Goal: Task Accomplishment & Management: Manage account settings

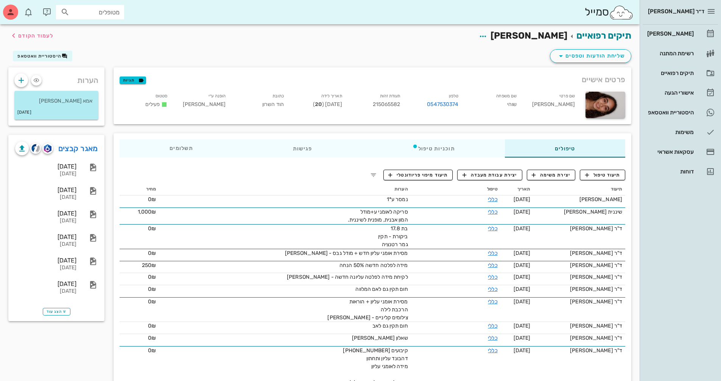
scroll to position [1, 0]
click at [682, 29] on div "[PERSON_NAME]" at bounding box center [670, 34] width 48 height 12
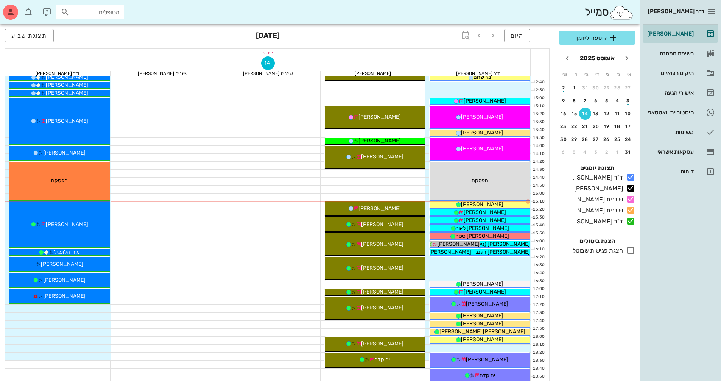
scroll to position [265, 0]
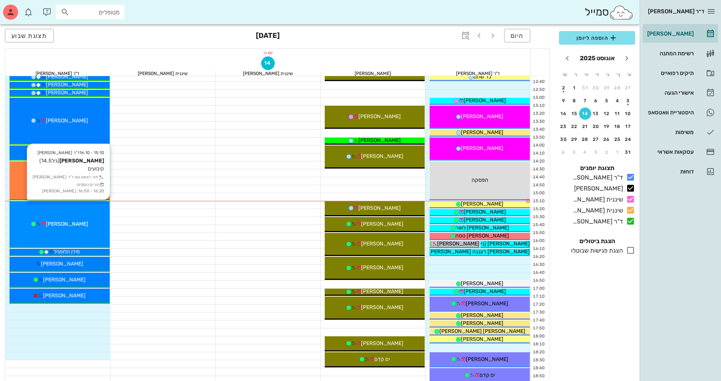
click at [89, 214] on div "15:10 - 16:10 ד"ר ולד שרון רעות חבושה (גיל 14.5 ) קיבועים תור ראשון עם ד"ר ולד …" at bounding box center [59, 224] width 100 height 47
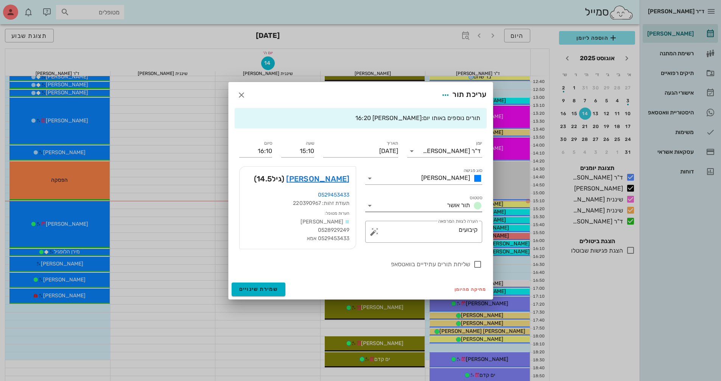
click at [372, 204] on icon at bounding box center [369, 205] width 9 height 9
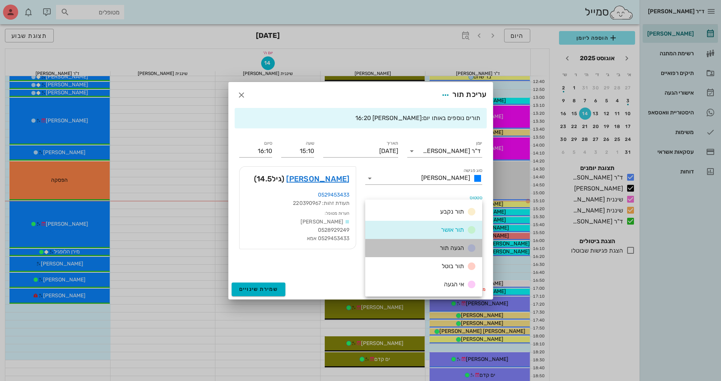
click at [431, 246] on div "הגעה תור" at bounding box center [423, 248] width 117 height 18
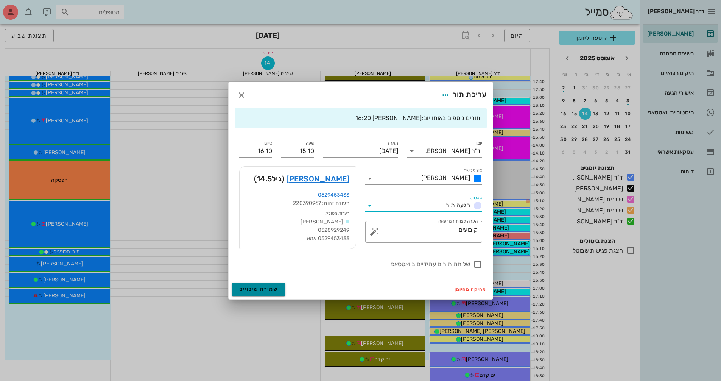
click at [272, 290] on span "שמירת שינויים" at bounding box center [258, 289] width 39 height 6
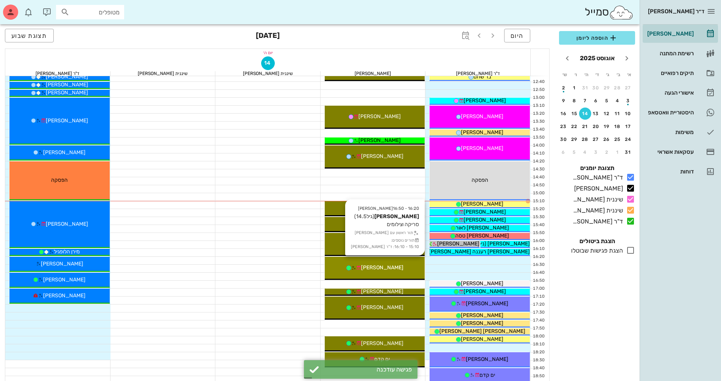
click at [394, 270] on span "[PERSON_NAME]" at bounding box center [382, 267] width 42 height 6
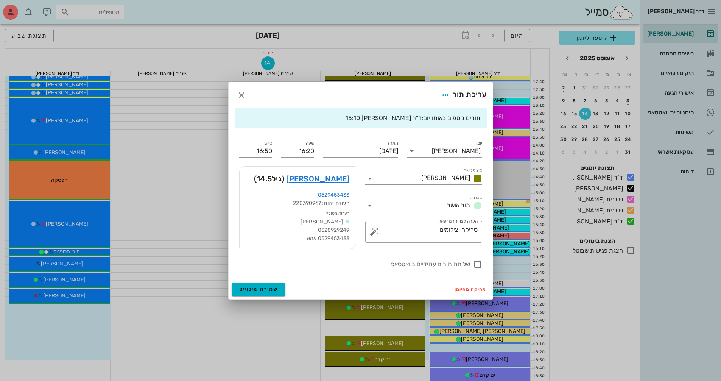
click at [371, 204] on icon at bounding box center [369, 205] width 9 height 9
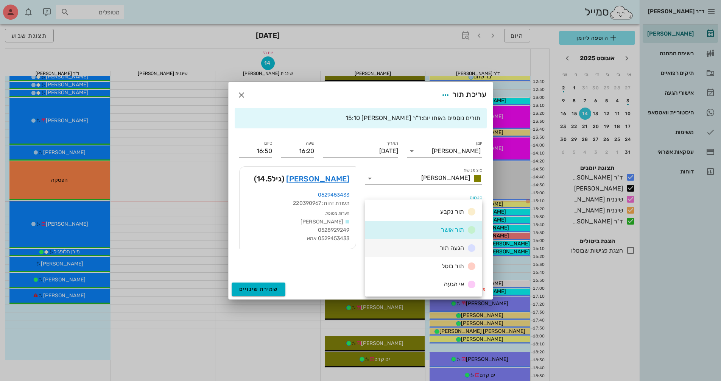
click at [397, 242] on div "הגעה תור" at bounding box center [423, 248] width 117 height 18
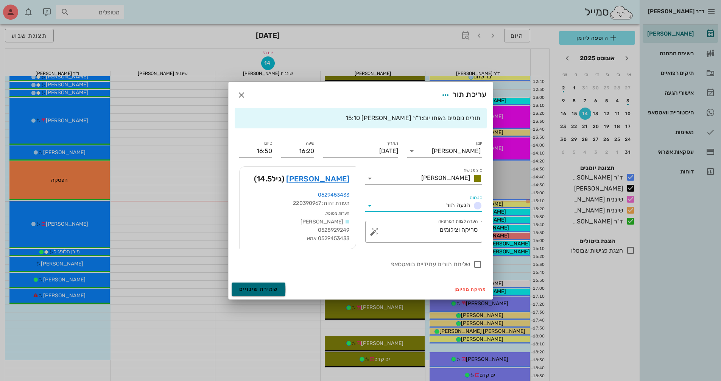
click at [273, 289] on span "שמירת שינויים" at bounding box center [258, 289] width 39 height 6
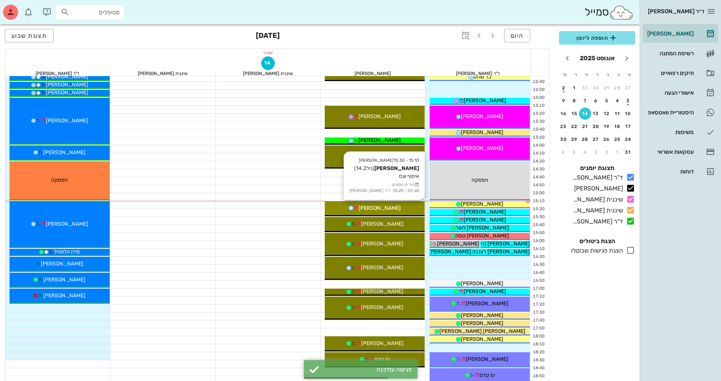
click at [389, 208] on span "[PERSON_NAME]" at bounding box center [379, 208] width 42 height 6
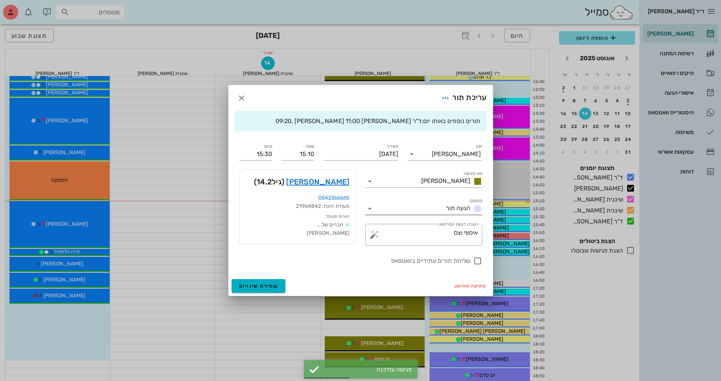
click at [368, 210] on icon at bounding box center [369, 208] width 9 height 9
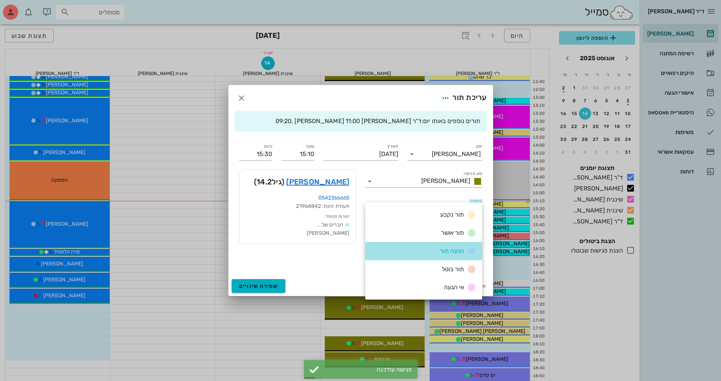
click at [385, 251] on div "הגעה תור" at bounding box center [423, 251] width 117 height 18
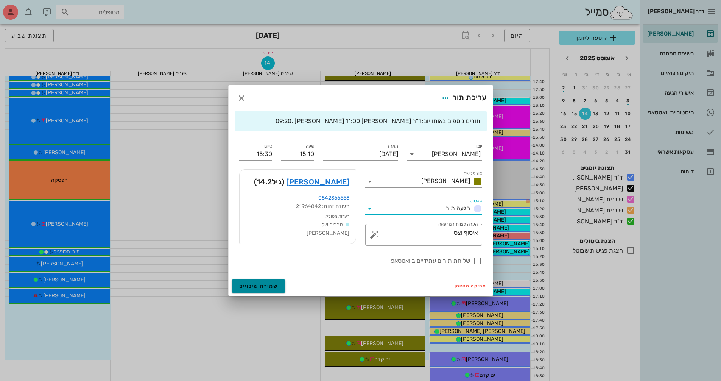
click at [265, 284] on span "שמירת שינויים" at bounding box center [258, 286] width 39 height 6
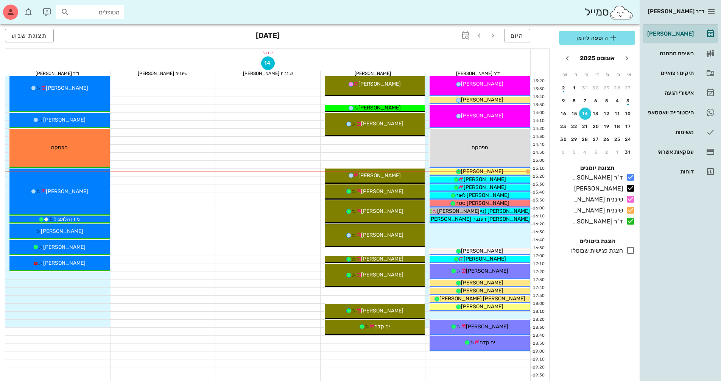
scroll to position [303, 0]
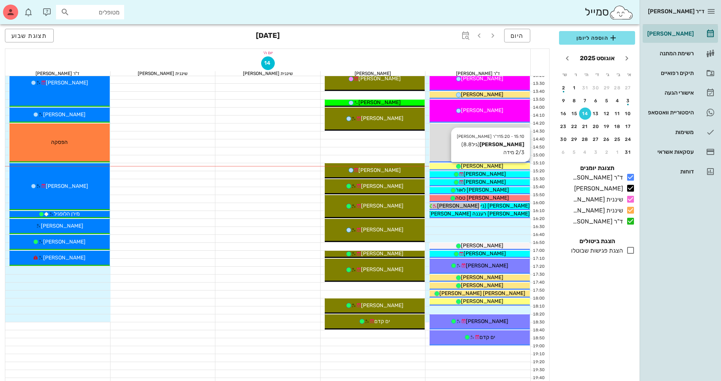
click at [497, 166] on div "[PERSON_NAME]" at bounding box center [480, 166] width 100 height 8
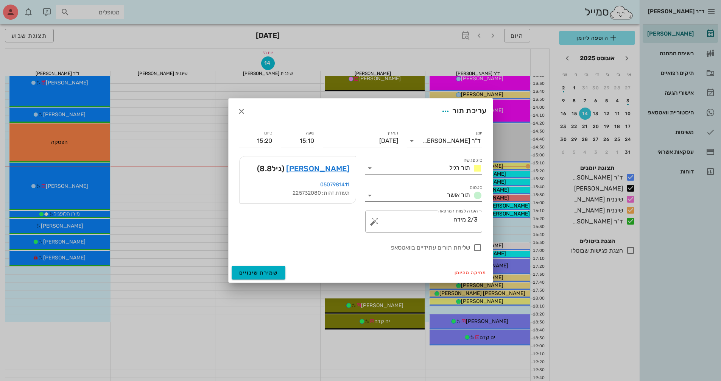
click at [375, 195] on div at bounding box center [370, 195] width 11 height 9
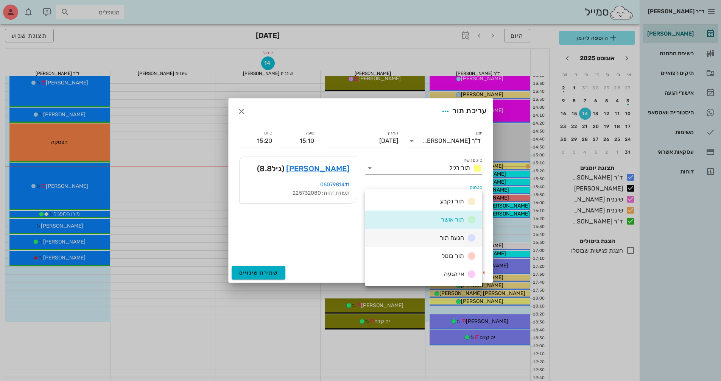
click at [404, 237] on div "הגעה תור" at bounding box center [423, 238] width 117 height 18
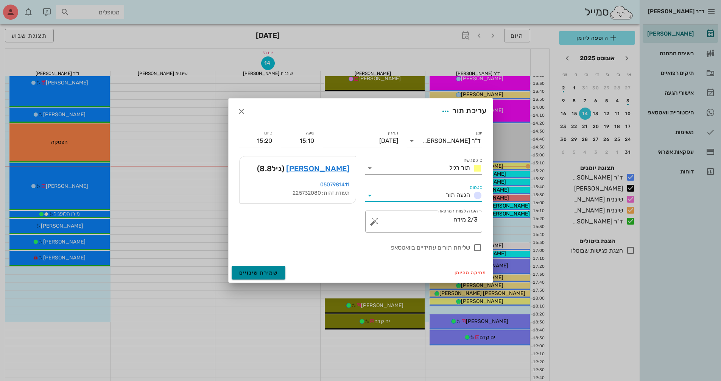
click at [277, 274] on button "שמירת שינויים" at bounding box center [259, 273] width 54 height 14
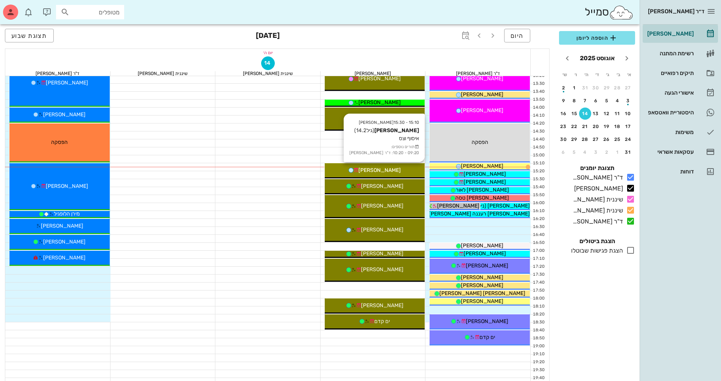
click at [401, 172] on div "[PERSON_NAME]" at bounding box center [375, 170] width 100 height 8
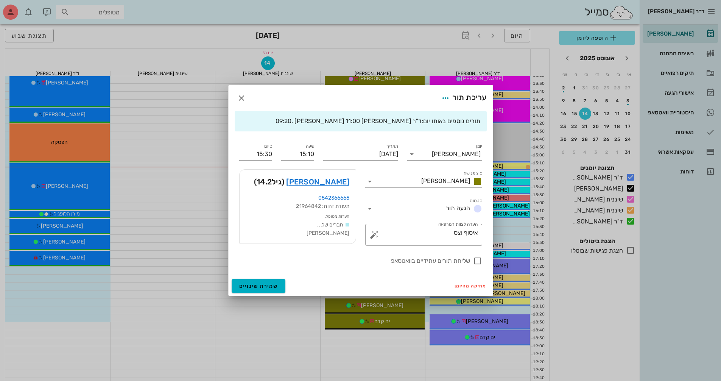
click at [401, 172] on div at bounding box center [360, 190] width 721 height 381
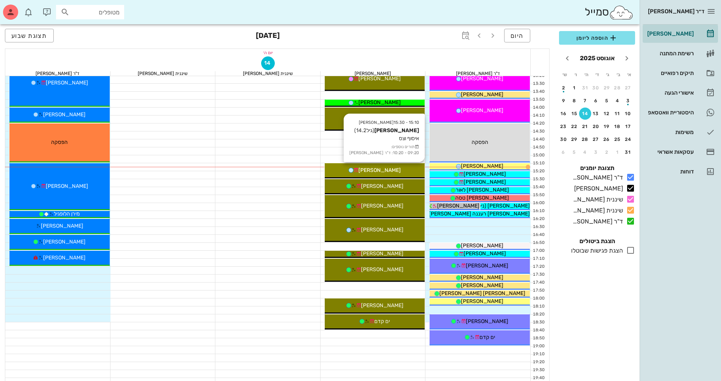
click at [401, 172] on div "[PERSON_NAME]" at bounding box center [375, 170] width 100 height 8
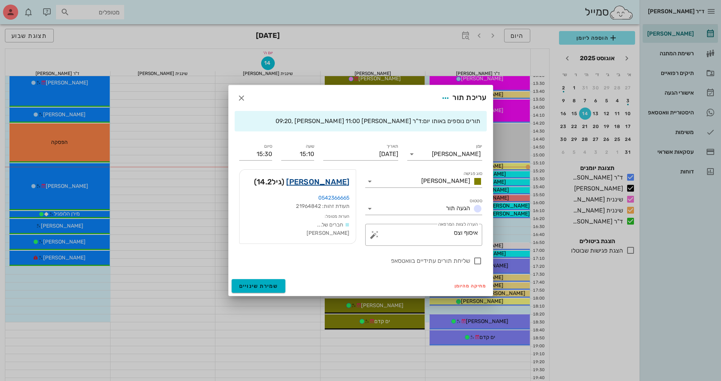
click at [337, 177] on link "[PERSON_NAME]" at bounding box center [317, 182] width 63 height 12
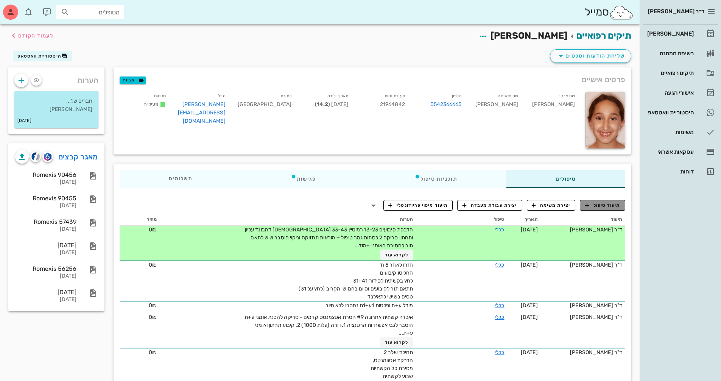
click at [608, 206] on span "תיעוד טיפול" at bounding box center [602, 205] width 35 height 7
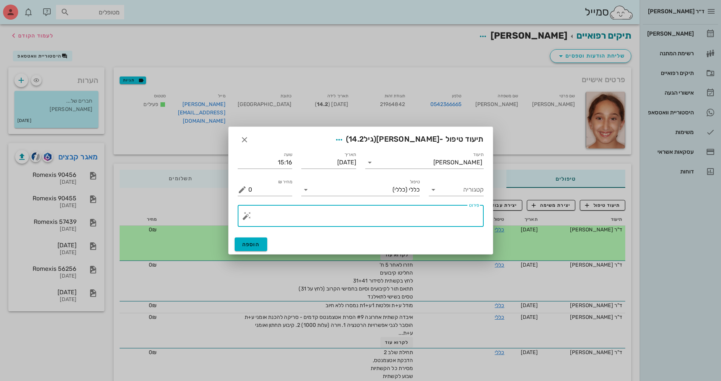
click at [437, 212] on textarea "פירוט" at bounding box center [363, 218] width 231 height 18
type textarea "נמסרו ע*2 ת*2"
click at [250, 251] on button "הוספה" at bounding box center [251, 244] width 33 height 14
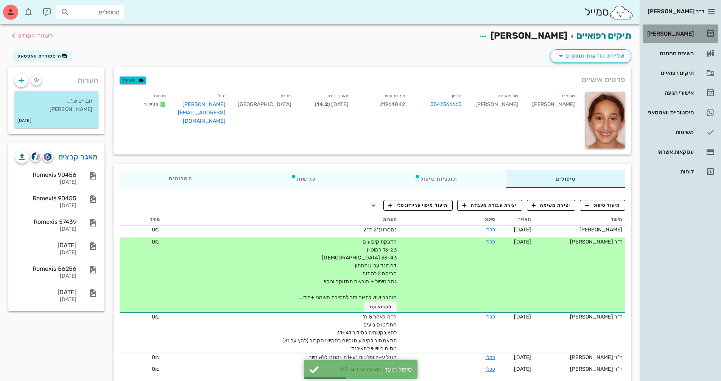
click at [685, 39] on div "[PERSON_NAME]" at bounding box center [670, 34] width 48 height 12
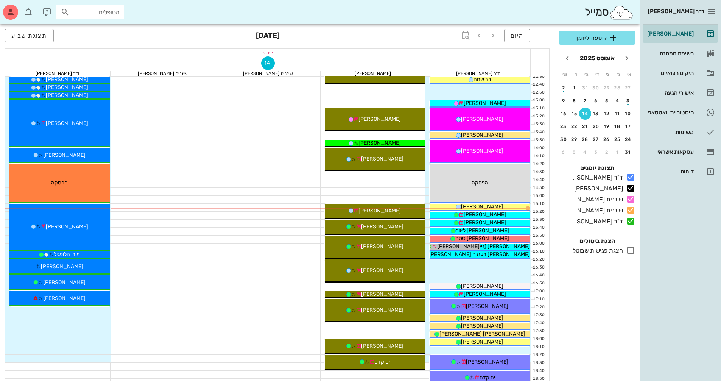
scroll to position [265, 0]
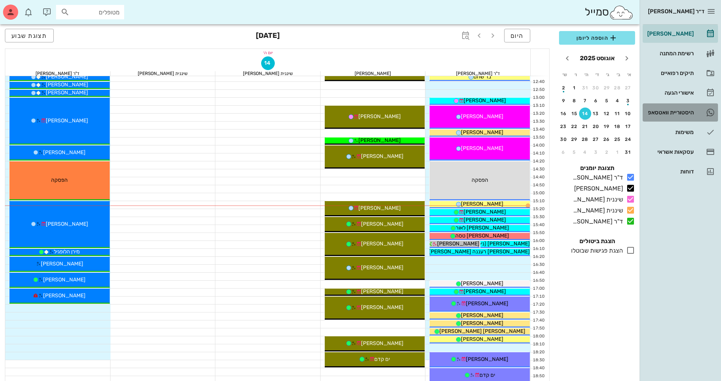
click at [690, 116] on div "היסטוריית וואטסאפ" at bounding box center [670, 112] width 48 height 12
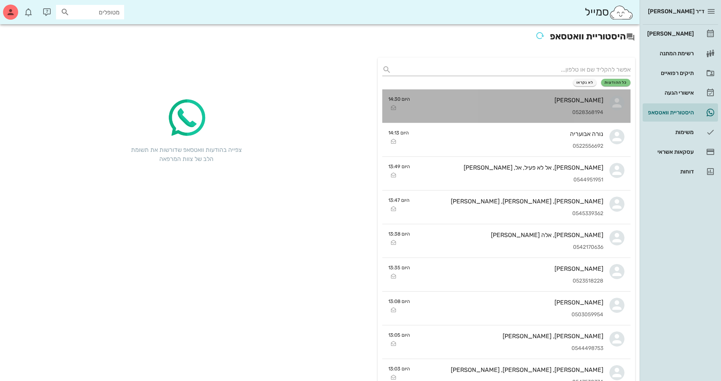
click at [572, 114] on div "0528368194" at bounding box center [509, 112] width 187 height 6
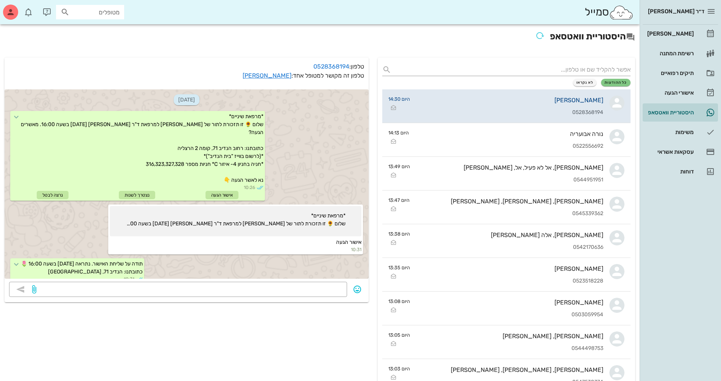
scroll to position [119, 0]
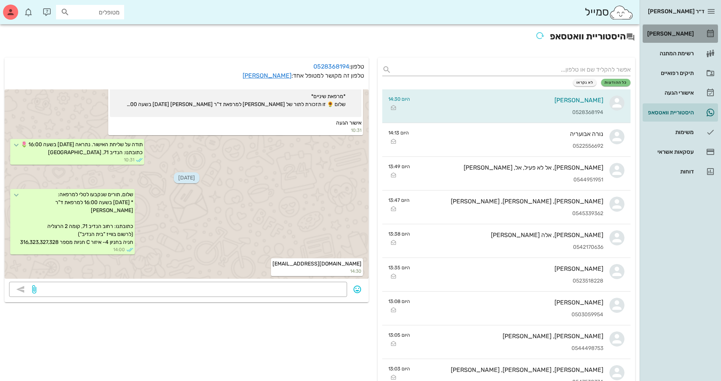
click at [689, 32] on div "[PERSON_NAME]" at bounding box center [670, 34] width 48 height 6
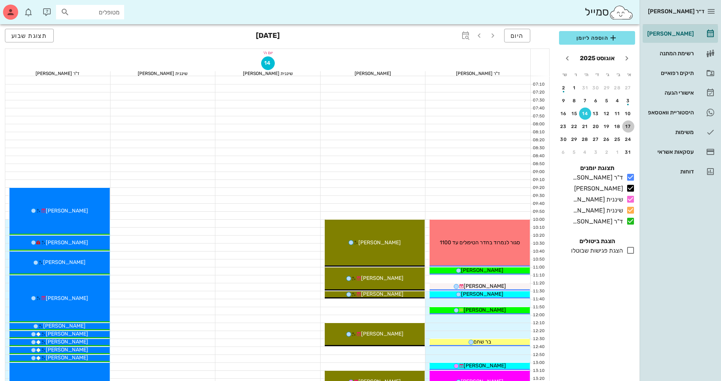
click at [630, 129] on button "17" at bounding box center [628, 126] width 12 height 12
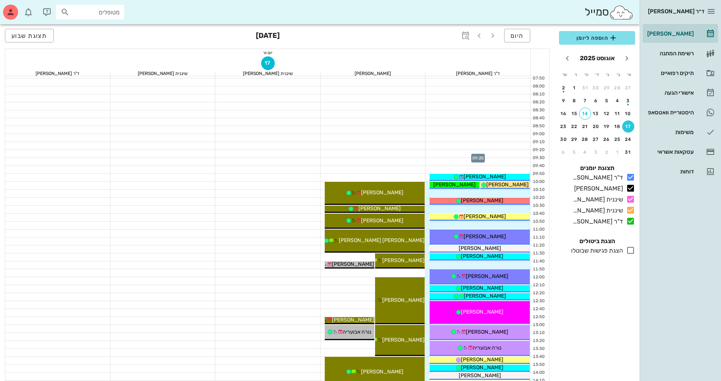
scroll to position [76, 0]
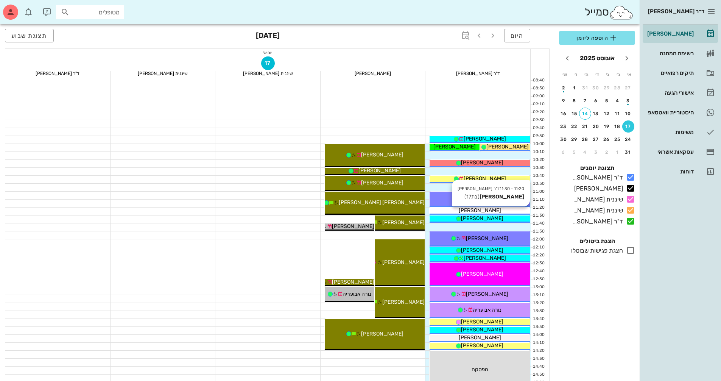
click at [507, 207] on div "[PERSON_NAME]" at bounding box center [480, 210] width 100 height 8
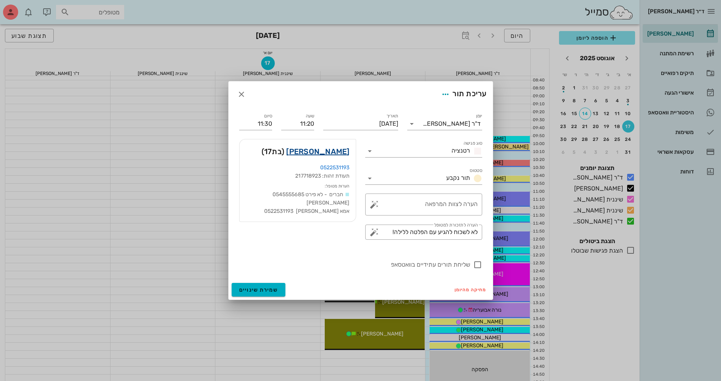
click at [336, 152] on link "נילי ארז" at bounding box center [317, 151] width 63 height 12
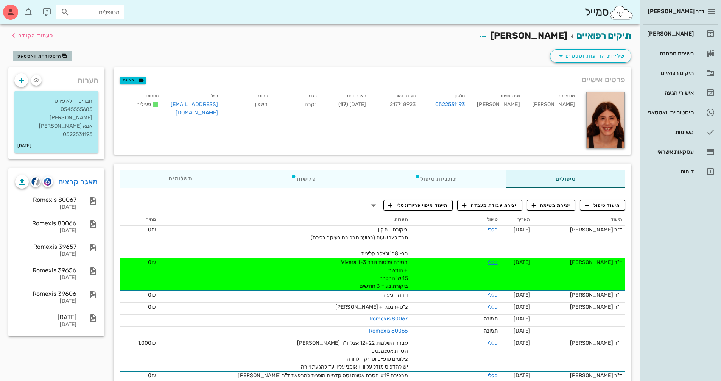
click at [44, 58] on span "היסטוריית וואטסאפ" at bounding box center [39, 55] width 44 height 5
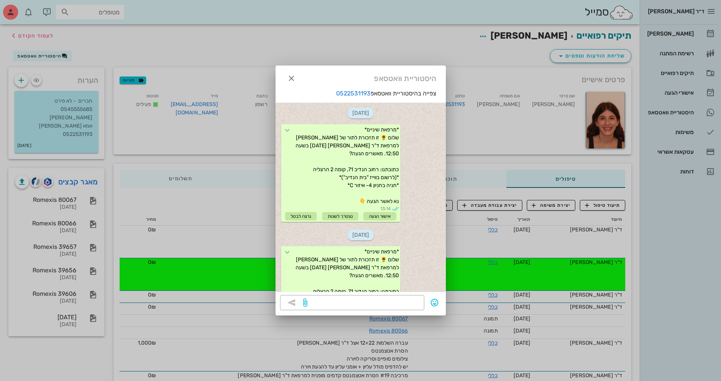
scroll to position [809, 0]
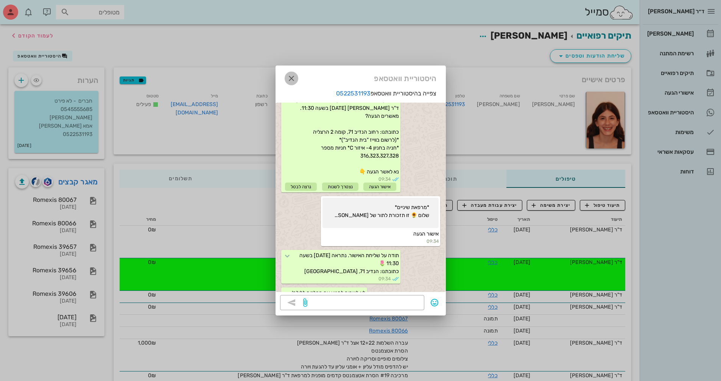
click at [288, 79] on icon "button" at bounding box center [291, 78] width 9 height 9
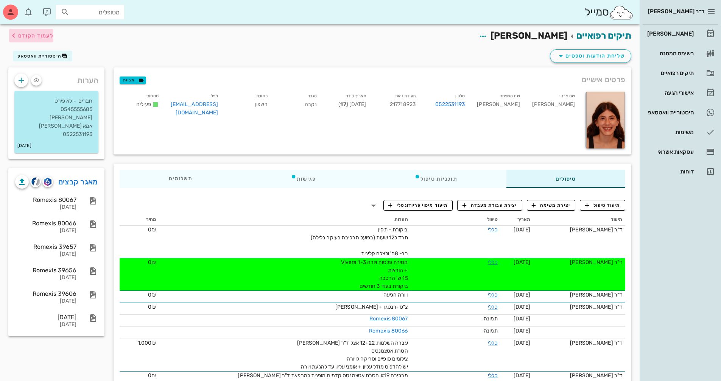
click at [37, 36] on span "לעמוד הקודם" at bounding box center [35, 36] width 35 height 6
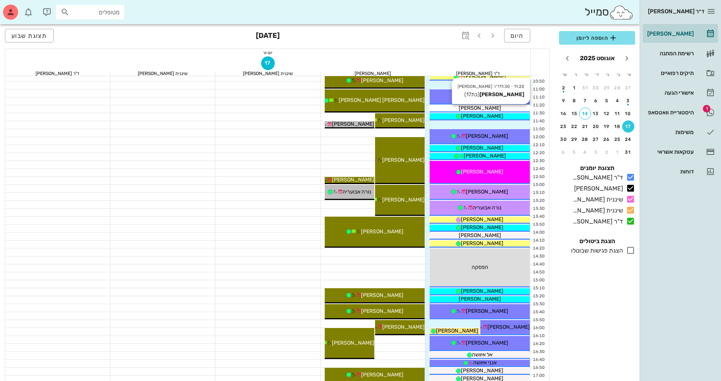
scroll to position [227, 0]
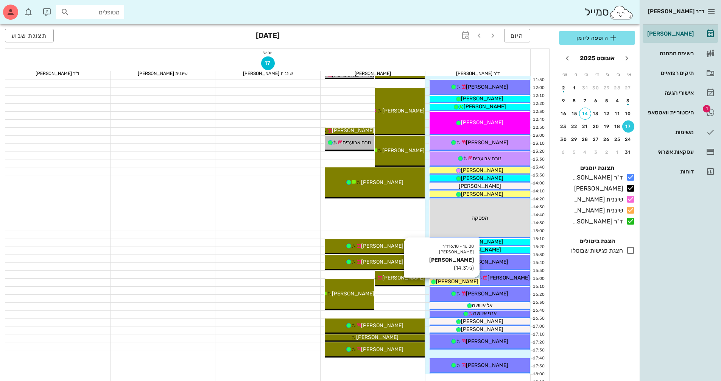
click at [470, 282] on div "[PERSON_NAME]" at bounding box center [455, 281] width 50 height 8
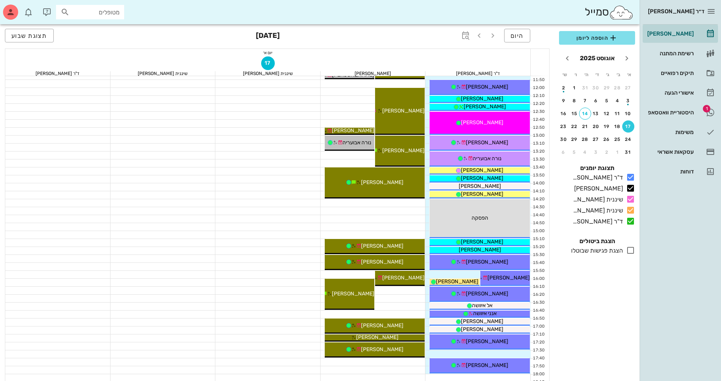
click at [449, 279] on span "[PERSON_NAME]" at bounding box center [457, 281] width 42 height 6
click at [448, 279] on span "[PERSON_NAME]" at bounding box center [457, 281] width 42 height 6
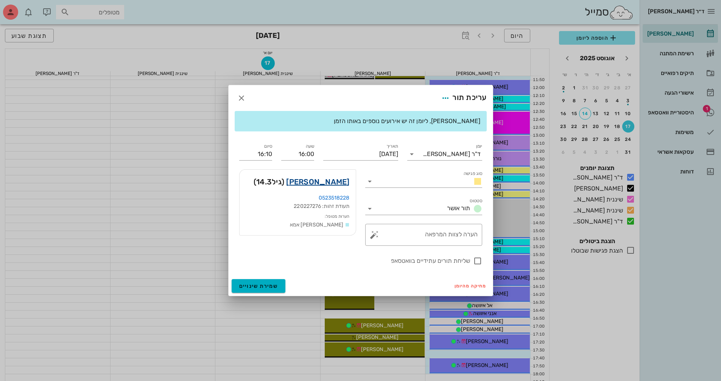
click at [339, 181] on link "תומר קרמר" at bounding box center [317, 182] width 63 height 12
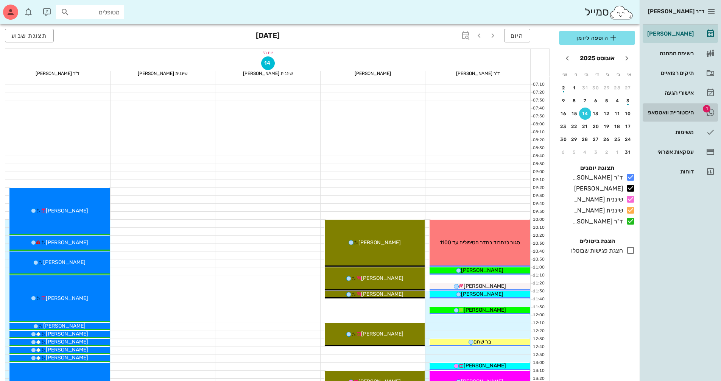
click at [679, 109] on div "היסטוריית וואטסאפ" at bounding box center [670, 112] width 48 height 6
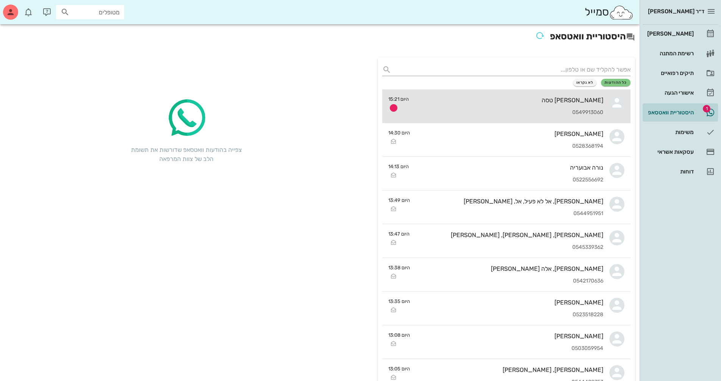
click at [582, 100] on div "[PERSON_NAME] טסה" at bounding box center [509, 100] width 188 height 7
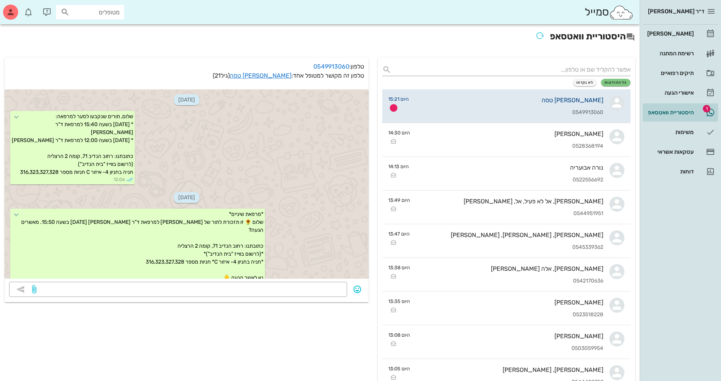
scroll to position [191, 0]
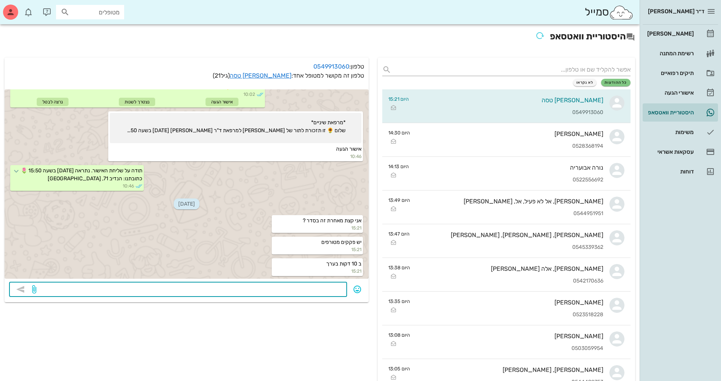
click at [330, 294] on textarea at bounding box center [190, 290] width 305 height 12
type textarea "אוקי"
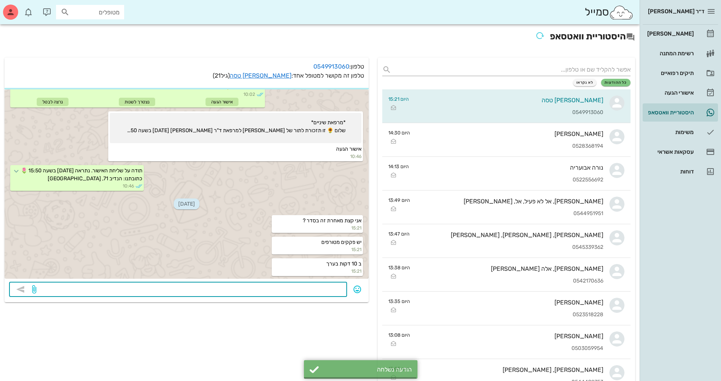
scroll to position [212, 0]
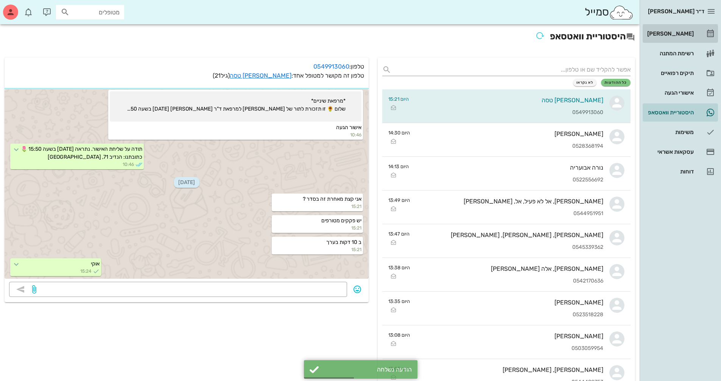
click at [684, 37] on div "[PERSON_NAME]" at bounding box center [670, 34] width 48 height 12
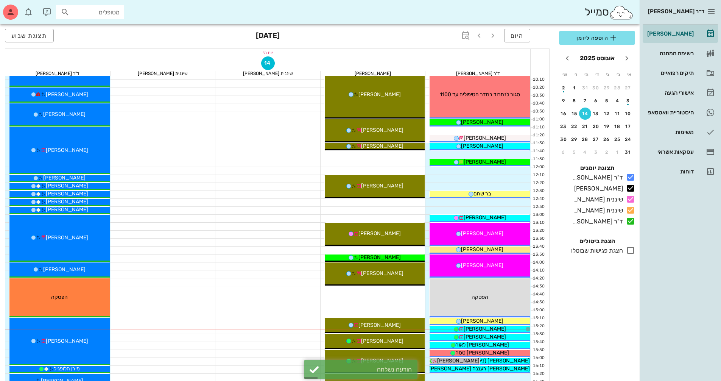
scroll to position [189, 0]
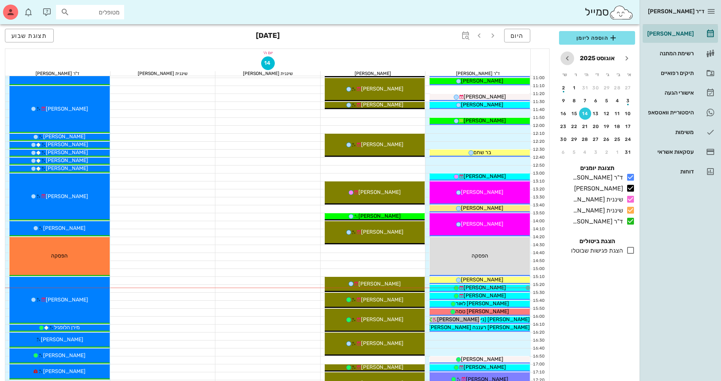
click at [567, 61] on icon "חודש הבא" at bounding box center [567, 58] width 9 height 9
click at [608, 114] on div "11" at bounding box center [607, 113] width 12 height 5
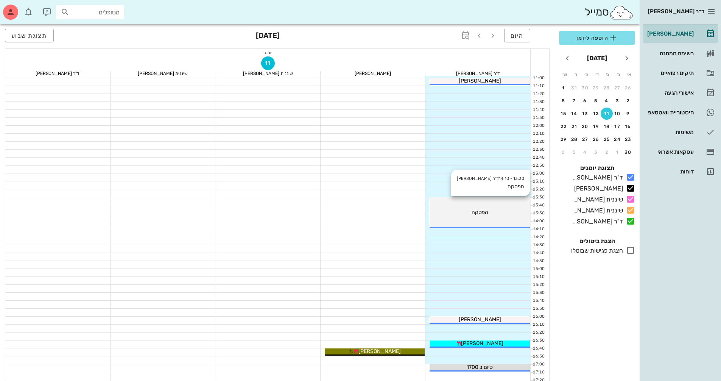
click at [492, 208] on div "הפסקה" at bounding box center [480, 212] width 100 height 8
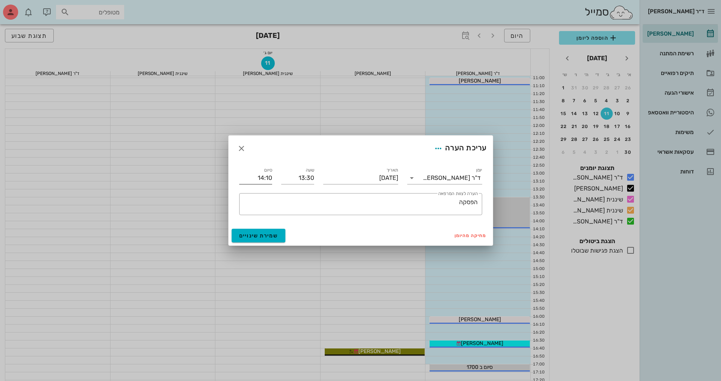
click at [267, 179] on input "14:10" at bounding box center [255, 178] width 33 height 12
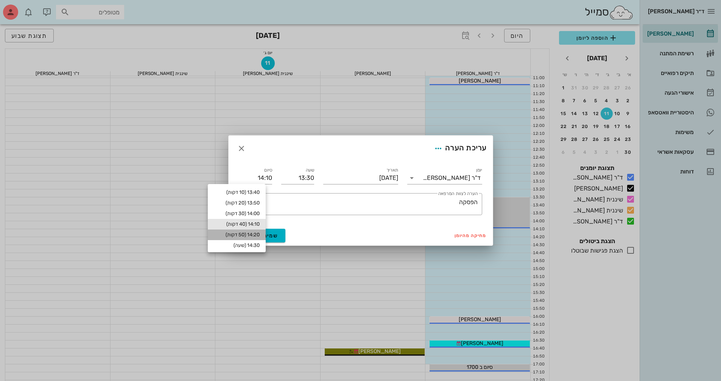
click at [258, 233] on div "14:20 (50 דקות)" at bounding box center [237, 235] width 46 height 6
type input "14:20"
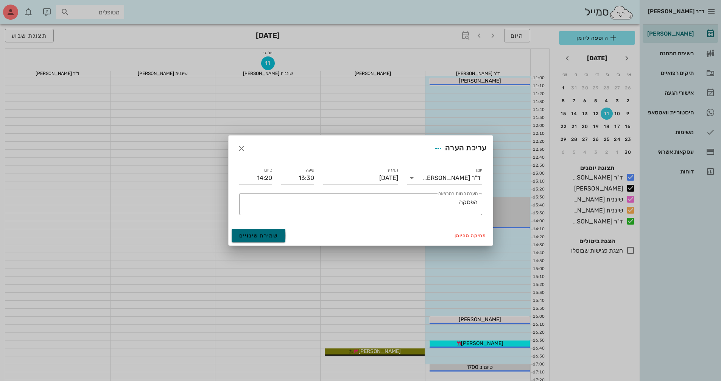
click at [261, 235] on span "שמירת שינויים" at bounding box center [258, 235] width 39 height 6
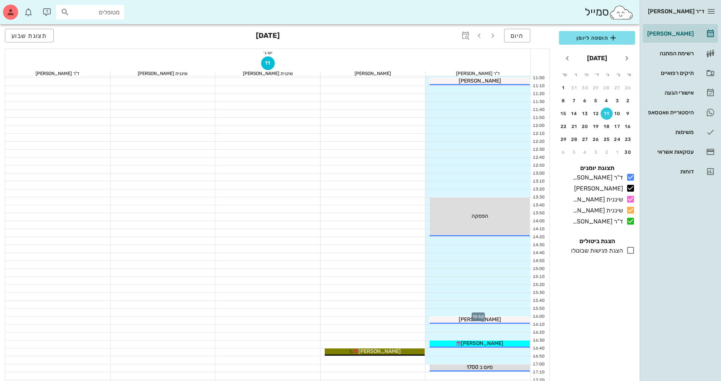
click at [478, 310] on div at bounding box center [477, 312] width 105 height 8
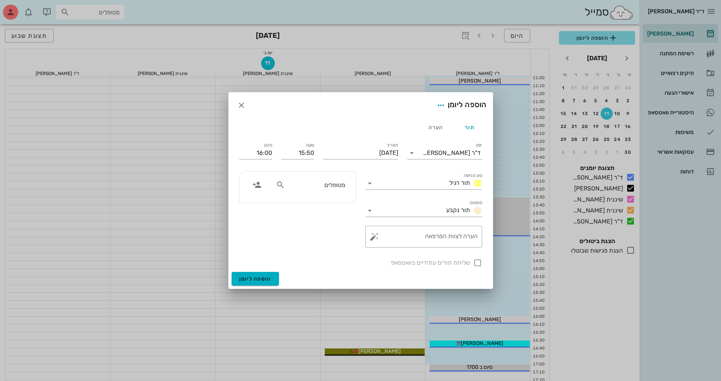
click at [328, 187] on input "מטופלים" at bounding box center [316, 185] width 58 height 10
type input "[PERSON_NAME] א"
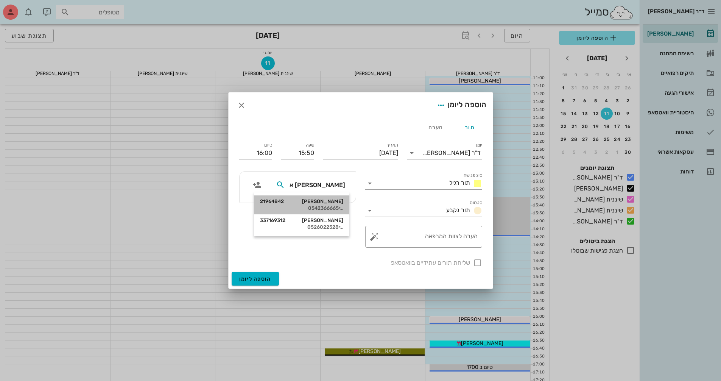
click at [324, 206] on div "0542366665" at bounding box center [301, 208] width 83 height 6
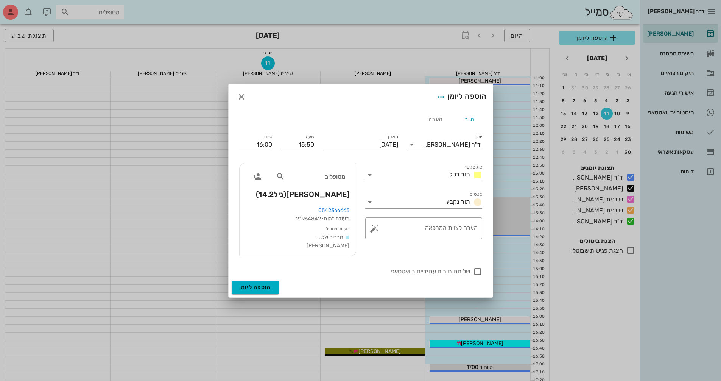
click at [370, 179] on icon at bounding box center [369, 174] width 9 height 9
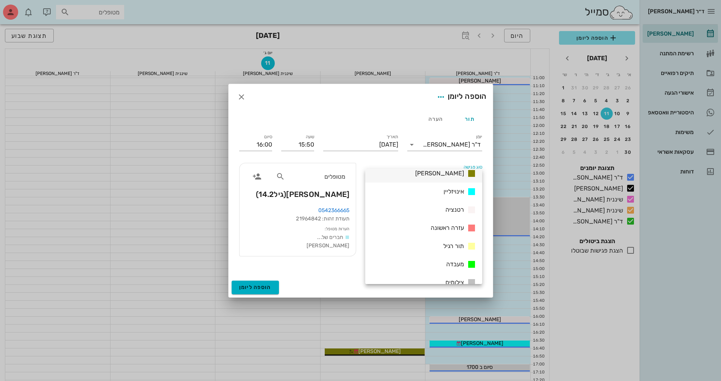
scroll to position [38, 0]
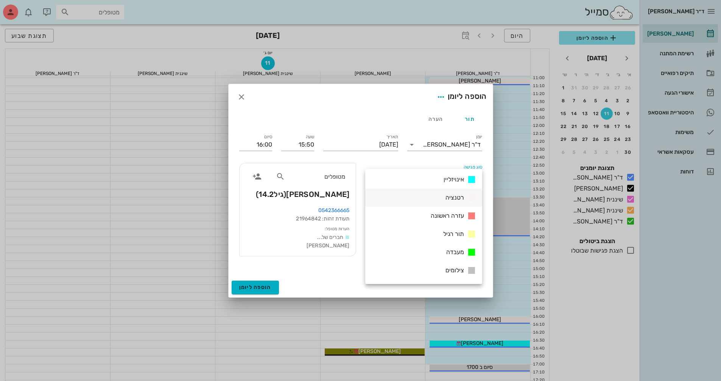
click at [424, 201] on div "רטנציה" at bounding box center [423, 197] width 117 height 18
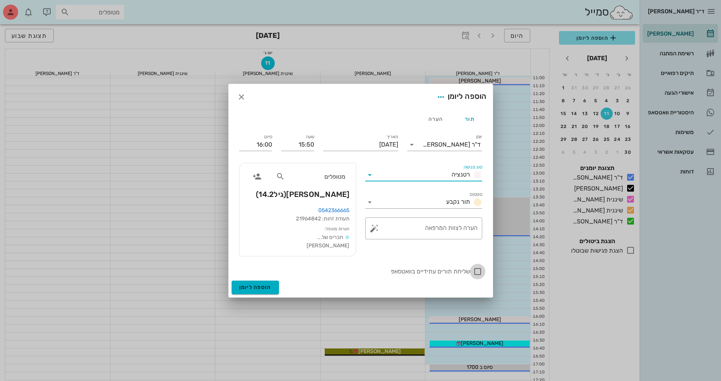
click at [480, 276] on div at bounding box center [477, 271] width 13 height 13
checkbox input "true"
click at [433, 117] on div "הערה" at bounding box center [436, 119] width 34 height 18
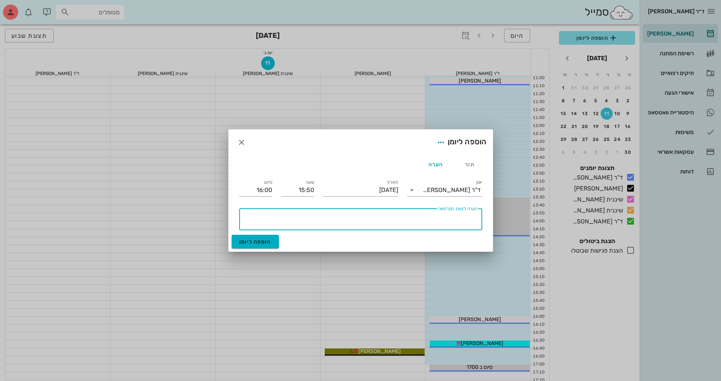
click at [399, 215] on textarea "הערה לצוות המרפאה" at bounding box center [359, 221] width 237 height 18
click at [445, 220] on textarea "הערה לצוות המרפאה" at bounding box center [359, 221] width 237 height 18
click at [334, 212] on div "הערה לצוות המרפאה נא להגיע לתור עם הפלטה שנמסרה לשימוש בלילה." at bounding box center [359, 219] width 237 height 22
drag, startPoint x: 335, startPoint y: 218, endPoint x: 533, endPoint y: 217, distance: 197.6
click at [533, 217] on div "ד״ר [PERSON_NAME] [PERSON_NAME] רשימת המתנה תיקים רפואיים אישורי הגעה היסטוריית…" at bounding box center [360, 183] width 721 height 744
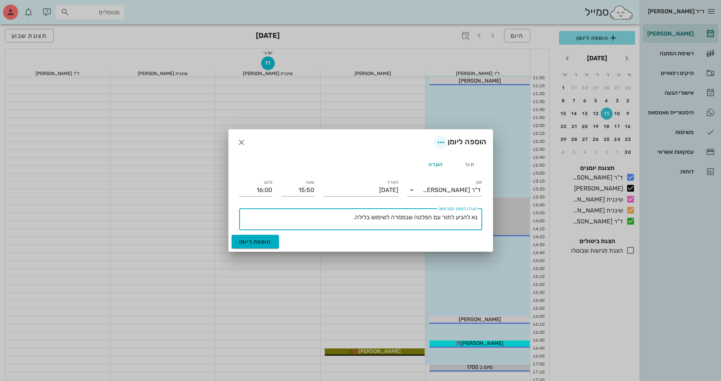
type textarea "נא להגיע לתור עם הפלטה שנמסרה לשימוש בלילה."
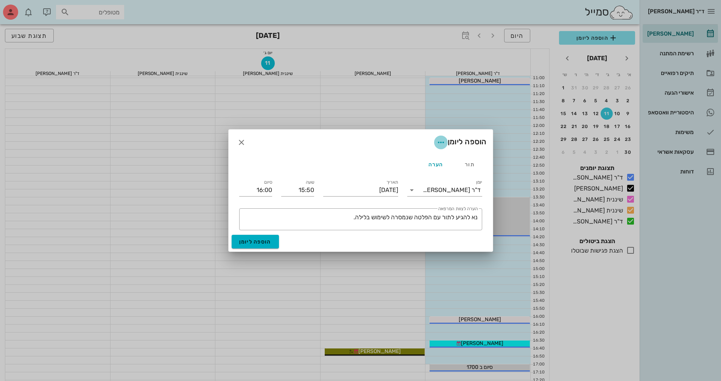
click at [441, 141] on icon "button" at bounding box center [440, 142] width 9 height 9
click at [436, 163] on div "צבע ההערה" at bounding box center [424, 161] width 31 height 7
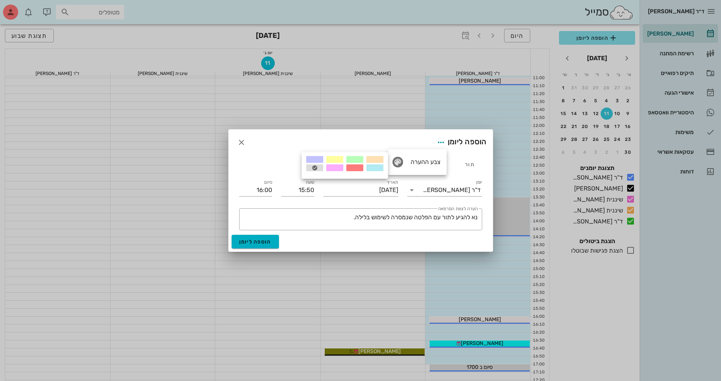
click at [341, 160] on div at bounding box center [334, 159] width 17 height 7
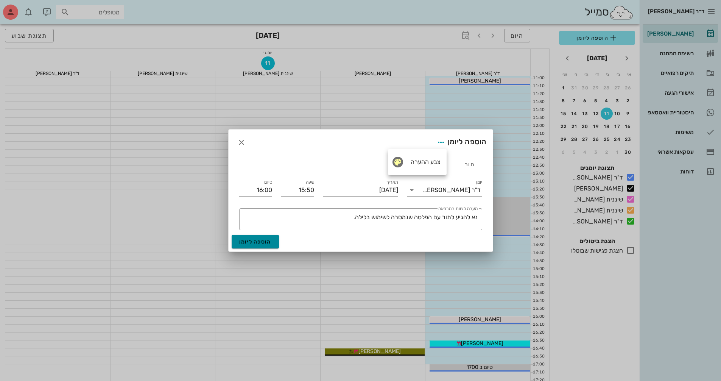
click at [268, 238] on span "הוספה ליומן" at bounding box center [255, 241] width 32 height 6
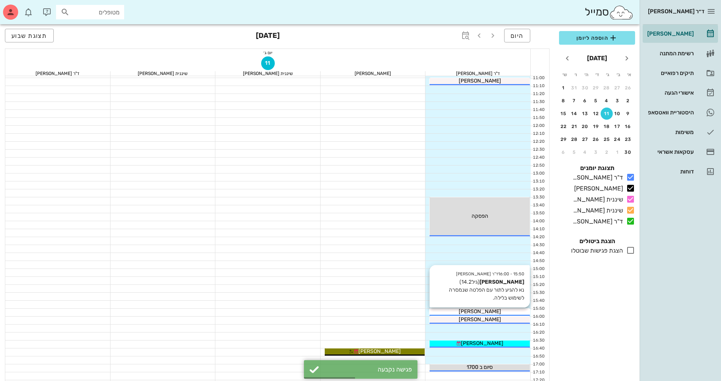
click at [516, 312] on div "[PERSON_NAME]" at bounding box center [480, 311] width 100 height 8
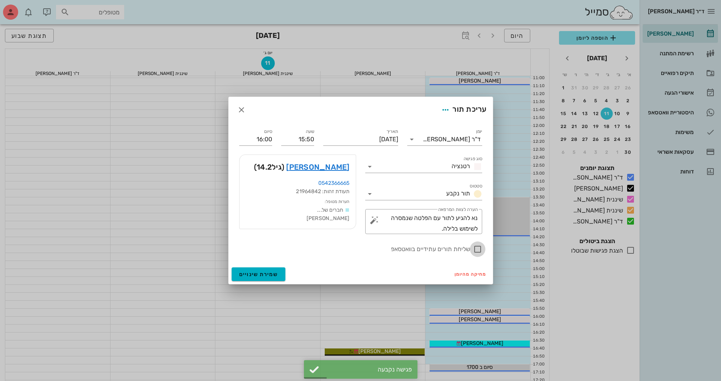
click at [478, 254] on div at bounding box center [477, 249] width 13 height 13
checkbox input "true"
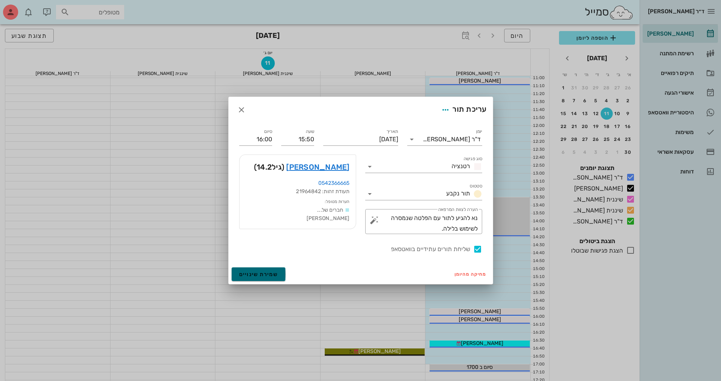
click at [269, 269] on button "שמירת שינויים" at bounding box center [259, 274] width 54 height 14
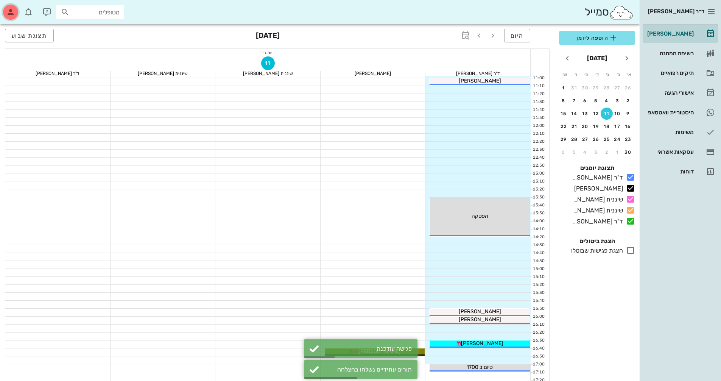
click at [9, 9] on icon "button" at bounding box center [10, 12] width 9 height 9
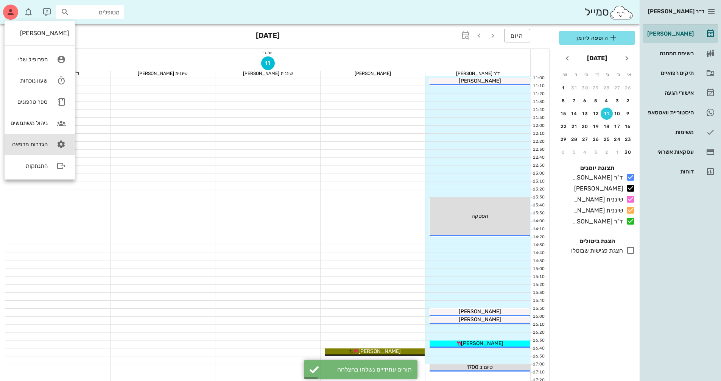
click at [23, 149] on link "הגדרות מרפאה" at bounding box center [40, 144] width 70 height 21
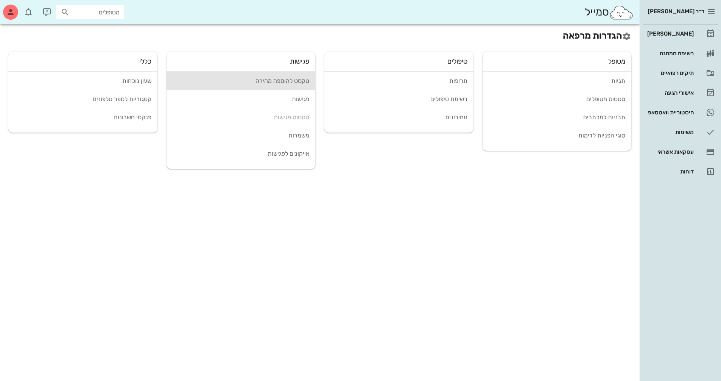
click at [303, 79] on div "טקסט להוספה מהירה" at bounding box center [241, 80] width 137 height 7
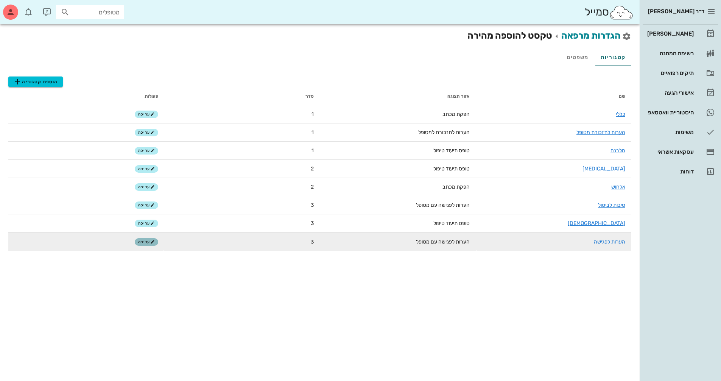
click at [138, 243] on span "עריכה" at bounding box center [146, 242] width 16 height 5
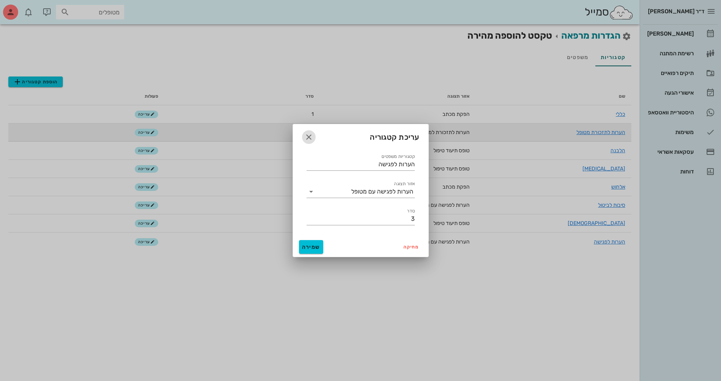
click at [308, 136] on icon "button" at bounding box center [308, 136] width 9 height 9
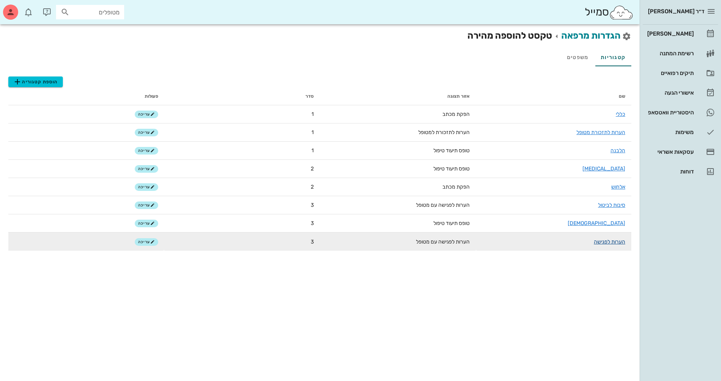
click at [605, 242] on link "הערות לפגישה" at bounding box center [609, 241] width 31 height 6
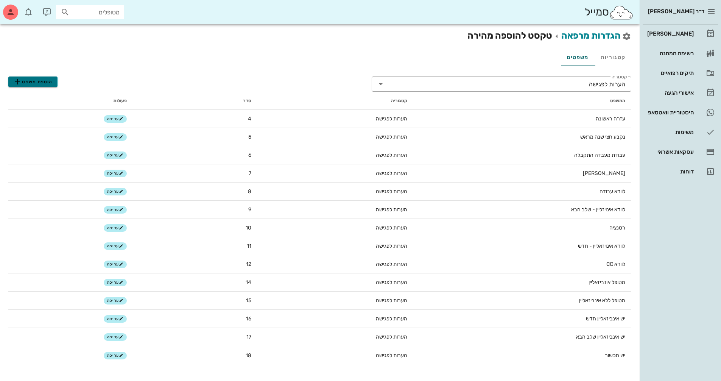
click at [52, 82] on span "הוספת משפט" at bounding box center [33, 81] width 40 height 9
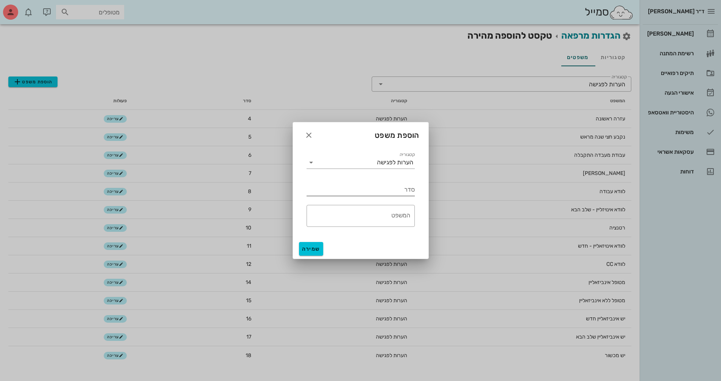
click at [377, 188] on input "סדר" at bounding box center [361, 190] width 108 height 12
type input "19"
click at [396, 218] on textarea "המשפט" at bounding box center [359, 218] width 104 height 18
paste textarea "נא להגיע לתור עם הפלטה שנמסרה לשימוש בלילה."
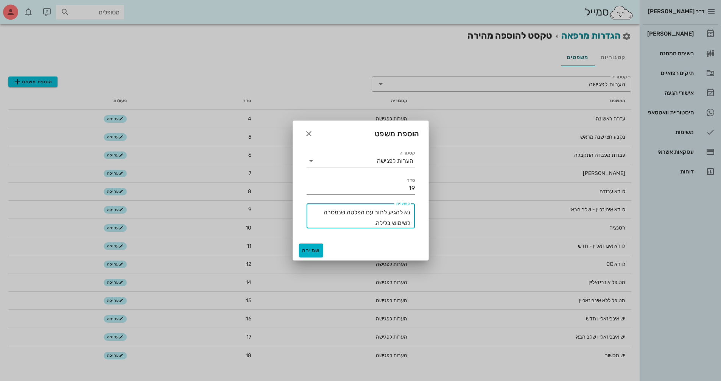
type textarea "נא להגיע לתור עם הפלטה שנמסרה לשימוש בלילה."
click at [307, 250] on span "שמירה" at bounding box center [311, 250] width 18 height 6
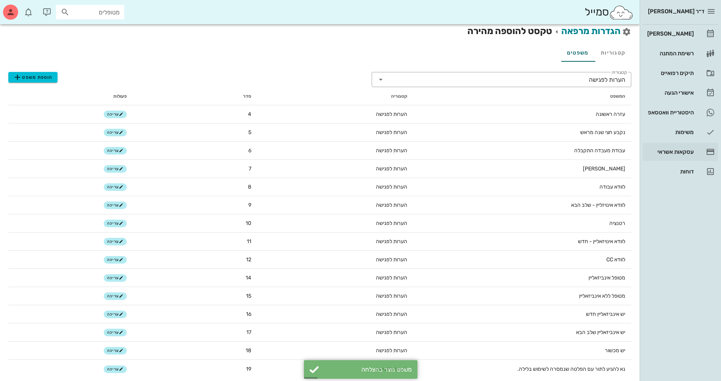
scroll to position [6, 0]
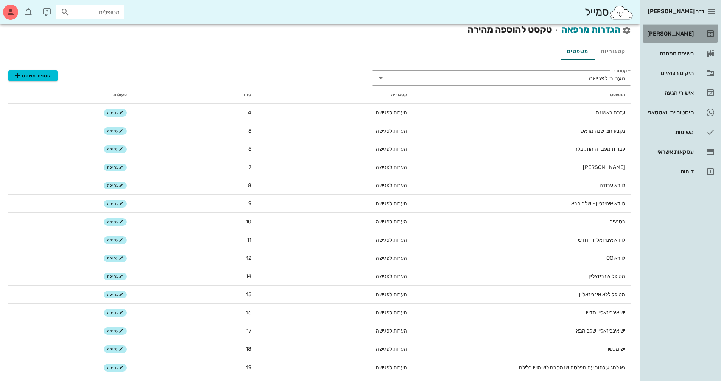
click at [676, 38] on div "[PERSON_NAME]" at bounding box center [670, 34] width 48 height 12
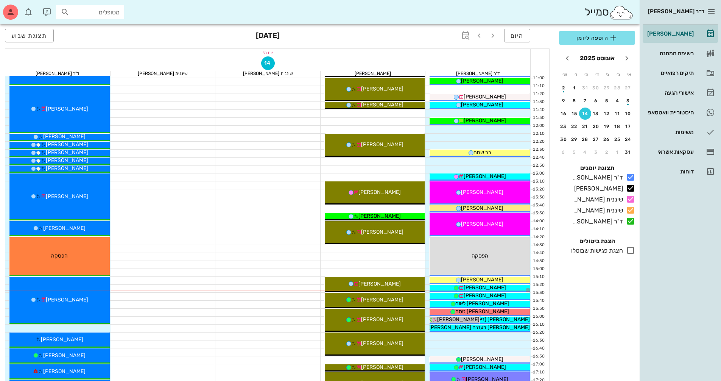
scroll to position [227, 0]
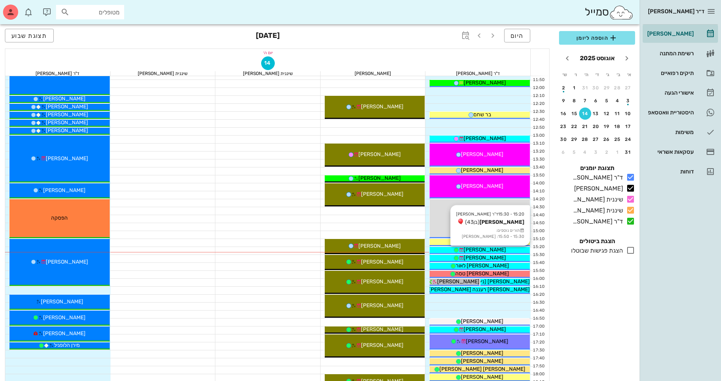
click at [505, 248] on div "[PERSON_NAME]" at bounding box center [480, 250] width 100 height 8
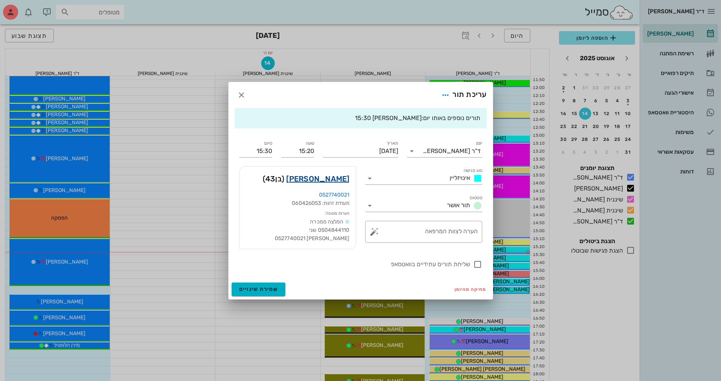
click at [341, 181] on link "[PERSON_NAME]" at bounding box center [317, 179] width 63 height 12
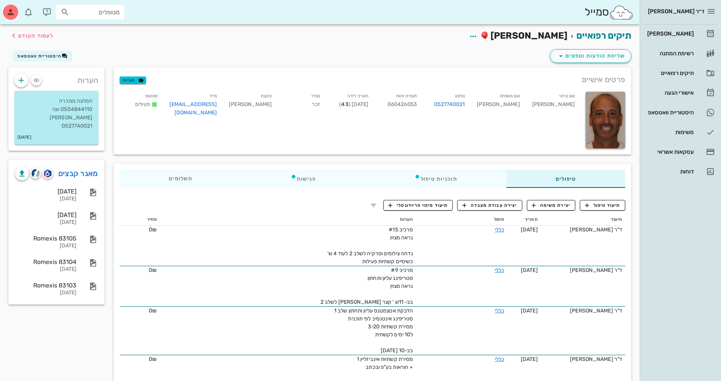
click at [30, 49] on div "שליחת הודעות וטפסים היסטוריית וואטסאפ" at bounding box center [320, 58] width 632 height 20
click at [31, 52] on button "היסטוריית וואטסאפ" at bounding box center [42, 56] width 59 height 11
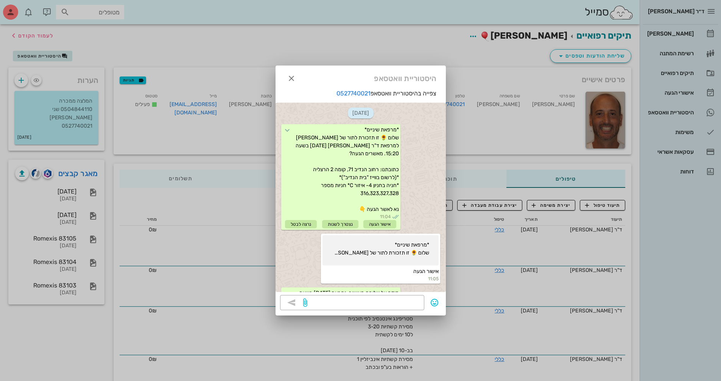
scroll to position [32, 0]
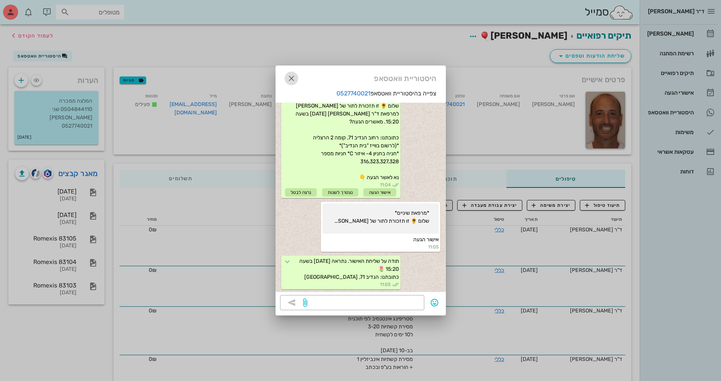
click at [291, 76] on icon "button" at bounding box center [291, 78] width 9 height 9
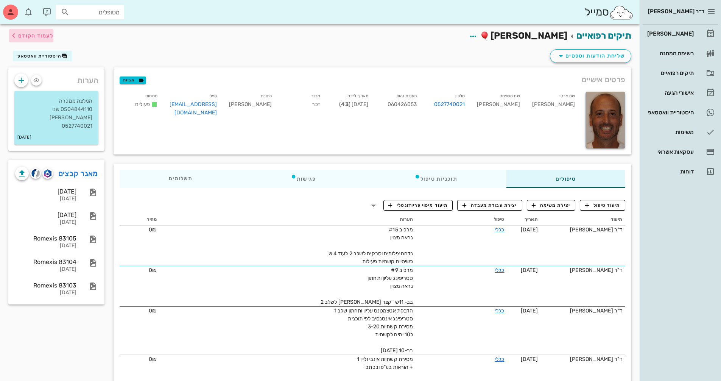
click at [33, 33] on span "לעמוד הקודם" at bounding box center [35, 36] width 35 height 6
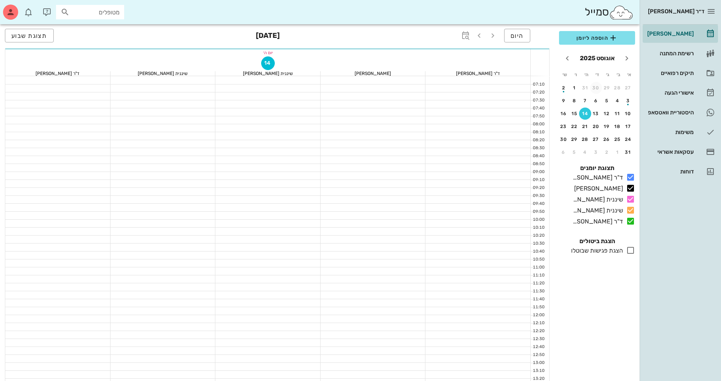
scroll to position [227, 0]
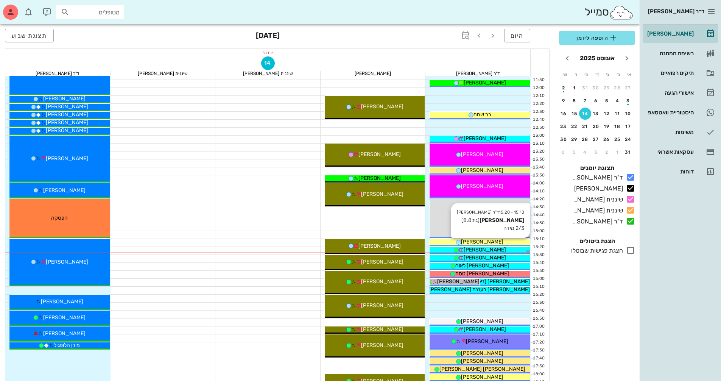
click at [509, 242] on div "[PERSON_NAME]" at bounding box center [480, 242] width 100 height 8
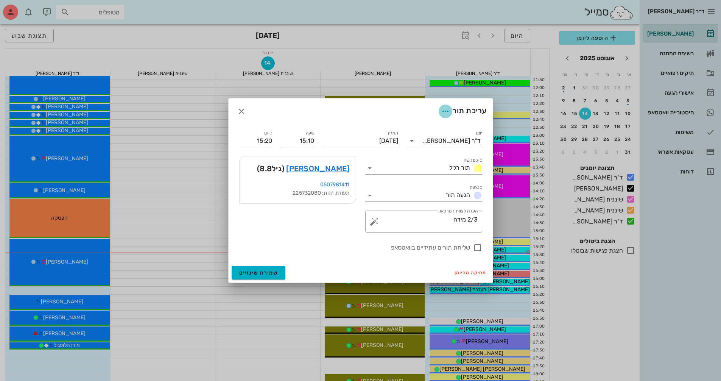
click at [441, 112] on icon "button" at bounding box center [445, 111] width 9 height 9
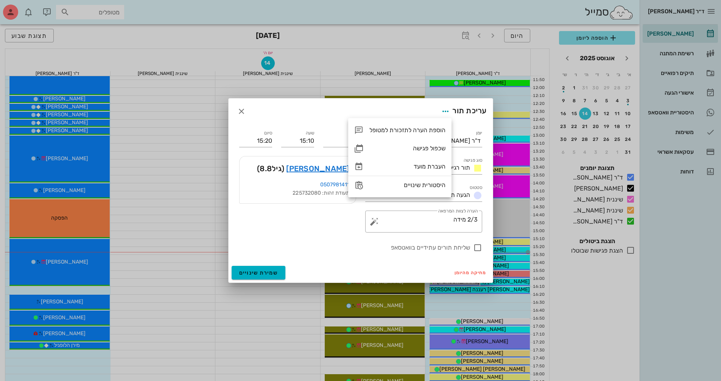
click at [350, 227] on div "[PERSON_NAME] (גיל 8.8 ) 0507981411 תעודת זהות: 225732080" at bounding box center [298, 194] width 126 height 86
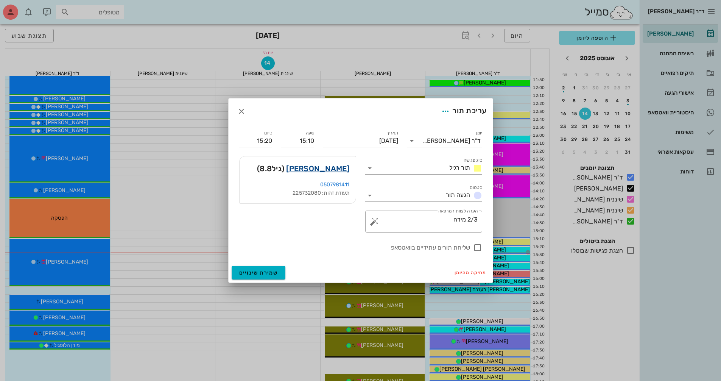
click at [334, 168] on link "[PERSON_NAME]" at bounding box center [317, 168] width 63 height 12
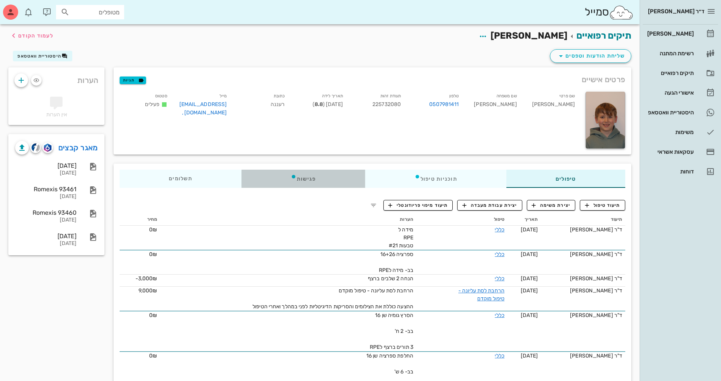
click at [305, 179] on div "פגישות" at bounding box center [303, 179] width 124 height 18
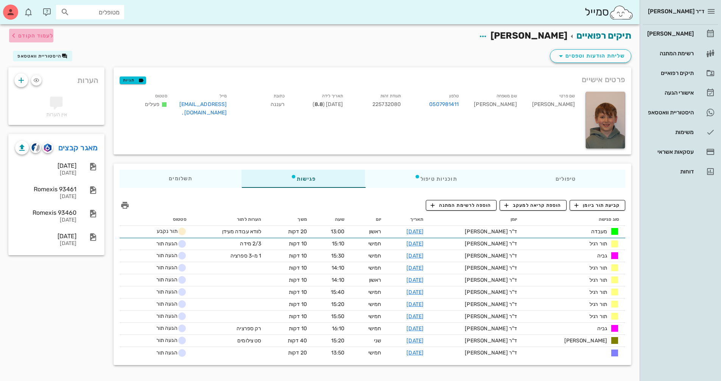
click at [48, 35] on span "לעמוד הקודם" at bounding box center [35, 36] width 35 height 6
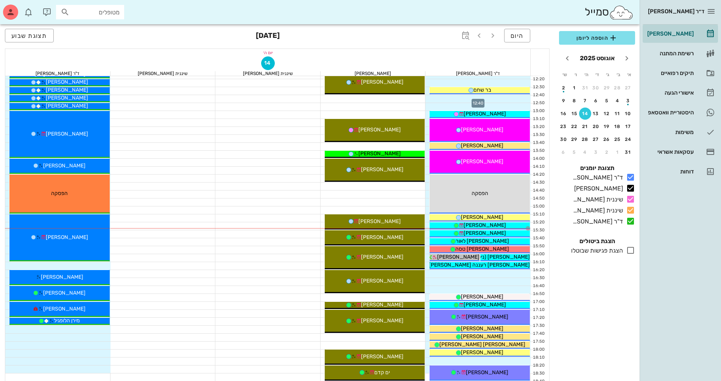
scroll to position [265, 0]
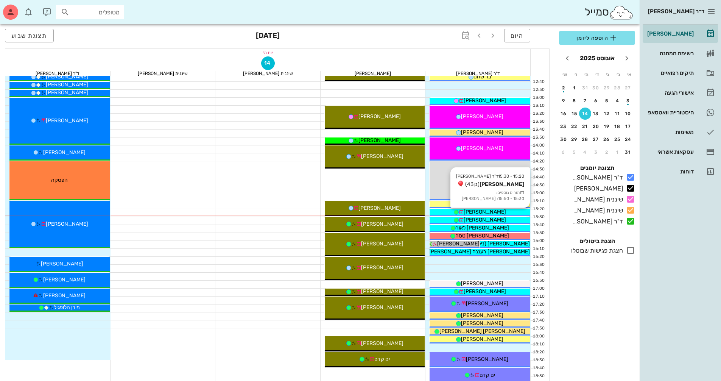
click at [500, 212] on div "[PERSON_NAME]" at bounding box center [480, 212] width 100 height 8
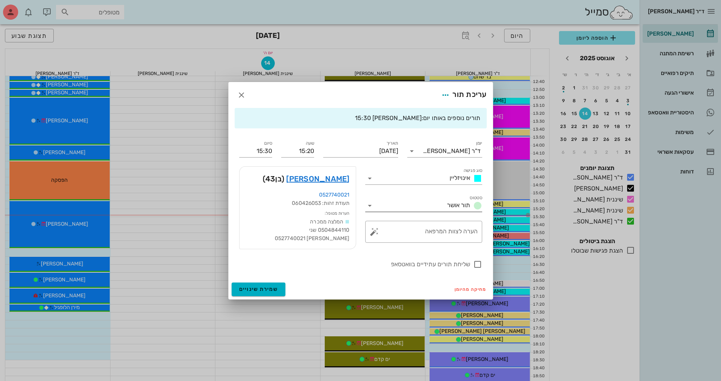
click at [463, 207] on span "תור אושר" at bounding box center [458, 204] width 23 height 7
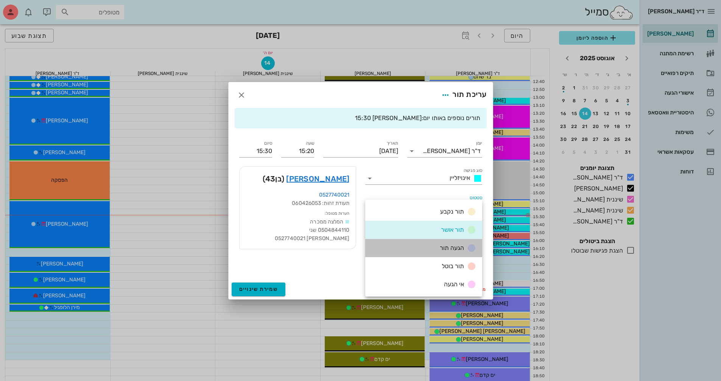
click at [438, 248] on div "הגעה תור" at bounding box center [456, 247] width 39 height 9
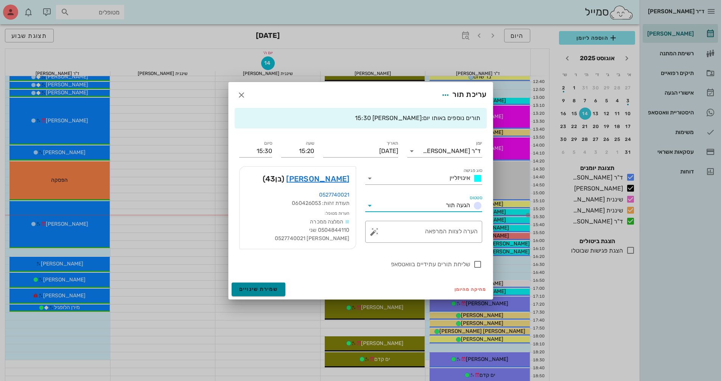
click at [258, 288] on span "שמירת שינויים" at bounding box center [258, 289] width 39 height 6
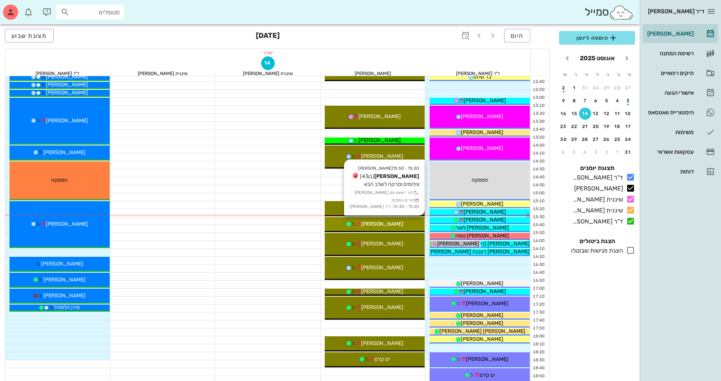
click at [411, 220] on div "[PERSON_NAME]" at bounding box center [375, 224] width 100 height 8
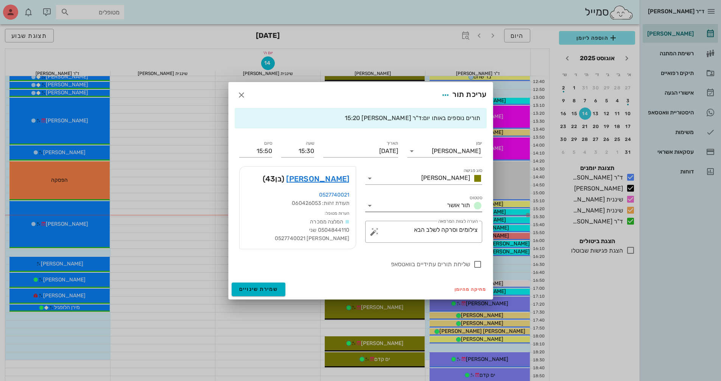
click at [369, 206] on icon at bounding box center [369, 205] width 9 height 9
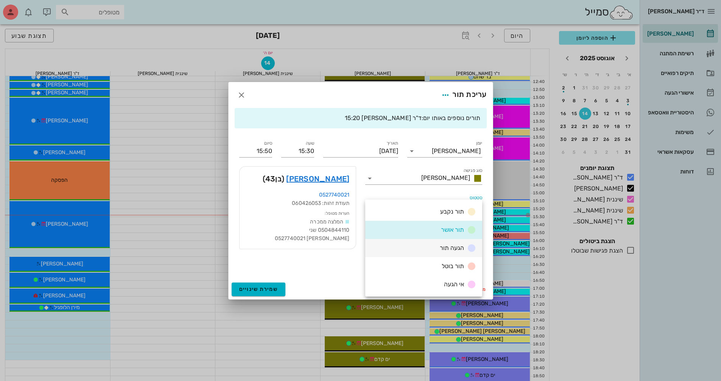
click at [389, 242] on div "הגעה תור" at bounding box center [423, 248] width 117 height 18
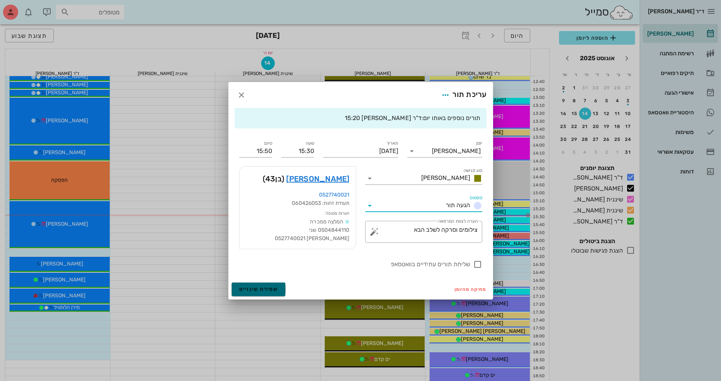
click at [271, 289] on span "שמירת שינויים" at bounding box center [258, 289] width 39 height 6
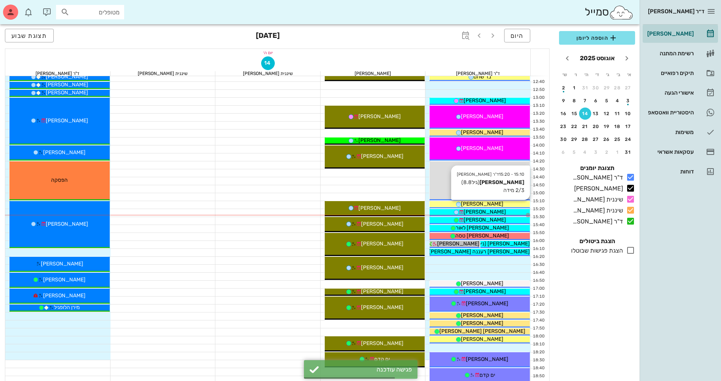
click at [519, 204] on div "[PERSON_NAME]" at bounding box center [480, 204] width 100 height 8
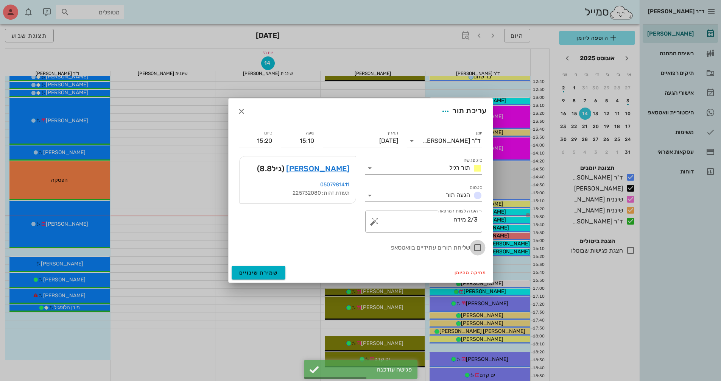
click at [479, 248] on div at bounding box center [477, 247] width 13 height 13
checkbox input "true"
drag, startPoint x: 249, startPoint y: 270, endPoint x: 324, endPoint y: 252, distance: 77.3
click at [249, 270] on span "שמירת שינויים" at bounding box center [258, 272] width 39 height 6
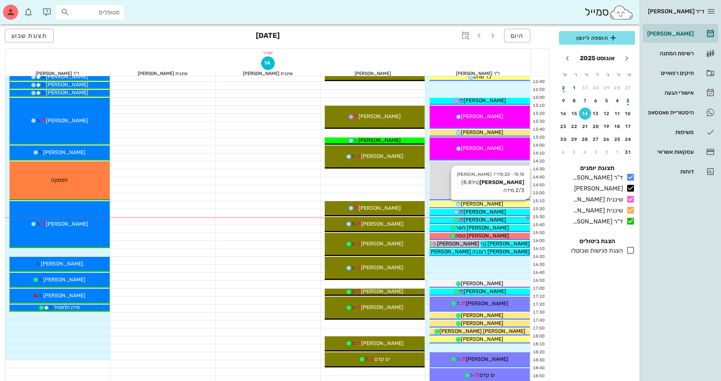
click at [498, 204] on div "[PERSON_NAME]" at bounding box center [480, 204] width 100 height 8
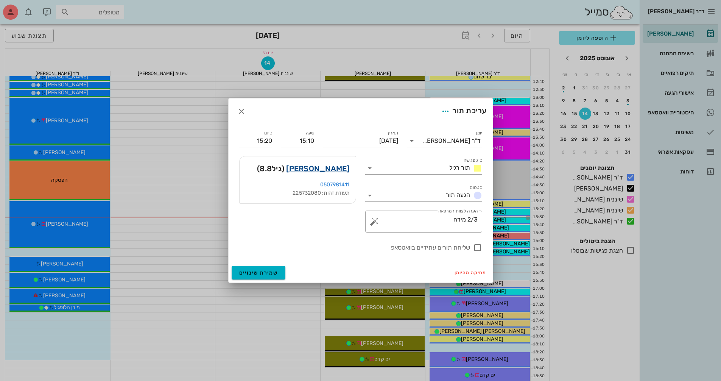
click at [345, 167] on link "[PERSON_NAME]" at bounding box center [317, 168] width 63 height 12
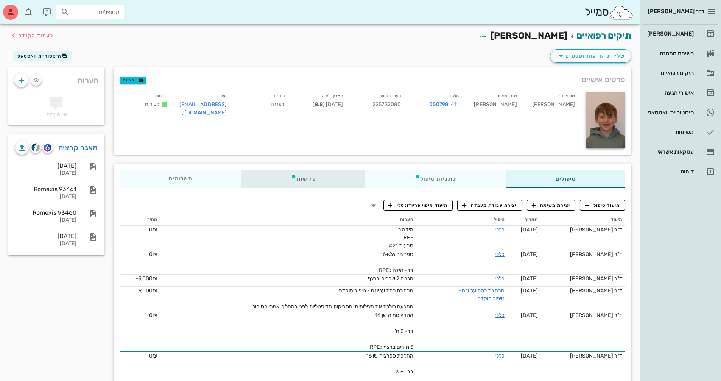
click at [320, 175] on div "פגישות" at bounding box center [303, 179] width 124 height 18
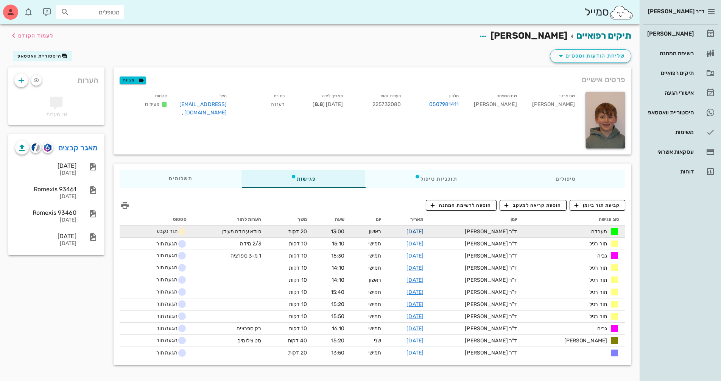
click at [424, 229] on link "[DATE]" at bounding box center [414, 231] width 17 height 6
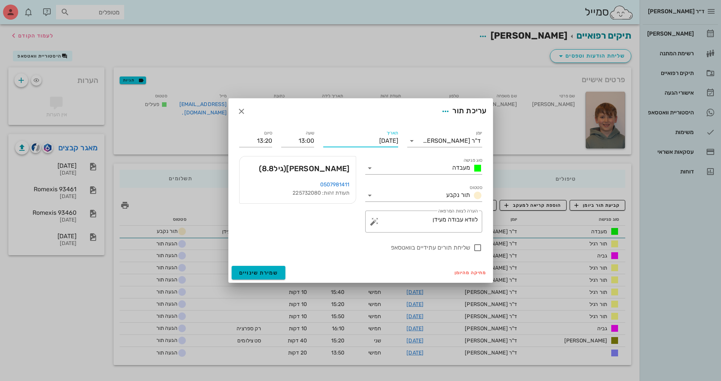
click at [354, 142] on input "[DATE]" at bounding box center [360, 141] width 75 height 12
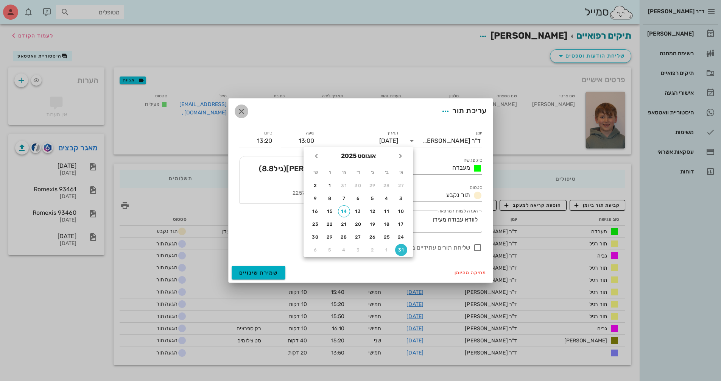
click at [243, 107] on icon "button" at bounding box center [241, 111] width 9 height 9
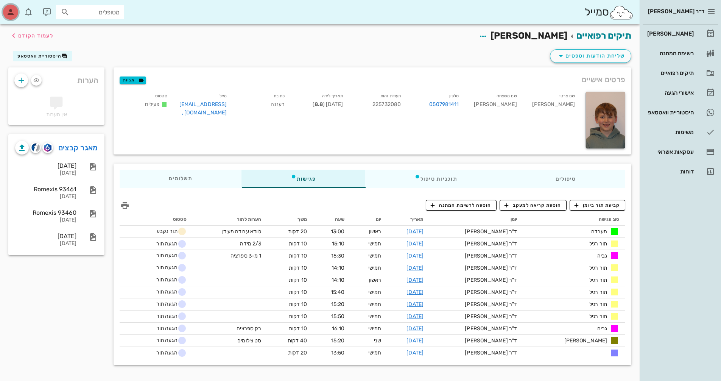
click at [14, 11] on icon "button" at bounding box center [10, 12] width 9 height 9
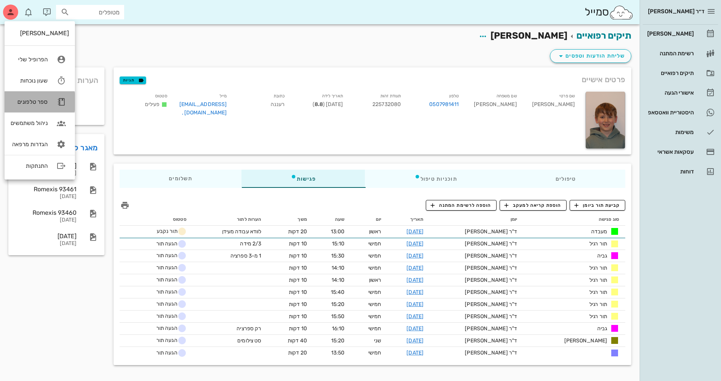
click at [45, 101] on div "ספר טלפונים" at bounding box center [29, 101] width 37 height 7
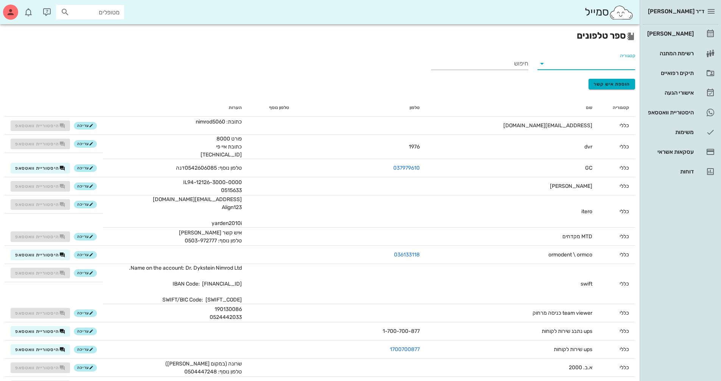
click at [612, 61] on input "קטגוריה" at bounding box center [593, 64] width 86 height 12
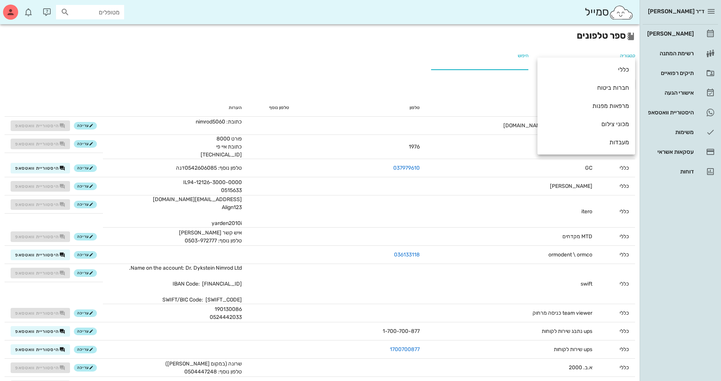
click at [513, 65] on input "חיפוש" at bounding box center [481, 64] width 96 height 12
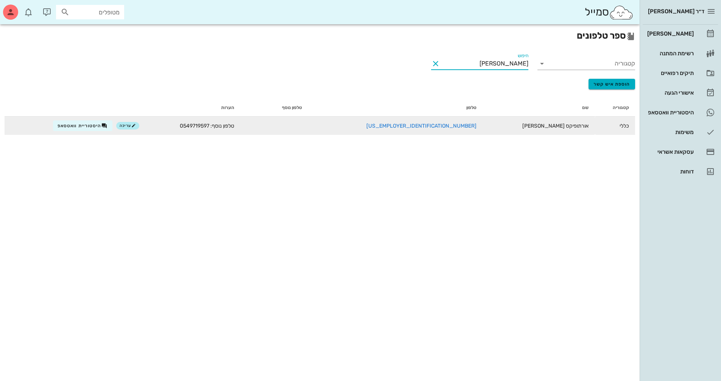
type input "[PERSON_NAME]"
drag, startPoint x: 256, startPoint y: 124, endPoint x: 285, endPoint y: 129, distance: 30.0
click at [240, 129] on td "טלפון נוסף: 0549719597" at bounding box center [192, 126] width 95 height 18
copy span "0549719597"
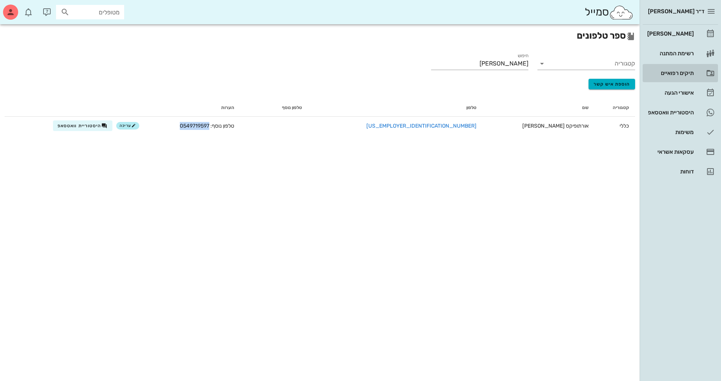
click at [674, 73] on div "תיקים רפואיים" at bounding box center [670, 73] width 48 height 6
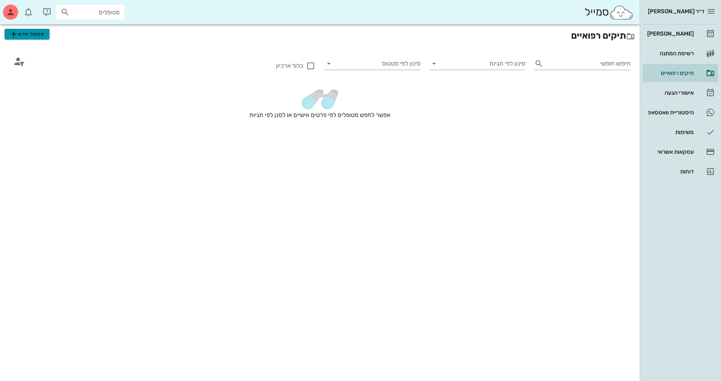
click at [40, 31] on span "מטופל חדש" at bounding box center [27, 34] width 36 height 9
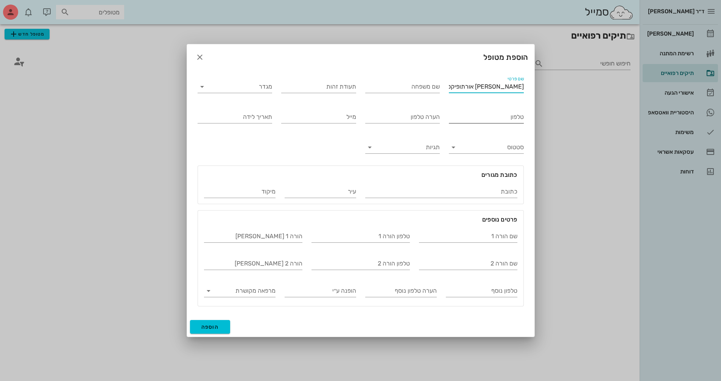
type input "[PERSON_NAME] אורתופיקס"
click at [484, 120] on input "טלפון" at bounding box center [486, 117] width 75 height 12
paste input "0549719597"
type input "0549719597"
click at [222, 322] on button "הוספה" at bounding box center [210, 327] width 40 height 14
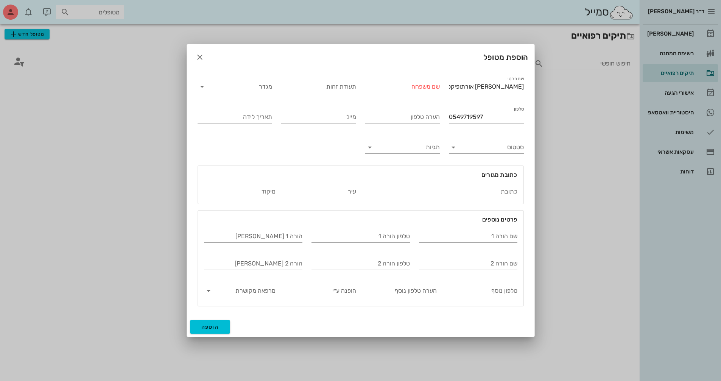
click at [422, 88] on input "שם משפחה" at bounding box center [402, 87] width 75 height 12
type input "עבודות"
drag, startPoint x: 421, startPoint y: 88, endPoint x: 439, endPoint y: 89, distance: 18.9
click at [439, 89] on input "עבודות" at bounding box center [402, 87] width 75 height 12
drag, startPoint x: 484, startPoint y: 88, endPoint x: 511, endPoint y: 90, distance: 26.9
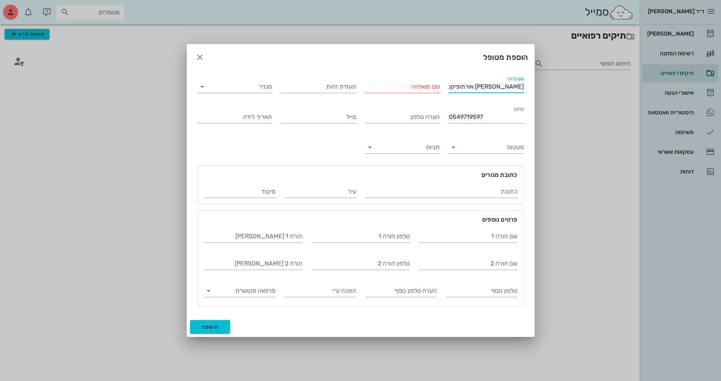
click at [511, 90] on input "[PERSON_NAME] אורתופיקס" at bounding box center [486, 87] width 75 height 12
click at [418, 86] on input "שם משפחה" at bounding box center [402, 87] width 75 height 12
paste input "אורתופיקס"
type input "אורתופיקס"
drag, startPoint x: 475, startPoint y: 87, endPoint x: 512, endPoint y: 92, distance: 37.4
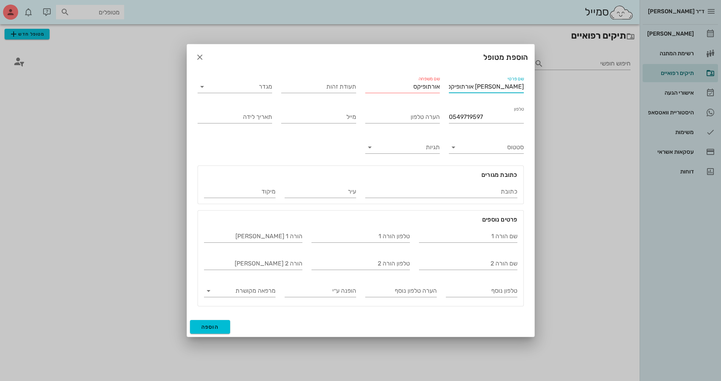
click at [512, 92] on input "[PERSON_NAME] אורתופיקס" at bounding box center [486, 87] width 75 height 12
type input "[PERSON_NAME]"
click at [214, 325] on span "הוספה" at bounding box center [210, 327] width 18 height 6
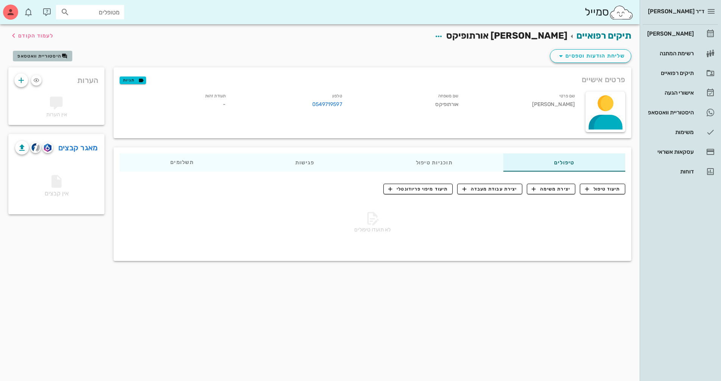
click at [35, 55] on span "היסטוריית וואטסאפ" at bounding box center [39, 55] width 44 height 5
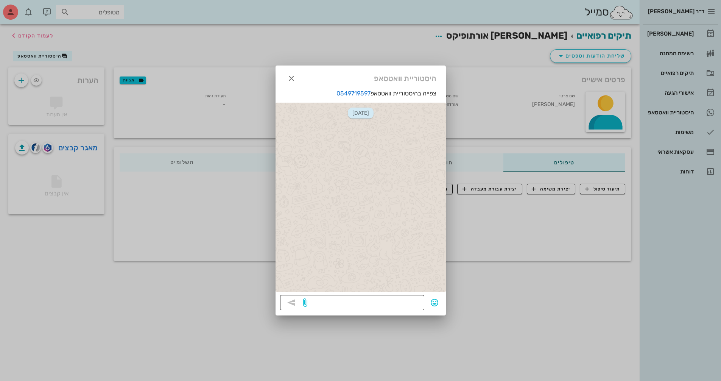
click at [359, 297] on textarea at bounding box center [364, 303] width 111 height 12
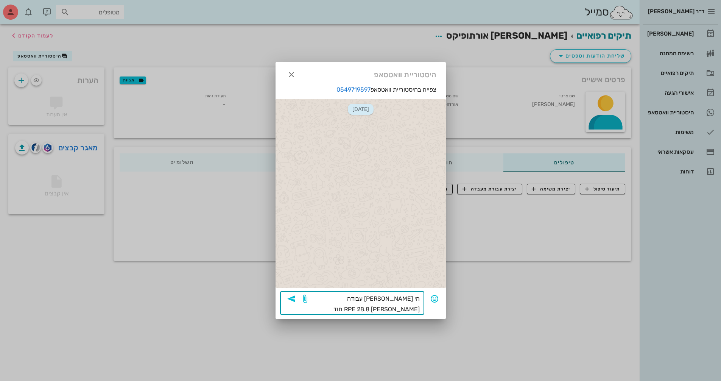
type textarea "הי [PERSON_NAME] עבודה [PERSON_NAME] RPE 28.8 תודה"
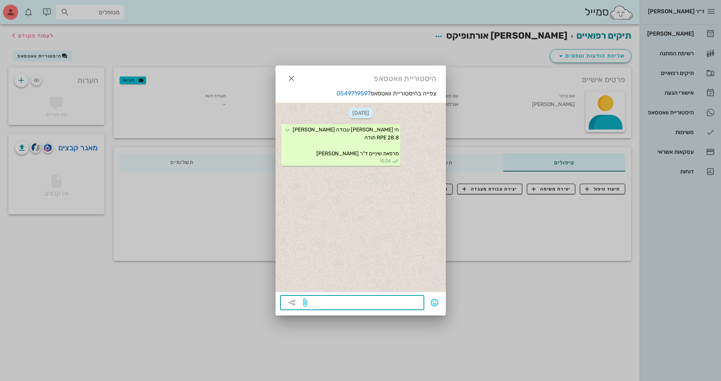
click at [386, 307] on textarea at bounding box center [364, 303] width 111 height 12
type textarea "ושמור טלפון זה [PERSON_NAME] החדש שלנו."
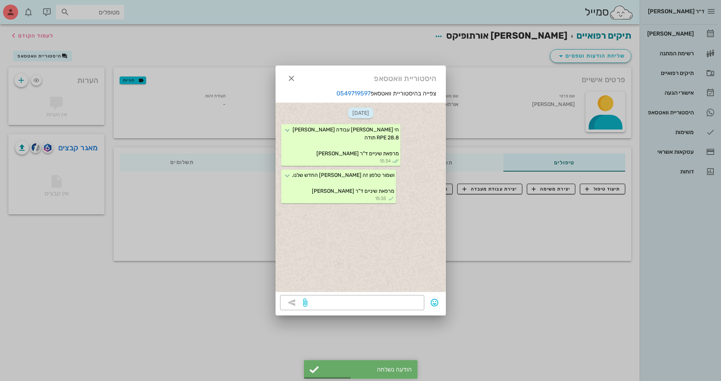
click at [673, 30] on div at bounding box center [360, 190] width 721 height 381
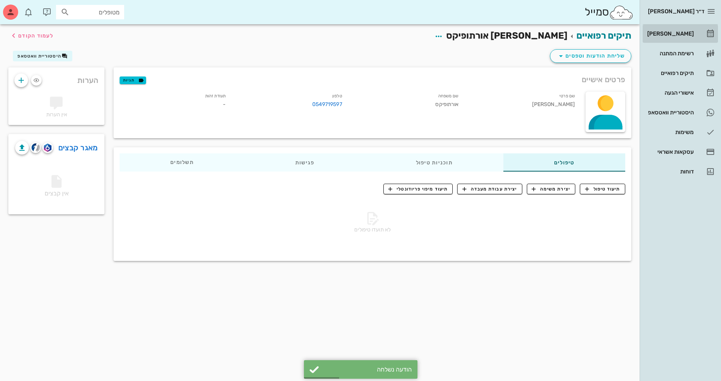
click at [675, 32] on div "[PERSON_NAME]" at bounding box center [670, 34] width 48 height 6
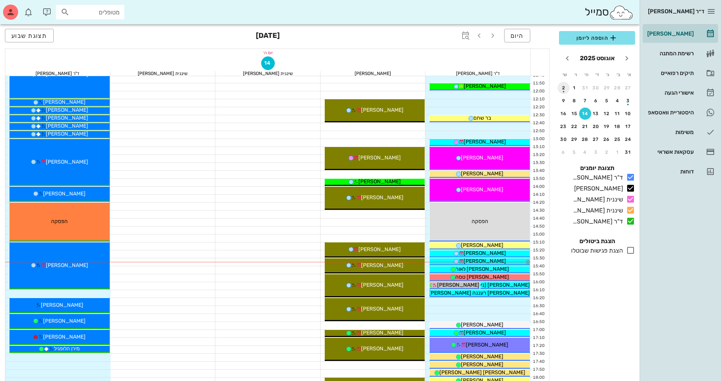
scroll to position [227, 0]
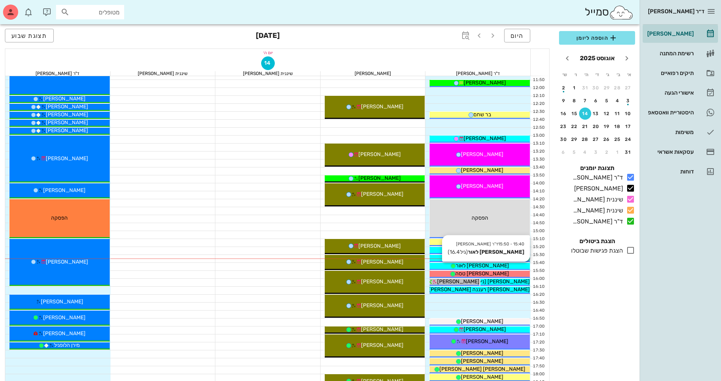
click at [494, 263] on span "[PERSON_NAME] לאור" at bounding box center [482, 265] width 53 height 6
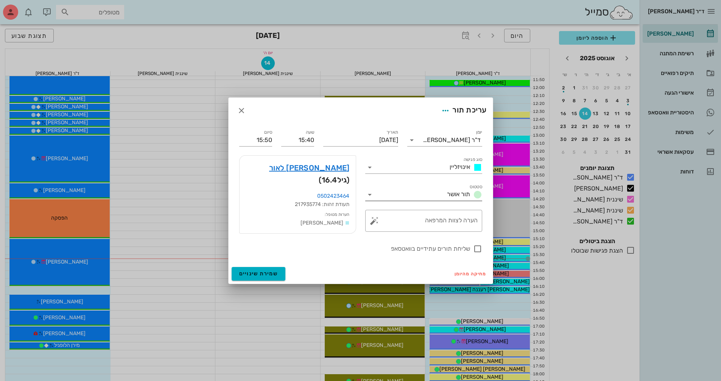
click at [371, 195] on icon at bounding box center [369, 194] width 9 height 9
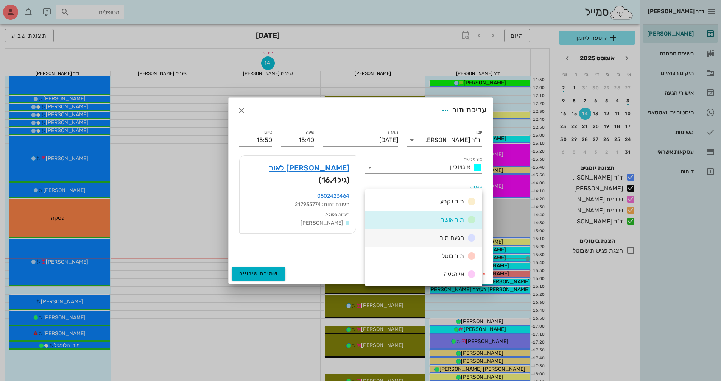
click at [398, 239] on div "הגעה תור" at bounding box center [423, 238] width 117 height 18
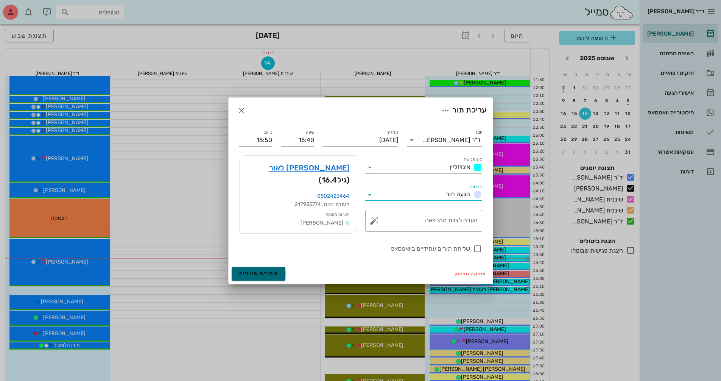
click at [267, 273] on span "שמירת שינויים" at bounding box center [258, 273] width 39 height 6
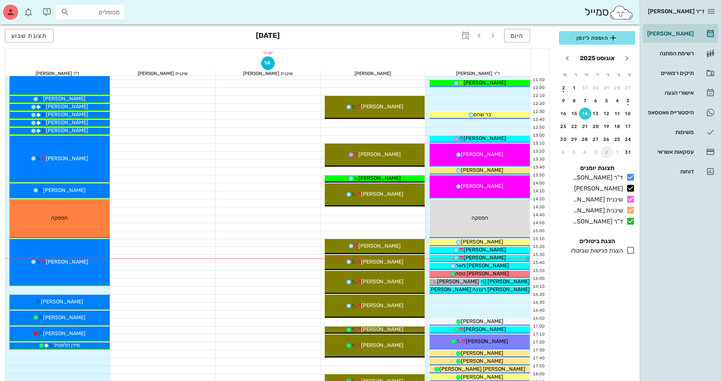
click at [605, 155] on button "2" at bounding box center [607, 152] width 12 height 12
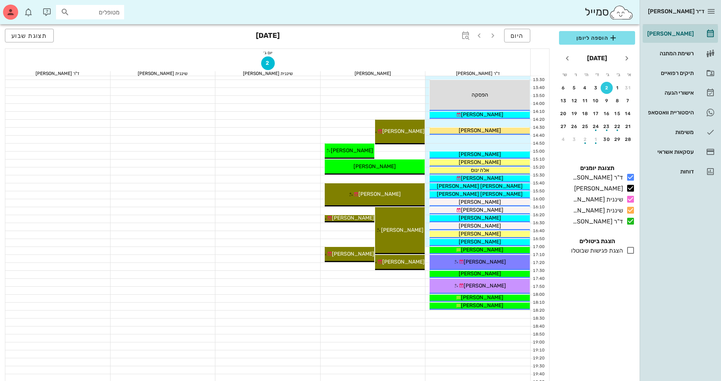
scroll to position [341, 0]
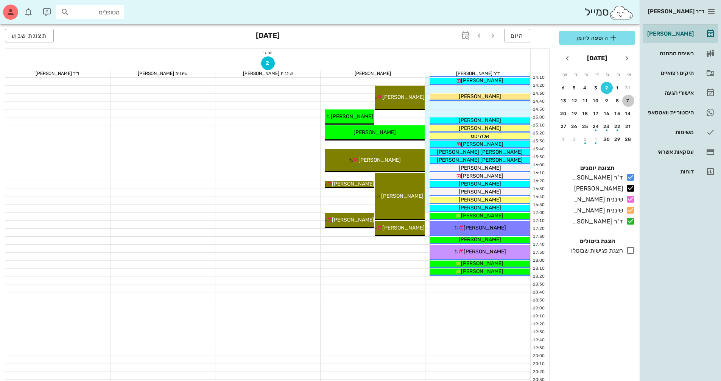
click at [630, 103] on div "7" at bounding box center [628, 100] width 12 height 5
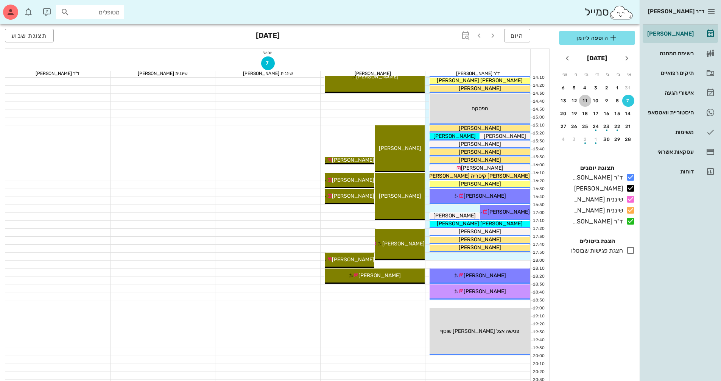
click at [586, 102] on div "11" at bounding box center [585, 100] width 12 height 5
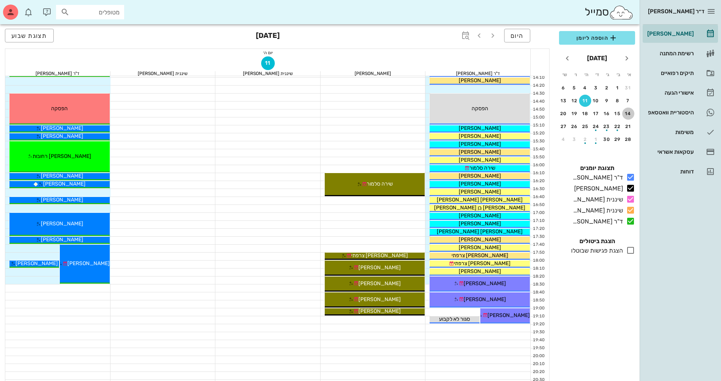
click at [630, 114] on div "14" at bounding box center [628, 113] width 12 height 5
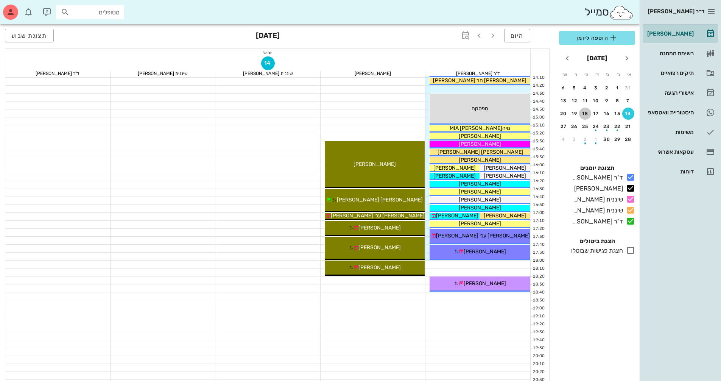
click at [586, 116] on button "18" at bounding box center [585, 113] width 12 height 12
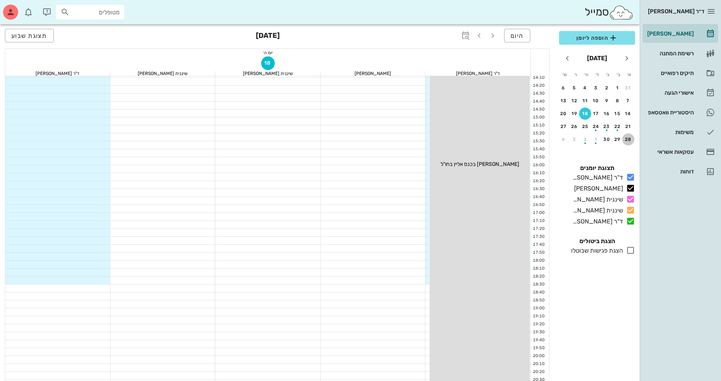
click at [628, 143] on button "28" at bounding box center [628, 139] width 12 height 12
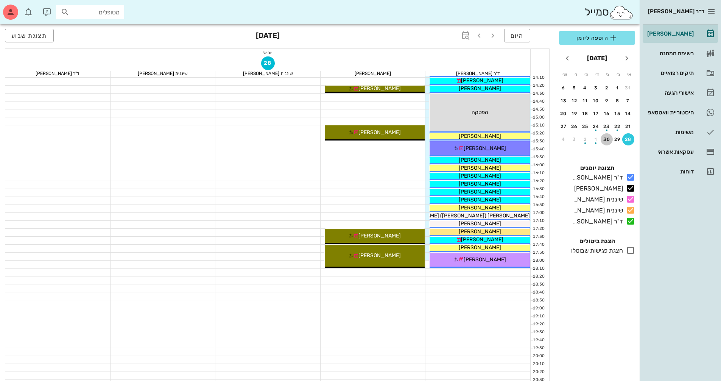
click at [607, 139] on div "30" at bounding box center [607, 139] width 12 height 5
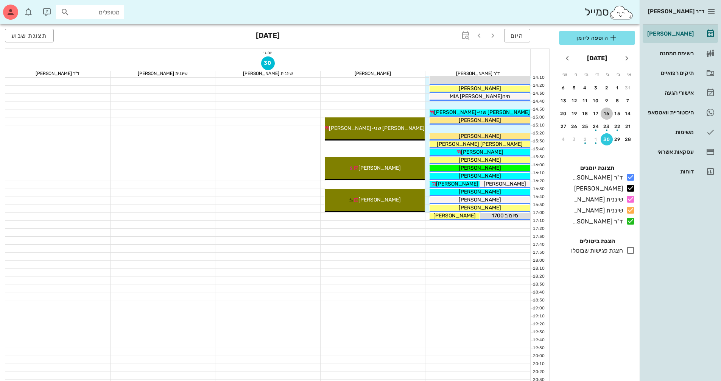
click at [606, 116] on div "16" at bounding box center [607, 113] width 12 height 5
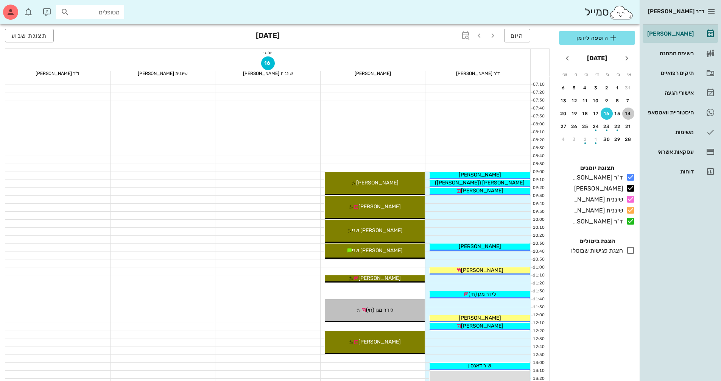
click at [627, 114] on div "14" at bounding box center [628, 113] width 12 height 5
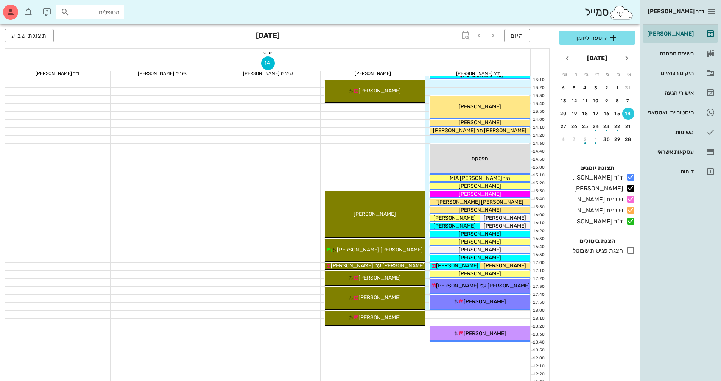
scroll to position [303, 0]
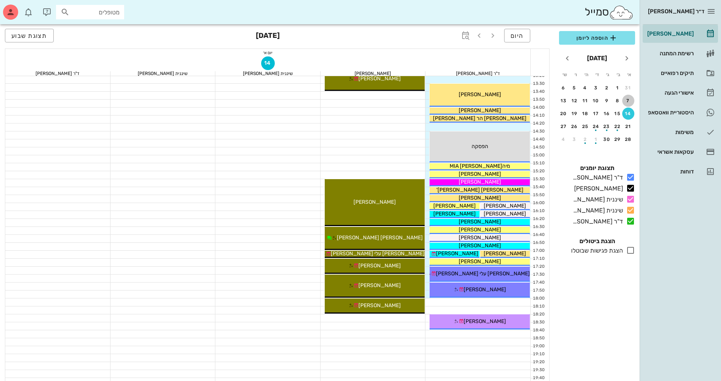
click at [629, 99] on div "7" at bounding box center [628, 100] width 12 height 5
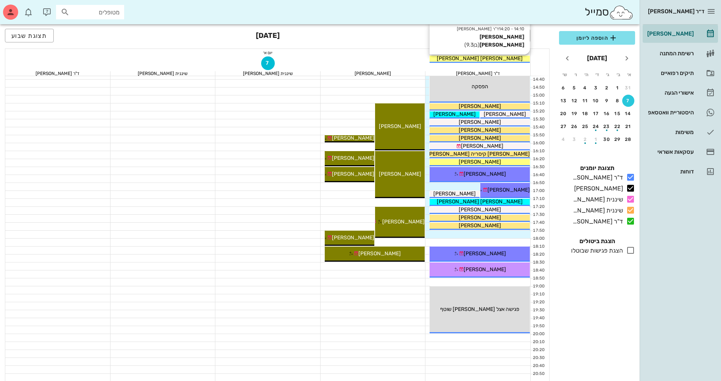
scroll to position [363, 0]
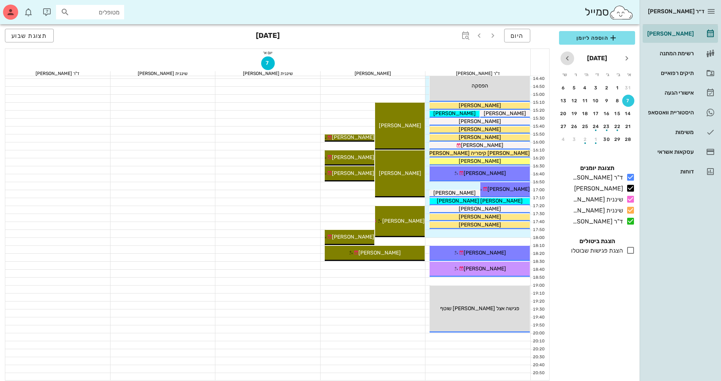
click at [563, 58] on icon "חודש הבא" at bounding box center [567, 58] width 9 height 9
click at [631, 101] on div "5" at bounding box center [628, 100] width 12 height 5
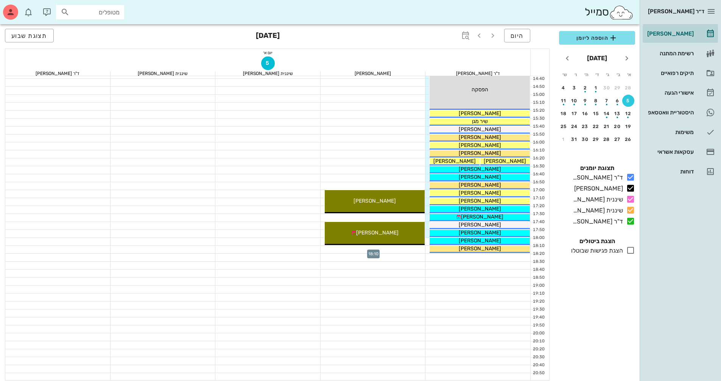
click at [421, 249] on div at bounding box center [373, 250] width 105 height 8
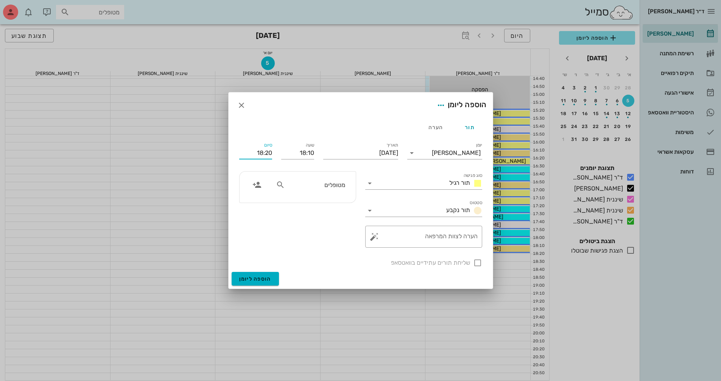
click at [267, 155] on input "18:20" at bounding box center [255, 153] width 33 height 12
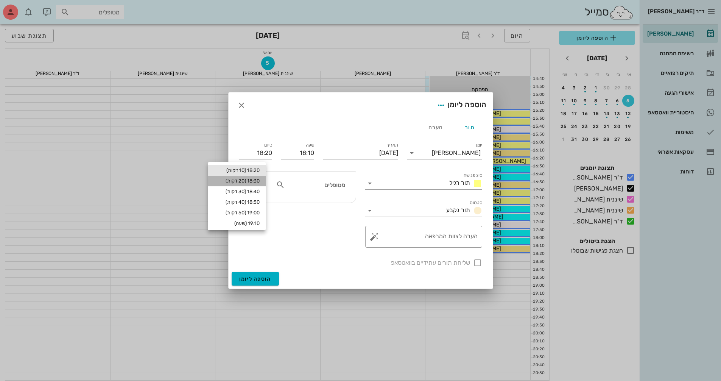
click at [260, 180] on div "18:30 (20 דקות)" at bounding box center [237, 181] width 46 height 6
type input "18:30"
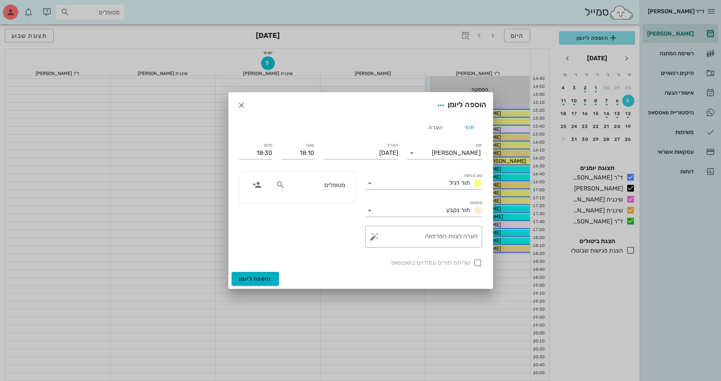
click at [344, 188] on input "מטופלים" at bounding box center [316, 185] width 58 height 10
click at [259, 184] on icon "button" at bounding box center [256, 184] width 9 height 9
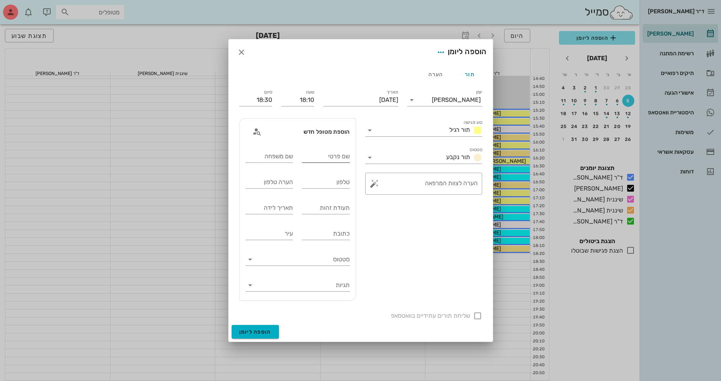
click at [345, 159] on input "שם פרטי" at bounding box center [326, 156] width 48 height 12
type input "נ"
type input "[PERSON_NAME]"
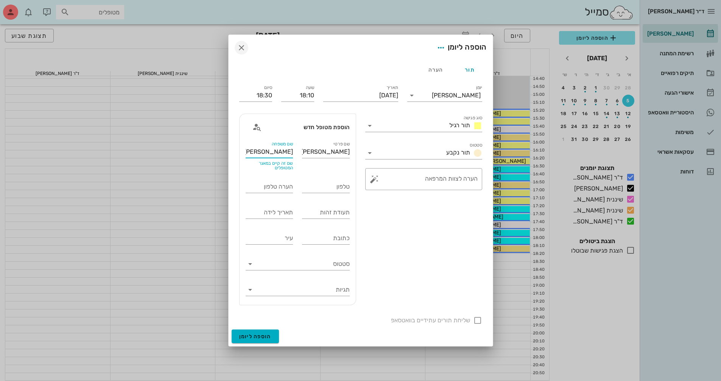
type input "[PERSON_NAME]"
click at [242, 48] on icon "button" at bounding box center [241, 47] width 9 height 9
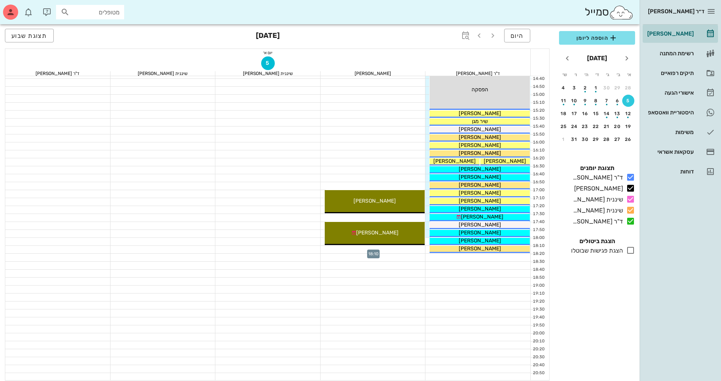
click at [408, 249] on div at bounding box center [373, 250] width 105 height 8
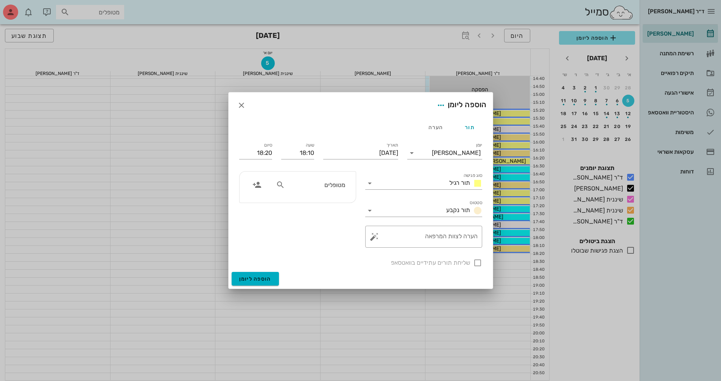
click at [342, 183] on input "מטופלים" at bounding box center [316, 185] width 58 height 10
type input "[PERSON_NAME]"
click at [336, 206] on div "0542366665" at bounding box center [301, 208] width 83 height 6
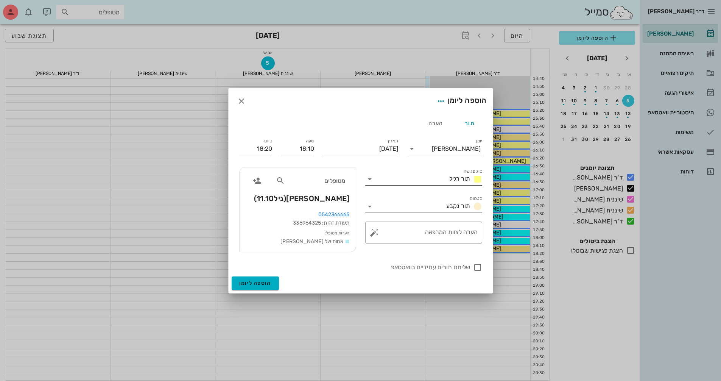
click at [371, 178] on icon at bounding box center [369, 178] width 9 height 9
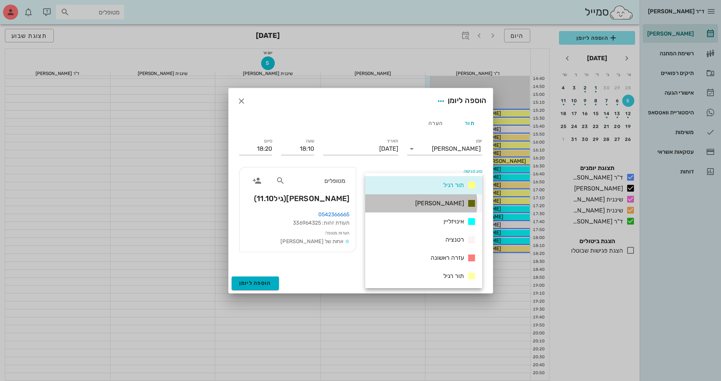
click at [422, 206] on div "[PERSON_NAME]" at bounding box center [423, 203] width 117 height 18
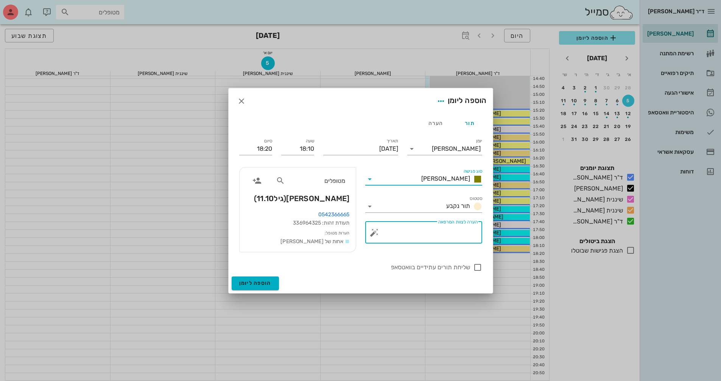
click at [428, 235] on textarea "הערה לצוות המרפאה" at bounding box center [427, 234] width 102 height 18
type textarea "פנורמי וסריקה"
click at [482, 269] on div at bounding box center [477, 267] width 13 height 13
checkbox input "true"
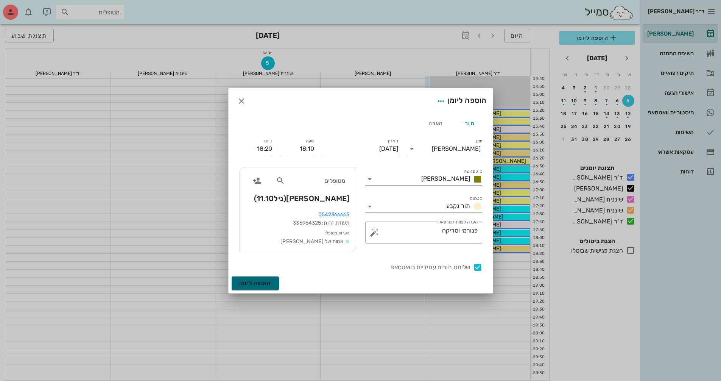
click at [261, 279] on button "הוספה ליומן" at bounding box center [255, 283] width 47 height 14
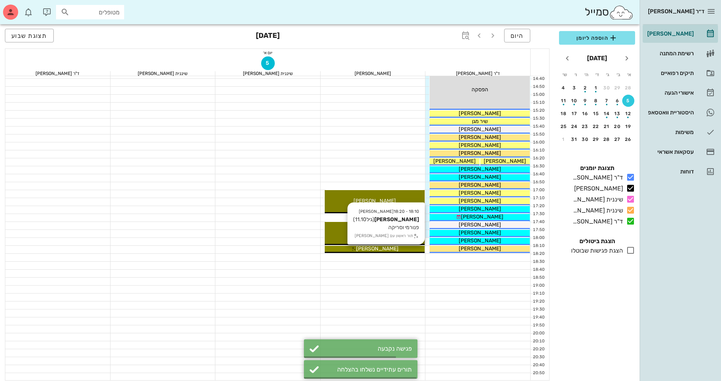
click at [409, 246] on div "[PERSON_NAME]" at bounding box center [375, 249] width 100 height 8
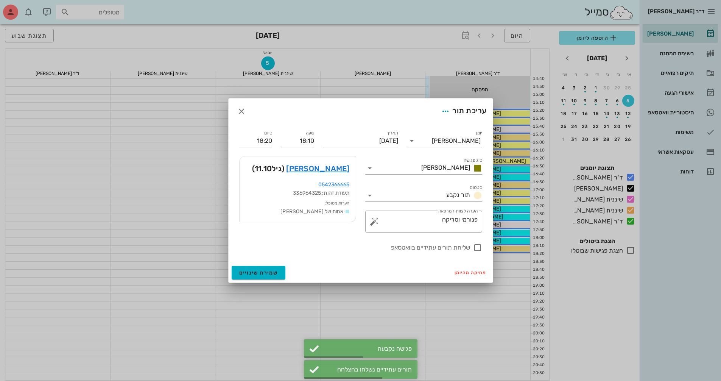
click at [266, 139] on input "18:20" at bounding box center [255, 141] width 33 height 12
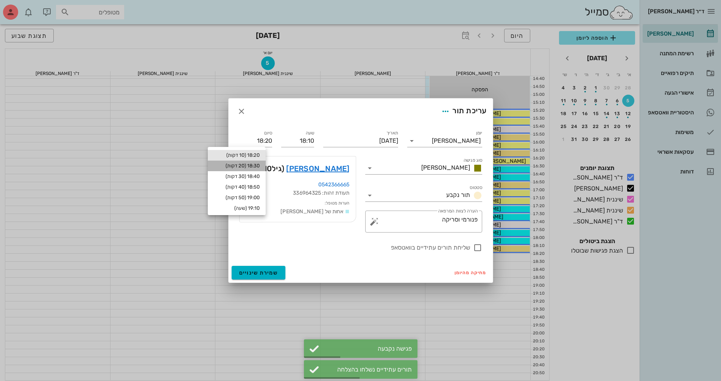
click at [260, 165] on div "18:30 (20 דקות)" at bounding box center [237, 166] width 46 height 6
type input "18:30"
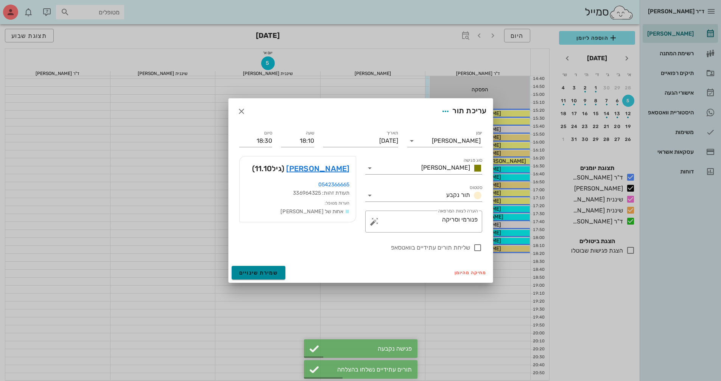
click at [268, 272] on span "שמירת שינויים" at bounding box center [258, 272] width 39 height 6
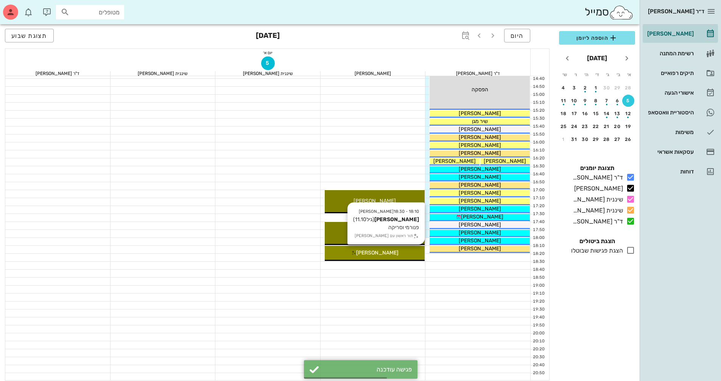
click at [404, 254] on div "[PERSON_NAME]" at bounding box center [375, 253] width 100 height 8
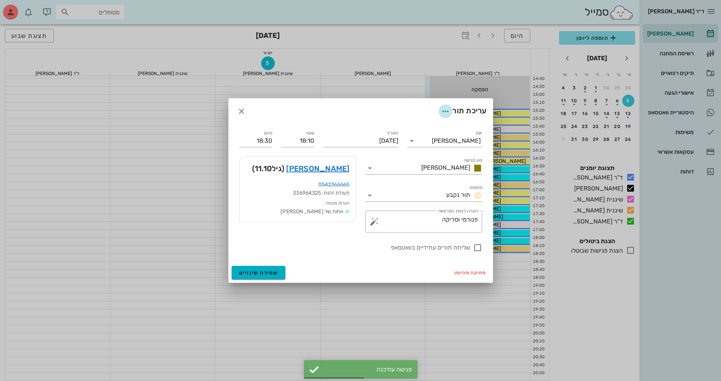
click at [441, 111] on icon "button" at bounding box center [445, 111] width 9 height 9
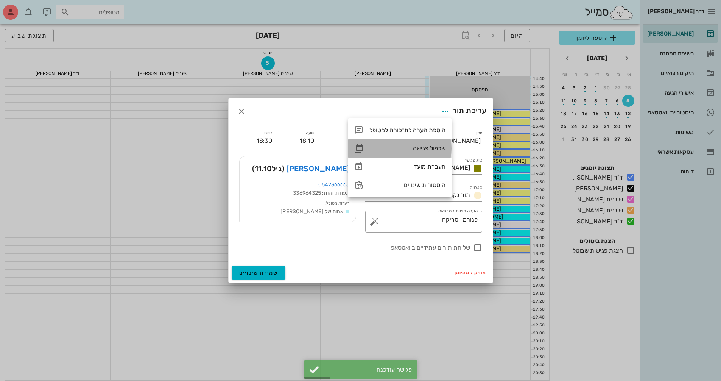
click at [438, 144] on div "שכפול פגישה" at bounding box center [399, 148] width 103 height 18
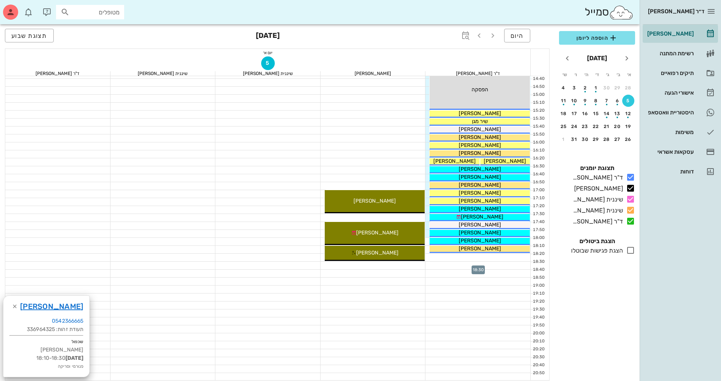
click at [466, 265] on div at bounding box center [477, 266] width 105 height 8
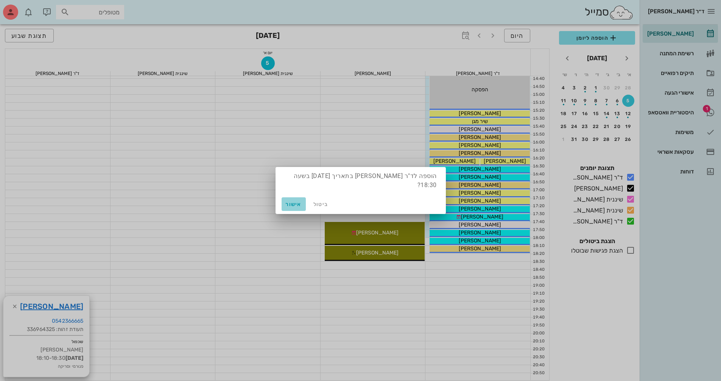
drag, startPoint x: 291, startPoint y: 205, endPoint x: 344, endPoint y: 215, distance: 53.8
click at [291, 205] on span "אישור" at bounding box center [294, 204] width 18 height 6
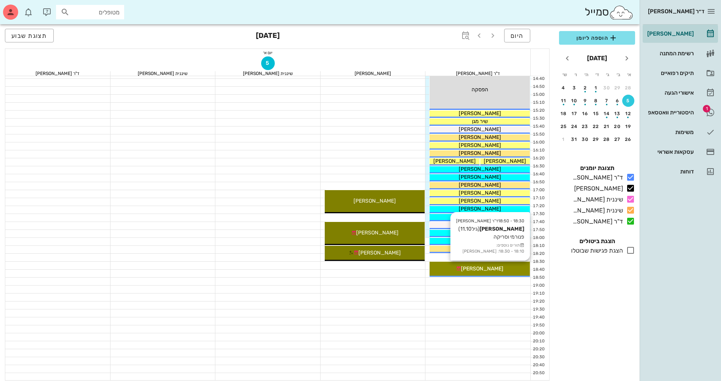
click at [484, 267] on span "[PERSON_NAME]" at bounding box center [482, 268] width 42 height 6
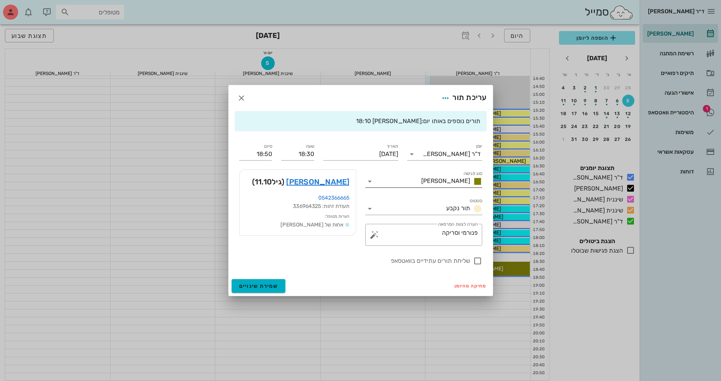
click at [374, 183] on icon at bounding box center [369, 181] width 9 height 9
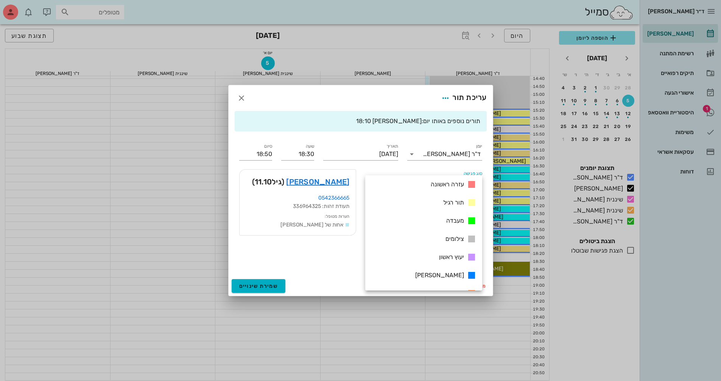
scroll to position [109, 0]
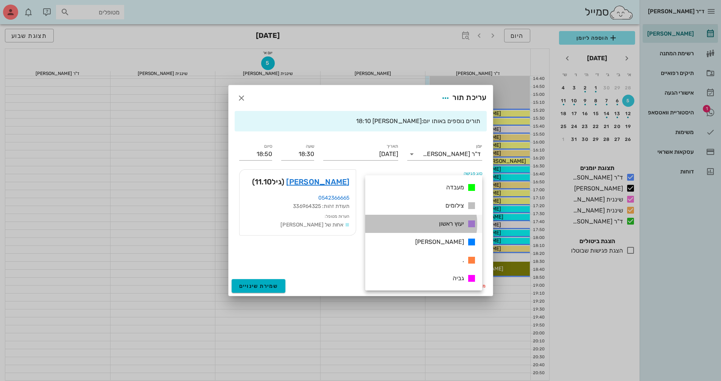
click at [427, 221] on div "יעוץ ראשון" at bounding box center [423, 224] width 117 height 18
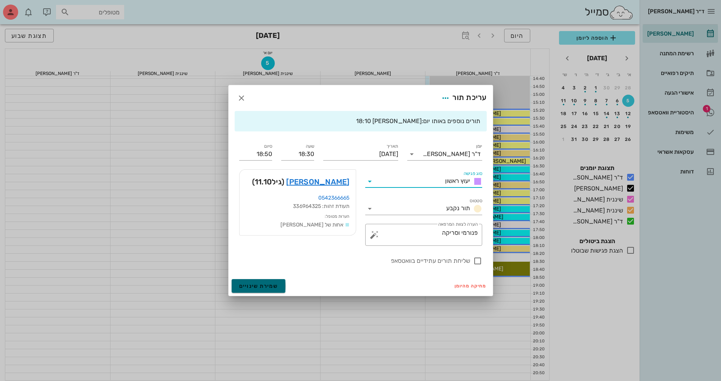
click at [280, 282] on button "שמירת שינויים" at bounding box center [259, 286] width 54 height 14
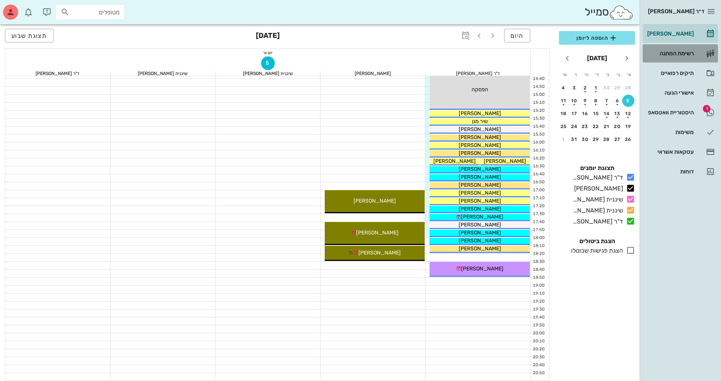
click at [675, 50] on div "רשימת המתנה" at bounding box center [670, 53] width 48 height 6
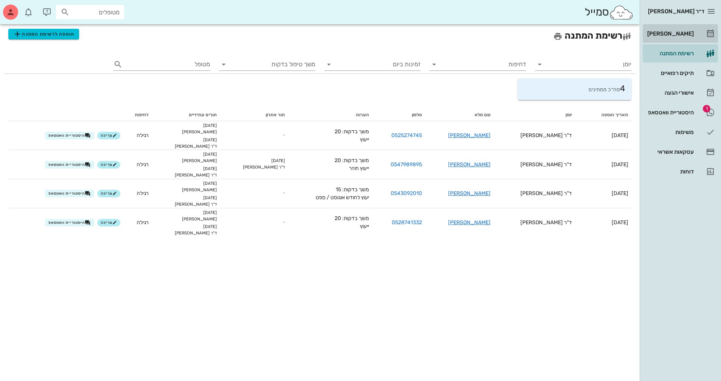
click at [679, 37] on div "[PERSON_NAME]" at bounding box center [670, 34] width 48 height 12
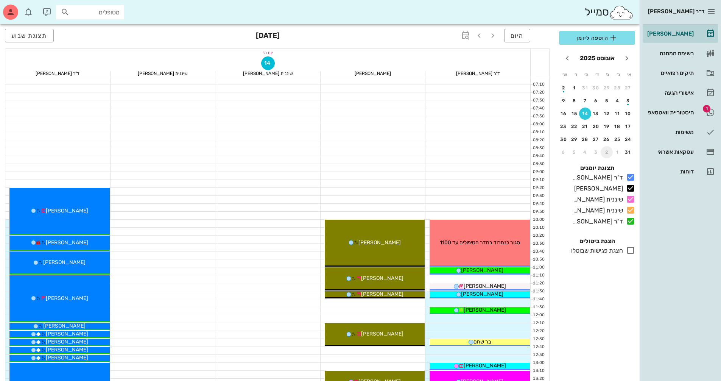
click at [606, 156] on button "2" at bounding box center [607, 152] width 12 height 12
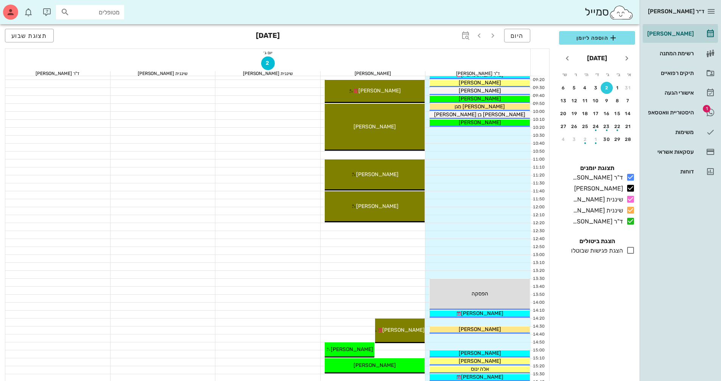
scroll to position [114, 0]
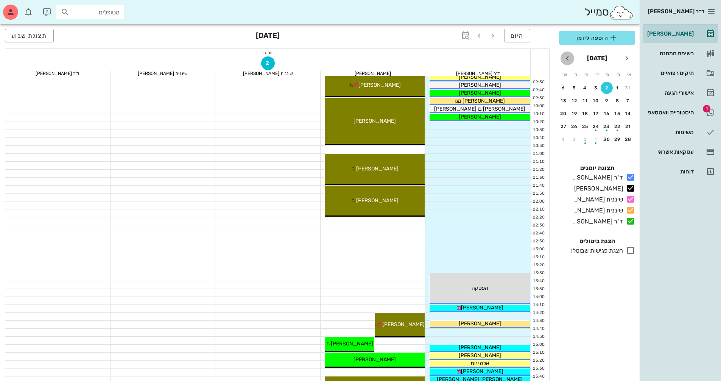
click at [564, 60] on icon "חודש הבא" at bounding box center [567, 58] width 9 height 9
click at [628, 104] on button "5" at bounding box center [628, 101] width 12 height 12
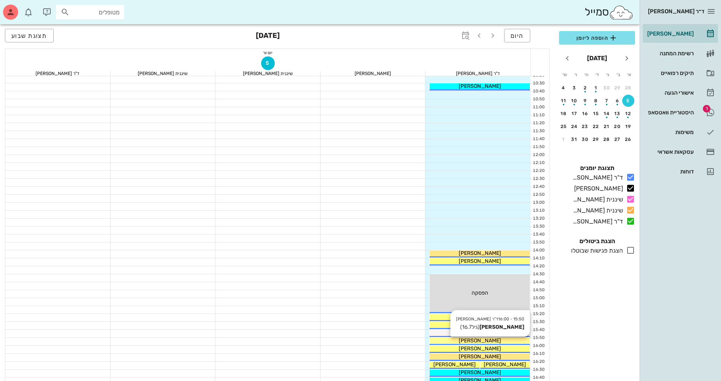
scroll to position [303, 0]
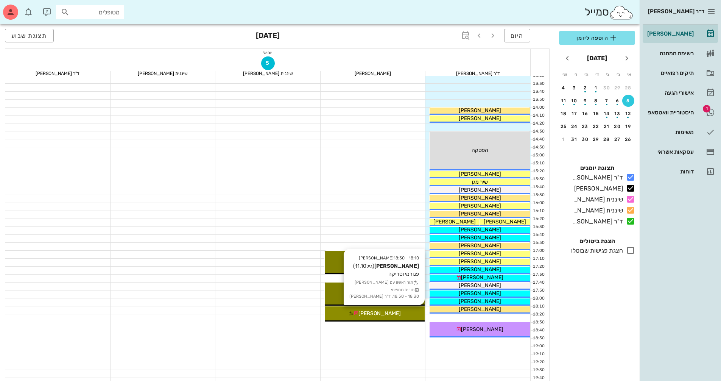
click at [395, 315] on div "[PERSON_NAME]" at bounding box center [375, 313] width 100 height 8
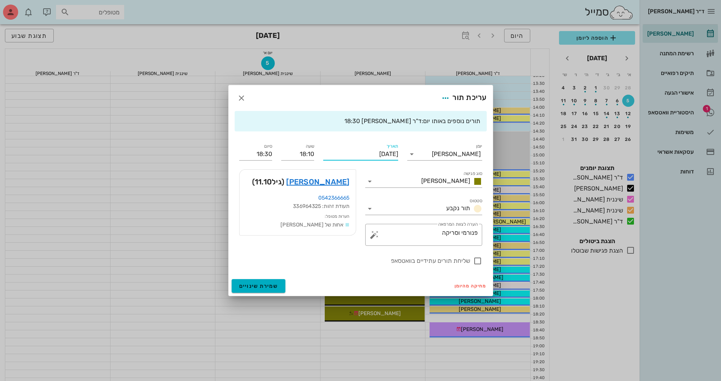
click at [369, 154] on input "[DATE]" at bounding box center [360, 154] width 75 height 12
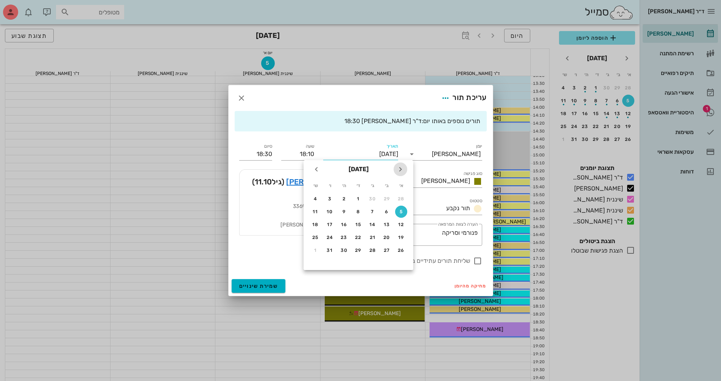
click at [399, 171] on icon "חודש שעבר" at bounding box center [400, 169] width 9 height 9
click at [372, 201] on button "2" at bounding box center [373, 199] width 12 height 12
type input "[DATE]"
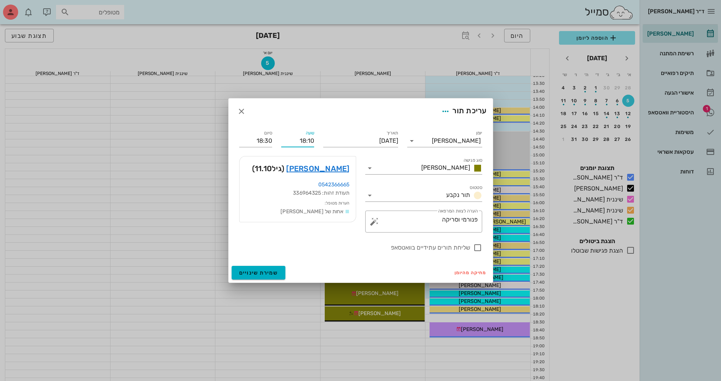
click at [293, 144] on input "18:10" at bounding box center [297, 141] width 33 height 12
drag, startPoint x: 290, startPoint y: 142, endPoint x: 349, endPoint y: 142, distance: 58.3
click at [349, 142] on div "יומן יומן מרפאה סוג פגישה [PERSON_NAME] סטטוס תור נקבע תאריך [DATE] שעה 18:10 ס…" at bounding box center [361, 190] width 252 height 132
type input "12:20"
type input "12:40"
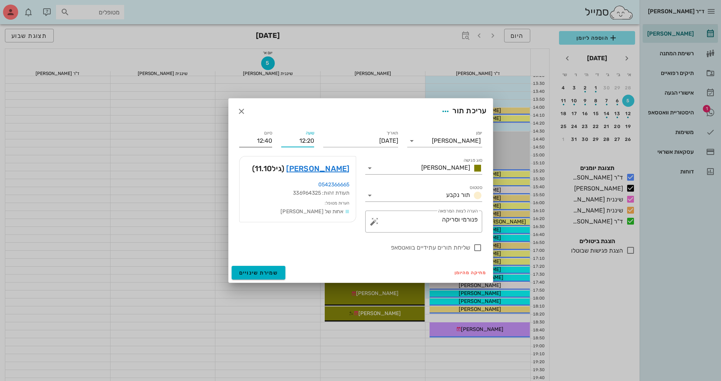
click at [266, 142] on input "12:40" at bounding box center [255, 141] width 33 height 12
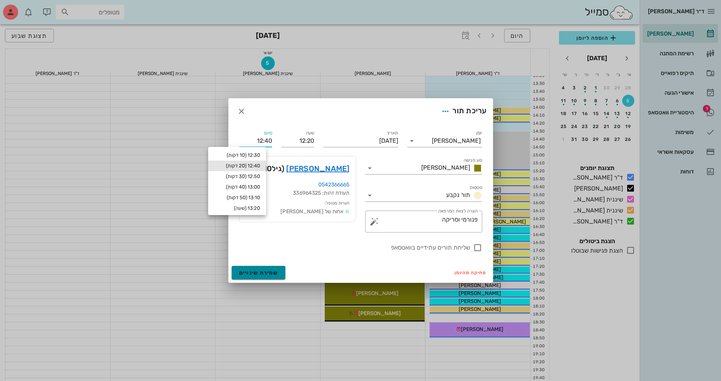
click at [272, 274] on span "שמירת שינויים" at bounding box center [258, 272] width 39 height 6
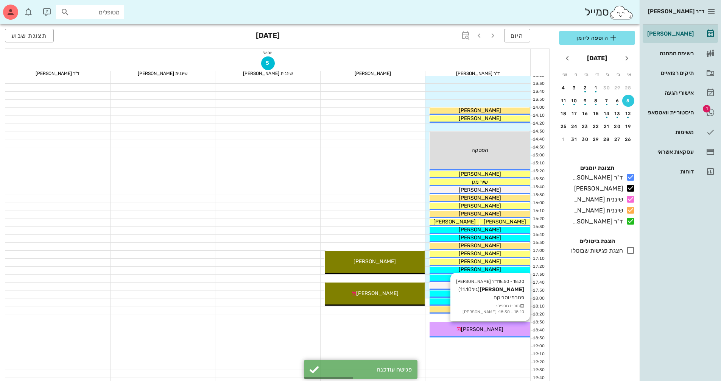
click at [512, 330] on div "[PERSON_NAME]" at bounding box center [480, 329] width 100 height 8
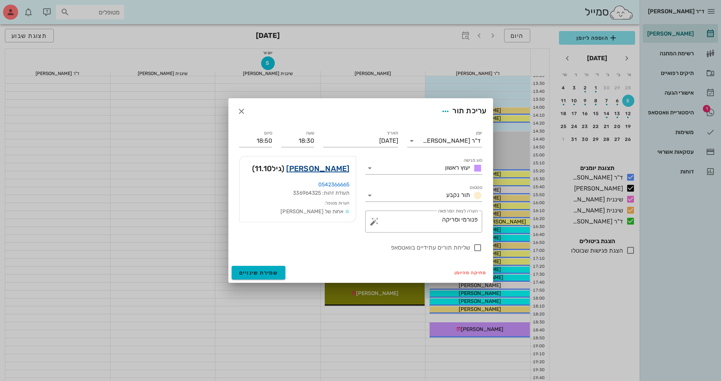
click at [336, 168] on link "[PERSON_NAME]" at bounding box center [317, 168] width 63 height 12
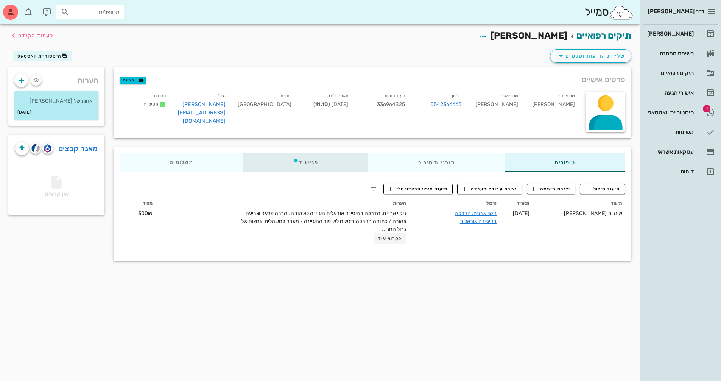
click at [320, 164] on div "פגישות" at bounding box center [305, 162] width 125 height 18
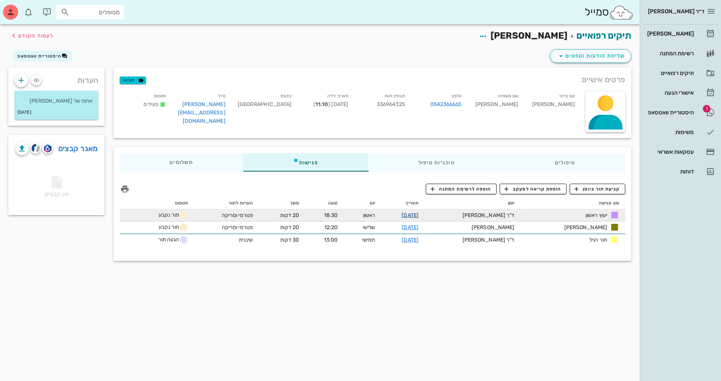
click at [419, 213] on link "[DATE]" at bounding box center [410, 215] width 17 height 6
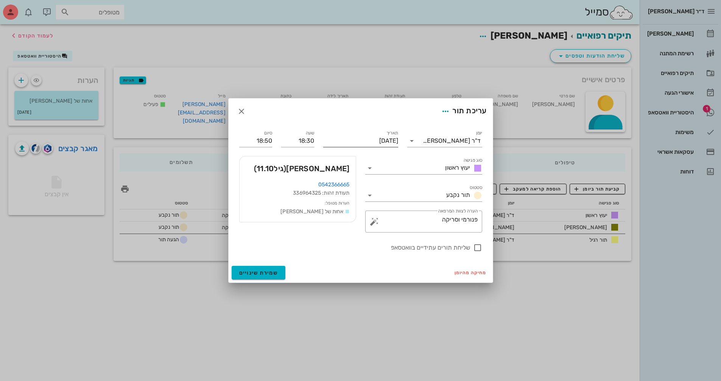
click at [351, 143] on input "[DATE]" at bounding box center [360, 141] width 75 height 12
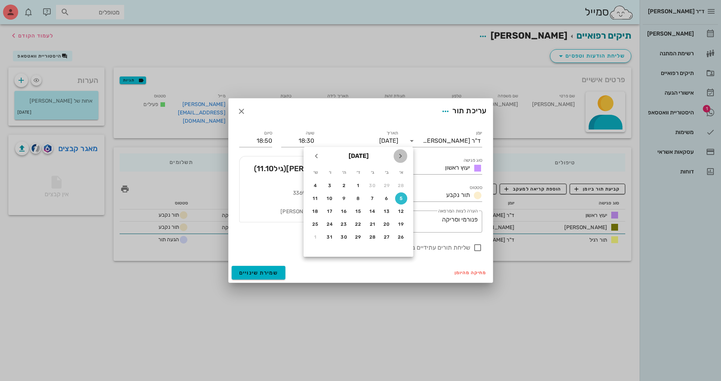
click at [403, 157] on icon "חודש שעבר" at bounding box center [400, 155] width 9 height 9
click at [371, 187] on div "2" at bounding box center [373, 185] width 12 height 5
type input "[DATE]"
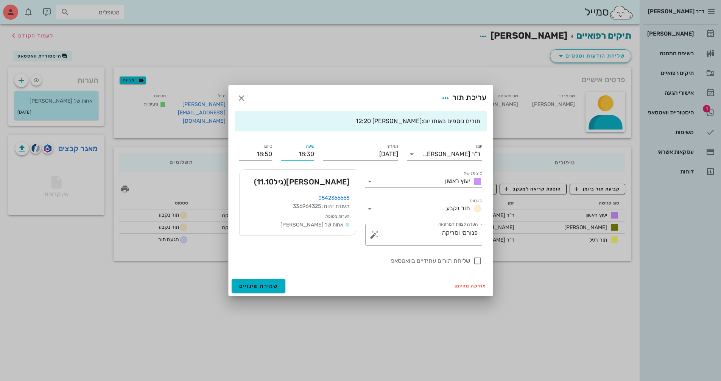
click at [305, 157] on input "18:30" at bounding box center [297, 154] width 33 height 12
drag, startPoint x: 290, startPoint y: 156, endPoint x: 317, endPoint y: 157, distance: 27.3
click at [317, 157] on div "שעה 18:30" at bounding box center [298, 150] width 42 height 27
type input "12:40"
type input "13:00"
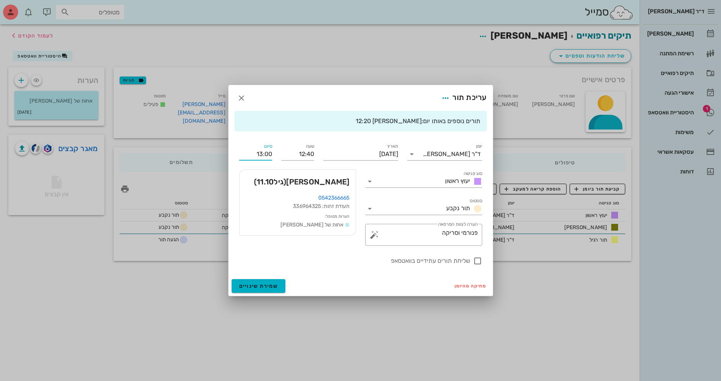
click at [269, 156] on input "13:00" at bounding box center [255, 154] width 33 height 12
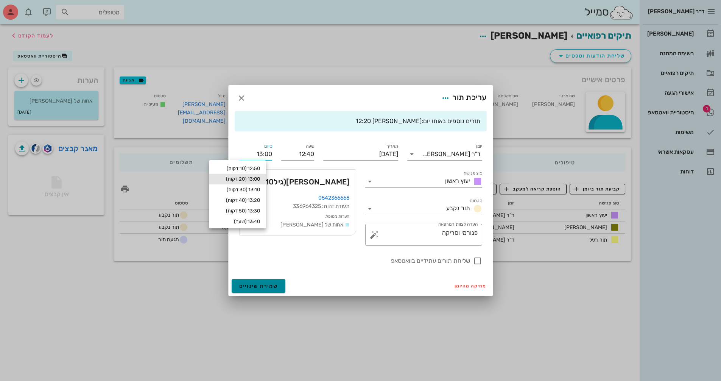
click at [273, 284] on span "שמירת שינויים" at bounding box center [258, 286] width 39 height 6
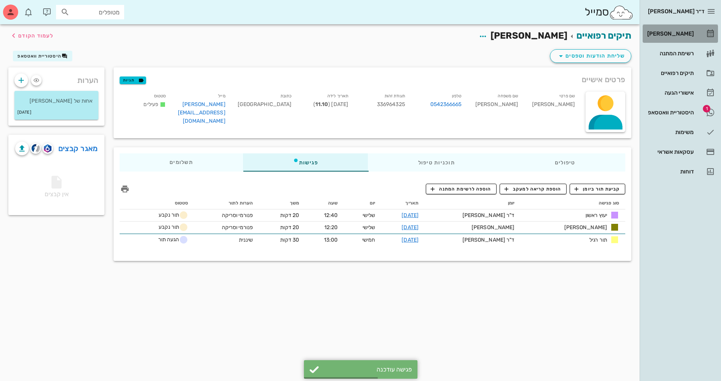
click at [692, 35] on div "[PERSON_NAME]" at bounding box center [670, 34] width 48 height 6
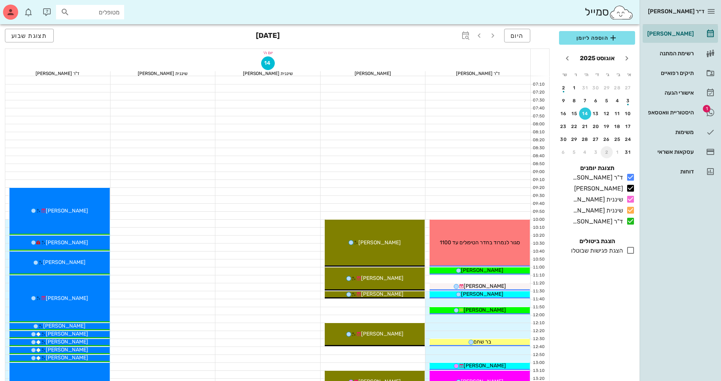
click at [609, 152] on div "2" at bounding box center [607, 152] width 12 height 5
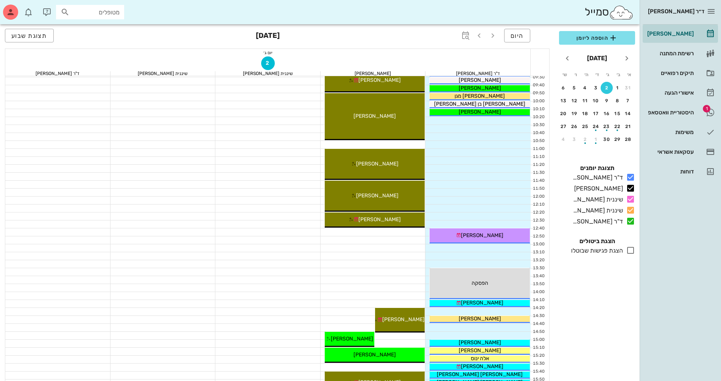
scroll to position [114, 0]
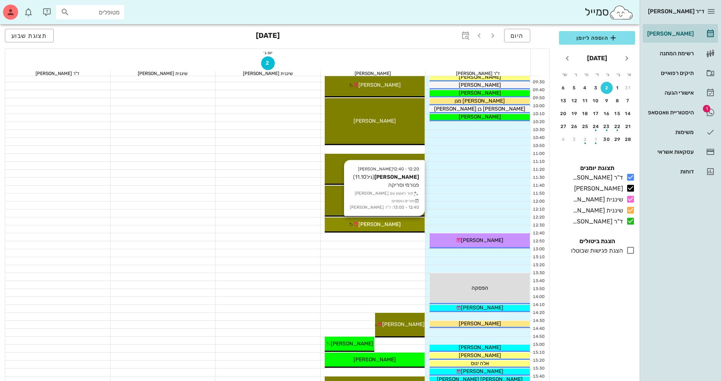
click at [393, 223] on div "[PERSON_NAME]" at bounding box center [375, 224] width 100 height 8
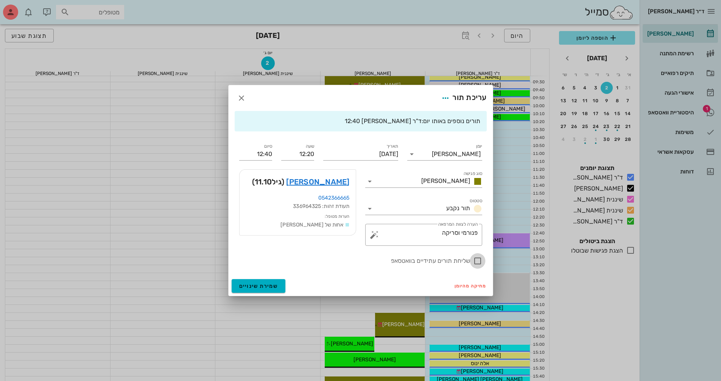
click at [478, 258] on div at bounding box center [477, 260] width 13 height 13
checkbox input "true"
click at [276, 289] on button "שמירת שינויים" at bounding box center [259, 286] width 54 height 14
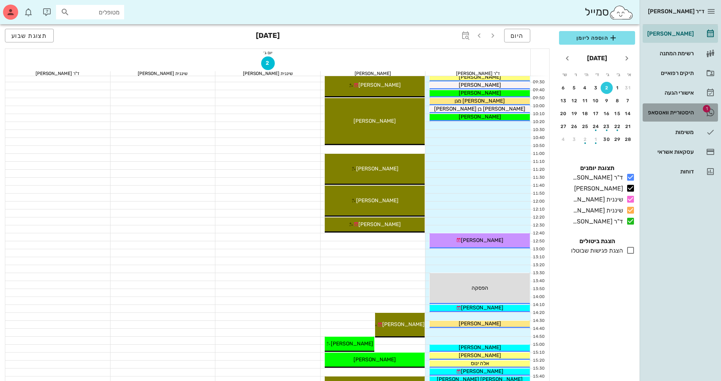
click at [659, 109] on div "היסטוריית וואטסאפ" at bounding box center [670, 112] width 48 height 12
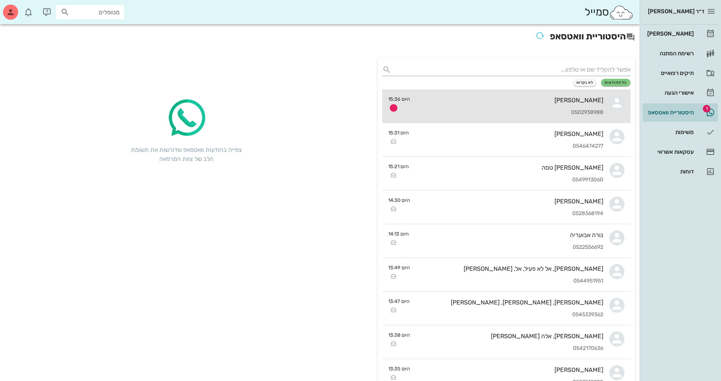
click at [581, 103] on div "[PERSON_NAME]" at bounding box center [509, 100] width 187 height 7
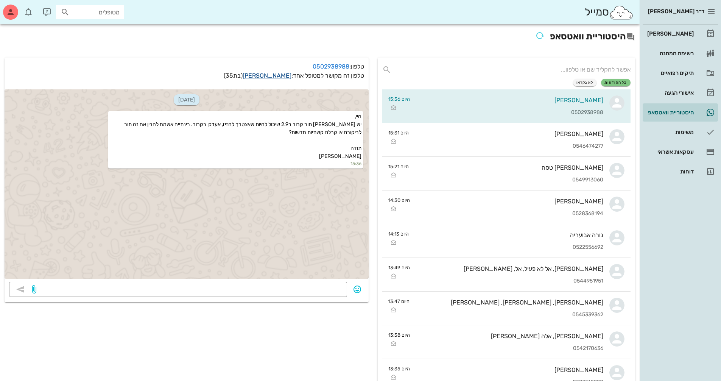
click at [282, 77] on link "[PERSON_NAME]" at bounding box center [267, 75] width 49 height 7
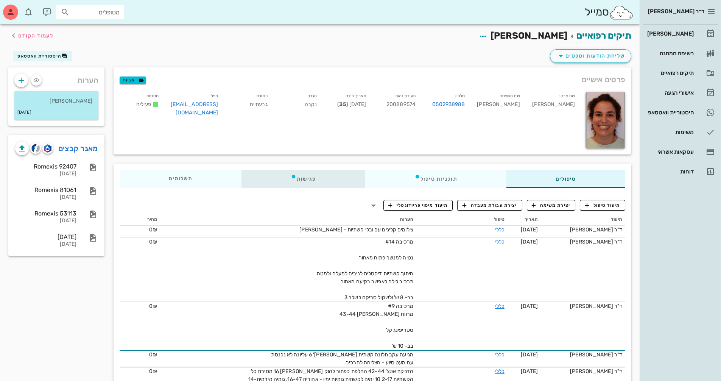
click at [310, 182] on div "פגישות" at bounding box center [303, 179] width 124 height 18
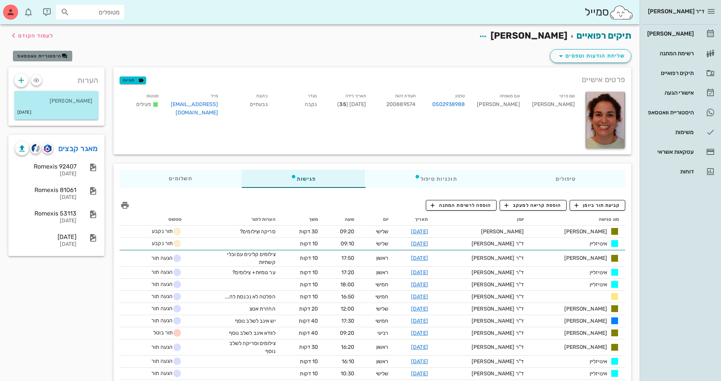
click at [36, 57] on span "היסטוריית וואטסאפ" at bounding box center [39, 55] width 44 height 5
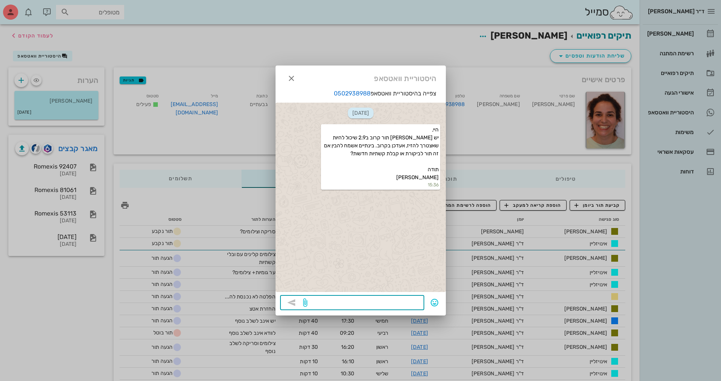
click at [377, 302] on textarea at bounding box center [364, 303] width 111 height 12
drag, startPoint x: 329, startPoint y: 300, endPoint x: 459, endPoint y: 307, distance: 130.4
click at [459, 307] on div "ד״ר [PERSON_NAME] [PERSON_NAME] רשימת המתנה תיקים רפואיים אישורי הגעה היסטוריית…" at bounding box center [360, 348] width 721 height 697
type textarea "הי - לביקורת ואולי סריקה וצילומים"
click at [292, 77] on icon "button" at bounding box center [291, 78] width 9 height 9
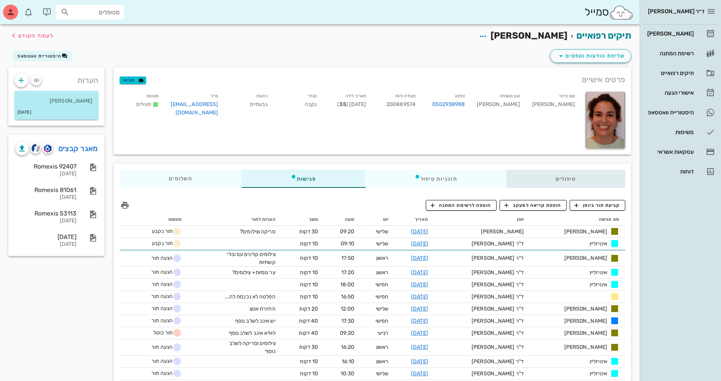
click at [534, 174] on div "טיפולים" at bounding box center [565, 179] width 119 height 18
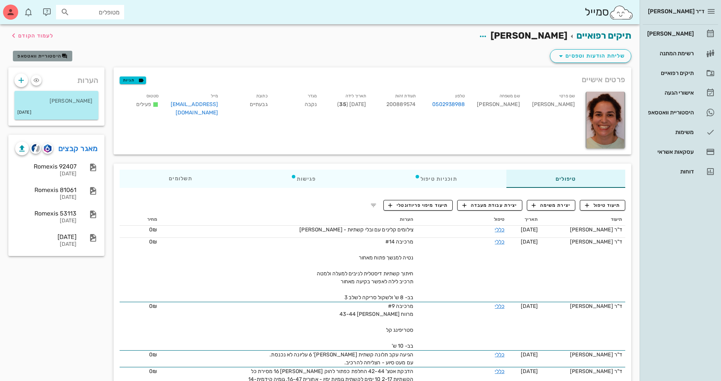
click at [47, 55] on span "היסטוריית וואטסאפ" at bounding box center [39, 55] width 44 height 5
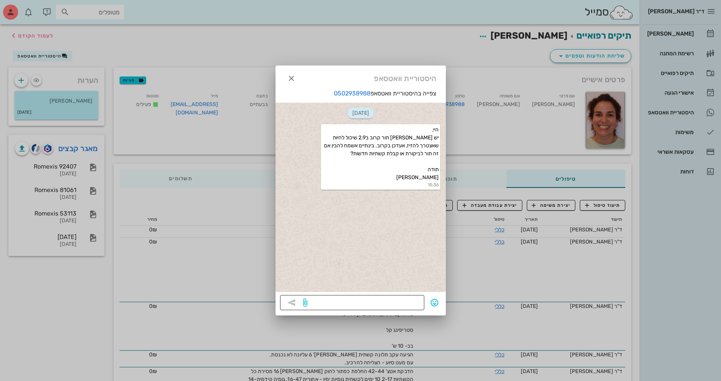
click at [387, 296] on div at bounding box center [364, 302] width 111 height 15
paste textarea "הי - לביקורת ואולי סריקה וצילומים"
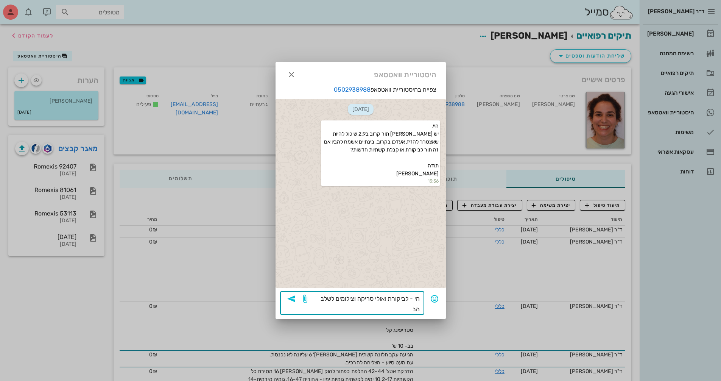
type textarea "הי - לביקורת ואולי סריקה וצילומים לשלב הבא"
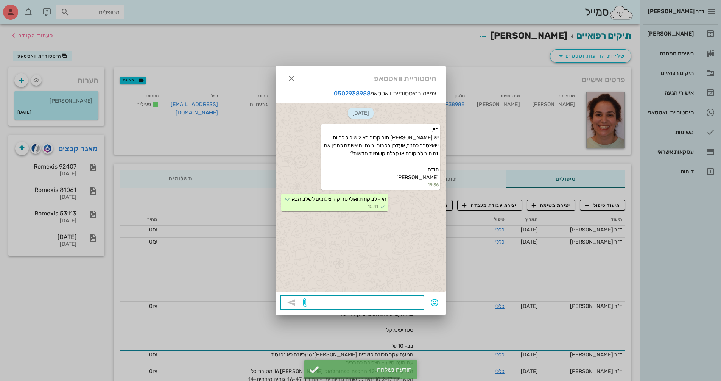
click at [686, 36] on div at bounding box center [360, 190] width 721 height 381
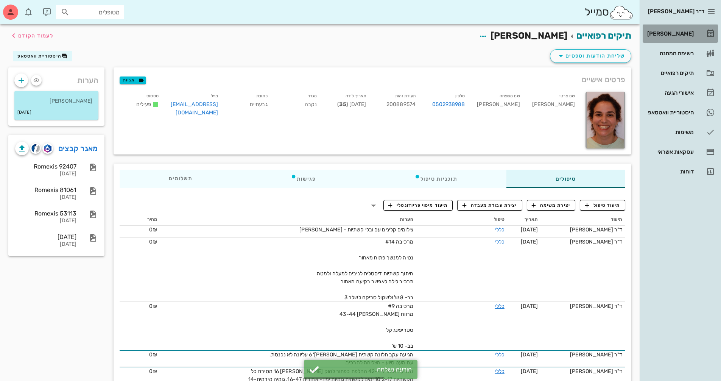
click at [686, 36] on div "[PERSON_NAME]" at bounding box center [670, 34] width 48 height 6
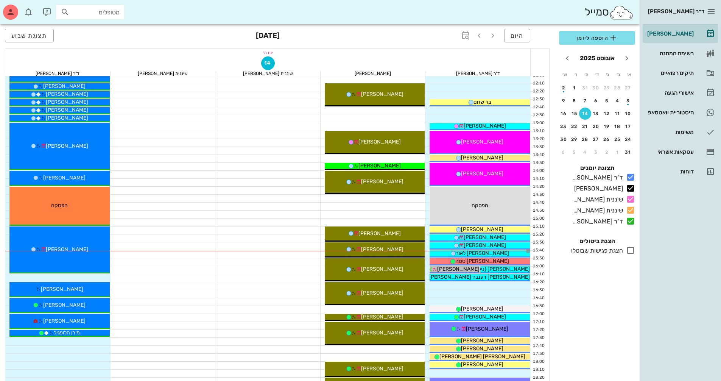
scroll to position [227, 0]
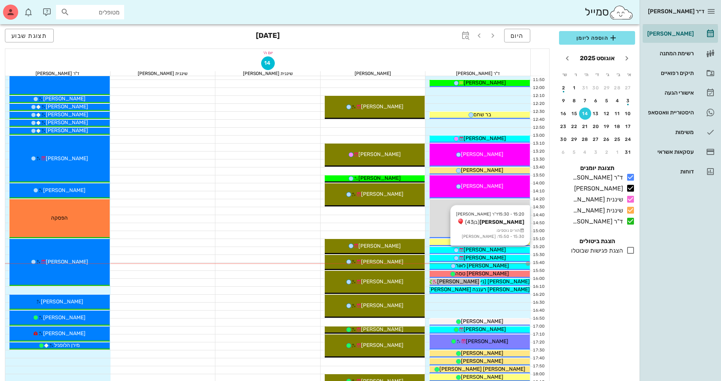
click at [509, 251] on div "[PERSON_NAME]" at bounding box center [480, 250] width 100 height 8
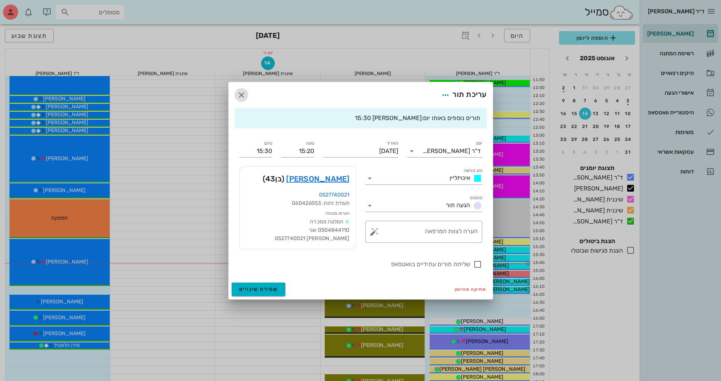
click at [239, 95] on icon "button" at bounding box center [241, 94] width 9 height 9
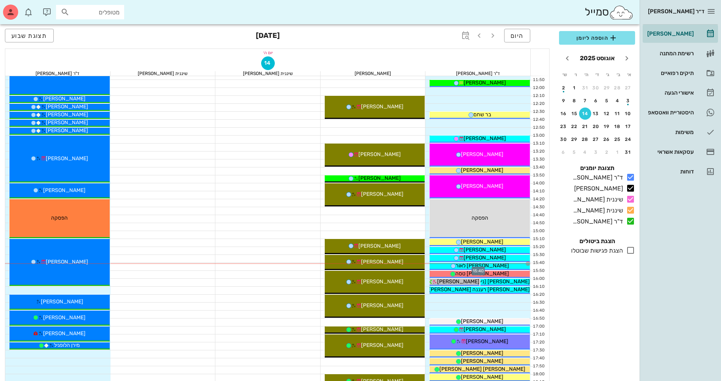
click at [427, 267] on div at bounding box center [477, 267] width 105 height 8
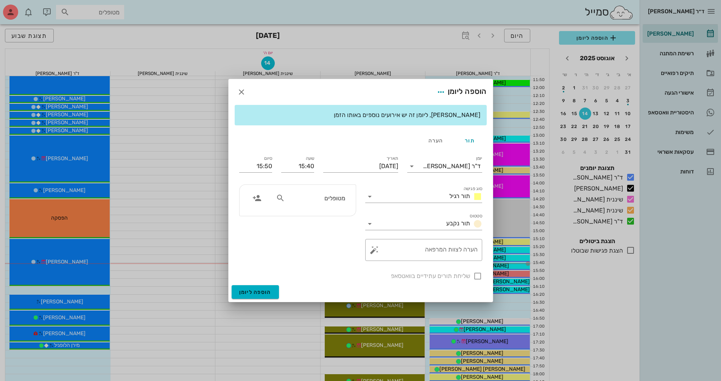
click at [341, 199] on input "מטופלים" at bounding box center [316, 198] width 58 height 10
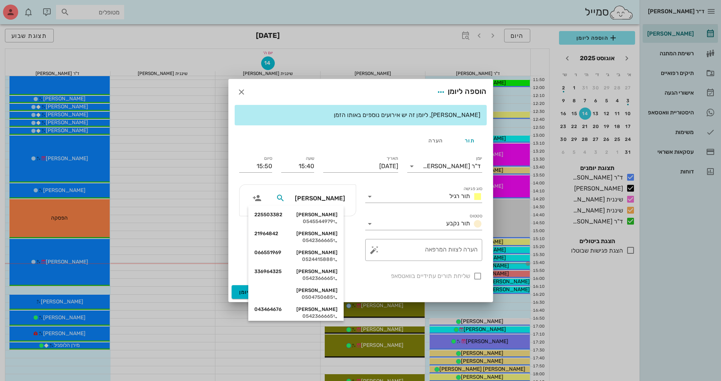
type input "[PERSON_NAME] מ"
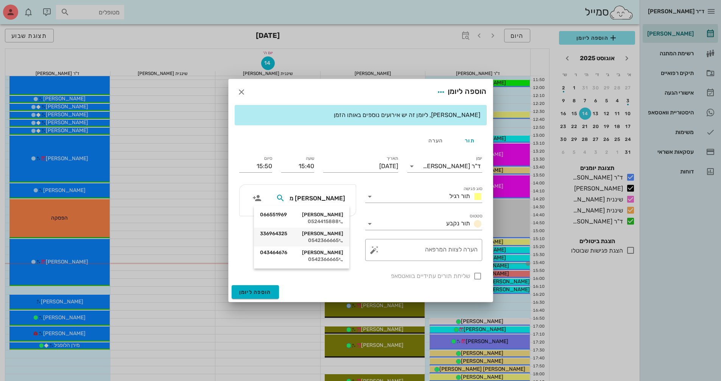
click at [343, 239] on div "[PERSON_NAME] 336964325 0542366665" at bounding box center [301, 236] width 95 height 19
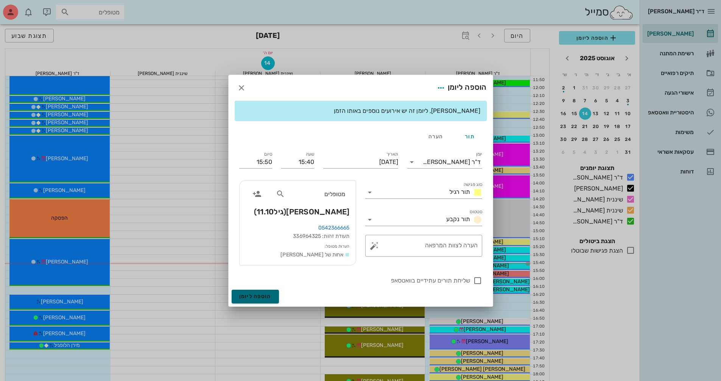
click at [266, 298] on span "הוספה ליומן" at bounding box center [255, 296] width 32 height 6
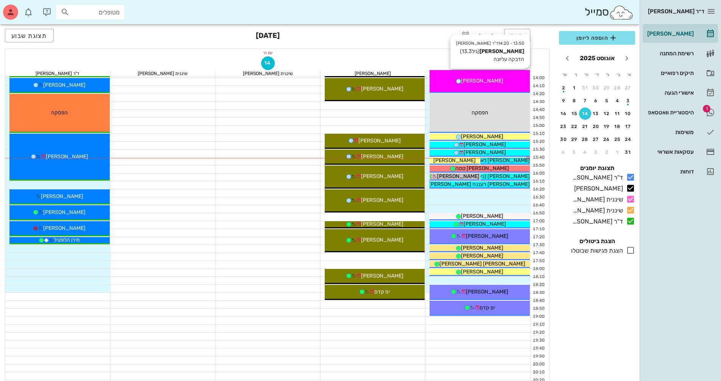
scroll to position [341, 0]
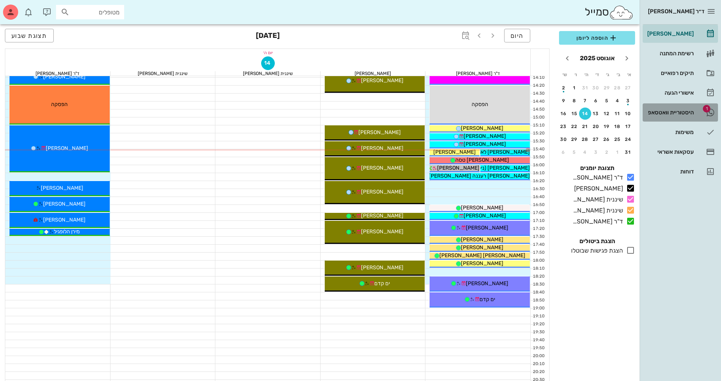
click at [696, 107] on link "1 היסטוריית וואטסאפ" at bounding box center [680, 112] width 75 height 18
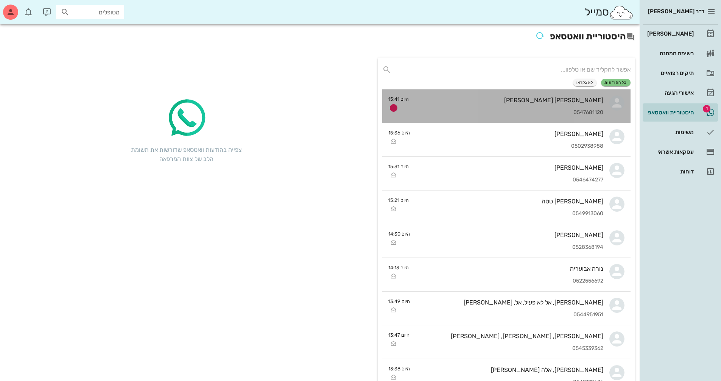
click at [583, 103] on div "[PERSON_NAME] [PERSON_NAME]" at bounding box center [509, 100] width 188 height 7
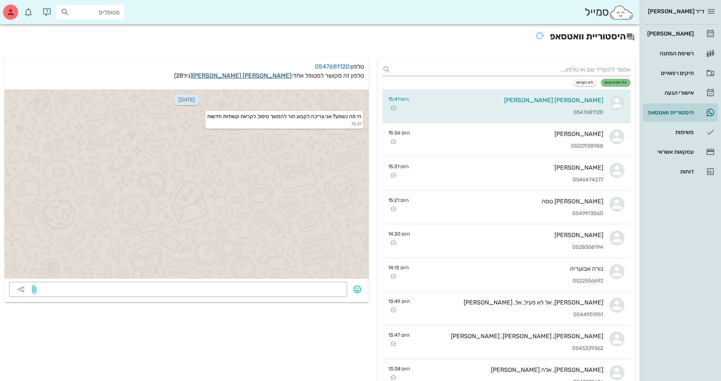
click at [274, 76] on link "[PERSON_NAME] [PERSON_NAME]" at bounding box center [241, 75] width 99 height 7
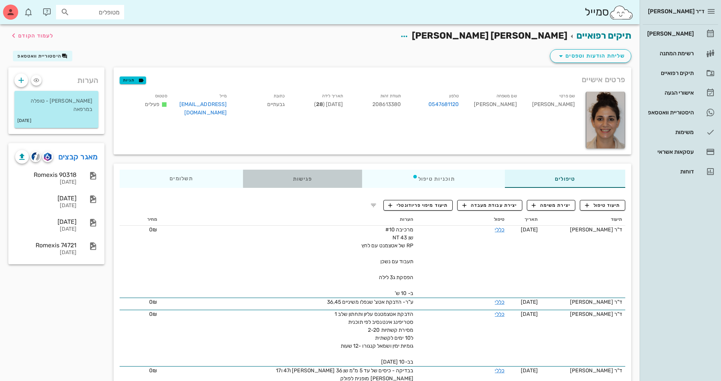
click at [314, 182] on div "פגישות" at bounding box center [302, 179] width 119 height 18
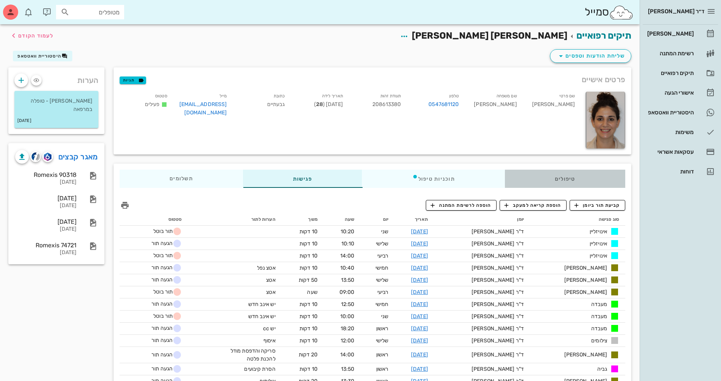
click at [576, 177] on div "טיפולים" at bounding box center [565, 179] width 120 height 18
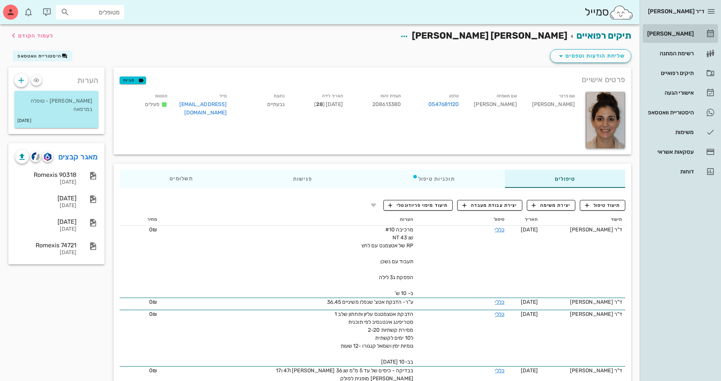
click at [681, 31] on div "[PERSON_NAME]" at bounding box center [670, 34] width 48 height 6
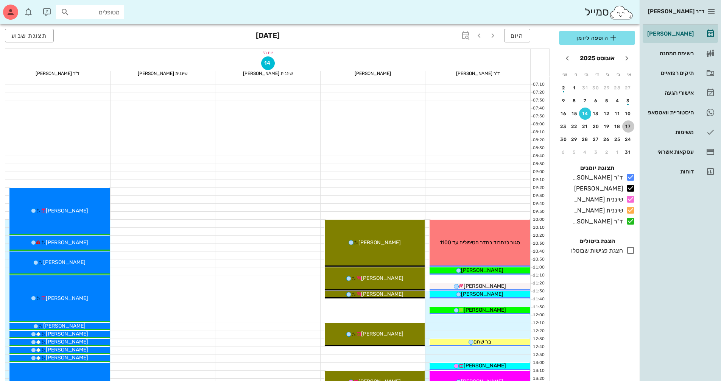
click at [629, 130] on button "17" at bounding box center [628, 126] width 12 height 12
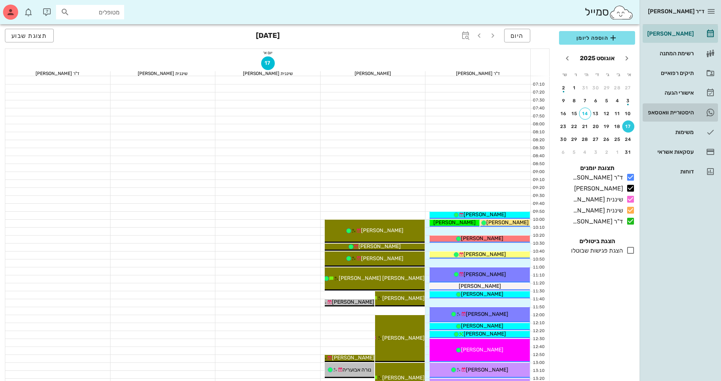
click at [668, 110] on div "היסטוריית וואטסאפ" at bounding box center [670, 112] width 48 height 6
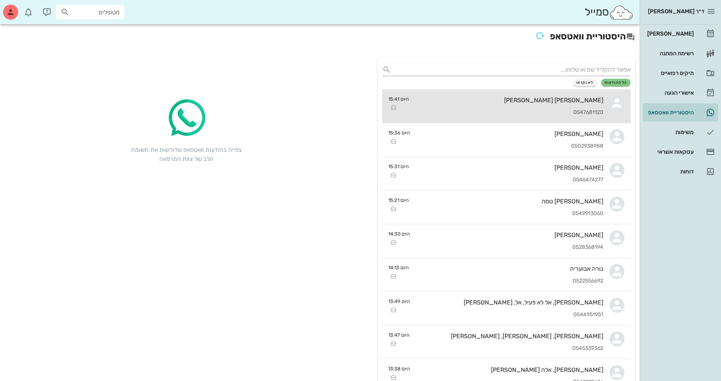
click at [542, 112] on div "0547681120" at bounding box center [509, 112] width 188 height 6
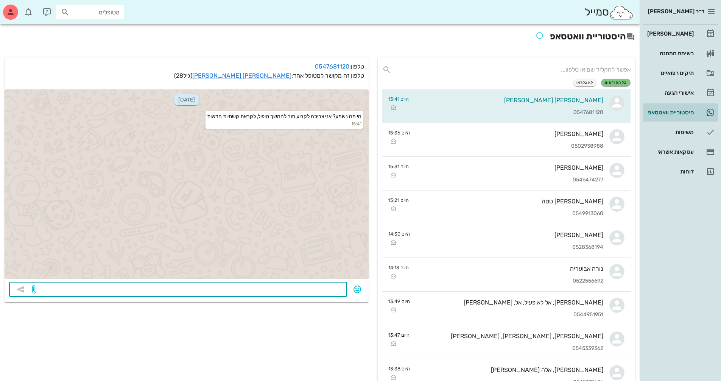
click at [304, 287] on textarea at bounding box center [190, 290] width 305 height 12
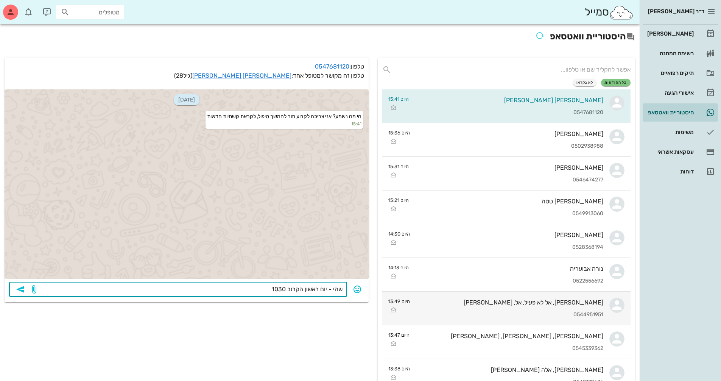
type textarea "שהי - יום ראשון הקרוב 1030?"
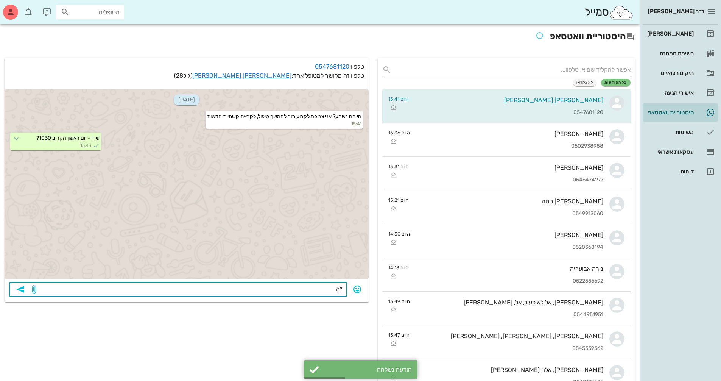
type textarea "*הי"
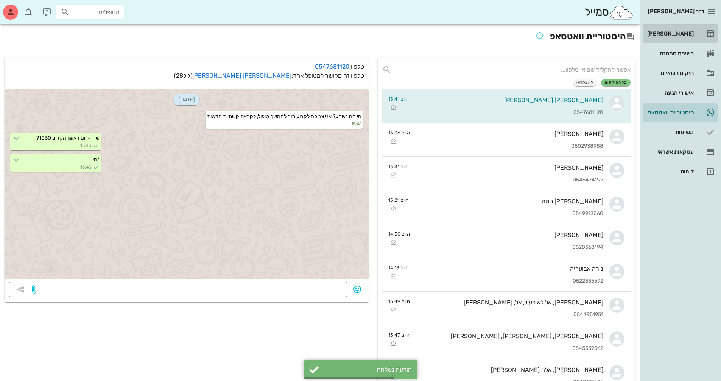
click at [674, 37] on div "[PERSON_NAME]" at bounding box center [670, 34] width 48 height 12
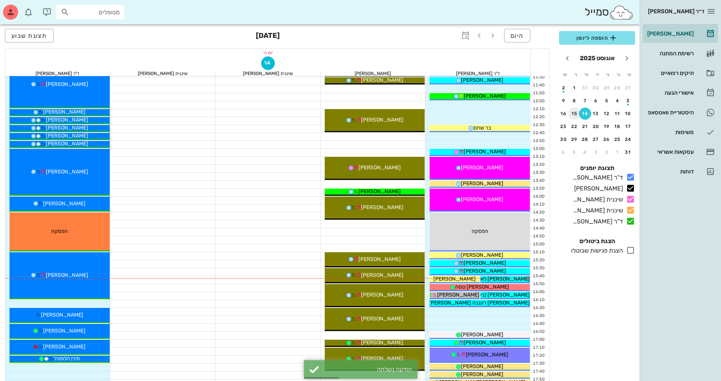
scroll to position [227, 0]
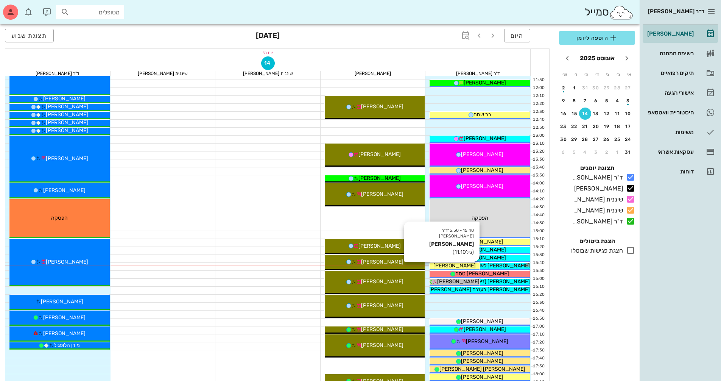
click at [457, 265] on span "[PERSON_NAME]" at bounding box center [454, 265] width 42 height 6
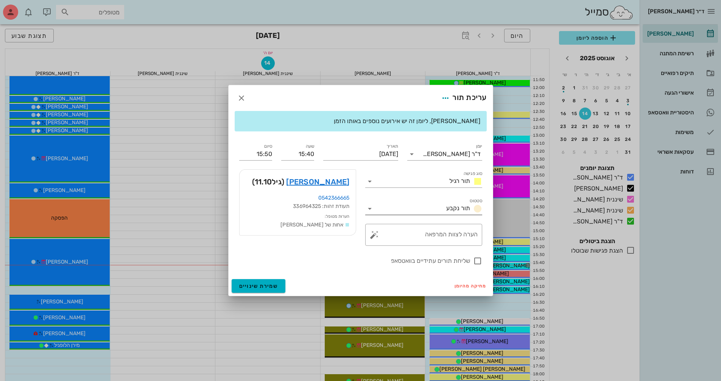
click at [371, 208] on icon at bounding box center [369, 208] width 9 height 9
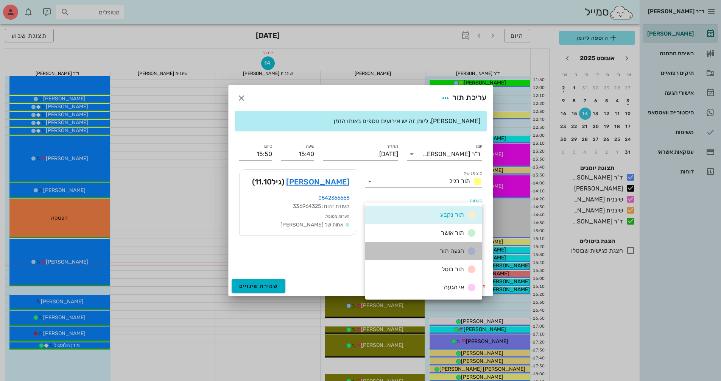
click at [407, 248] on div "הגעה תור" at bounding box center [423, 251] width 117 height 18
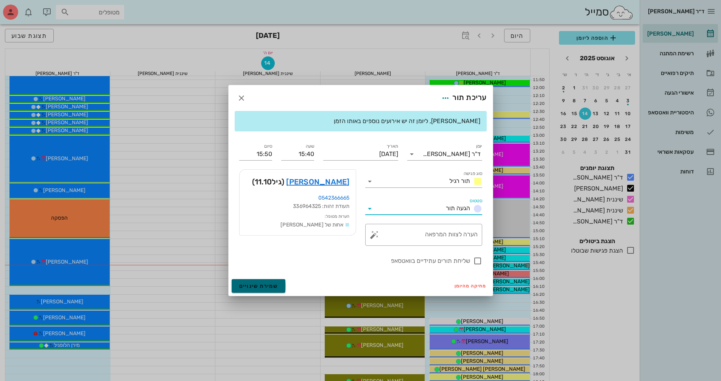
click at [272, 288] on span "שמירת שינויים" at bounding box center [258, 286] width 39 height 6
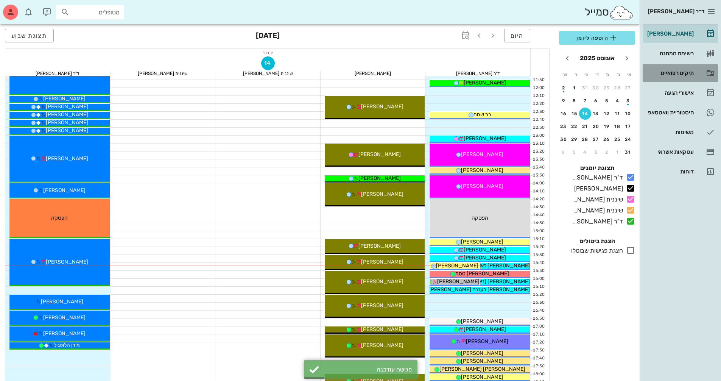
click at [684, 73] on div "תיקים רפואיים" at bounding box center [670, 73] width 48 height 6
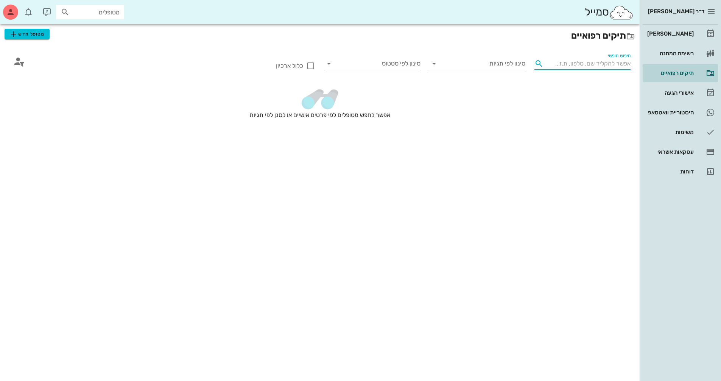
click at [609, 64] on input "חיפוש חופשי" at bounding box center [589, 64] width 84 height 12
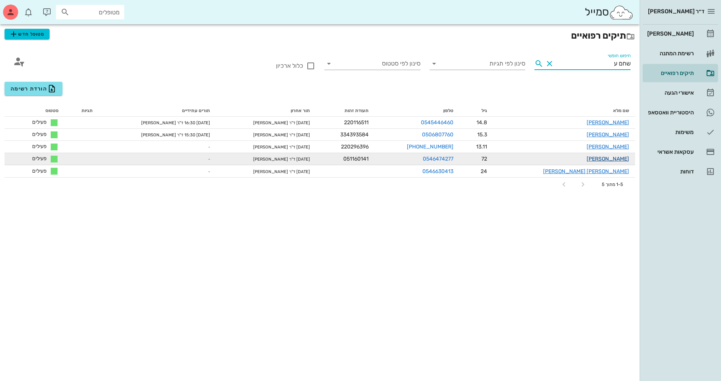
type input "שחם ע"
click at [611, 156] on link "[PERSON_NAME]" at bounding box center [608, 159] width 42 height 6
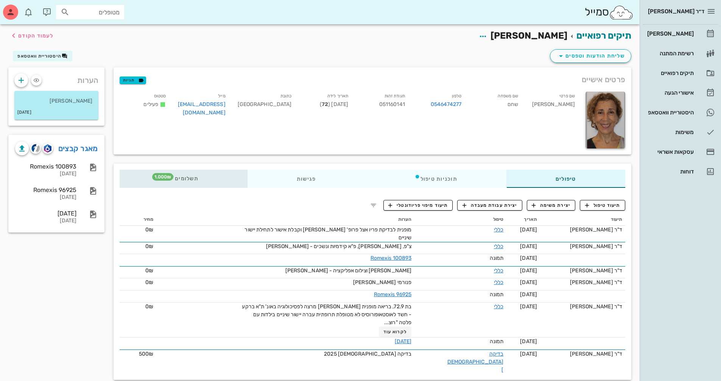
click at [202, 180] on div "תשלומים 1,000₪" at bounding box center [184, 179] width 128 height 18
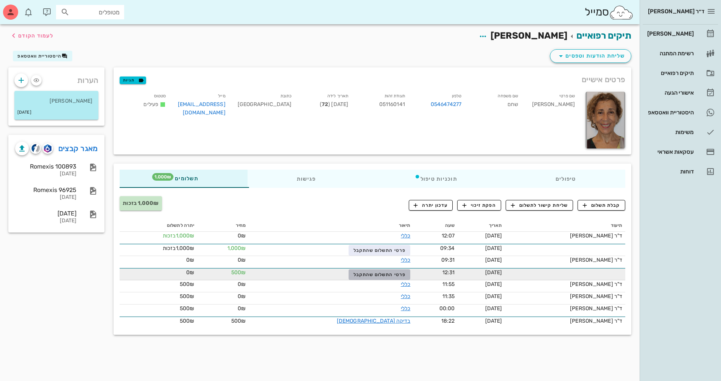
click at [379, 273] on span "פרטי התשלום שהתקבל" at bounding box center [380, 274] width 52 height 5
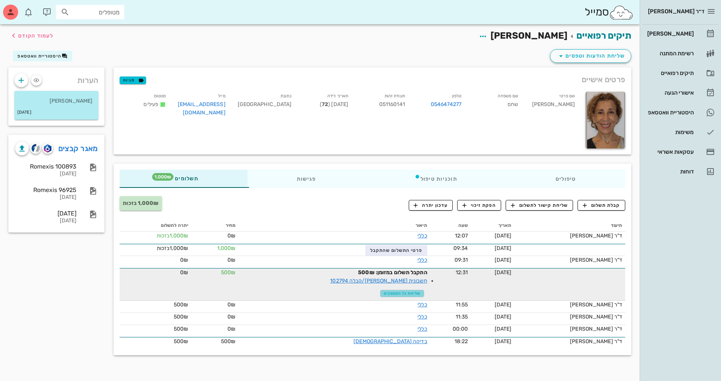
click at [384, 293] on span "שליחת כל המסמכים" at bounding box center [402, 293] width 37 height 5
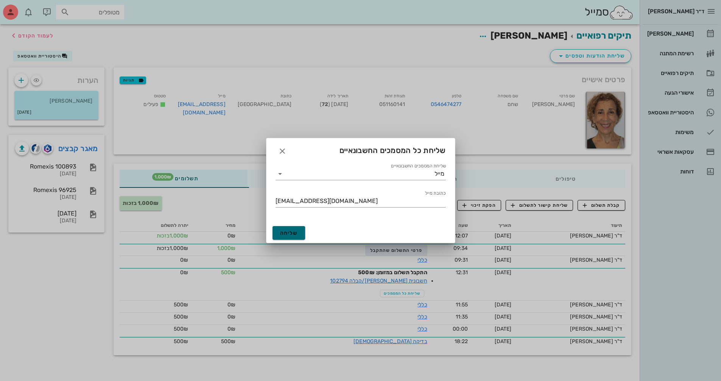
click at [294, 233] on span "שליחה" at bounding box center [289, 233] width 18 height 6
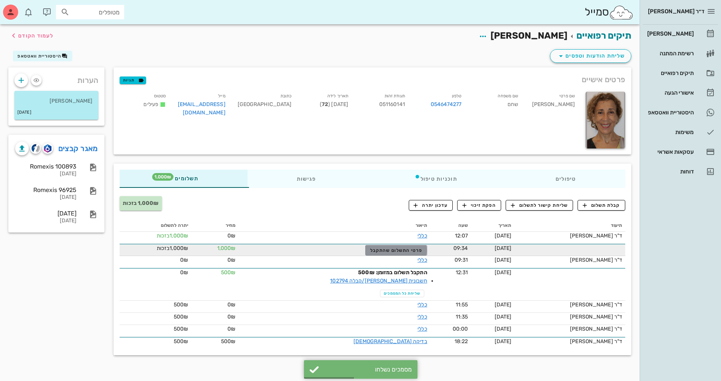
click at [382, 254] on button "פרטי התשלום שהתקבל" at bounding box center [396, 250] width 62 height 11
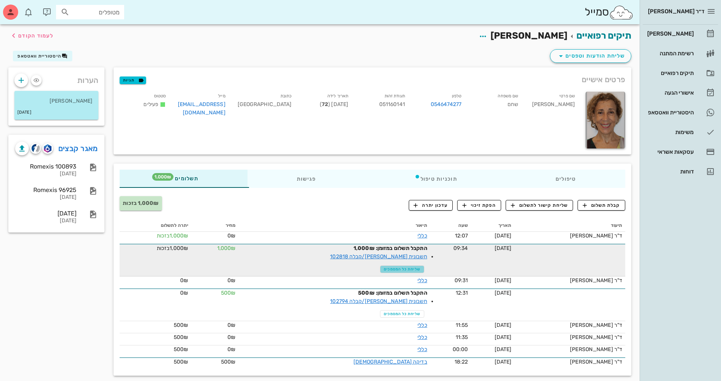
click at [384, 273] on button "שליחת כל המסמכים" at bounding box center [402, 269] width 44 height 8
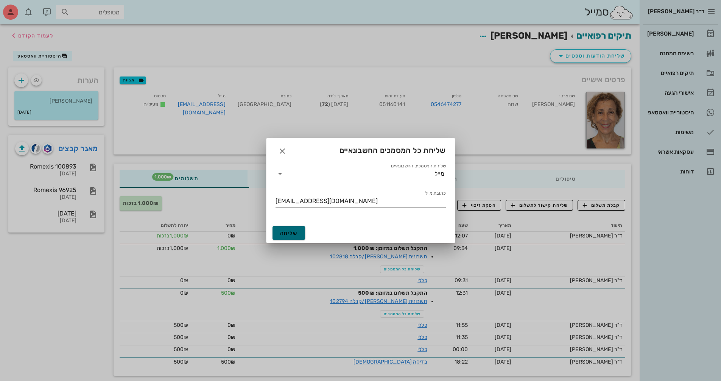
click at [295, 232] on span "שליחה" at bounding box center [289, 233] width 18 height 6
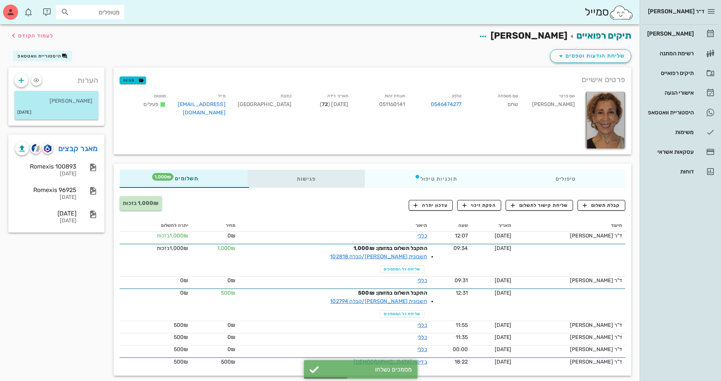
click at [306, 176] on div "פגישות" at bounding box center [307, 179] width 118 height 18
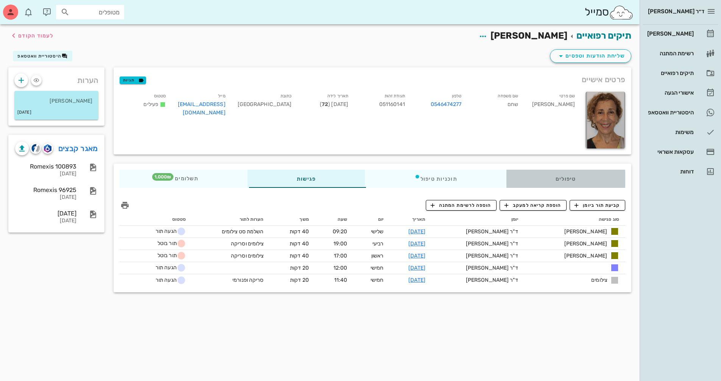
click at [560, 179] on div "טיפולים" at bounding box center [565, 179] width 119 height 18
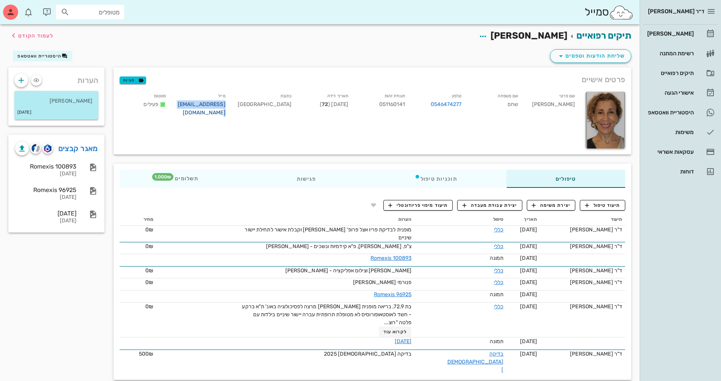
drag, startPoint x: 227, startPoint y: 104, endPoint x: 181, endPoint y: 104, distance: 46.9
click at [181, 104] on div "מייל [EMAIL_ADDRESS][DOMAIN_NAME]" at bounding box center [202, 105] width 60 height 31
copy link "[EMAIL_ADDRESS][DOMAIN_NAME]"
click at [40, 57] on span "היסטוריית וואטסאפ" at bounding box center [39, 55] width 44 height 5
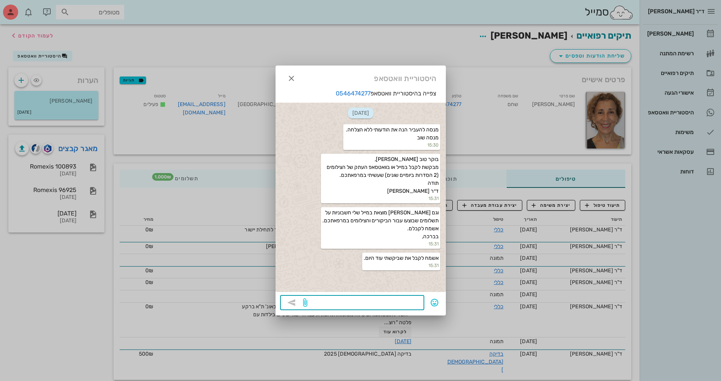
click at [410, 307] on textarea at bounding box center [364, 303] width 111 height 12
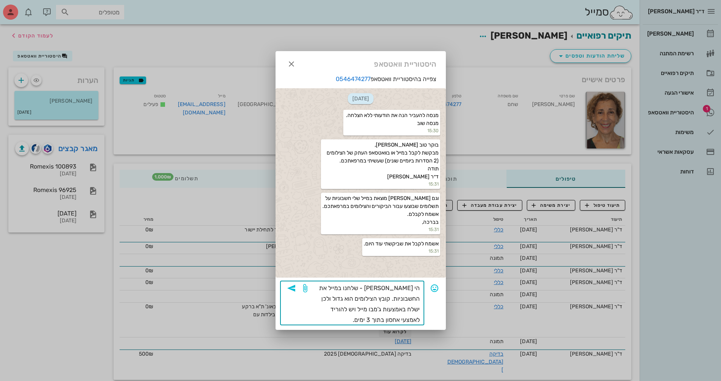
click at [330, 300] on textarea "הי [PERSON_NAME] - שלחנו במייל את החשבוניות. קובץ הצילומים הוא גדול ולכן ישלח ב…" at bounding box center [364, 304] width 111 height 42
type textarea "הי [PERSON_NAME] - שלחנו במייל את החשבוניות. קובץ הצילומים הוא גדול ולכן ישלח ע…"
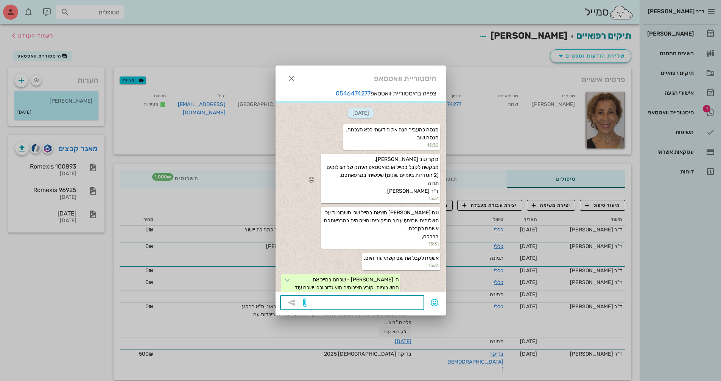
scroll to position [26, 0]
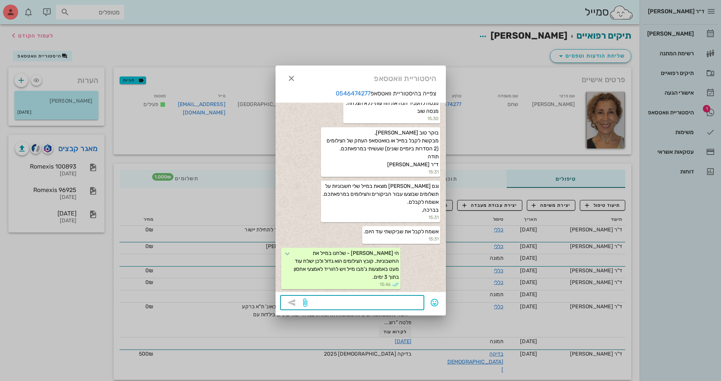
click at [246, 196] on div at bounding box center [360, 190] width 721 height 381
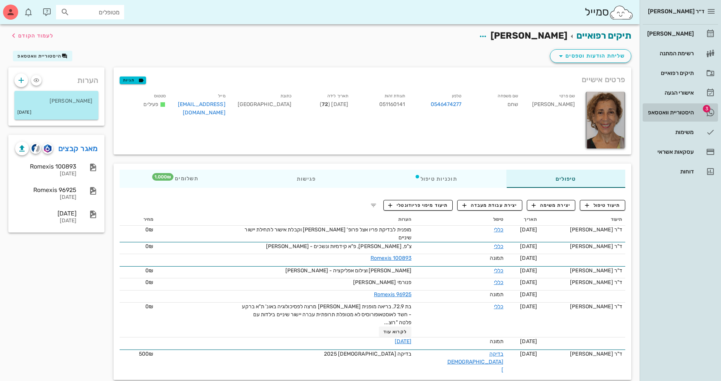
click at [657, 110] on div "היסטוריית וואטסאפ" at bounding box center [670, 112] width 48 height 6
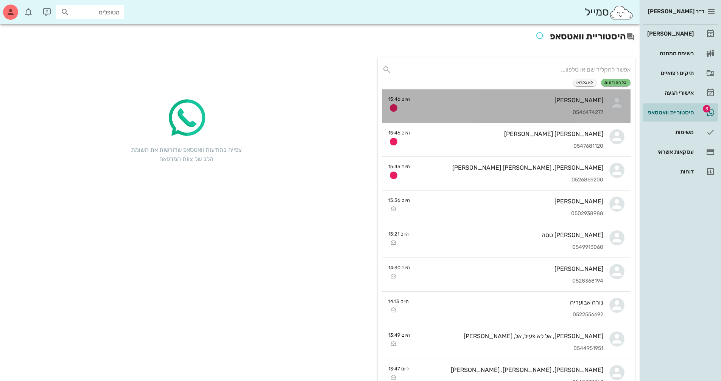
click at [579, 118] on div "[PERSON_NAME] 0546474277" at bounding box center [509, 105] width 187 height 33
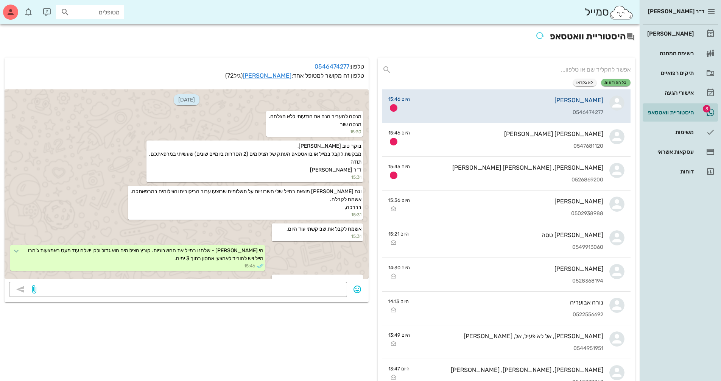
scroll to position [16, 0]
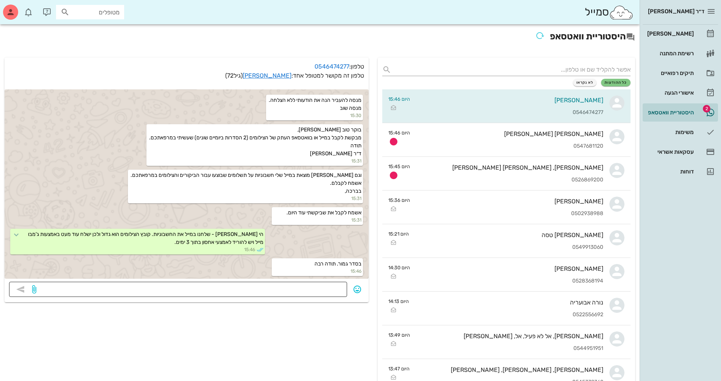
click at [340, 288] on textarea at bounding box center [190, 290] width 305 height 12
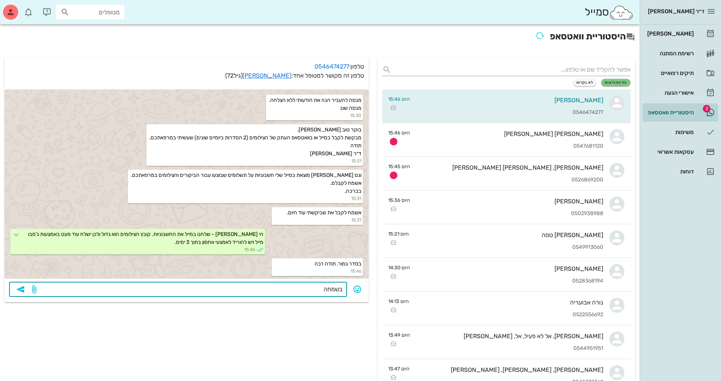
type textarea "בשמחה!"
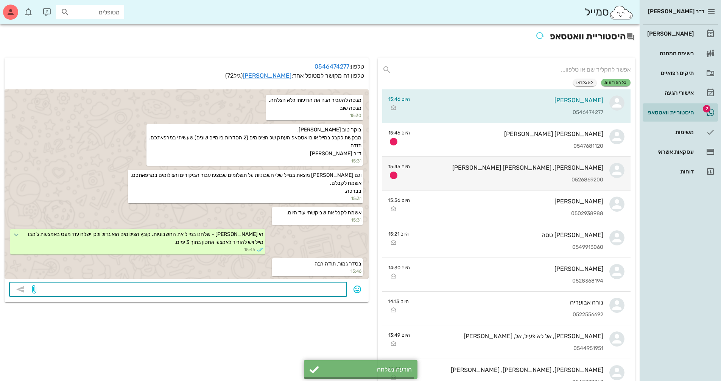
scroll to position [38, 0]
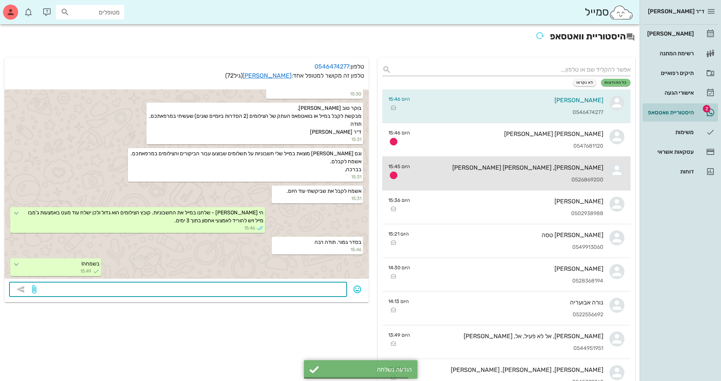
click at [541, 174] on div "[PERSON_NAME], [PERSON_NAME] [PERSON_NAME] 0526869200" at bounding box center [509, 173] width 187 height 33
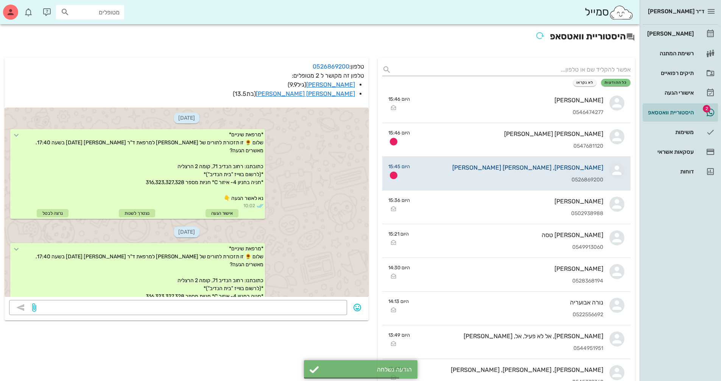
scroll to position [377, 0]
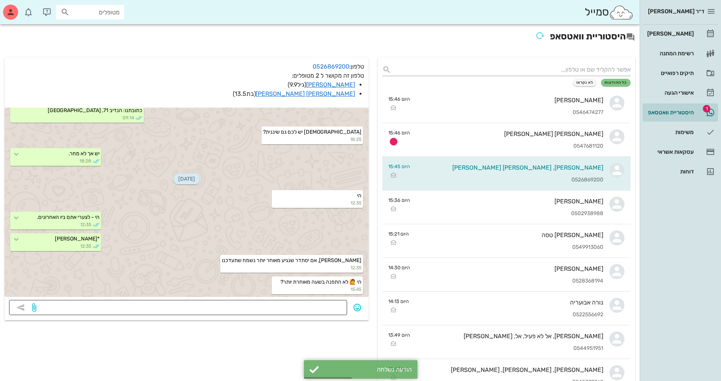
click at [308, 303] on textarea at bounding box center [190, 308] width 305 height 12
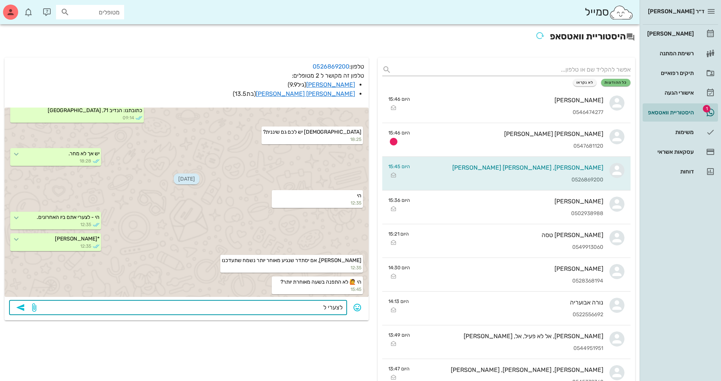
type textarea "לצערי לא"
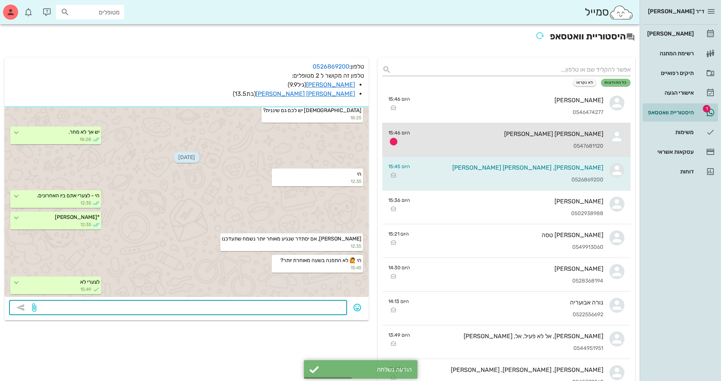
click at [565, 143] on div "0547681120" at bounding box center [509, 146] width 187 height 6
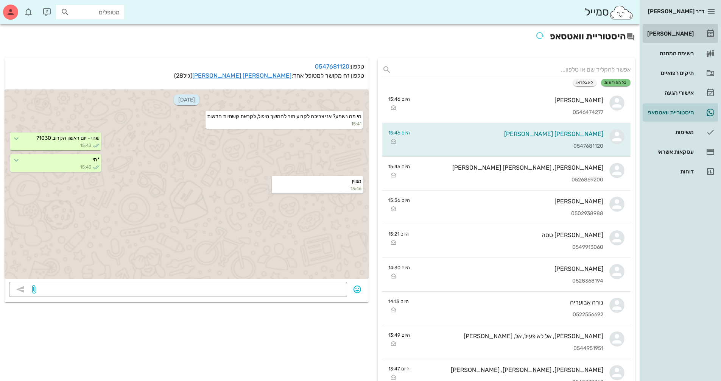
click at [663, 30] on div "[PERSON_NAME]" at bounding box center [670, 34] width 48 height 12
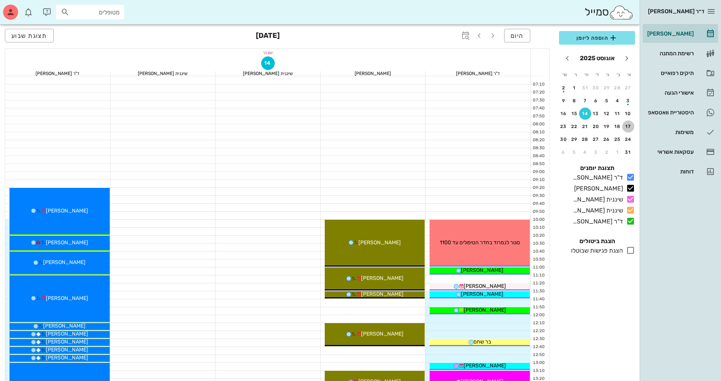
click at [625, 127] on div "17" at bounding box center [628, 126] width 12 height 5
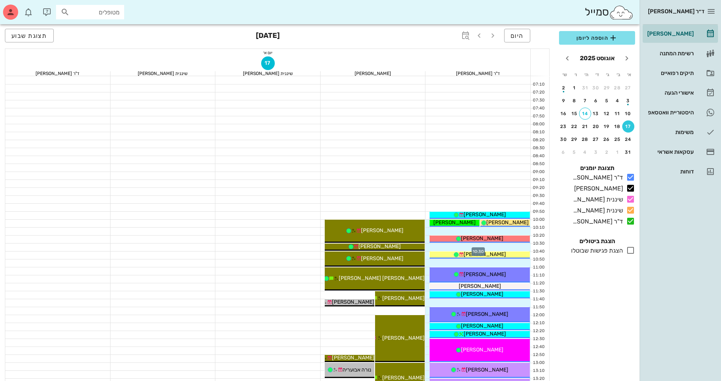
click at [515, 245] on div at bounding box center [477, 247] width 105 height 8
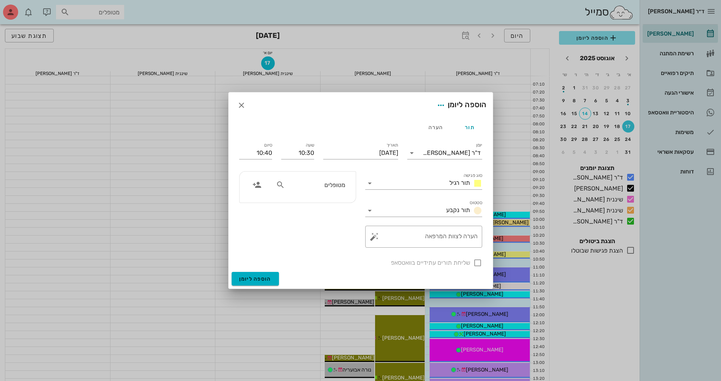
click at [334, 181] on input "מטופלים" at bounding box center [316, 185] width 58 height 10
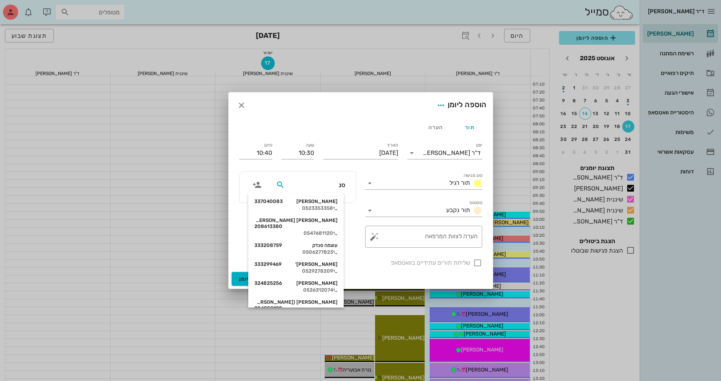
type input "[PERSON_NAME]"
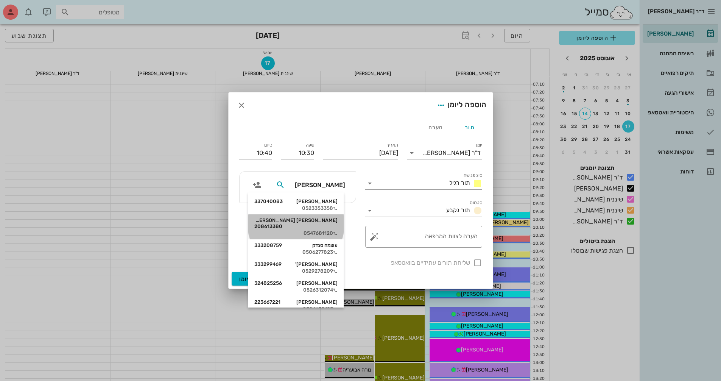
click at [324, 230] on div "0547681120" at bounding box center [295, 233] width 83 height 6
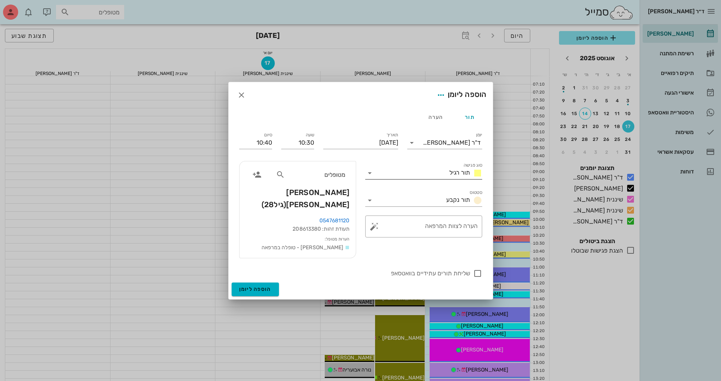
click at [370, 178] on icon at bounding box center [369, 172] width 9 height 9
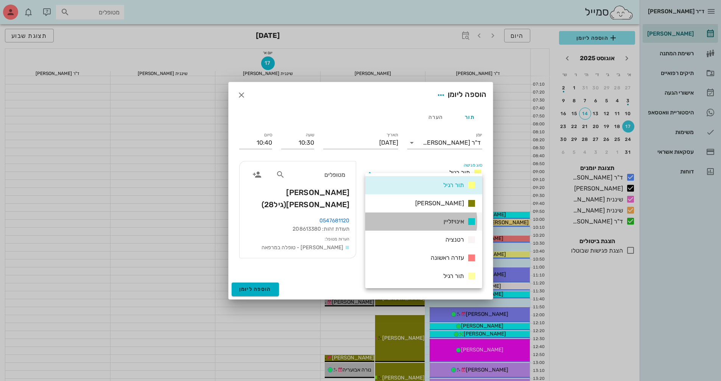
click at [398, 219] on div "אינויזליין" at bounding box center [423, 221] width 117 height 18
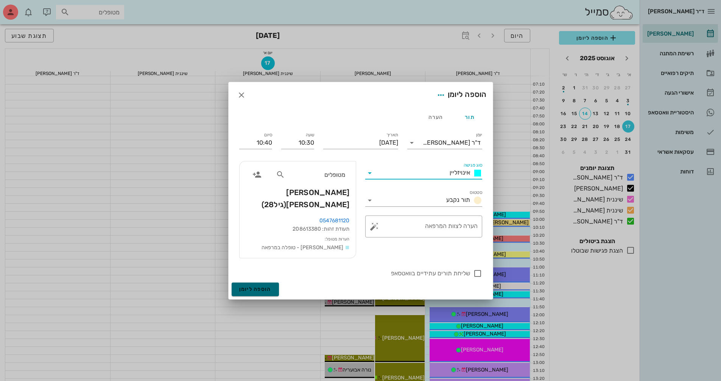
click at [267, 286] on span "הוספה ליומן" at bounding box center [255, 289] width 32 height 6
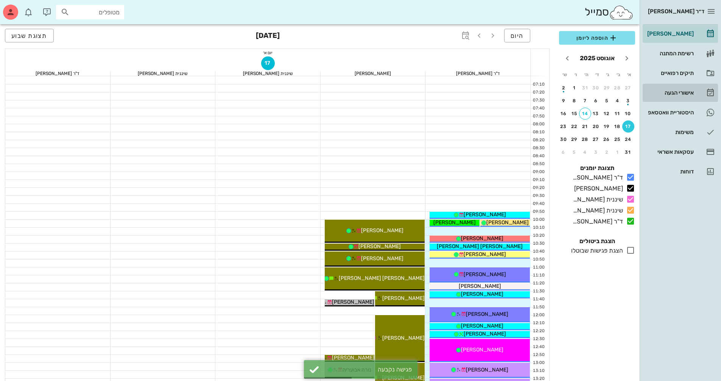
click at [681, 91] on div "אישורי הגעה" at bounding box center [670, 93] width 48 height 6
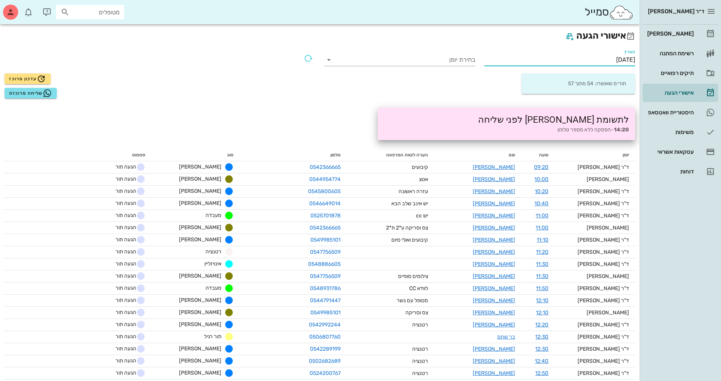
click at [617, 61] on input "[DATE]" at bounding box center [559, 60] width 151 height 12
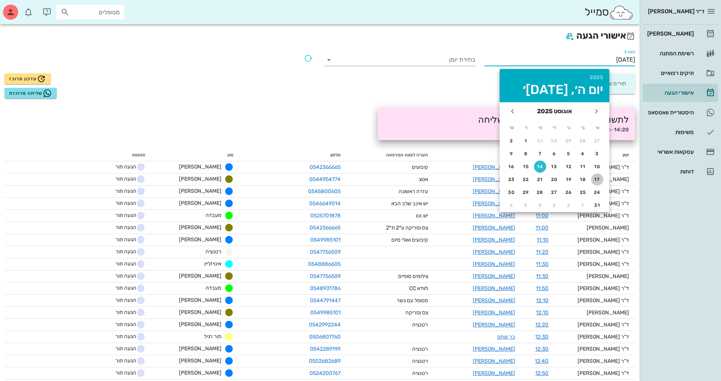
click at [598, 179] on div "17" at bounding box center [597, 179] width 12 height 5
type input "[DATE]"
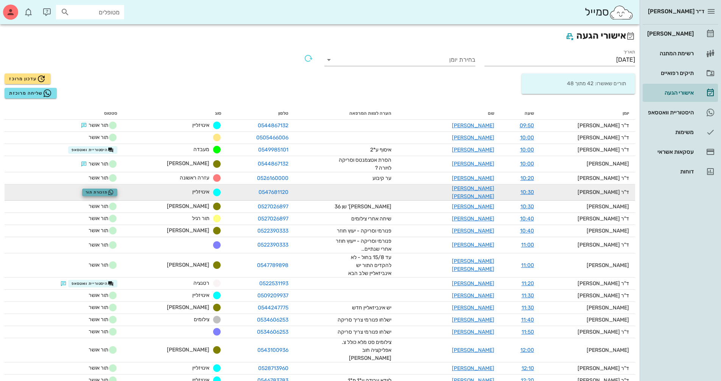
click at [113, 191] on span "תזכורת תור" at bounding box center [100, 192] width 28 height 6
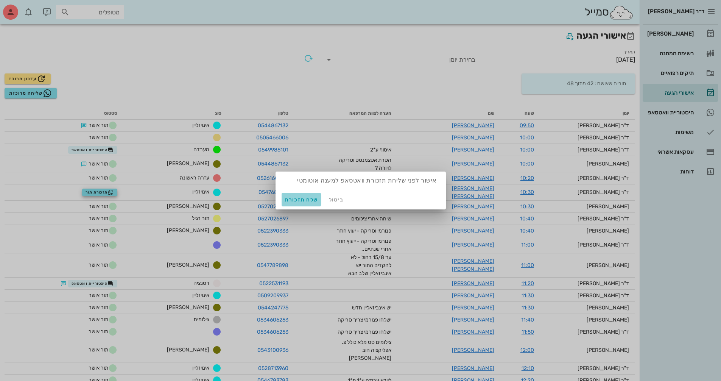
click at [307, 200] on span "שלח תזכורת" at bounding box center [302, 199] width 34 height 6
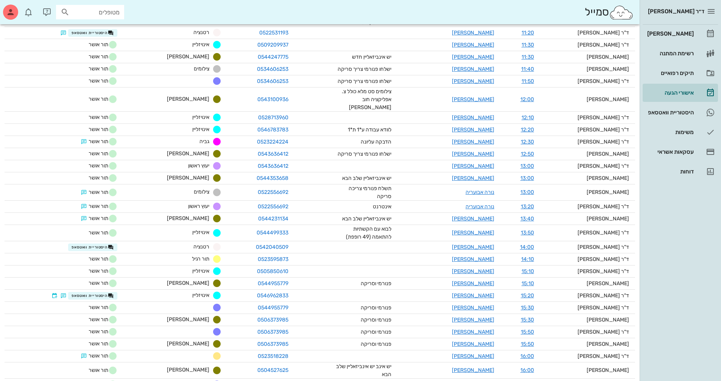
scroll to position [265, 0]
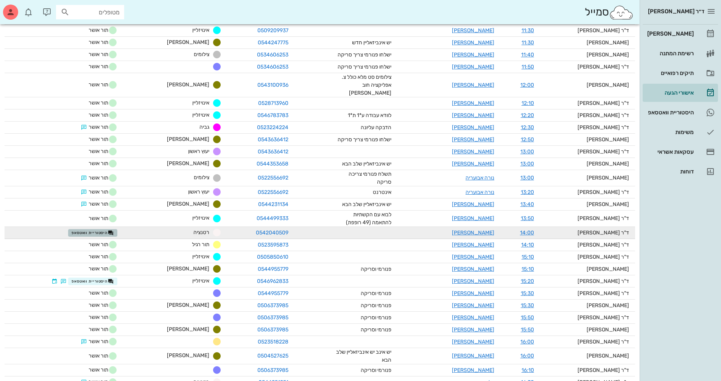
click at [114, 230] on span "היסטוריית וואטסאפ" at bounding box center [93, 233] width 42 height 6
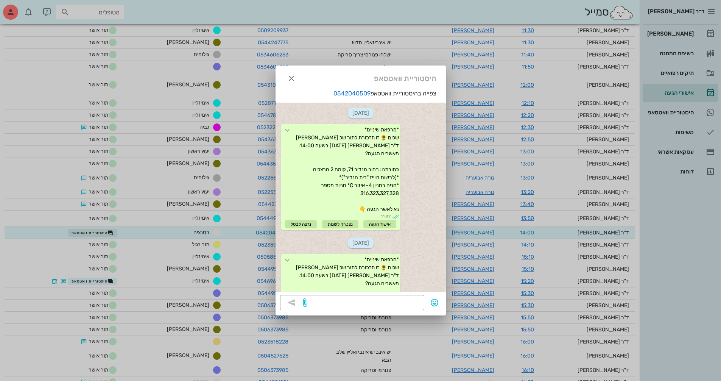
scroll to position [145, 0]
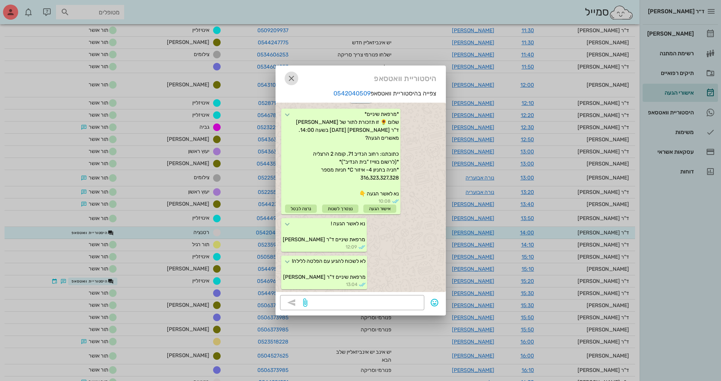
click at [296, 81] on span "button" at bounding box center [292, 78] width 14 height 9
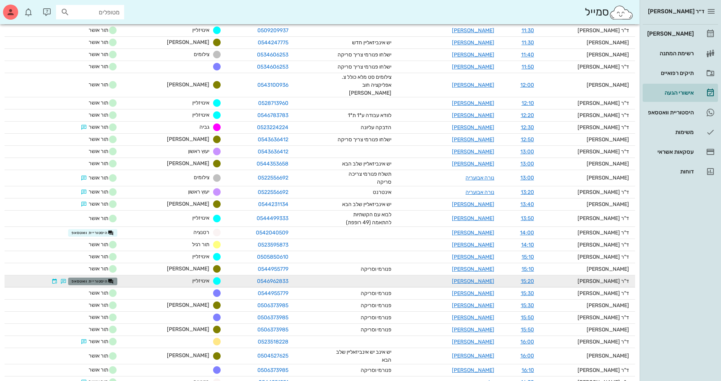
click at [106, 278] on span "היסטוריית וואטסאפ" at bounding box center [93, 281] width 42 height 6
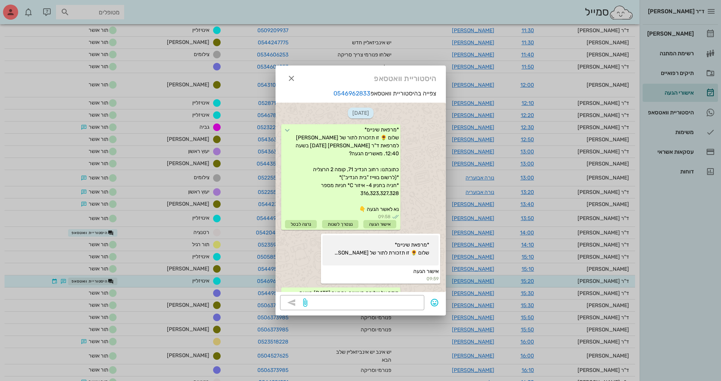
scroll to position [633, 0]
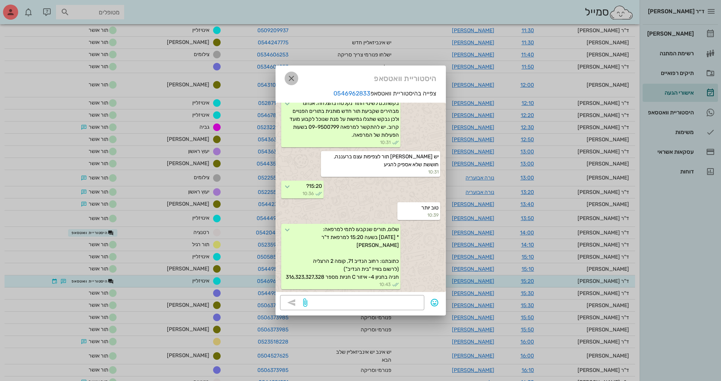
click at [291, 78] on icon "button" at bounding box center [291, 78] width 9 height 9
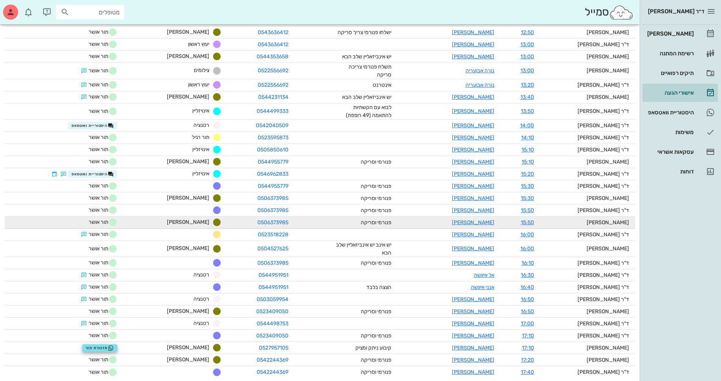
scroll to position [377, 0]
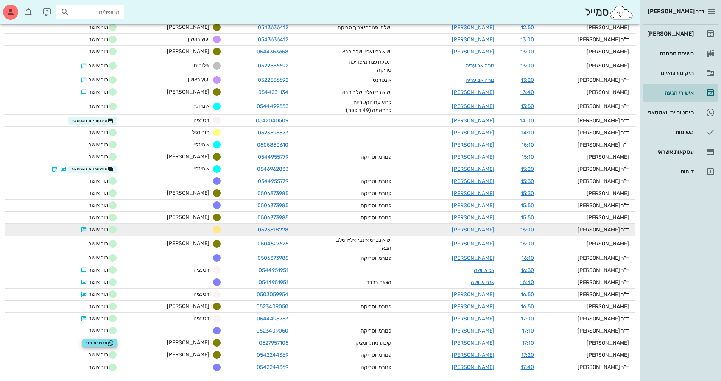
click at [114, 225] on span "תור אושר" at bounding box center [98, 229] width 38 height 9
click at [484, 226] on link "[PERSON_NAME]" at bounding box center [473, 229] width 42 height 6
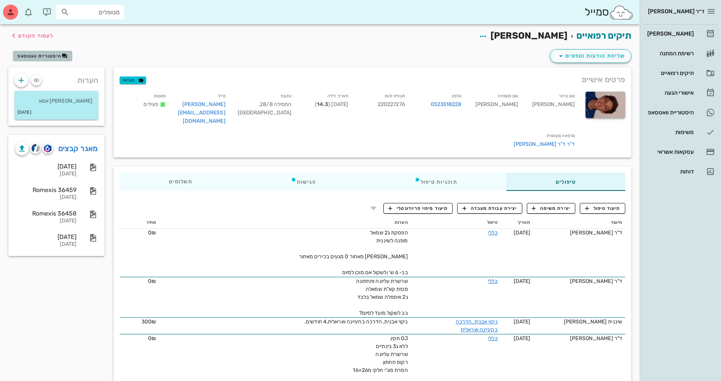
click at [48, 59] on span "היסטוריית וואטסאפ" at bounding box center [42, 56] width 50 height 6
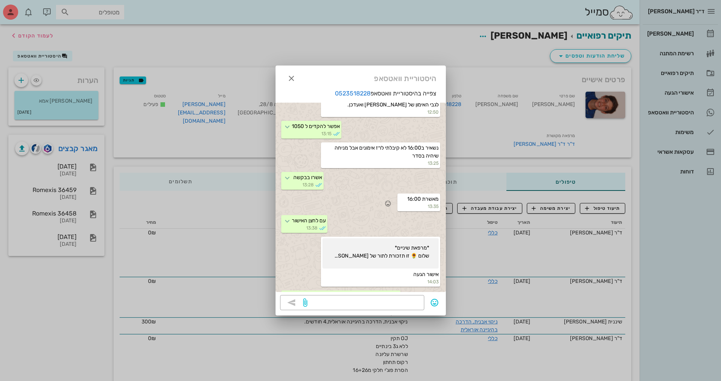
scroll to position [586, 0]
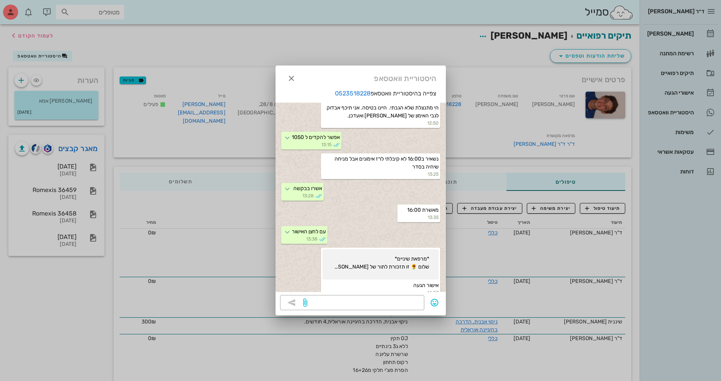
click at [680, 33] on div at bounding box center [360, 190] width 721 height 381
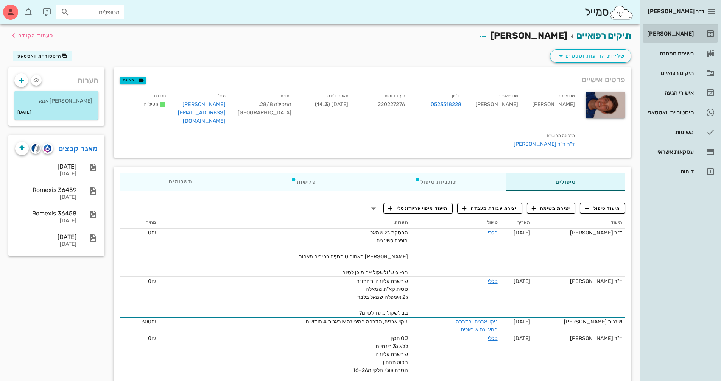
click at [680, 33] on div "[PERSON_NAME]" at bounding box center [670, 34] width 48 height 6
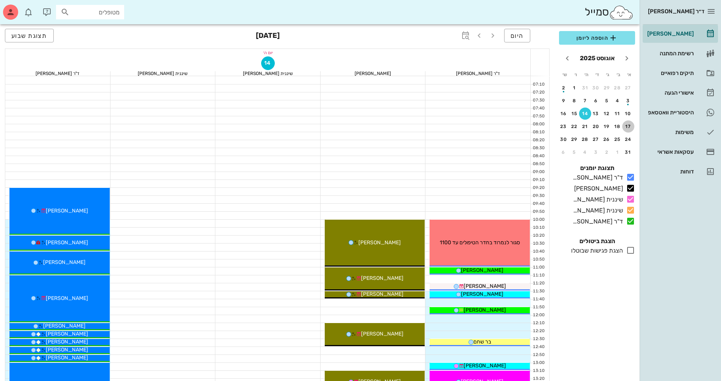
click at [629, 127] on div "17" at bounding box center [628, 126] width 12 height 5
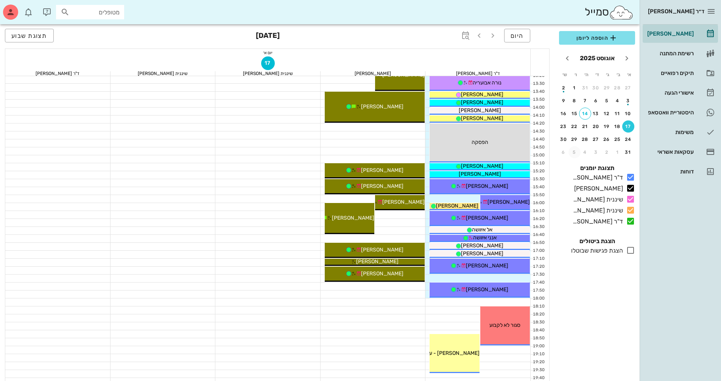
scroll to position [227, 0]
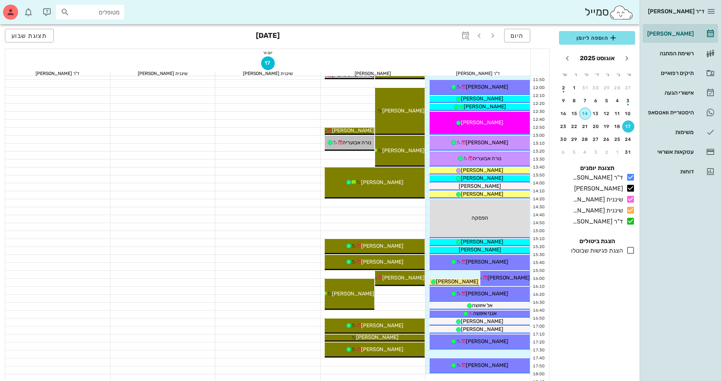
click at [584, 113] on div "14" at bounding box center [584, 113] width 11 height 5
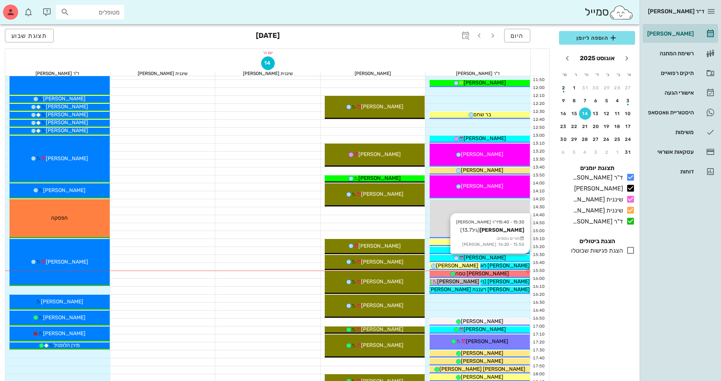
click at [498, 256] on div "[PERSON_NAME]" at bounding box center [480, 258] width 100 height 8
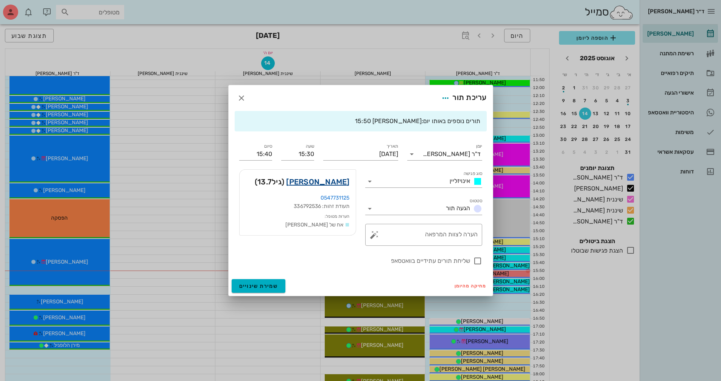
click at [342, 182] on link "[PERSON_NAME]" at bounding box center [317, 182] width 63 height 12
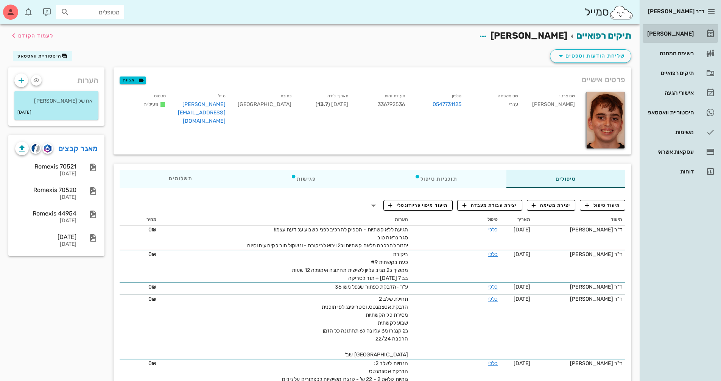
click at [678, 27] on link "[PERSON_NAME]" at bounding box center [680, 34] width 75 height 18
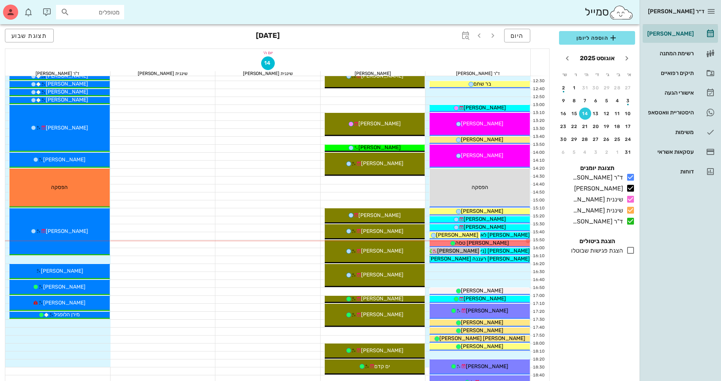
scroll to position [265, 0]
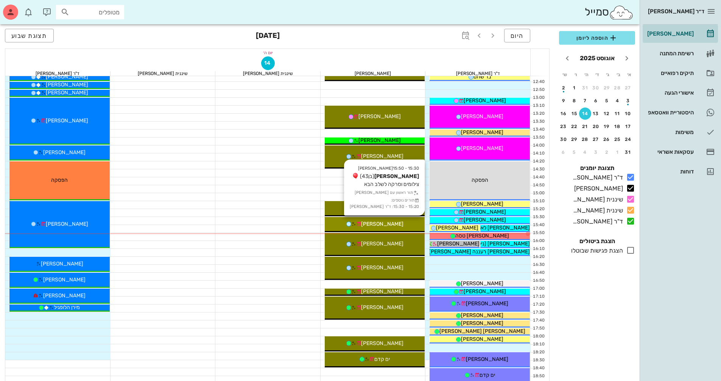
click at [411, 224] on div "[PERSON_NAME]" at bounding box center [375, 224] width 100 height 8
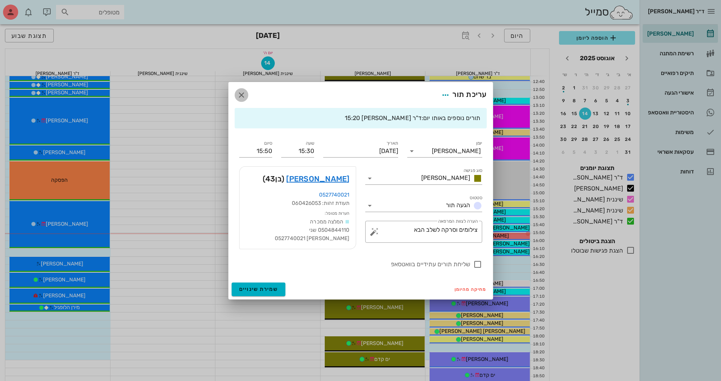
click at [243, 98] on icon "button" at bounding box center [241, 94] width 9 height 9
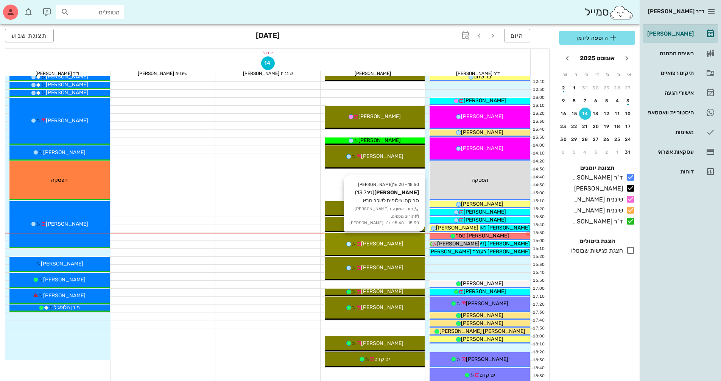
click at [395, 242] on div "[PERSON_NAME]" at bounding box center [375, 244] width 100 height 8
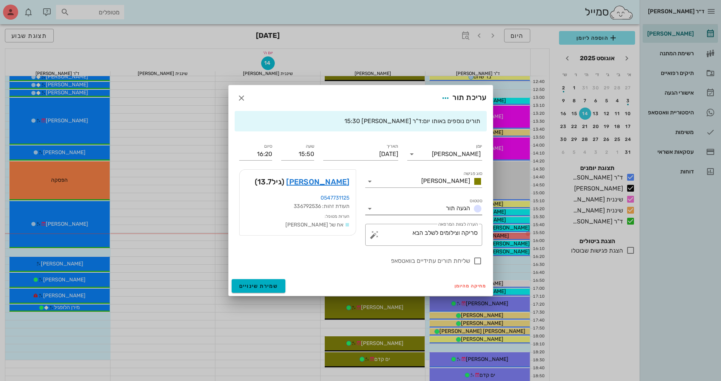
click at [368, 209] on icon at bounding box center [369, 208] width 9 height 9
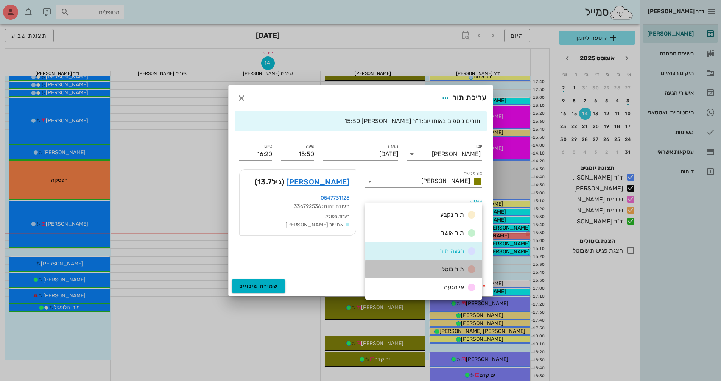
click at [410, 274] on div "תור בוטל" at bounding box center [423, 269] width 117 height 18
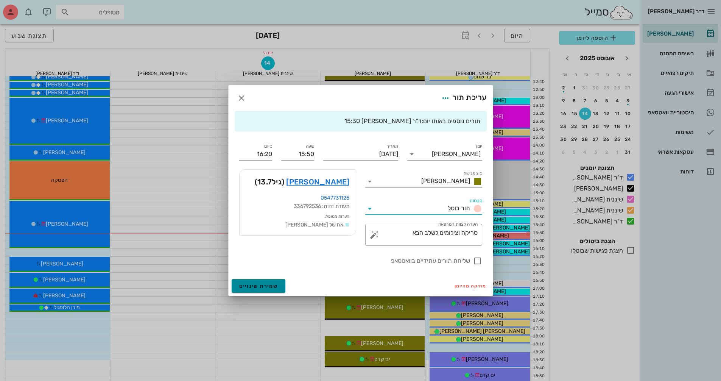
click at [272, 284] on span "שמירת שינויים" at bounding box center [258, 286] width 39 height 6
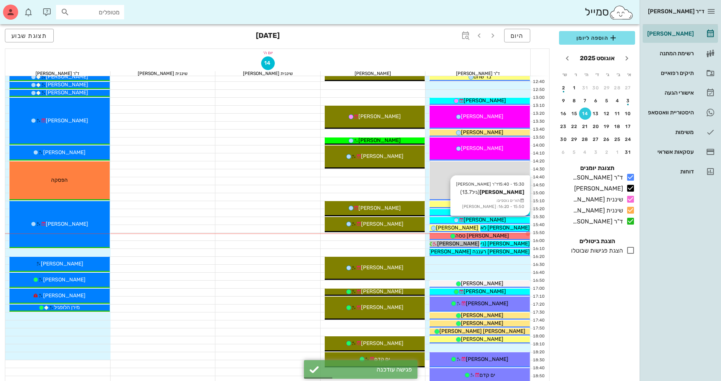
click at [494, 218] on span "[PERSON_NAME]" at bounding box center [485, 219] width 42 height 6
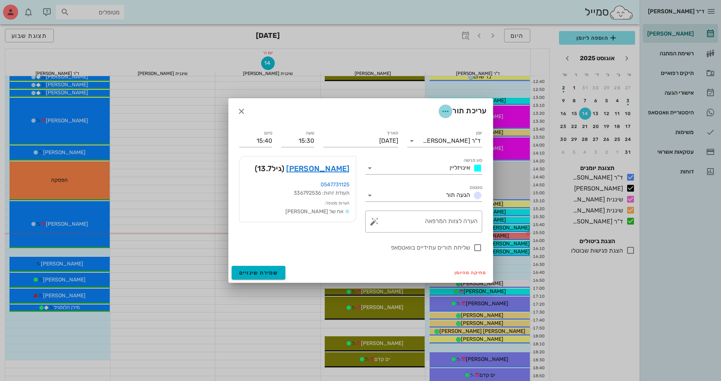
click at [443, 111] on icon "button" at bounding box center [445, 111] width 9 height 9
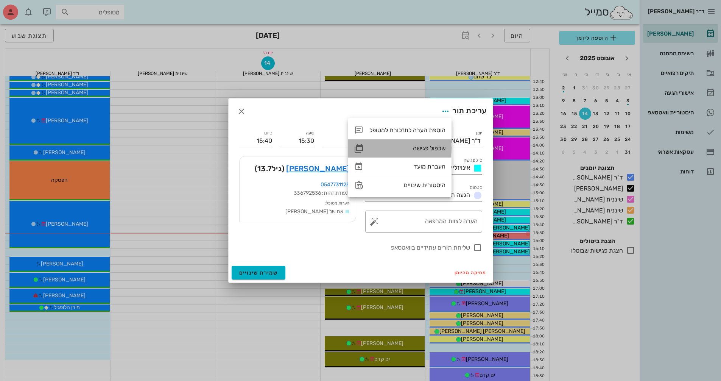
click at [439, 146] on div "שכפול פגישה" at bounding box center [407, 148] width 76 height 7
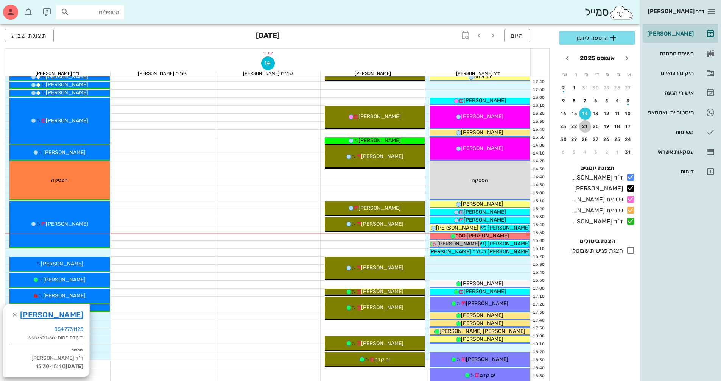
click at [584, 128] on div "21" at bounding box center [585, 126] width 12 height 5
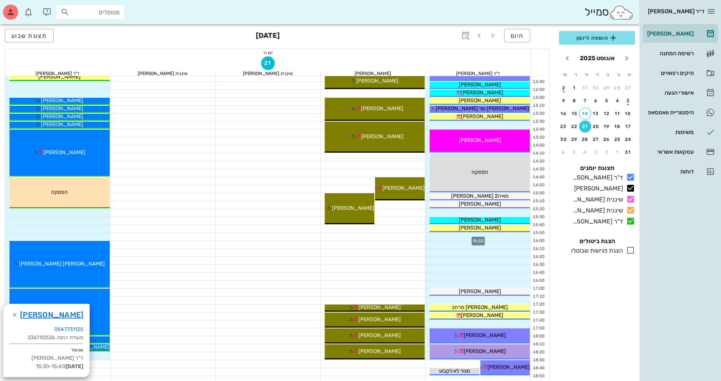
click at [496, 236] on div at bounding box center [477, 237] width 105 height 8
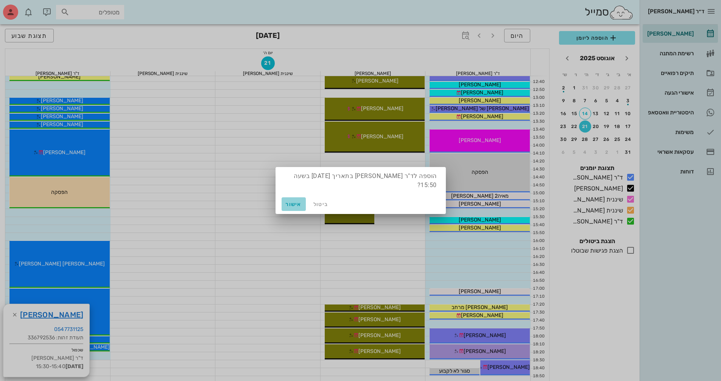
click at [298, 203] on span "אישור" at bounding box center [294, 204] width 18 height 6
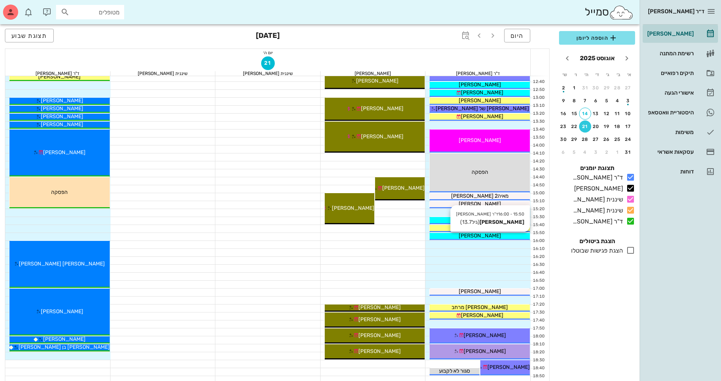
click at [503, 238] on div "[PERSON_NAME]" at bounding box center [480, 236] width 100 height 8
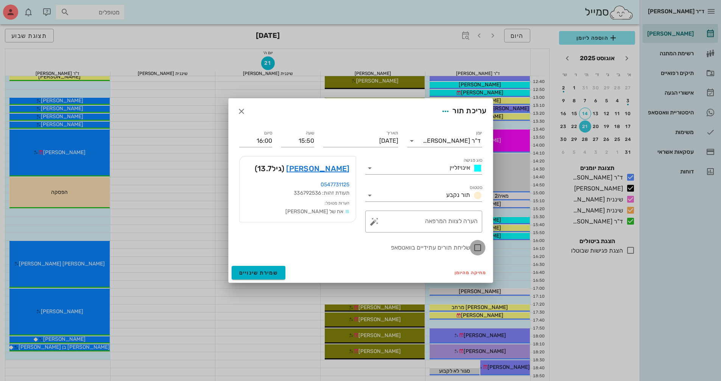
click at [480, 249] on div at bounding box center [477, 247] width 13 height 13
checkbox input "true"
click at [444, 108] on icon "button" at bounding box center [445, 111] width 9 height 9
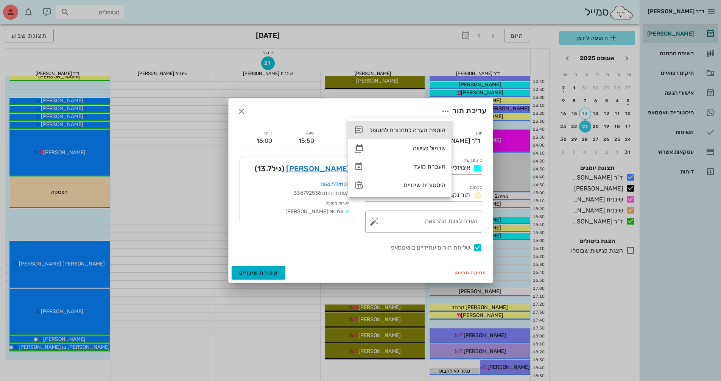
click at [426, 137] on div "הוספת הערה לתזכורת למטופל" at bounding box center [399, 130] width 103 height 18
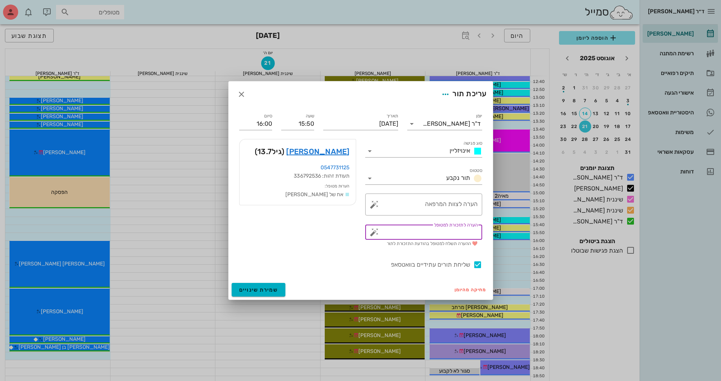
click at [428, 235] on textarea "הערה לתזכורת למטופל" at bounding box center [427, 233] width 102 height 12
type textarea "להגיע עם הקשתיות!"
click at [241, 294] on button "שמירת שינויים" at bounding box center [259, 290] width 54 height 14
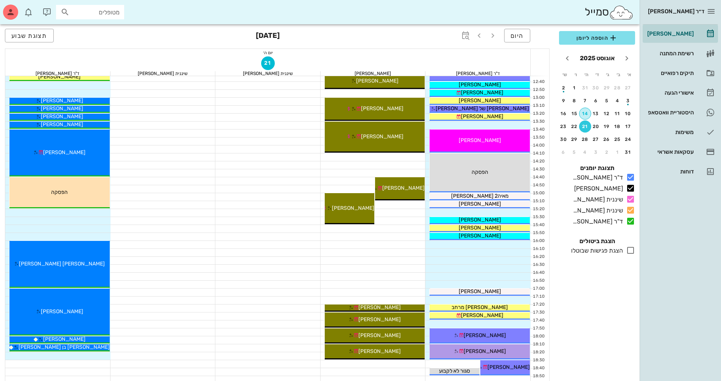
click at [586, 108] on button "14" at bounding box center [585, 113] width 12 height 12
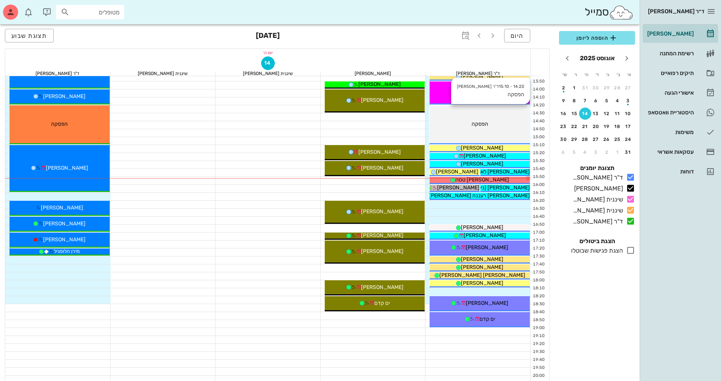
scroll to position [341, 0]
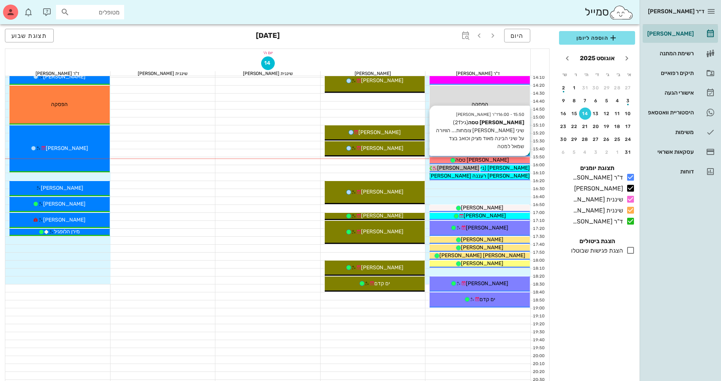
click at [503, 160] on div "[PERSON_NAME] טסה" at bounding box center [480, 160] width 100 height 8
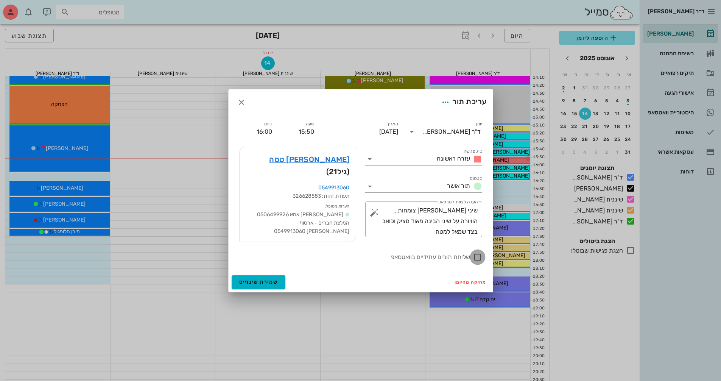
click at [477, 261] on div at bounding box center [477, 257] width 13 height 13
checkbox input "true"
click at [269, 280] on span "שמירת שינויים" at bounding box center [258, 282] width 39 height 6
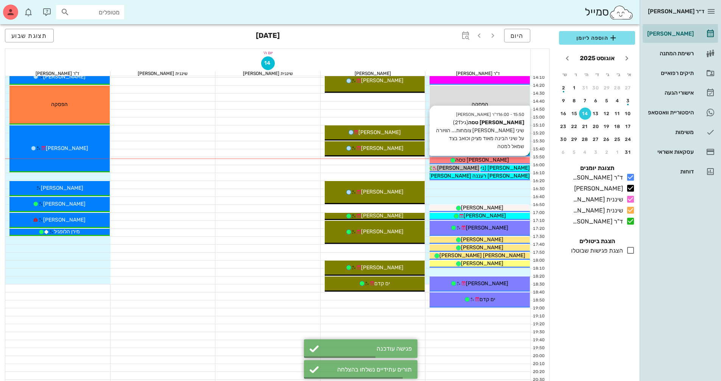
click at [513, 160] on div "[PERSON_NAME] טסה" at bounding box center [480, 160] width 100 height 8
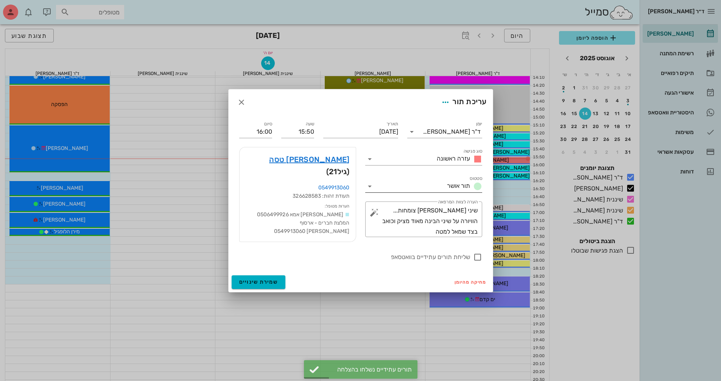
click at [369, 188] on icon at bounding box center [369, 186] width 9 height 9
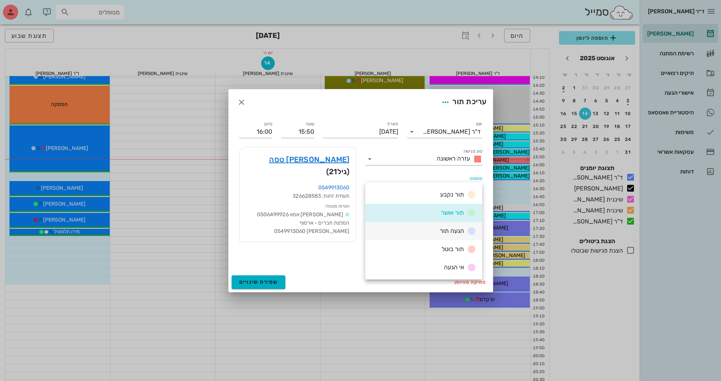
click at [397, 233] on div "הגעה תור" at bounding box center [423, 231] width 117 height 18
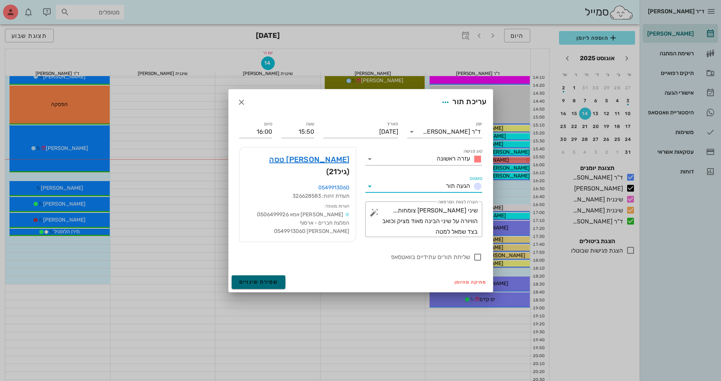
click at [273, 279] on span "שמירת שינויים" at bounding box center [258, 282] width 39 height 6
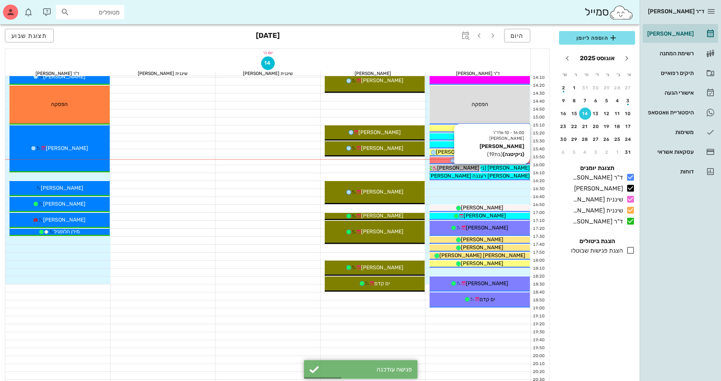
click at [525, 168] on span "[PERSON_NAME] (ניקיטנה)" at bounding box center [498, 168] width 64 height 6
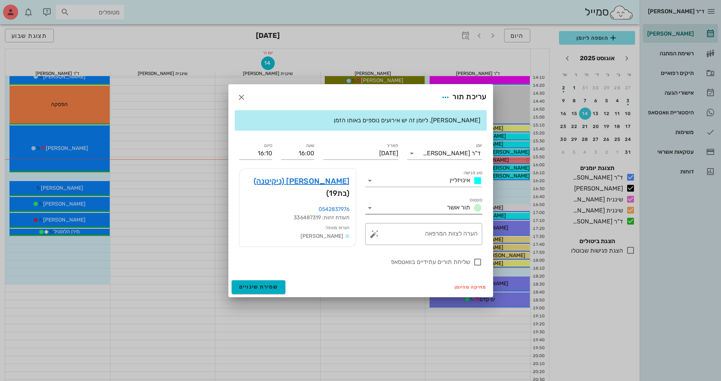
click at [374, 208] on icon at bounding box center [369, 207] width 9 height 9
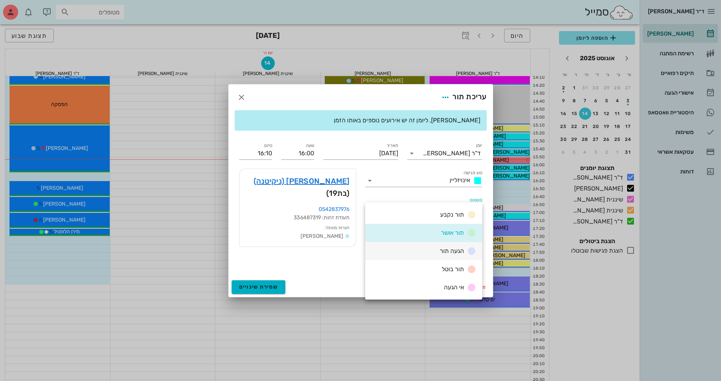
click at [411, 249] on div "הגעה תור" at bounding box center [423, 251] width 117 height 18
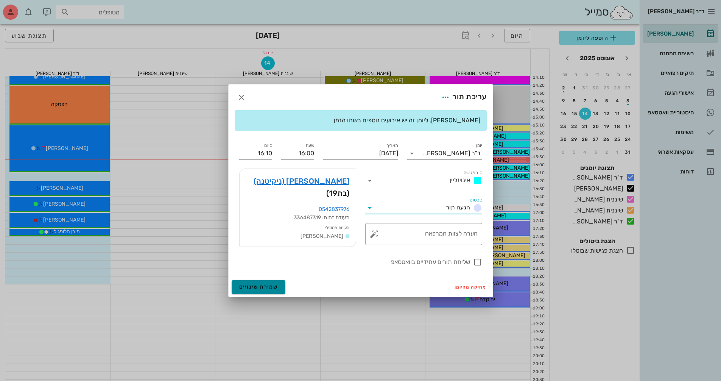
click at [255, 285] on span "שמירת שינויים" at bounding box center [258, 286] width 39 height 6
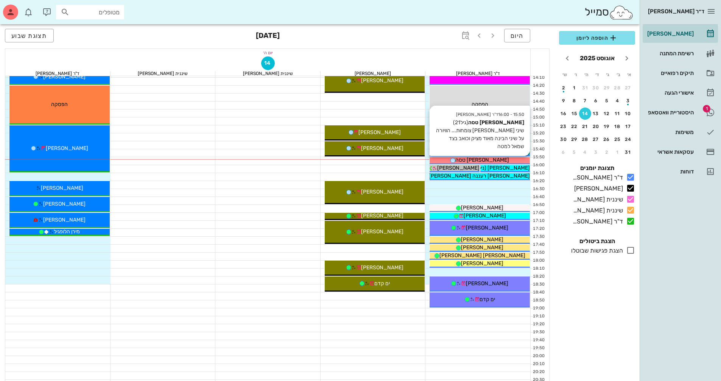
click at [514, 159] on div "[PERSON_NAME] טסה" at bounding box center [480, 160] width 100 height 8
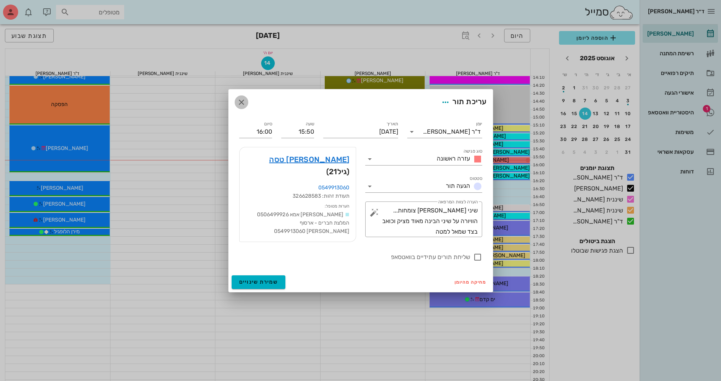
click at [243, 103] on icon "button" at bounding box center [241, 102] width 9 height 9
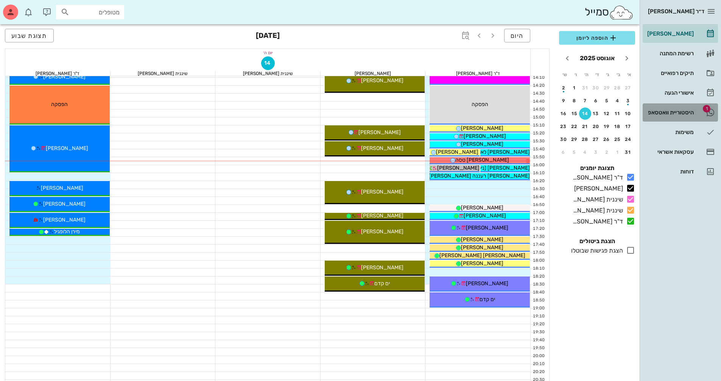
click at [665, 109] on div "היסטוריית וואטסאפ" at bounding box center [670, 112] width 48 height 12
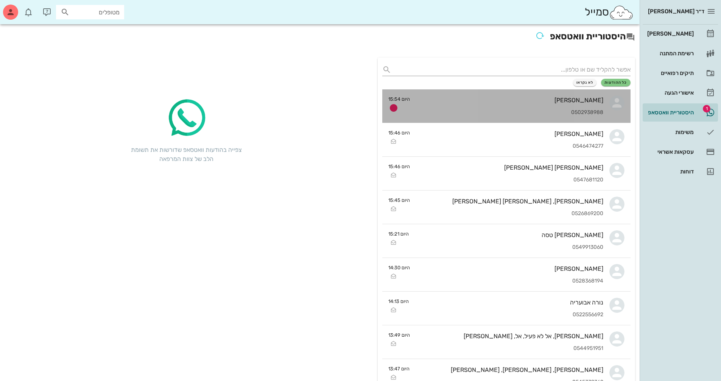
click at [542, 102] on div "[PERSON_NAME]" at bounding box center [509, 100] width 187 height 7
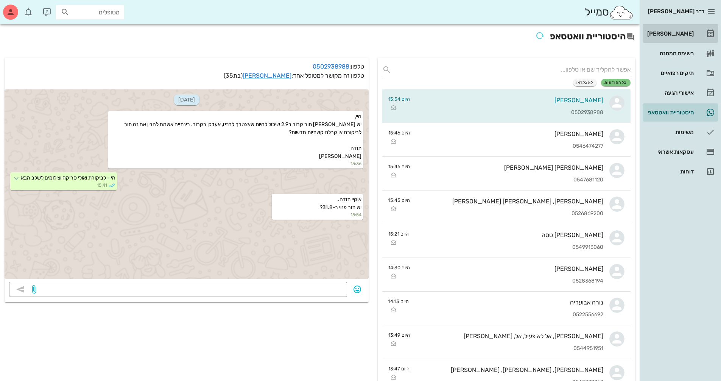
click at [673, 36] on div "[PERSON_NAME]" at bounding box center [670, 34] width 48 height 6
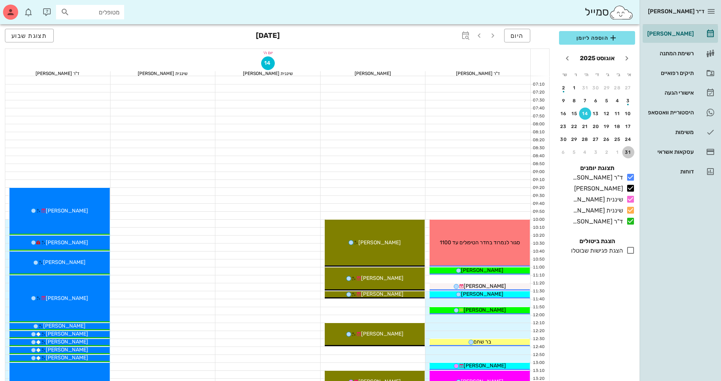
click at [629, 153] on div "31" at bounding box center [628, 152] width 12 height 5
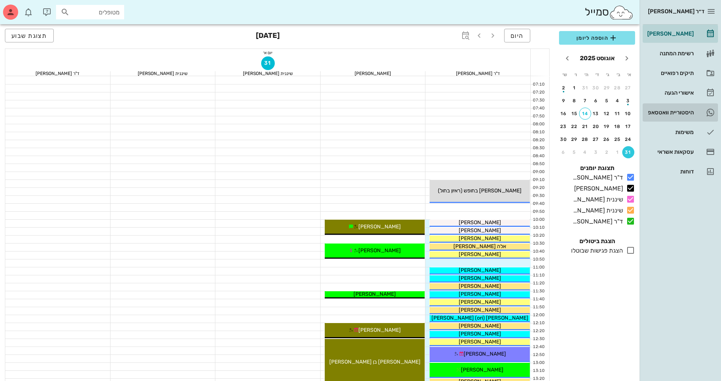
drag, startPoint x: 671, startPoint y: 111, endPoint x: 644, endPoint y: 125, distance: 30.1
click at [670, 111] on div "היסטוריית וואטסאפ" at bounding box center [670, 112] width 48 height 6
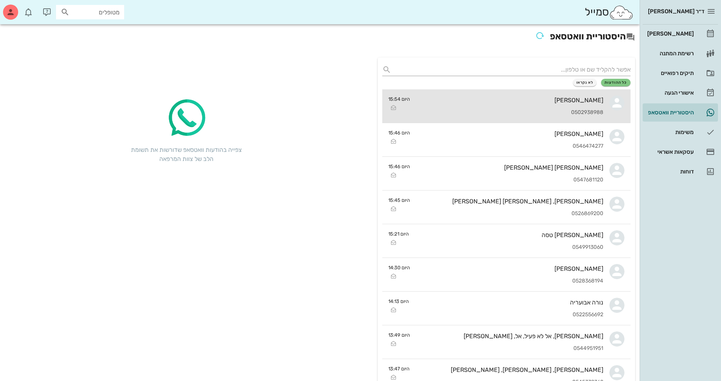
click at [583, 109] on div "0502938988" at bounding box center [509, 112] width 187 height 6
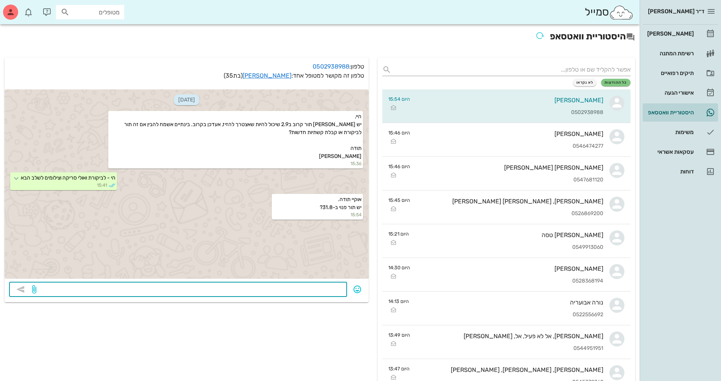
click at [314, 288] on textarea at bounding box center [190, 290] width 305 height 12
type textarea "כן-10:50"
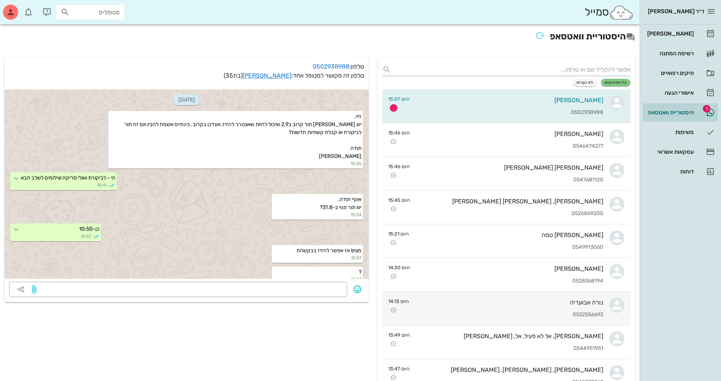
scroll to position [8, 0]
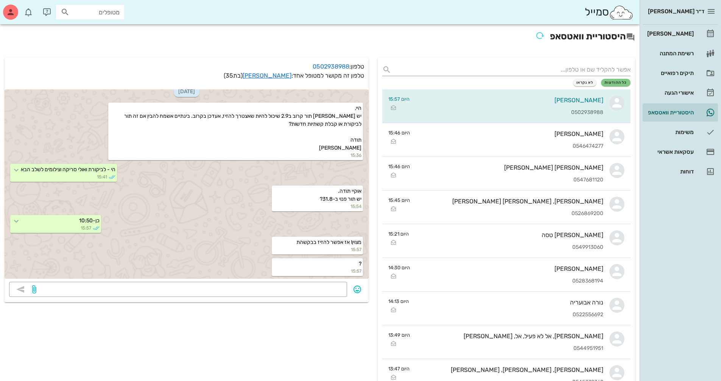
click at [679, 34] on div "[PERSON_NAME]" at bounding box center [670, 34] width 48 height 6
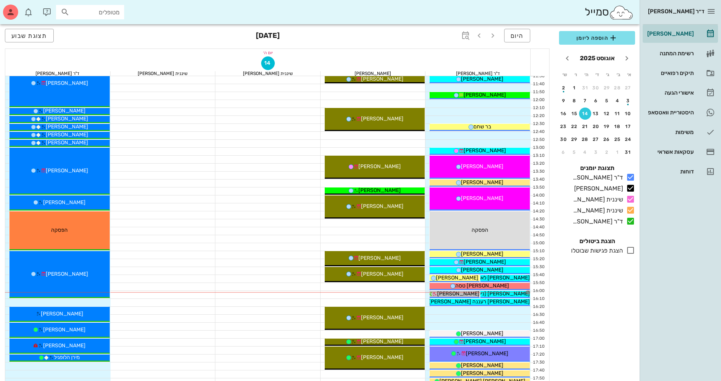
scroll to position [227, 0]
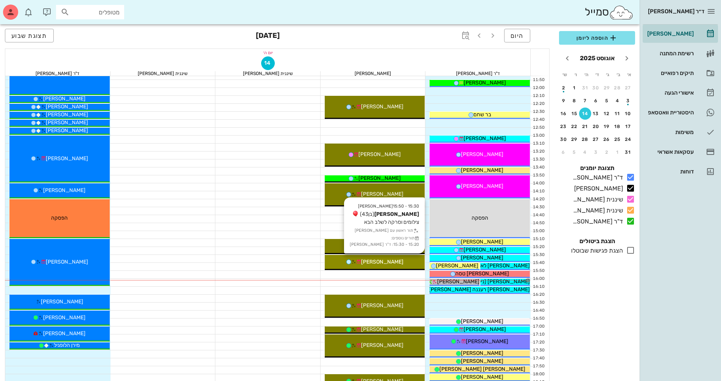
click at [409, 257] on div "15:30 - 15:50 [PERSON_NAME] (בן 43 ) צילומים וסרקה לשלב הבא תור ראשון עם [PERSO…" at bounding box center [375, 262] width 100 height 15
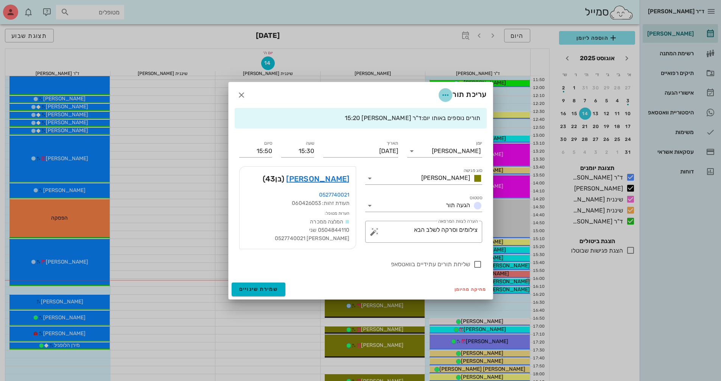
click at [444, 98] on icon "button" at bounding box center [445, 94] width 9 height 9
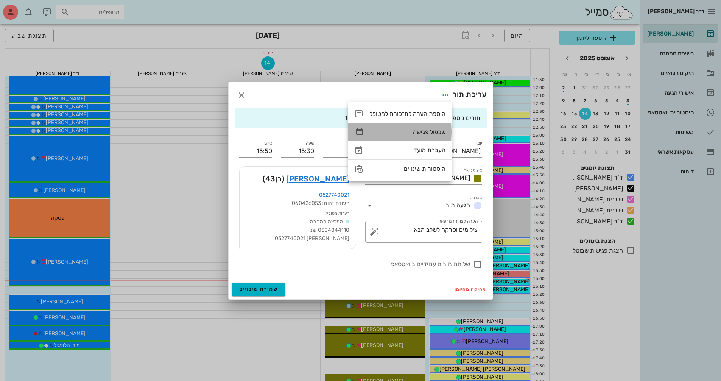
click at [436, 129] on div "שכפול פגישה" at bounding box center [407, 131] width 76 height 7
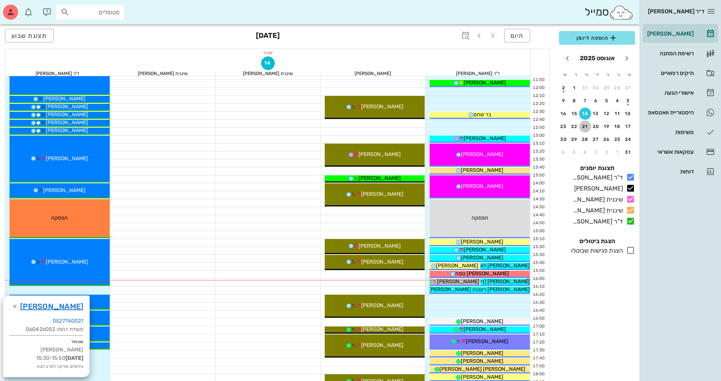
click at [584, 124] on div "21" at bounding box center [585, 126] width 12 height 5
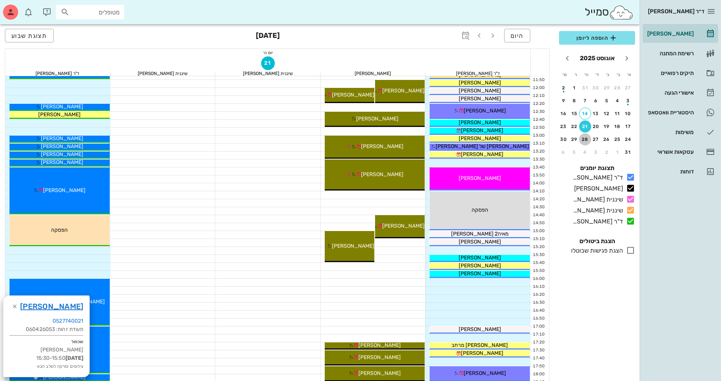
click at [587, 139] on div "28" at bounding box center [585, 139] width 12 height 5
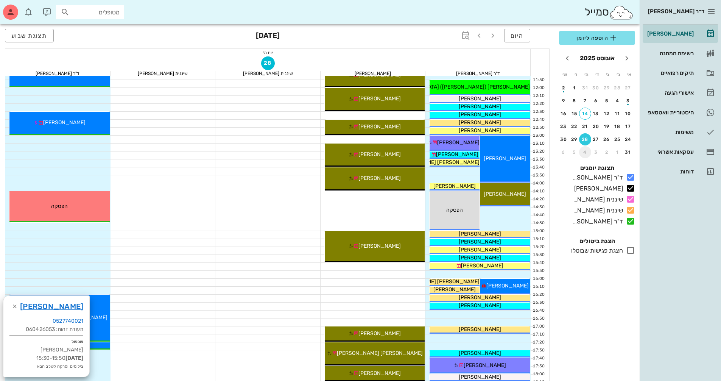
click at [586, 151] on div "4" at bounding box center [585, 152] width 12 height 5
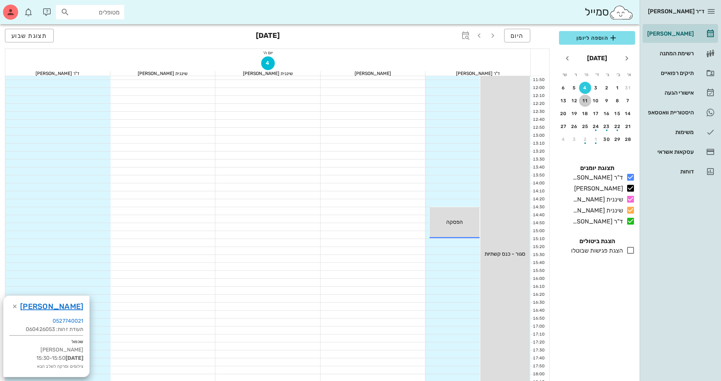
click at [584, 101] on div "11" at bounding box center [585, 100] width 12 height 5
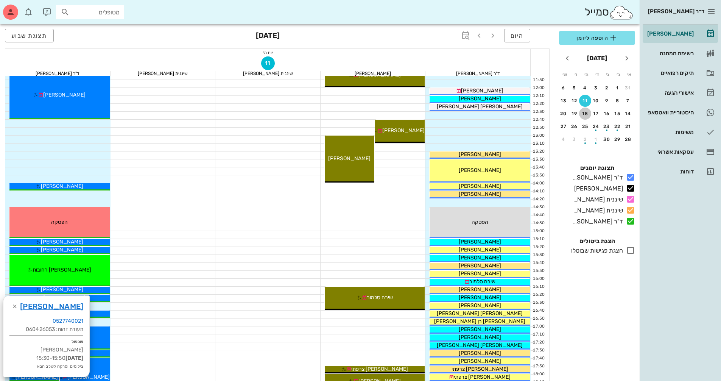
click at [583, 111] on div "18" at bounding box center [585, 113] width 12 height 5
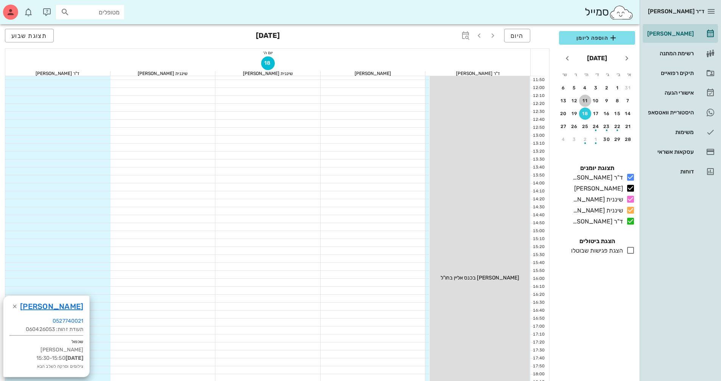
click at [581, 103] on div "11" at bounding box center [585, 100] width 12 height 5
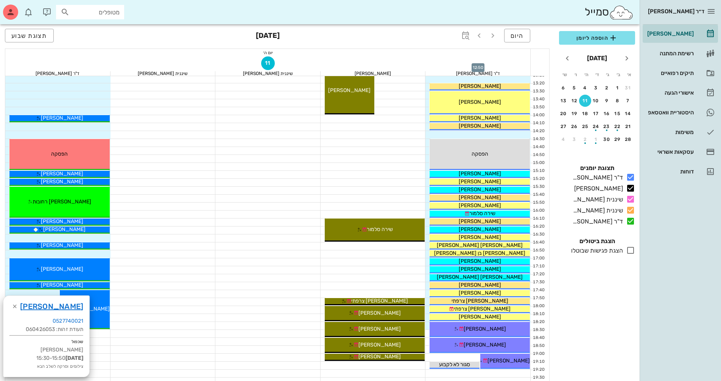
scroll to position [303, 0]
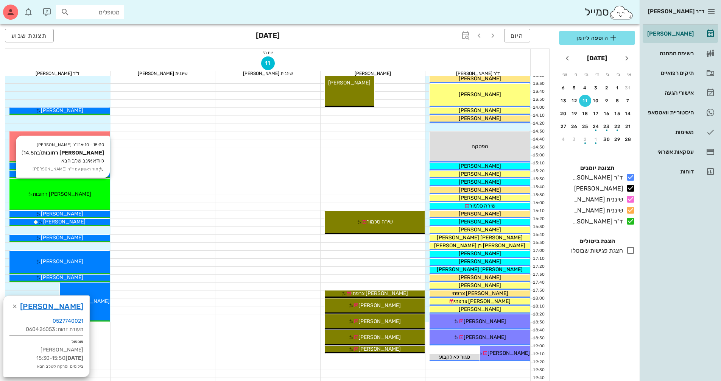
click at [84, 193] on div "[PERSON_NAME] רחובות" at bounding box center [59, 194] width 100 height 8
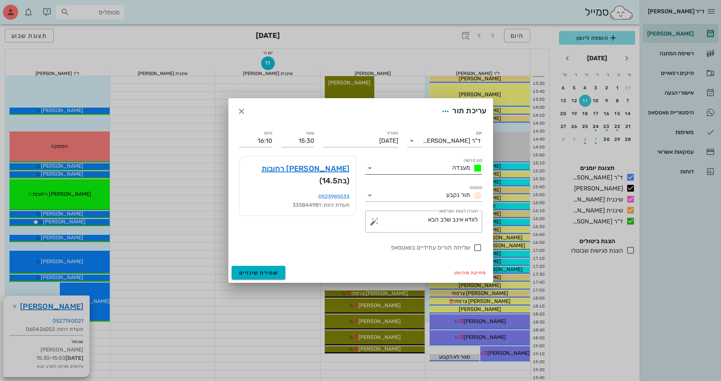
click at [372, 170] on icon at bounding box center [369, 168] width 9 height 9
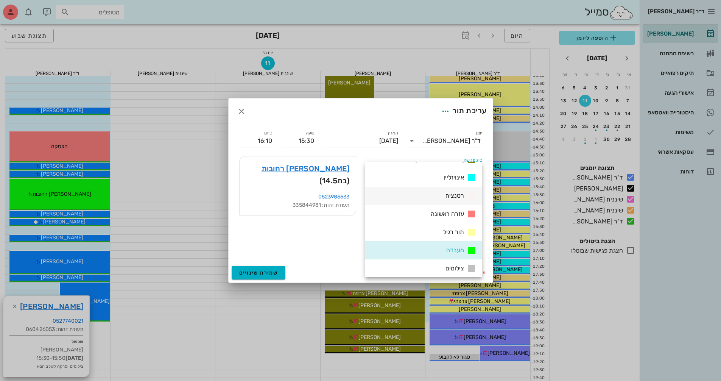
scroll to position [76, 0]
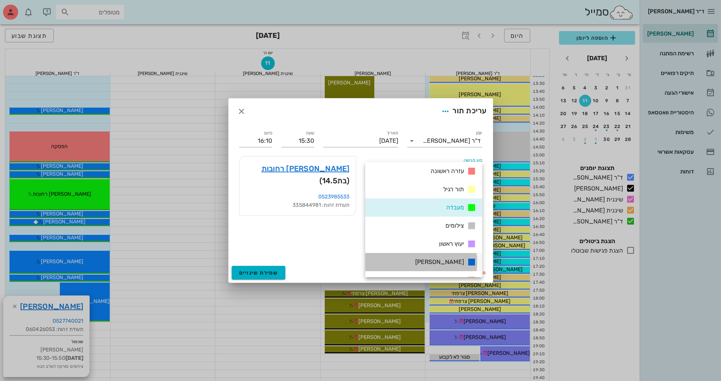
click at [424, 257] on div "[PERSON_NAME]" at bounding box center [423, 262] width 117 height 18
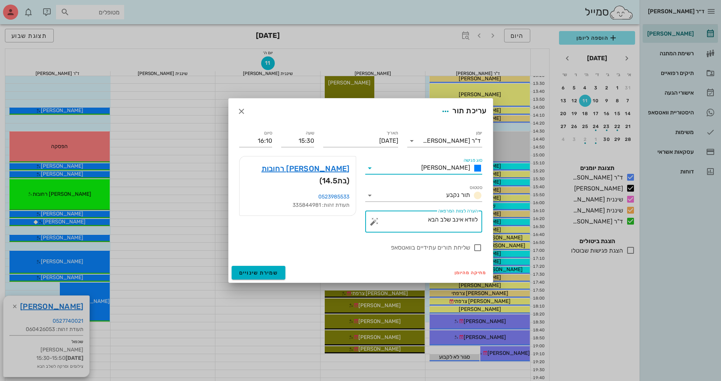
drag, startPoint x: 391, startPoint y: 218, endPoint x: 524, endPoint y: 218, distance: 132.9
click at [524, 218] on div "ד״ר [PERSON_NAME] [PERSON_NAME] רשימת המתנה תיקים רפואיים אישורי הגעה היסטוריית…" at bounding box center [360, 120] width 721 height 846
click at [375, 222] on button "button" at bounding box center [374, 221] width 9 height 9
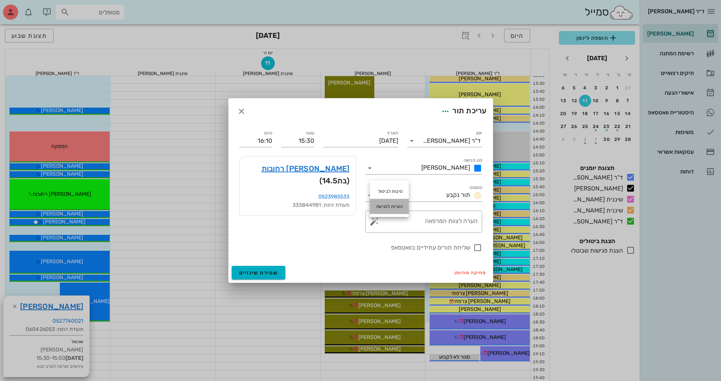
click at [387, 210] on div "הערות לפגישה" at bounding box center [389, 206] width 39 height 15
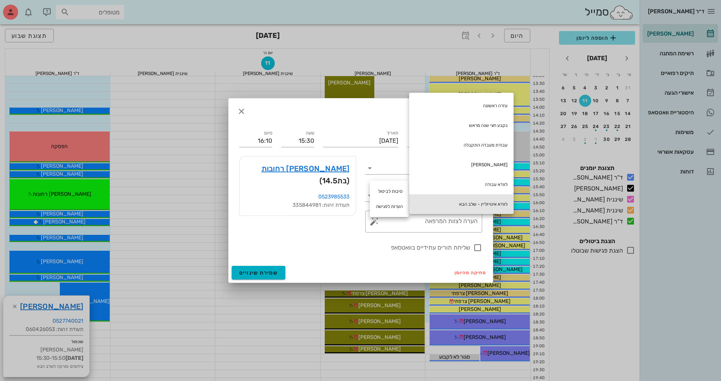
click at [452, 203] on div "לוודא אינויזליין - שלב הבא" at bounding box center [461, 204] width 104 height 20
type textarea "לוודא אינויזליין - שלב הבא"
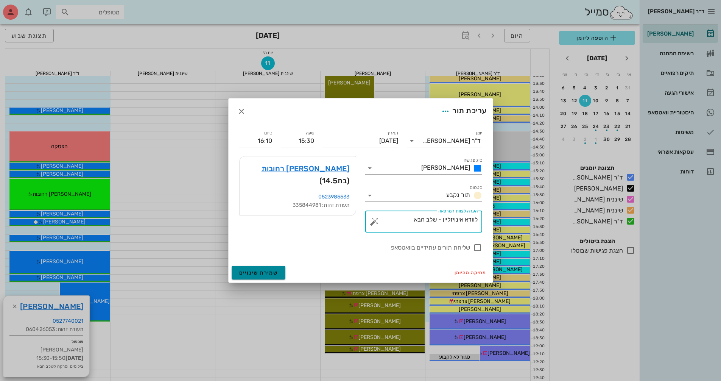
click at [269, 275] on span "שמירת שינויים" at bounding box center [258, 272] width 39 height 6
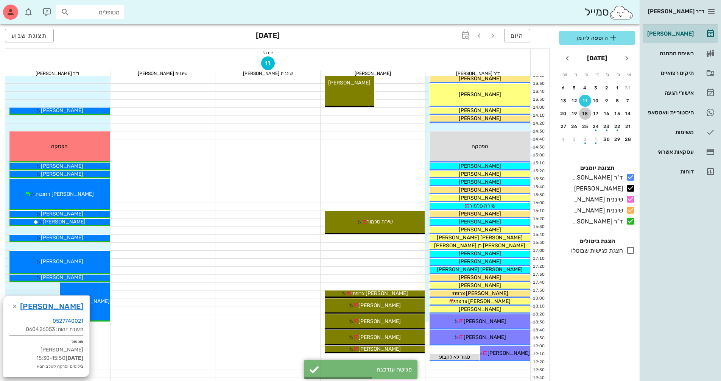
click at [587, 119] on button "18" at bounding box center [585, 113] width 12 height 12
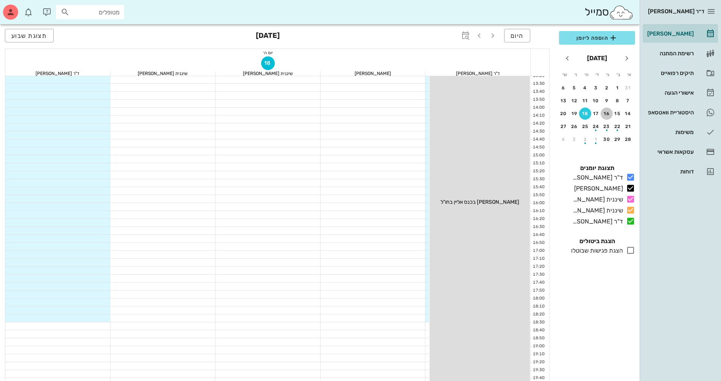
click at [610, 112] on div "16" at bounding box center [607, 113] width 12 height 5
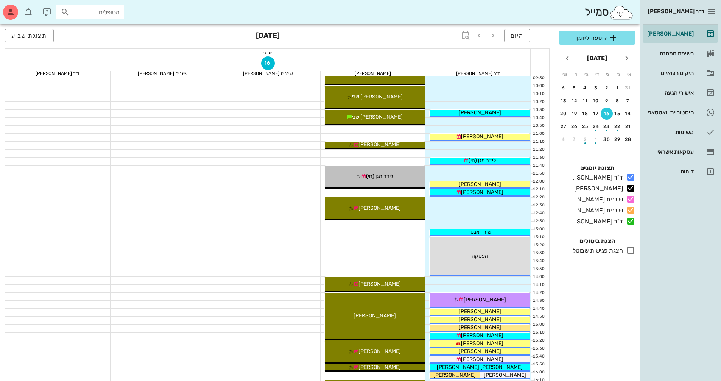
scroll to position [76, 0]
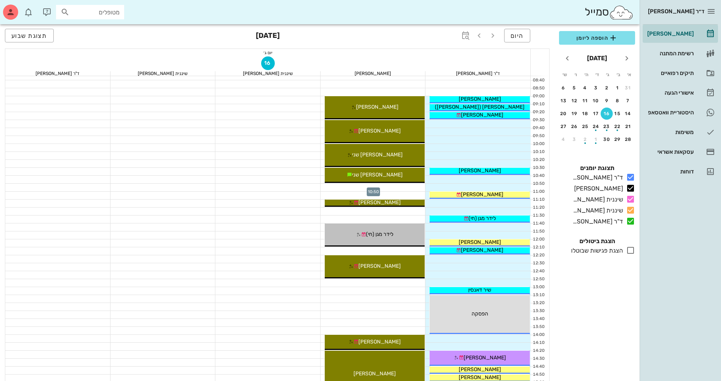
click at [413, 189] on div at bounding box center [373, 188] width 105 height 8
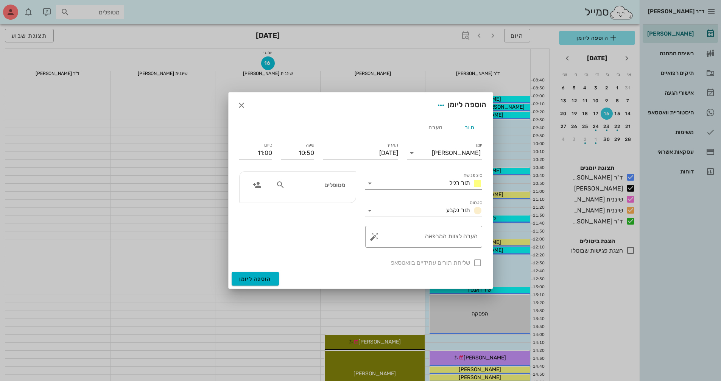
click at [349, 184] on div "מטופלים" at bounding box center [310, 185] width 78 height 14
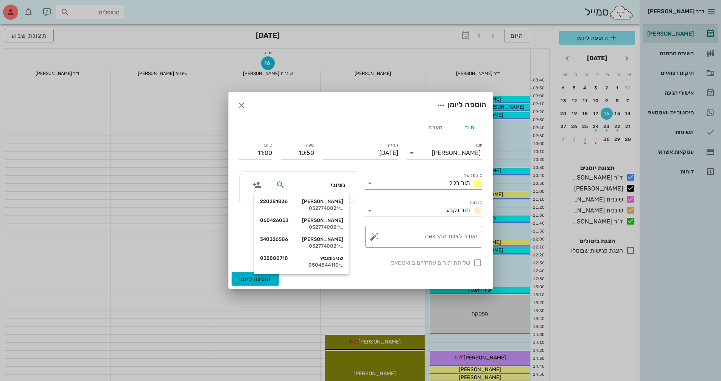
type input "[PERSON_NAME]"
click at [335, 226] on div "0527740021" at bounding box center [301, 227] width 83 height 6
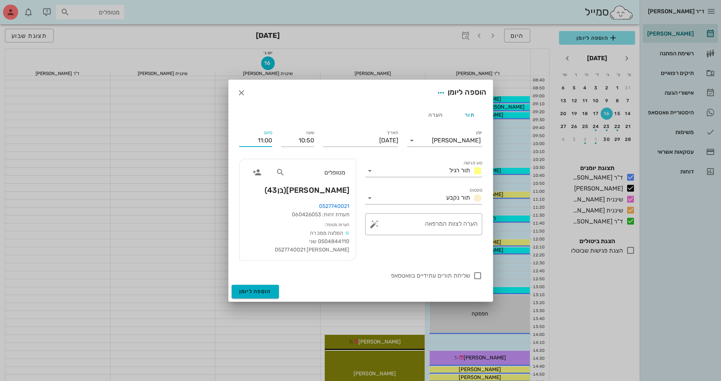
click at [267, 139] on input "11:00" at bounding box center [255, 140] width 33 height 12
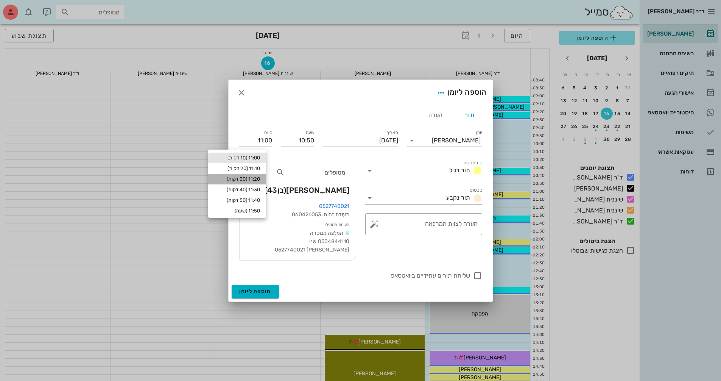
click at [260, 178] on div "11:20 (30 דקות)" at bounding box center [237, 179] width 46 height 6
type input "11:20"
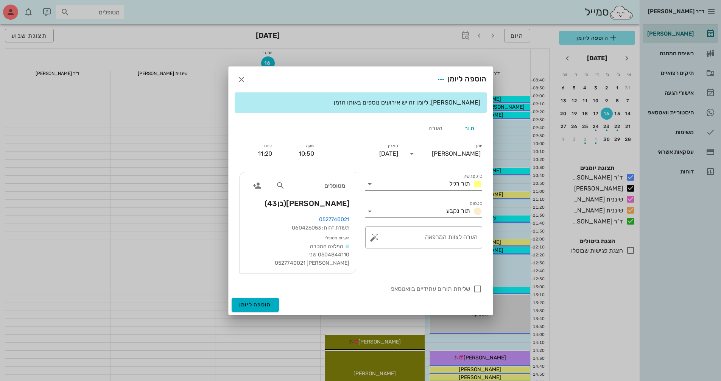
click at [373, 182] on icon at bounding box center [369, 183] width 9 height 9
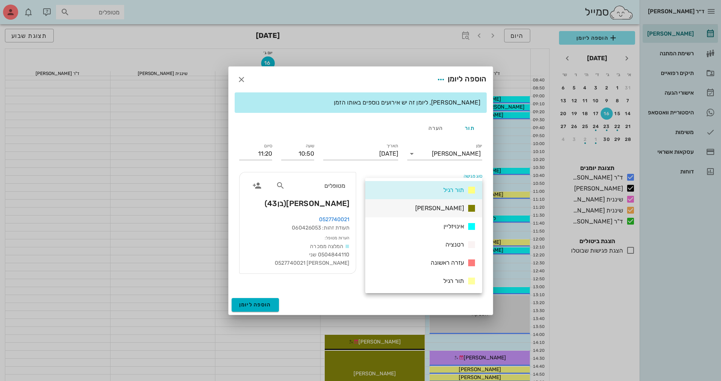
click at [413, 212] on div "[PERSON_NAME]" at bounding box center [423, 208] width 117 height 18
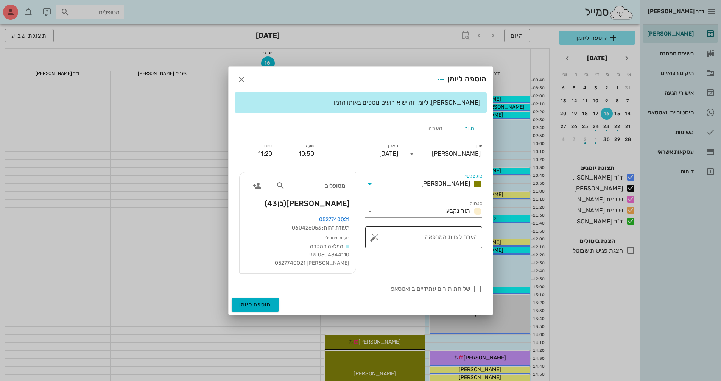
click at [370, 239] on button "button" at bounding box center [374, 237] width 9 height 9
click at [390, 227] on div "הערות לפגישה" at bounding box center [389, 222] width 39 height 15
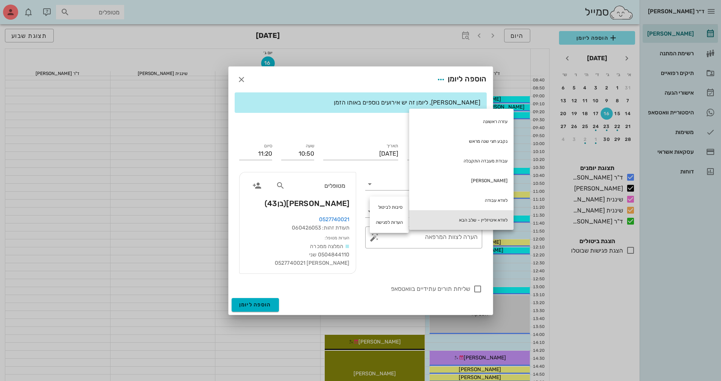
click at [449, 220] on div "לוודא אינויזליין - שלב הבא" at bounding box center [461, 220] width 104 height 20
type textarea "לוודא אינויזליין - שלב הבא"
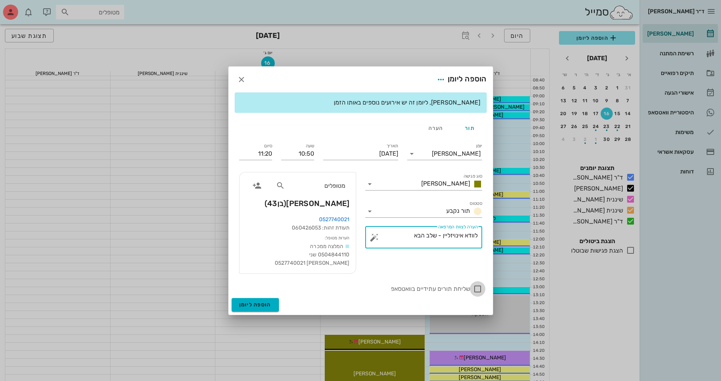
click at [476, 289] on div at bounding box center [477, 288] width 13 height 13
checkbox input "true"
click at [271, 303] on button "הוספה ליומן" at bounding box center [255, 305] width 47 height 14
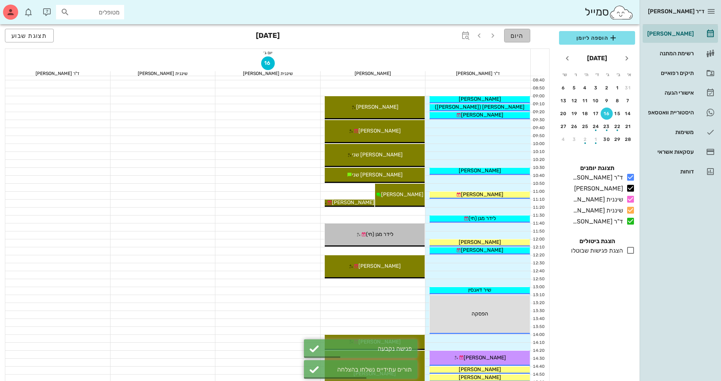
click at [517, 35] on span "היום" at bounding box center [517, 35] width 13 height 7
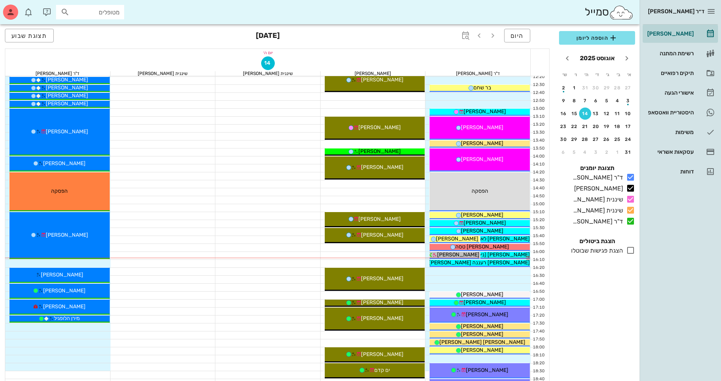
scroll to position [250, 0]
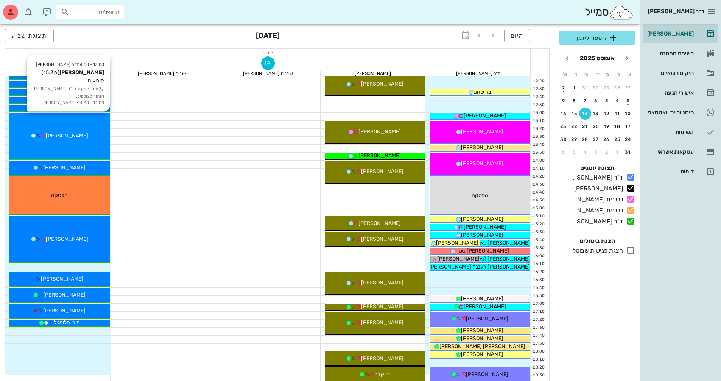
click at [100, 145] on div "13:00 - 14:00 ד"ר [PERSON_NAME] [PERSON_NAME] (בן 15.3 ) קיבועים תור ראשון עם ד…" at bounding box center [59, 136] width 100 height 47
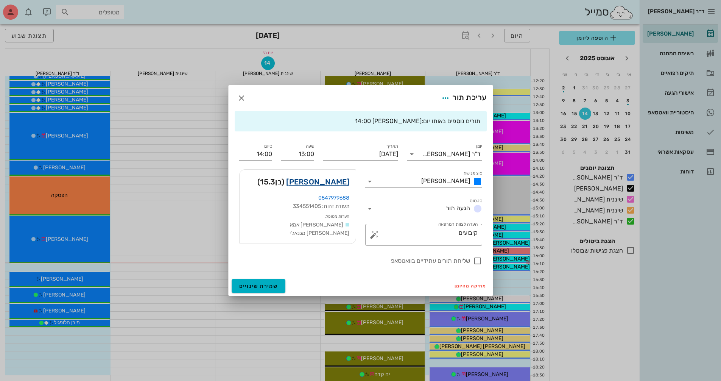
click at [338, 184] on link "[PERSON_NAME]" at bounding box center [317, 182] width 63 height 12
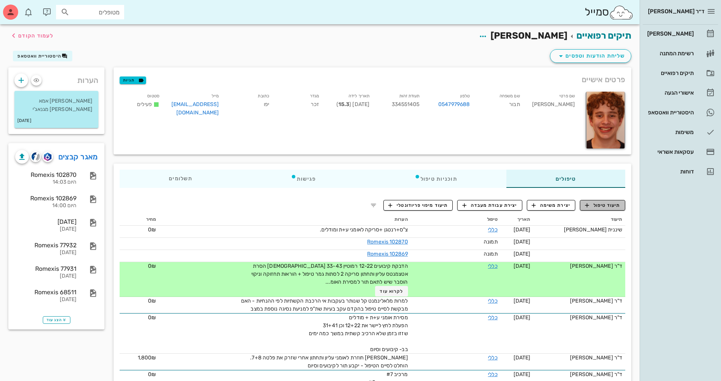
click at [612, 206] on span "תיעוד טיפול" at bounding box center [602, 205] width 35 height 7
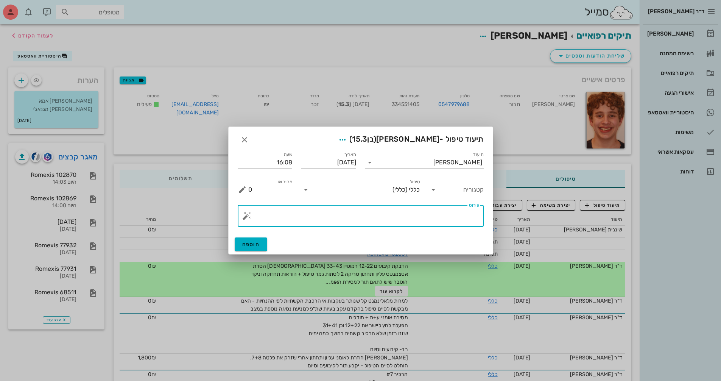
click at [469, 218] on textarea "פירוט" at bounding box center [363, 218] width 231 height 18
type textarea "נמסרו מודל ע*2 ת*2"
click at [242, 249] on button "הוספה" at bounding box center [251, 244] width 33 height 14
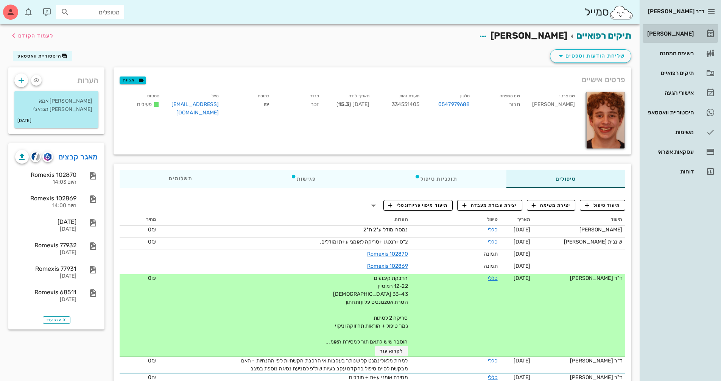
click at [665, 37] on div "[PERSON_NAME]" at bounding box center [670, 34] width 48 height 12
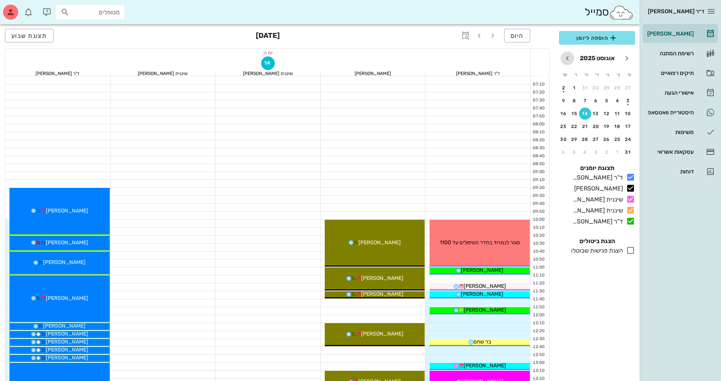
click at [568, 61] on icon "חודש הבא" at bounding box center [567, 58] width 9 height 9
click at [587, 116] on button "13" at bounding box center [585, 113] width 12 height 12
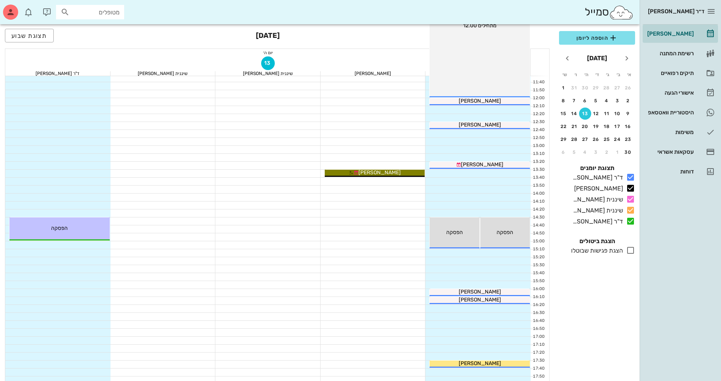
scroll to position [227, 0]
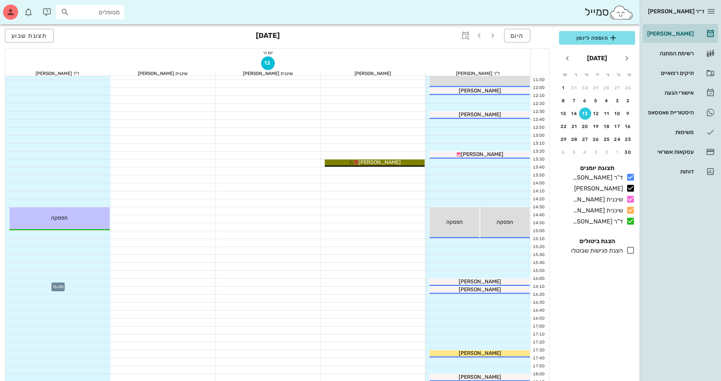
click at [72, 280] on div at bounding box center [57, 283] width 105 height 8
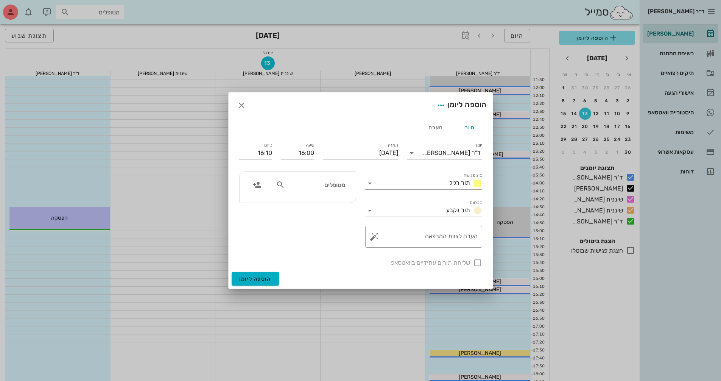
click at [338, 187] on input "מטופלים" at bounding box center [316, 185] width 58 height 10
type input "תבור"
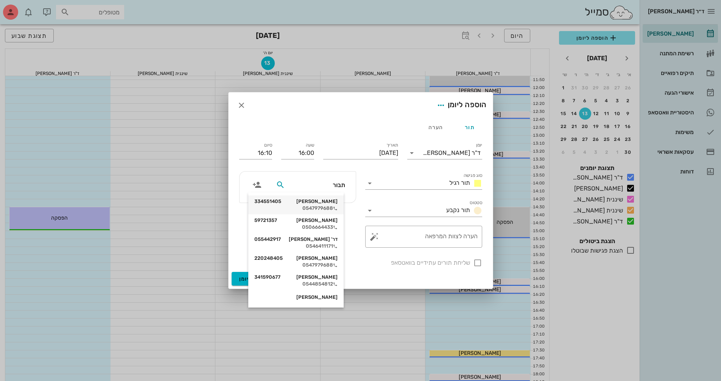
click at [332, 200] on div "[PERSON_NAME] 334551405" at bounding box center [295, 201] width 83 height 6
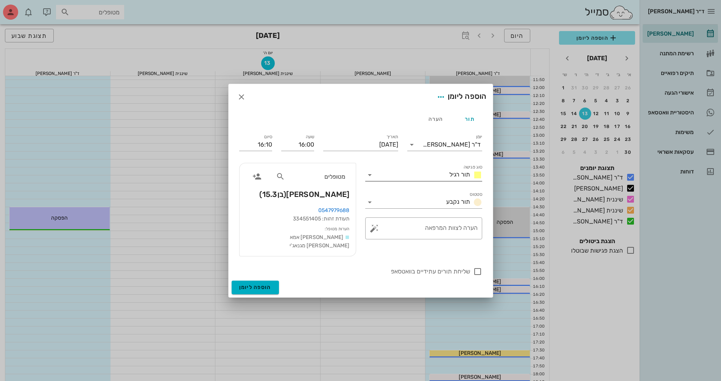
click at [369, 176] on icon at bounding box center [369, 174] width 9 height 9
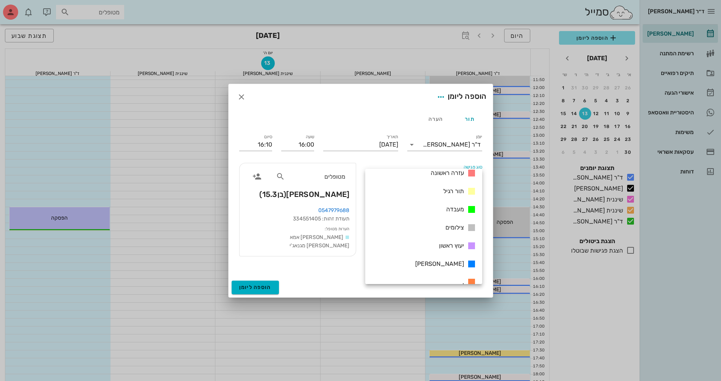
scroll to position [109, 0]
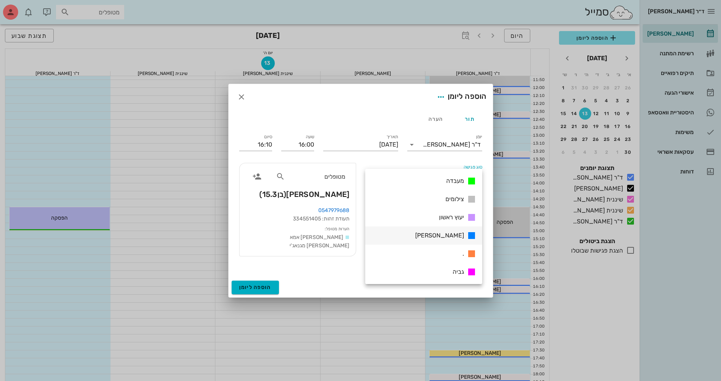
click at [400, 234] on div "[PERSON_NAME]" at bounding box center [423, 235] width 117 height 18
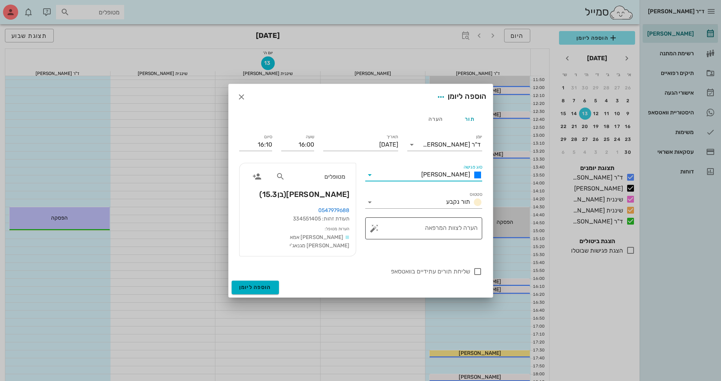
click at [374, 229] on button "button" at bounding box center [374, 228] width 9 height 9
click at [385, 209] on div "הערות לפגישה" at bounding box center [389, 213] width 39 height 15
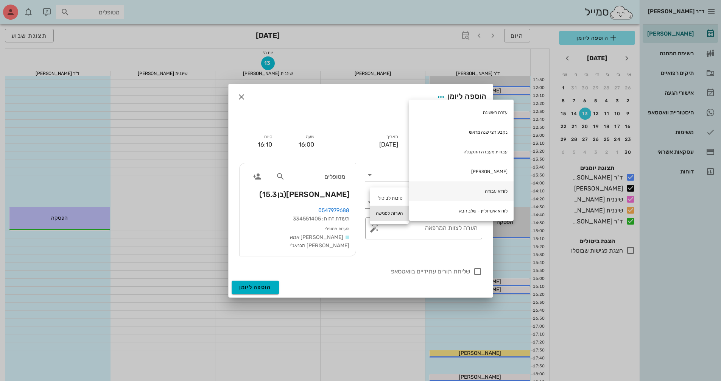
scroll to position [38, 0]
click at [435, 186] on div "רטנציה" at bounding box center [461, 193] width 104 height 20
type textarea "רטנציה"
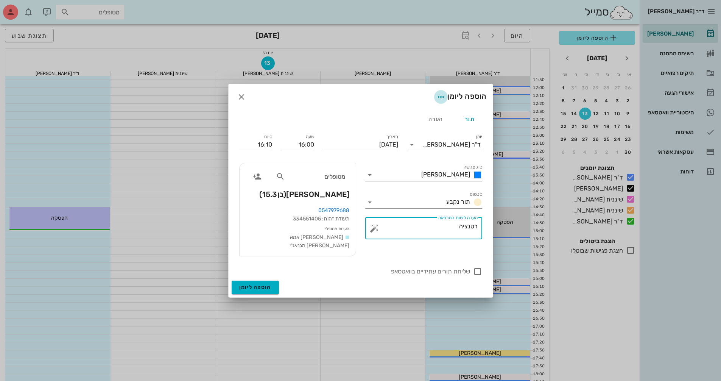
click at [438, 95] on icon "button" at bounding box center [440, 96] width 9 height 9
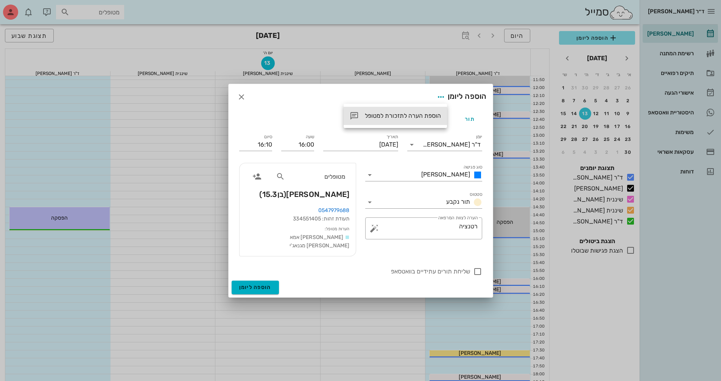
click at [357, 115] on icon at bounding box center [354, 115] width 9 height 9
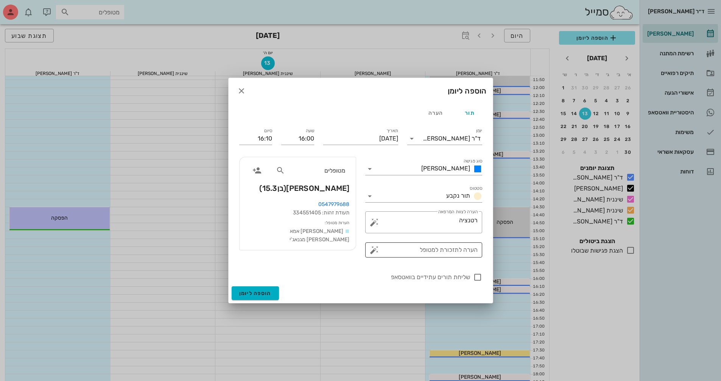
click at [374, 249] on button "button" at bounding box center [374, 249] width 9 height 9
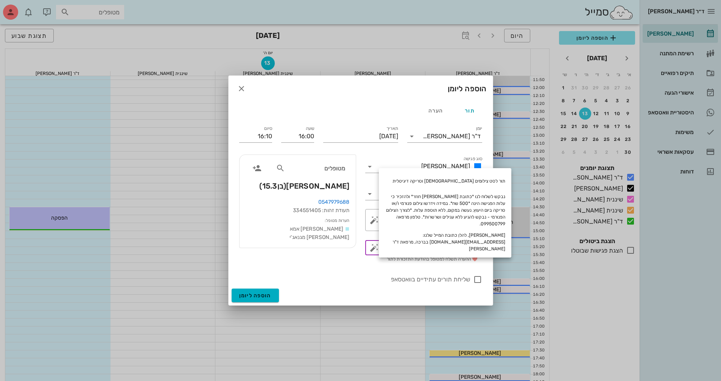
click at [435, 255] on div "​ הערה לתזכורת למטופל ❤️ ההערה תשלח למטופל בהודעת התזכורת לתור" at bounding box center [423, 252] width 117 height 24
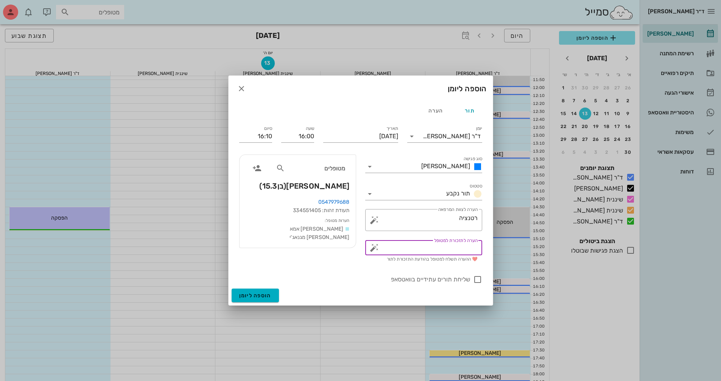
click at [438, 249] on textarea "הערה לתזכורת למטופל" at bounding box center [427, 248] width 102 height 12
drag, startPoint x: 404, startPoint y: 247, endPoint x: 431, endPoint y: 248, distance: 27.3
click at [431, 248] on textarea "להגיע עם הפלטות שנמסרו" at bounding box center [427, 248] width 102 height 12
click at [431, 248] on textarea "להגיע עם הפלטות ללילה!" at bounding box center [427, 248] width 102 height 12
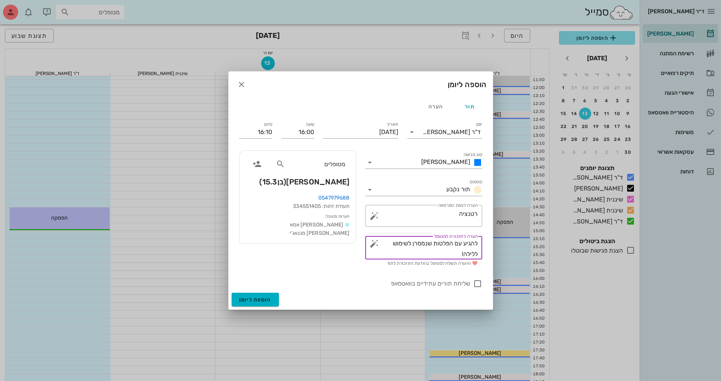
click at [477, 252] on textarea "להגיע עם הפלטות שנמסרן לשימוש ללילה!" at bounding box center [427, 248] width 102 height 21
click at [411, 243] on textarea "להגיע עם הפלטות שנמסרן לשימוש בלילה!" at bounding box center [427, 248] width 102 height 21
drag, startPoint x: 453, startPoint y: 255, endPoint x: 488, endPoint y: 242, distance: 37.3
click at [488, 242] on div "תור הערה יומן ד"ר [PERSON_NAME] סוג פגישה [PERSON_NAME] סטטוס תור נקבע תאריך [D…" at bounding box center [361, 194] width 264 height 195
type textarea "להגיע עם הפלטות שנמסרו לשימוש בלילה!"
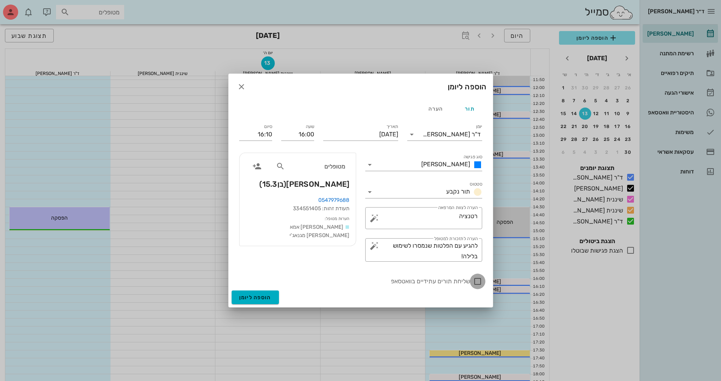
click at [481, 284] on div at bounding box center [477, 281] width 13 height 13
checkbox input "true"
click at [265, 298] on span "הוספה ליומן" at bounding box center [255, 297] width 32 height 6
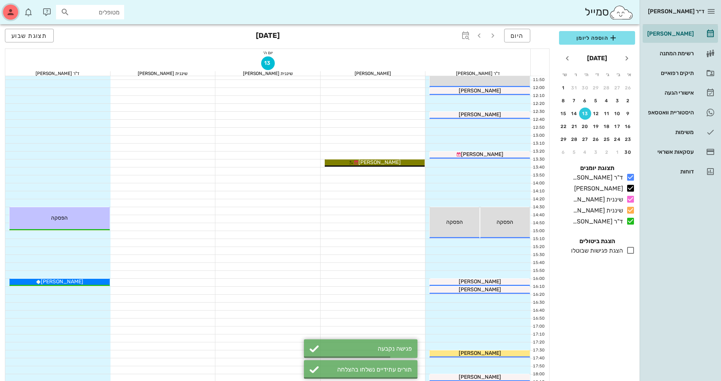
click at [13, 11] on icon "button" at bounding box center [10, 12] width 9 height 9
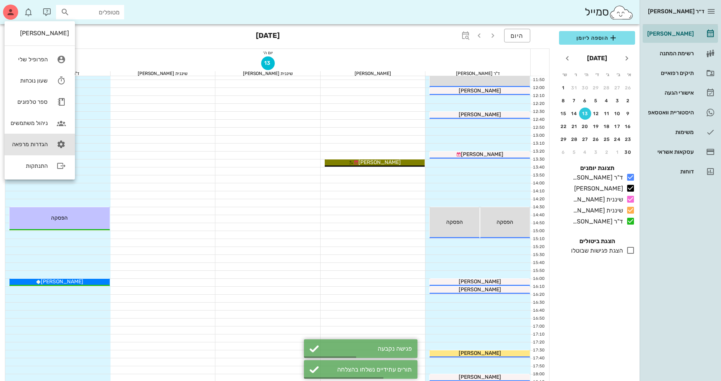
click at [30, 140] on link "הגדרות מרפאה" at bounding box center [40, 144] width 70 height 21
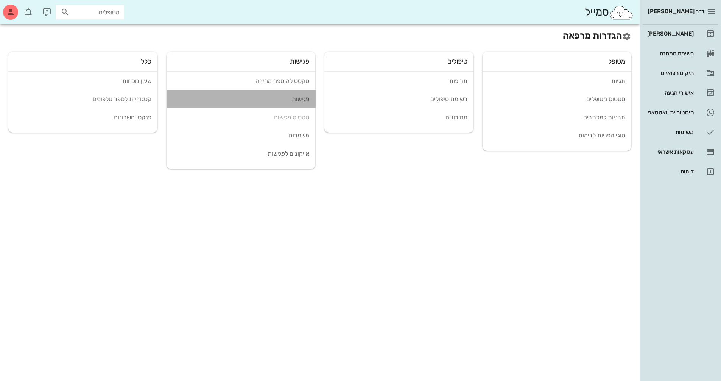
click at [288, 101] on div "פגישות" at bounding box center [241, 98] width 137 height 7
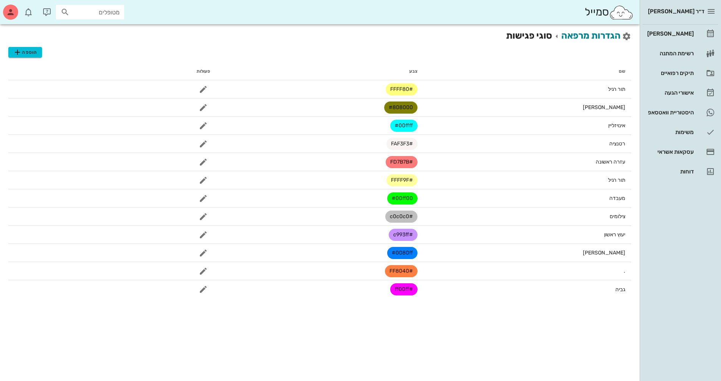
click at [520, 36] on h2 "הגדרות מרפאה סוגי פגישות" at bounding box center [568, 36] width 125 height 14
click at [572, 40] on link "הגדרות מרפאה" at bounding box center [590, 35] width 59 height 11
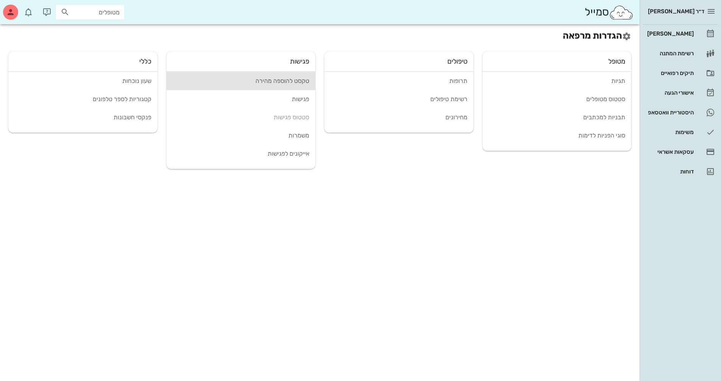
click at [263, 79] on div "טקסט להוספה מהירה" at bounding box center [241, 80] width 137 height 7
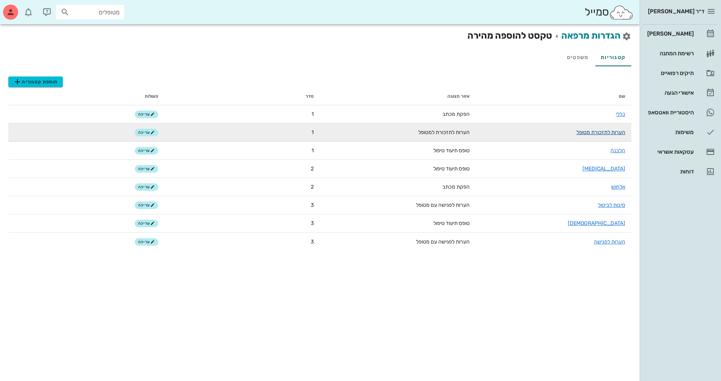
click at [581, 133] on link "הערות לתזכורת מטופל" at bounding box center [600, 132] width 49 height 6
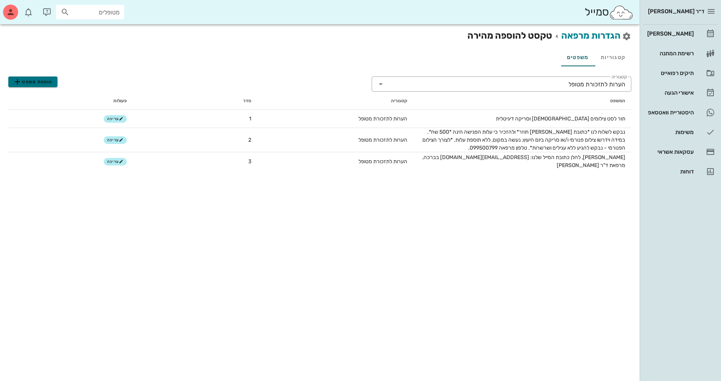
click at [40, 80] on span "הוספת משפט" at bounding box center [33, 81] width 40 height 9
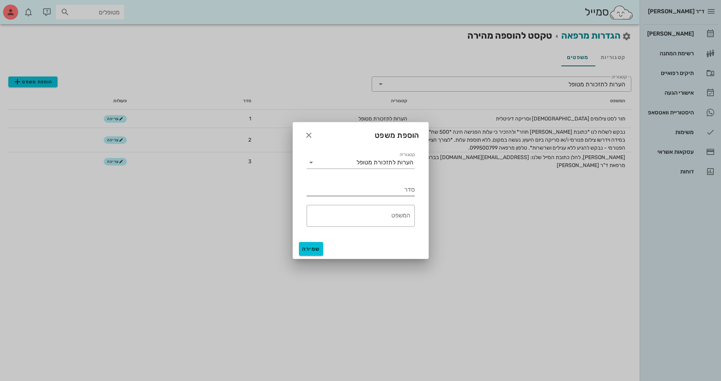
click at [398, 190] on input "סדר" at bounding box center [361, 190] width 108 height 12
type input "4"
click at [375, 214] on textarea "המשפט" at bounding box center [359, 218] width 104 height 18
paste textarea "להגיע עם הפלטות שנמסרו לשימוש בלילה!"
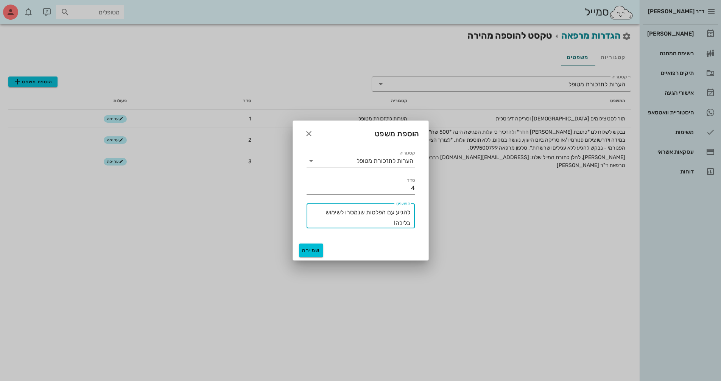
click at [410, 212] on textarea "להגיע עם הפלטות שנמסרו לשימוש בלילה!" at bounding box center [359, 217] width 104 height 21
type textarea "נא להגיע עם הפלטות שנמסרו לשימוש בלילה!"
click at [319, 252] on span "שמירה" at bounding box center [311, 250] width 18 height 6
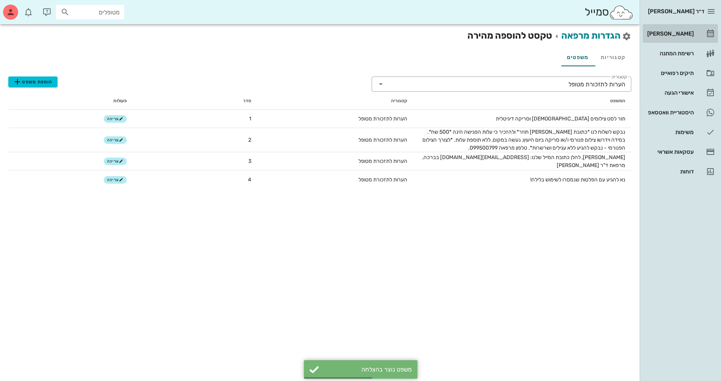
click at [676, 33] on div "[PERSON_NAME]" at bounding box center [670, 34] width 48 height 6
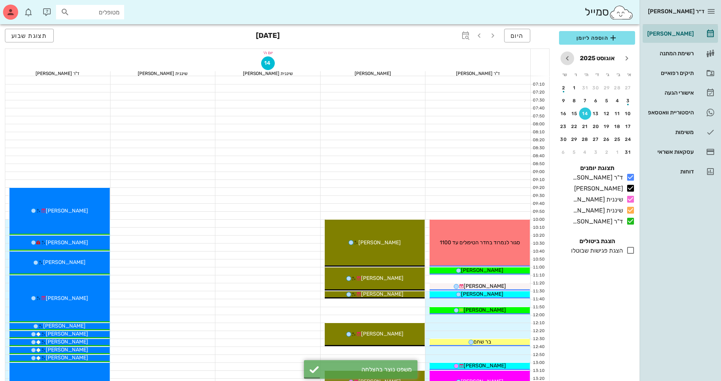
click at [567, 60] on icon "חודש הבא" at bounding box center [567, 58] width 9 height 9
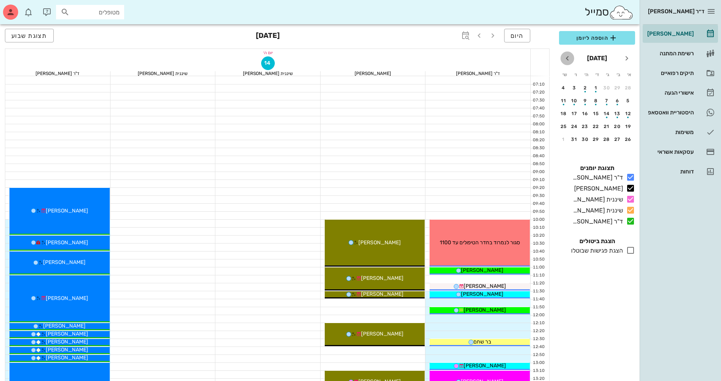
click at [567, 60] on icon "חודש הבא" at bounding box center [567, 58] width 9 height 9
click at [607, 125] on div "18" at bounding box center [607, 126] width 12 height 5
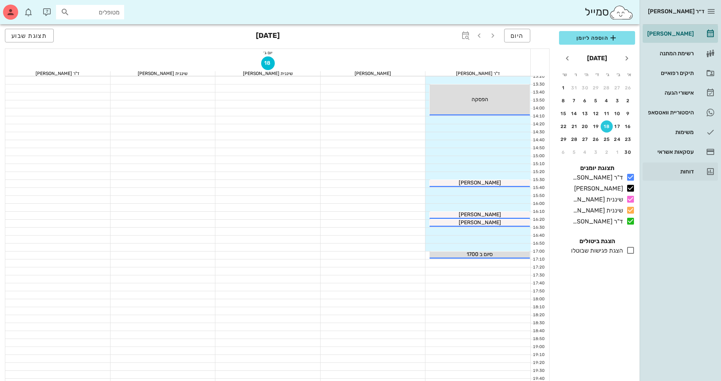
scroll to position [303, 0]
click at [502, 245] on div at bounding box center [477, 247] width 105 height 8
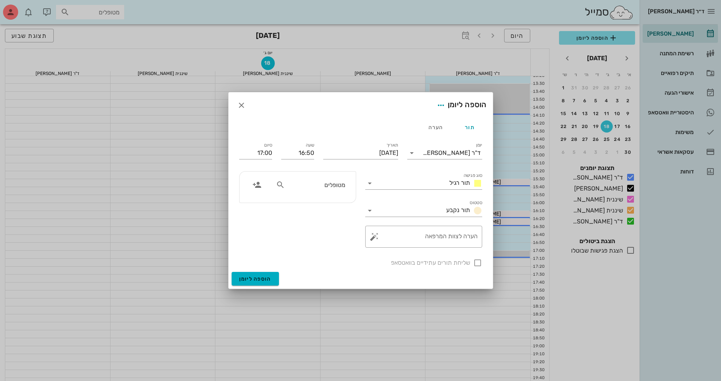
drag, startPoint x: 340, startPoint y: 186, endPoint x: 450, endPoint y: 193, distance: 110.8
click at [340, 185] on input "מטופלים" at bounding box center [316, 185] width 58 height 10
type input "חבוש"
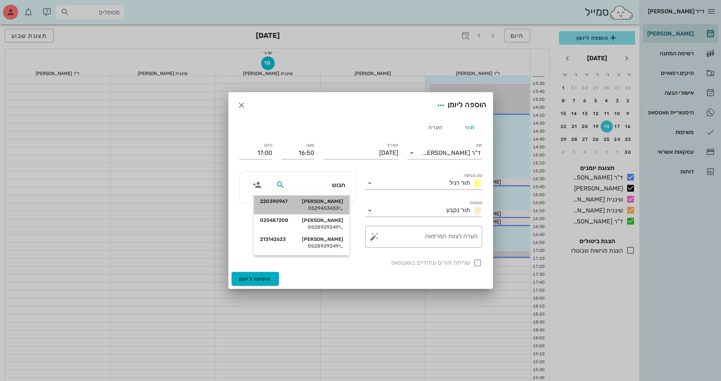
click at [333, 199] on div "[PERSON_NAME] 220390967" at bounding box center [301, 201] width 83 height 6
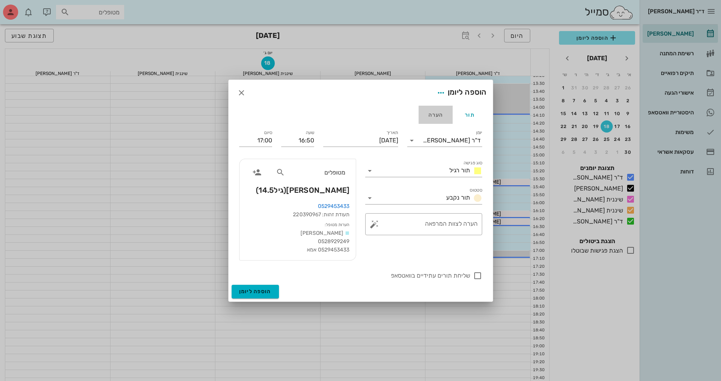
click at [439, 111] on div "הערה" at bounding box center [436, 115] width 34 height 18
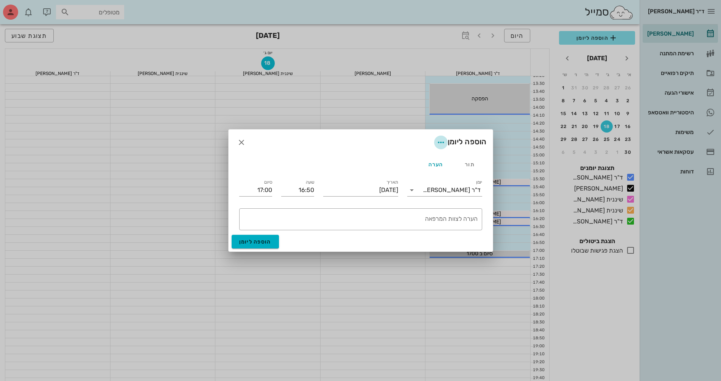
click at [436, 145] on icon "button" at bounding box center [440, 142] width 9 height 9
click at [381, 143] on div "הוספה ליומן" at bounding box center [361, 142] width 264 height 26
click at [238, 144] on icon "button" at bounding box center [241, 142] width 9 height 9
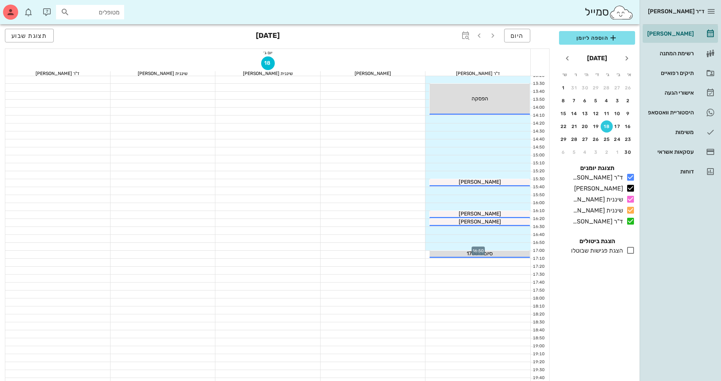
click at [489, 246] on div at bounding box center [477, 247] width 105 height 8
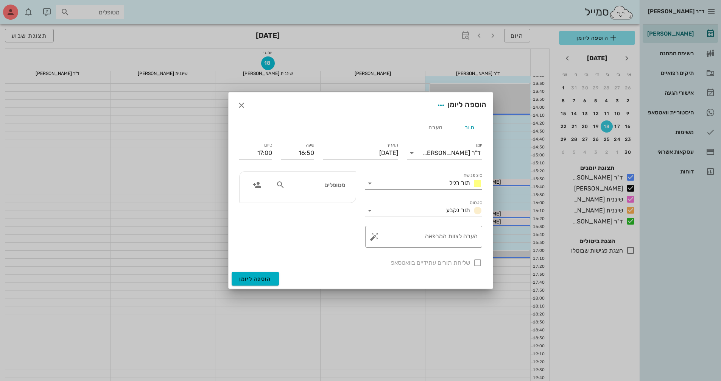
click at [333, 191] on div "מטופלים" at bounding box center [310, 185] width 78 height 14
type input "חבו"
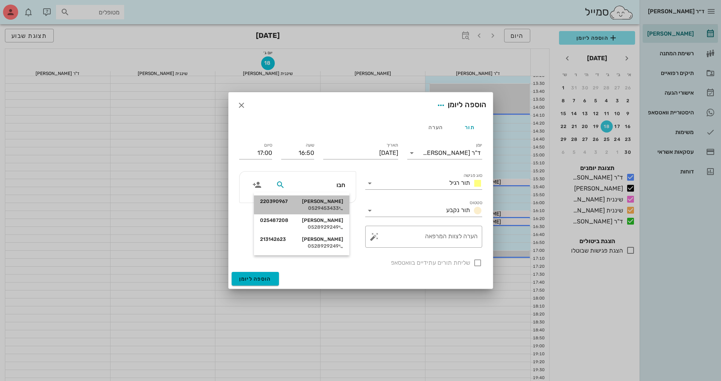
click at [333, 202] on div "[PERSON_NAME] 220390967" at bounding box center [301, 201] width 83 height 6
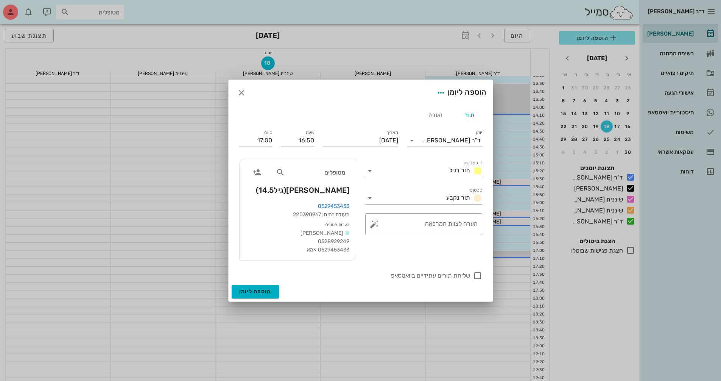
click at [371, 171] on icon at bounding box center [369, 170] width 9 height 9
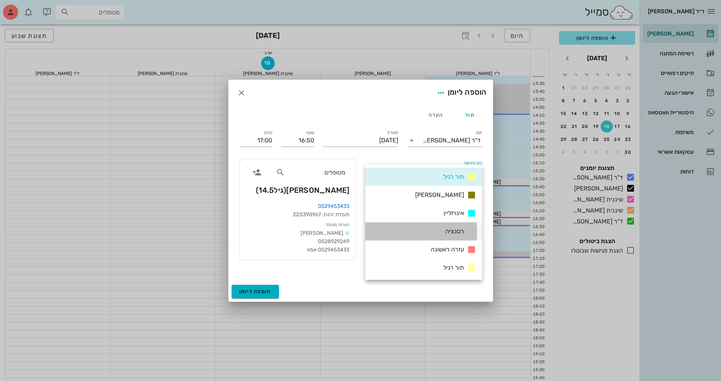
click at [428, 229] on div "רטנציה" at bounding box center [423, 231] width 117 height 18
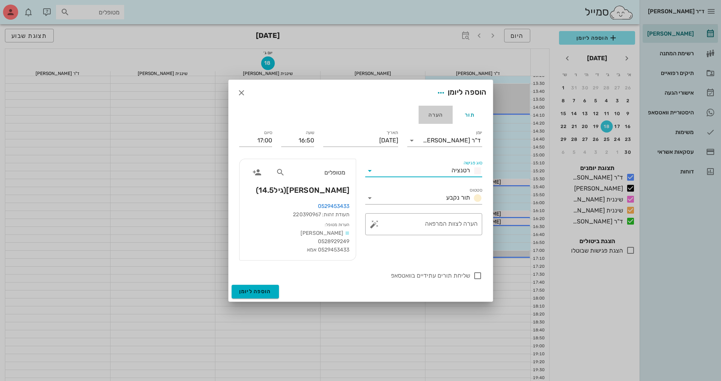
click at [440, 116] on div "הערה" at bounding box center [436, 115] width 34 height 18
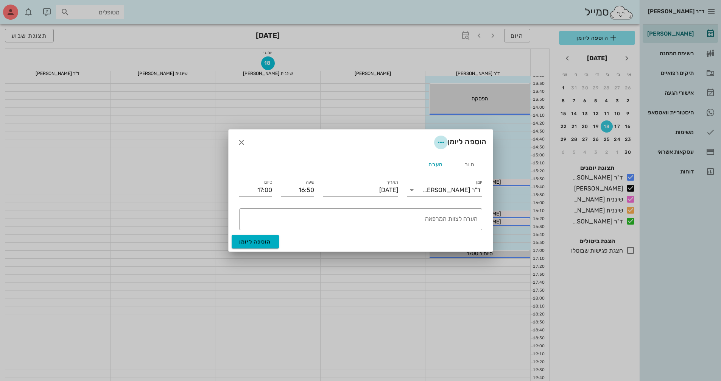
click at [439, 143] on icon "button" at bounding box center [440, 142] width 9 height 9
click at [477, 167] on div "תור" at bounding box center [470, 164] width 34 height 18
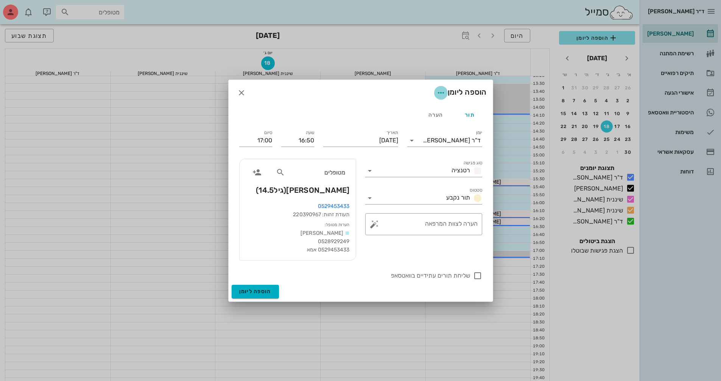
click at [443, 93] on icon "button" at bounding box center [440, 92] width 9 height 9
click at [430, 112] on div "הוספת הערה לתזכורת למטופל" at bounding box center [403, 111] width 76 height 7
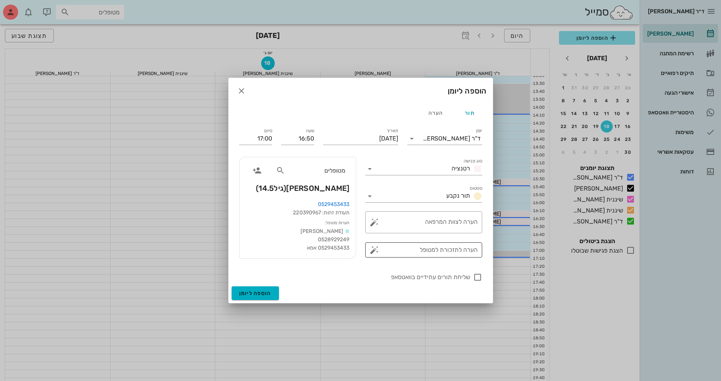
click at [375, 248] on button "button" at bounding box center [374, 249] width 9 height 9
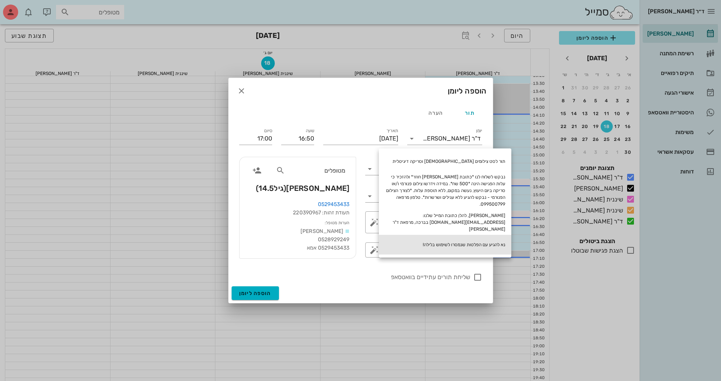
click at [437, 244] on div "נא להגיע עם הפלטות שנמסרו לשימוש בלילה!" at bounding box center [445, 245] width 132 height 20
type textarea "נא להגיע עם הפלטות שנמסרו לשימוש בלילה!"
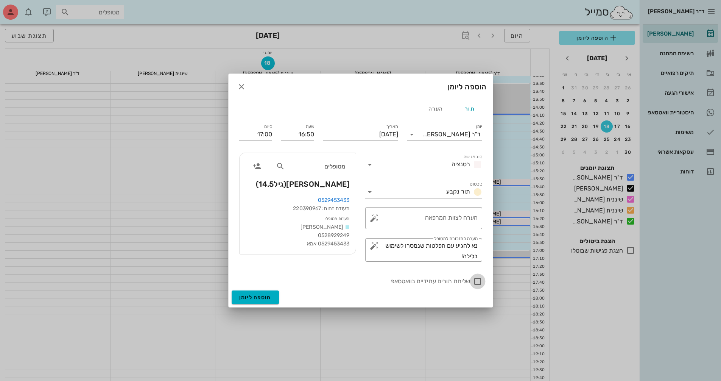
drag, startPoint x: 476, startPoint y: 281, endPoint x: 433, endPoint y: 278, distance: 43.3
click at [477, 281] on div at bounding box center [477, 281] width 13 height 13
checkbox input "true"
click at [275, 294] on button "הוספה ליומן" at bounding box center [255, 297] width 47 height 14
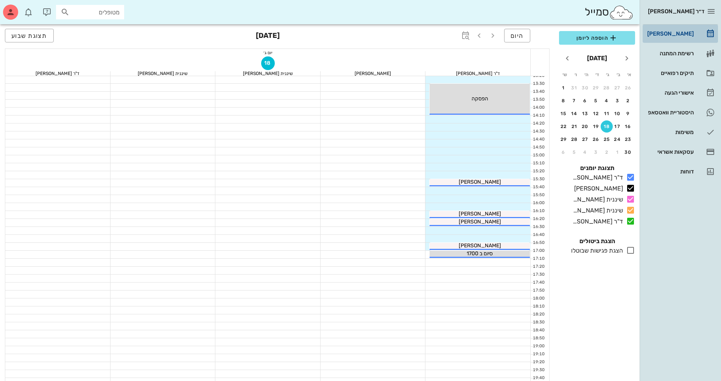
click at [674, 29] on div "[PERSON_NAME]" at bounding box center [670, 34] width 48 height 12
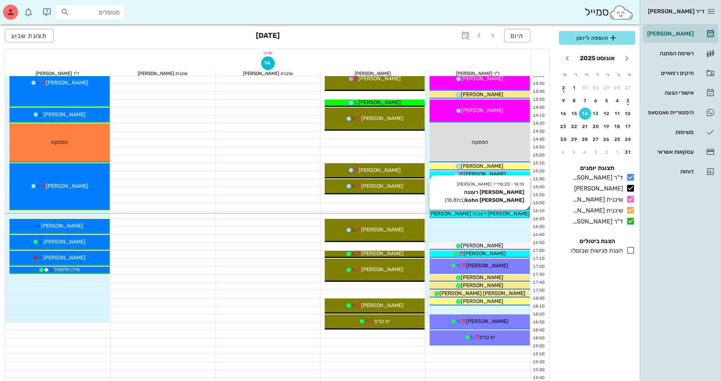
click at [474, 211] on span "[PERSON_NAME] רעננה [PERSON_NAME] kohn" at bounding box center [473, 213] width 114 height 6
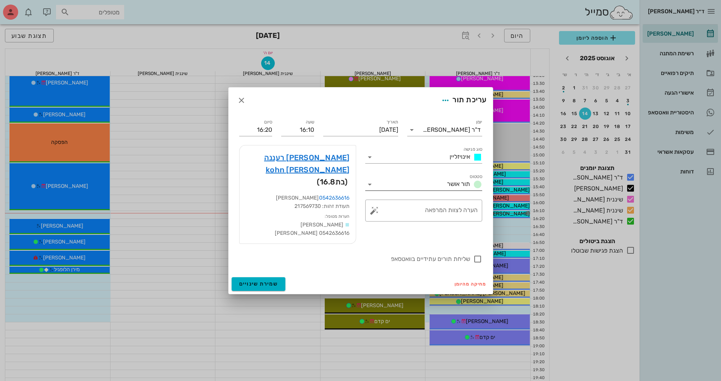
click at [371, 189] on icon at bounding box center [369, 184] width 9 height 9
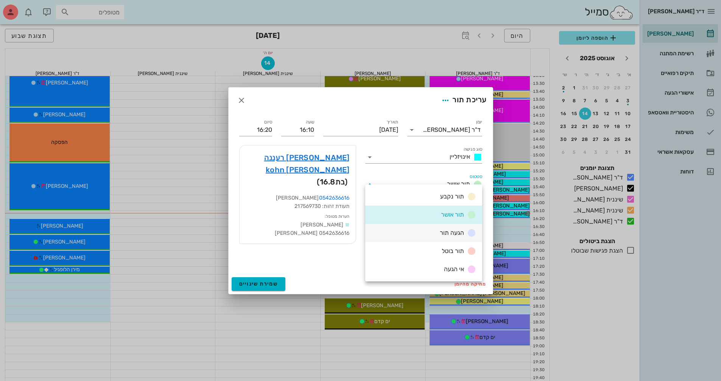
click at [418, 229] on div "הגעה תור" at bounding box center [423, 233] width 117 height 18
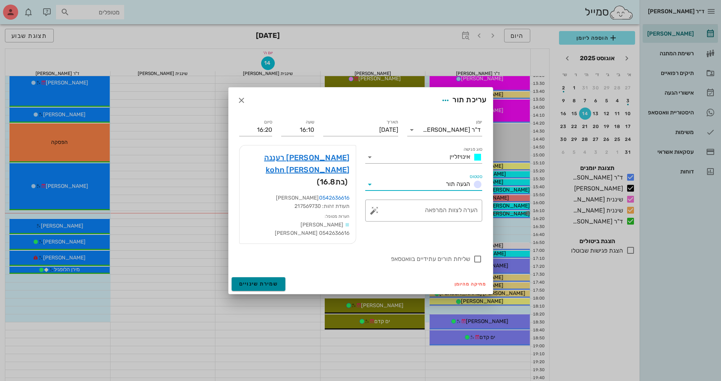
click at [276, 280] on span "שמירת שינויים" at bounding box center [258, 283] width 39 height 6
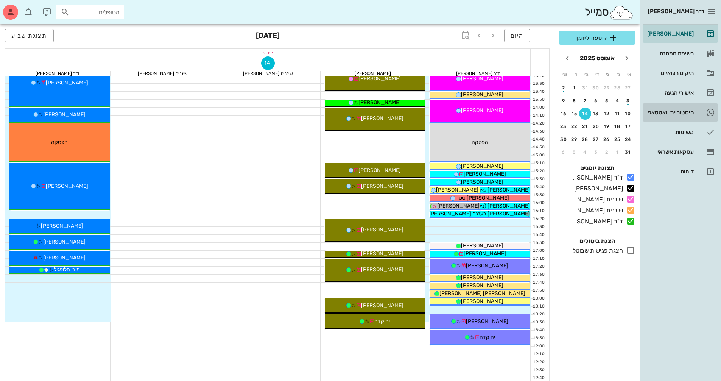
click at [656, 113] on div "היסטוריית וואטסאפ" at bounding box center [670, 112] width 48 height 6
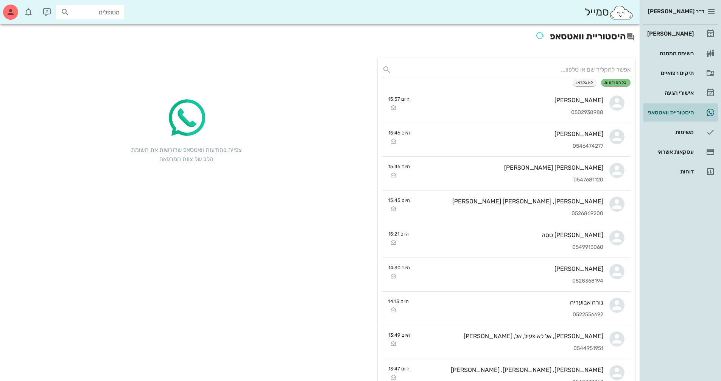
click at [584, 71] on input "text" at bounding box center [512, 70] width 236 height 12
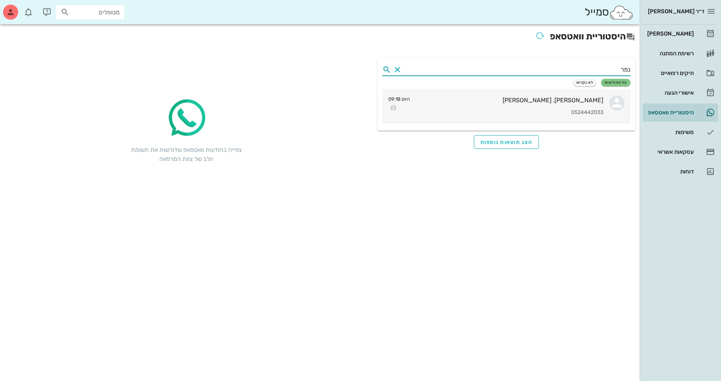
type input "נמר"
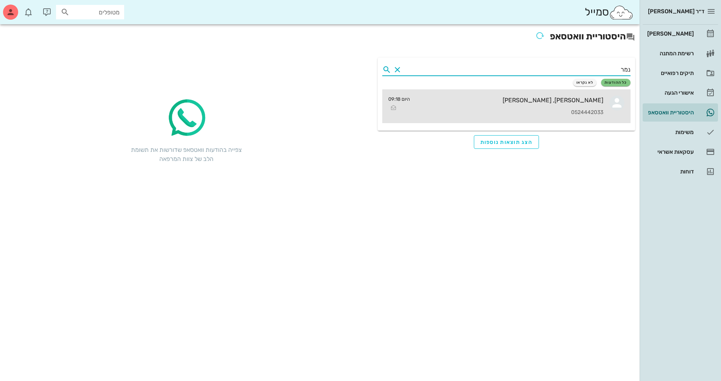
click at [576, 110] on div "0524442033" at bounding box center [509, 112] width 187 height 6
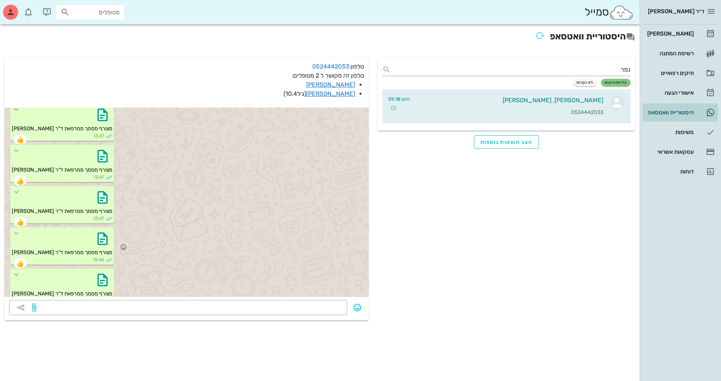
scroll to position [2610, 0]
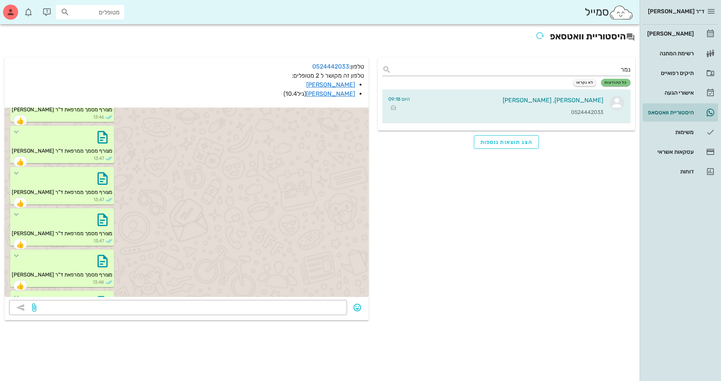
click at [97, 102] on icon "button" at bounding box center [103, 96] width 12 height 12
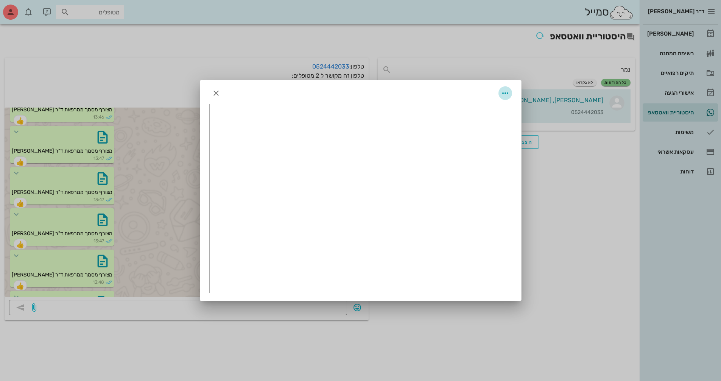
click at [505, 94] on icon "button" at bounding box center [505, 93] width 9 height 9
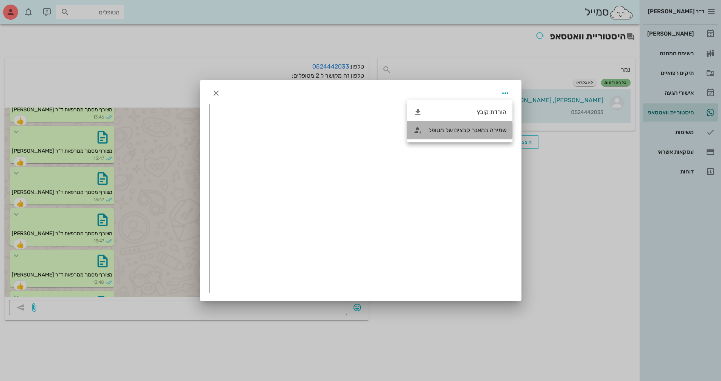
click at [489, 131] on div "שמירה במאגר קבצים של מטופל" at bounding box center [467, 129] width 78 height 7
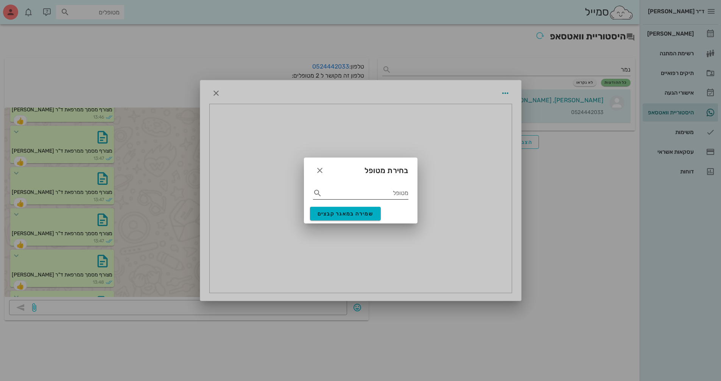
click at [367, 197] on input "מטופל" at bounding box center [366, 193] width 85 height 12
type input "שלח"
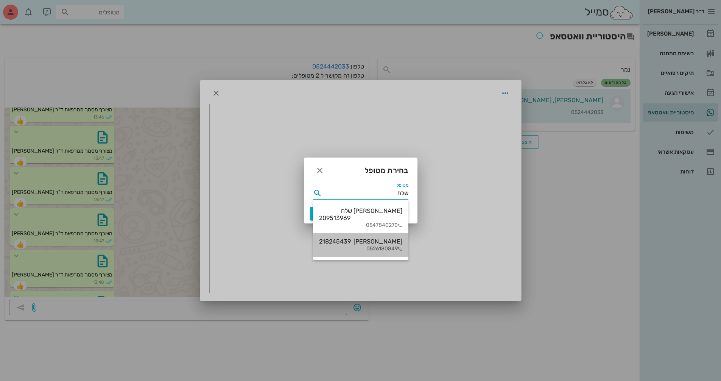
click at [367, 238] on div "[PERSON_NAME] 218245439" at bounding box center [360, 241] width 83 height 7
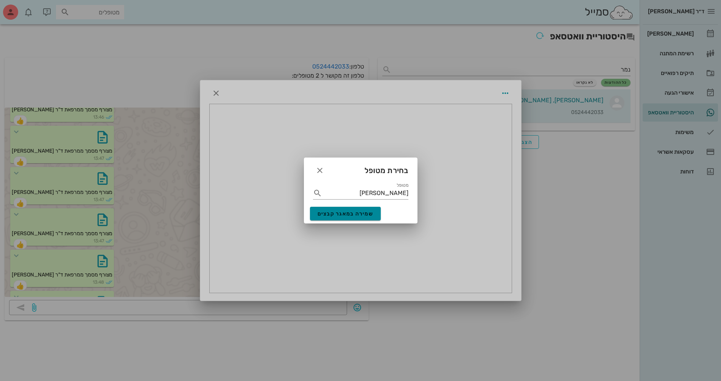
click at [329, 218] on button "שמירה במאגר קבצים" at bounding box center [345, 214] width 71 height 14
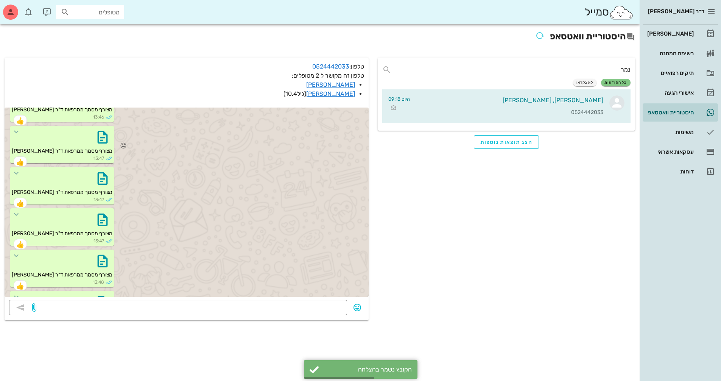
click at [85, 154] on span "מצורף מסמך ממרפאת ד"ר [PERSON_NAME]" at bounding box center [62, 151] width 101 height 6
click at [97, 143] on icon "button" at bounding box center [103, 137] width 12 height 12
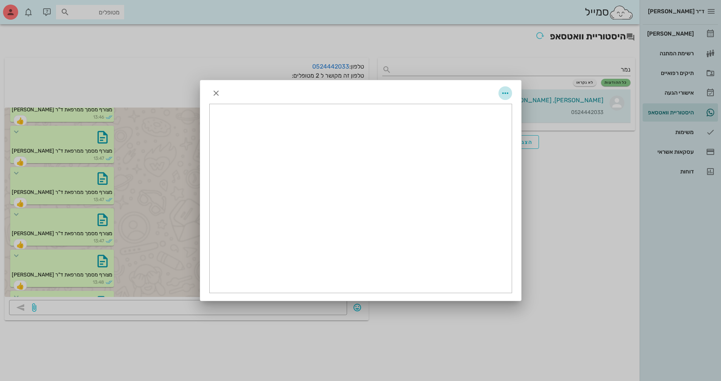
click at [503, 91] on icon "button" at bounding box center [505, 93] width 9 height 9
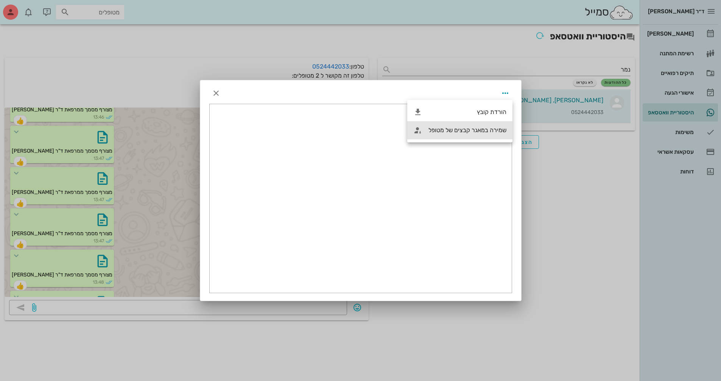
click at [478, 128] on div "שמירה במאגר קבצים של מטופל" at bounding box center [467, 129] width 78 height 7
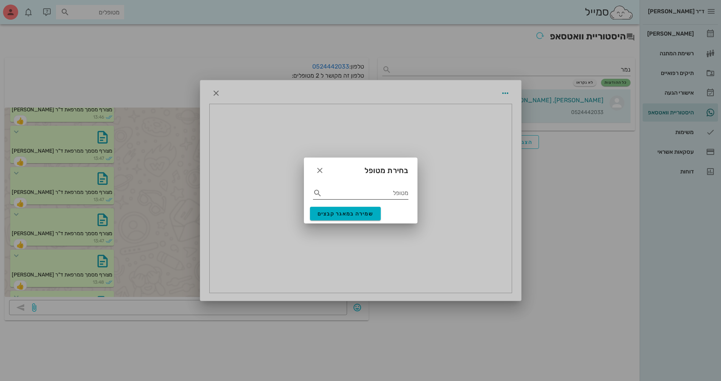
click at [364, 198] on input "מטופל" at bounding box center [366, 193] width 85 height 12
type input "[PERSON_NAME] מ"
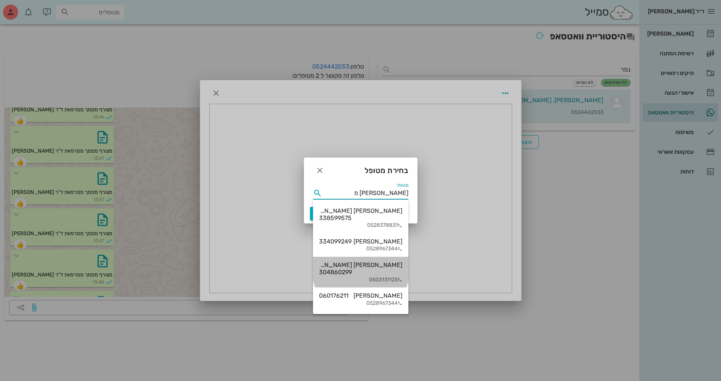
click at [368, 257] on div "[PERSON_NAME] [PERSON_NAME] 304860299 0503131125" at bounding box center [360, 272] width 83 height 31
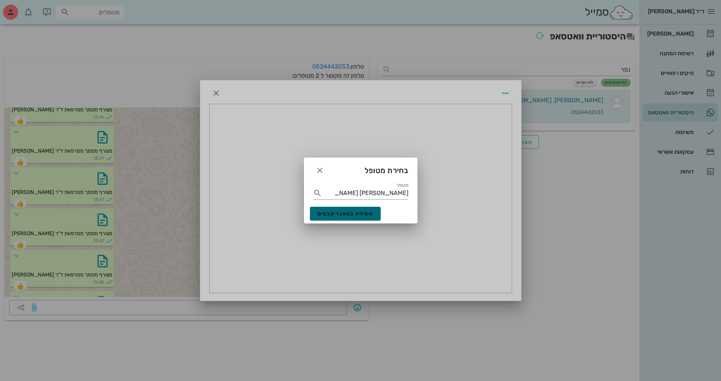
click at [353, 215] on span "שמירה במאגר קבצים" at bounding box center [346, 213] width 56 height 6
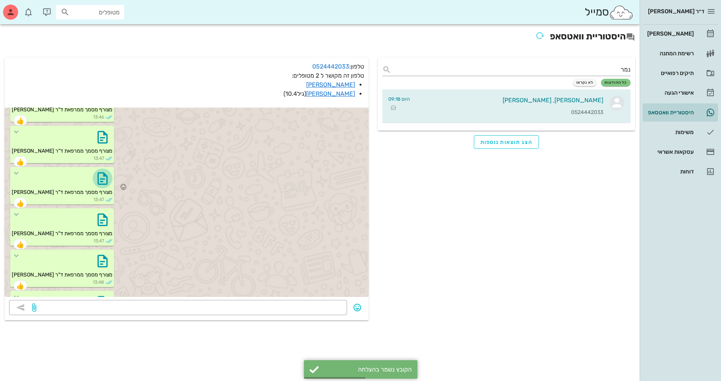
click at [97, 184] on icon "button" at bounding box center [103, 178] width 12 height 12
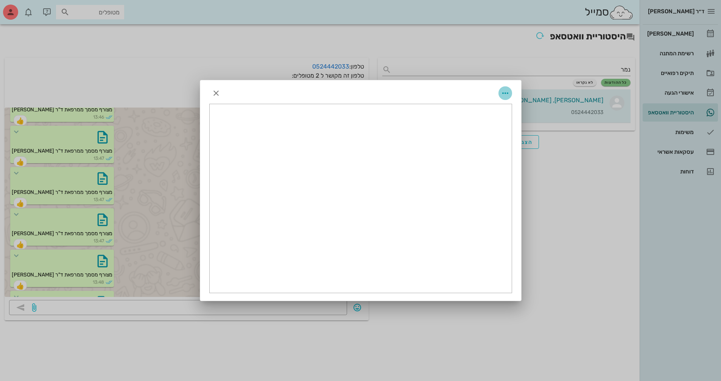
click at [503, 89] on icon "button" at bounding box center [505, 93] width 9 height 9
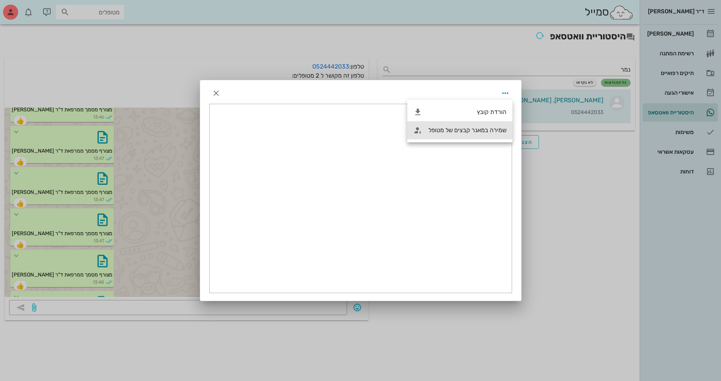
click at [478, 131] on div "שמירה במאגר קבצים של מטופל" at bounding box center [467, 129] width 78 height 7
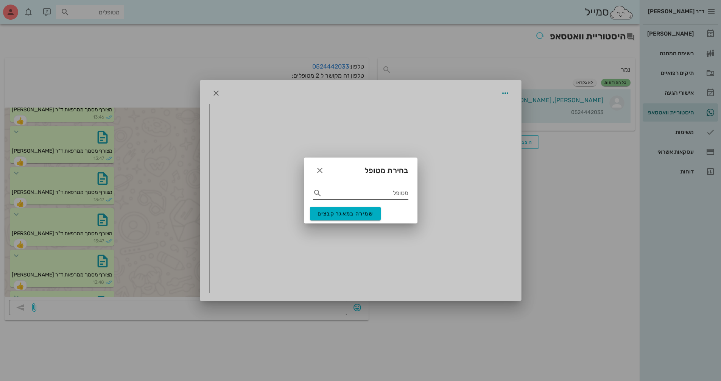
click at [369, 193] on input "מטופל" at bounding box center [366, 193] width 85 height 12
type input "[PERSON_NAME] א"
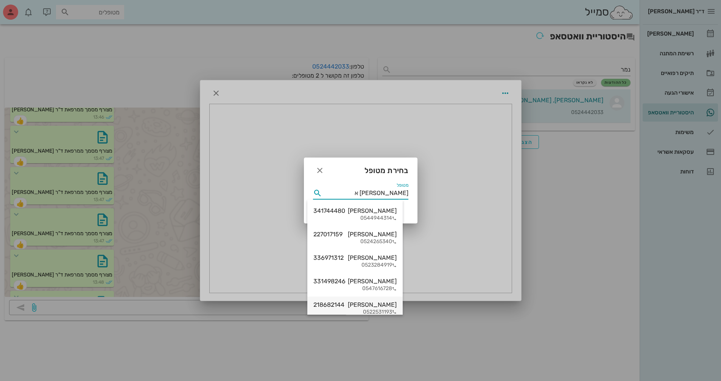
click at [385, 308] on div "[PERSON_NAME] 218682144" at bounding box center [354, 304] width 83 height 7
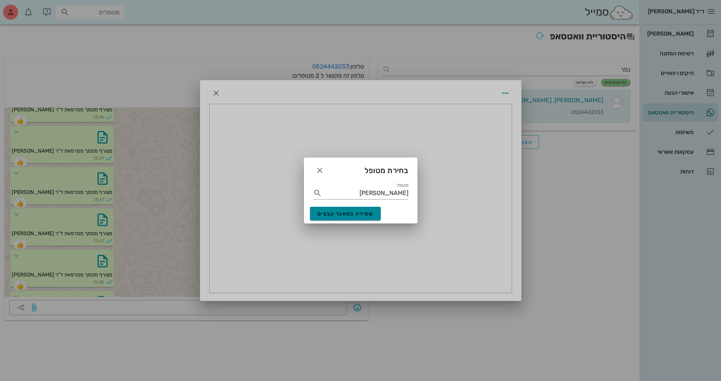
click at [346, 213] on span "שמירה במאגר קבצים" at bounding box center [346, 213] width 56 height 6
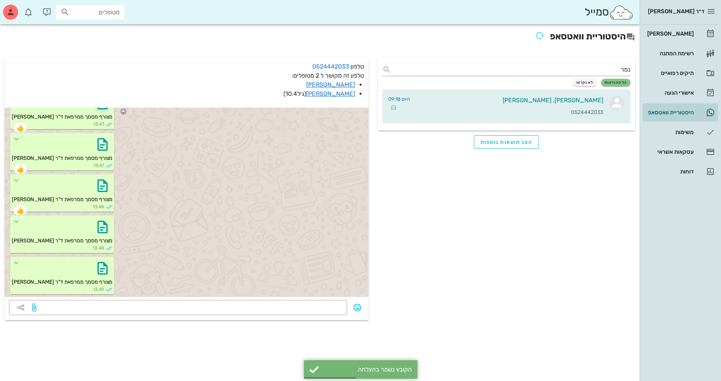
scroll to position [2686, 0]
click at [97, 68] on icon "button" at bounding box center [103, 62] width 12 height 12
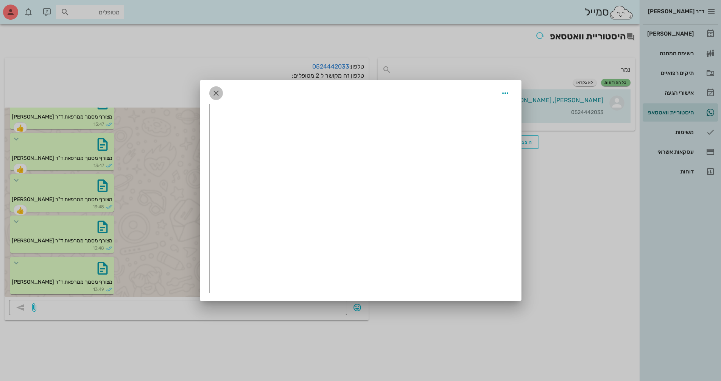
click at [214, 92] on icon "button" at bounding box center [216, 93] width 9 height 9
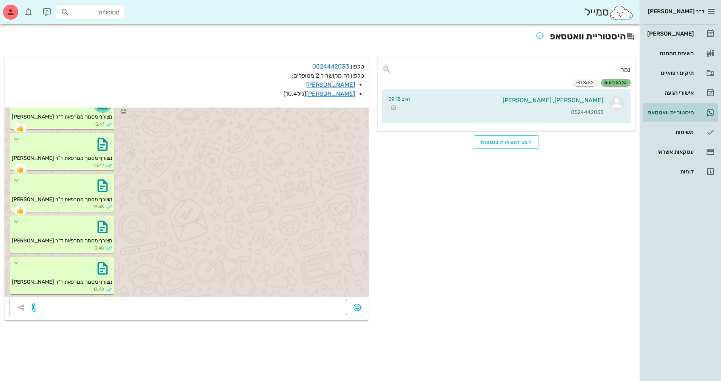
click at [97, 109] on icon "button" at bounding box center [103, 103] width 12 height 12
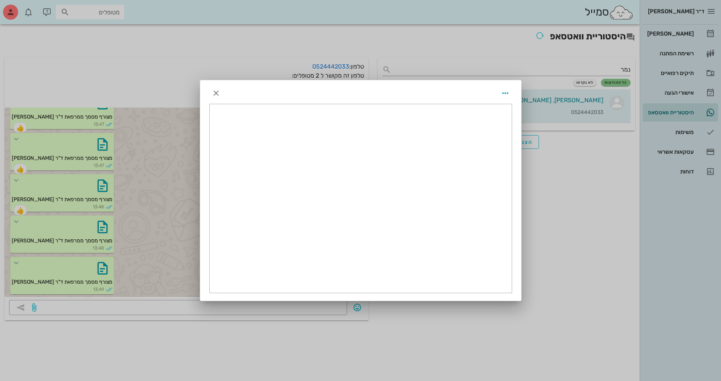
click at [223, 93] on div at bounding box center [360, 91] width 321 height 23
click at [220, 94] on icon "button" at bounding box center [216, 93] width 9 height 9
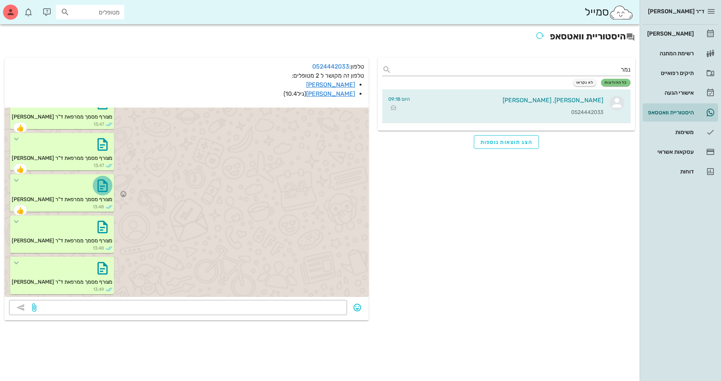
click at [97, 192] on icon "button" at bounding box center [103, 185] width 12 height 12
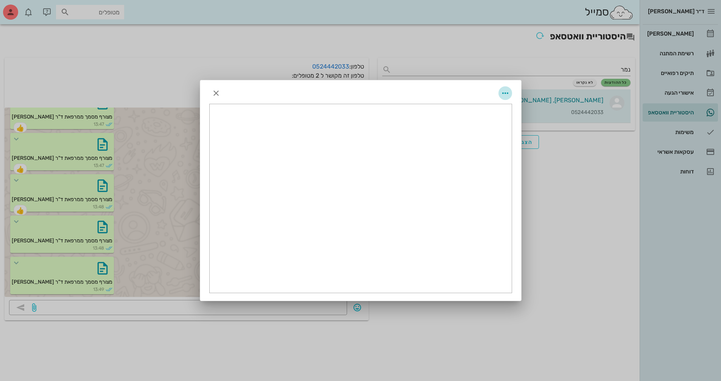
click at [507, 91] on icon "button" at bounding box center [505, 93] width 9 height 9
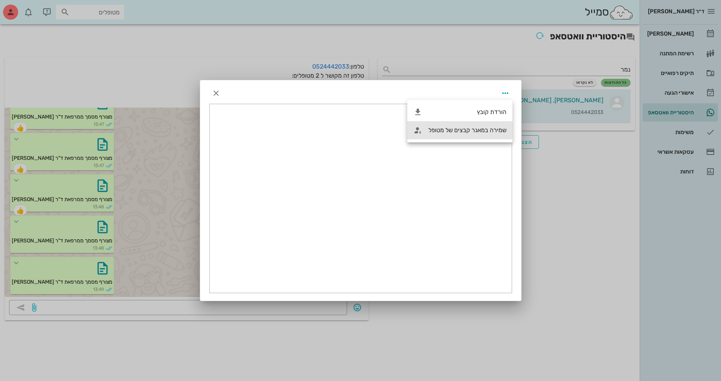
click at [484, 126] on div "שמירה במאגר קבצים של מטופל" at bounding box center [459, 130] width 105 height 18
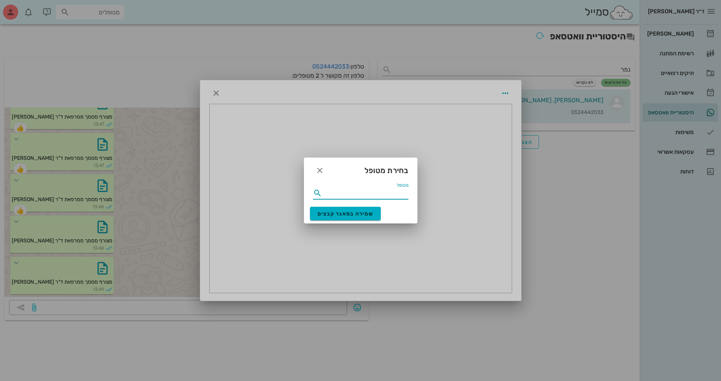
click at [386, 188] on input "מטופל" at bounding box center [366, 193] width 85 height 12
type input "גרינש"
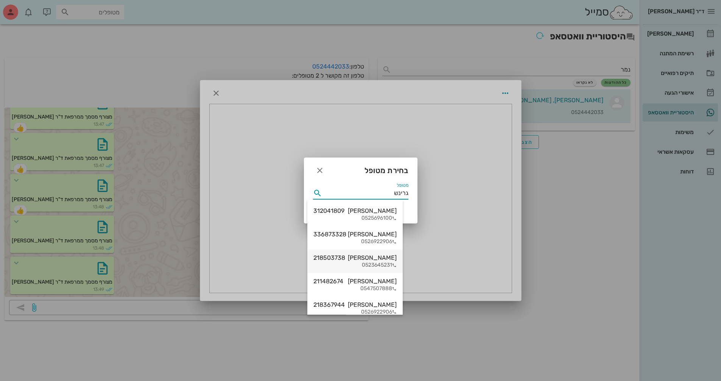
click at [383, 257] on div "[PERSON_NAME] 218503738" at bounding box center [354, 257] width 83 height 7
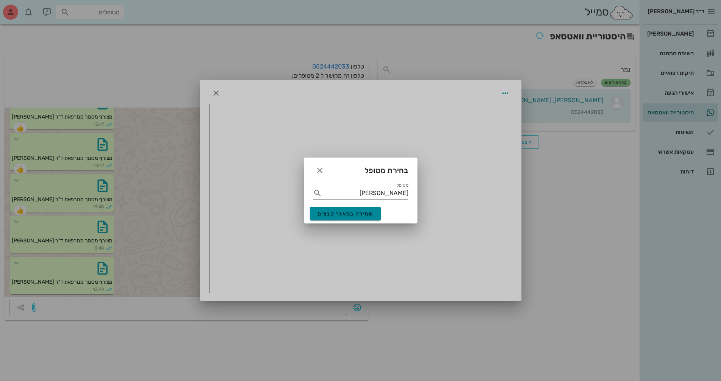
click at [342, 212] on span "שמירה במאגר קבצים" at bounding box center [346, 213] width 56 height 6
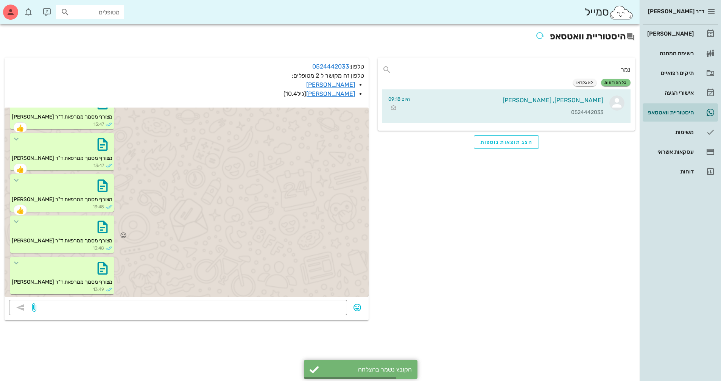
scroll to position [2761, 0]
click at [98, 185] on icon "button" at bounding box center [103, 185] width 12 height 12
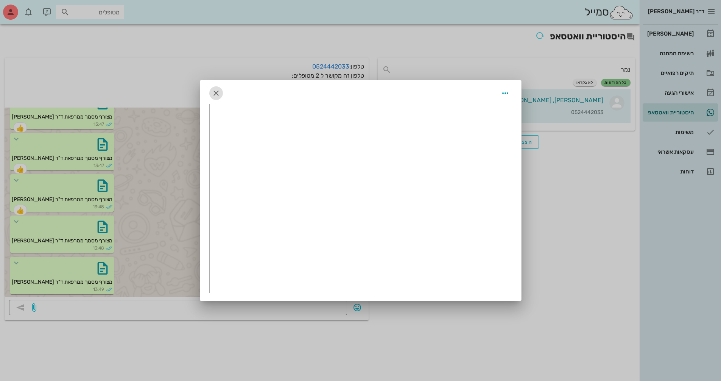
click at [217, 90] on icon "button" at bounding box center [216, 93] width 9 height 9
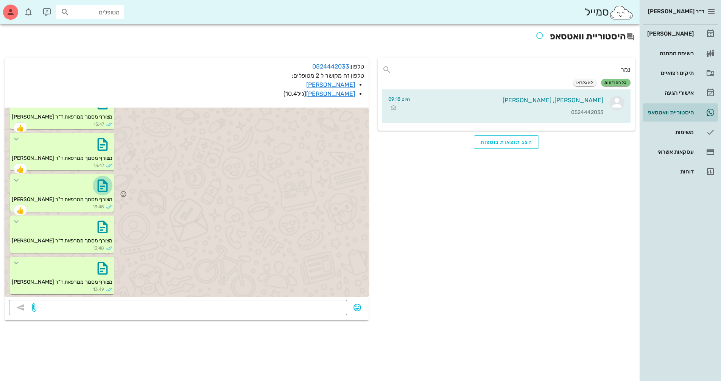
click at [98, 186] on icon "button" at bounding box center [103, 185] width 12 height 12
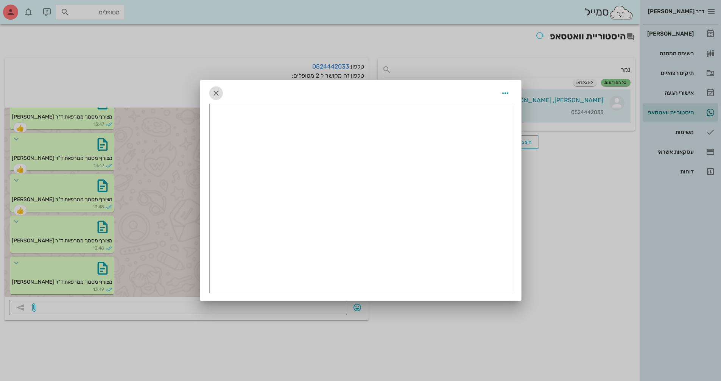
click at [212, 92] on icon "button" at bounding box center [216, 93] width 9 height 9
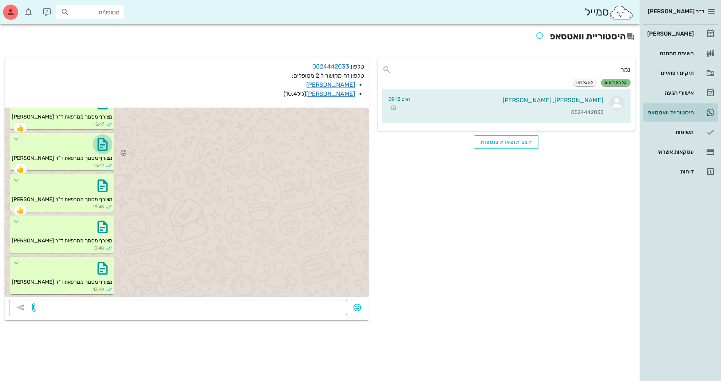
click at [97, 147] on icon "button" at bounding box center [103, 144] width 12 height 12
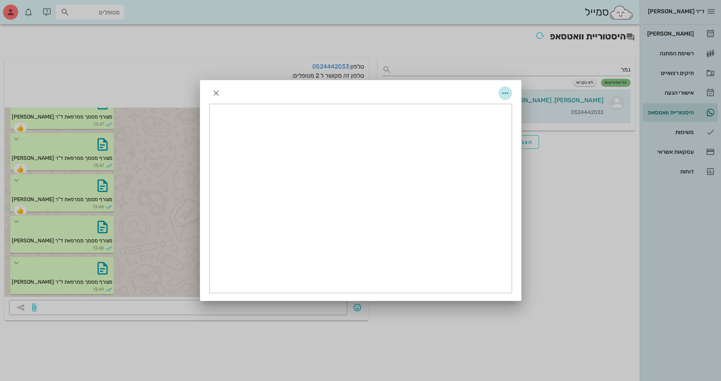
click at [504, 93] on icon "button" at bounding box center [505, 93] width 9 height 9
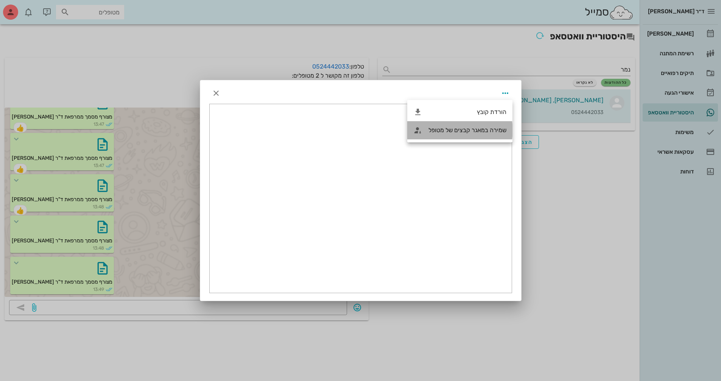
click at [494, 127] on div "שמירה במאגר קבצים של מטופל" at bounding box center [467, 129] width 78 height 7
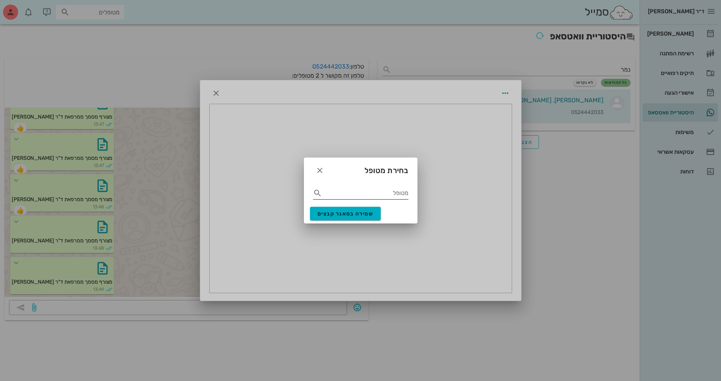
click at [389, 192] on input "מטופל" at bounding box center [366, 193] width 85 height 12
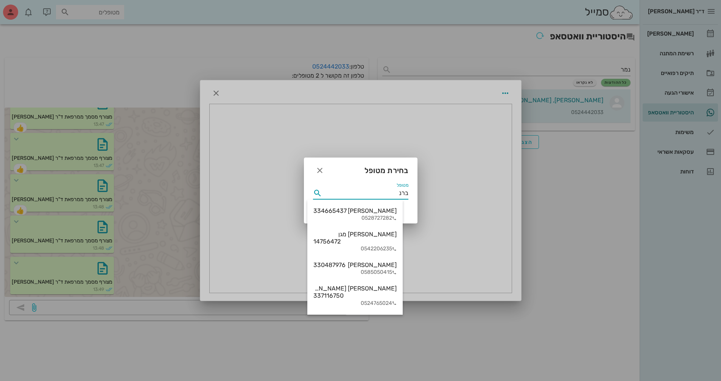
type input "[PERSON_NAME]"
click at [366, 217] on div "0528727282" at bounding box center [354, 218] width 83 height 6
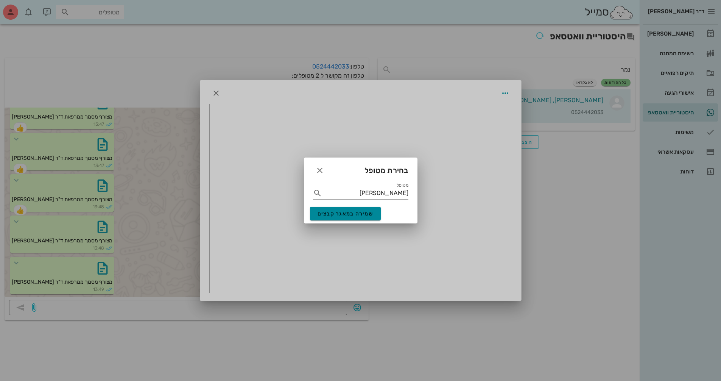
click at [338, 209] on button "שמירה במאגר קבצים" at bounding box center [345, 214] width 71 height 14
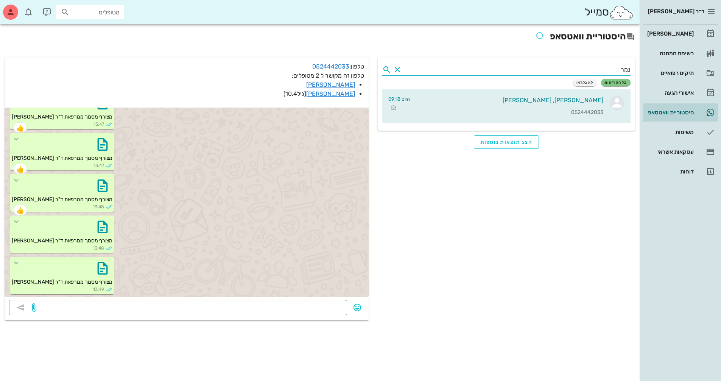
drag, startPoint x: 605, startPoint y: 69, endPoint x: 637, endPoint y: 69, distance: 31.8
click at [637, 69] on div "נמר כל ההודעות לא נקראו [PERSON_NAME], [PERSON_NAME] 0524442033 היום 09:18 הצג …" at bounding box center [506, 189] width 266 height 272
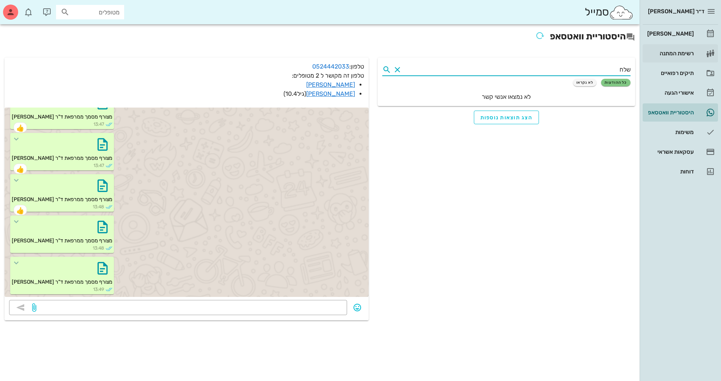
type input "שלח"
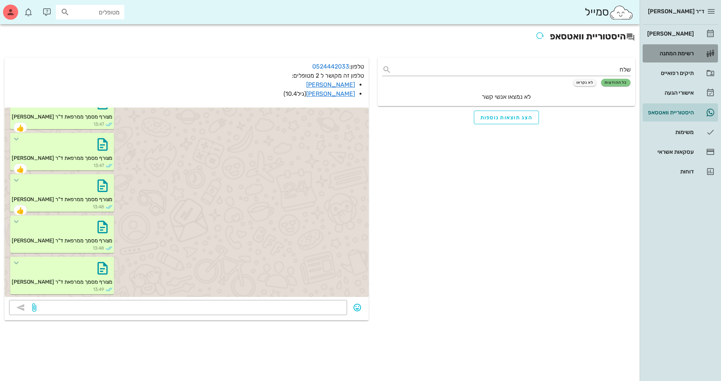
click at [684, 47] on div "רשימת המתנה" at bounding box center [670, 53] width 48 height 12
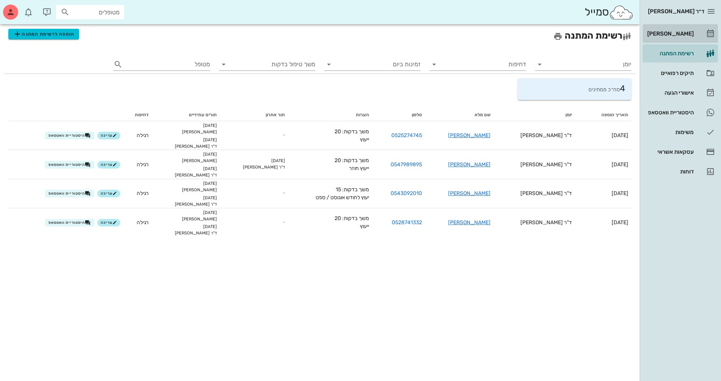
click at [683, 36] on div "[PERSON_NAME]" at bounding box center [670, 34] width 48 height 6
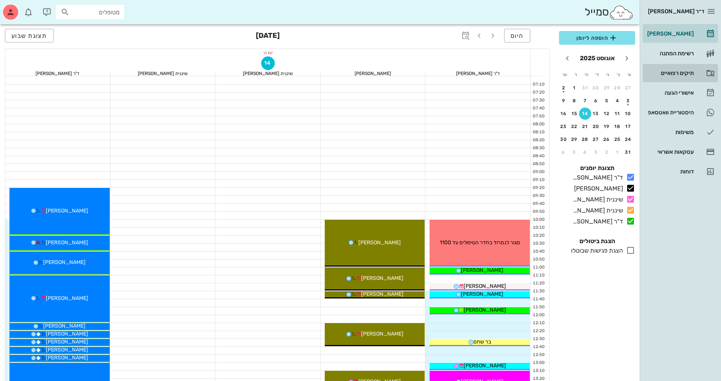
click at [677, 74] on div "תיקים רפואיים" at bounding box center [670, 73] width 48 height 6
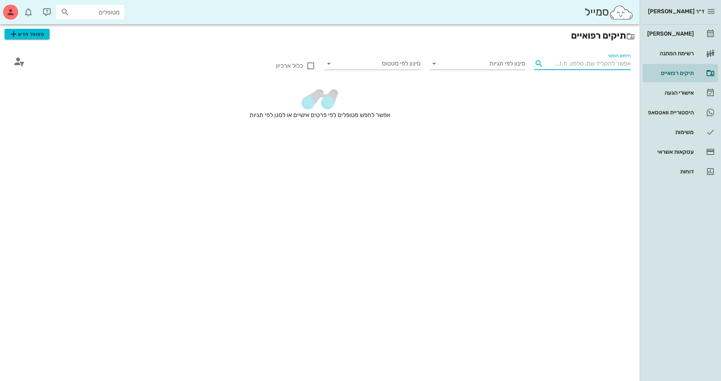
click at [610, 68] on input "חיפוש חופשי" at bounding box center [589, 64] width 84 height 12
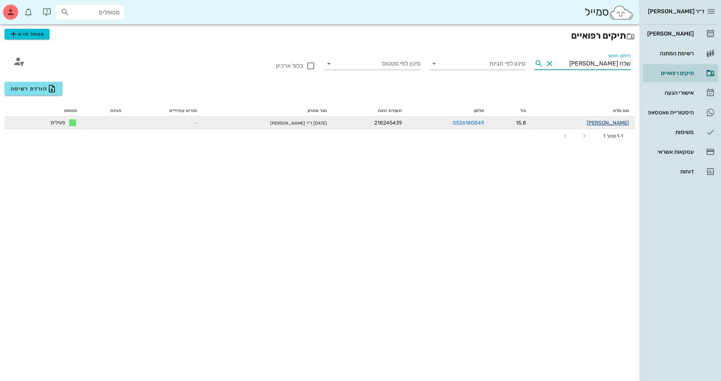
type input "שלח [PERSON_NAME]"
click at [619, 122] on link "[PERSON_NAME]" at bounding box center [608, 123] width 42 height 6
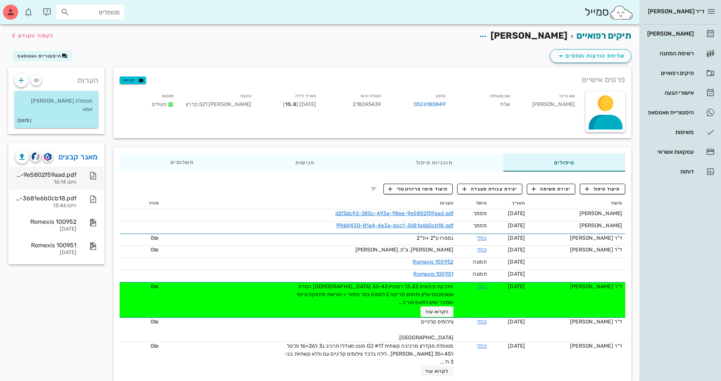
scroll to position [6, 0]
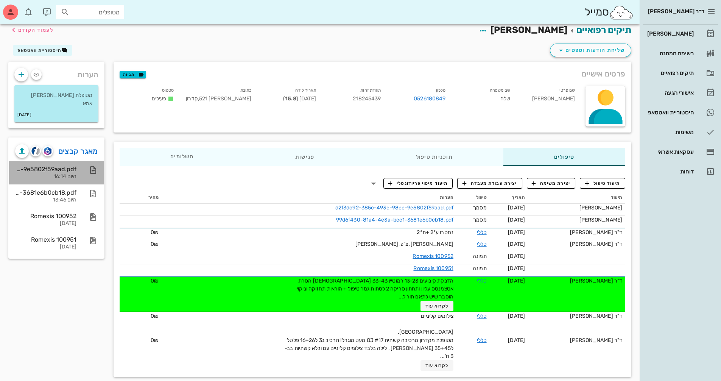
click at [69, 174] on div "היום 16:14" at bounding box center [45, 176] width 61 height 6
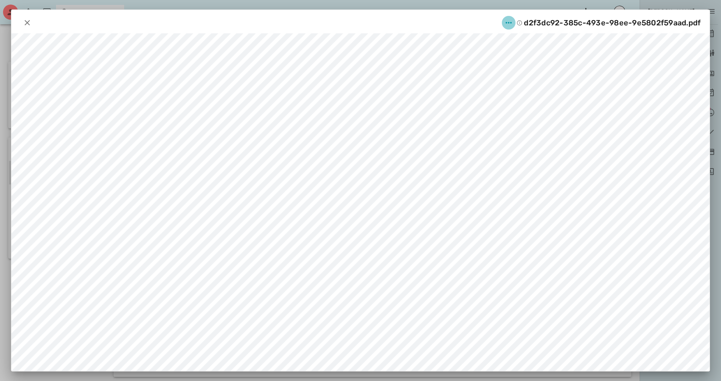
click at [511, 25] on icon "button" at bounding box center [508, 22] width 9 height 9
click at [497, 56] on div "שיתוף" at bounding box center [493, 60] width 48 height 18
click at [455, 79] on div "שליחה בוואטסאפ" at bounding box center [442, 80] width 42 height 7
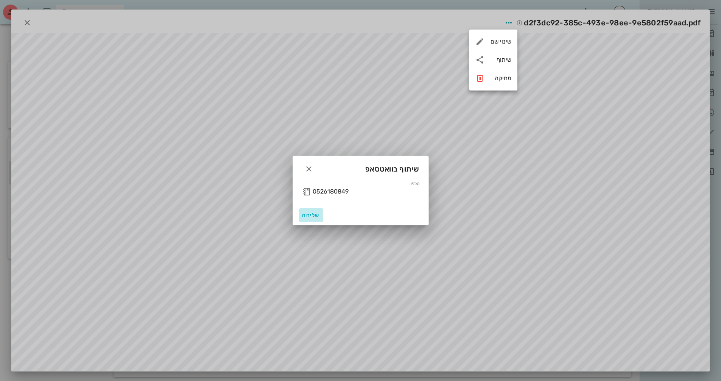
click at [311, 213] on span "שליחה" at bounding box center [311, 215] width 18 height 6
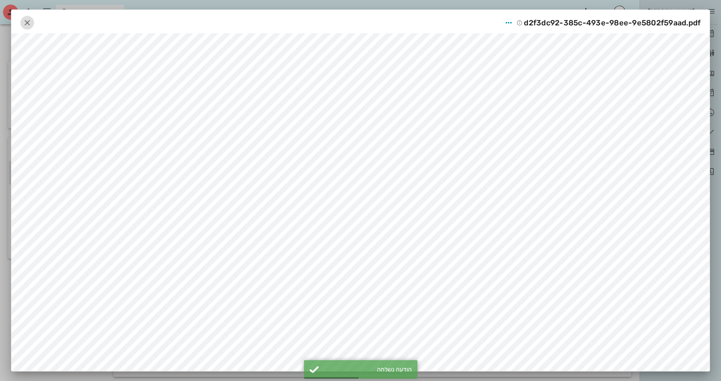
click at [32, 21] on icon "button" at bounding box center [27, 22] width 9 height 9
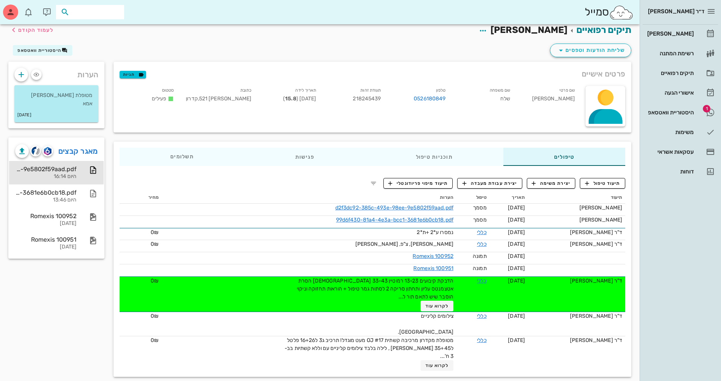
click at [97, 14] on input "text" at bounding box center [95, 12] width 48 height 10
type input "[PERSON_NAME] מ"
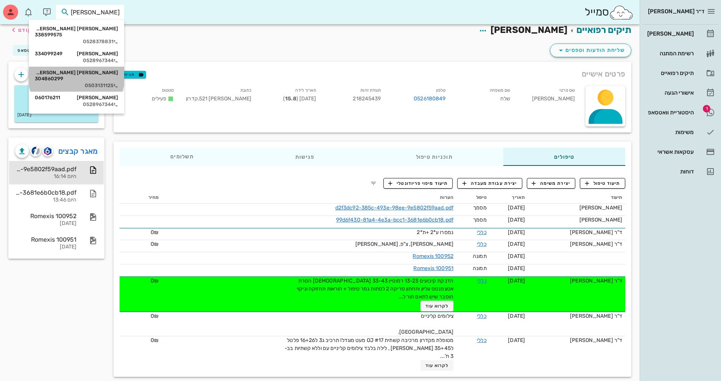
click at [98, 70] on div "[PERSON_NAME] [PERSON_NAME] 304860299" at bounding box center [76, 76] width 83 height 12
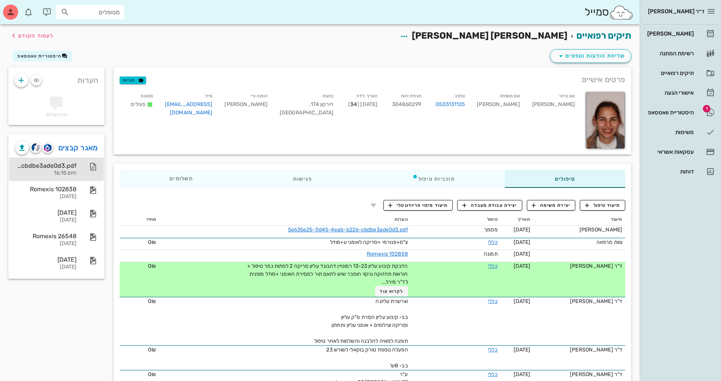
click at [67, 176] on div "היום 16:15" at bounding box center [45, 173] width 61 height 6
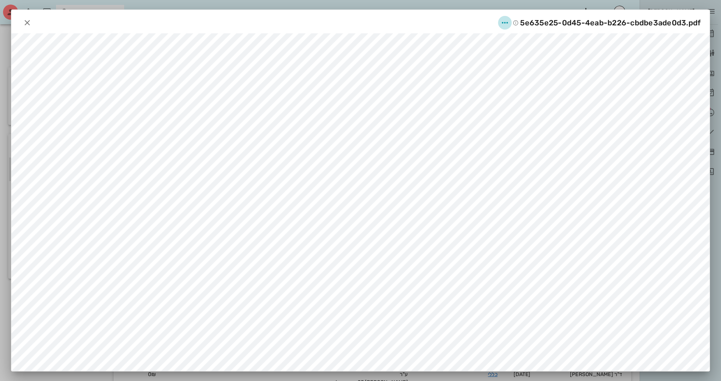
click at [501, 19] on span "button" at bounding box center [505, 22] width 14 height 9
click at [498, 57] on div "שיתוף" at bounding box center [497, 59] width 21 height 7
click at [453, 78] on div "שליחה בוואטסאפ" at bounding box center [438, 80] width 42 height 7
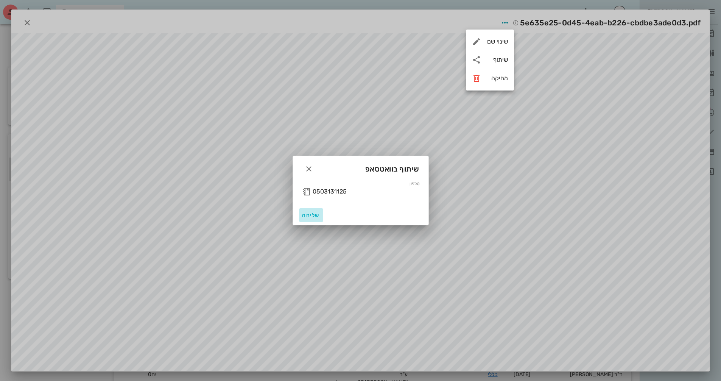
click at [316, 217] on span "שליחה" at bounding box center [311, 215] width 18 height 6
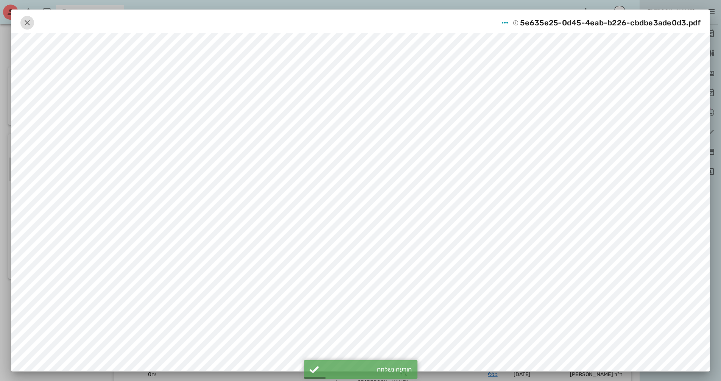
click at [31, 23] on icon "button" at bounding box center [27, 22] width 9 height 9
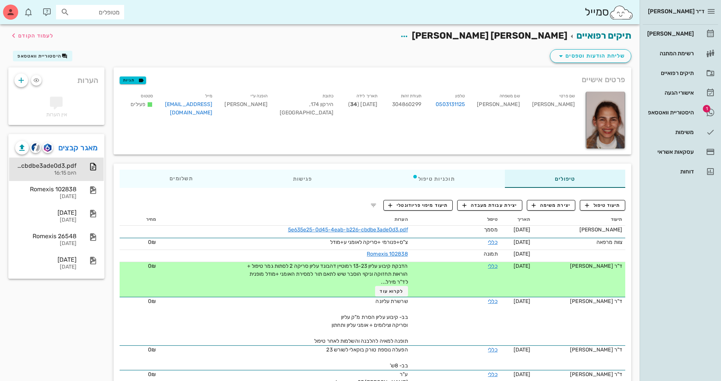
click at [118, 14] on input "מטופלים" at bounding box center [95, 12] width 48 height 10
type input "[PERSON_NAME]"
click at [102, 35] on div "0522531193" at bounding box center [76, 36] width 83 height 6
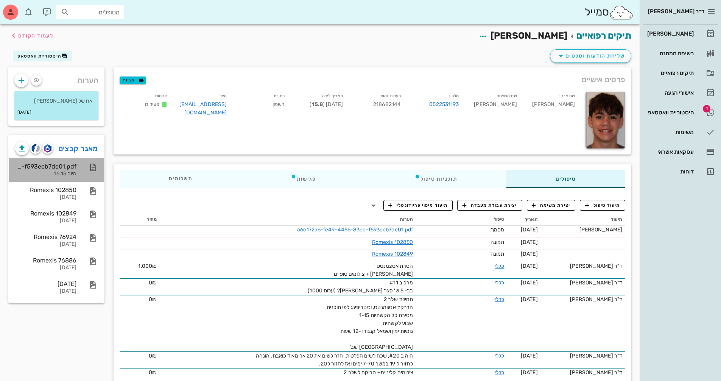
click at [64, 167] on div "a6c172a6-fe49-4456-83ec-f593ecb7de01.pdf" at bounding box center [45, 166] width 61 height 7
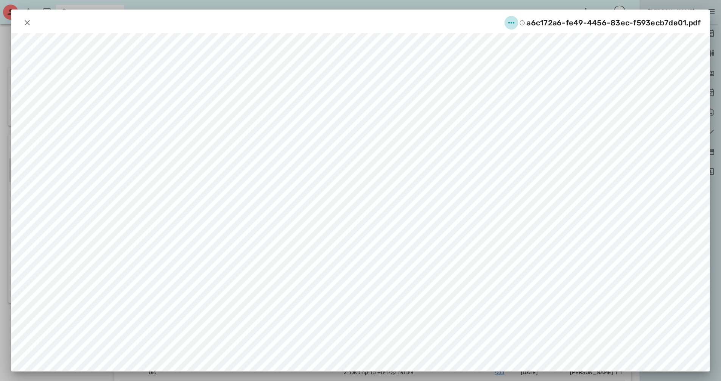
click at [513, 19] on icon "button" at bounding box center [511, 22] width 9 height 9
click at [512, 58] on div "שיתוף" at bounding box center [504, 59] width 21 height 7
click at [467, 81] on div "שליחה בוואטסאפ" at bounding box center [446, 80] width 42 height 7
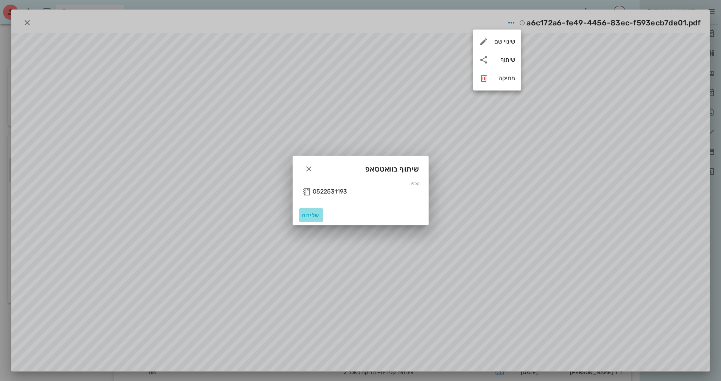
click at [306, 217] on span "שליחה" at bounding box center [311, 215] width 18 height 6
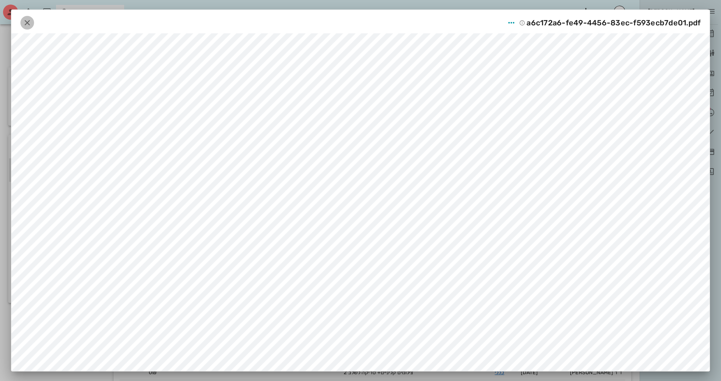
click at [32, 22] on icon "button" at bounding box center [27, 22] width 9 height 9
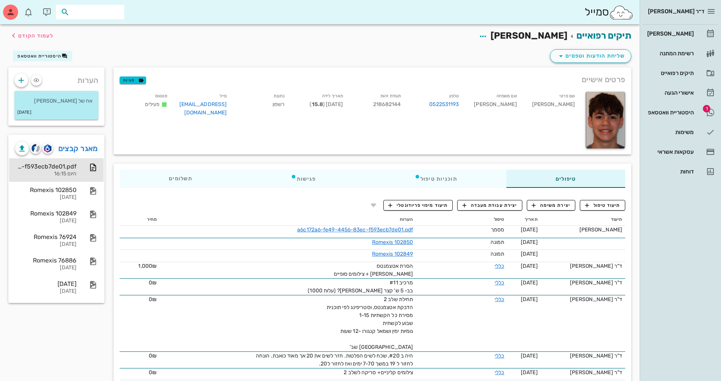
click at [90, 14] on input "text" at bounding box center [95, 12] width 48 height 10
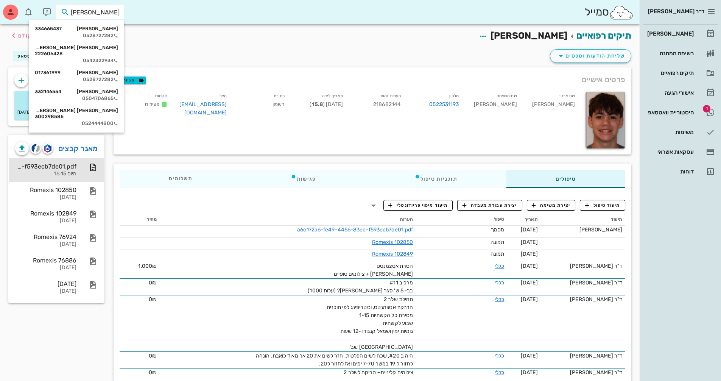
type input "[PERSON_NAME] ד"
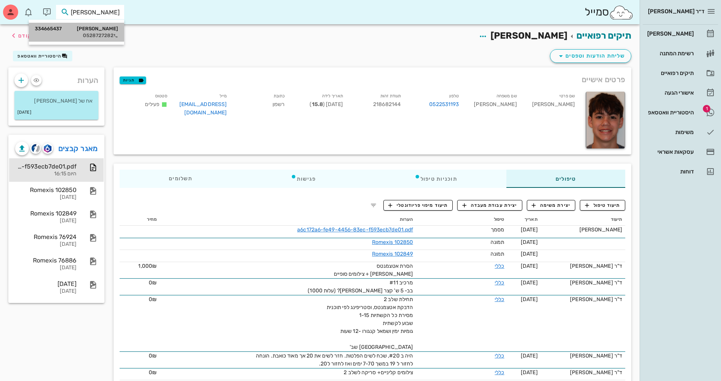
click at [90, 31] on div "[PERSON_NAME] 334665437" at bounding box center [76, 29] width 83 height 6
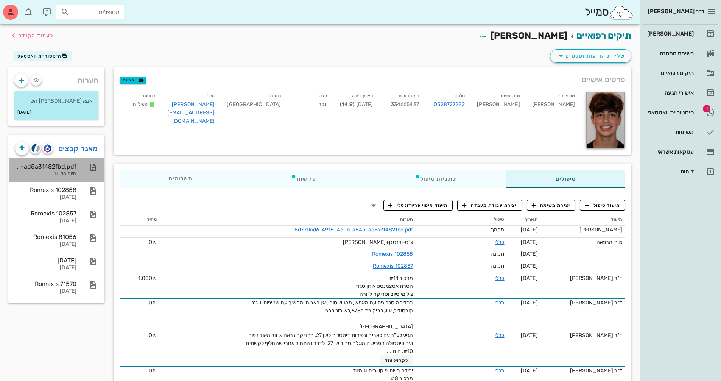
click at [78, 171] on div "8d770ad6-4918-4e0b-a84b-ad5a3f482fbd.pdf היום 16:16" at bounding box center [56, 169] width 95 height 23
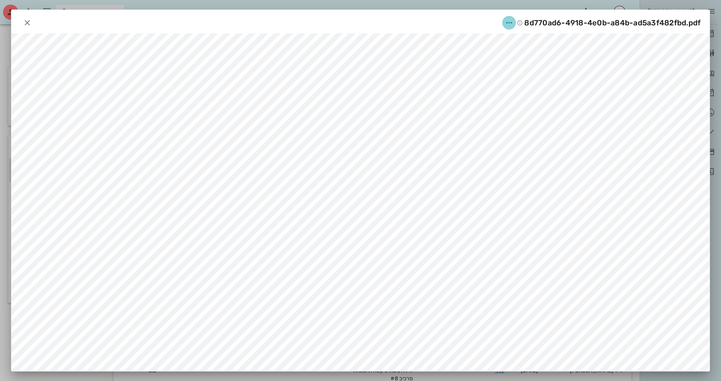
click at [514, 22] on icon "button" at bounding box center [509, 22] width 9 height 9
click at [504, 59] on div "שיתוף" at bounding box center [501, 59] width 21 height 7
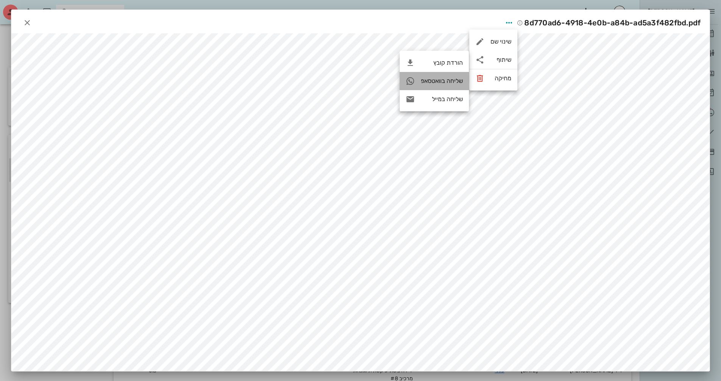
click at [445, 82] on div "שליחה בוואטסאפ" at bounding box center [442, 80] width 42 height 7
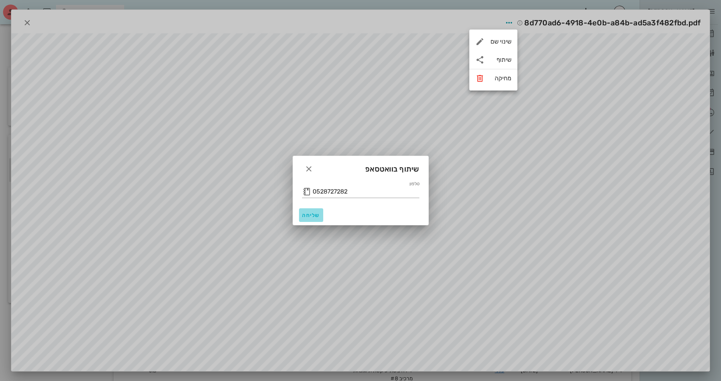
click at [316, 214] on span "שליחה" at bounding box center [311, 215] width 18 height 6
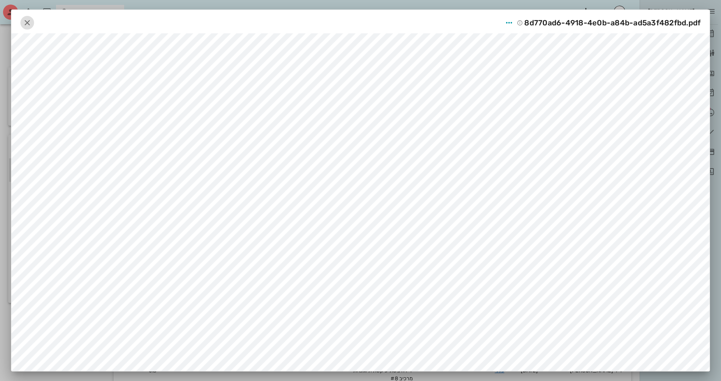
click at [27, 24] on icon "button" at bounding box center [27, 22] width 9 height 9
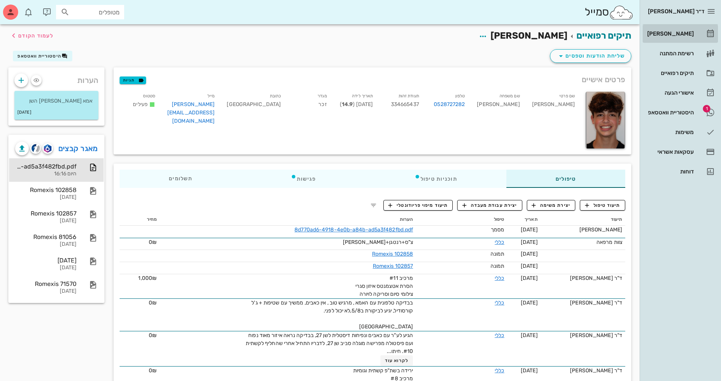
click at [681, 30] on div "[PERSON_NAME]" at bounding box center [670, 34] width 48 height 12
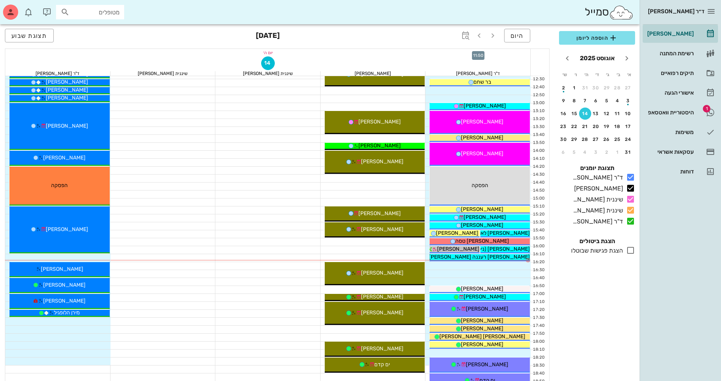
scroll to position [265, 0]
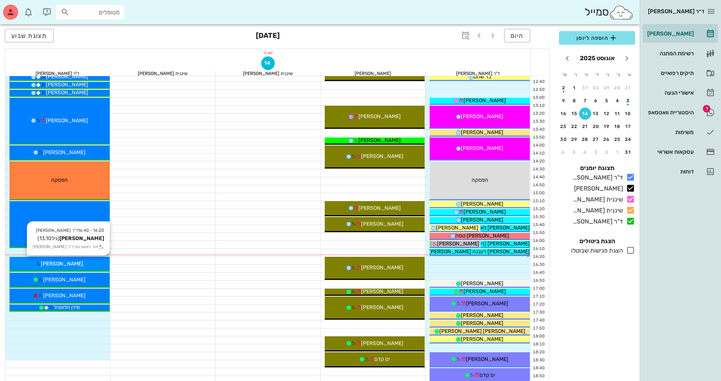
click at [99, 266] on div "[PERSON_NAME]" at bounding box center [59, 264] width 100 height 8
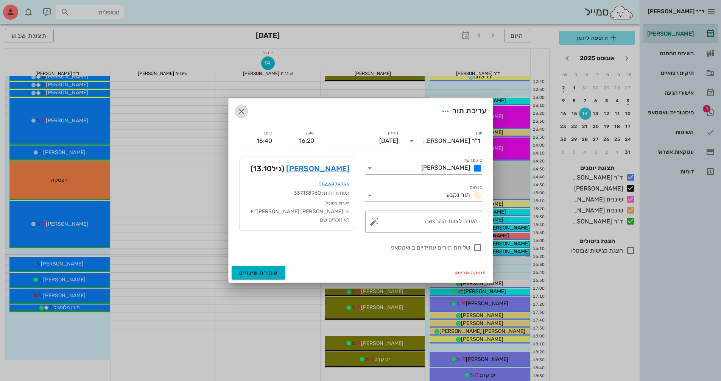
click at [246, 109] on span "button" at bounding box center [242, 111] width 14 height 9
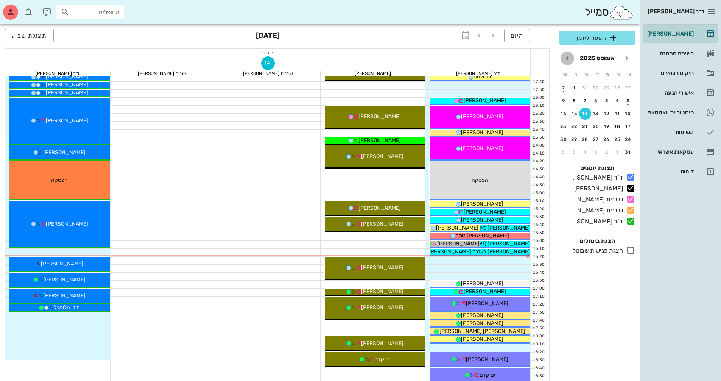
click at [567, 57] on icon "חודש הבא" at bounding box center [567, 58] width 9 height 9
click at [587, 114] on div "18" at bounding box center [585, 113] width 12 height 5
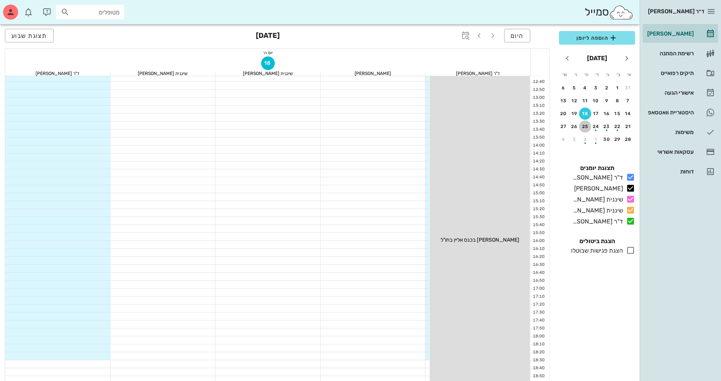
click at [587, 128] on div "25" at bounding box center [585, 126] width 12 height 5
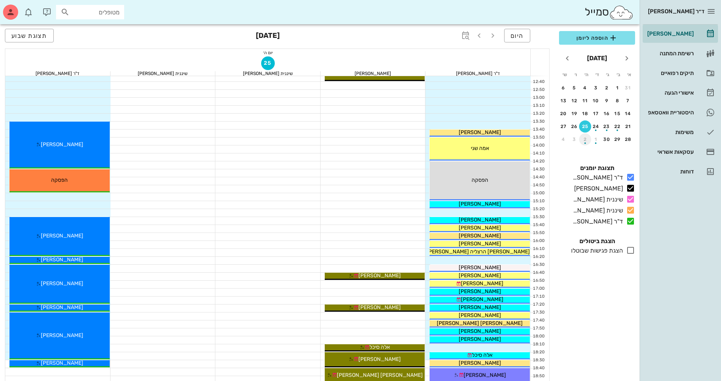
click at [581, 139] on div "button" at bounding box center [585, 141] width 12 height 4
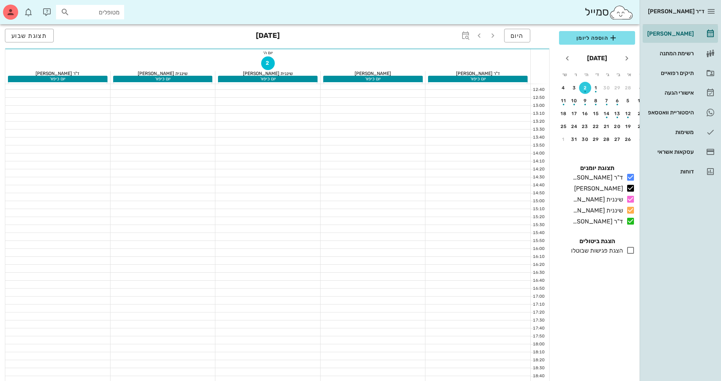
scroll to position [273, 0]
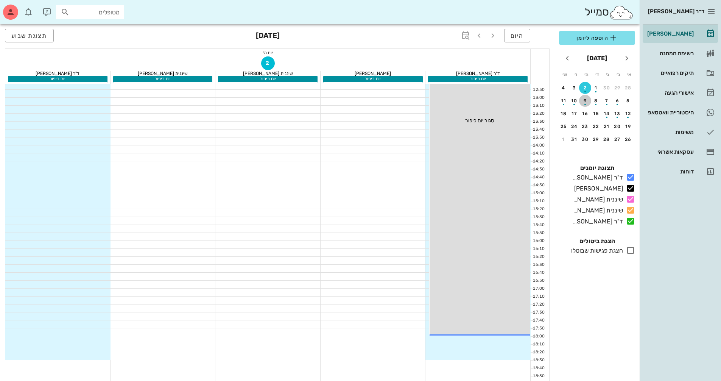
click at [587, 102] on div "button" at bounding box center [585, 102] width 12 height 4
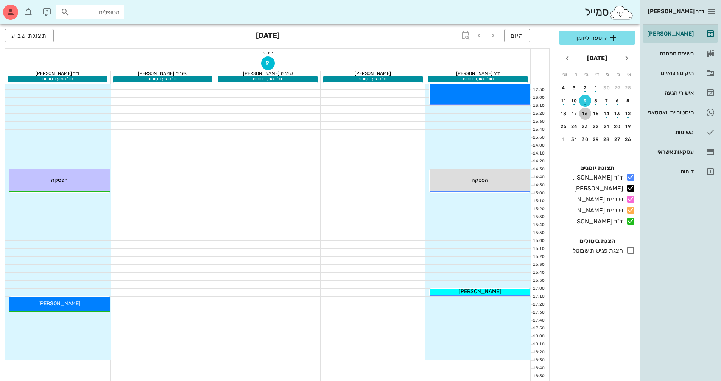
click at [585, 110] on button "16" at bounding box center [585, 113] width 12 height 12
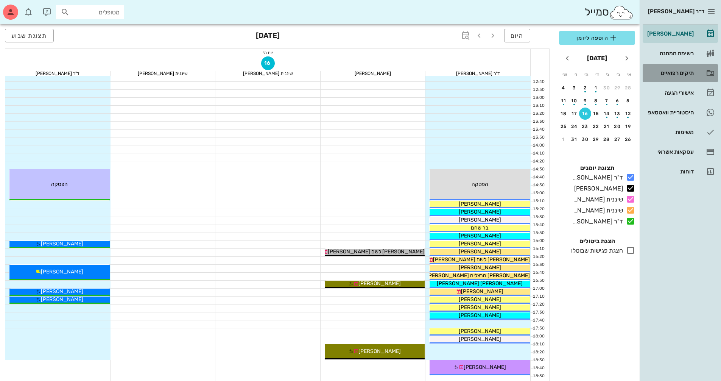
click at [672, 78] on div "תיקים רפואיים" at bounding box center [670, 73] width 48 height 12
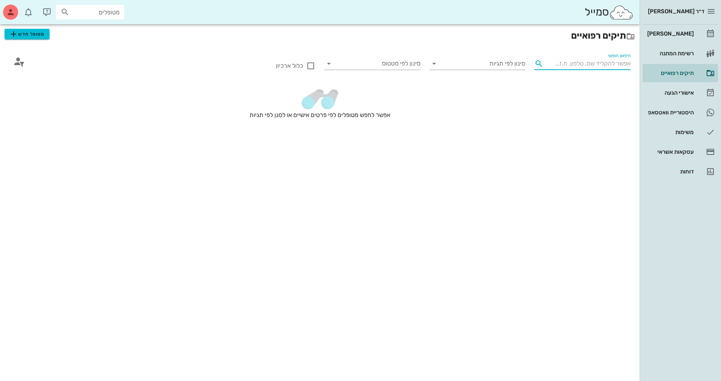
click at [623, 62] on input "חיפוש חופשי" at bounding box center [589, 64] width 84 height 12
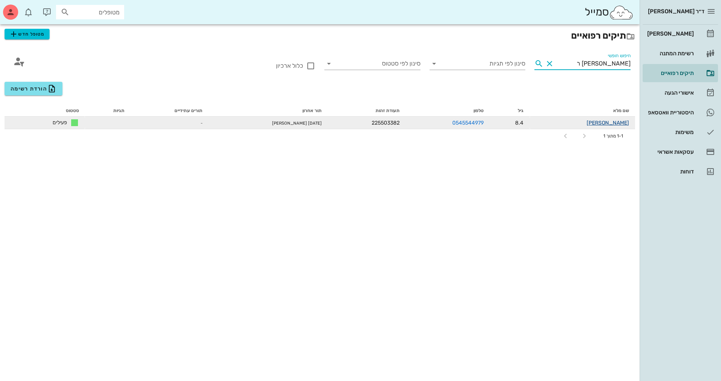
type input "[PERSON_NAME] ר"
click at [612, 121] on link "[PERSON_NAME]" at bounding box center [608, 123] width 42 height 6
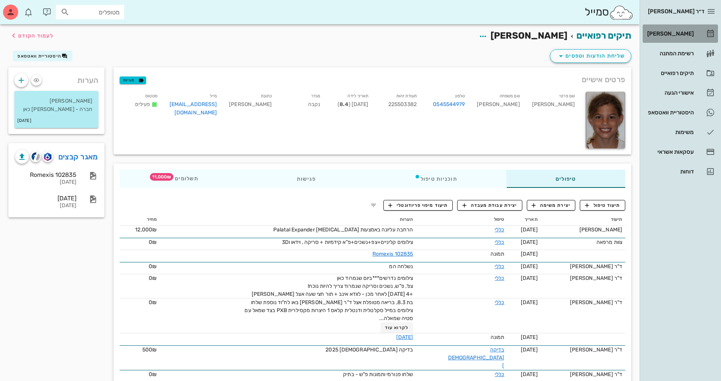
click at [675, 33] on div "[PERSON_NAME]" at bounding box center [670, 34] width 48 height 6
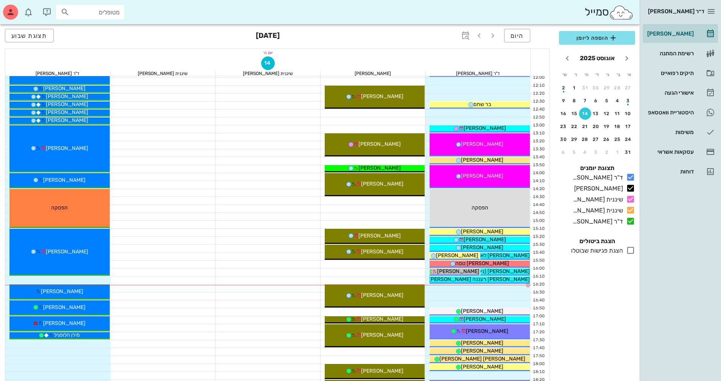
scroll to position [265, 0]
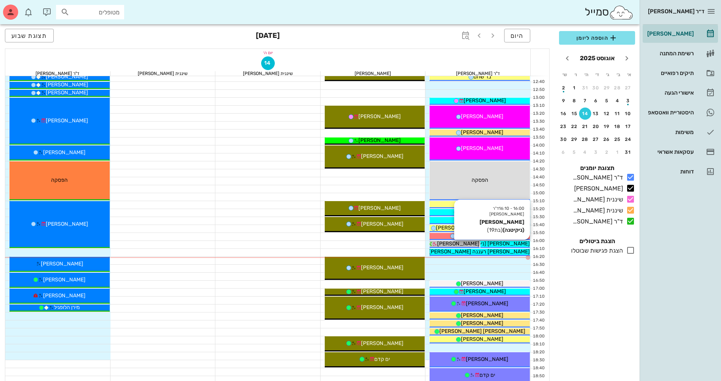
click at [523, 242] on span "[PERSON_NAME] (ניקיטנה)" at bounding box center [498, 243] width 64 height 6
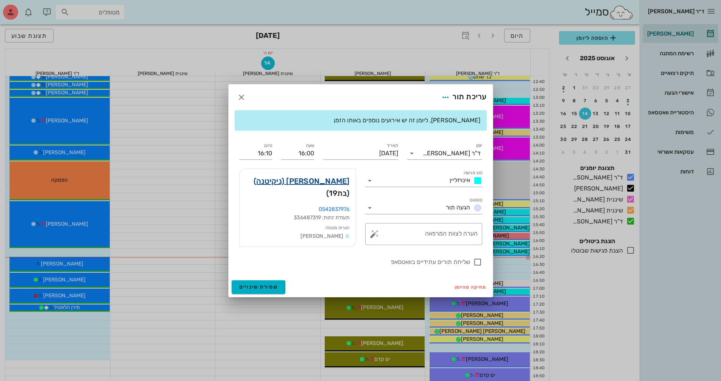
click at [344, 179] on link "[PERSON_NAME] (ניקיטנה)" at bounding box center [302, 181] width 96 height 12
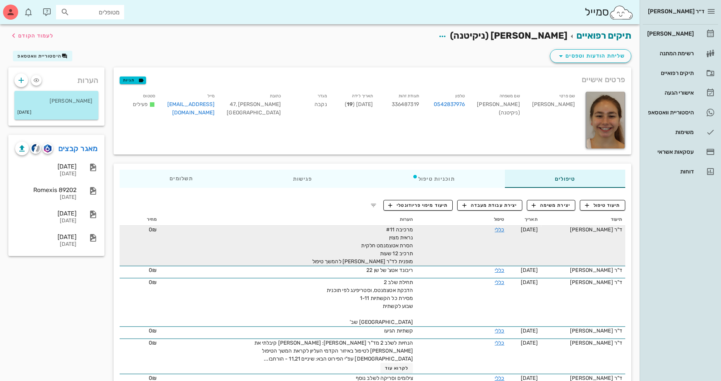
click at [389, 240] on span "מרכיבה #11 נראית מצוין הסרת אטצמנמט חלקית תרכיב 12 שעות מופנית לד"ר [PERSON_NAM…" at bounding box center [362, 245] width 101 height 38
click at [498, 229] on link "כללי" at bounding box center [499, 229] width 9 height 6
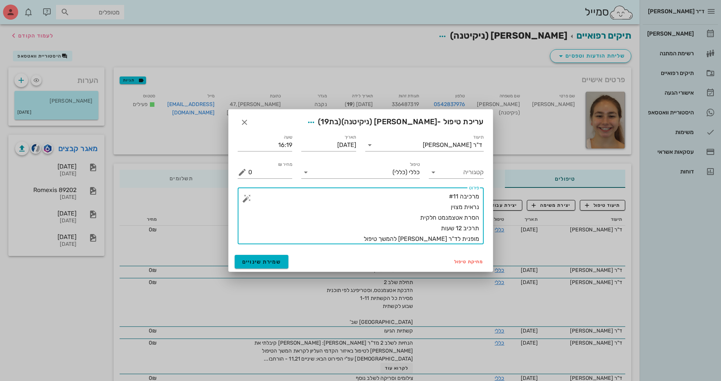
click at [392, 241] on textarea "מרכיבה #11 נראית מצוין הסרת אטצמנמט חלקית תרכיב 12 שעות מופנית לד"ר [PERSON_NAM…" at bounding box center [363, 217] width 231 height 53
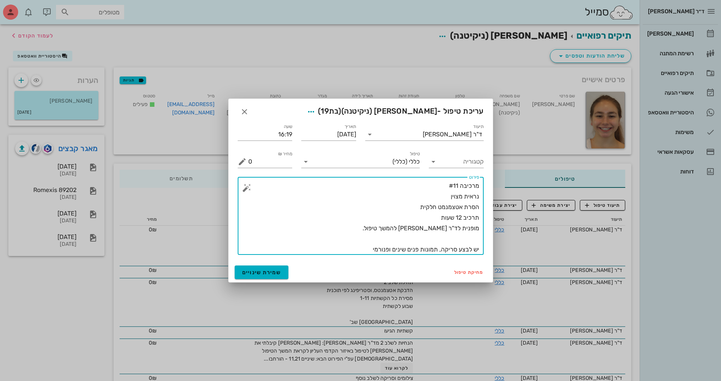
drag, startPoint x: 352, startPoint y: 250, endPoint x: 486, endPoint y: 256, distance: 134.1
click at [486, 256] on div "​ פירוט מרכיבה #11 נראית מצוין הסרת אטצמנמט חלקית תרכיב 12 שעות מופנית לד"ר [PE…" at bounding box center [360, 215] width 255 height 87
type textarea "מרכיבה #11 נראית מצוין הסרת אטצמנמט חלקית תרכיב 12 שעות מופנית לד"ר [PERSON_NAM…"
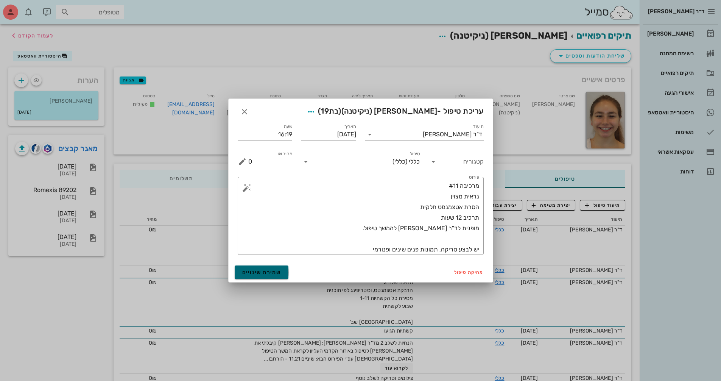
click at [246, 277] on button "שמירת שינויים" at bounding box center [262, 272] width 54 height 14
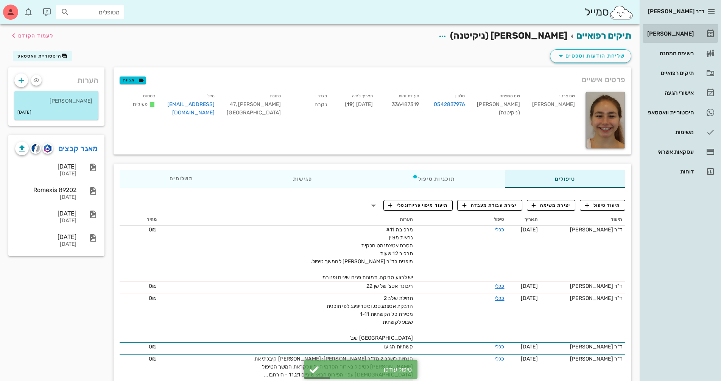
click at [689, 29] on div "[PERSON_NAME]" at bounding box center [670, 34] width 48 height 12
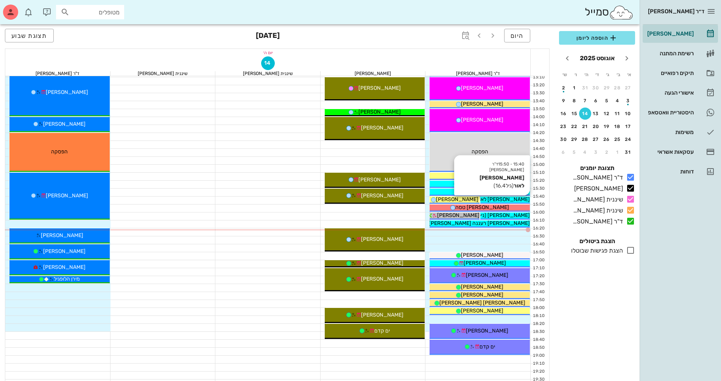
scroll to position [303, 0]
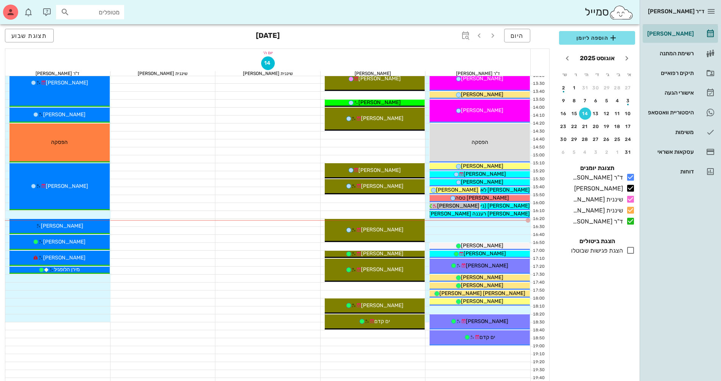
click at [419, 244] on div at bounding box center [373, 247] width 105 height 8
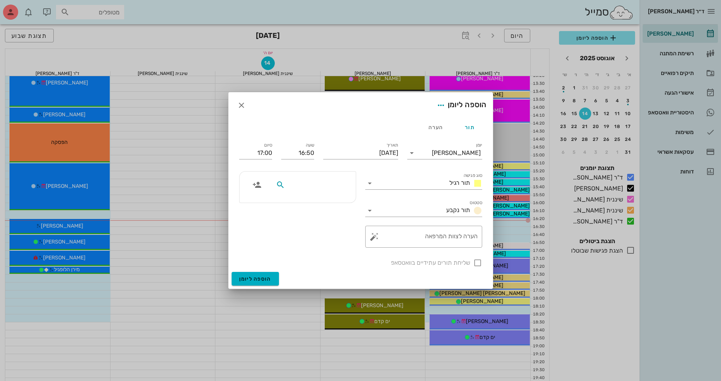
click at [341, 185] on input "text" at bounding box center [316, 185] width 58 height 10
type input "מרי"
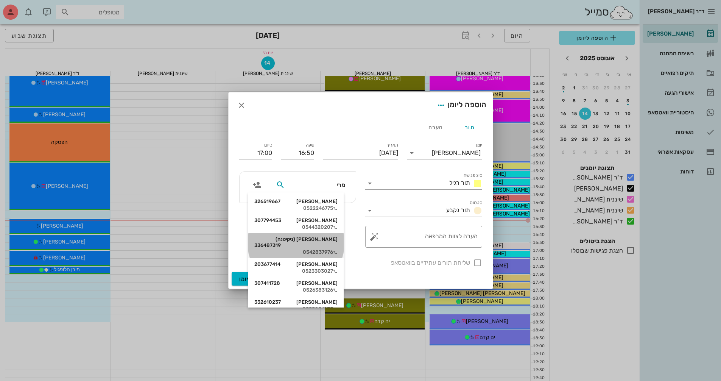
click at [338, 249] on div "0542837976" at bounding box center [295, 252] width 83 height 6
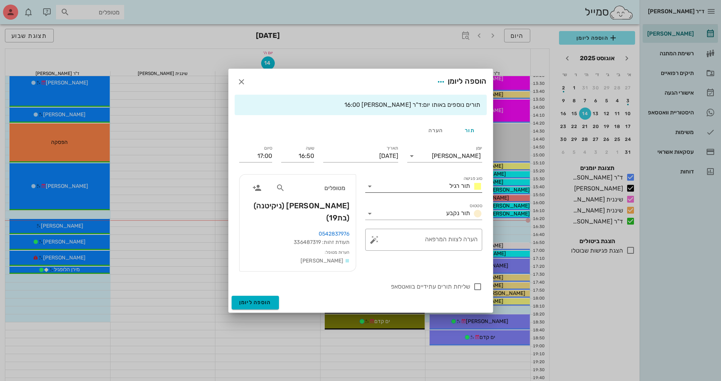
click at [372, 191] on icon at bounding box center [369, 186] width 9 height 9
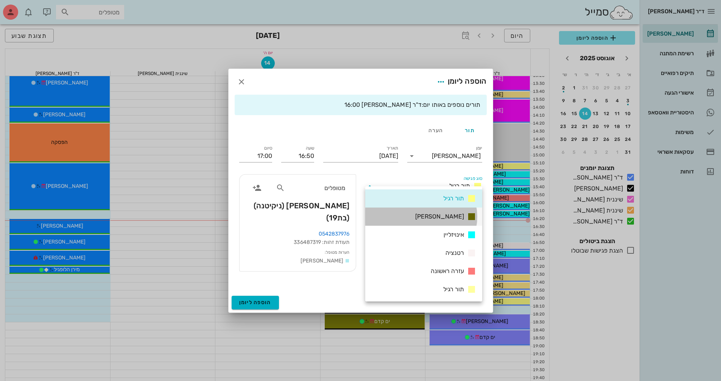
click at [409, 216] on div "[PERSON_NAME]" at bounding box center [423, 216] width 117 height 18
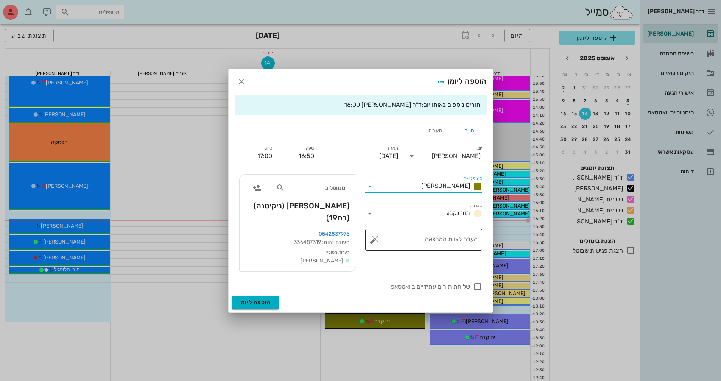
click at [424, 242] on textarea "הערה לצוות המרפאה" at bounding box center [427, 241] width 102 height 18
paste textarea "יש לבצע סריקה, תמונות פנים שינים ופנורמי"
type textarea "יש לבצע סריקה, תמונות פנים שינים ופנורמי"
click at [269, 162] on input "17:00" at bounding box center [255, 156] width 33 height 12
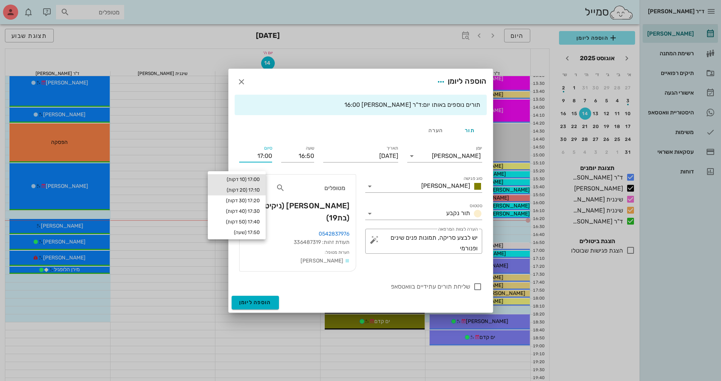
click at [260, 187] on div "17:10 (20 דקות)" at bounding box center [237, 190] width 46 height 6
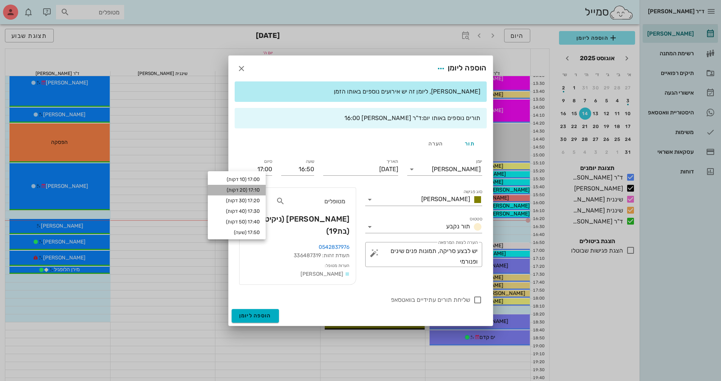
type input "17:10"
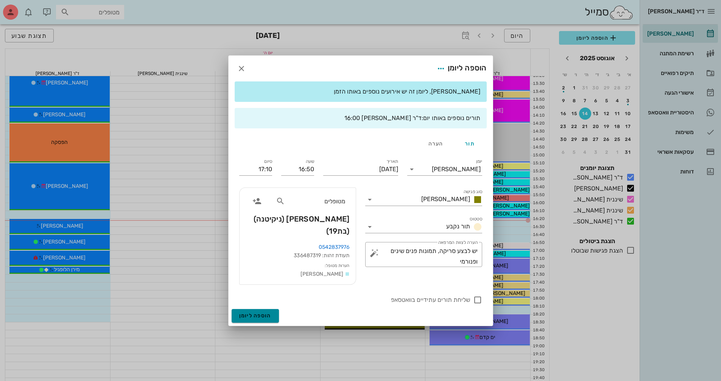
click at [255, 309] on button "הוספה ליומן" at bounding box center [255, 316] width 47 height 14
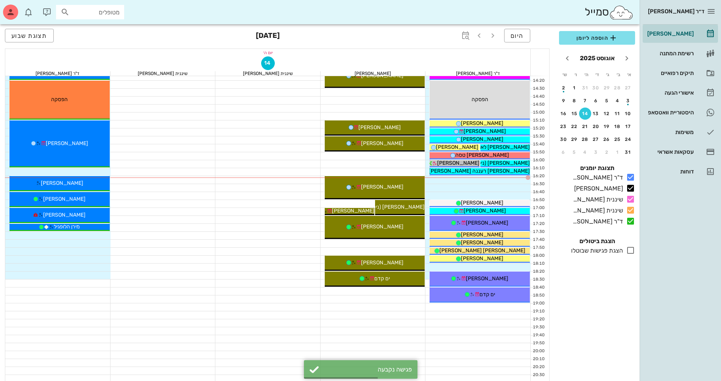
scroll to position [363, 0]
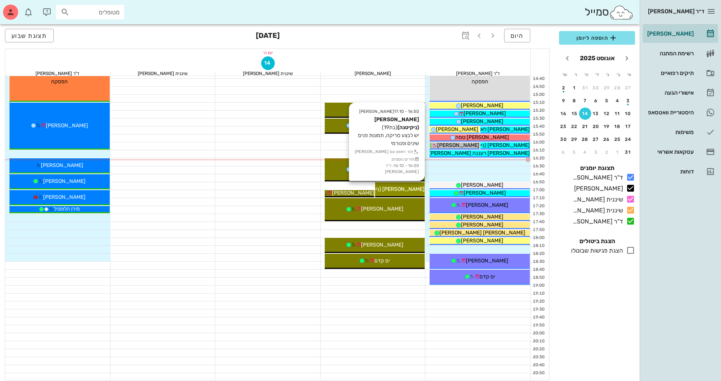
click at [410, 184] on div "16:50 - 17:10 [PERSON_NAME] (ניקיטנה) (בת 19 ) יש לבצע סריקה, תמונות פנים שינים…" at bounding box center [400, 189] width 50 height 15
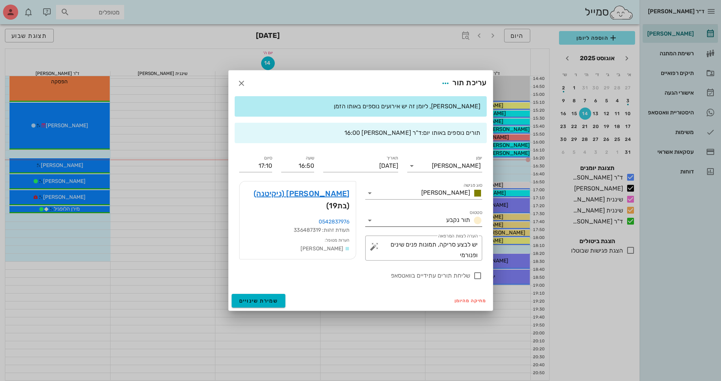
click at [369, 222] on icon at bounding box center [369, 220] width 9 height 9
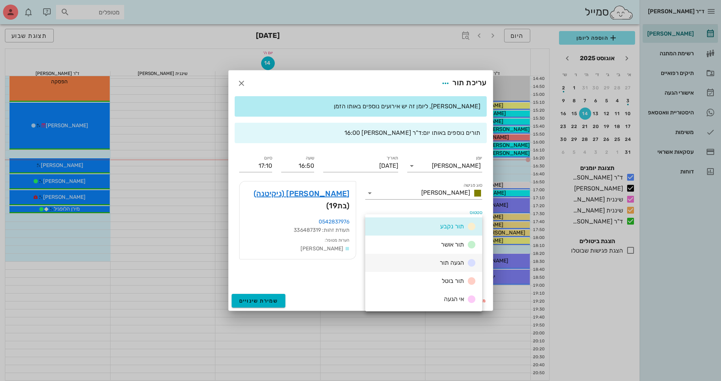
click at [397, 260] on div "הגעה תור" at bounding box center [423, 263] width 117 height 18
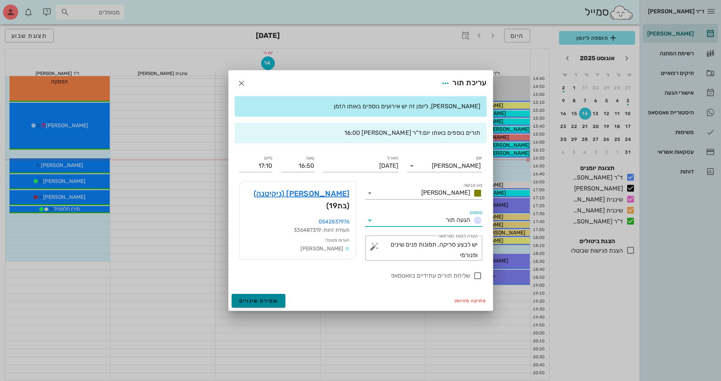
click at [270, 303] on span "שמירת שינויים" at bounding box center [258, 300] width 39 height 6
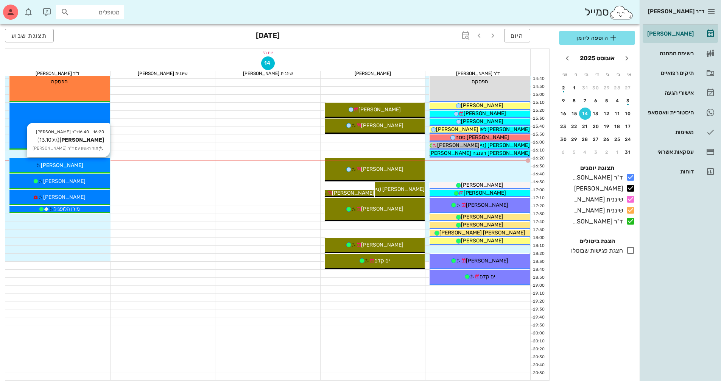
click at [97, 169] on div "[PERSON_NAME]" at bounding box center [59, 165] width 100 height 8
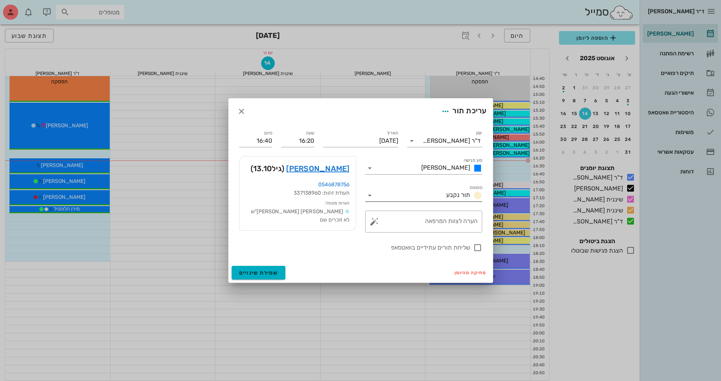
click at [373, 196] on icon at bounding box center [369, 195] width 9 height 9
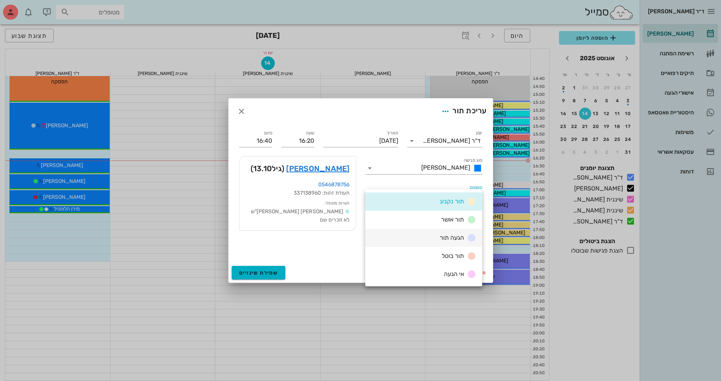
click at [391, 239] on div "הגעה תור" at bounding box center [423, 238] width 117 height 18
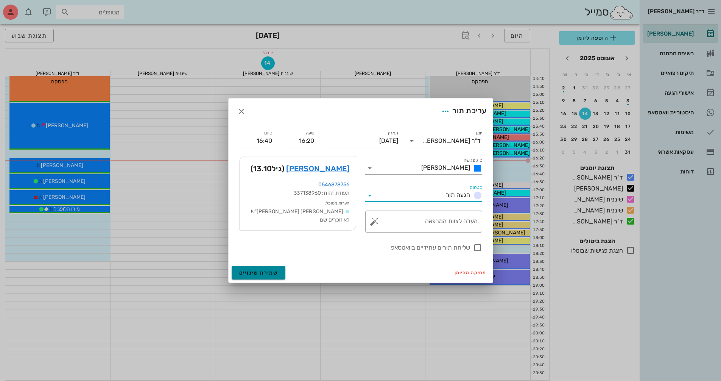
click at [276, 271] on span "שמירת שינויים" at bounding box center [258, 272] width 39 height 6
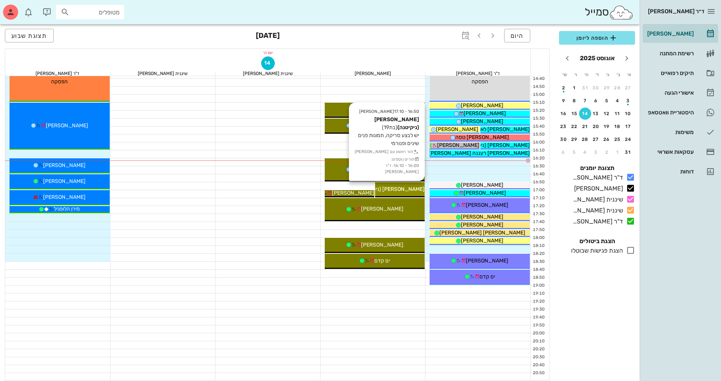
click at [416, 188] on span "[PERSON_NAME] (ניקיטנה)" at bounding box center [392, 189] width 64 height 6
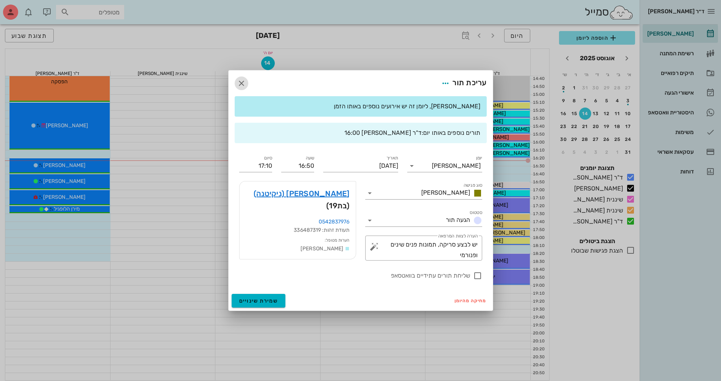
click at [237, 80] on icon "button" at bounding box center [241, 83] width 9 height 9
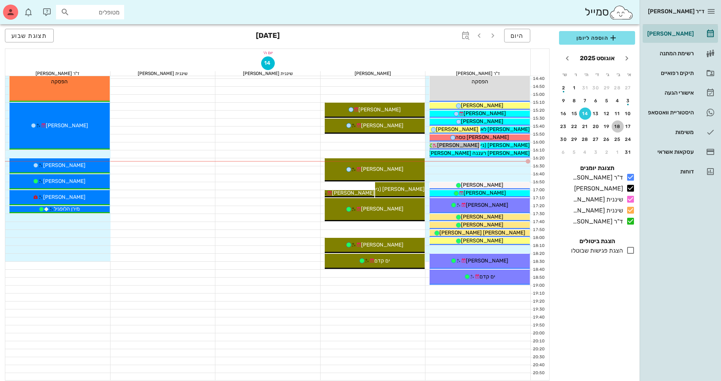
click at [617, 129] on div "18" at bounding box center [618, 126] width 12 height 5
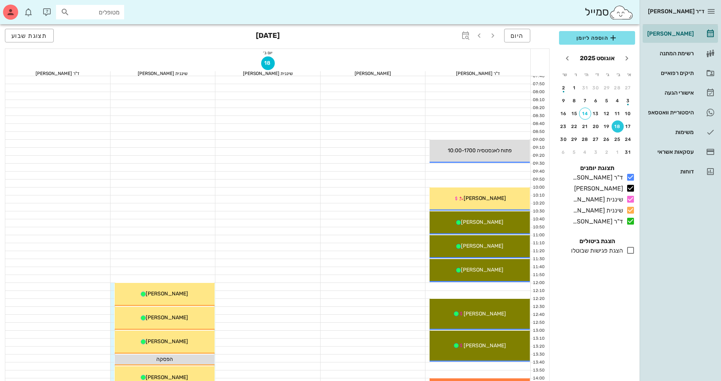
scroll to position [23, 0]
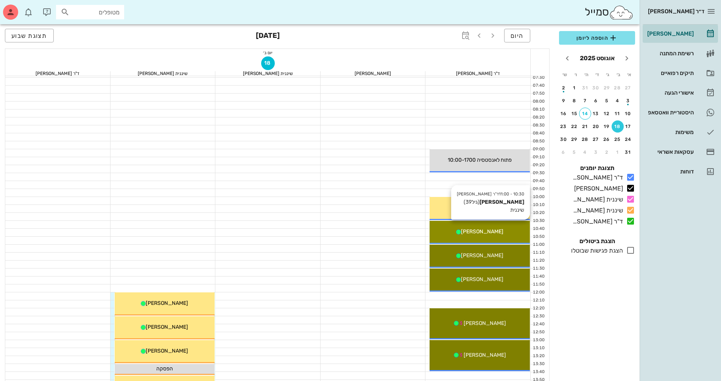
click at [499, 235] on div "[PERSON_NAME]" at bounding box center [480, 231] width 100 height 8
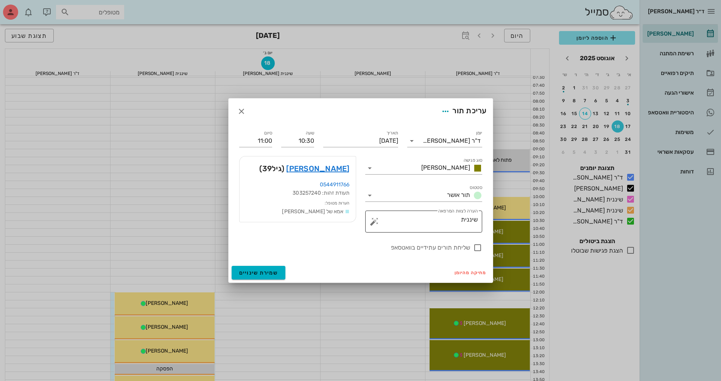
click at [375, 224] on button "button" at bounding box center [374, 221] width 9 height 9
click at [386, 210] on div "הערות לפגישה" at bounding box center [389, 206] width 39 height 15
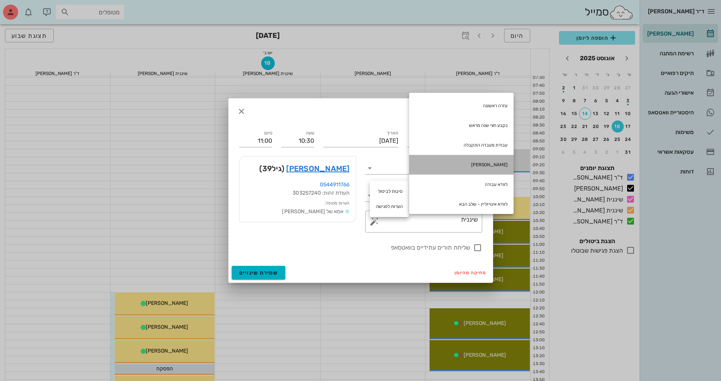
click at [478, 170] on div "[PERSON_NAME]" at bounding box center [461, 165] width 104 height 20
type textarea "שיננית חוב [PERSON_NAME]"
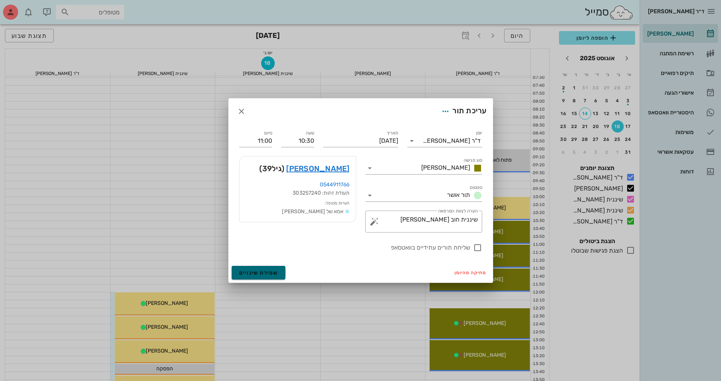
click at [265, 270] on span "שמירת שינויים" at bounding box center [258, 272] width 39 height 6
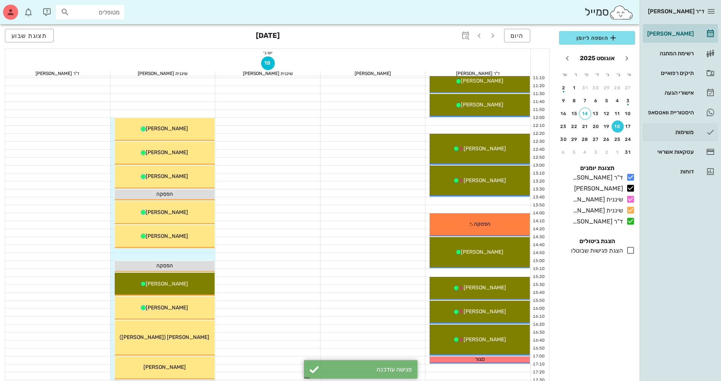
scroll to position [212, 0]
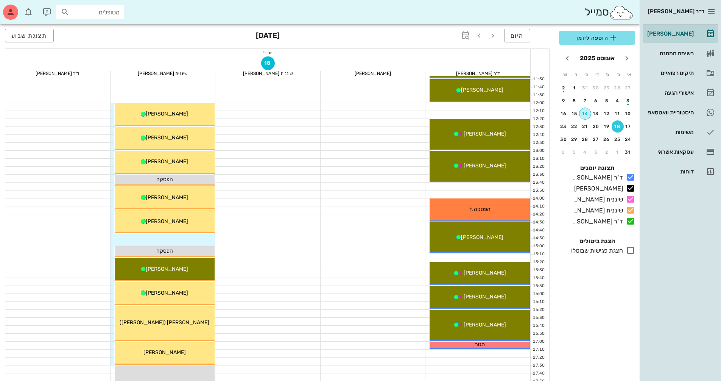
click at [585, 115] on div "14" at bounding box center [584, 113] width 11 height 5
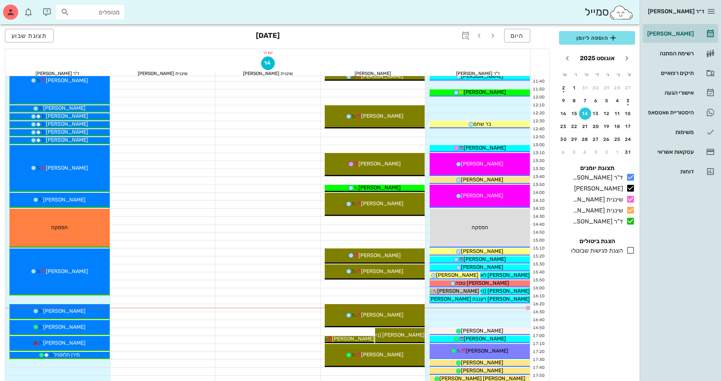
scroll to position [250, 0]
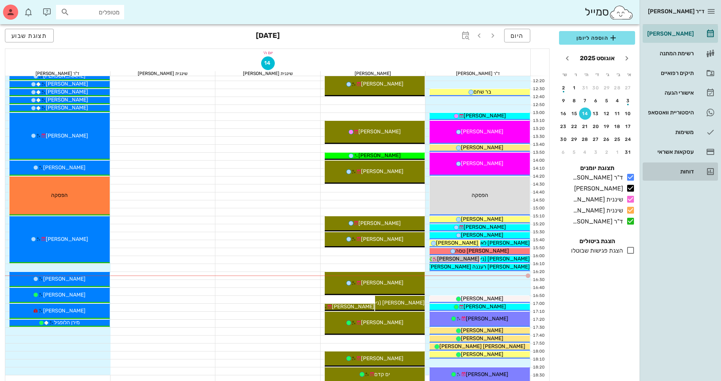
click at [682, 174] on div "דוחות" at bounding box center [670, 171] width 48 height 6
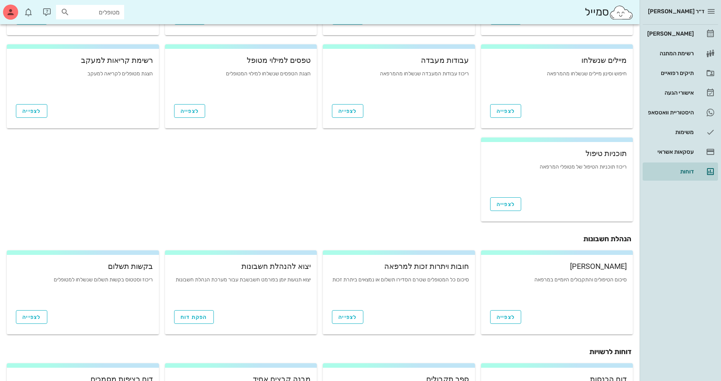
scroll to position [114, 0]
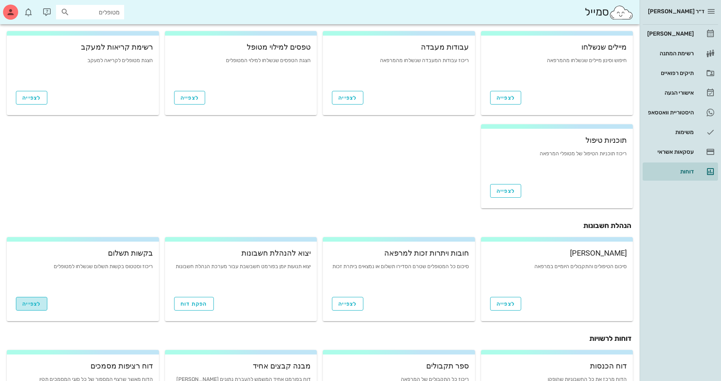
click at [35, 303] on span "לצפייה" at bounding box center [31, 304] width 19 height 6
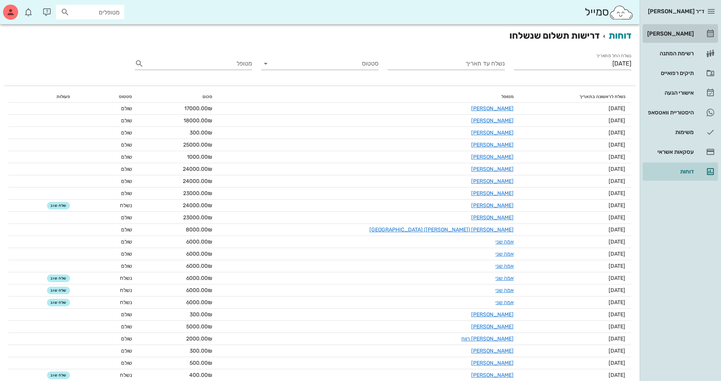
click at [679, 34] on div "[PERSON_NAME]" at bounding box center [670, 34] width 48 height 6
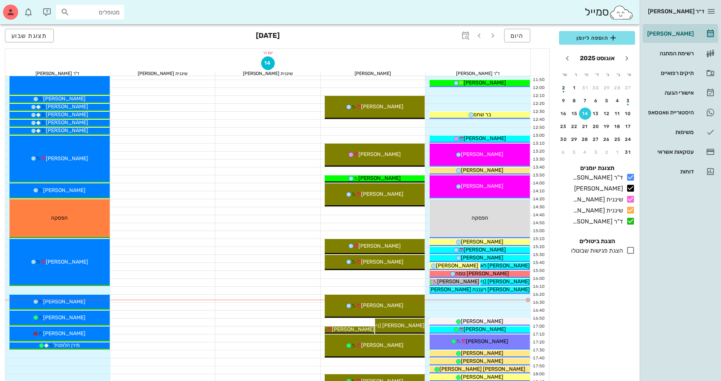
scroll to position [189, 0]
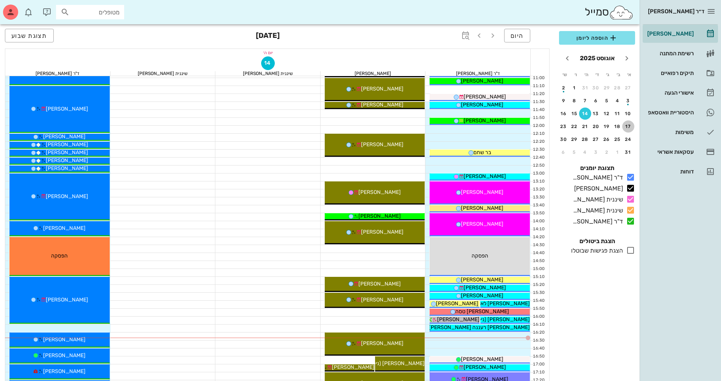
click at [625, 128] on div "17" at bounding box center [628, 126] width 12 height 5
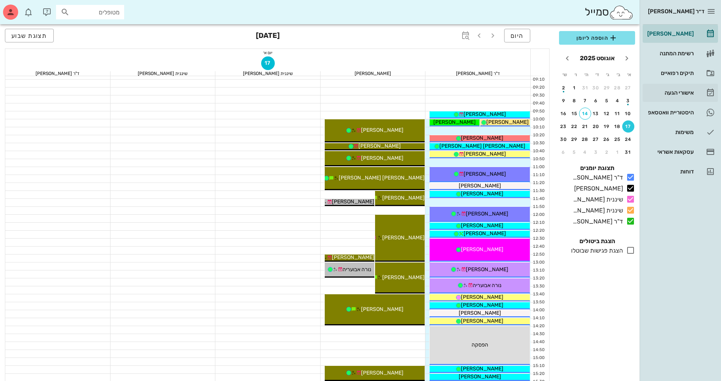
scroll to position [114, 0]
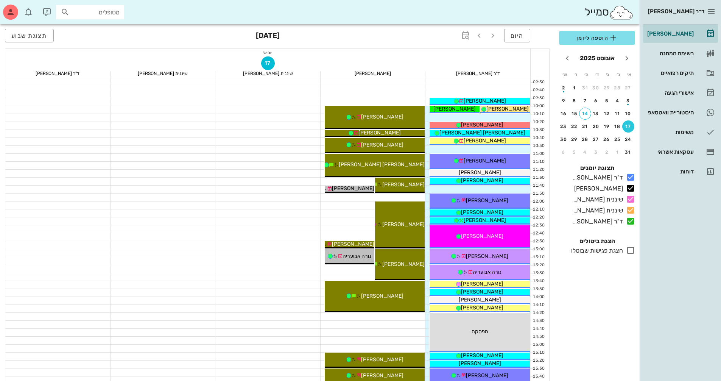
click at [629, 131] on button "17" at bounding box center [628, 126] width 12 height 12
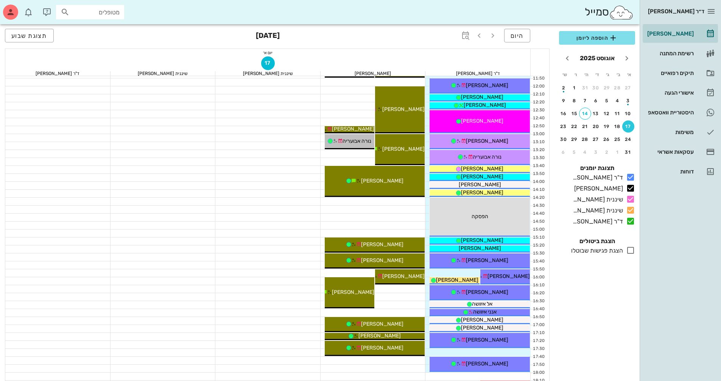
scroll to position [265, 0]
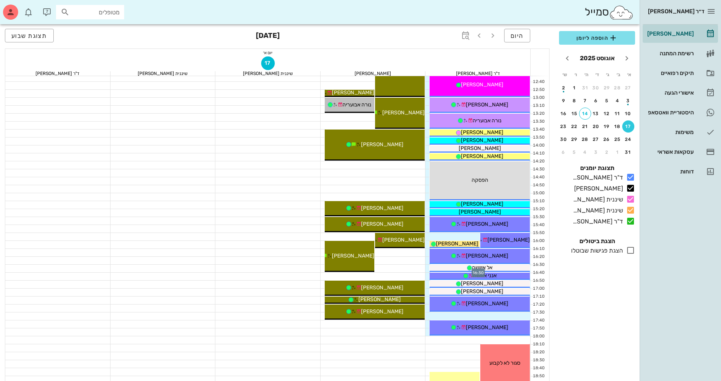
click at [427, 269] on div at bounding box center [477, 269] width 105 height 8
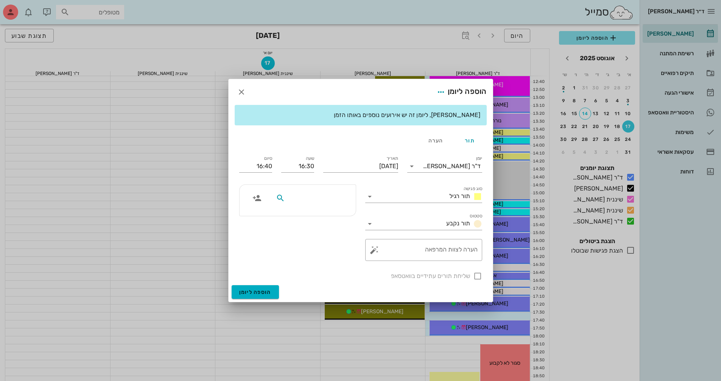
click at [345, 202] on input "text" at bounding box center [316, 198] width 58 height 10
type input "[PERSON_NAME] ר"
click at [333, 219] on div "0529453433" at bounding box center [301, 221] width 83 height 6
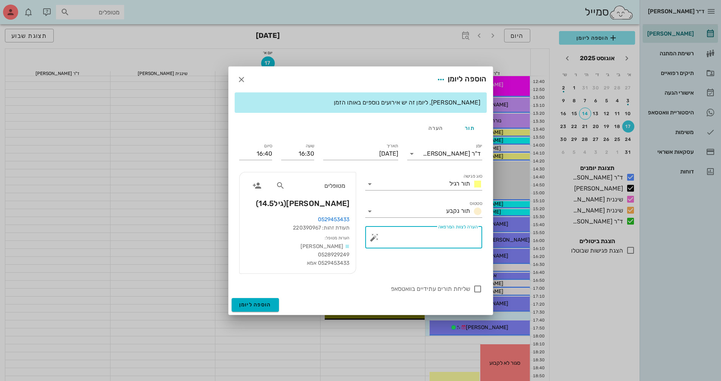
click at [420, 235] on textarea "הערה לצוות המרפאה" at bounding box center [427, 239] width 102 height 18
type textarea "איסוף ע*2 ת*2"
click at [372, 185] on icon at bounding box center [369, 183] width 9 height 9
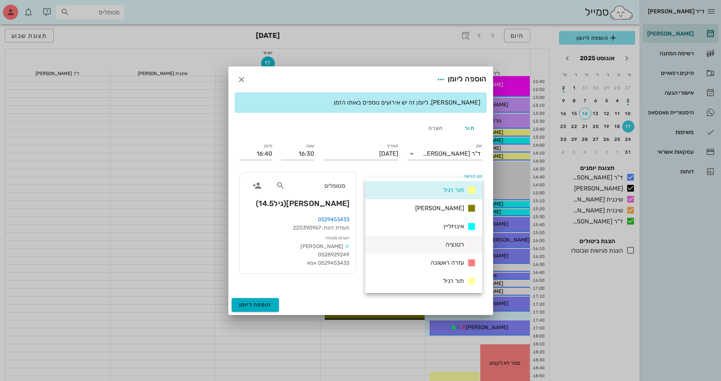
click at [410, 249] on div "רטנציה" at bounding box center [423, 244] width 117 height 18
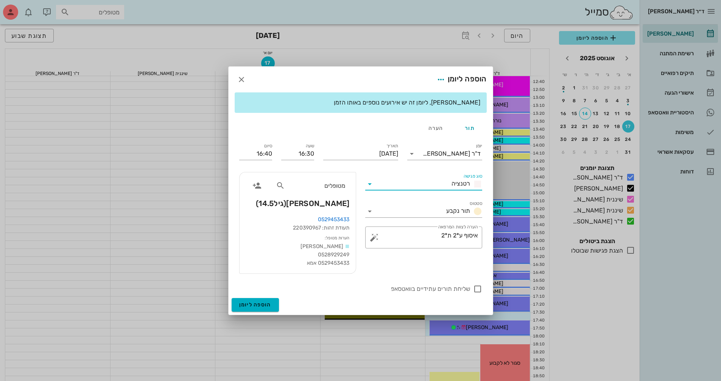
click at [372, 183] on icon at bounding box center [369, 183] width 9 height 9
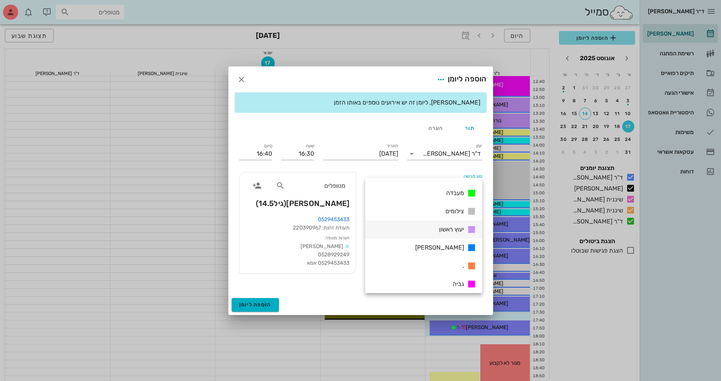
scroll to position [109, 0]
click at [439, 194] on div "מעבדה" at bounding box center [423, 190] width 117 height 18
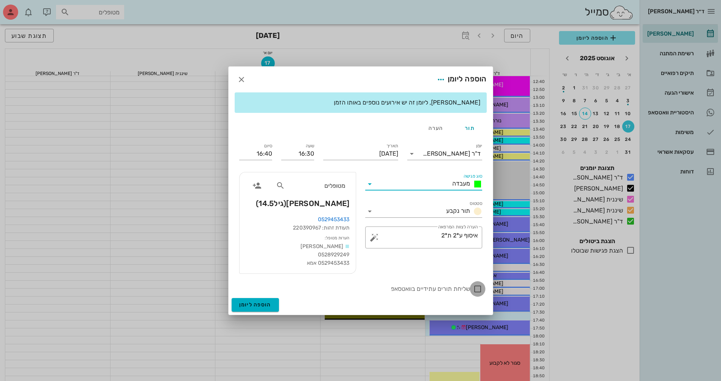
click at [482, 292] on div at bounding box center [477, 288] width 13 height 13
checkbox input "true"
click at [246, 306] on span "הוספה ליומן" at bounding box center [255, 304] width 32 height 6
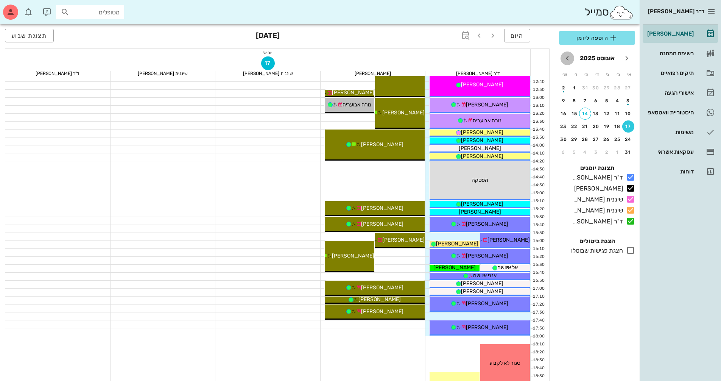
click at [566, 58] on icon "חודש הבא" at bounding box center [567, 58] width 9 height 9
click at [631, 101] on div "5" at bounding box center [628, 100] width 12 height 5
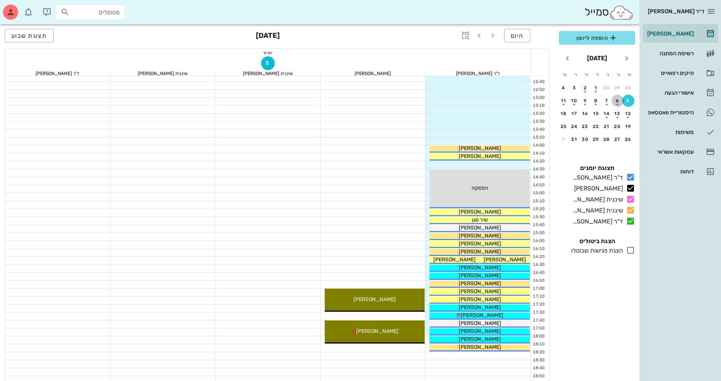
click at [620, 101] on div "button" at bounding box center [618, 102] width 12 height 4
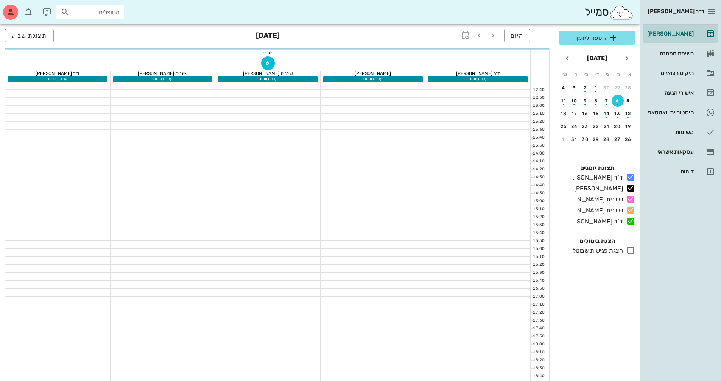
scroll to position [273, 0]
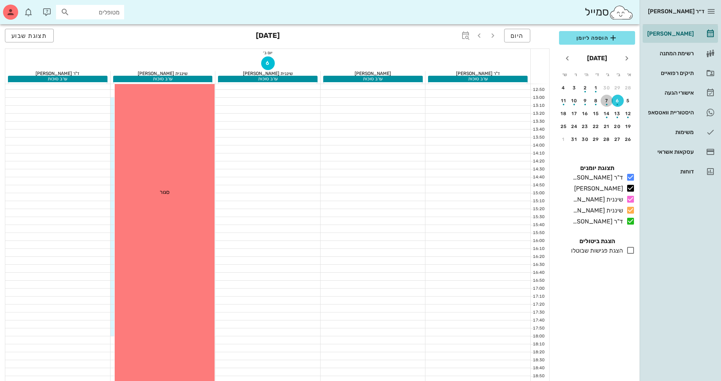
click at [604, 105] on button "7" at bounding box center [607, 101] width 12 height 12
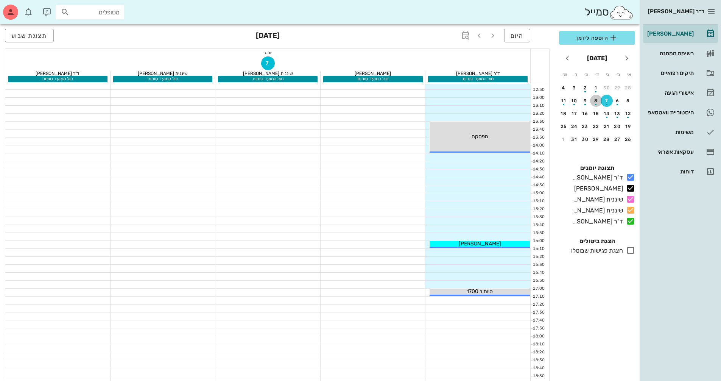
click at [597, 104] on div "button" at bounding box center [596, 102] width 12 height 4
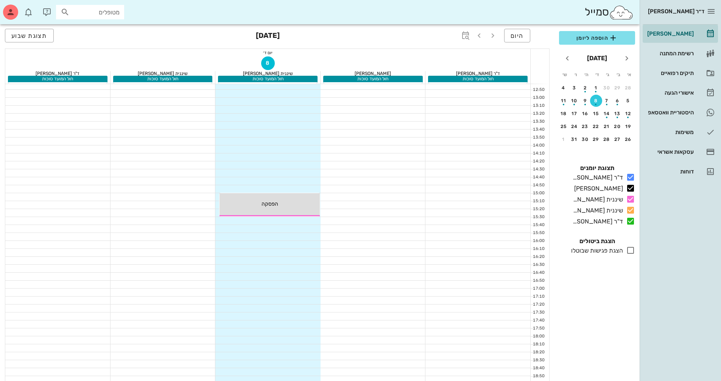
click at [609, 106] on td "7" at bounding box center [608, 101] width 10 height 12
click at [607, 104] on div "button" at bounding box center [607, 105] width 2 height 2
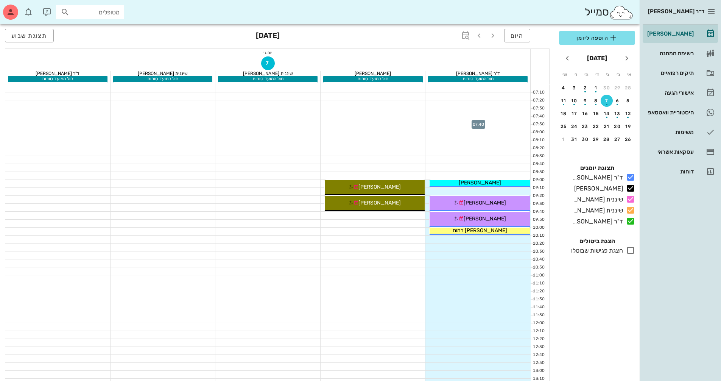
drag, startPoint x: 504, startPoint y: 121, endPoint x: 506, endPoint y: 126, distance: 5.9
click at [506, 126] on div at bounding box center [477, 128] width 105 height 8
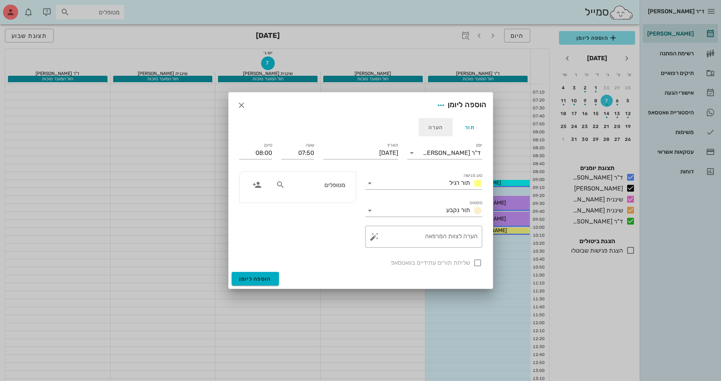
click at [434, 129] on div "הערה" at bounding box center [436, 127] width 34 height 18
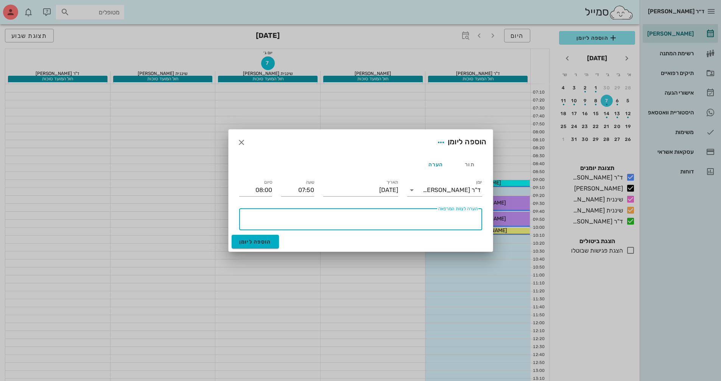
click at [437, 217] on textarea "הערה לצוות המרפאה" at bounding box center [359, 221] width 237 height 18
type textarea "סגור"
click at [260, 192] on input "08:00" at bounding box center [255, 190] width 33 height 12
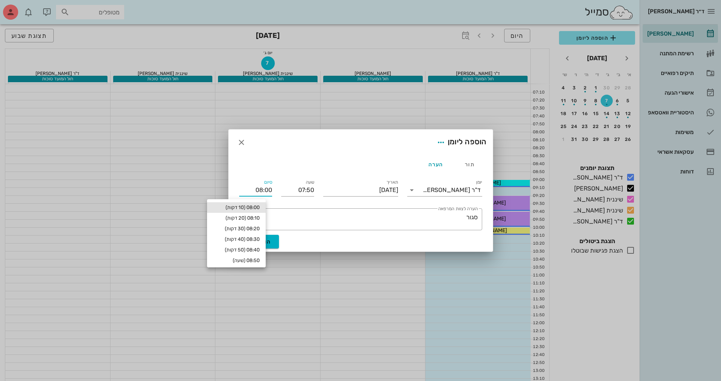
drag, startPoint x: 250, startPoint y: 192, endPoint x: 274, endPoint y: 189, distance: 23.6
click at [274, 189] on div "סיום 08:00" at bounding box center [256, 188] width 42 height 30
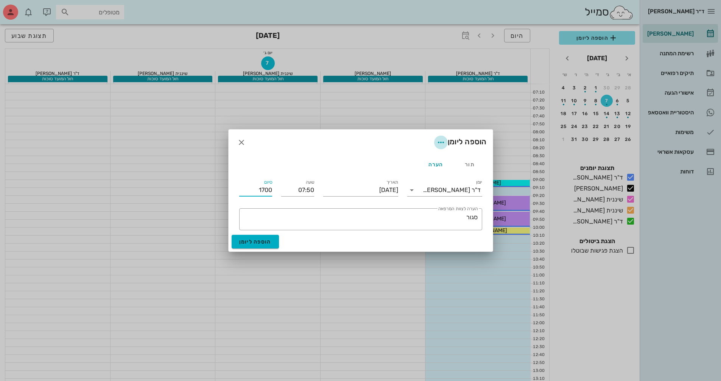
type input "17:00"
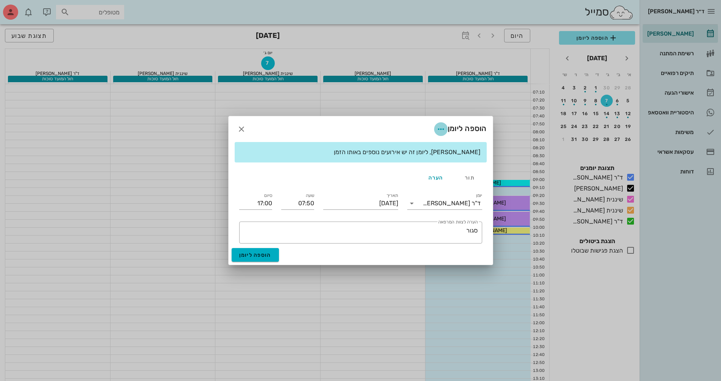
click at [439, 145] on form "הוספה ליומן [PERSON_NAME], ליומן זה יש אירועים נוספים באותו הזמן תור הערה יומן …" at bounding box center [361, 190] width 264 height 148
click at [439, 130] on icon "button" at bounding box center [440, 129] width 9 height 9
click at [431, 147] on div "צבע ההערה" at bounding box center [424, 148] width 31 height 7
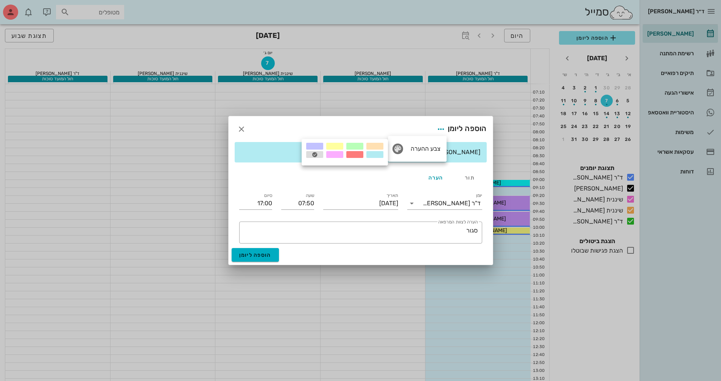
click at [358, 151] on div at bounding box center [355, 150] width 20 height 17
click at [262, 258] on span "הוספה ליומן" at bounding box center [255, 255] width 32 height 6
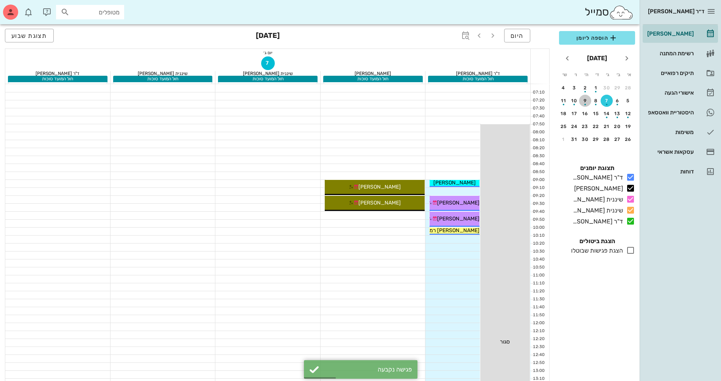
click at [587, 103] on div "button" at bounding box center [585, 102] width 12 height 4
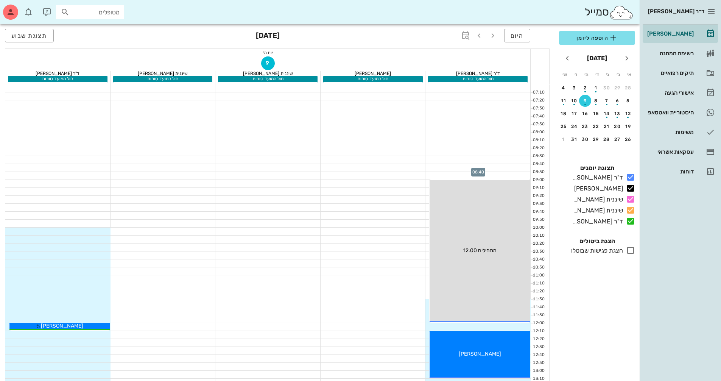
click at [472, 169] on div at bounding box center [477, 168] width 105 height 8
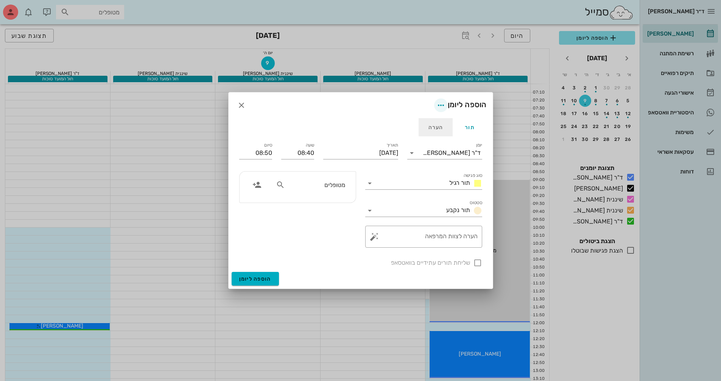
click at [440, 129] on div "הערה" at bounding box center [436, 127] width 34 height 18
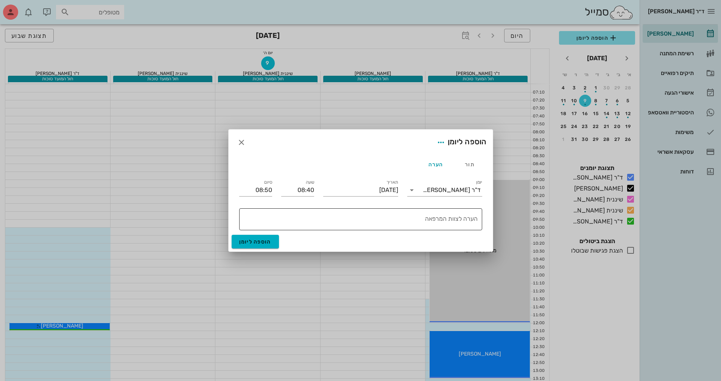
click at [407, 215] on textarea "הערה לצוות המרפאה" at bounding box center [359, 221] width 237 height 18
type textarea "סגור"
click at [437, 140] on icon "button" at bounding box center [440, 142] width 9 height 9
click at [411, 160] on div "צבע ההערה" at bounding box center [424, 161] width 31 height 7
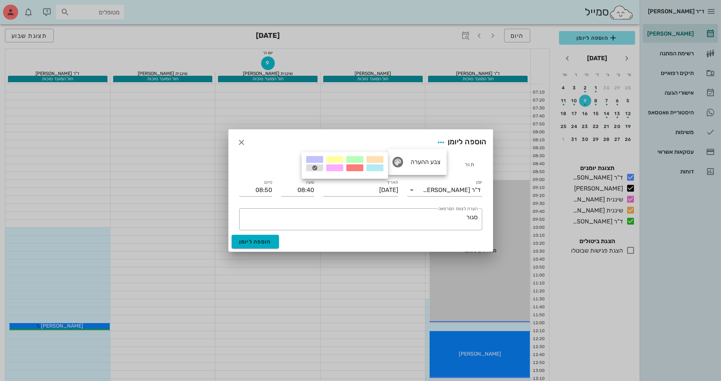
click at [348, 167] on div at bounding box center [354, 167] width 17 height 7
click at [264, 190] on input "08:50" at bounding box center [255, 190] width 33 height 12
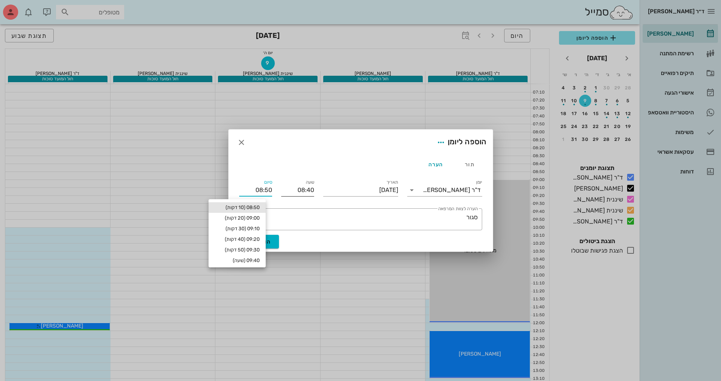
drag, startPoint x: 248, startPoint y: 190, endPoint x: 288, endPoint y: 196, distance: 40.5
click at [288, 196] on div "יומן ד"ר [PERSON_NAME] תאריך [DATE] שעה 08:40 סיום 08:50 ​ הערה לצוות המרפאה סג…" at bounding box center [361, 203] width 252 height 61
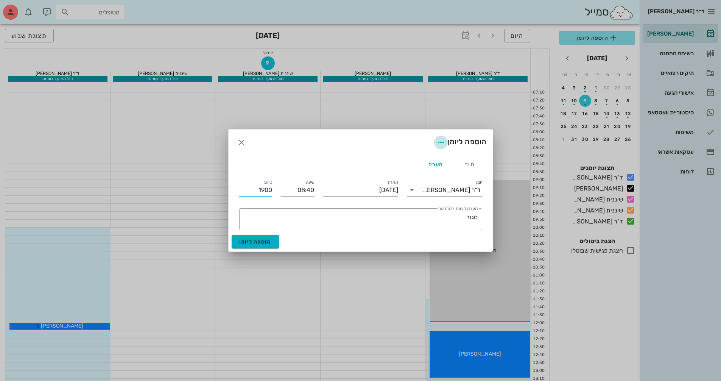
type input "19:00"
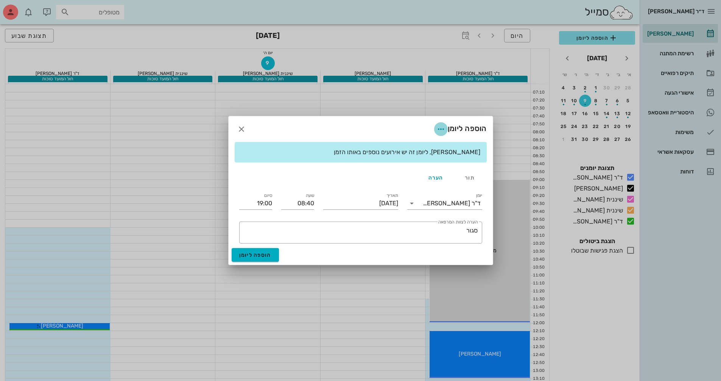
click at [438, 143] on form "הוספה ליומן [PERSON_NAME], ליומן זה יש אירועים נוספים באותו הזמן תור הערה יומן …" at bounding box center [361, 190] width 264 height 148
click at [433, 185] on div "הערה" at bounding box center [436, 177] width 34 height 18
click at [438, 130] on icon "button" at bounding box center [440, 129] width 9 height 9
click at [428, 153] on div "צבע ההערה" at bounding box center [417, 149] width 59 height 20
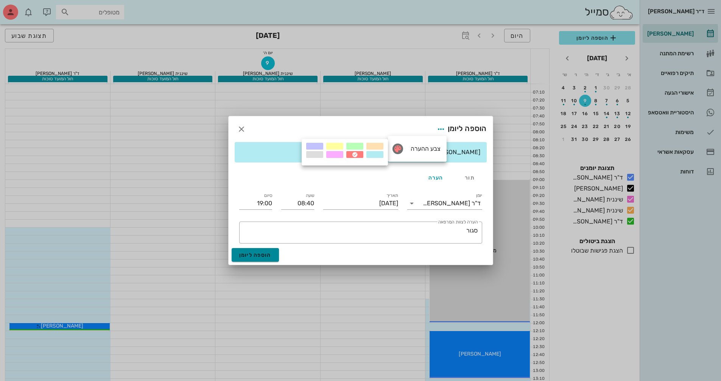
click at [273, 255] on button "הוספה ליומן" at bounding box center [255, 255] width 47 height 14
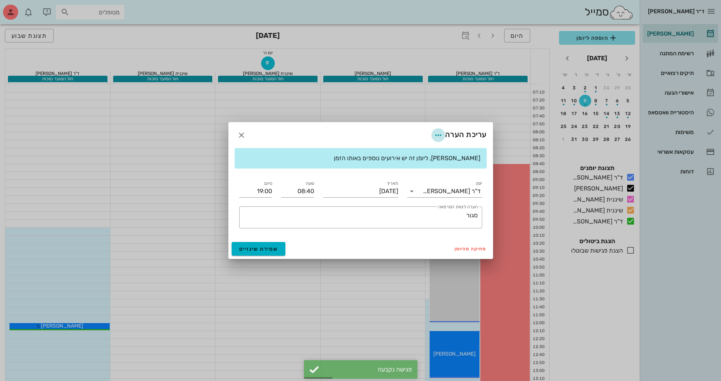
click at [437, 133] on icon "button" at bounding box center [438, 135] width 9 height 9
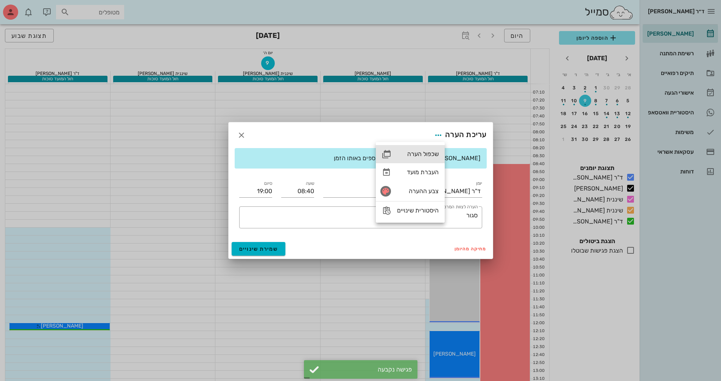
click at [430, 151] on div "שכפול הערה" at bounding box center [418, 153] width 42 height 7
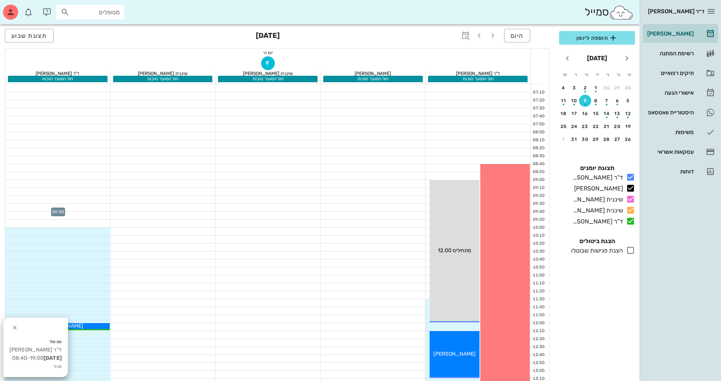
click at [86, 207] on div at bounding box center [57, 208] width 105 height 8
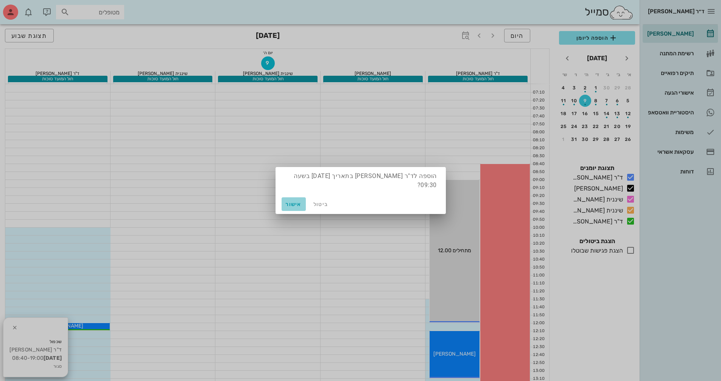
click at [295, 201] on span "אישור" at bounding box center [294, 204] width 18 height 6
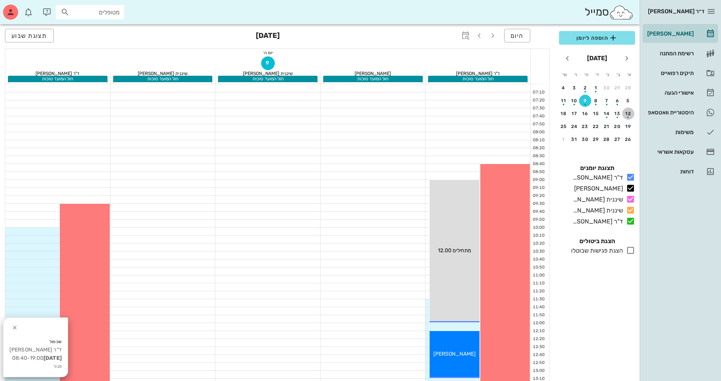
click at [627, 115] on div "button" at bounding box center [628, 115] width 12 height 4
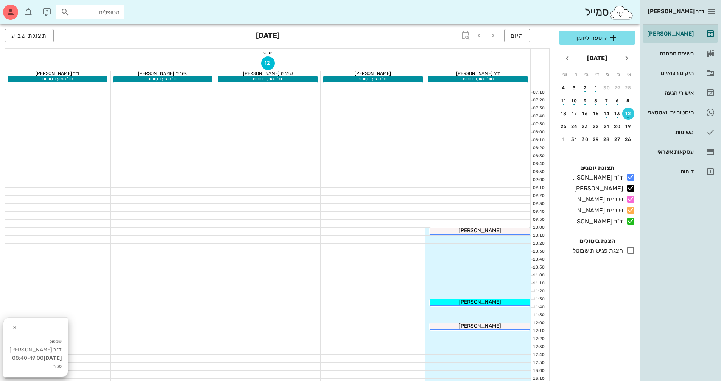
click at [469, 196] on div at bounding box center [477, 200] width 105 height 8
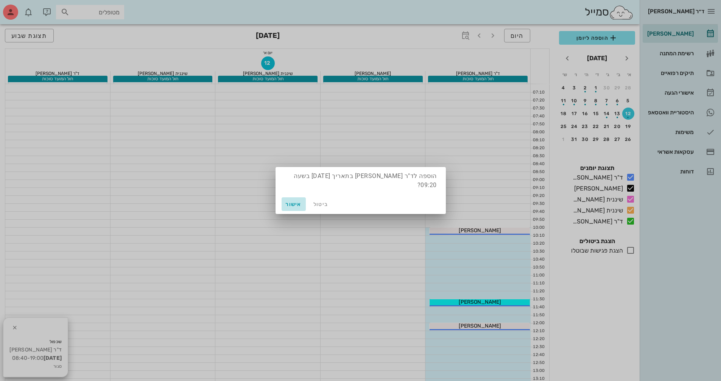
click at [297, 206] on span "אישור" at bounding box center [294, 204] width 18 height 6
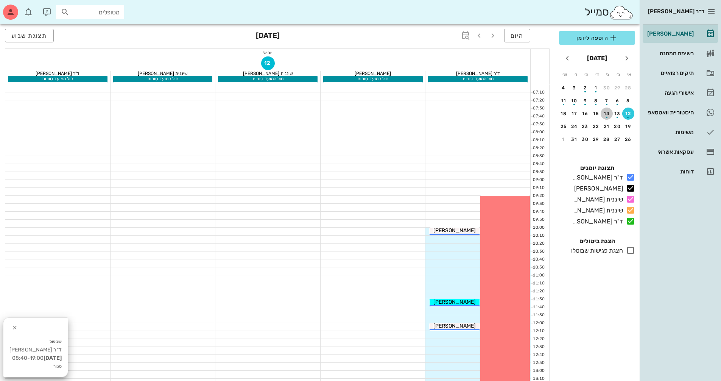
click at [609, 115] on div "button" at bounding box center [607, 115] width 12 height 4
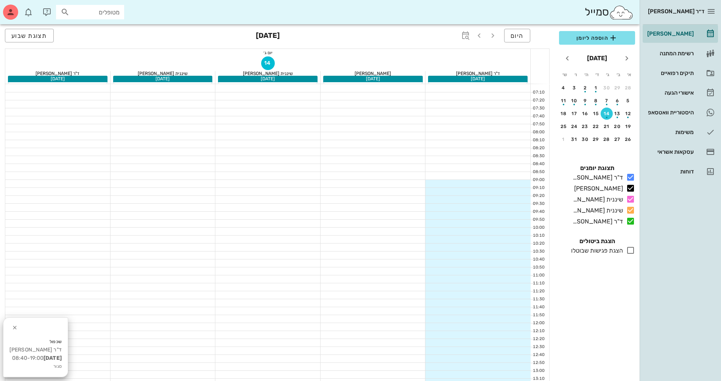
click at [498, 191] on div at bounding box center [477, 192] width 105 height 8
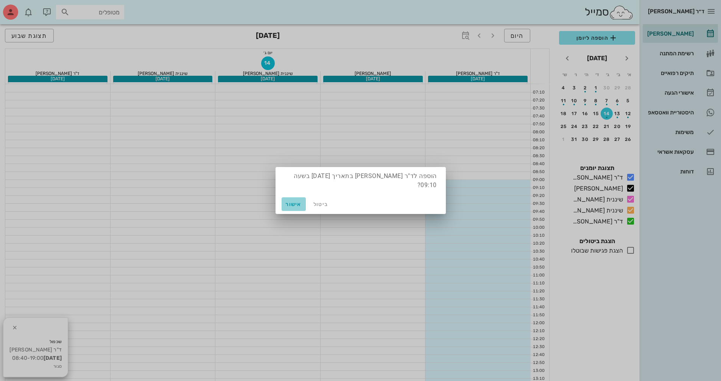
click at [293, 207] on button "אישור" at bounding box center [294, 204] width 24 height 14
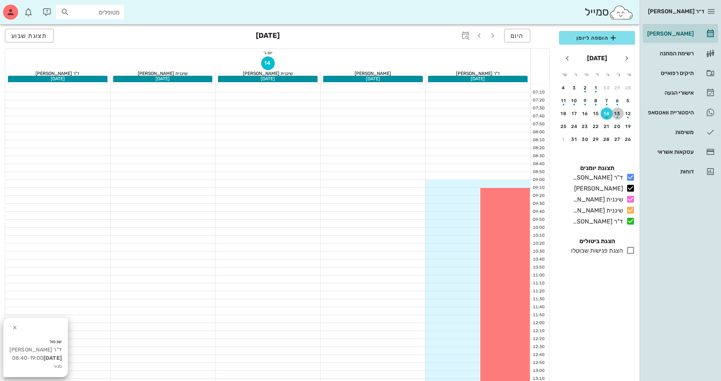
click at [622, 115] on div "button" at bounding box center [618, 115] width 12 height 4
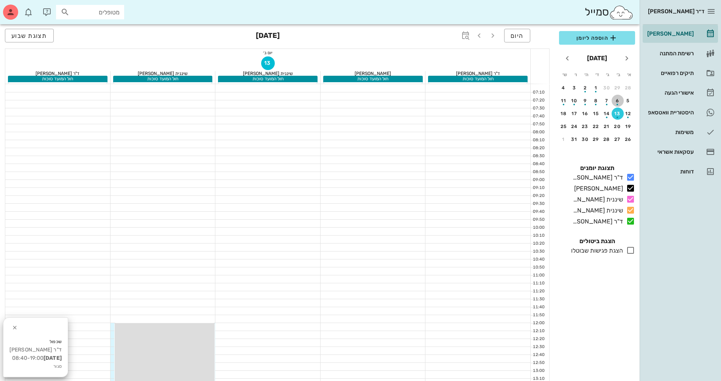
click at [615, 98] on button "6" at bounding box center [618, 101] width 12 height 12
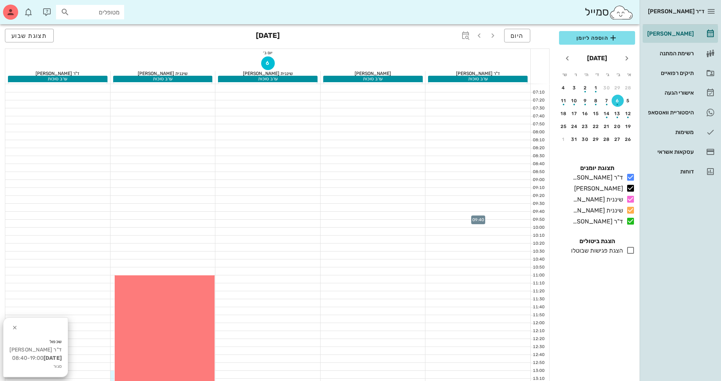
click at [489, 217] on div at bounding box center [477, 216] width 105 height 8
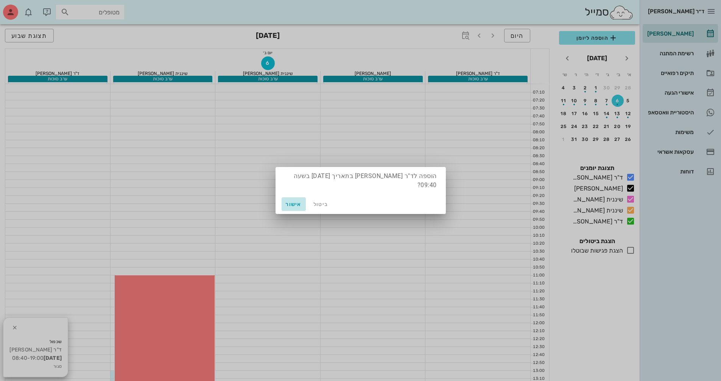
click at [301, 205] on span "אישור" at bounding box center [294, 204] width 18 height 6
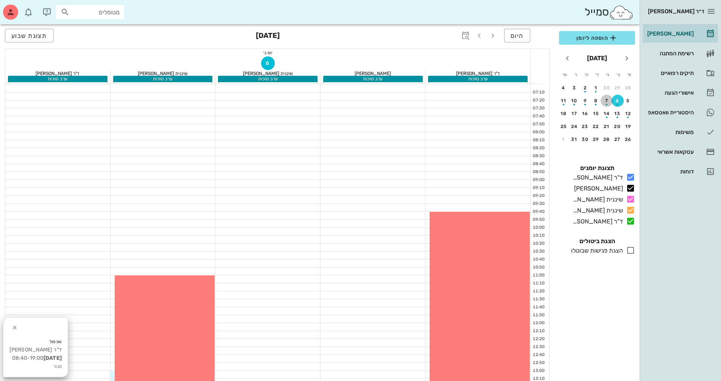
click at [607, 103] on div "button" at bounding box center [607, 102] width 12 height 4
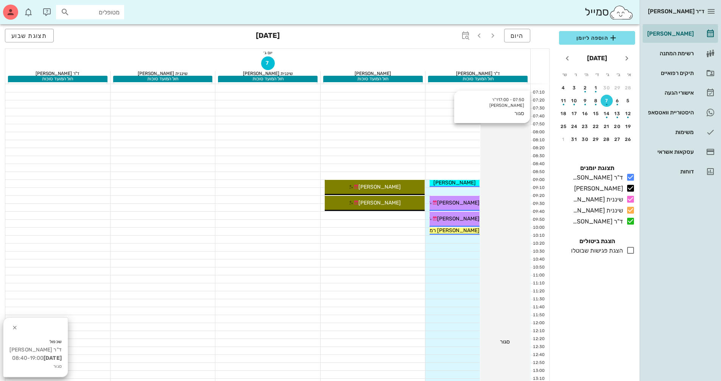
click at [510, 143] on div "07:50 - 17:00 ד"ר [PERSON_NAME] [PERSON_NAME]" at bounding box center [505, 342] width 50 height 436
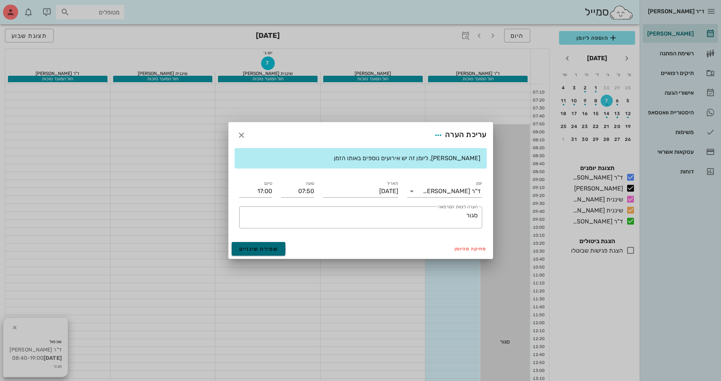
click at [272, 246] on span "שמירת שינויים" at bounding box center [258, 249] width 39 height 6
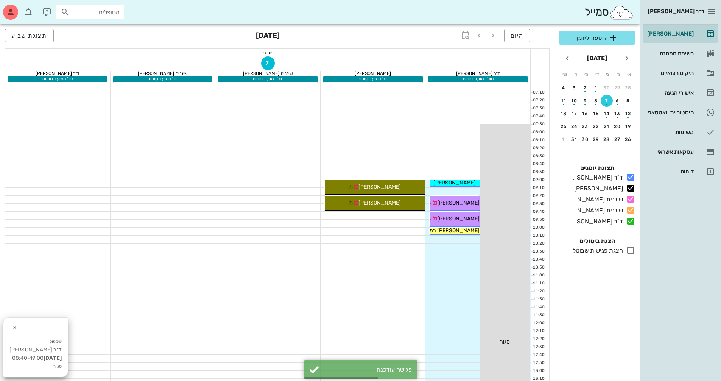
click at [455, 149] on div at bounding box center [477, 152] width 105 height 8
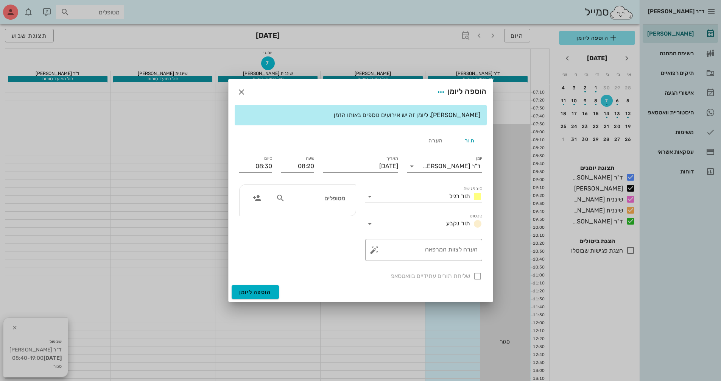
click at [385, 86] on div "הוספה ליומן" at bounding box center [361, 92] width 264 height 26
click at [240, 90] on icon "button" at bounding box center [241, 91] width 9 height 9
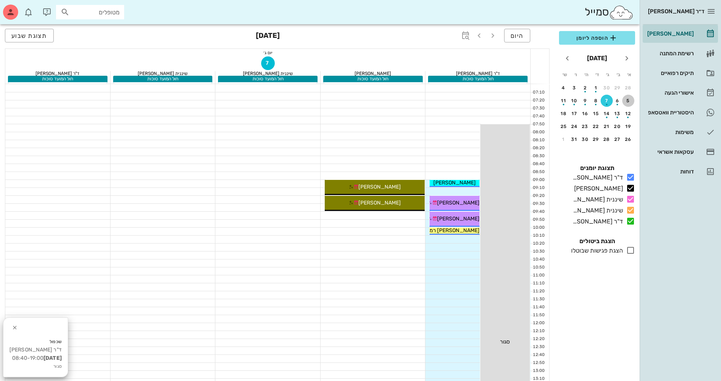
click at [627, 101] on div "5" at bounding box center [628, 100] width 12 height 5
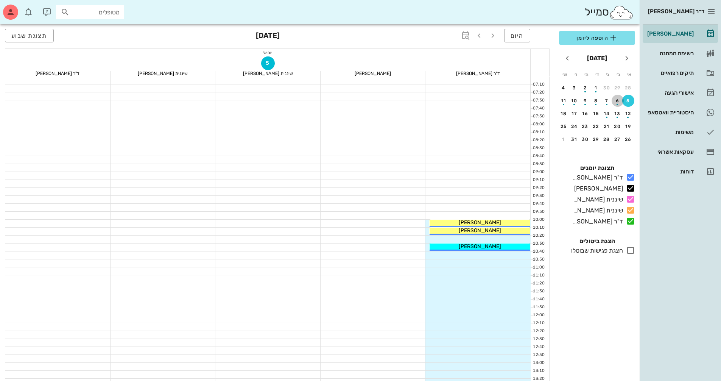
click at [617, 105] on button "6" at bounding box center [618, 101] width 12 height 12
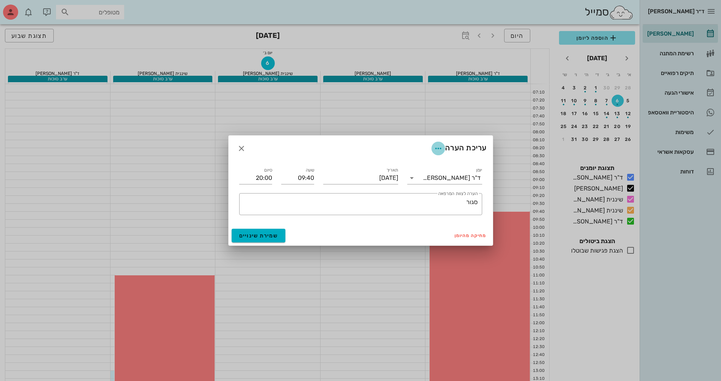
click at [440, 151] on icon "button" at bounding box center [438, 148] width 9 height 9
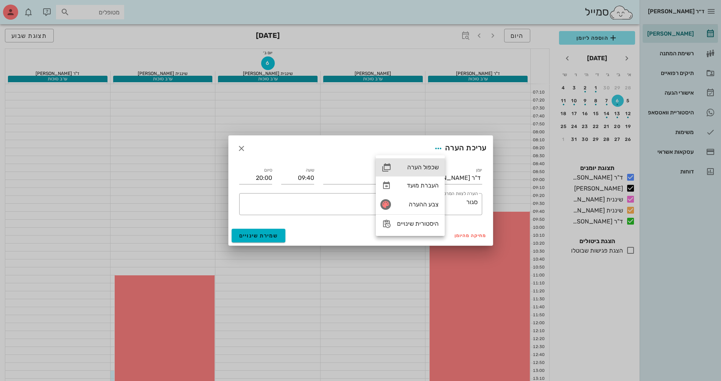
click at [432, 164] on div "שכפול הערה" at bounding box center [418, 167] width 42 height 7
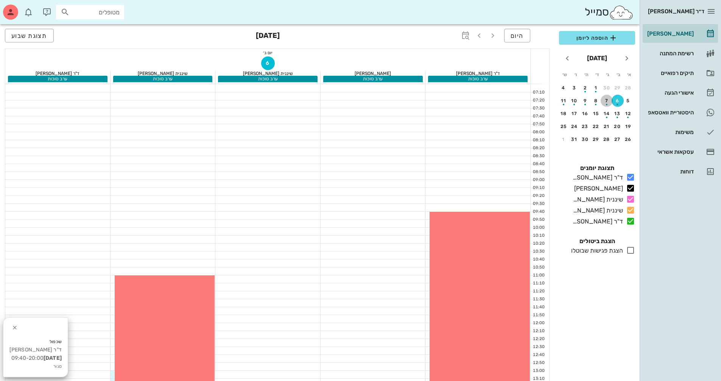
click at [608, 102] on div "button" at bounding box center [607, 102] width 12 height 4
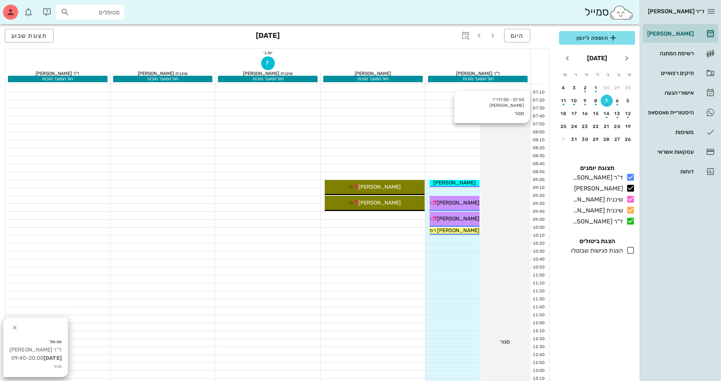
click at [501, 137] on div "07:50 - 17:00 ד"ר [PERSON_NAME] [PERSON_NAME]" at bounding box center [505, 342] width 50 height 436
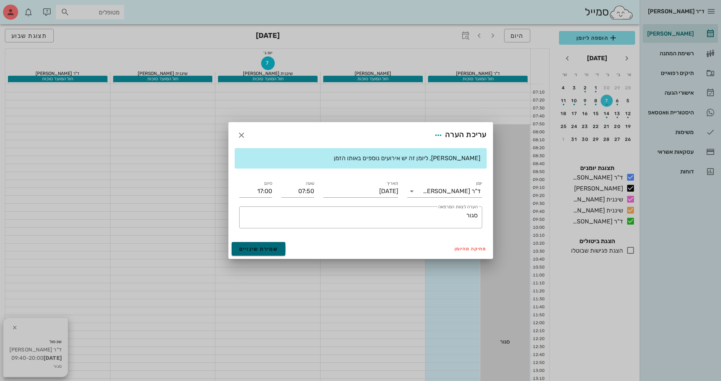
click at [278, 252] on button "שמירת שינויים" at bounding box center [259, 249] width 54 height 14
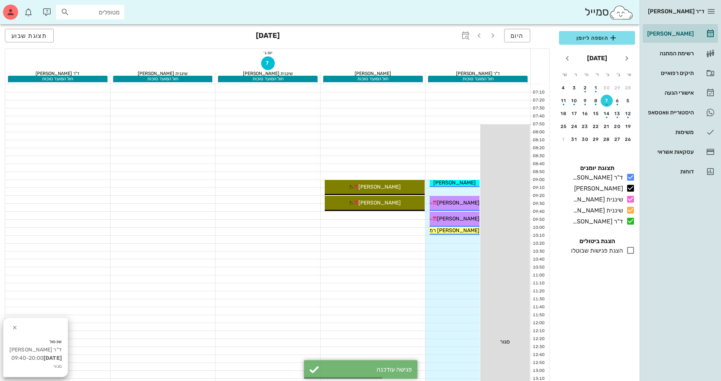
click at [468, 137] on div at bounding box center [477, 136] width 105 height 8
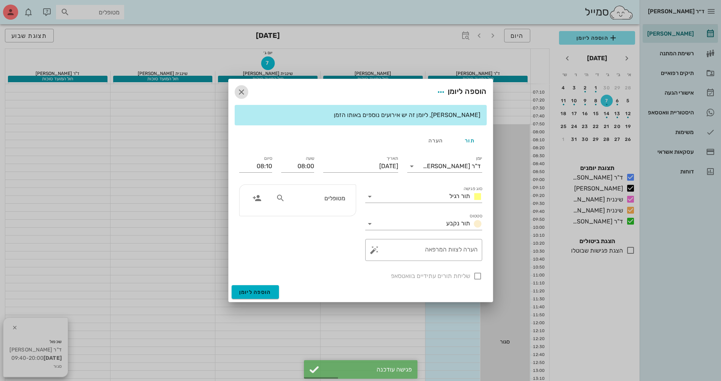
click at [243, 94] on icon "button" at bounding box center [241, 91] width 9 height 9
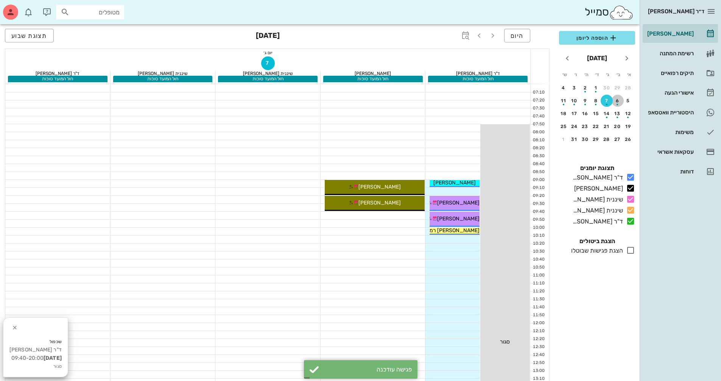
click at [619, 103] on div "button" at bounding box center [618, 102] width 12 height 4
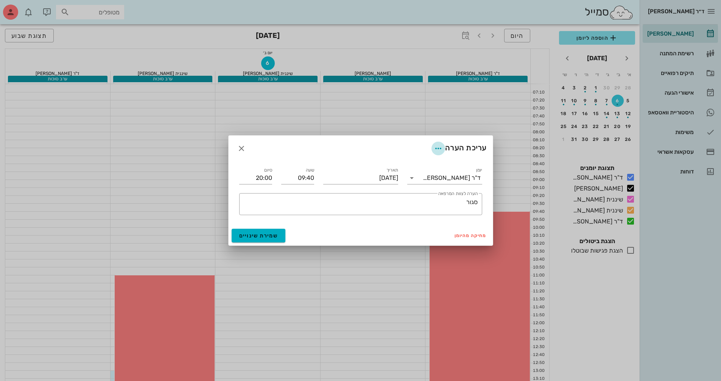
click at [441, 148] on icon "button" at bounding box center [438, 148] width 9 height 9
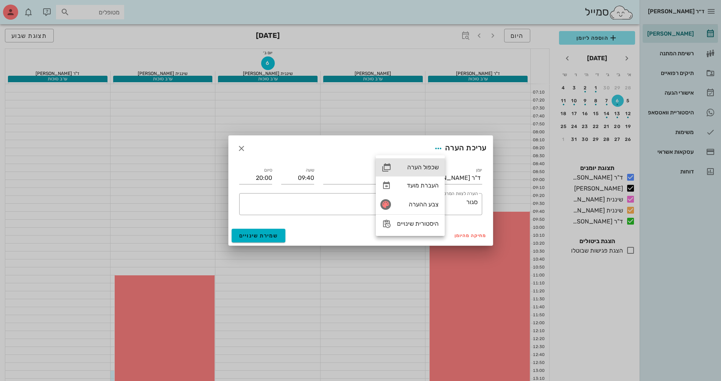
click at [430, 165] on div "שכפול הערה" at bounding box center [418, 167] width 42 height 7
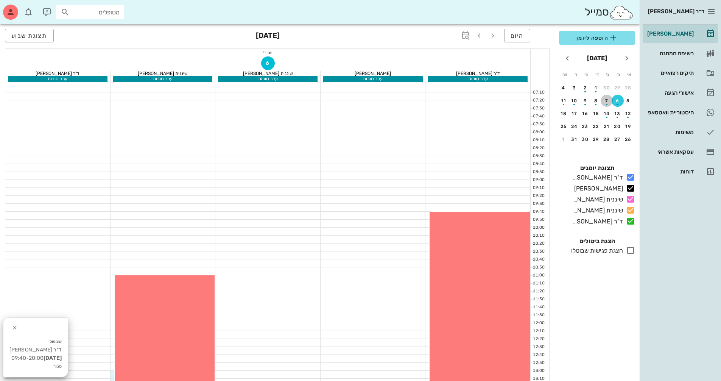
click at [605, 97] on button "7" at bounding box center [607, 101] width 12 height 12
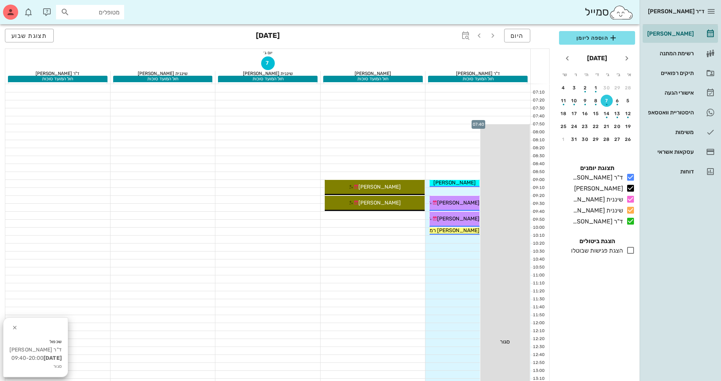
click at [455, 117] on div at bounding box center [477, 120] width 105 height 8
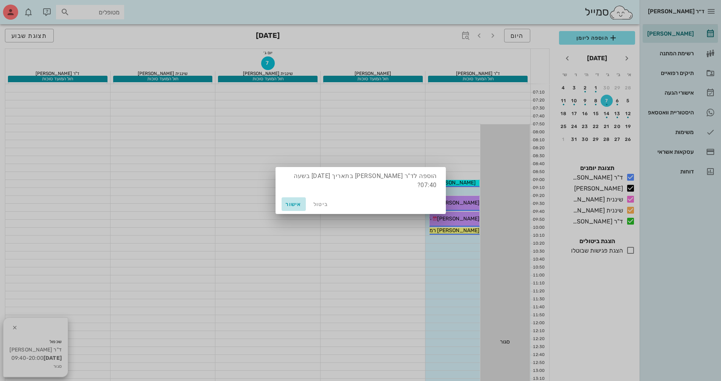
click at [296, 207] on span "אישור" at bounding box center [294, 204] width 18 height 6
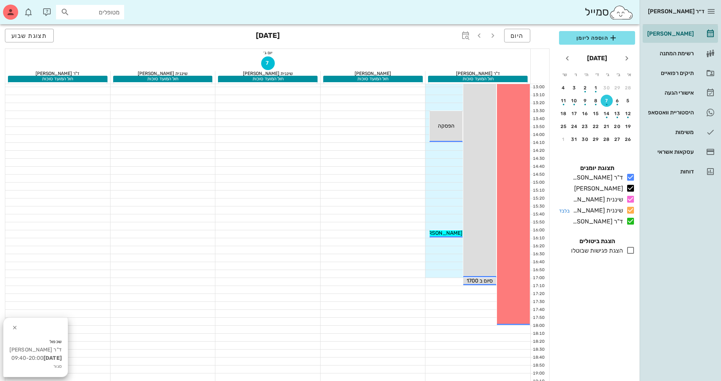
scroll to position [341, 0]
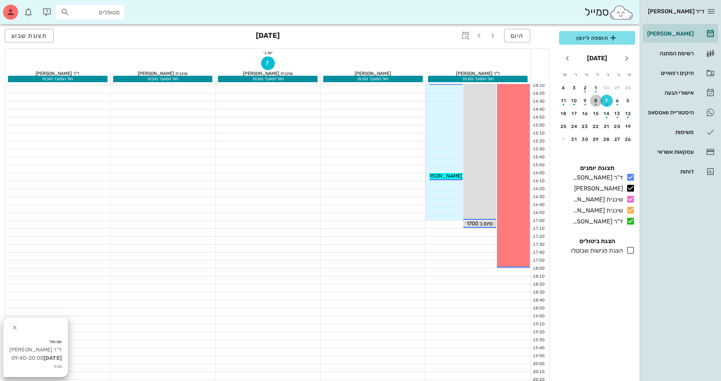
click at [597, 101] on div "button" at bounding box center [596, 102] width 12 height 4
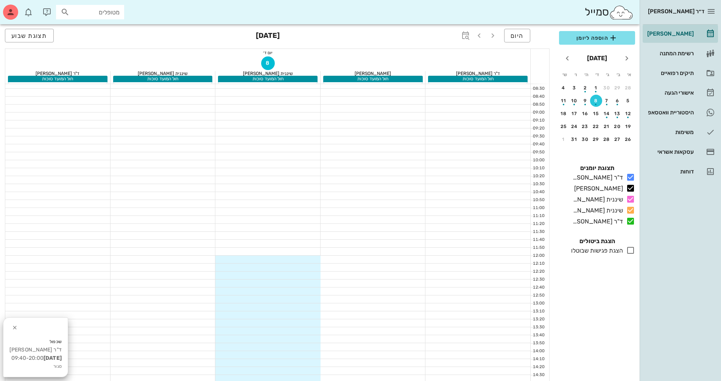
scroll to position [38, 0]
click at [584, 101] on div "button" at bounding box center [585, 102] width 12 height 4
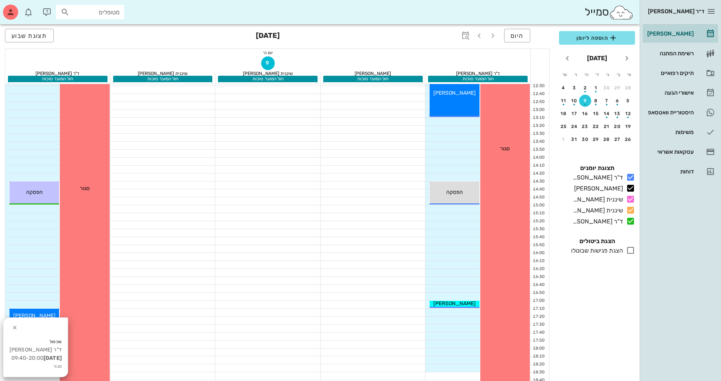
scroll to position [341, 0]
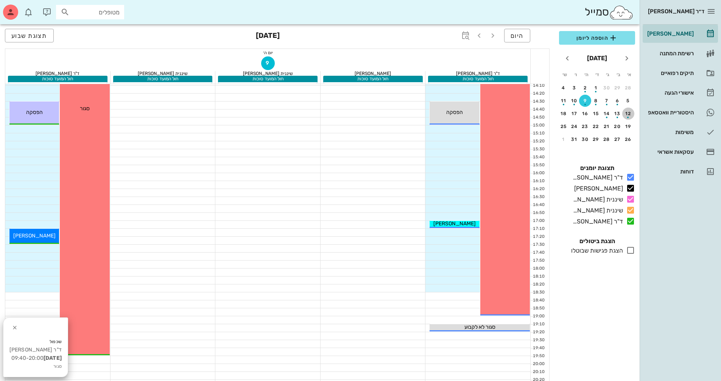
click at [626, 113] on div "button" at bounding box center [628, 115] width 12 height 4
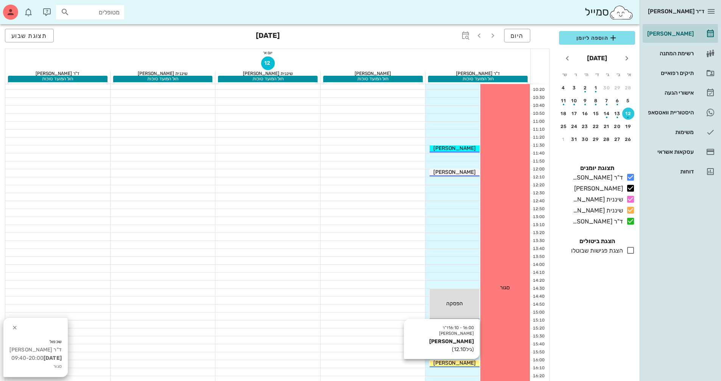
scroll to position [151, 0]
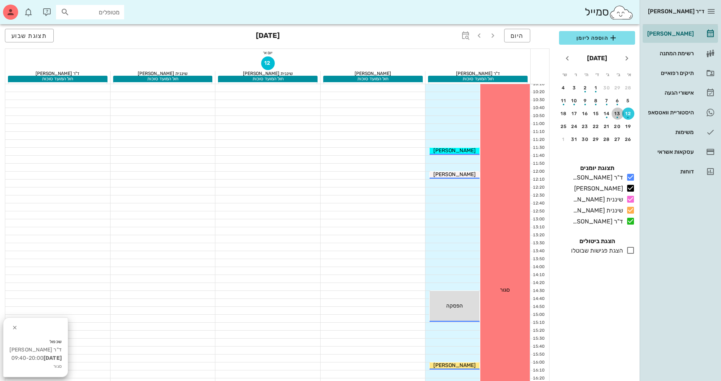
click at [617, 114] on div "button" at bounding box center [618, 115] width 12 height 4
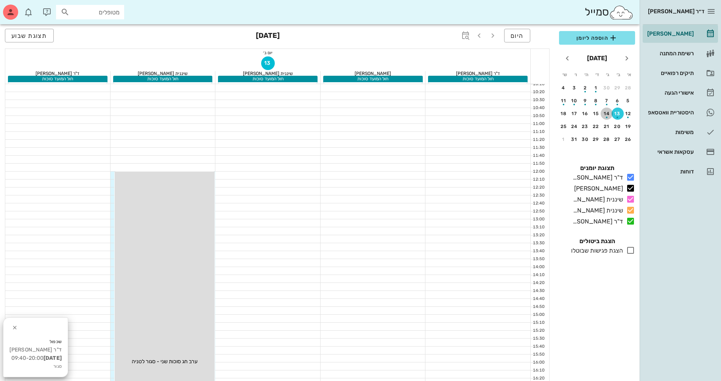
click at [607, 115] on div "button" at bounding box center [607, 115] width 12 height 4
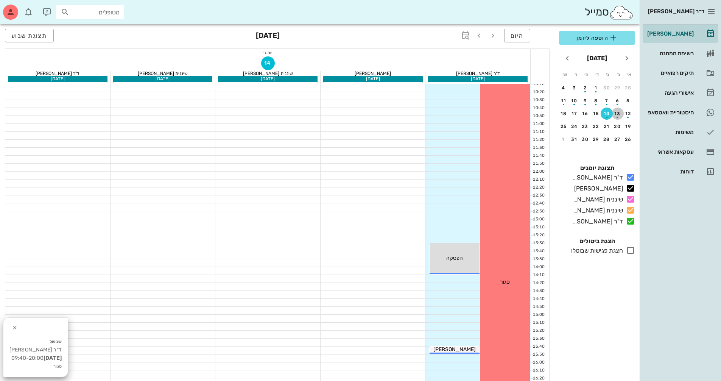
click at [614, 114] on div "button" at bounding box center [618, 115] width 12 height 4
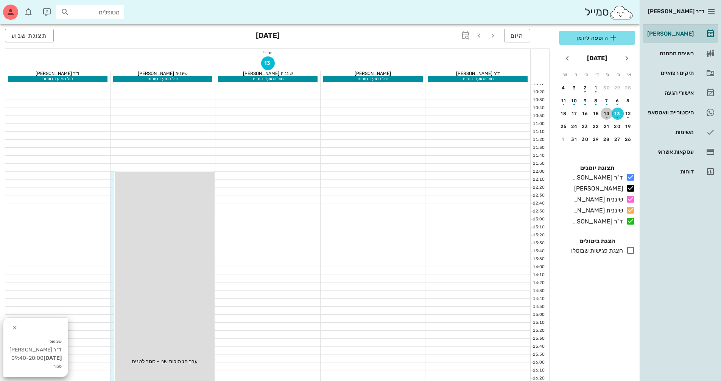
click at [608, 113] on div "button" at bounding box center [607, 115] width 12 height 4
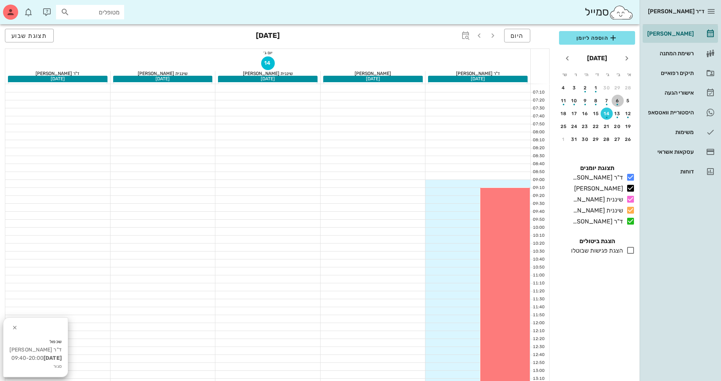
click at [616, 105] on button "6" at bounding box center [618, 101] width 12 height 12
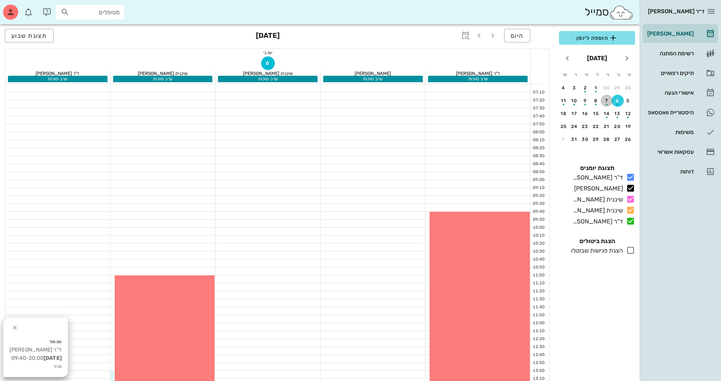
click at [607, 103] on div "button" at bounding box center [607, 102] width 12 height 4
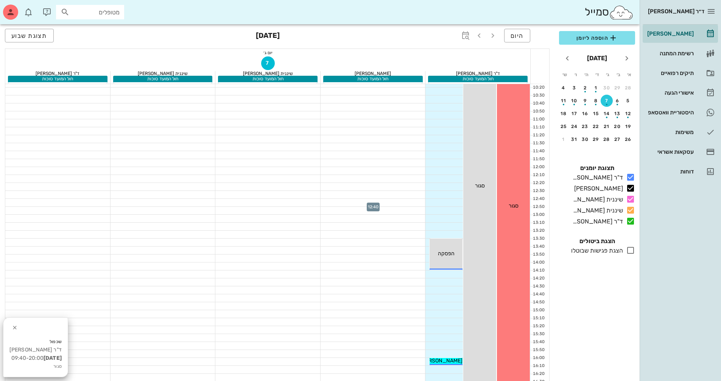
scroll to position [76, 0]
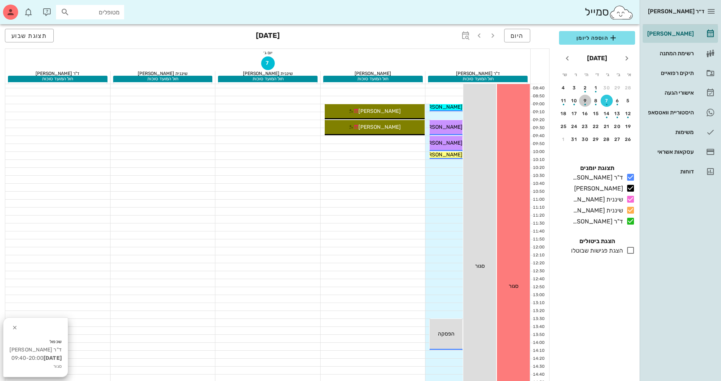
click at [586, 100] on div "9" at bounding box center [585, 100] width 12 height 5
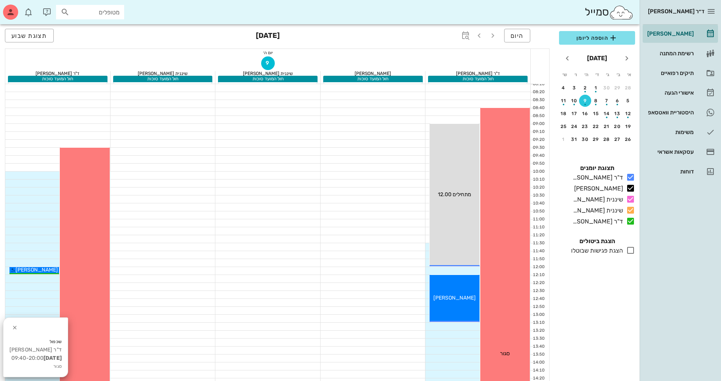
scroll to position [38, 0]
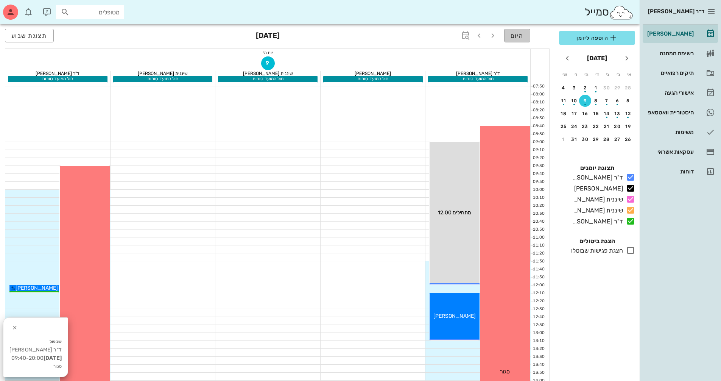
click at [513, 39] on span "היום" at bounding box center [517, 35] width 13 height 7
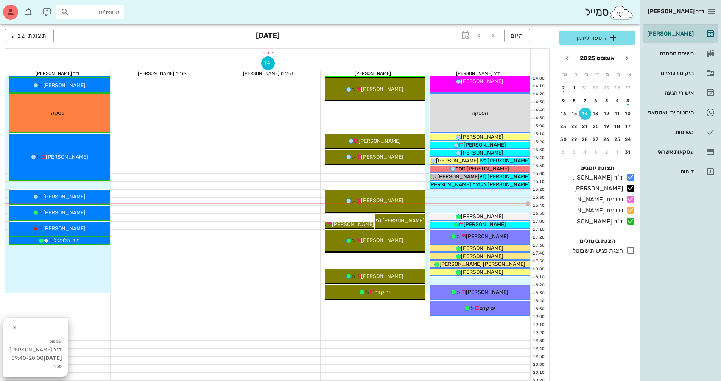
scroll to position [333, 0]
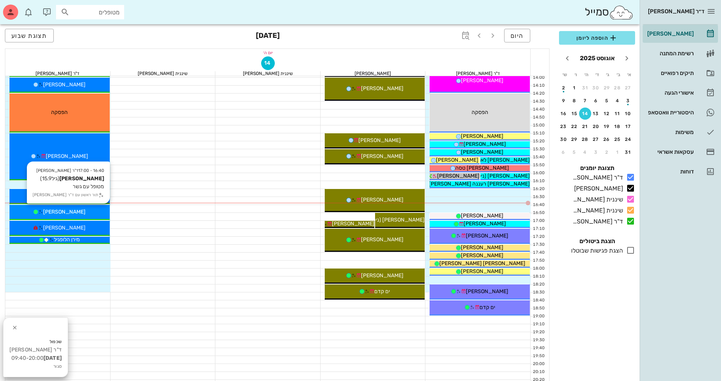
click at [94, 212] on div "[PERSON_NAME]" at bounding box center [59, 212] width 100 height 8
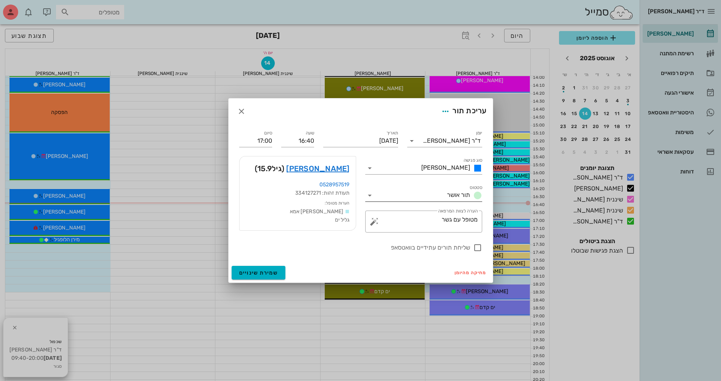
click at [368, 198] on icon at bounding box center [369, 195] width 9 height 9
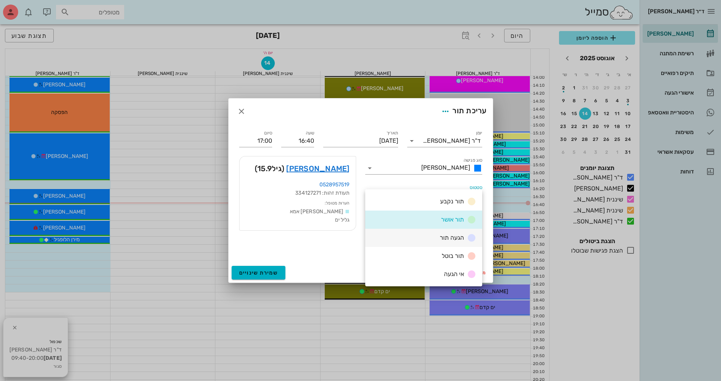
click at [383, 233] on div "הגעה תור" at bounding box center [423, 238] width 117 height 18
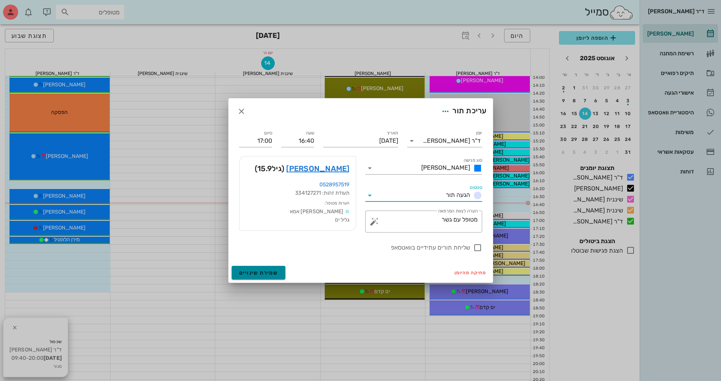
click at [277, 268] on button "שמירת שינויים" at bounding box center [259, 273] width 54 height 14
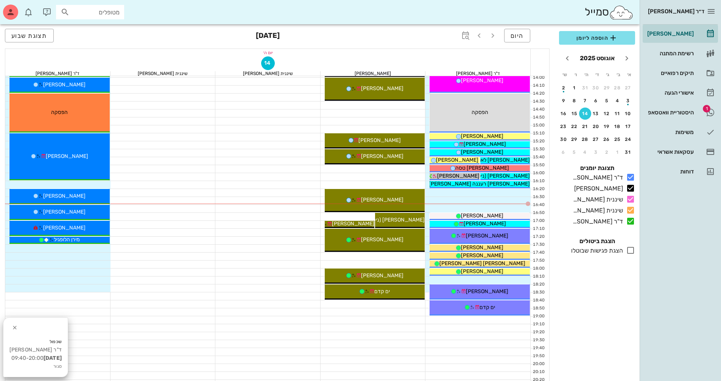
click at [114, 12] on input "מטופלים" at bounding box center [95, 12] width 48 height 10
type input "כחל"
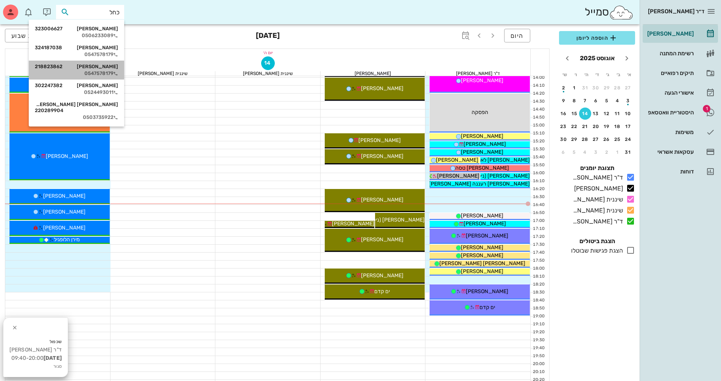
click at [96, 70] on div "[PERSON_NAME] 218823862 0547578179" at bounding box center [76, 70] width 83 height 19
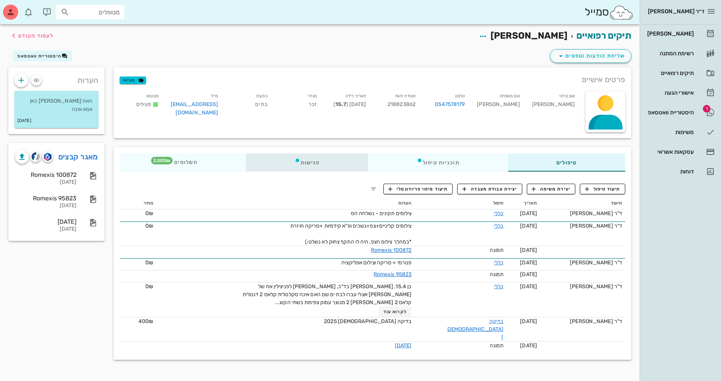
click at [326, 164] on div "פגישות" at bounding box center [307, 162] width 122 height 18
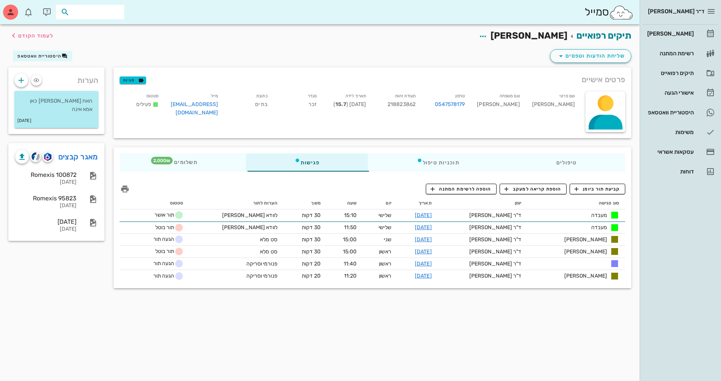
click at [105, 16] on input "text" at bounding box center [95, 12] width 48 height 10
type input "[PERSON_NAME]"
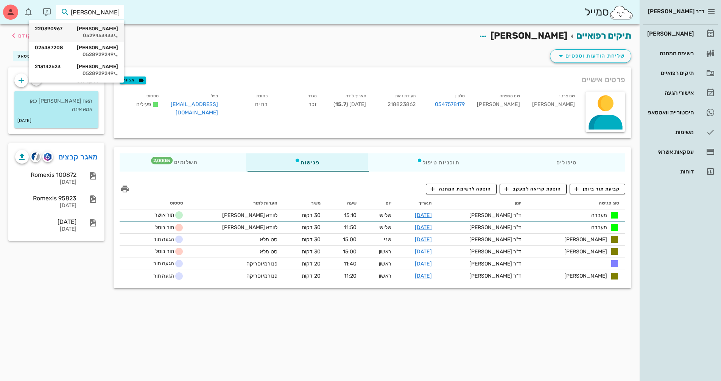
click at [104, 30] on div "[PERSON_NAME] 220390967" at bounding box center [76, 29] width 83 height 6
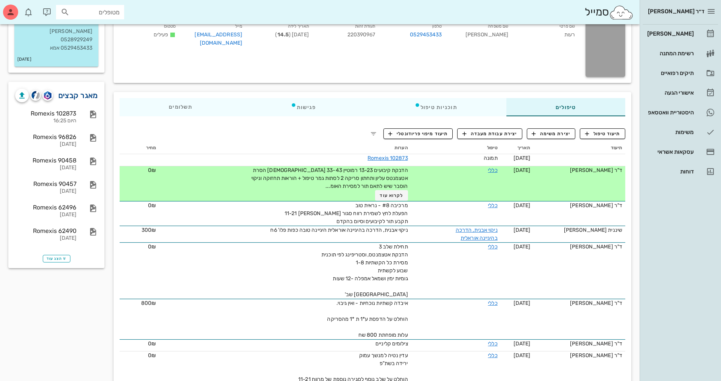
scroll to position [76, 0]
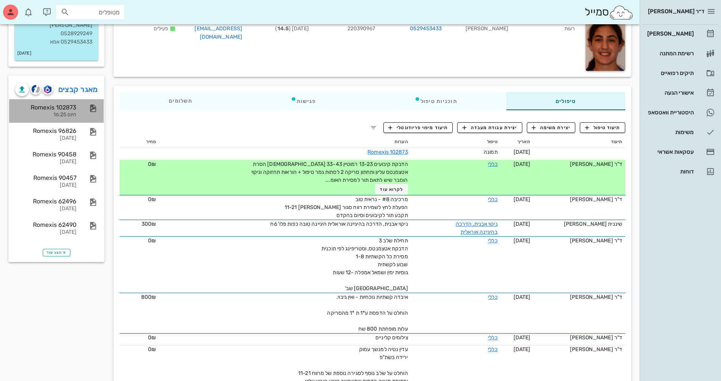
click at [72, 115] on div "היום 16:25" at bounding box center [45, 115] width 61 height 6
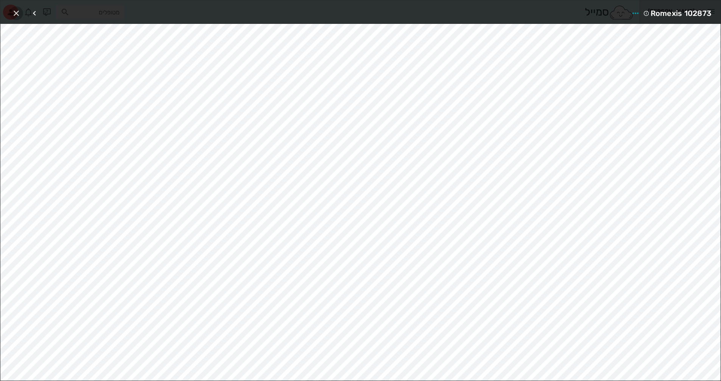
click at [16, 15] on icon "button" at bounding box center [16, 13] width 9 height 9
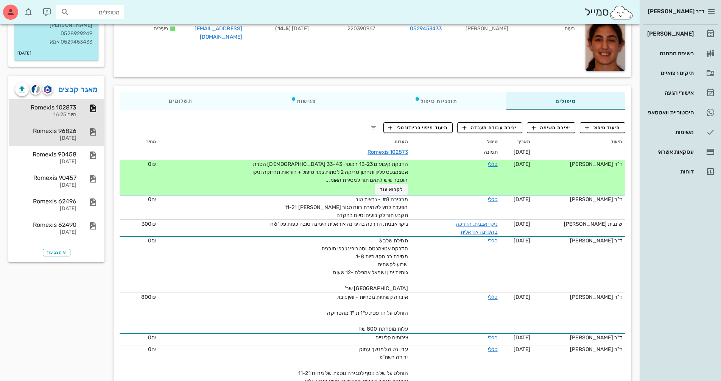
click at [50, 139] on div "[DATE]" at bounding box center [45, 138] width 61 height 6
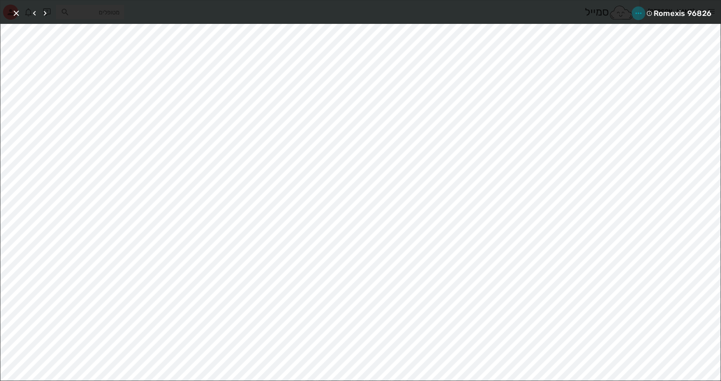
click at [638, 14] on icon "button" at bounding box center [638, 13] width 9 height 9
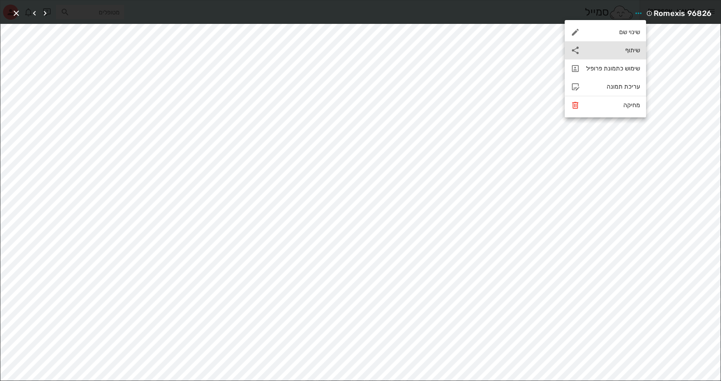
click at [620, 45] on div "שיתוף" at bounding box center [605, 50] width 81 height 18
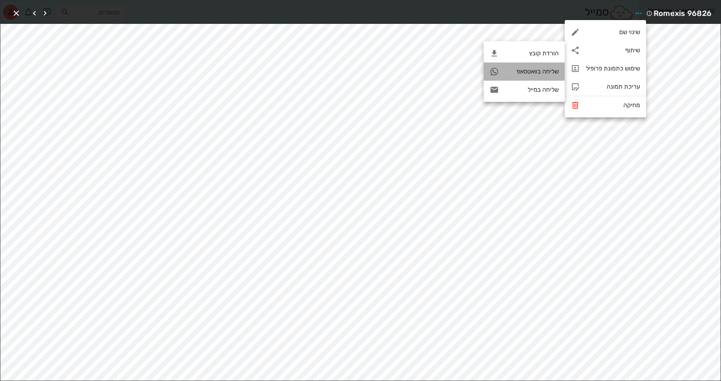
click at [542, 67] on div "שליחה בוואטסאפ" at bounding box center [524, 71] width 81 height 18
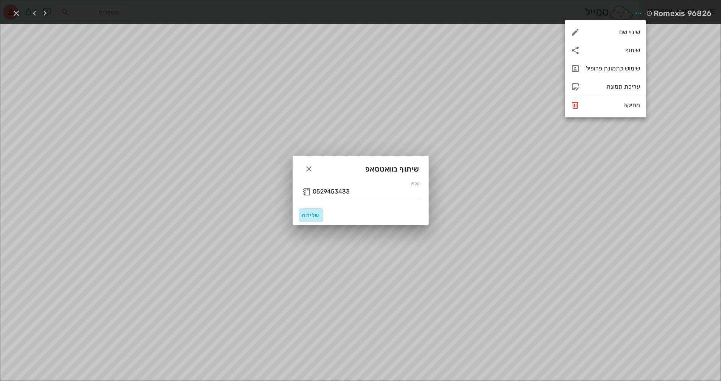
click at [316, 219] on button "שליחה" at bounding box center [311, 215] width 24 height 14
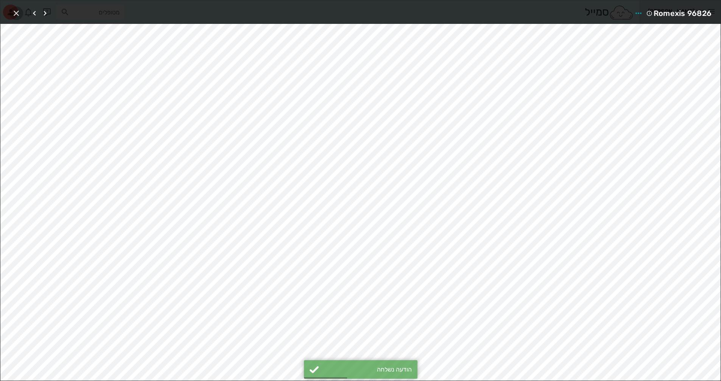
click at [17, 15] on icon "button" at bounding box center [16, 13] width 9 height 9
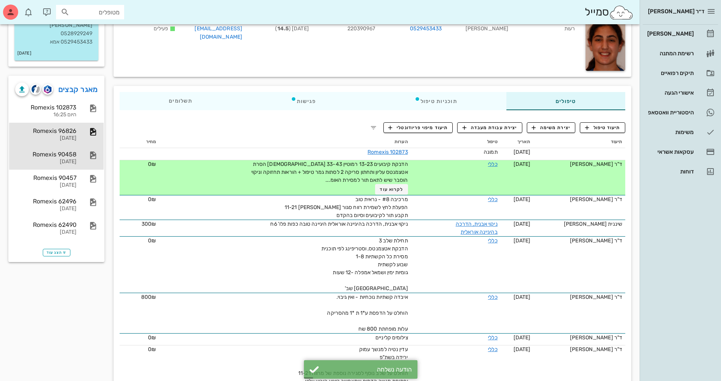
click at [67, 157] on div "Romexis 90458" at bounding box center [45, 154] width 61 height 7
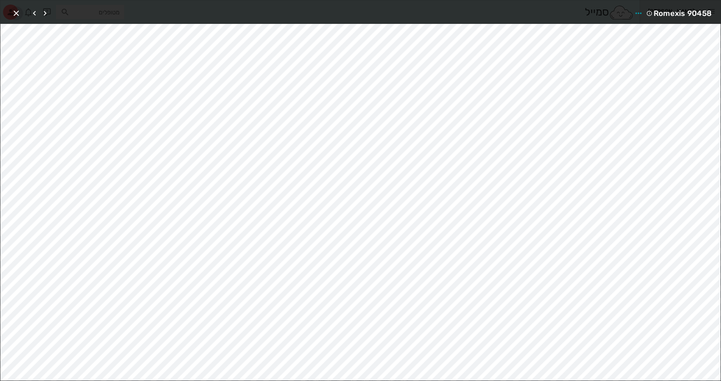
click at [16, 16] on icon "button" at bounding box center [16, 13] width 9 height 9
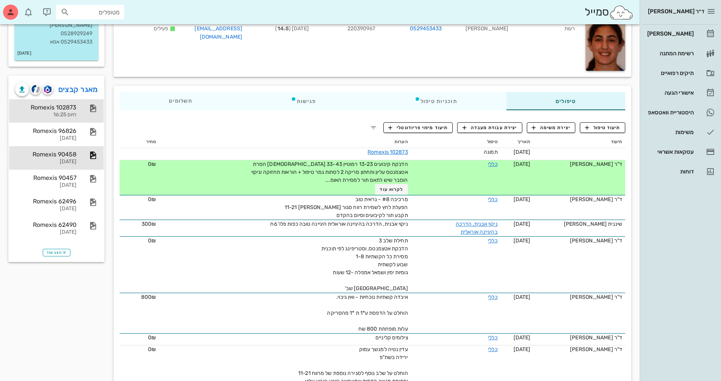
click at [73, 112] on div "היום 16:25" at bounding box center [45, 115] width 61 height 6
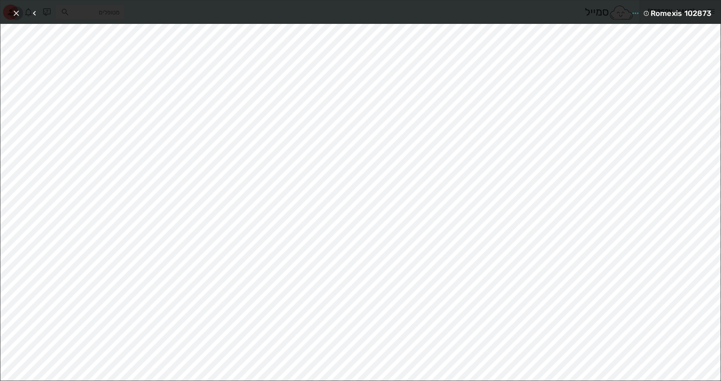
click at [18, 19] on button "button" at bounding box center [16, 13] width 14 height 14
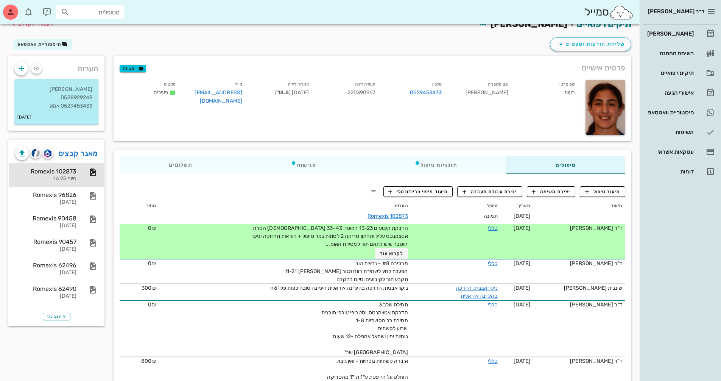
scroll to position [0, 0]
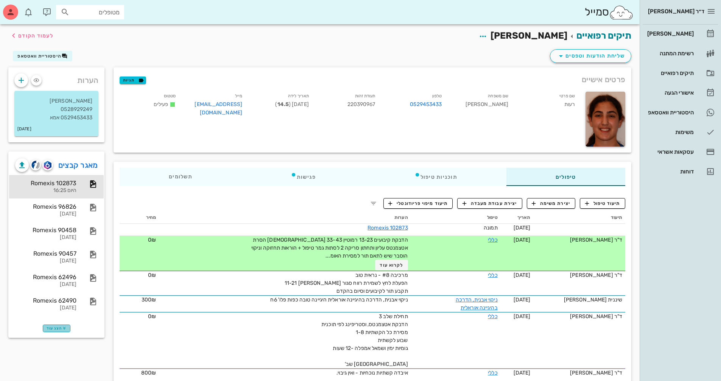
click at [59, 326] on span "הצג עוד" at bounding box center [57, 328] width 20 height 5
click at [71, 182] on div "Romexis 102873" at bounding box center [45, 182] width 61 height 7
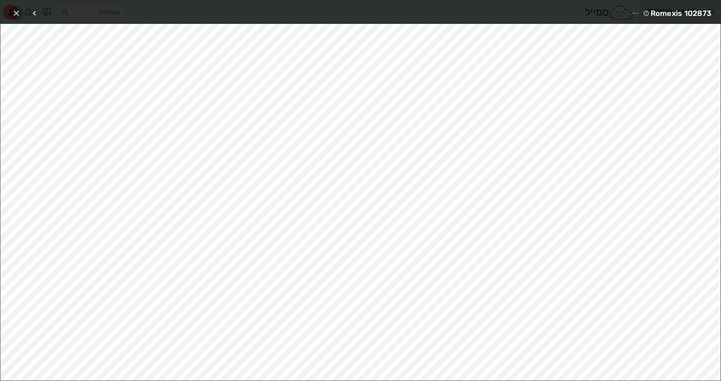
click at [16, 10] on icon "button" at bounding box center [16, 13] width 9 height 9
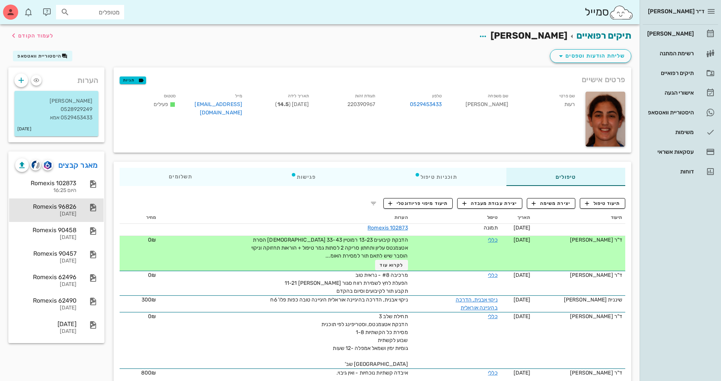
click at [76, 204] on div "Romexis 96826" at bounding box center [45, 206] width 61 height 7
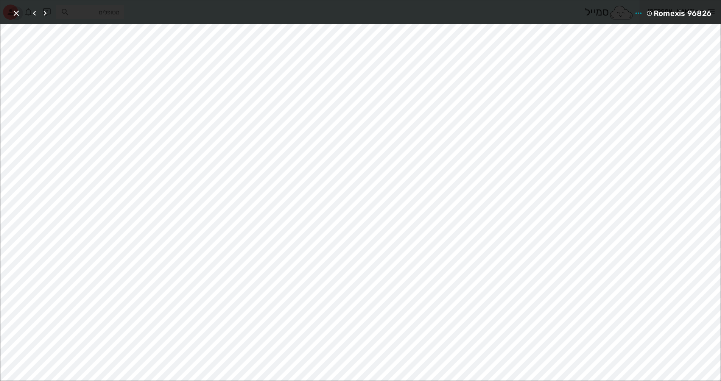
click at [17, 13] on icon "button" at bounding box center [16, 13] width 9 height 9
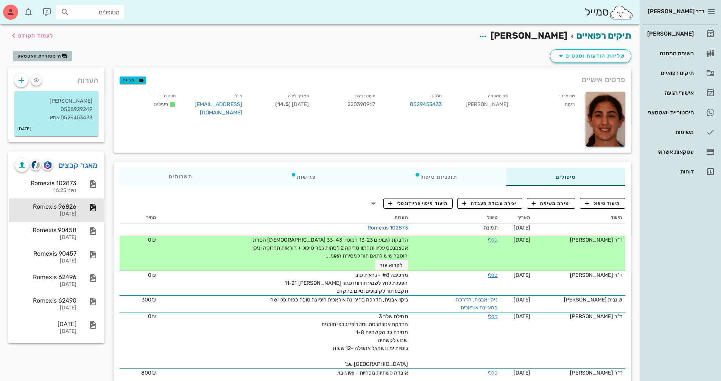
click at [38, 58] on span "היסטוריית וואטסאפ" at bounding box center [39, 55] width 44 height 5
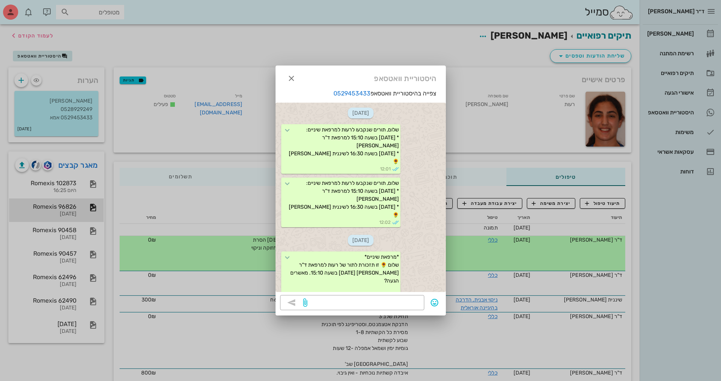
scroll to position [469, 0]
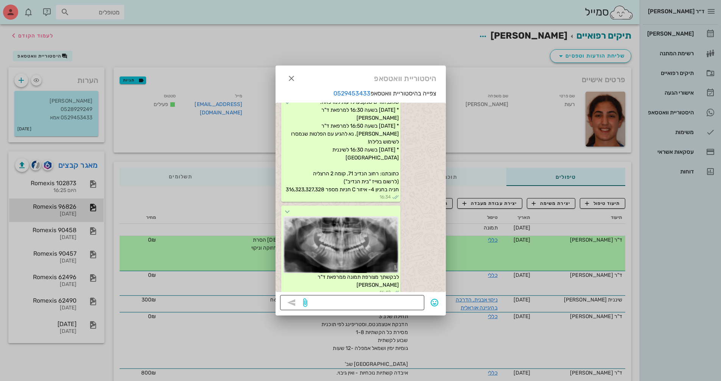
click at [383, 295] on div at bounding box center [364, 302] width 111 height 15
type textarea "זה פנורמי מחודש 5.25"
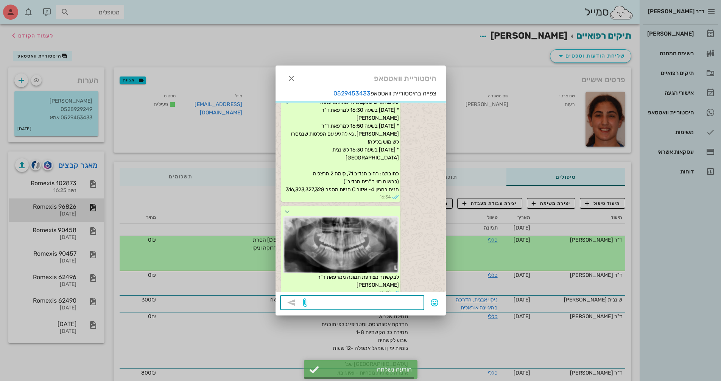
scroll to position [506, 0]
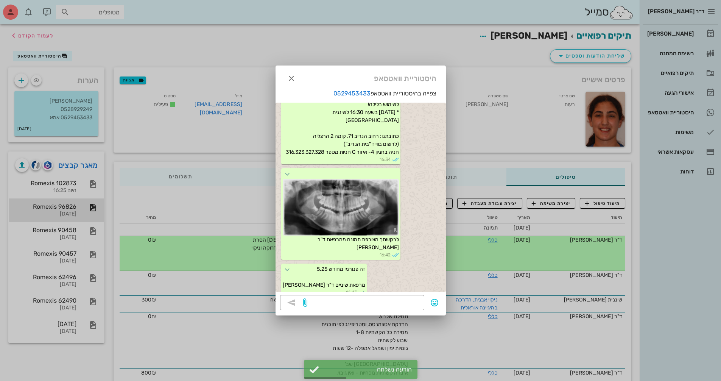
click at [246, 196] on div at bounding box center [360, 190] width 721 height 381
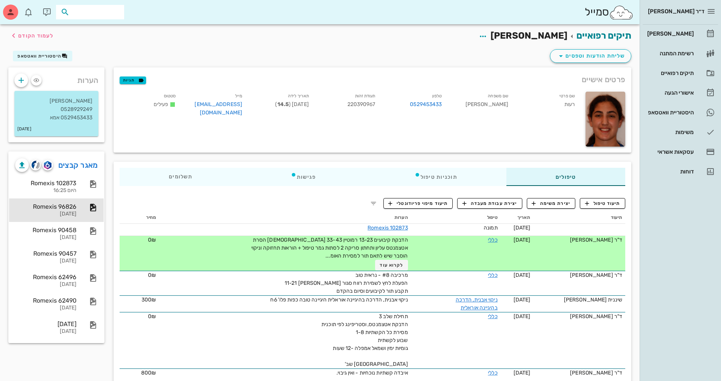
click at [94, 11] on input "text" at bounding box center [95, 12] width 48 height 10
type input "[PERSON_NAME]"
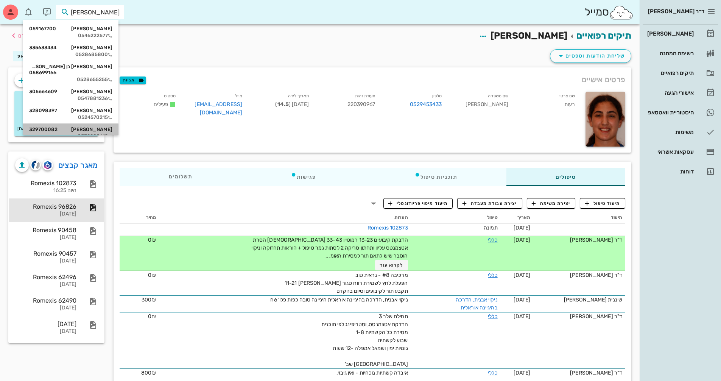
click at [98, 126] on div "[PERSON_NAME] 329700082" at bounding box center [70, 129] width 83 height 6
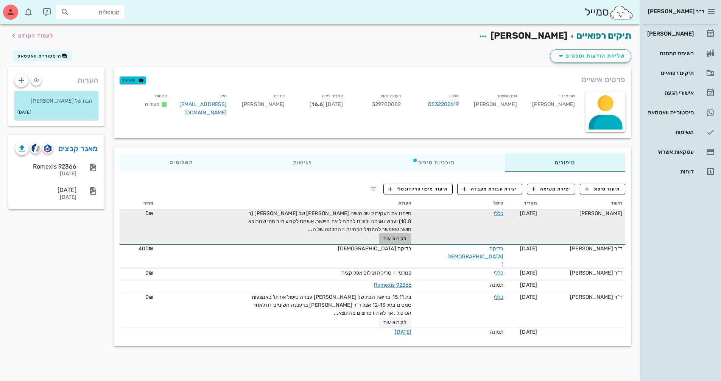
click at [404, 238] on span "לקרוא עוד" at bounding box center [394, 238] width 23 height 5
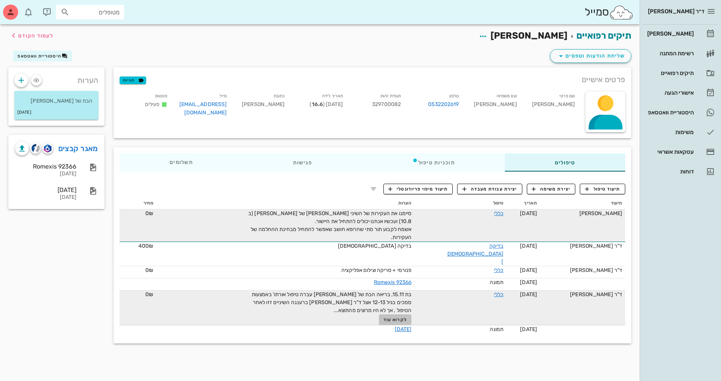
click at [407, 317] on span "לקרוא עוד" at bounding box center [394, 319] width 23 height 5
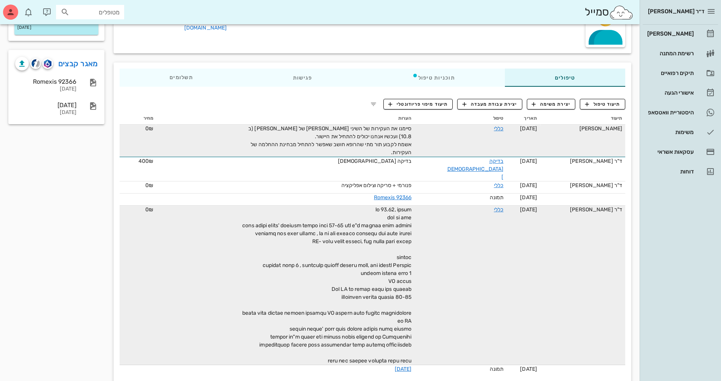
scroll to position [87, 0]
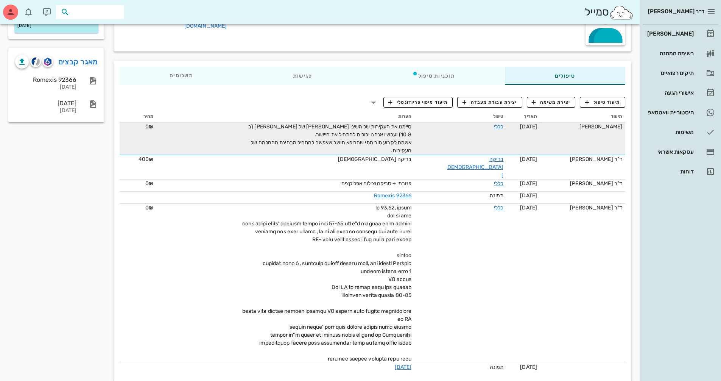
click at [114, 17] on input "text" at bounding box center [95, 12] width 48 height 10
type input "[PERSON_NAME]"
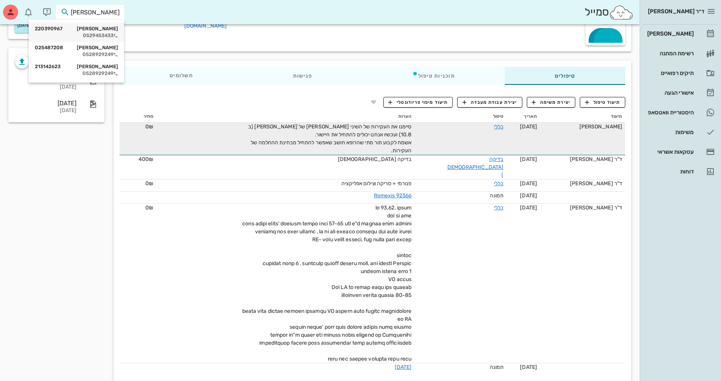
click at [91, 34] on div "0529453433" at bounding box center [76, 36] width 83 height 6
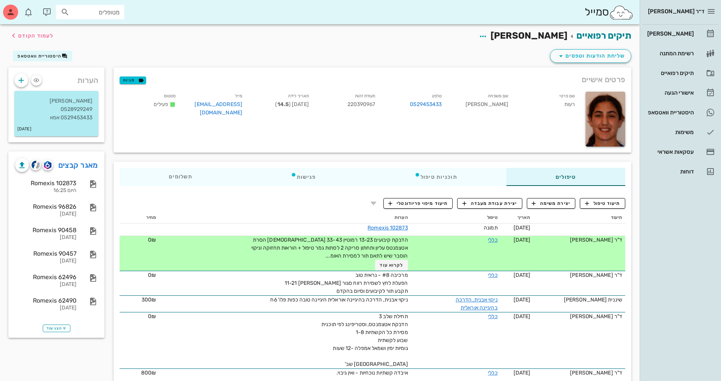
click at [78, 187] on div "Romexis 102873 היום 16:25" at bounding box center [56, 186] width 95 height 23
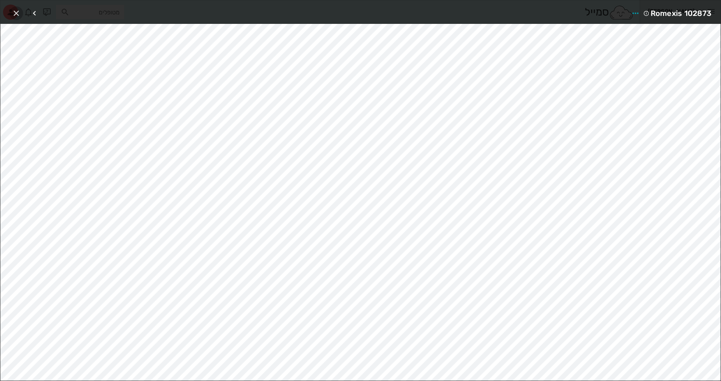
click at [18, 15] on icon "button" at bounding box center [16, 13] width 9 height 9
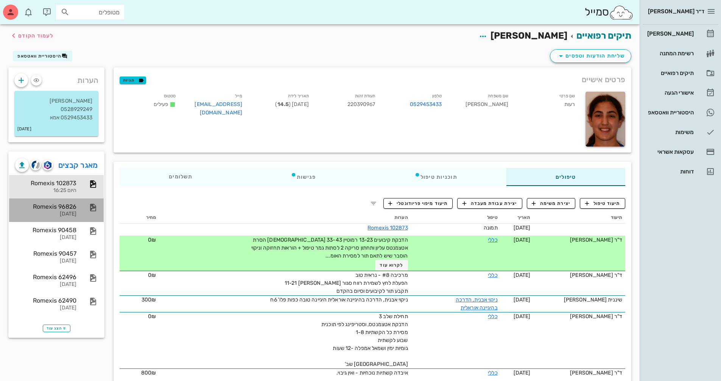
click at [64, 209] on div "Romexis 96826" at bounding box center [45, 206] width 61 height 7
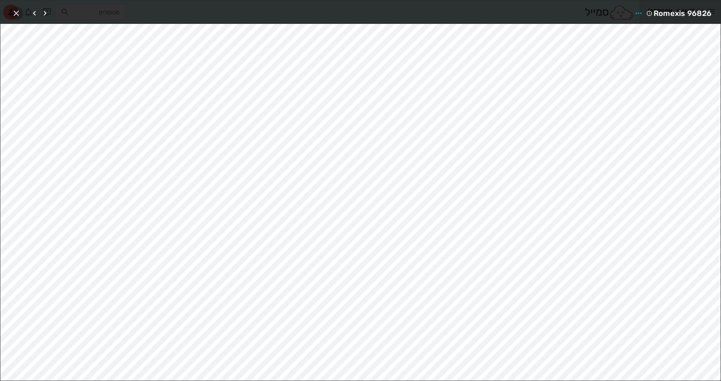
click at [17, 11] on icon "button" at bounding box center [16, 13] width 9 height 9
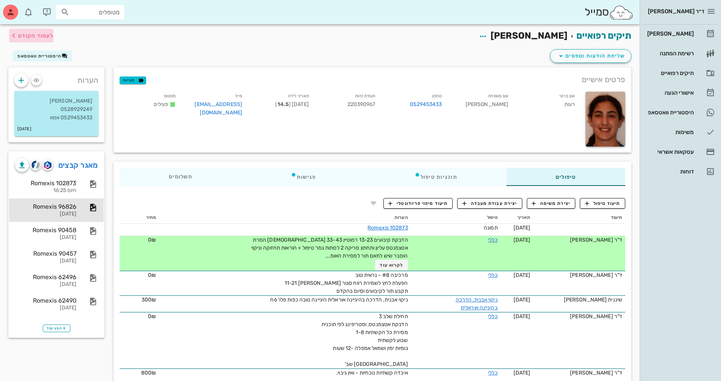
click at [45, 35] on span "לעמוד הקודם" at bounding box center [35, 36] width 35 height 6
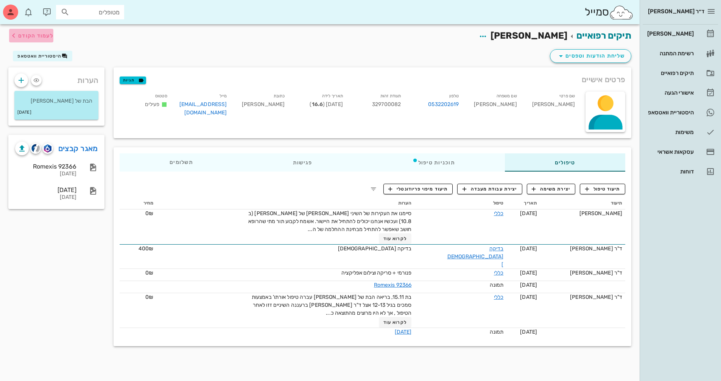
click at [45, 35] on span "לעמוד הקודם" at bounding box center [35, 36] width 35 height 6
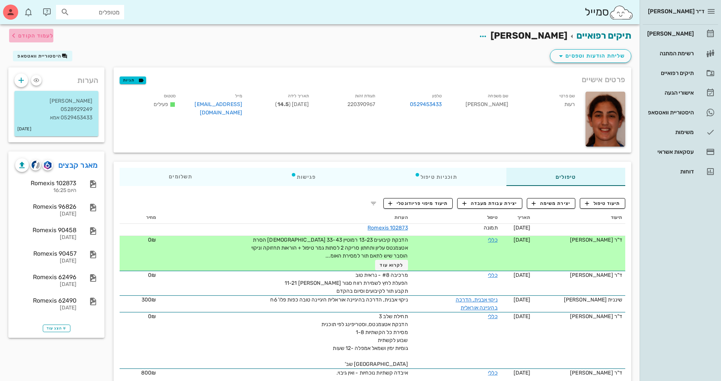
click at [45, 35] on span "לעמוד הקודם" at bounding box center [35, 36] width 35 height 6
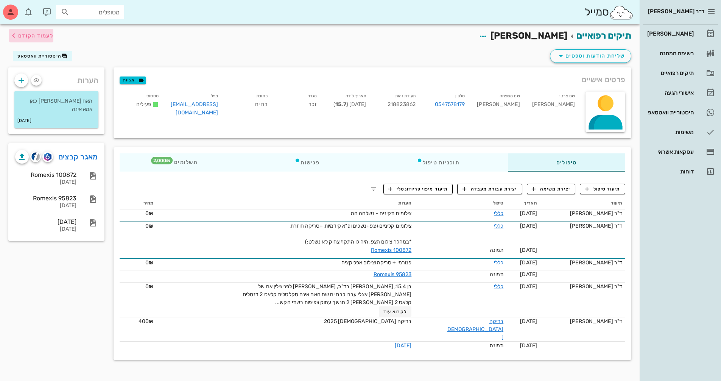
click at [45, 35] on span "לעמוד הקודם" at bounding box center [35, 36] width 35 height 6
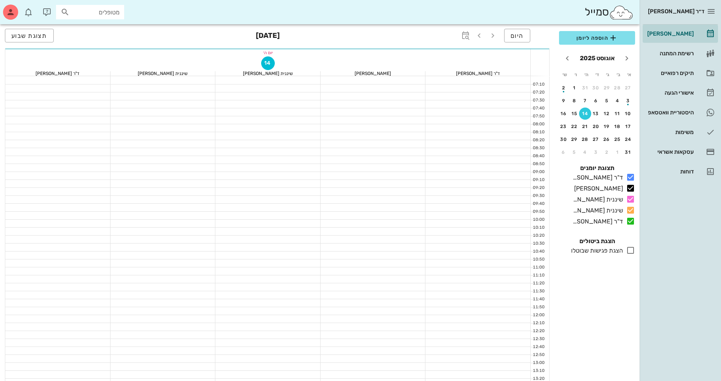
scroll to position [333, 0]
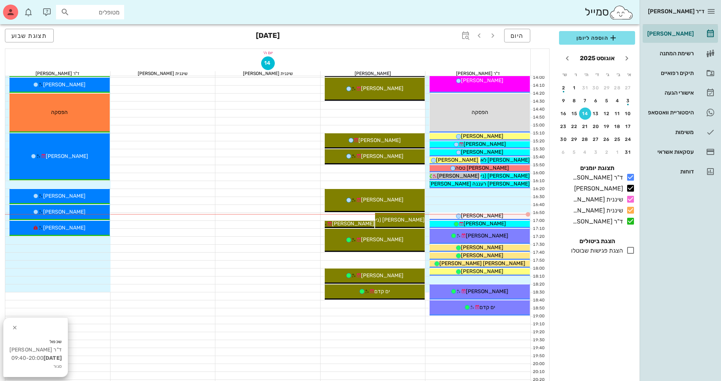
click at [631, 250] on icon at bounding box center [630, 250] width 9 height 9
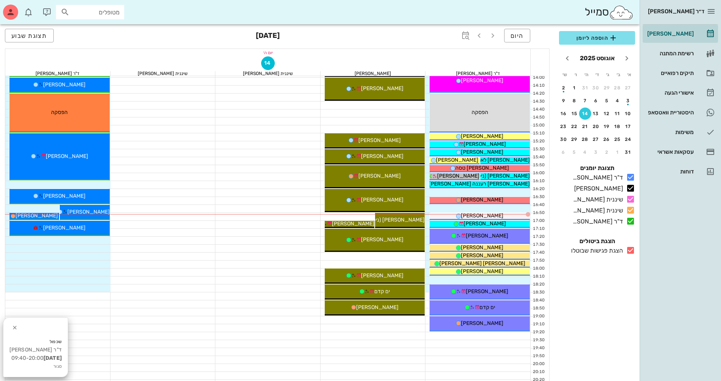
click at [631, 250] on icon at bounding box center [630, 250] width 9 height 9
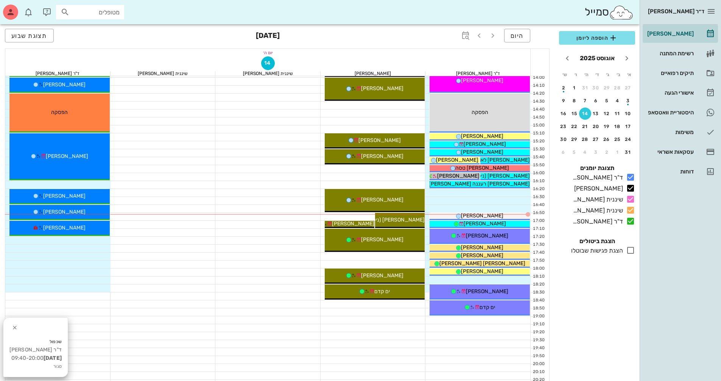
click at [631, 250] on icon at bounding box center [630, 250] width 9 height 9
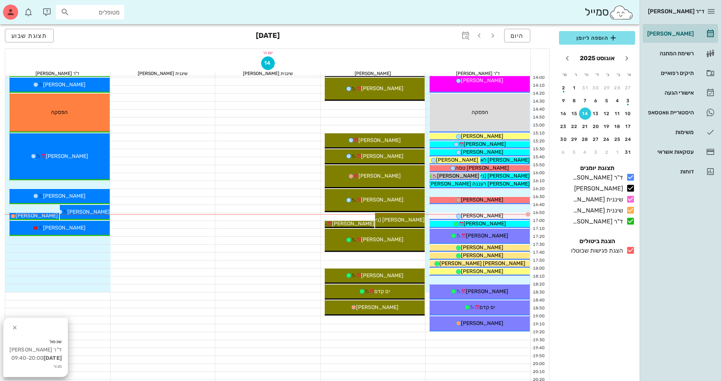
click at [631, 250] on icon at bounding box center [630, 250] width 9 height 9
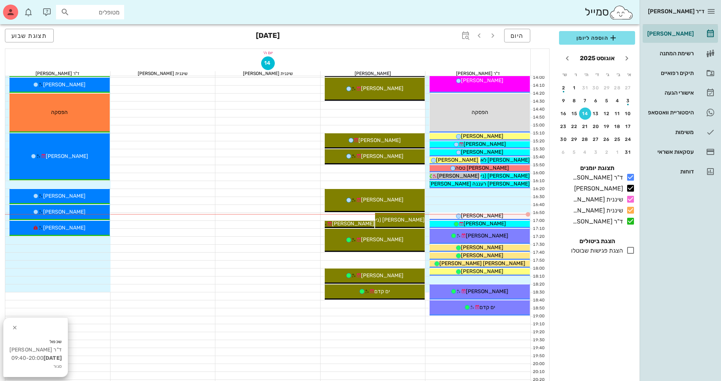
click at [632, 250] on icon at bounding box center [630, 250] width 9 height 9
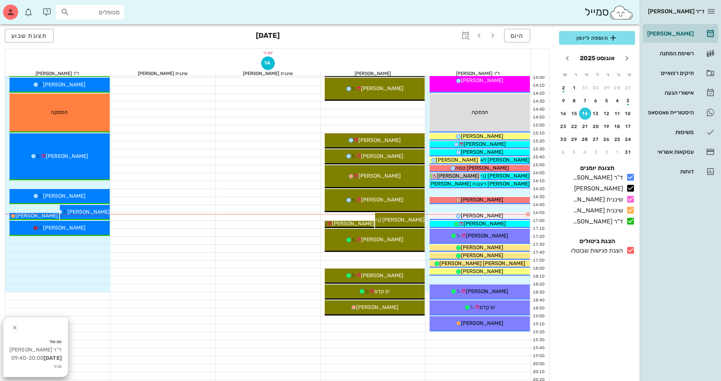
click at [629, 251] on icon at bounding box center [630, 250] width 9 height 9
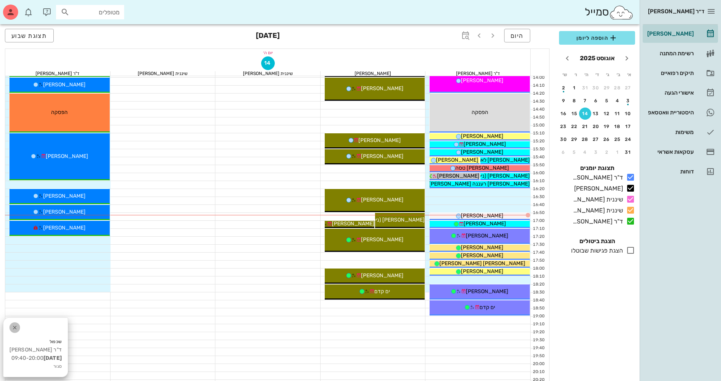
click at [12, 325] on icon "button" at bounding box center [14, 327] width 9 height 9
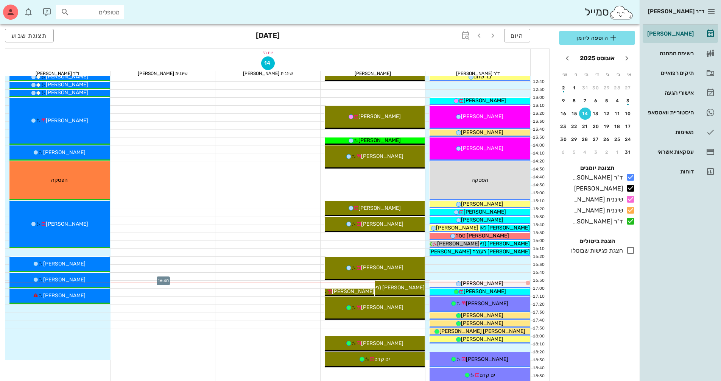
scroll to position [295, 0]
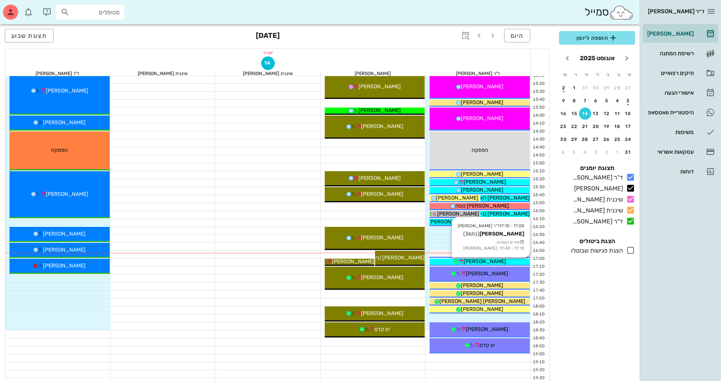
click at [493, 261] on span "[PERSON_NAME]" at bounding box center [485, 261] width 42 height 6
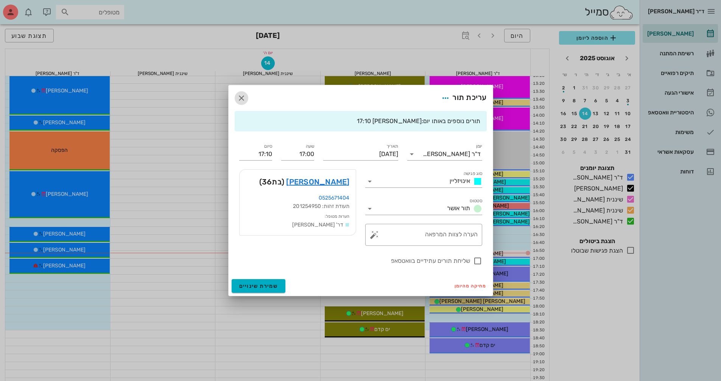
click at [237, 97] on icon "button" at bounding box center [241, 97] width 9 height 9
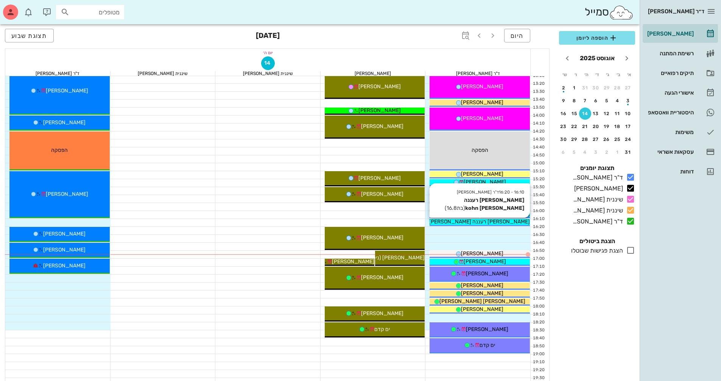
click at [505, 223] on span "[PERSON_NAME] רעננה [PERSON_NAME] kohn" at bounding box center [473, 221] width 114 height 6
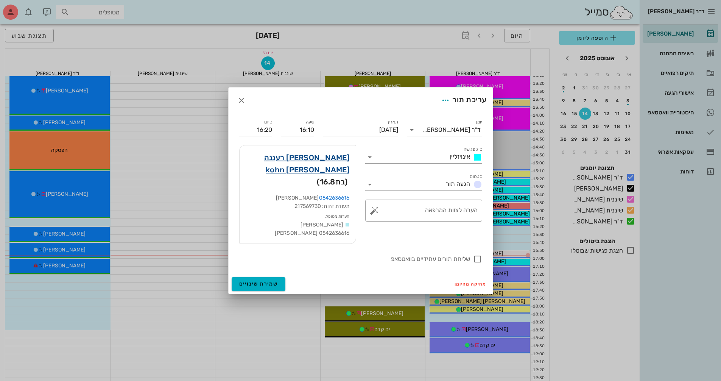
click at [334, 167] on link "[PERSON_NAME] רעננה [PERSON_NAME] kohn" at bounding box center [298, 163] width 104 height 24
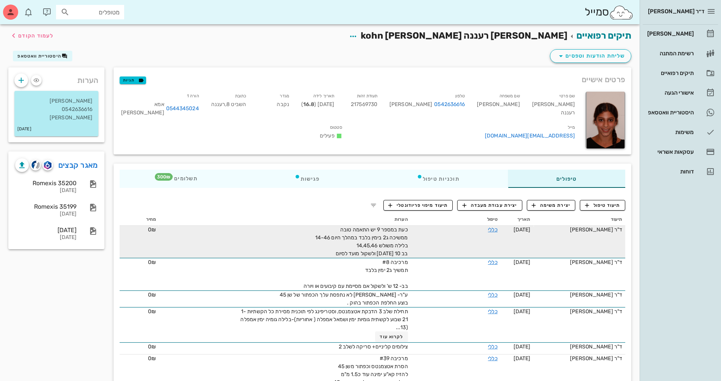
click at [395, 236] on span "כעת במספר 9 יש התאמה טובה ממשיכה ג2 בימין בלבד במהלך היום 14-46 בלילה משולש 14,…" at bounding box center [361, 241] width 93 height 30
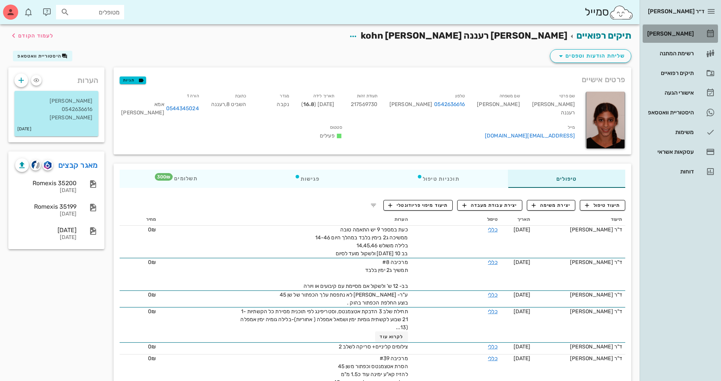
click at [685, 36] on div "[PERSON_NAME]" at bounding box center [670, 34] width 48 height 6
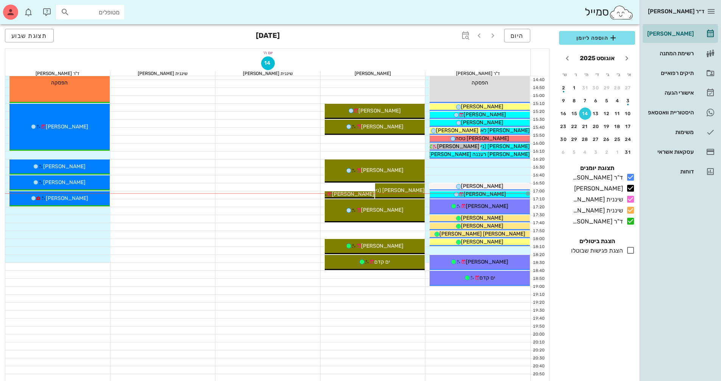
scroll to position [363, 0]
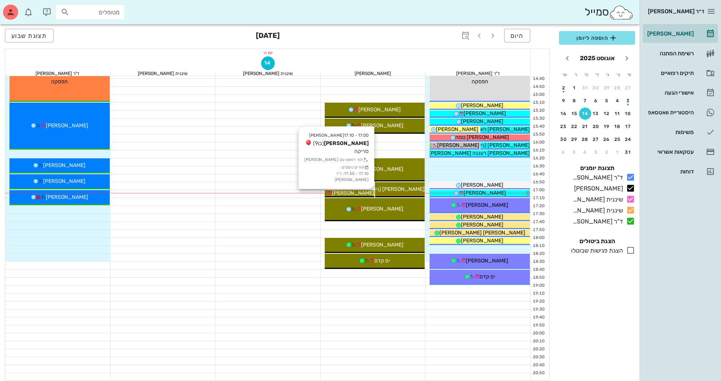
click at [354, 194] on span "[PERSON_NAME]" at bounding box center [353, 193] width 42 height 6
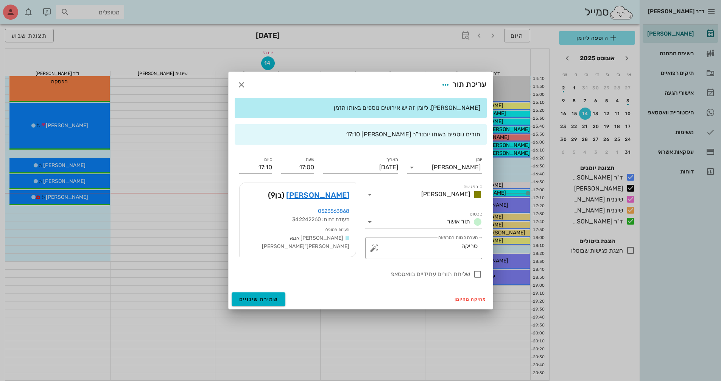
click at [370, 219] on icon at bounding box center [369, 221] width 9 height 9
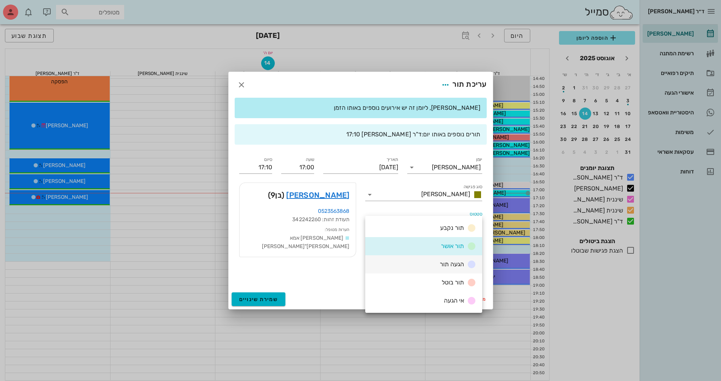
click at [403, 261] on div "הגעה תור" at bounding box center [423, 264] width 117 height 18
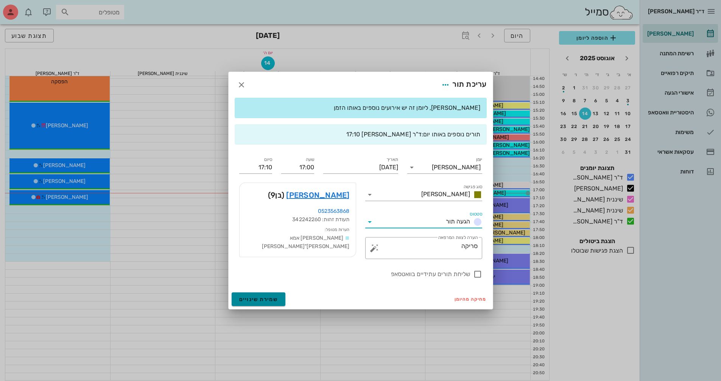
click at [264, 300] on span "שמירת שינויים" at bounding box center [258, 299] width 39 height 6
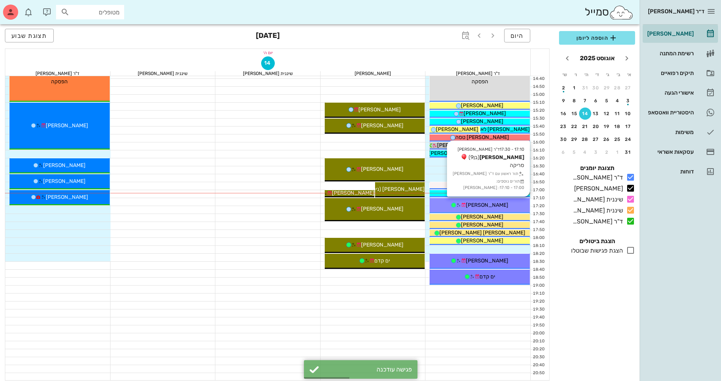
click at [440, 211] on div "17:10 - 17:30 ד"ר [PERSON_NAME] [PERSON_NAME] (בן 9 ) [GEOGRAPHIC_DATA] תור ראש…" at bounding box center [480, 205] width 100 height 15
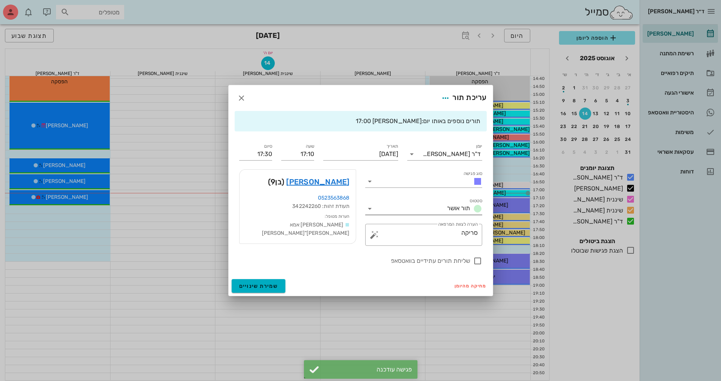
click at [371, 208] on icon at bounding box center [369, 208] width 9 height 9
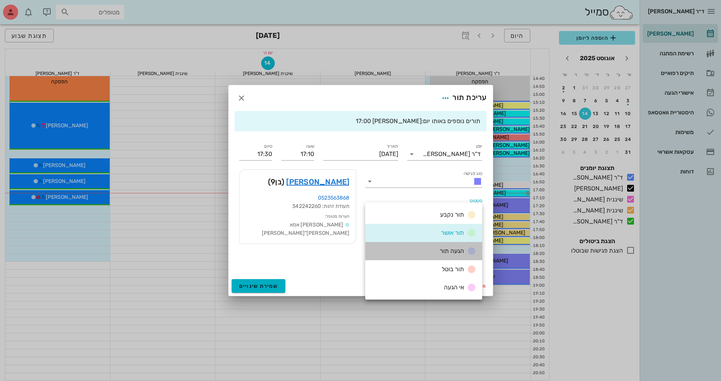
click at [392, 246] on div "הגעה תור" at bounding box center [423, 251] width 117 height 18
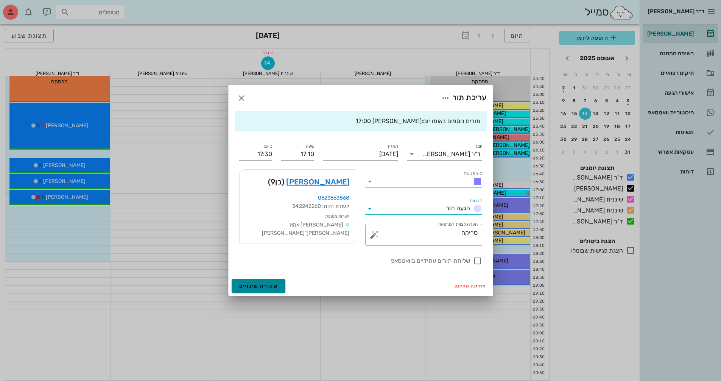
click at [273, 283] on span "שמירת שינויים" at bounding box center [258, 286] width 39 height 6
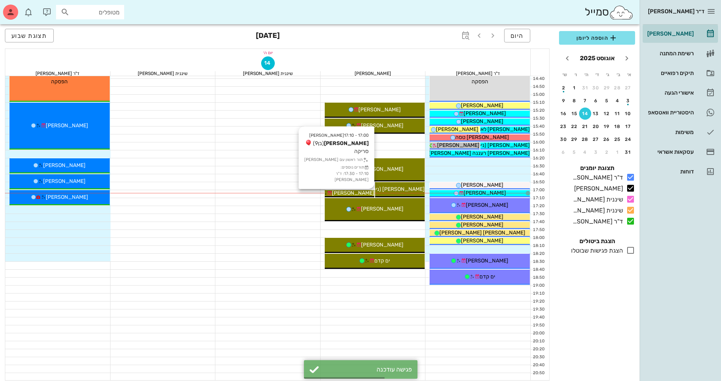
click at [354, 191] on span "[PERSON_NAME]" at bounding box center [353, 193] width 42 height 6
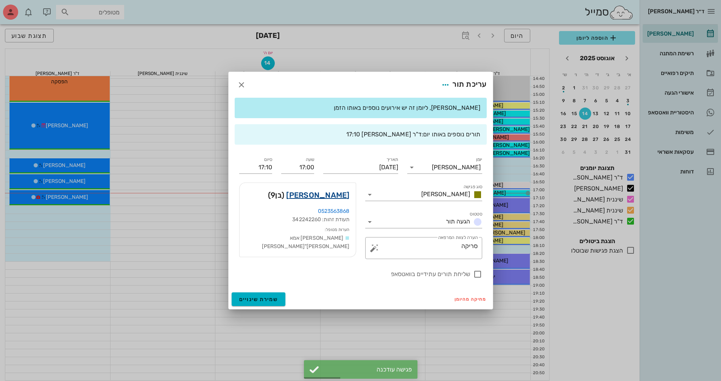
click at [337, 194] on link "[PERSON_NAME]" at bounding box center [317, 195] width 63 height 12
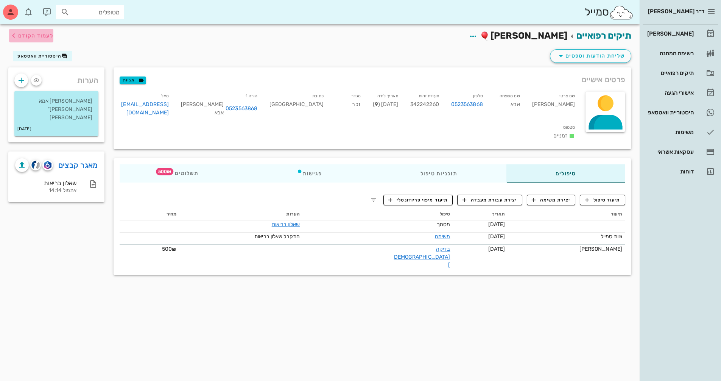
click at [45, 33] on span "לעמוד הקודם" at bounding box center [35, 36] width 35 height 6
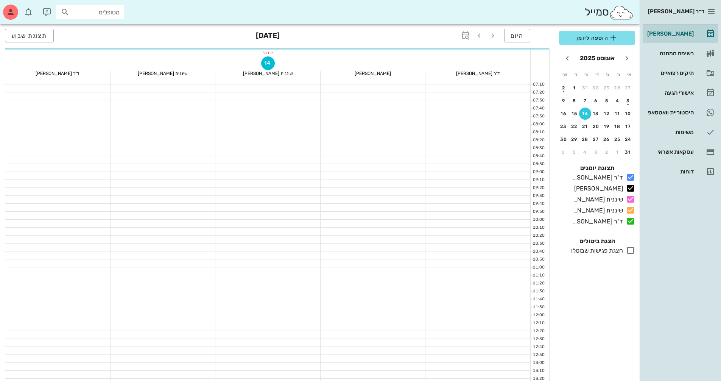
scroll to position [363, 0]
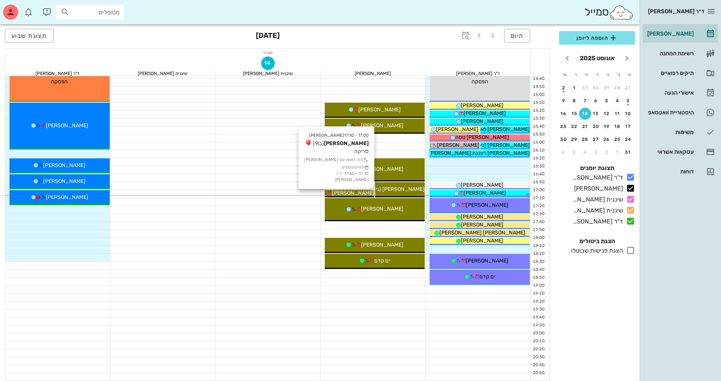
click at [360, 190] on span "[PERSON_NAME]" at bounding box center [353, 193] width 42 height 6
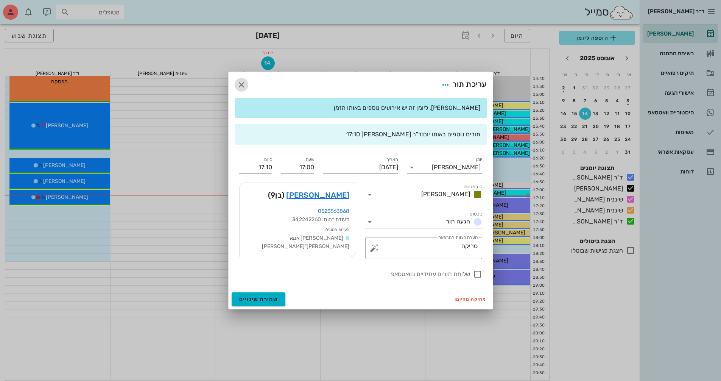
click at [243, 85] on icon "button" at bounding box center [241, 84] width 9 height 9
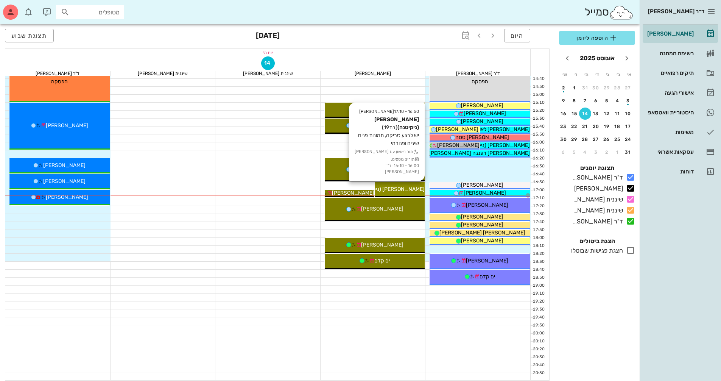
click at [402, 189] on span "[PERSON_NAME] (ניקיטנה)" at bounding box center [392, 189] width 64 height 6
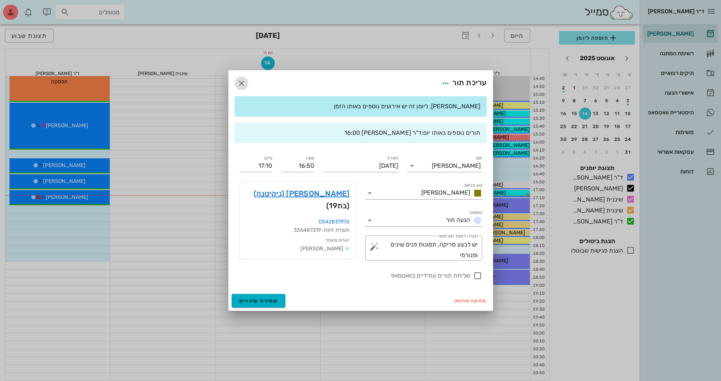
click at [242, 85] on icon "button" at bounding box center [241, 83] width 9 height 9
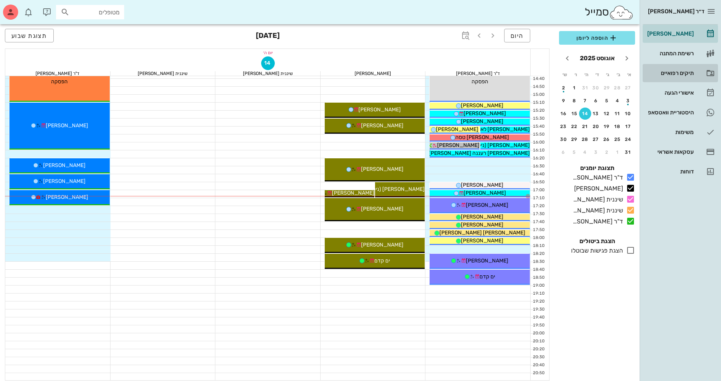
click at [677, 78] on div "תיקים רפואיים" at bounding box center [670, 73] width 48 height 12
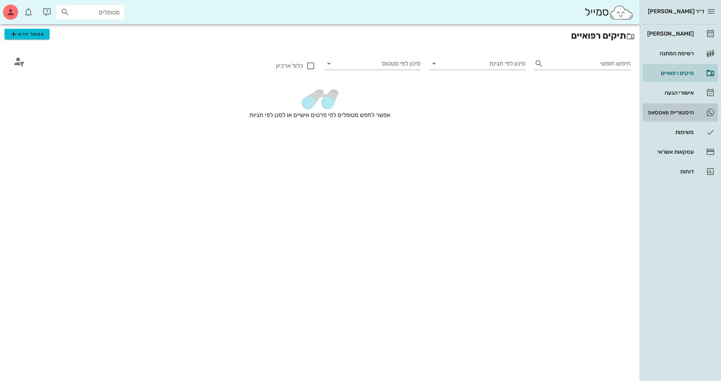
click at [654, 112] on div "היסטוריית וואטסאפ" at bounding box center [670, 112] width 48 height 6
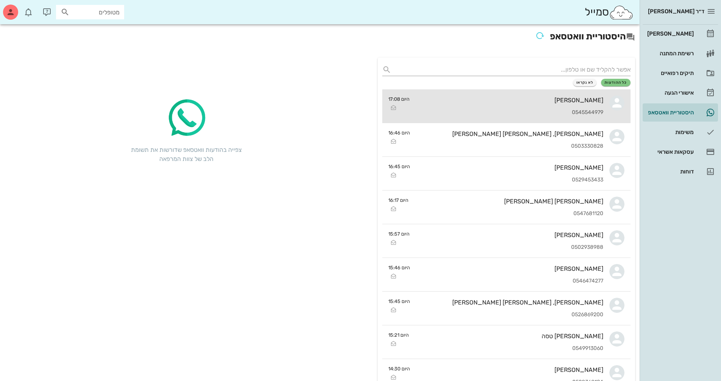
click at [514, 103] on div "[PERSON_NAME]" at bounding box center [510, 100] width 188 height 7
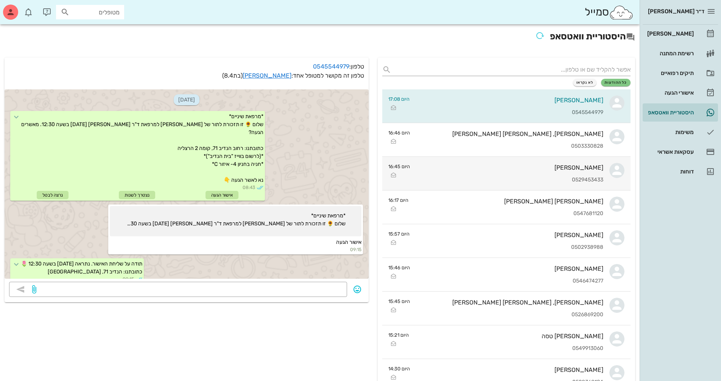
scroll to position [161, 0]
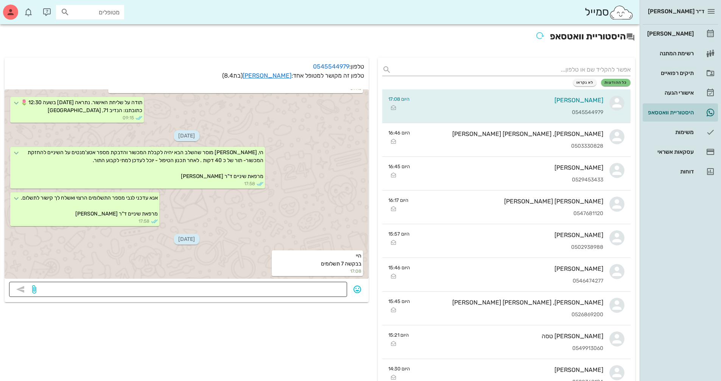
click at [318, 288] on textarea at bounding box center [190, 290] width 305 height 12
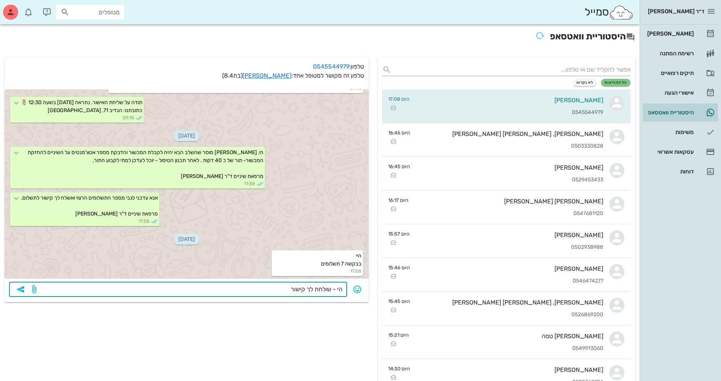
type textarea "הי - שולחת לך קישור."
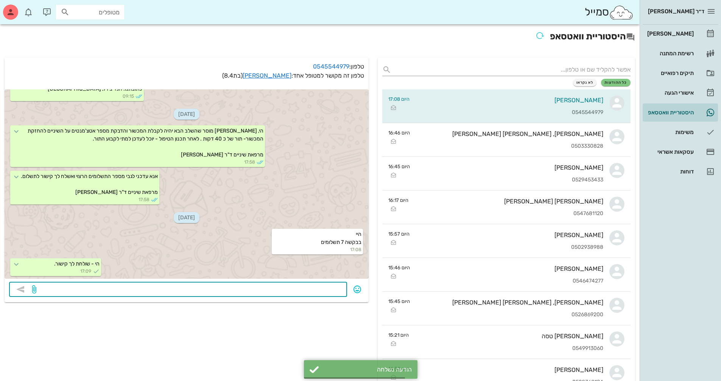
click at [280, 79] on p "טלפון זה מקושר למטופל אחד: [PERSON_NAME] (בת 8.4 )" at bounding box center [186, 75] width 355 height 9
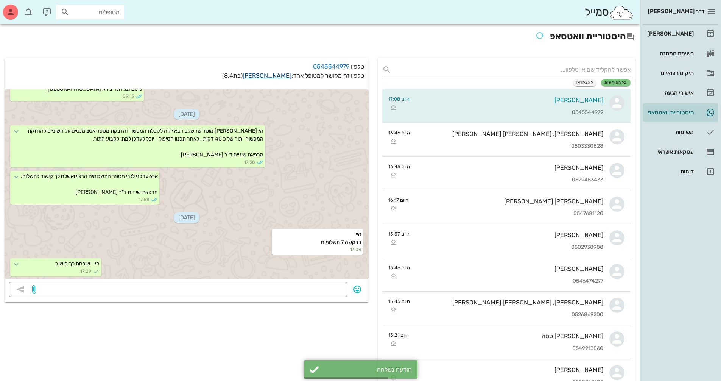
click at [280, 76] on link "[PERSON_NAME]" at bounding box center [267, 75] width 49 height 7
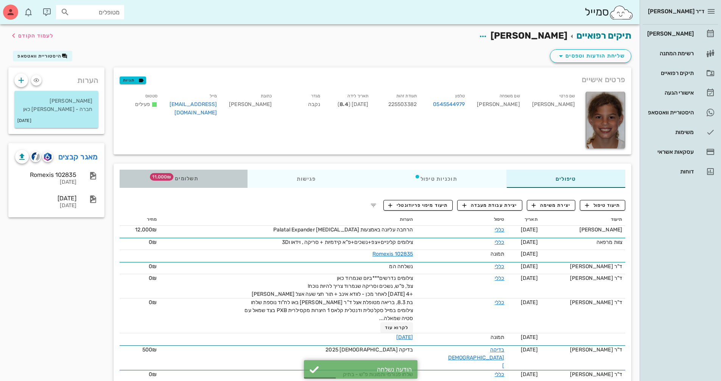
click at [188, 176] on span "תשלומים 11,000₪" at bounding box center [184, 178] width 30 height 5
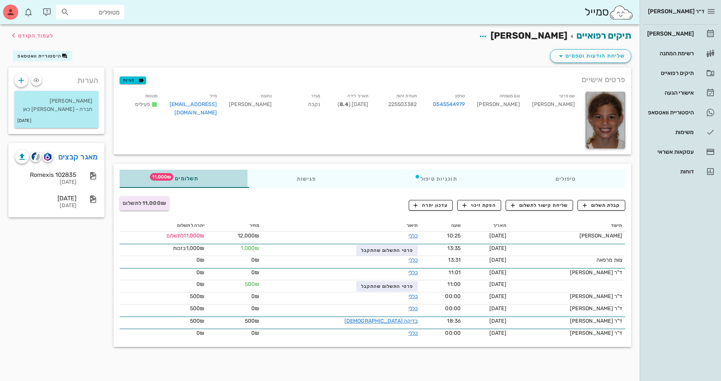
click at [197, 183] on div "תשלומים 11,000₪" at bounding box center [184, 179] width 128 height 18
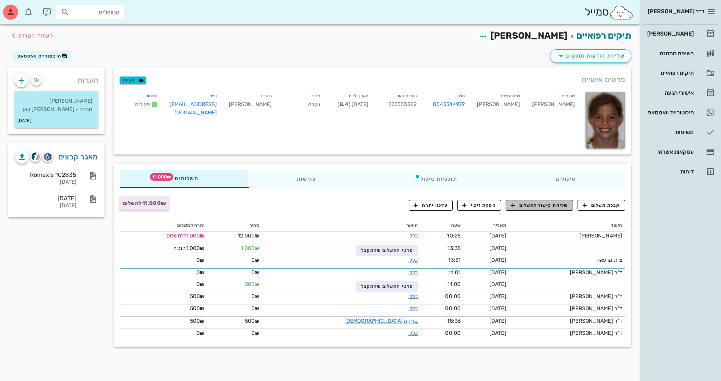
click at [547, 202] on span "שליחת קישור לתשלום" at bounding box center [539, 205] width 57 height 7
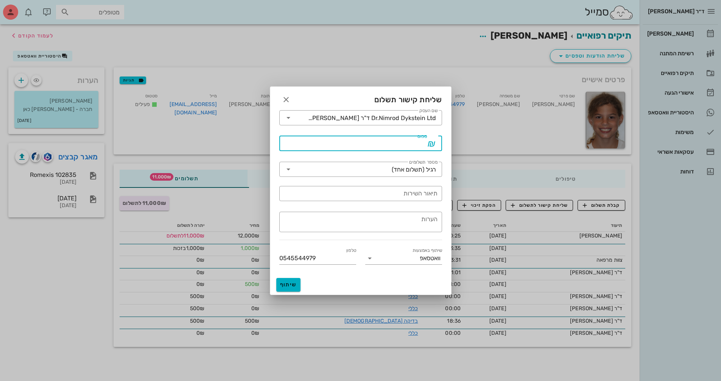
click at [406, 148] on input "סכום" at bounding box center [355, 143] width 143 height 12
type input "11000"
click at [288, 168] on icon at bounding box center [288, 169] width 9 height 9
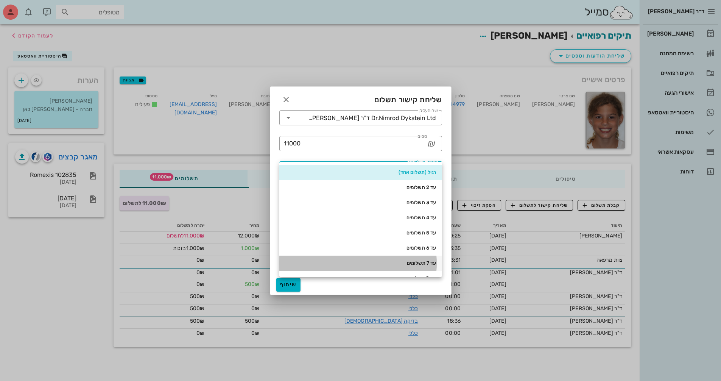
click at [402, 268] on div "עד 7 תשלומים" at bounding box center [360, 263] width 151 height 12
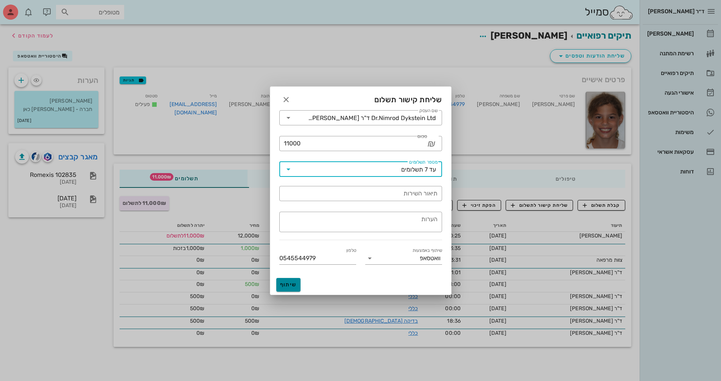
click at [293, 282] on span "שיתוף" at bounding box center [288, 284] width 18 height 6
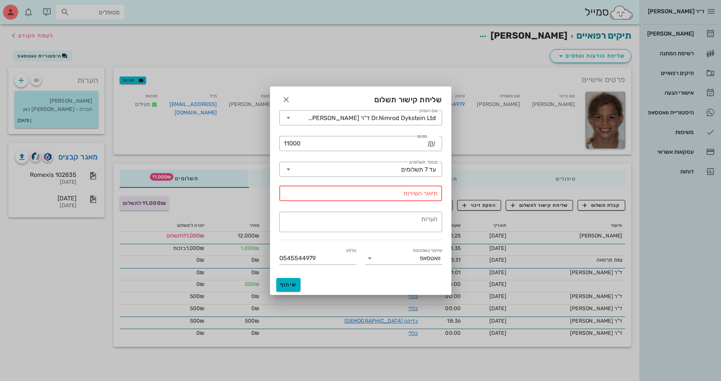
click at [400, 190] on div "תיאור השירות" at bounding box center [361, 193] width 154 height 15
drag, startPoint x: 385, startPoint y: 193, endPoint x: 445, endPoint y: 192, distance: 59.8
click at [445, 192] on div "​ תיאור השירות טיפול מקדים [PERSON_NAME]" at bounding box center [361, 194] width 172 height 26
type input "[PERSON_NAME]"
click at [294, 283] on span "שיתוף" at bounding box center [288, 284] width 18 height 6
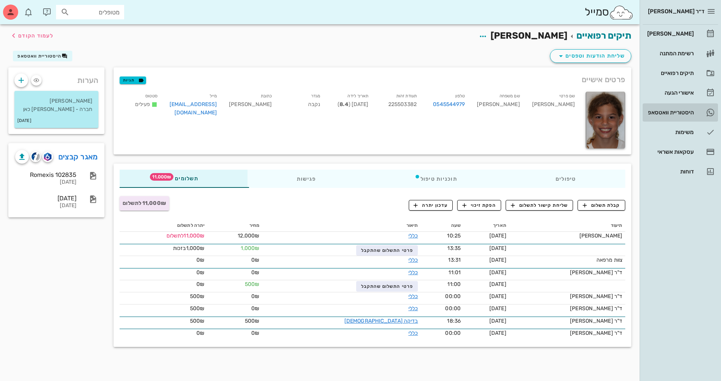
click at [662, 114] on div "היסטוריית וואטסאפ" at bounding box center [670, 112] width 48 height 6
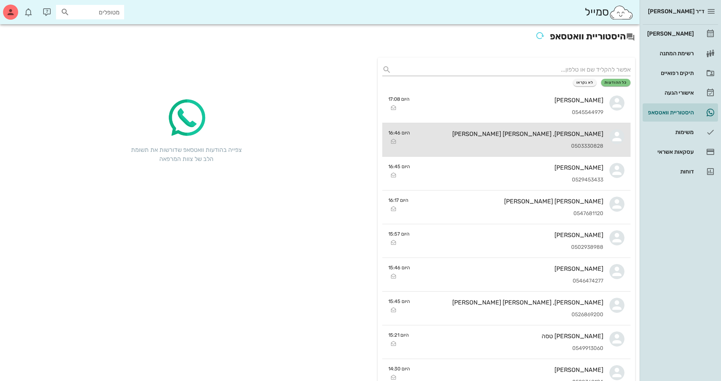
click at [572, 137] on div "[PERSON_NAME], [PERSON_NAME] [PERSON_NAME]" at bounding box center [509, 133] width 187 height 7
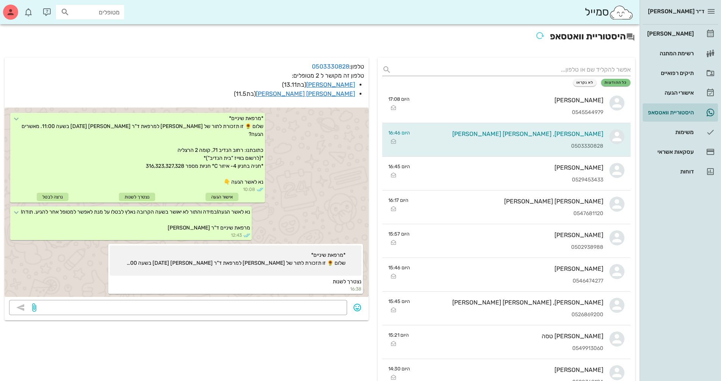
scroll to position [260, 0]
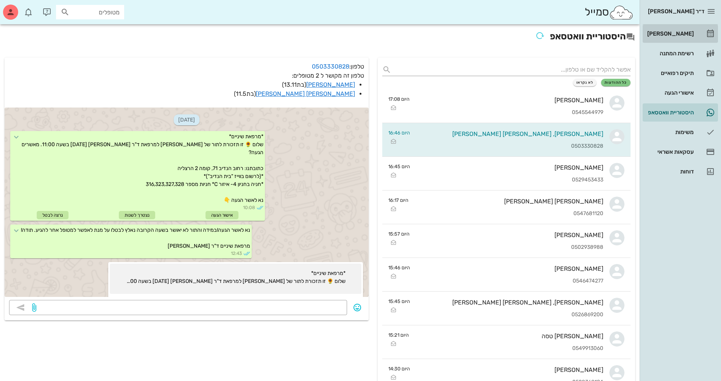
click at [672, 31] on div "[PERSON_NAME]" at bounding box center [670, 34] width 48 height 6
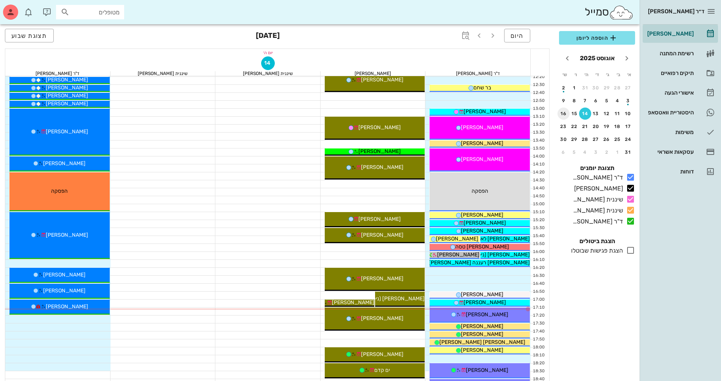
scroll to position [265, 0]
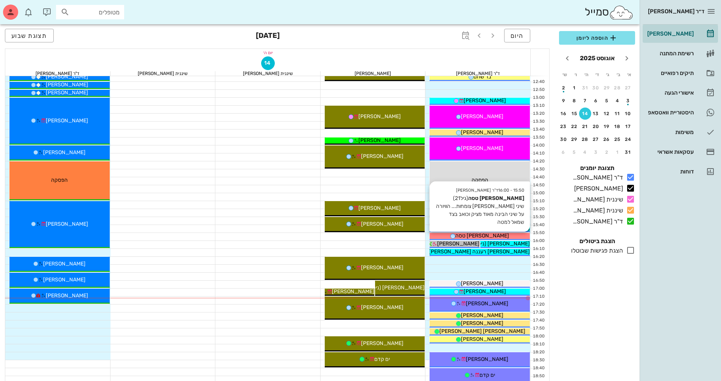
click at [494, 233] on div "[PERSON_NAME] טסה" at bounding box center [480, 236] width 100 height 8
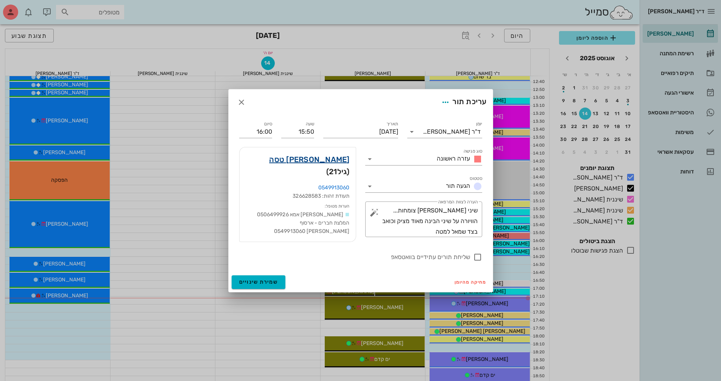
click at [333, 158] on link "[PERSON_NAME] טסה" at bounding box center [309, 159] width 80 height 12
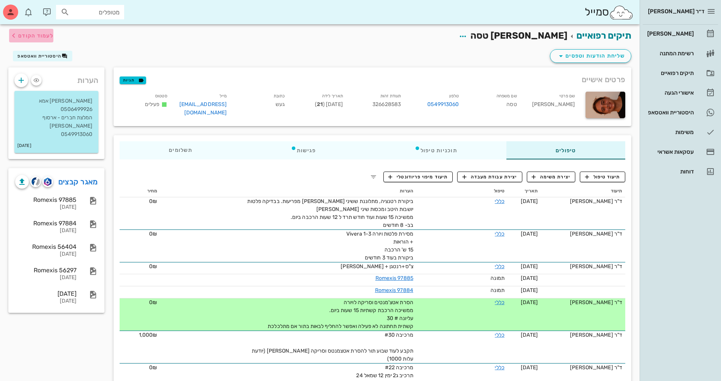
click at [50, 39] on span "לעמוד הקודם" at bounding box center [31, 35] width 44 height 9
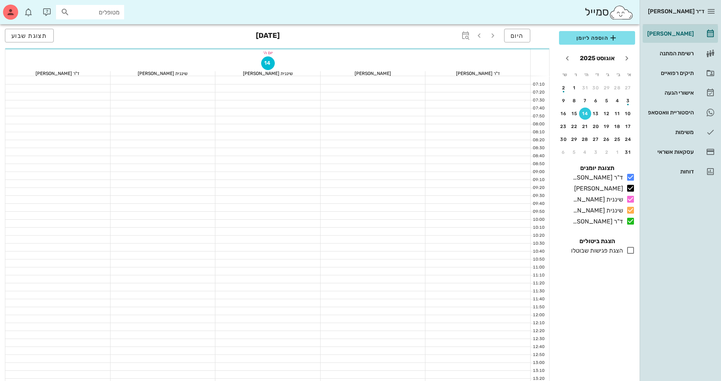
scroll to position [265, 0]
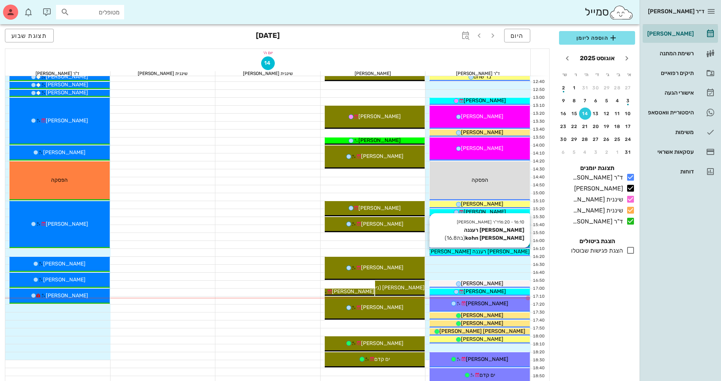
click at [498, 252] on span "[PERSON_NAME] רעננה [PERSON_NAME] kohn" at bounding box center [473, 251] width 114 height 6
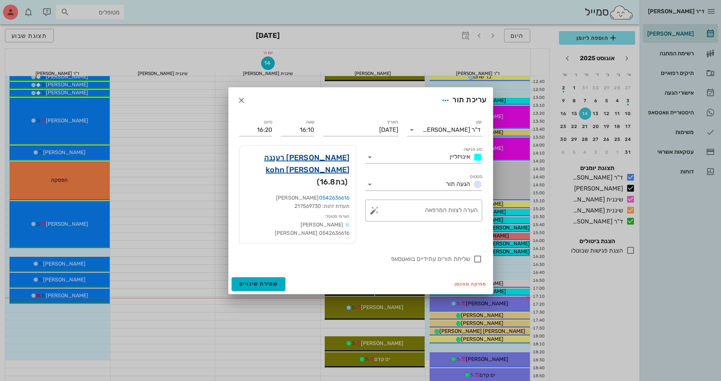
click at [332, 163] on link "[PERSON_NAME] רעננה [PERSON_NAME] kohn" at bounding box center [298, 163] width 104 height 24
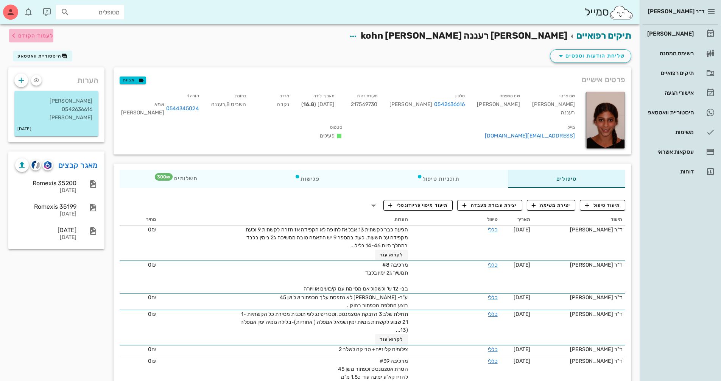
click at [22, 32] on span "לעמוד הקודם" at bounding box center [31, 35] width 44 height 9
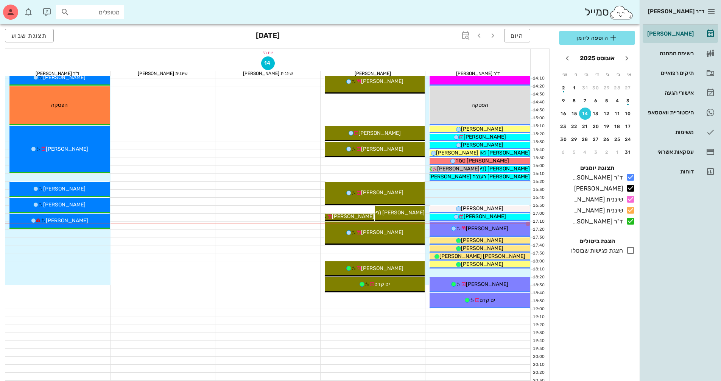
scroll to position [341, 0]
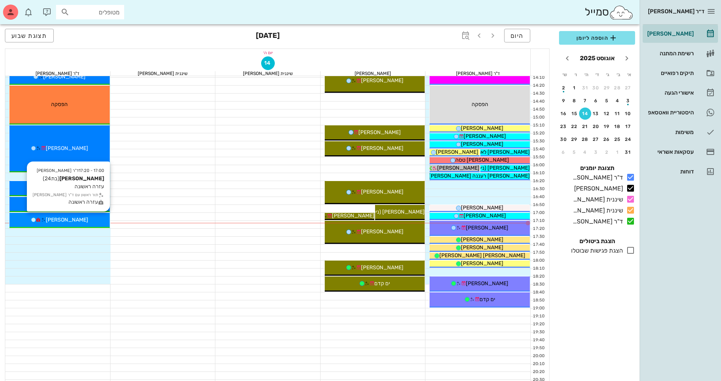
click at [101, 217] on div "[PERSON_NAME]" at bounding box center [59, 220] width 100 height 8
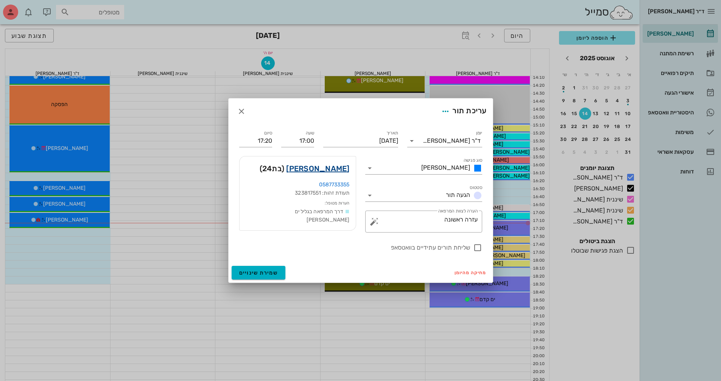
click at [337, 170] on link "[PERSON_NAME]" at bounding box center [317, 168] width 63 height 12
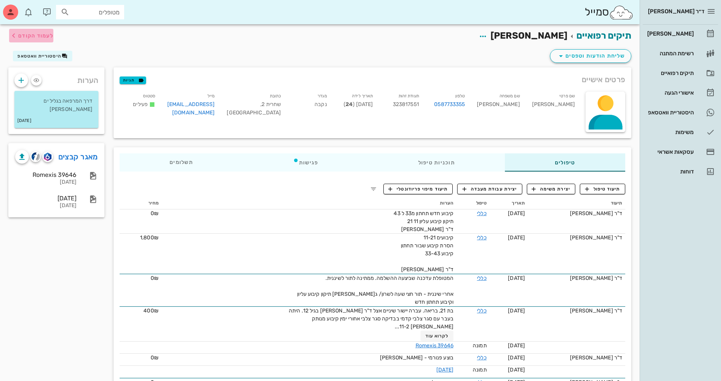
click at [19, 32] on span "לעמוד הקודם" at bounding box center [31, 35] width 44 height 9
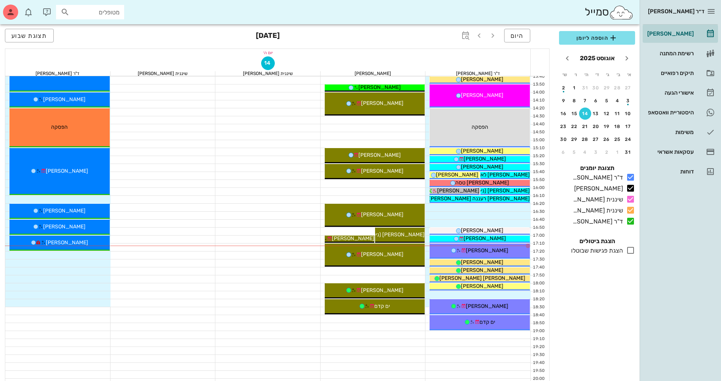
scroll to position [326, 0]
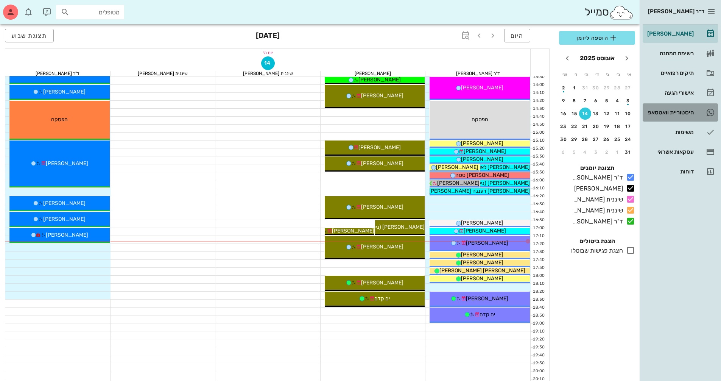
click at [675, 110] on div "היסטוריית וואטסאפ" at bounding box center [670, 112] width 48 height 6
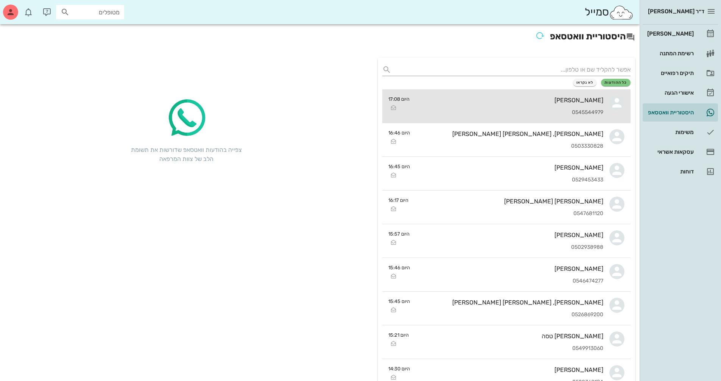
click at [581, 104] on div "[PERSON_NAME] 0545544979" at bounding box center [510, 105] width 188 height 33
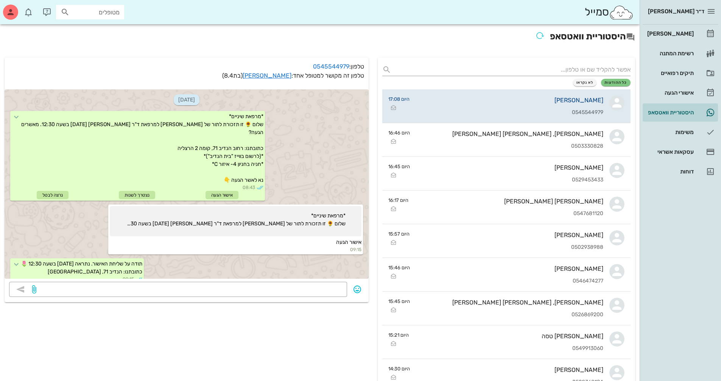
scroll to position [213, 0]
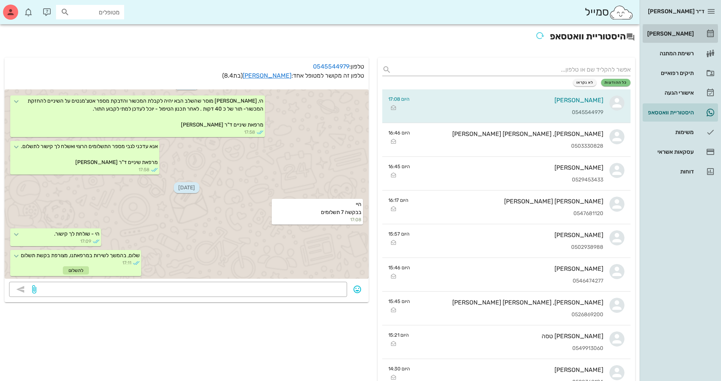
click at [675, 41] on link "[PERSON_NAME]" at bounding box center [680, 34] width 75 height 18
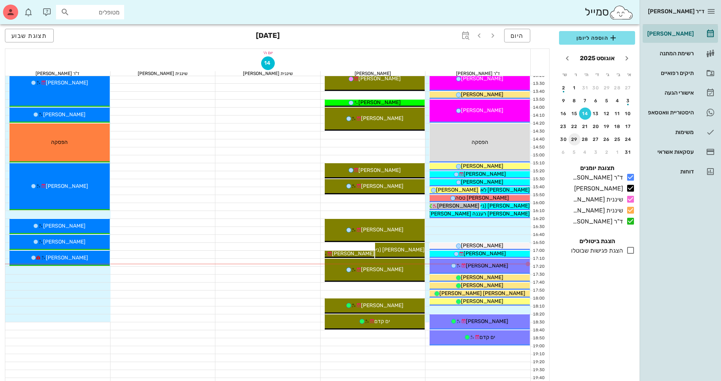
scroll to position [341, 0]
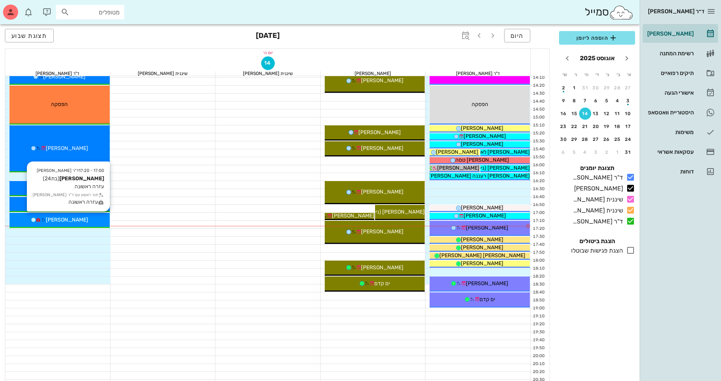
click at [89, 222] on div "[PERSON_NAME]" at bounding box center [59, 220] width 100 height 8
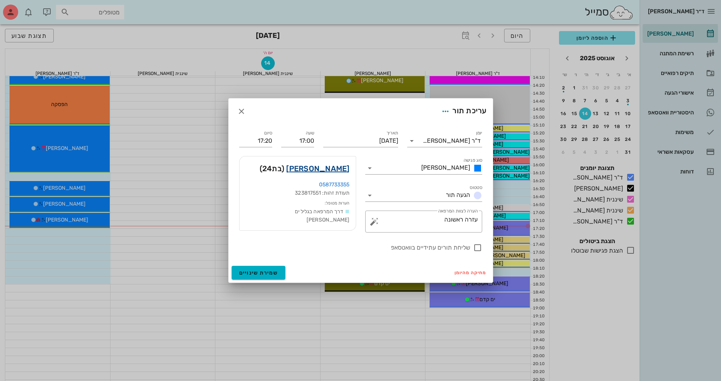
click at [316, 171] on link "[PERSON_NAME]" at bounding box center [317, 168] width 63 height 12
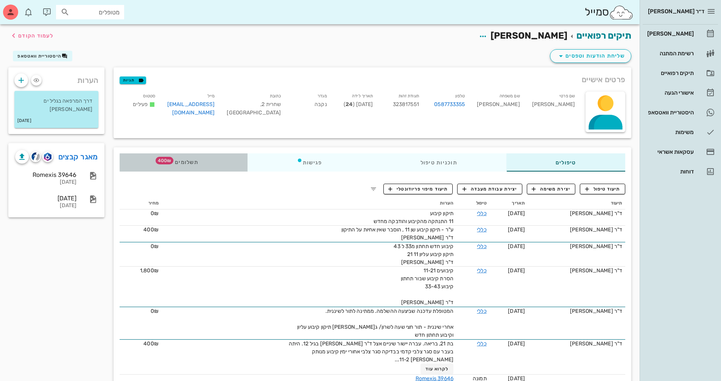
click at [177, 161] on span "תשלומים 400₪" at bounding box center [184, 162] width 30 height 5
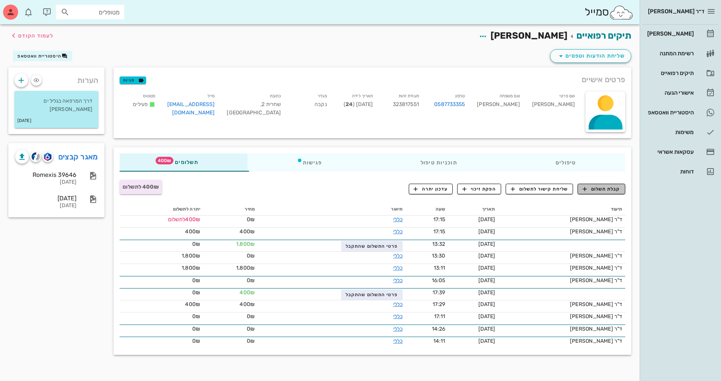
click at [604, 188] on span "קבלת תשלום" at bounding box center [601, 188] width 37 height 7
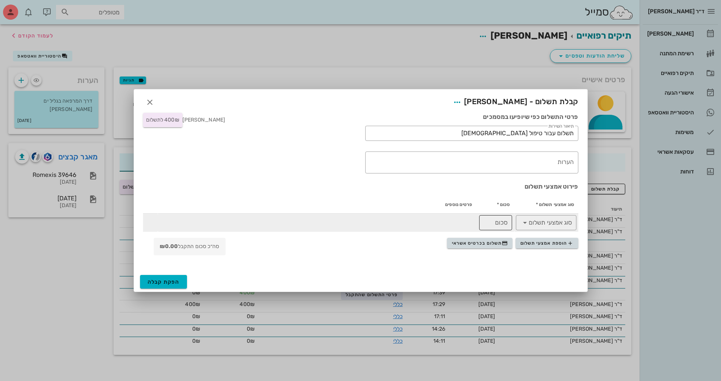
click at [508, 219] on div "​ סכום" at bounding box center [495, 222] width 33 height 15
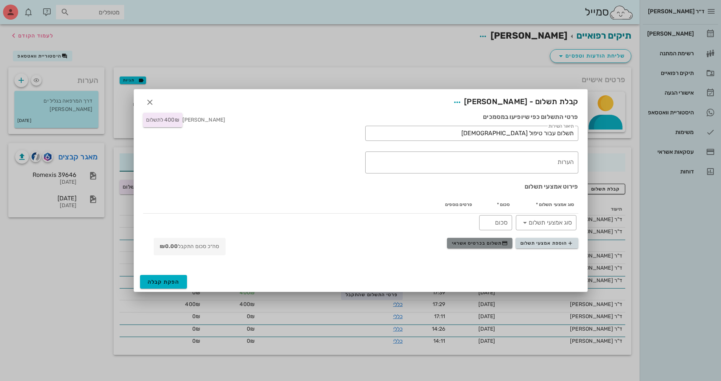
click at [493, 246] on button "תשלום בכרטיס אשראי" at bounding box center [479, 243] width 65 height 11
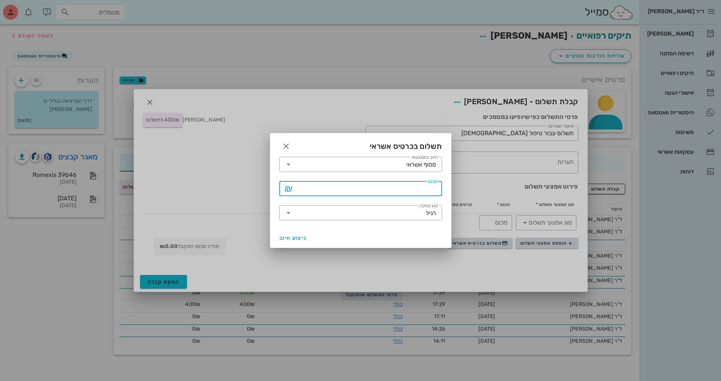
click at [424, 191] on input "סכום" at bounding box center [365, 188] width 143 height 12
type input "400"
click at [291, 237] on span "ביצוע חיוב" at bounding box center [293, 238] width 28 height 6
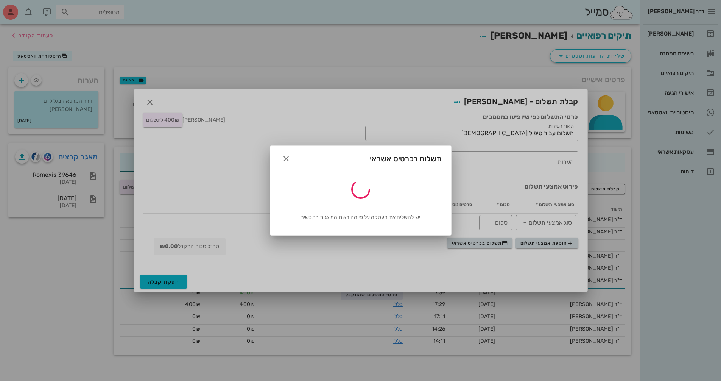
type input "400"
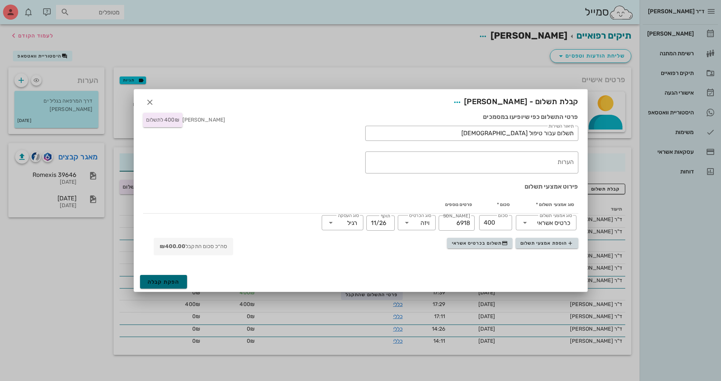
click at [170, 281] on span "הפקת קבלה" at bounding box center [164, 282] width 32 height 6
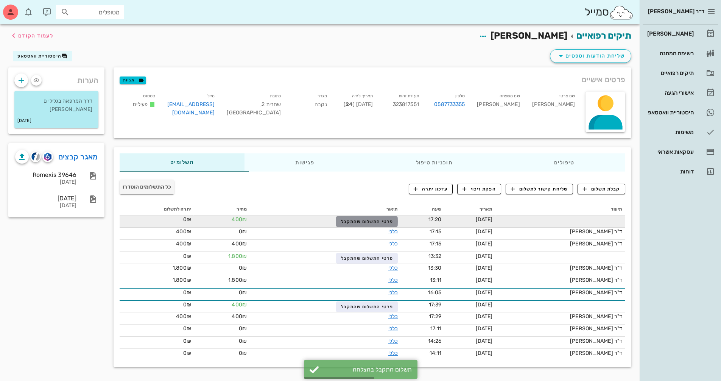
click at [378, 217] on button "פרטי התשלום שהתקבל" at bounding box center [367, 221] width 62 height 11
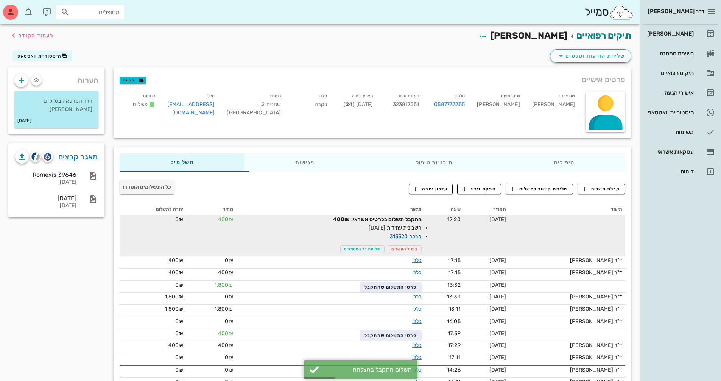
click at [394, 238] on link "קבלה 313320" at bounding box center [406, 236] width 32 height 6
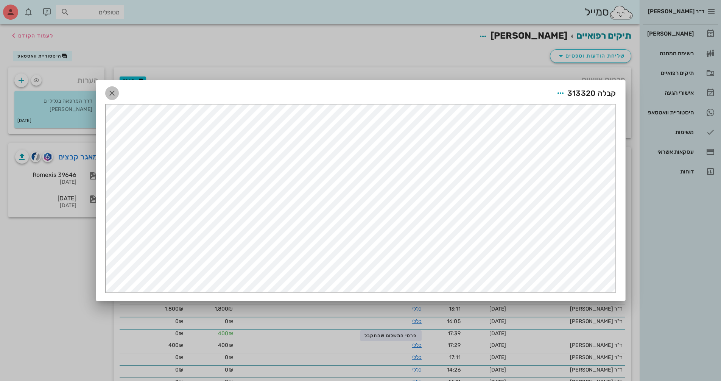
drag, startPoint x: 112, startPoint y: 90, endPoint x: 346, endPoint y: 20, distance: 244.4
click at [111, 90] on icon "button" at bounding box center [111, 93] width 9 height 9
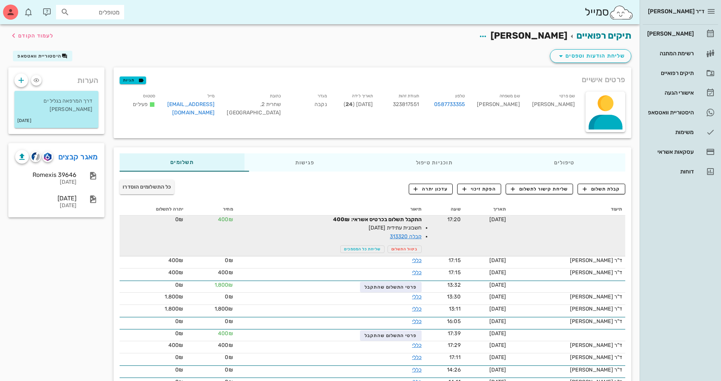
click at [351, 243] on div "התקבל תשלום בכרטיס אשראי: 400₪ חשבונית עתידית [DATE] קבלה 313320 ביטול התשלום ש…" at bounding box center [374, 235] width 95 height 40
click at [352, 247] on span "שליחת כל המסמכים" at bounding box center [362, 249] width 37 height 5
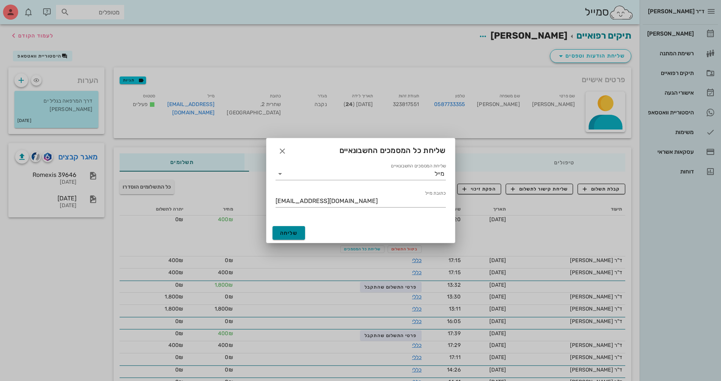
click at [292, 234] on span "שליחה" at bounding box center [289, 233] width 18 height 6
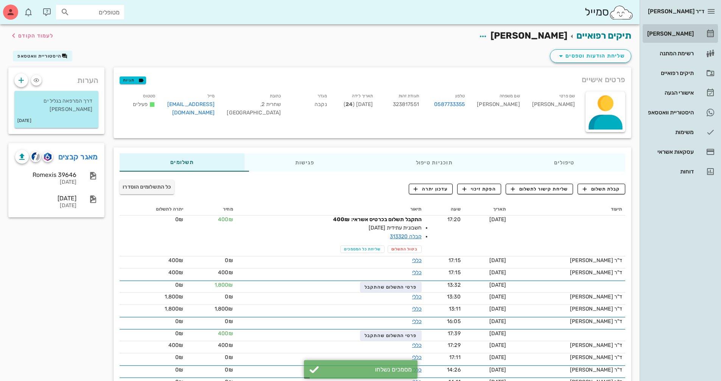
click at [678, 34] on div "[PERSON_NAME]" at bounding box center [670, 34] width 48 height 6
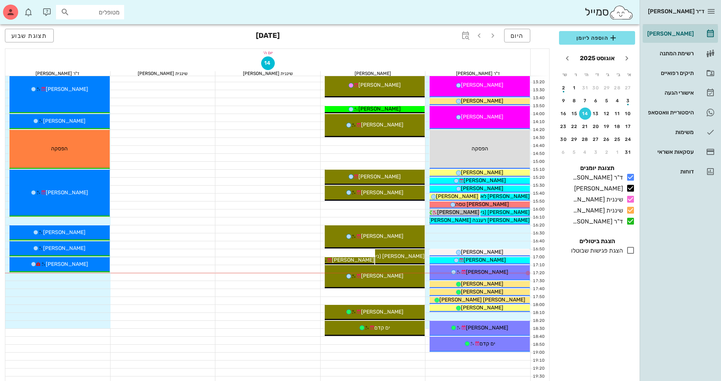
scroll to position [303, 0]
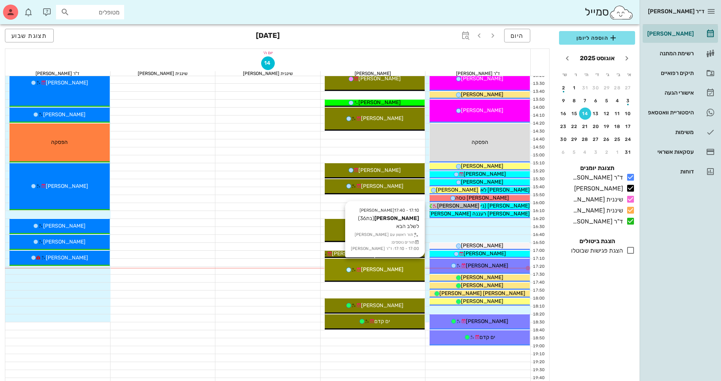
click at [412, 266] on div "[PERSON_NAME]" at bounding box center [375, 269] width 100 height 8
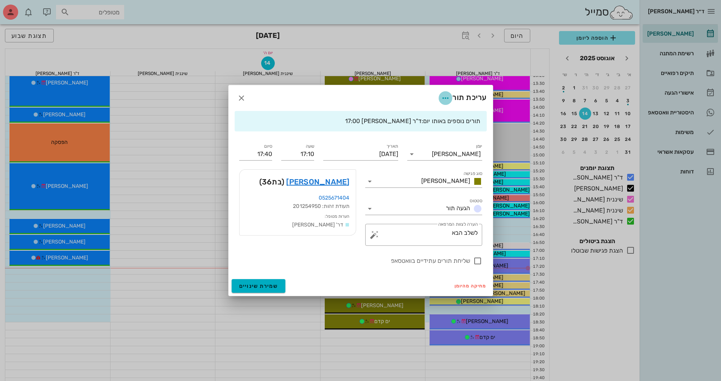
click at [444, 99] on icon "button" at bounding box center [445, 97] width 9 height 9
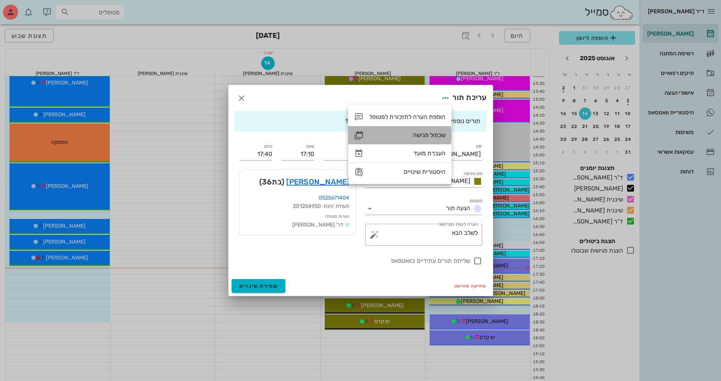
click at [440, 131] on div "שכפול פגישה" at bounding box center [399, 135] width 103 height 18
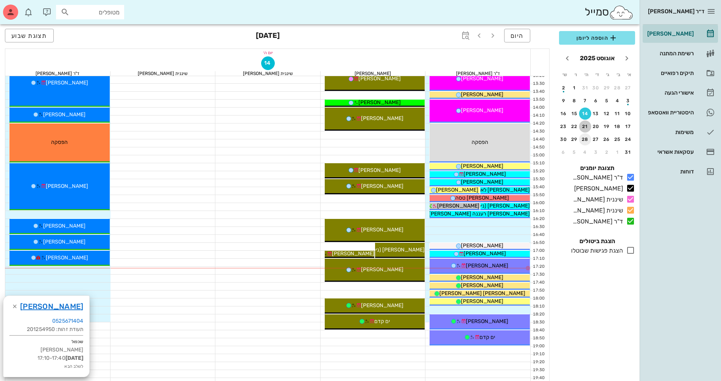
drag, startPoint x: 586, startPoint y: 127, endPoint x: 584, endPoint y: 138, distance: 11.1
click at [586, 126] on div "21" at bounding box center [585, 126] width 12 height 5
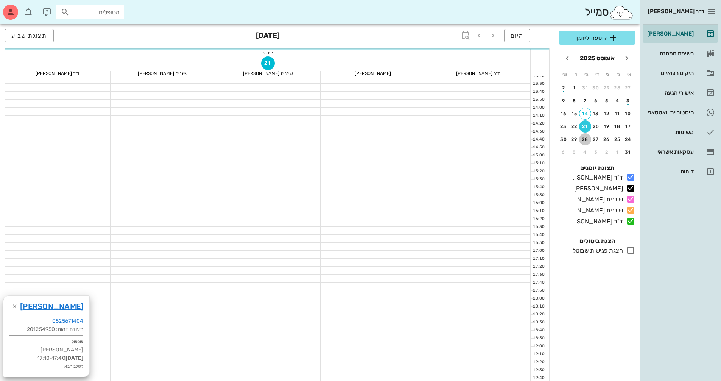
click at [584, 140] on div "28" at bounding box center [585, 139] width 12 height 5
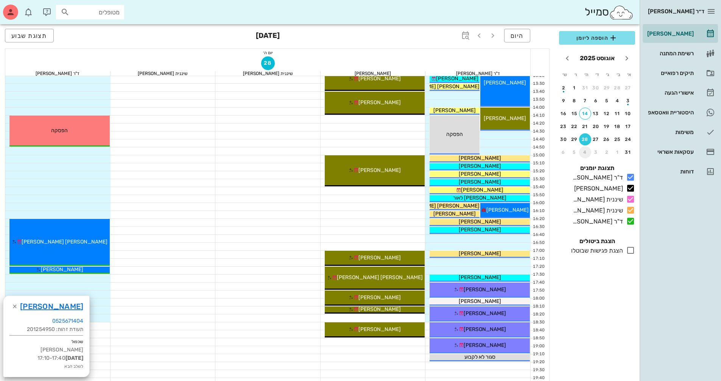
click at [584, 151] on div "4" at bounding box center [585, 152] width 12 height 5
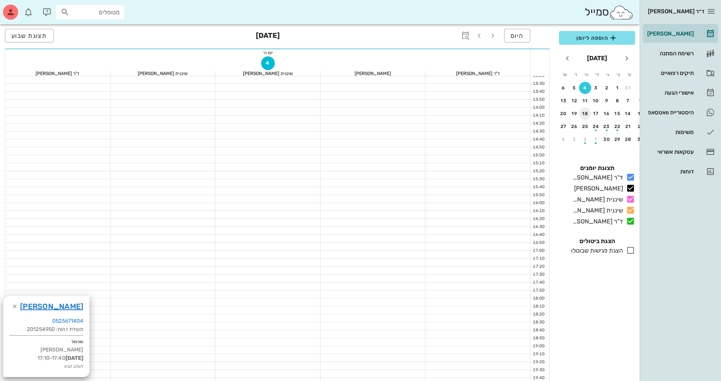
click at [584, 102] on div "11" at bounding box center [585, 100] width 12 height 5
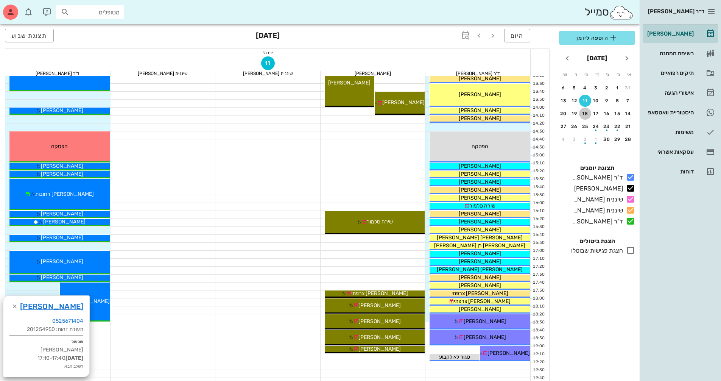
click at [584, 115] on div "18" at bounding box center [585, 113] width 12 height 5
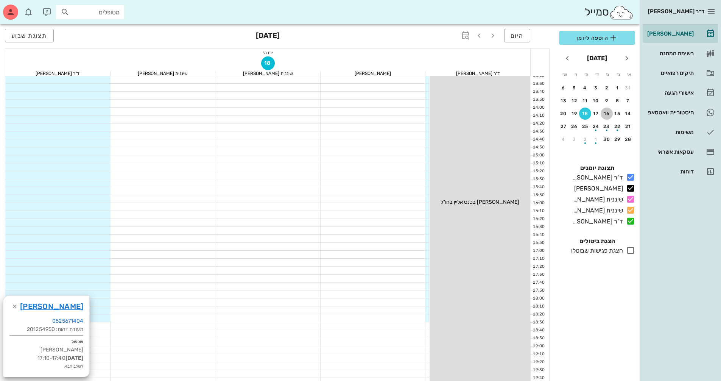
click at [606, 116] on button "16" at bounding box center [607, 113] width 12 height 12
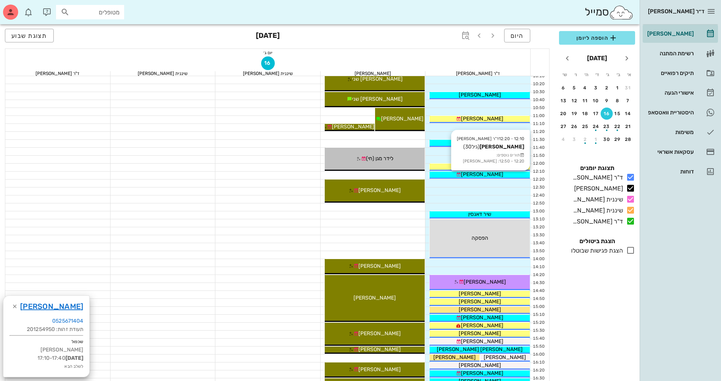
scroll to position [265, 0]
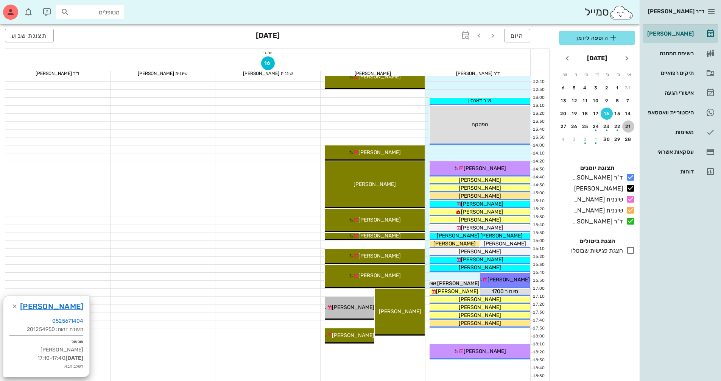
click at [628, 128] on div "21" at bounding box center [628, 126] width 12 height 5
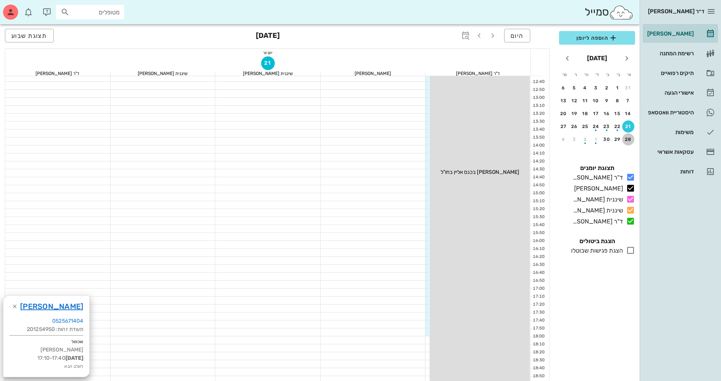
click at [630, 143] on button "28" at bounding box center [628, 139] width 12 height 12
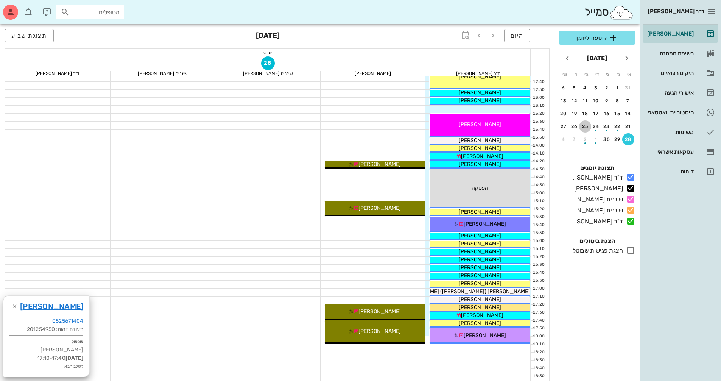
click at [587, 128] on div "25" at bounding box center [585, 126] width 12 height 5
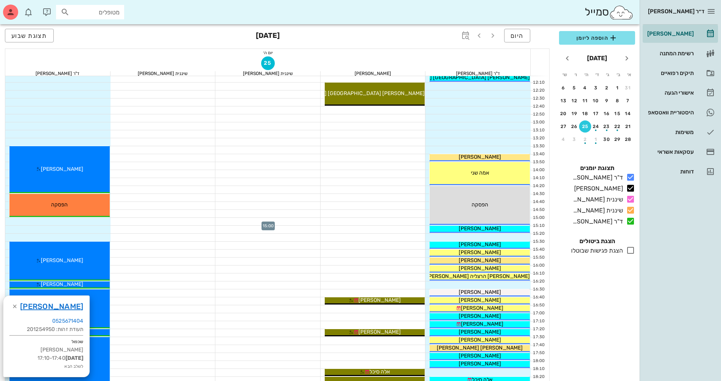
scroll to position [227, 0]
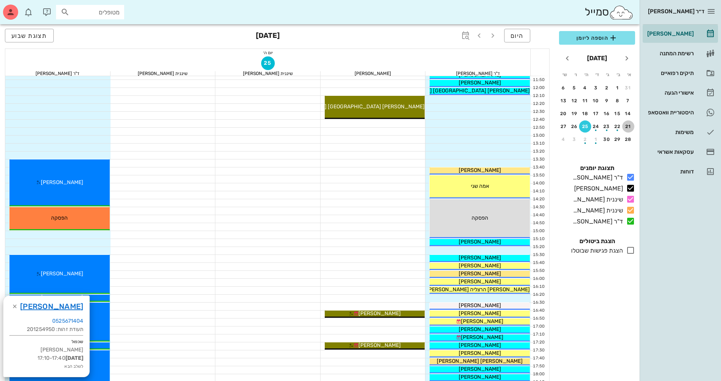
click at [626, 126] on div "21" at bounding box center [628, 126] width 12 height 5
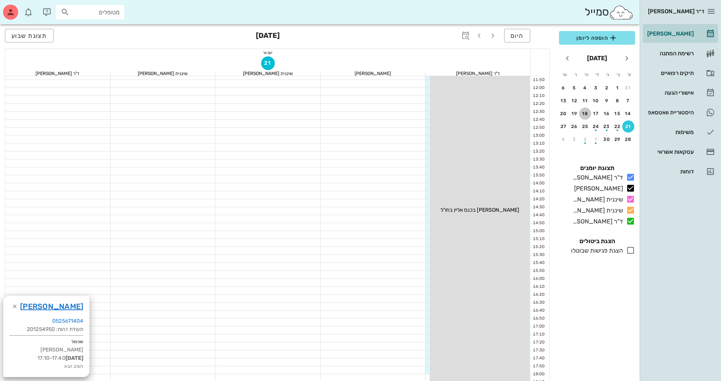
click at [588, 116] on div "18" at bounding box center [585, 113] width 12 height 5
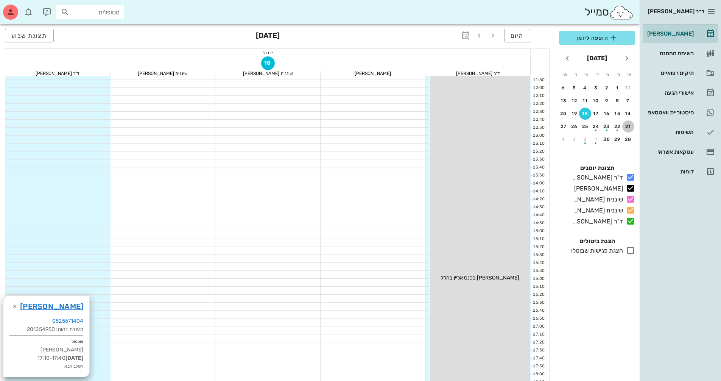
click at [631, 128] on div "21" at bounding box center [628, 126] width 12 height 5
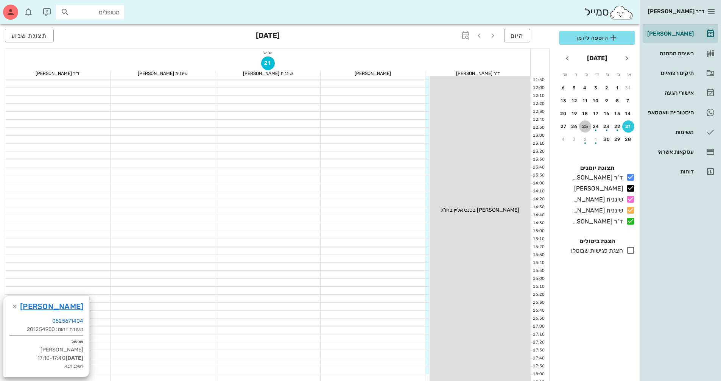
click at [587, 129] on button "25" at bounding box center [585, 126] width 12 height 12
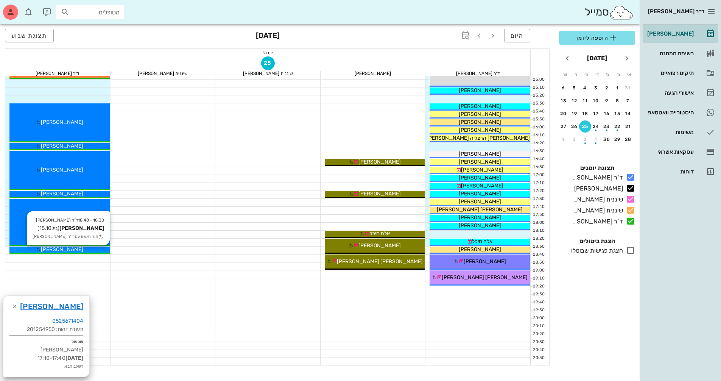
scroll to position [265, 0]
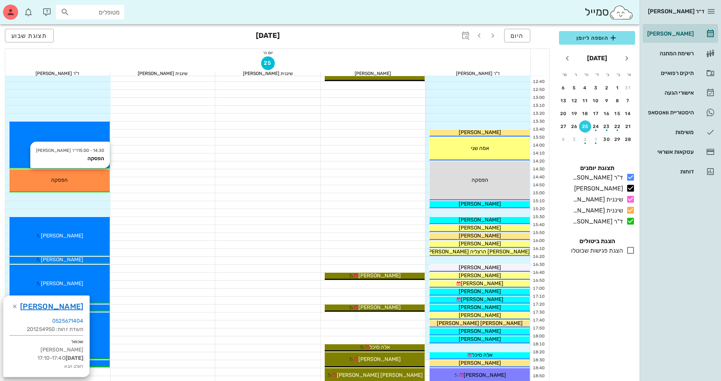
click at [106, 184] on div "הפסקה" at bounding box center [59, 180] width 100 height 8
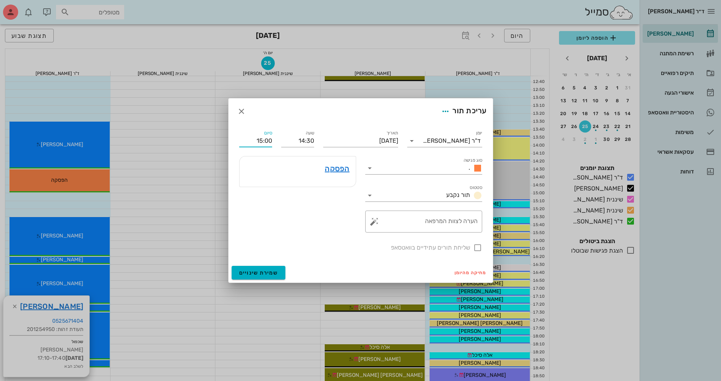
click at [271, 139] on input "15:00" at bounding box center [255, 141] width 33 height 12
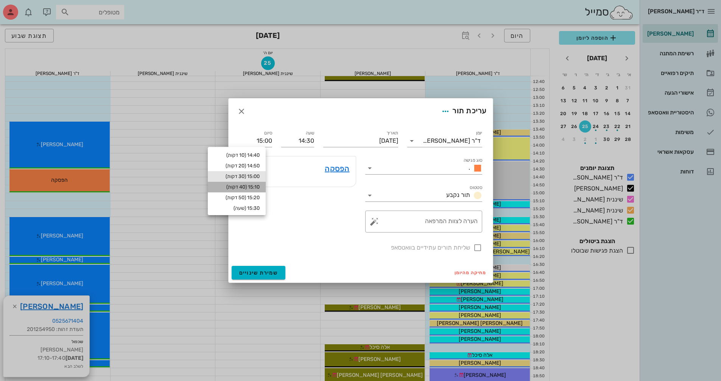
click at [259, 184] on div "15:10 (40 דקות)" at bounding box center [237, 187] width 46 height 6
type input "15:10"
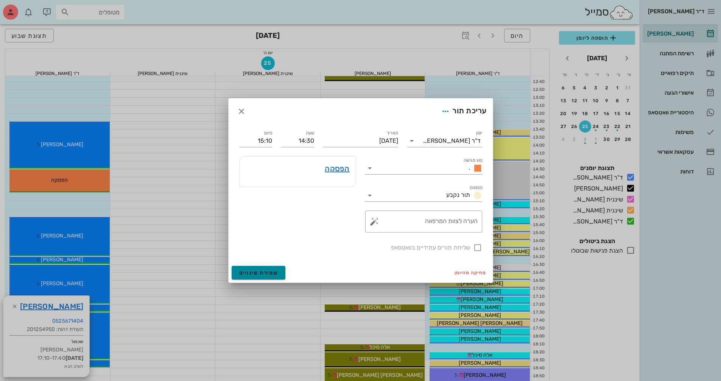
click at [268, 273] on span "שמירת שינויים" at bounding box center [258, 272] width 39 height 6
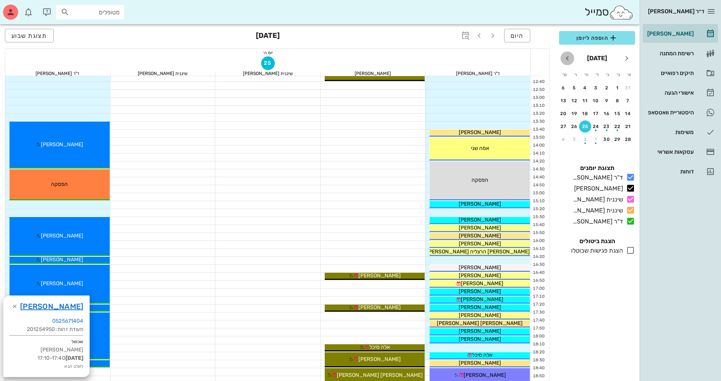
click at [568, 61] on icon "חודש הבא" at bounding box center [567, 58] width 9 height 9
click at [567, 62] on icon "חודש הבא" at bounding box center [567, 58] width 9 height 9
click at [629, 58] on icon "חודש שעבר" at bounding box center [626, 58] width 9 height 9
click at [628, 140] on div "28" at bounding box center [628, 139] width 12 height 5
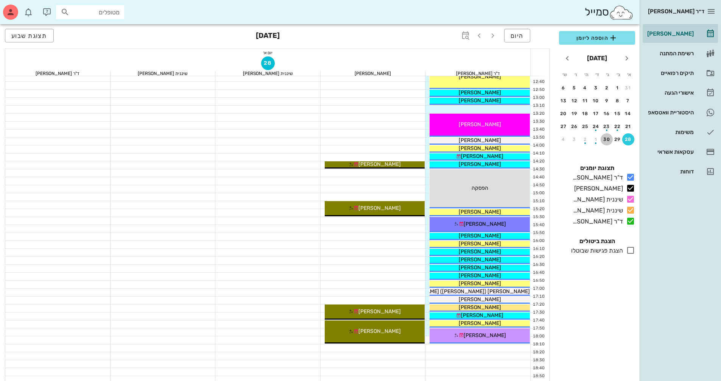
click at [609, 141] on div "30" at bounding box center [607, 139] width 12 height 5
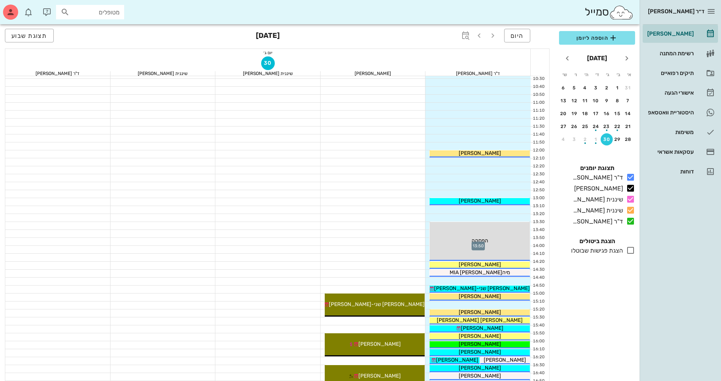
scroll to position [114, 0]
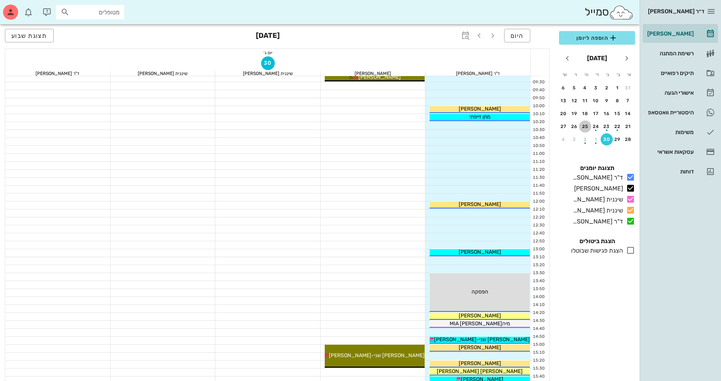
click at [583, 126] on div "25" at bounding box center [585, 126] width 12 height 5
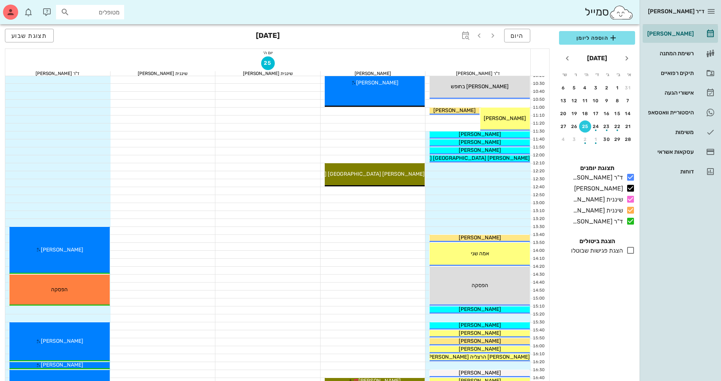
scroll to position [227, 0]
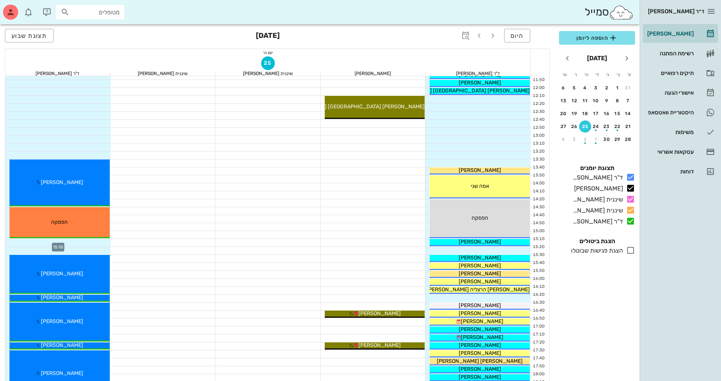
click at [78, 243] on div at bounding box center [57, 243] width 105 height 8
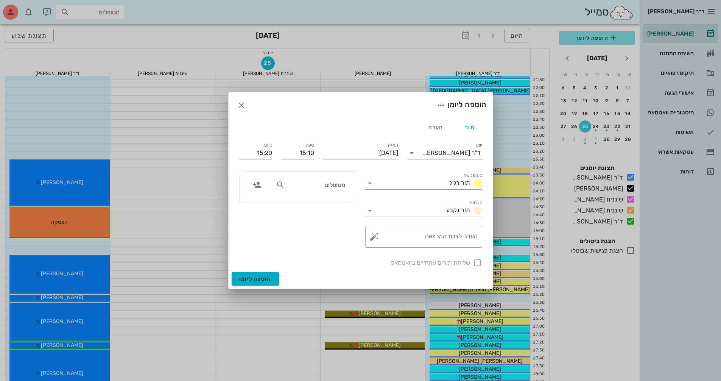
click at [315, 186] on input "מטופלים" at bounding box center [316, 185] width 58 height 10
type input "[PERSON_NAME] א"
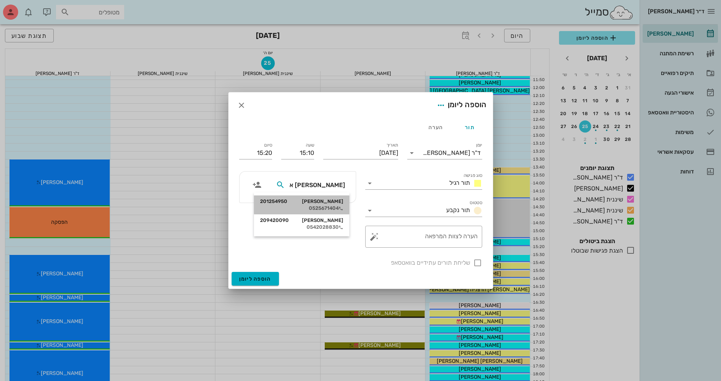
click at [341, 204] on div "[PERSON_NAME] 201254950 0525671404" at bounding box center [301, 204] width 83 height 19
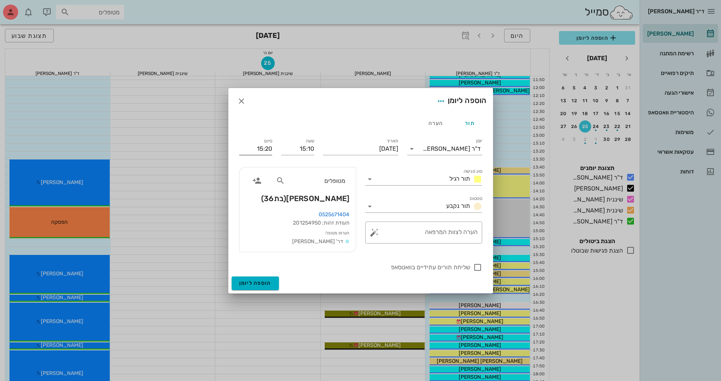
click at [264, 148] on input "15:20" at bounding box center [255, 149] width 33 height 12
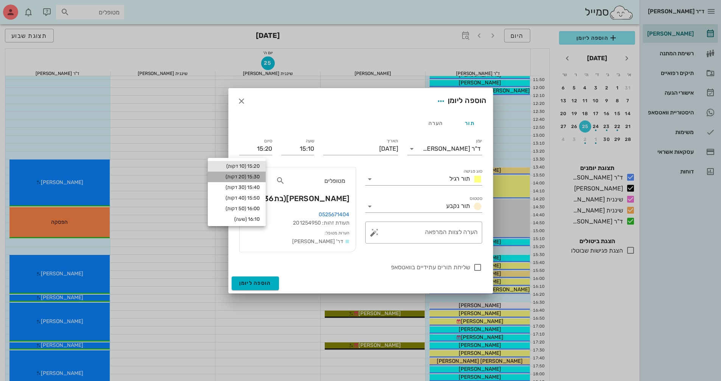
click at [260, 174] on div "15:30 (20 דקות)" at bounding box center [237, 177] width 46 height 6
type input "15:30"
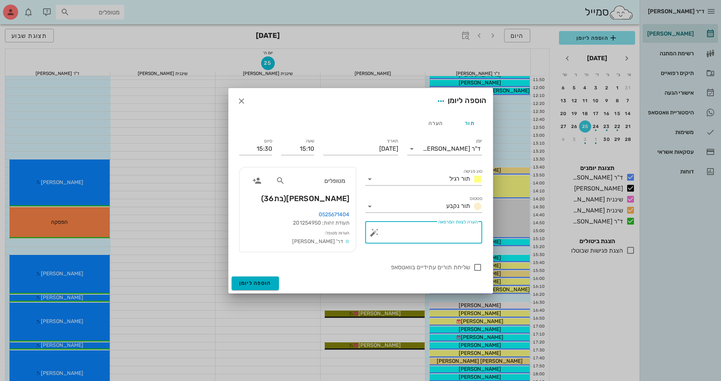
click at [461, 235] on textarea "הערה לצוות המרפאה" at bounding box center [427, 234] width 102 height 18
type textarea "ל"
click at [366, 177] on icon at bounding box center [369, 178] width 9 height 9
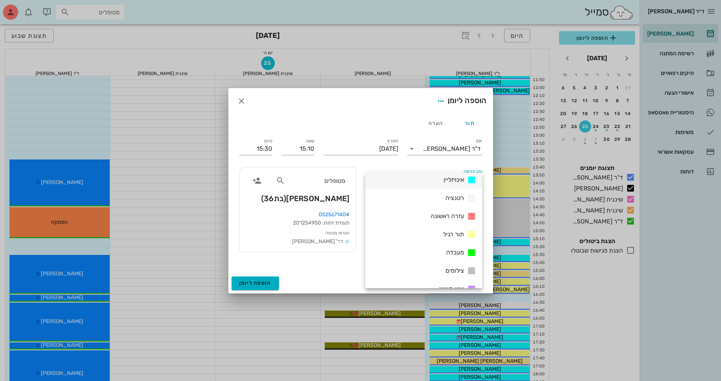
scroll to position [109, 0]
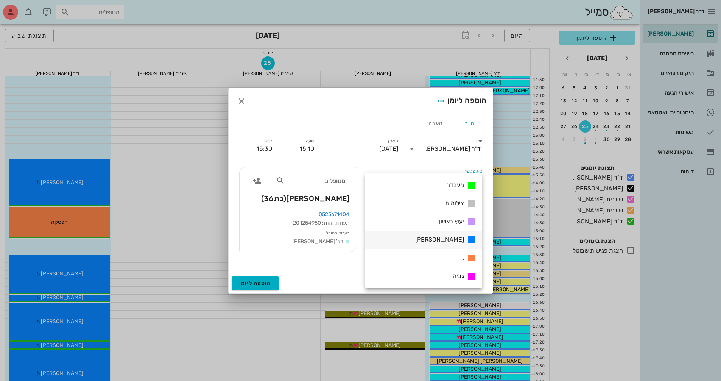
click at [414, 235] on div "[PERSON_NAME]" at bounding box center [423, 240] width 117 height 18
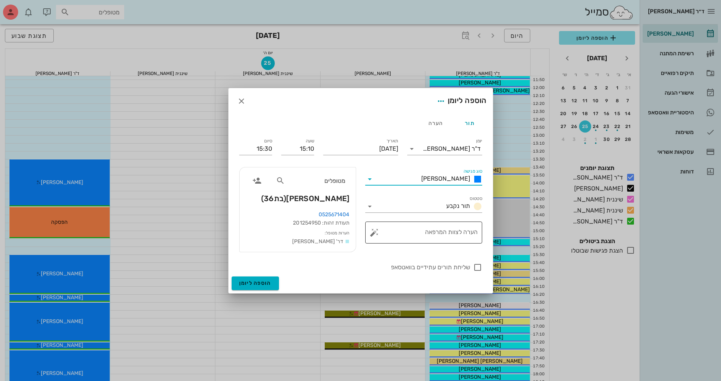
click at [376, 237] on button "button" at bounding box center [374, 232] width 9 height 9
click at [390, 222] on div "הערות לפגישה" at bounding box center [389, 217] width 39 height 15
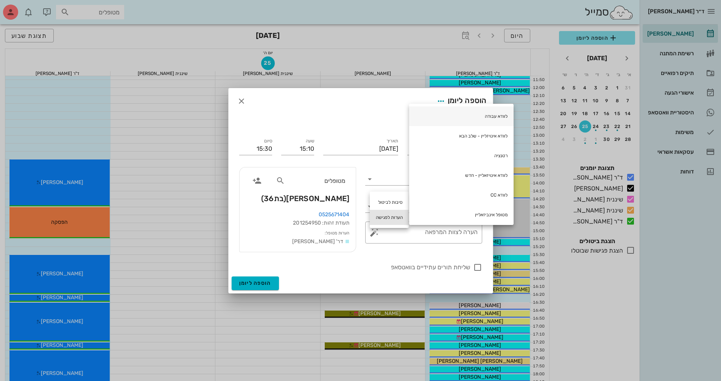
scroll to position [180, 0]
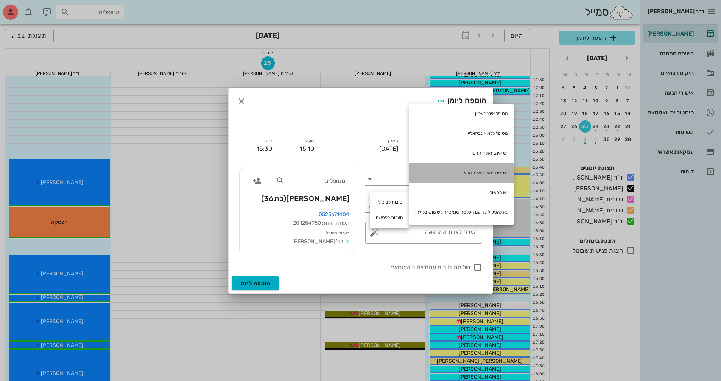
click at [478, 174] on div "יש אינביזאליין שלב הבא" at bounding box center [461, 173] width 104 height 20
type textarea "יש אינביזאליין שלב הבא"
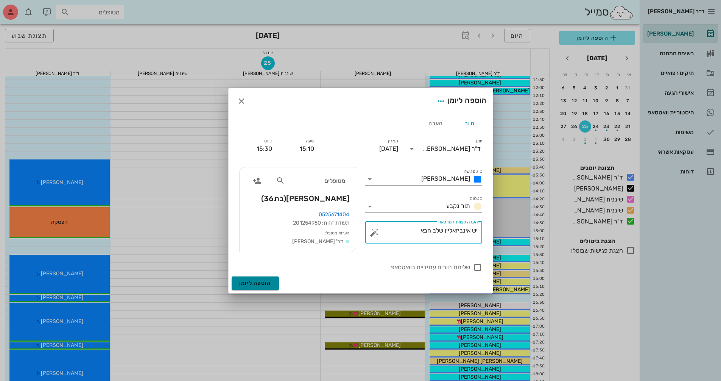
click at [271, 285] on button "הוספה ליומן" at bounding box center [255, 283] width 47 height 14
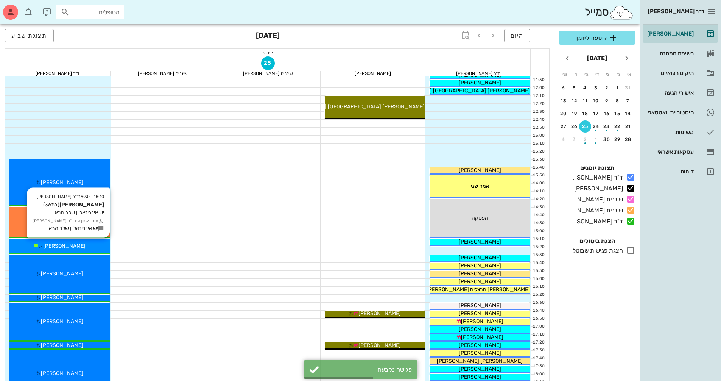
click at [100, 246] on div "[PERSON_NAME]" at bounding box center [59, 246] width 100 height 8
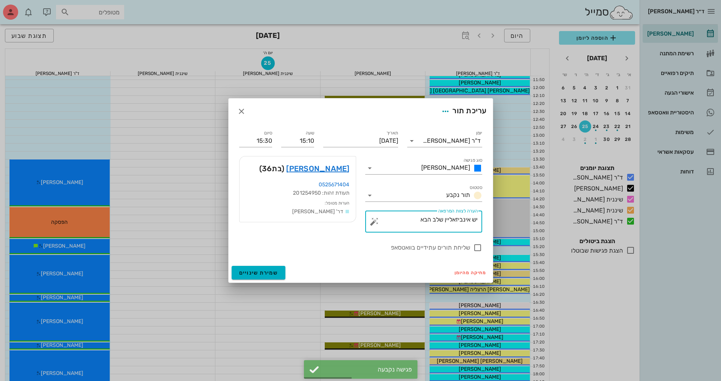
click at [406, 218] on textarea "יש אינביזאליין שלב הבא" at bounding box center [427, 223] width 102 height 18
type textarea "יש אינביזאליין שלב הבא יש מעט אטצ"
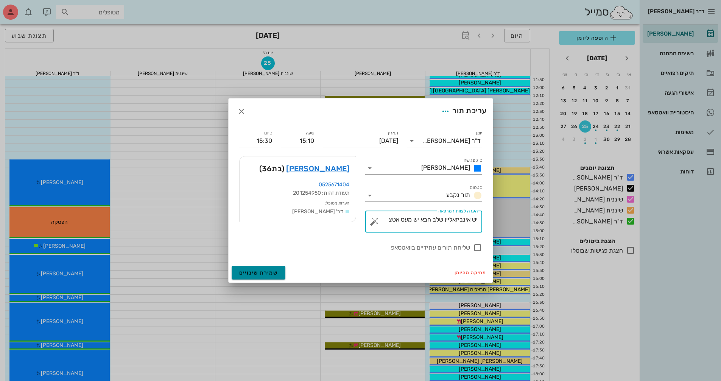
click at [266, 269] on span "שמירת שינויים" at bounding box center [258, 272] width 39 height 6
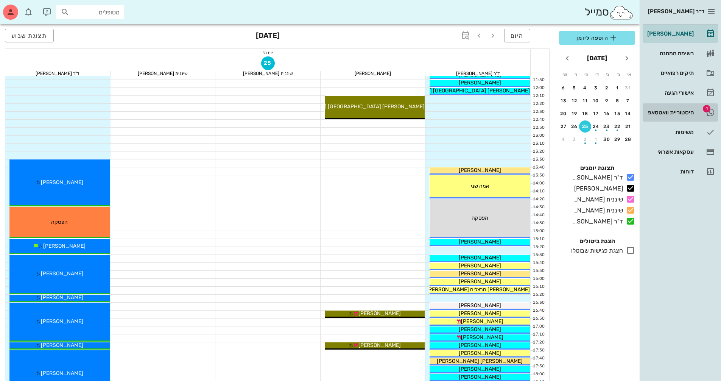
click at [678, 109] on div "היסטוריית וואטסאפ" at bounding box center [670, 112] width 48 height 12
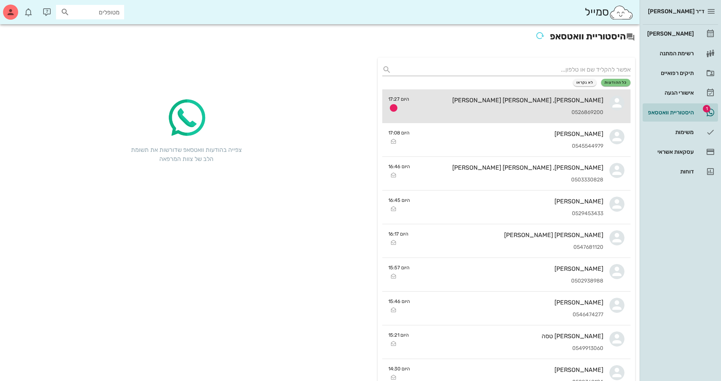
click at [575, 111] on div "0526869200" at bounding box center [509, 112] width 188 height 6
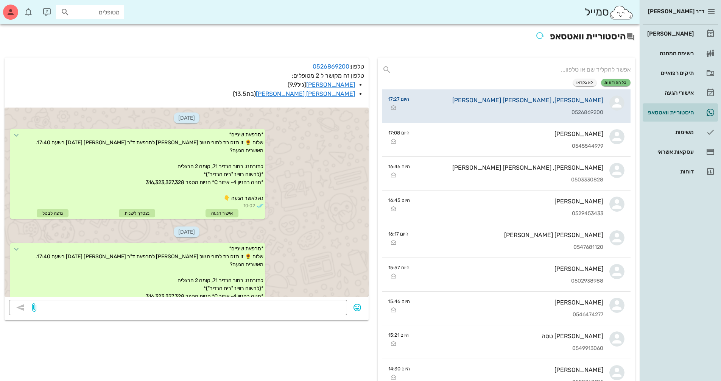
scroll to position [441, 0]
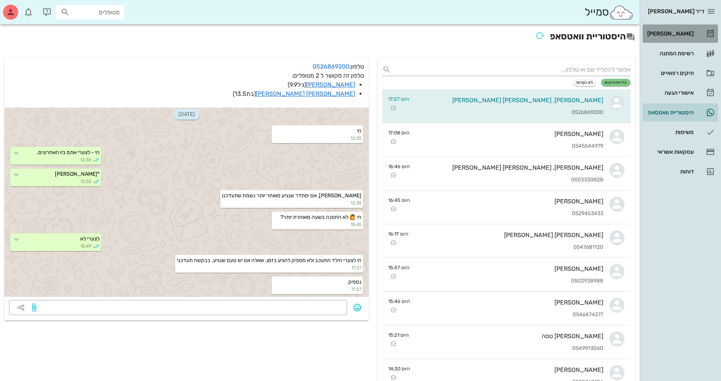
click at [682, 30] on div "[PERSON_NAME]" at bounding box center [670, 34] width 48 height 12
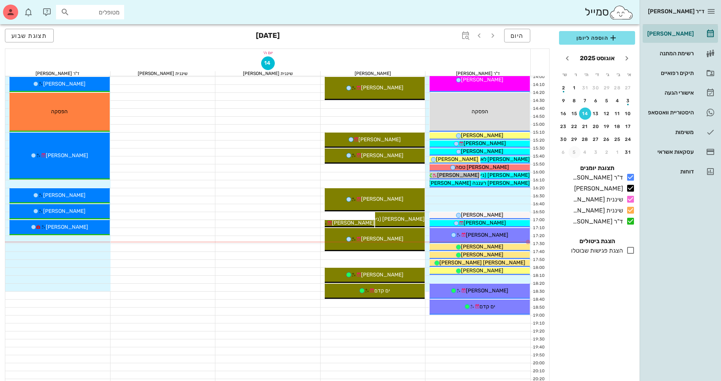
scroll to position [341, 0]
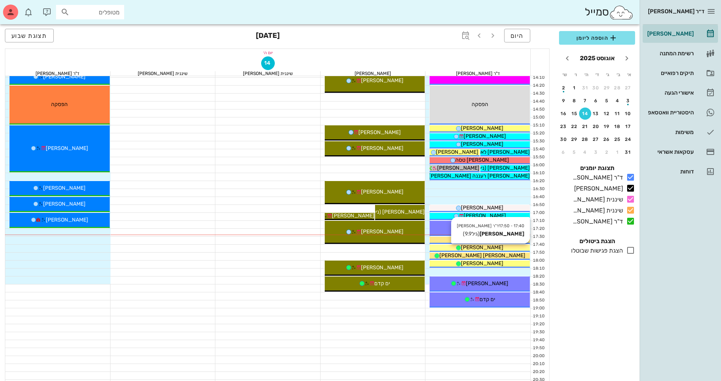
click at [521, 246] on div "[PERSON_NAME]" at bounding box center [480, 247] width 100 height 8
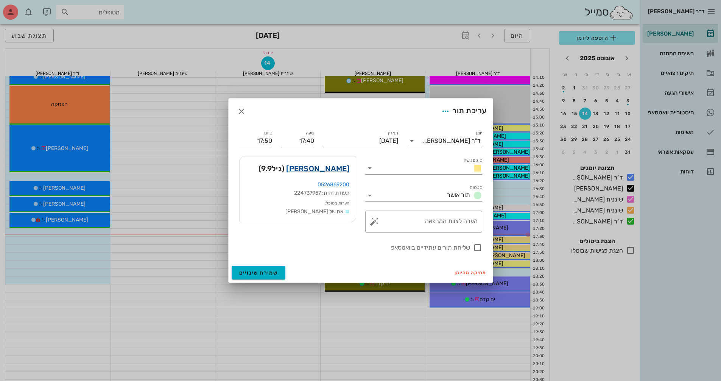
click at [343, 170] on link "[PERSON_NAME]" at bounding box center [317, 168] width 63 height 12
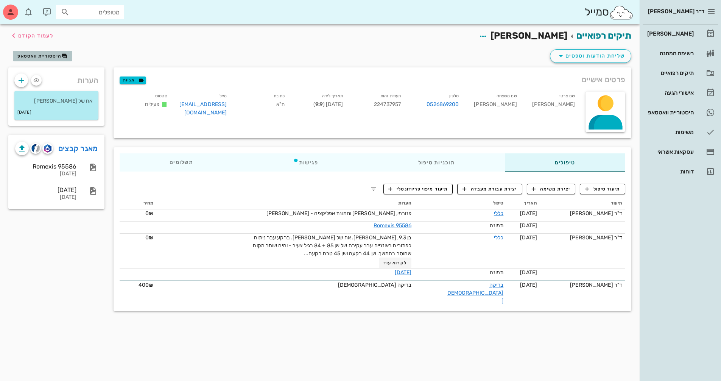
click at [54, 55] on span "היסטוריית וואטסאפ" at bounding box center [39, 55] width 44 height 5
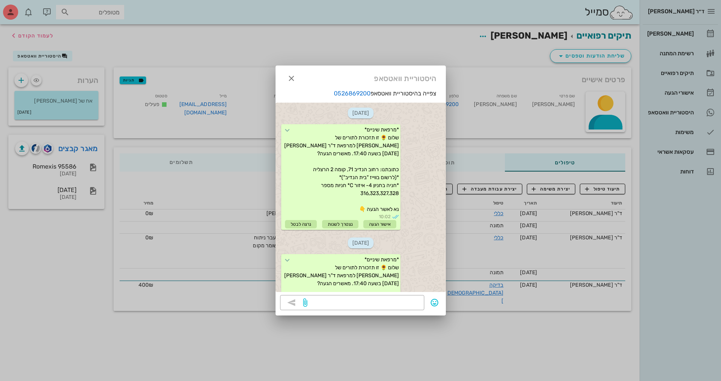
scroll to position [497, 0]
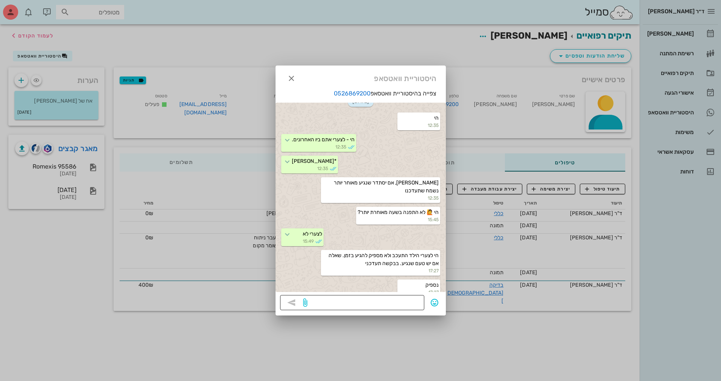
click at [393, 301] on textarea at bounding box center [364, 303] width 111 height 12
type textarea "האמת - לא הבנתי"
click at [289, 81] on icon "button" at bounding box center [291, 78] width 9 height 9
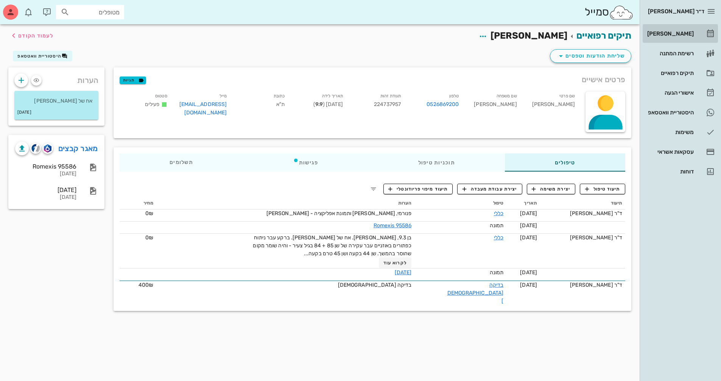
click at [673, 37] on div "[PERSON_NAME]" at bounding box center [670, 34] width 48 height 12
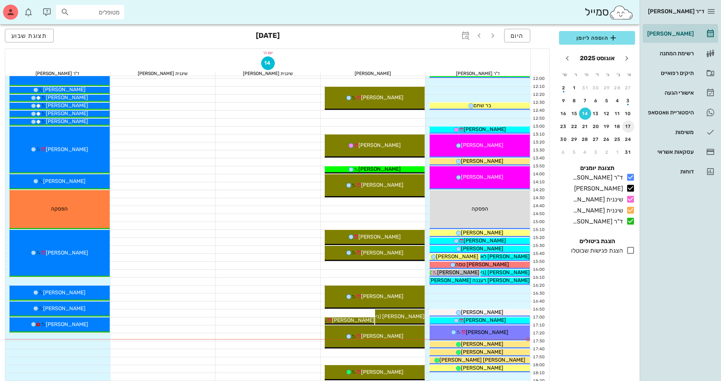
scroll to position [303, 0]
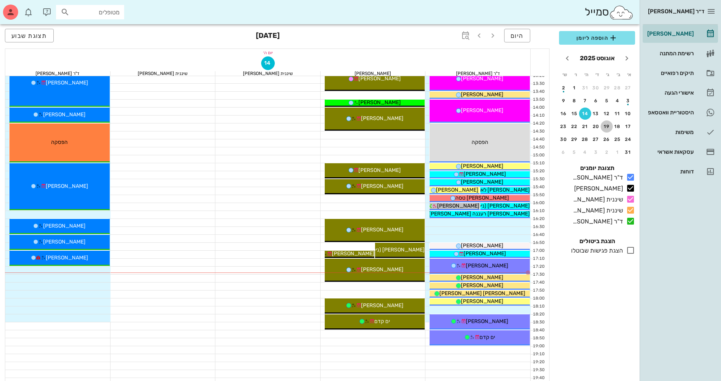
click at [607, 130] on button "19" at bounding box center [607, 126] width 12 height 12
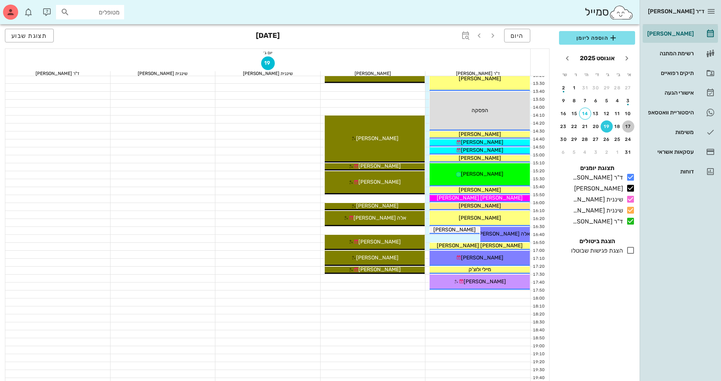
click at [628, 129] on button "17" at bounding box center [628, 126] width 12 height 12
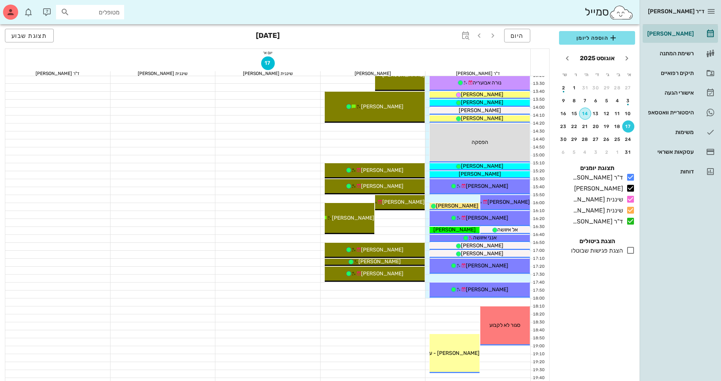
click at [587, 116] on button "14" at bounding box center [585, 113] width 12 height 12
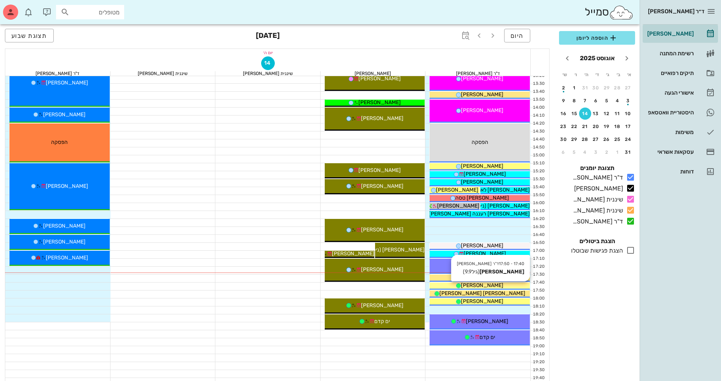
click at [504, 285] on div "[PERSON_NAME]" at bounding box center [480, 285] width 100 height 8
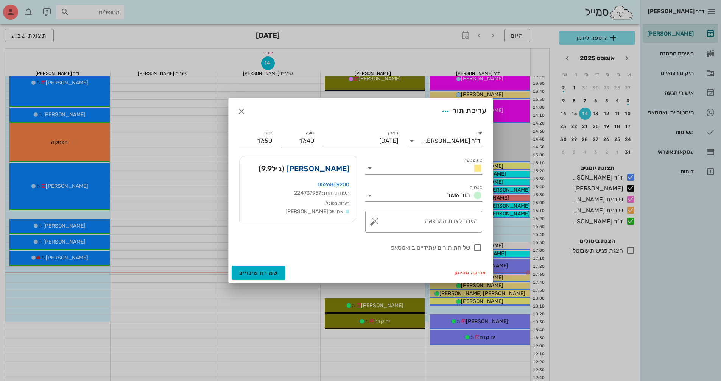
click at [346, 169] on link "[PERSON_NAME]" at bounding box center [317, 168] width 63 height 12
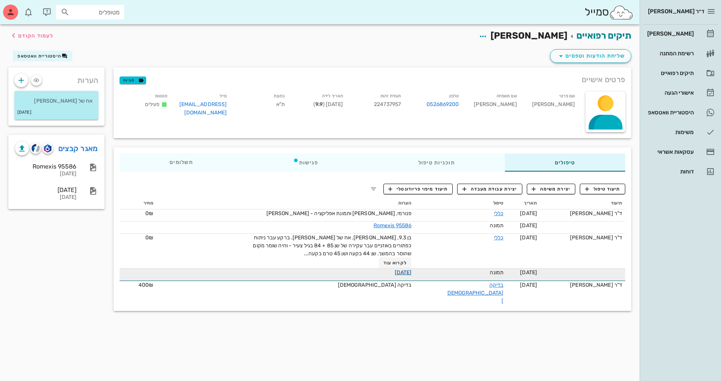
click at [412, 272] on link "[DATE]" at bounding box center [403, 272] width 17 height 6
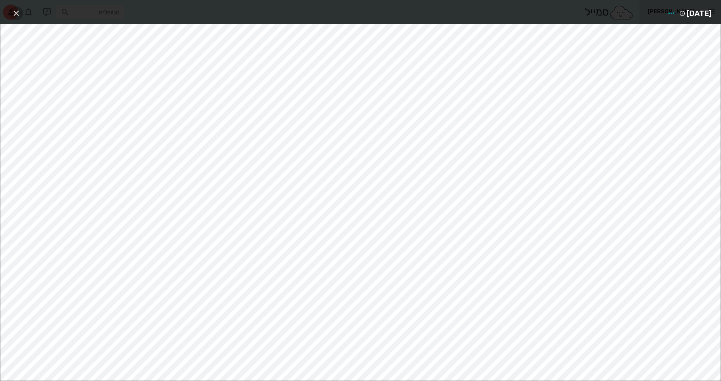
click at [23, 14] on span "button" at bounding box center [16, 13] width 14 height 9
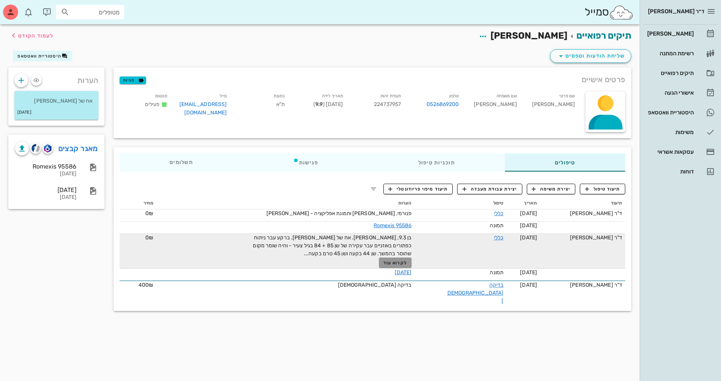
click at [407, 264] on span "לקרוא עוד" at bounding box center [394, 262] width 23 height 5
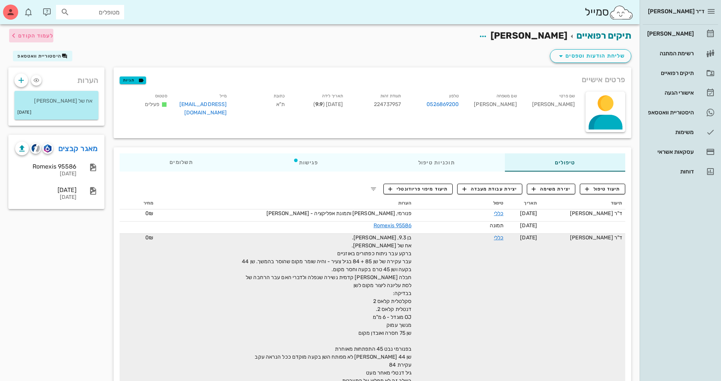
click at [38, 36] on span "לעמוד הקודם" at bounding box center [35, 36] width 35 height 6
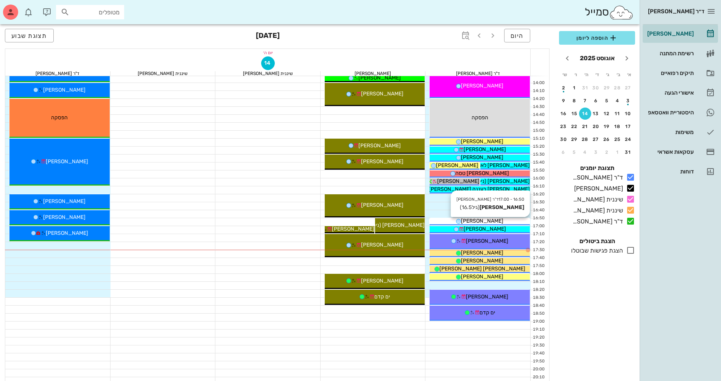
scroll to position [341, 0]
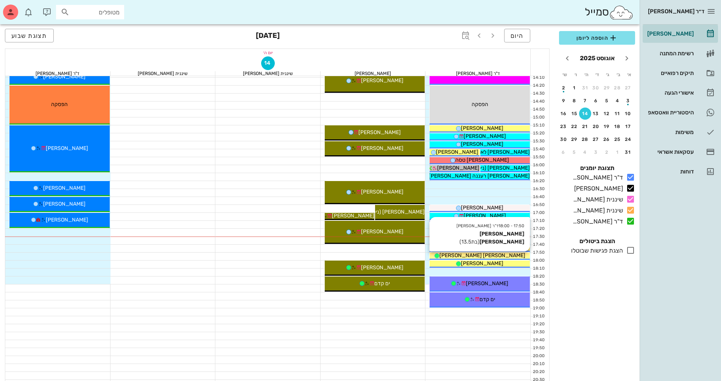
click at [495, 254] on div "[PERSON_NAME] [PERSON_NAME]" at bounding box center [480, 255] width 100 height 8
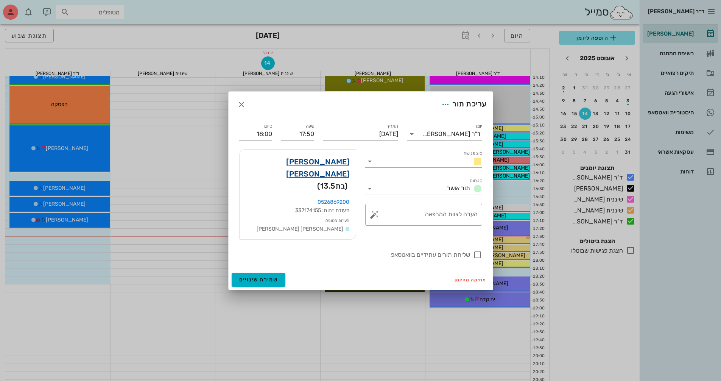
click at [334, 171] on link "[PERSON_NAME] [PERSON_NAME]" at bounding box center [298, 168] width 104 height 24
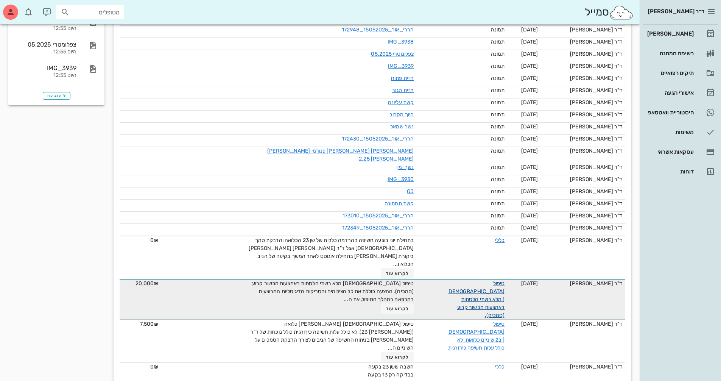
scroll to position [227, 0]
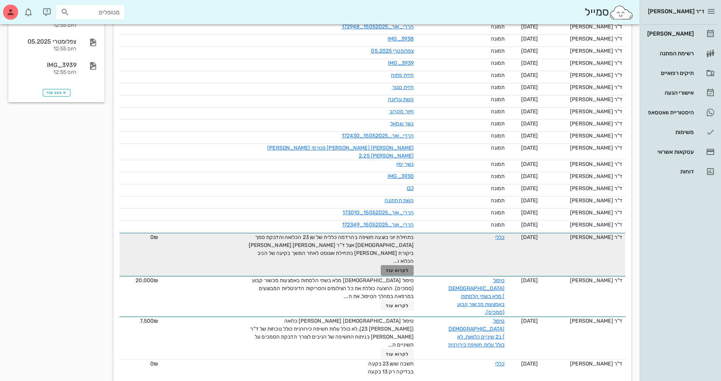
click at [398, 265] on button "לקרוא עוד" at bounding box center [397, 270] width 33 height 11
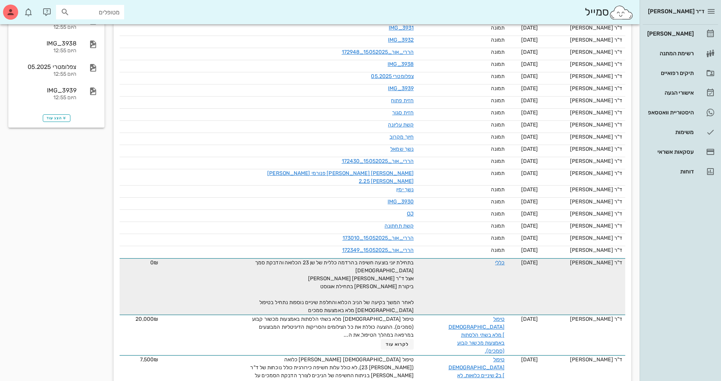
scroll to position [189, 0]
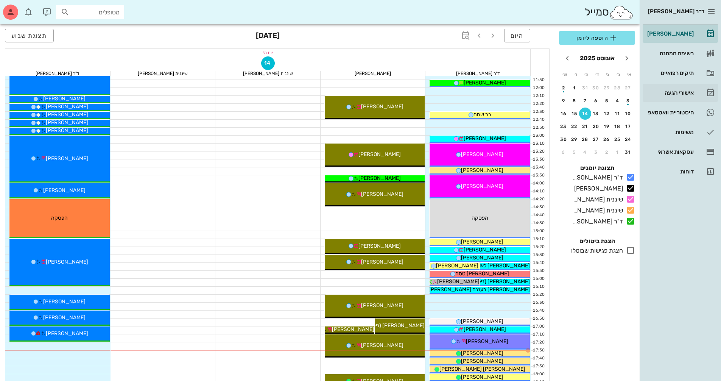
scroll to position [303, 0]
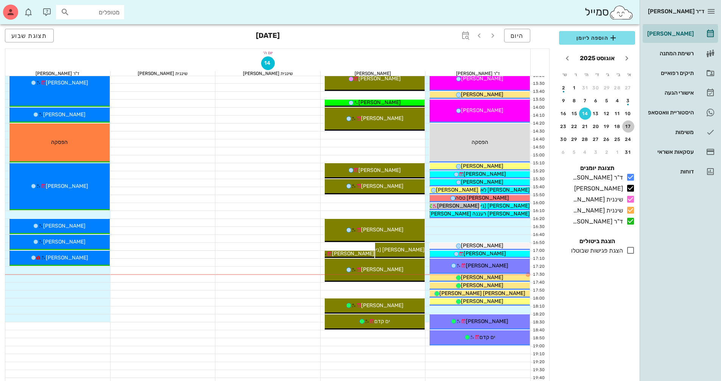
drag, startPoint x: 625, startPoint y: 126, endPoint x: 726, endPoint y: 145, distance: 103.3
click at [625, 126] on div "17" at bounding box center [628, 126] width 12 height 5
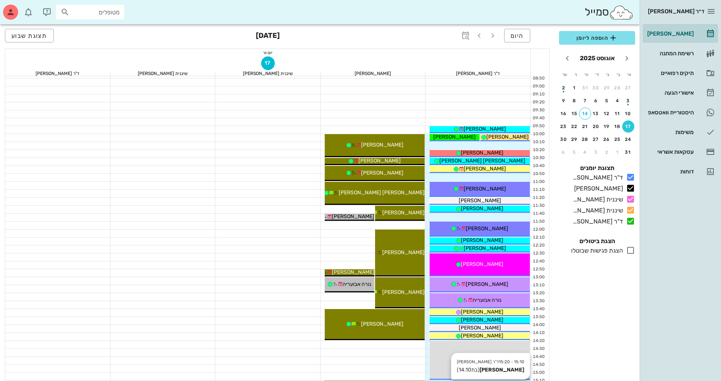
scroll to position [38, 0]
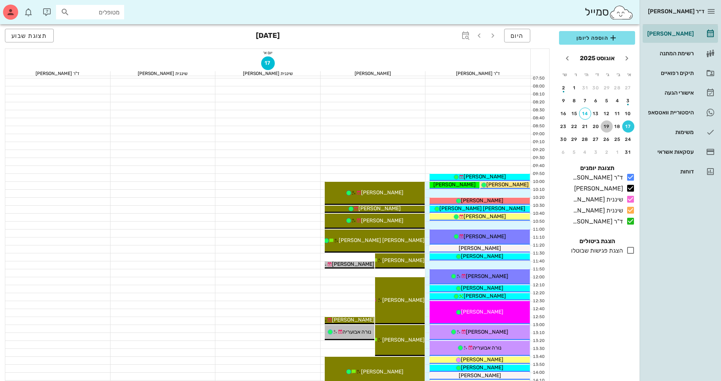
click at [607, 128] on div "19" at bounding box center [607, 126] width 12 height 5
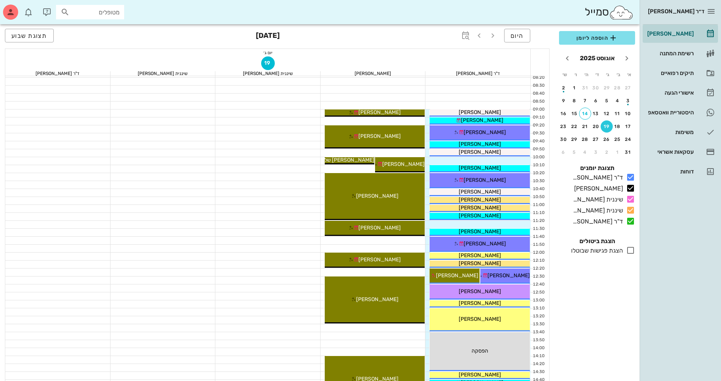
scroll to position [76, 0]
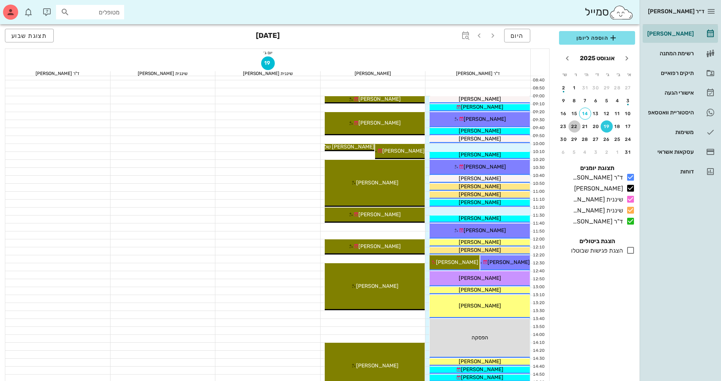
click at [579, 127] on div "22" at bounding box center [574, 126] width 12 height 5
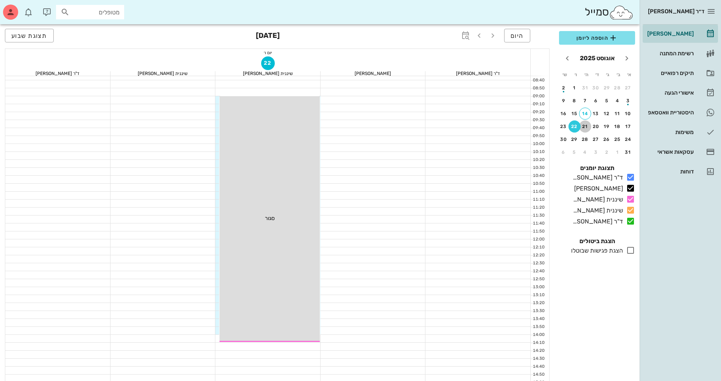
click at [583, 127] on div "21" at bounding box center [585, 126] width 12 height 5
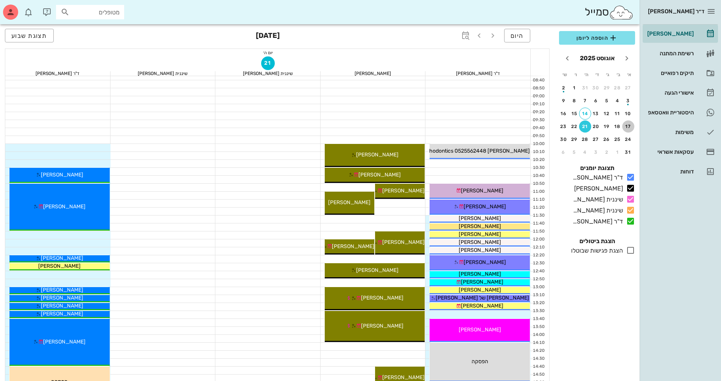
click at [624, 126] on div "17" at bounding box center [628, 126] width 12 height 5
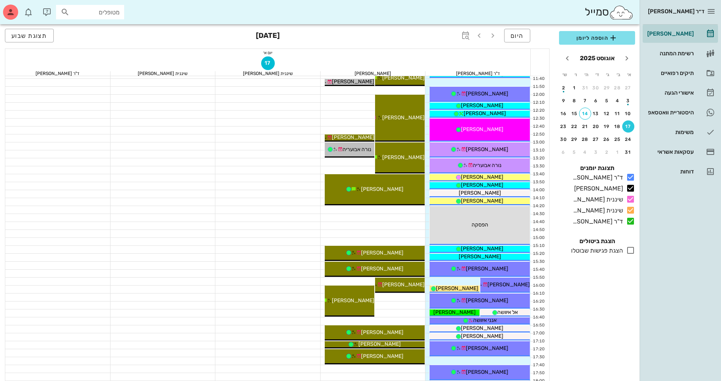
scroll to position [341, 0]
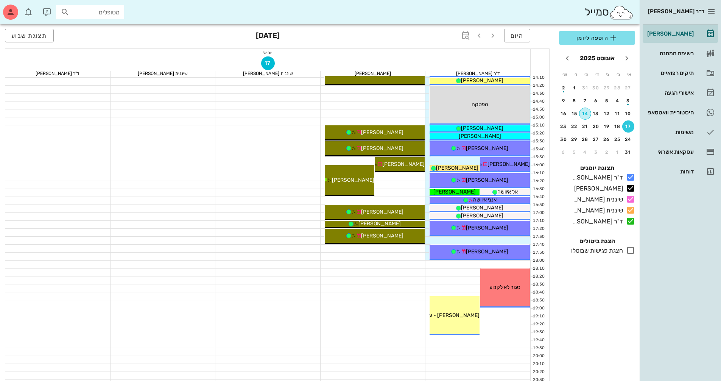
click at [584, 117] on button "14" at bounding box center [585, 113] width 12 height 12
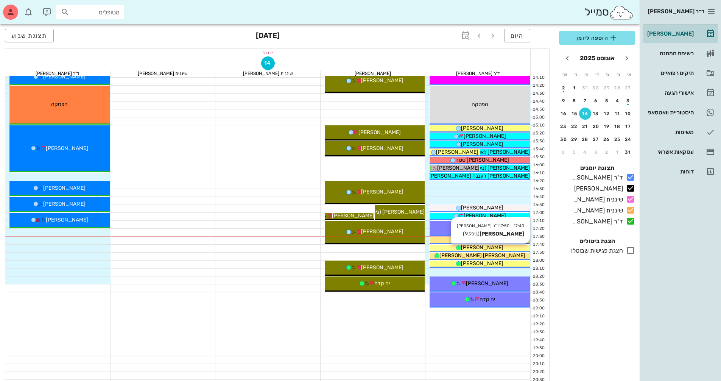
click at [517, 249] on div "[PERSON_NAME]" at bounding box center [480, 247] width 100 height 8
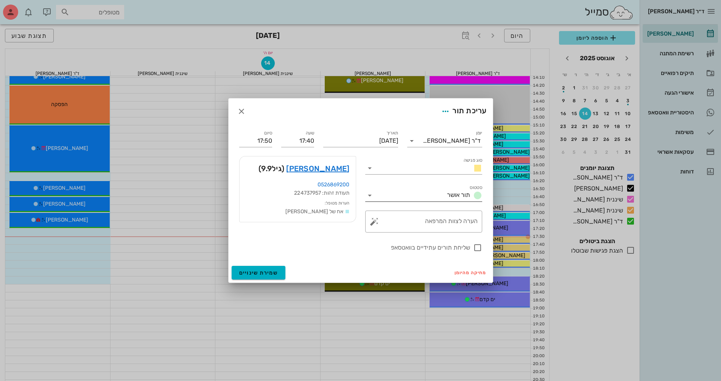
click at [371, 194] on icon at bounding box center [369, 195] width 9 height 9
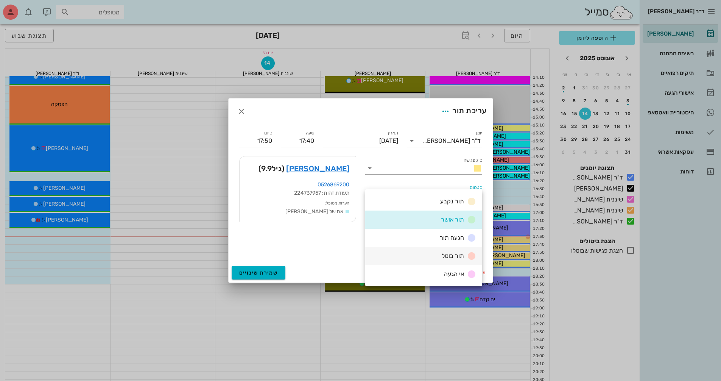
click at [417, 256] on div "תור בוטל" at bounding box center [423, 256] width 117 height 18
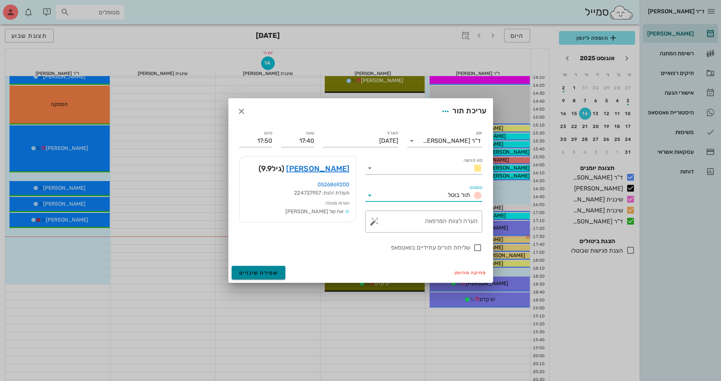
click at [273, 271] on span "שמירת שינויים" at bounding box center [258, 272] width 39 height 6
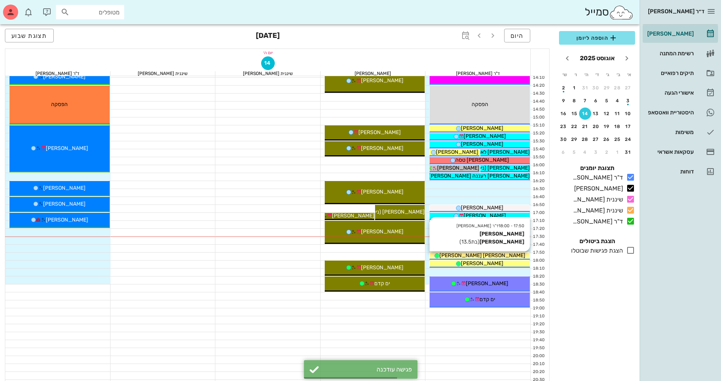
click at [495, 257] on div "[PERSON_NAME] [PERSON_NAME]" at bounding box center [480, 255] width 100 height 8
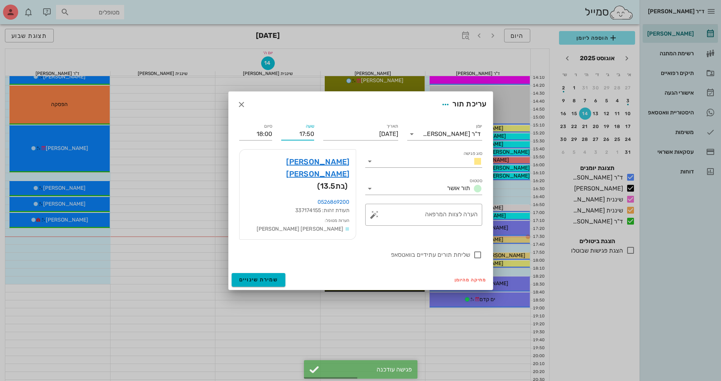
click at [308, 140] on input "17:50" at bounding box center [297, 134] width 33 height 12
click at [305, 206] on div "18:10" at bounding box center [297, 208] width 21 height 6
type input "18:10"
type input "18:20"
click at [479, 249] on div at bounding box center [477, 254] width 13 height 13
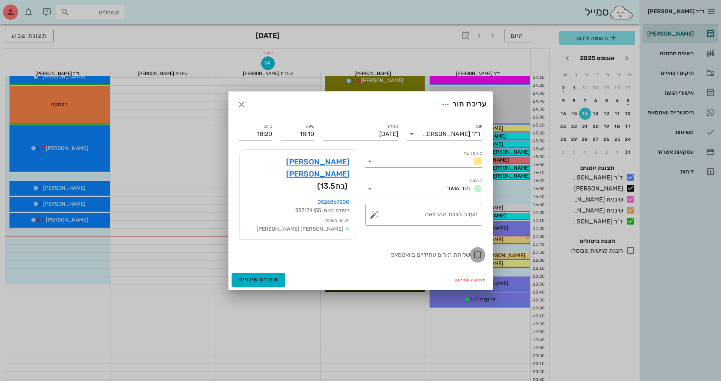
checkbox input "true"
click at [272, 276] on span "שמירת שינויים" at bounding box center [258, 279] width 39 height 6
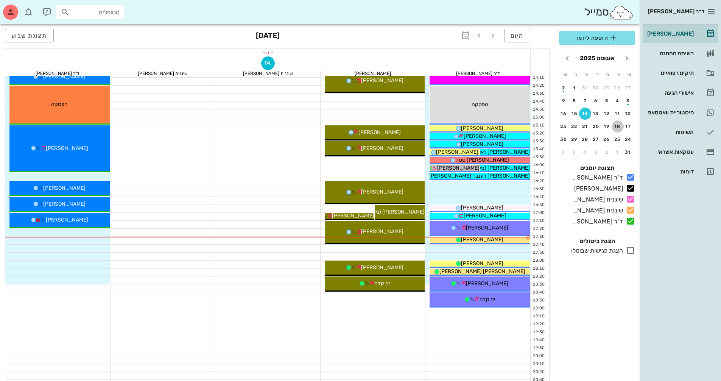
click at [618, 125] on div "18" at bounding box center [618, 126] width 12 height 5
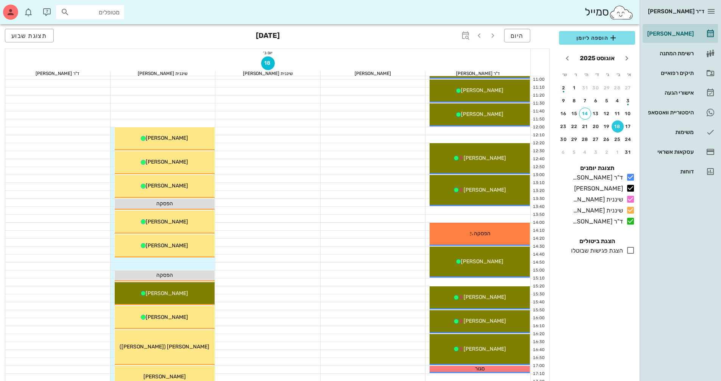
scroll to position [189, 0]
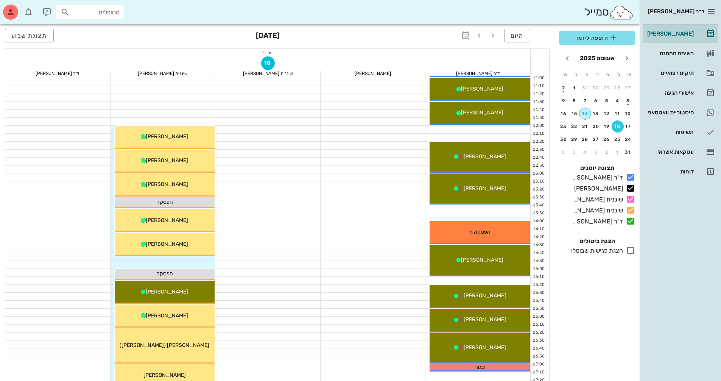
click at [589, 115] on div "14" at bounding box center [584, 113] width 11 height 5
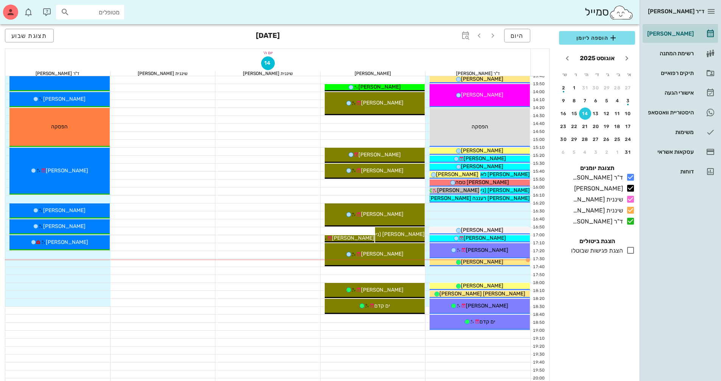
scroll to position [341, 0]
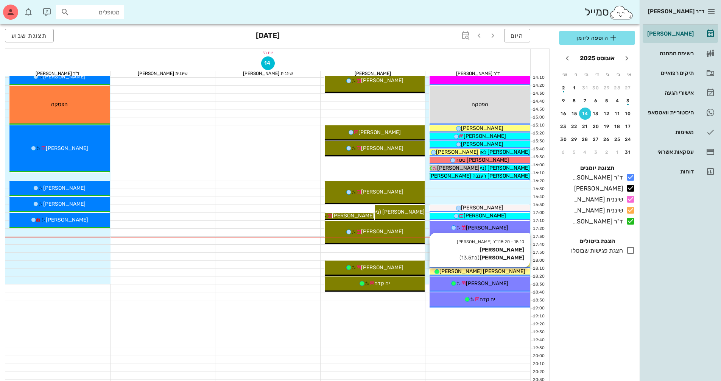
click at [498, 271] on div "[PERSON_NAME] [PERSON_NAME]" at bounding box center [480, 271] width 100 height 8
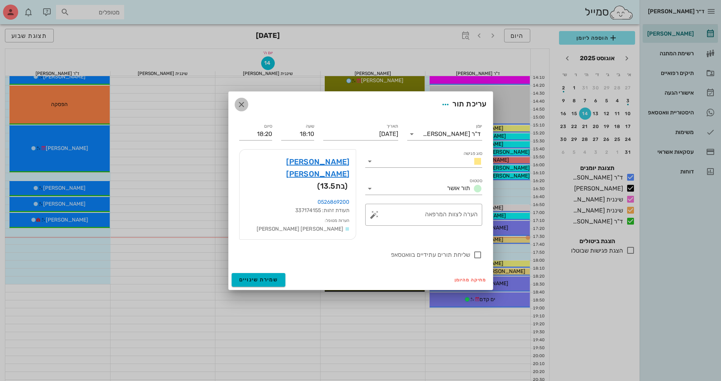
drag, startPoint x: 242, startPoint y: 114, endPoint x: 348, endPoint y: 93, distance: 108.2
click at [242, 109] on icon "button" at bounding box center [241, 104] width 9 height 9
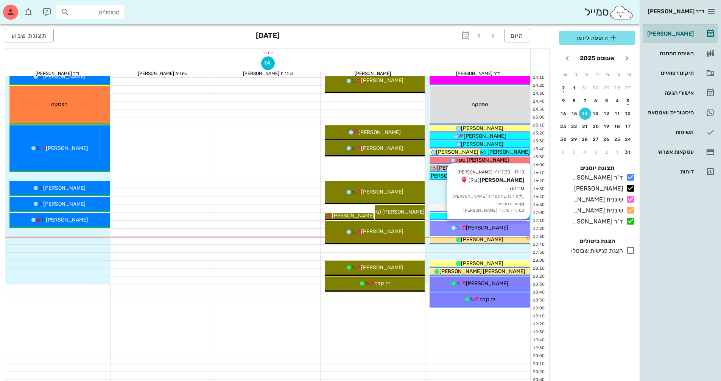
click at [507, 232] on div "17:10 - 17:30 ד"ר [PERSON_NAME] [PERSON_NAME] (בן 9 ) [GEOGRAPHIC_DATA] תור ראש…" at bounding box center [480, 228] width 100 height 15
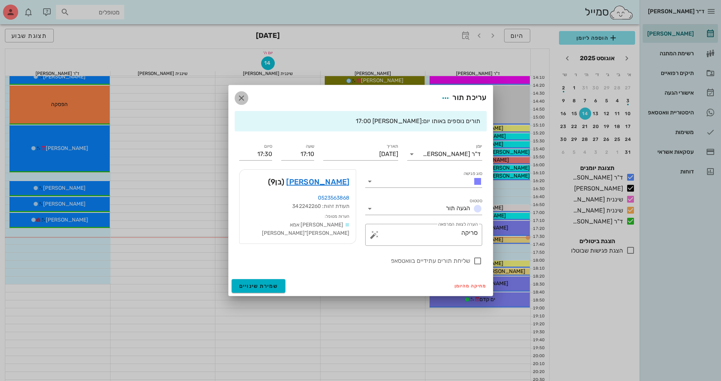
click at [243, 98] on icon "button" at bounding box center [241, 97] width 9 height 9
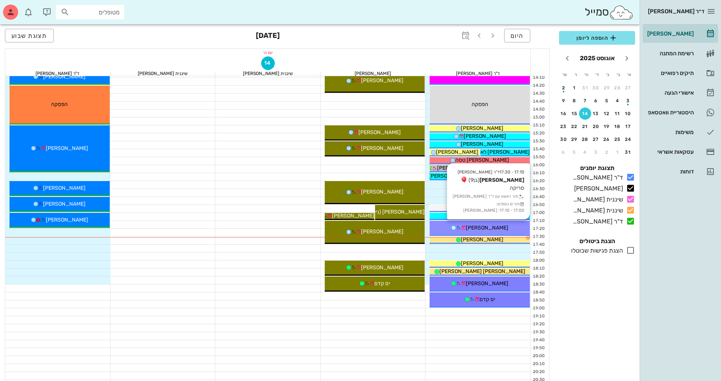
click at [505, 233] on div "17:10 - 17:30 ד"ר [PERSON_NAME] [PERSON_NAME] (בן 9 ) [GEOGRAPHIC_DATA] תור ראש…" at bounding box center [480, 228] width 100 height 15
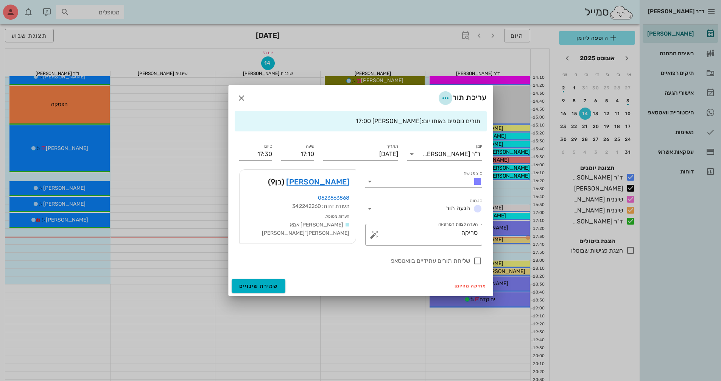
click at [447, 98] on icon "button" at bounding box center [445, 97] width 9 height 9
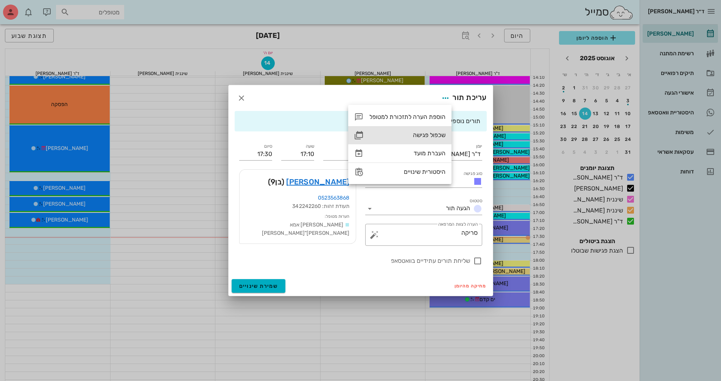
click at [443, 133] on div "שכפול פגישה" at bounding box center [407, 134] width 76 height 7
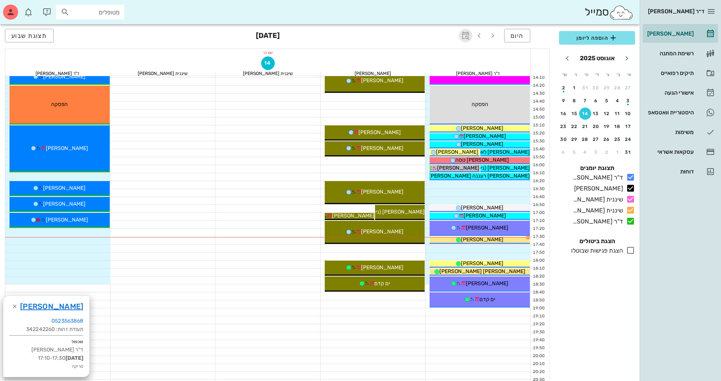
click at [464, 36] on icon "button" at bounding box center [465, 35] width 9 height 9
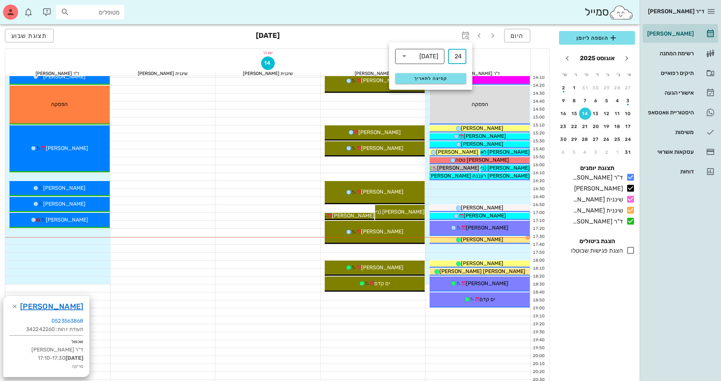
type input "24"
click at [406, 59] on icon at bounding box center [404, 55] width 9 height 9
click at [419, 97] on div "ימים שבועות חודשים" at bounding box center [419, 73] width 49 height 51
click at [422, 92] on div "חודשים" at bounding box center [419, 89] width 37 height 6
click at [438, 79] on span "קפיצה לתאריך" at bounding box center [431, 78] width 62 height 5
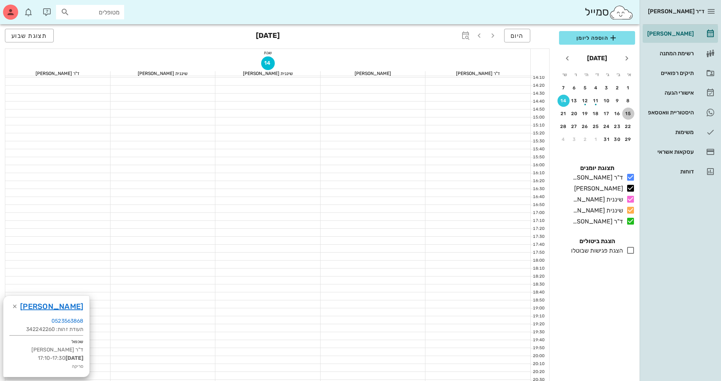
click at [626, 115] on div "15" at bounding box center [628, 113] width 12 height 5
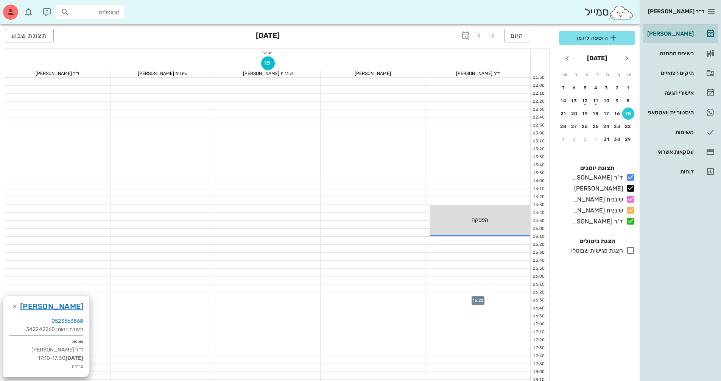
scroll to position [227, 0]
click at [487, 328] on div at bounding box center [477, 330] width 105 height 8
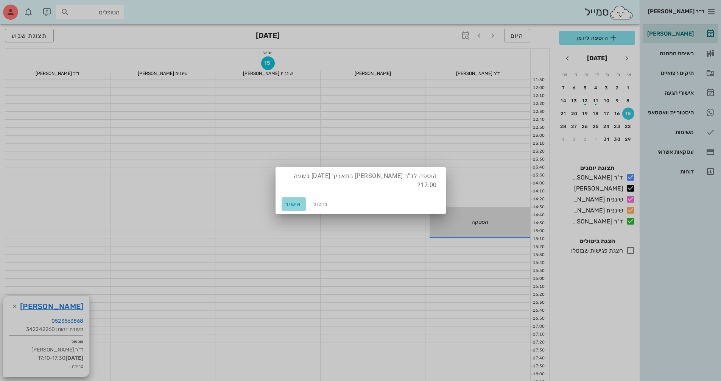
click at [296, 204] on span "אישור" at bounding box center [294, 204] width 18 height 6
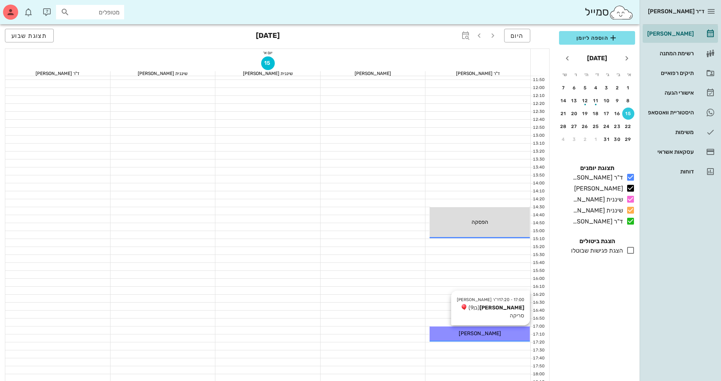
click at [509, 332] on div "[PERSON_NAME]" at bounding box center [480, 333] width 100 height 8
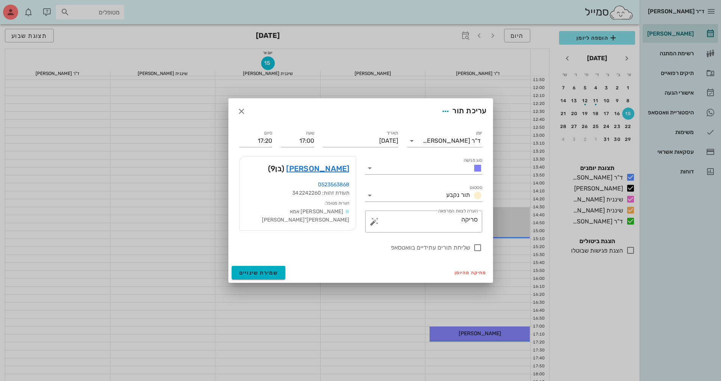
drag, startPoint x: 449, startPoint y: 216, endPoint x: 653, endPoint y: 219, distance: 203.6
click at [653, 219] on div "ד״ר נמרוד דיקשטיין יומן מרפאה רשימת המתנה תיקים רפואיים אישורי הגעה היסטוריית ו…" at bounding box center [360, 145] width 721 height 744
type textarea "מעקב אחרי שנתיים"
click at [372, 167] on icon at bounding box center [369, 168] width 9 height 9
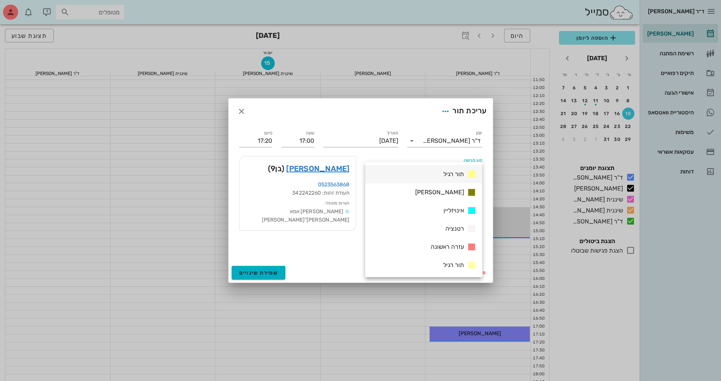
click at [431, 179] on div "תור רגיל" at bounding box center [423, 174] width 117 height 18
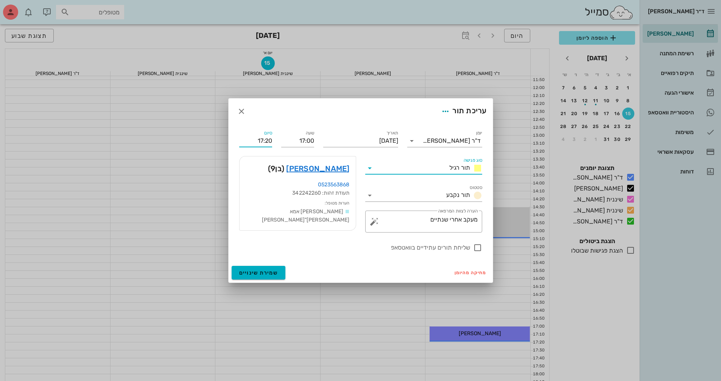
click at [255, 142] on input "17:20" at bounding box center [255, 141] width 33 height 12
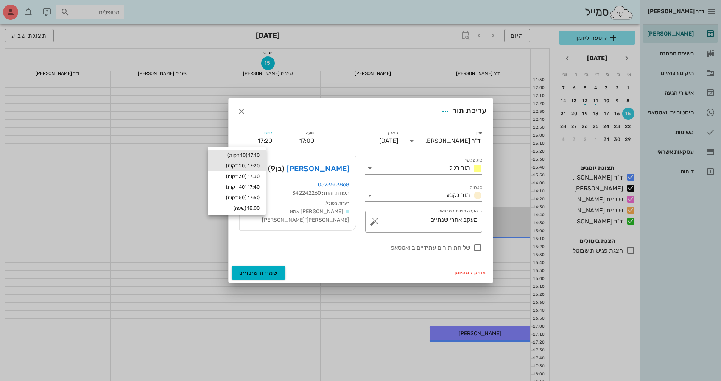
click at [256, 157] on div "17:10 (10 דקות)" at bounding box center [237, 155] width 46 height 6
type input "17:10"
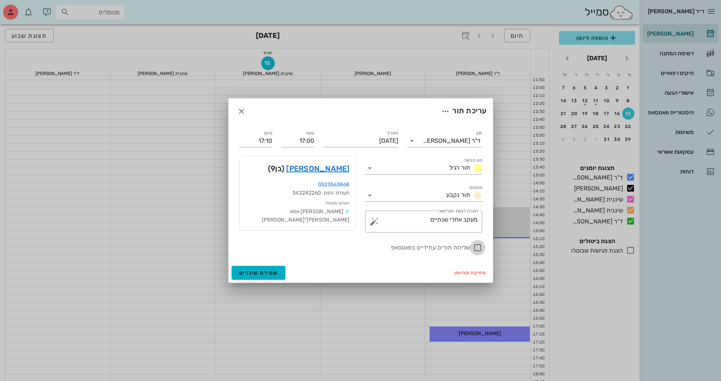
click at [478, 249] on div at bounding box center [477, 247] width 13 height 13
checkbox input "true"
click at [275, 271] on span "שמירת שינויים" at bounding box center [258, 272] width 39 height 6
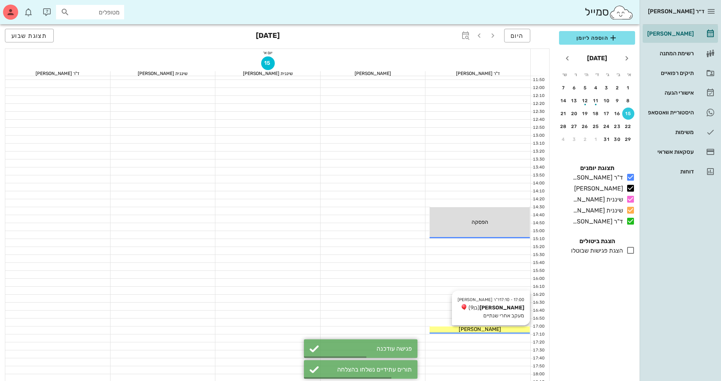
click at [504, 328] on div "[PERSON_NAME]" at bounding box center [480, 329] width 100 height 8
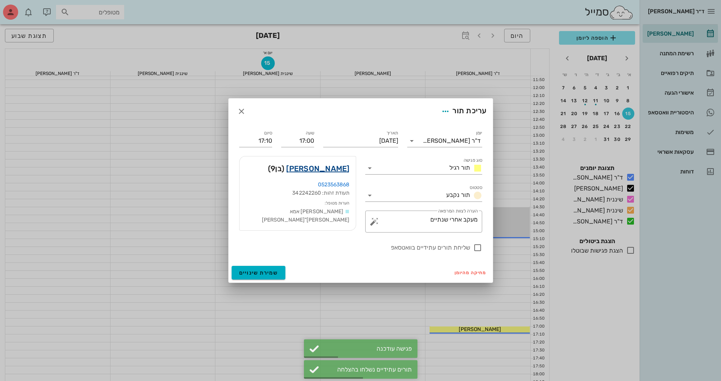
click at [335, 170] on link "[PERSON_NAME]" at bounding box center [317, 168] width 63 height 12
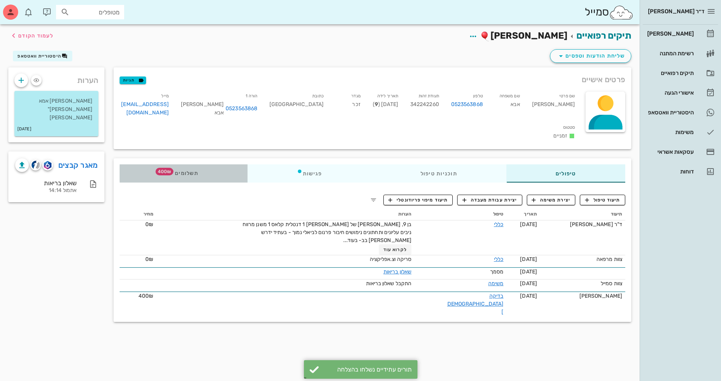
click at [190, 171] on span "תשלומים 400₪" at bounding box center [184, 173] width 30 height 5
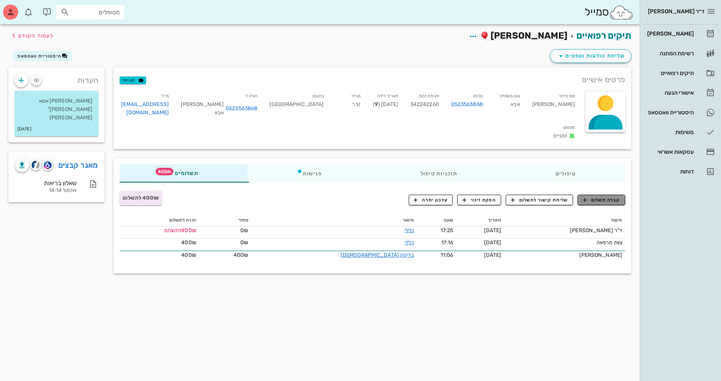
click at [596, 196] on span "קבלת תשלום" at bounding box center [601, 199] width 37 height 7
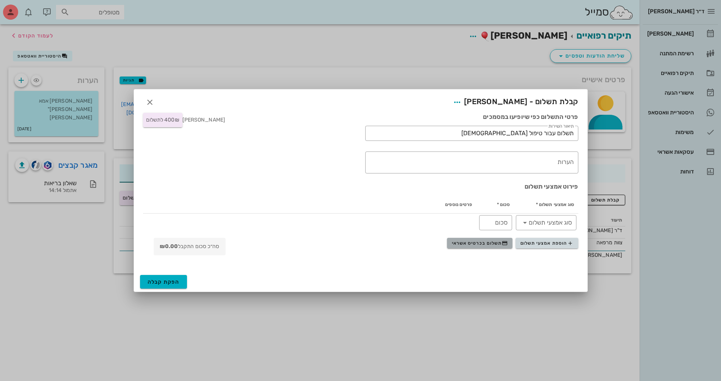
click at [487, 246] on button "תשלום בכרטיס אשראי" at bounding box center [479, 243] width 65 height 11
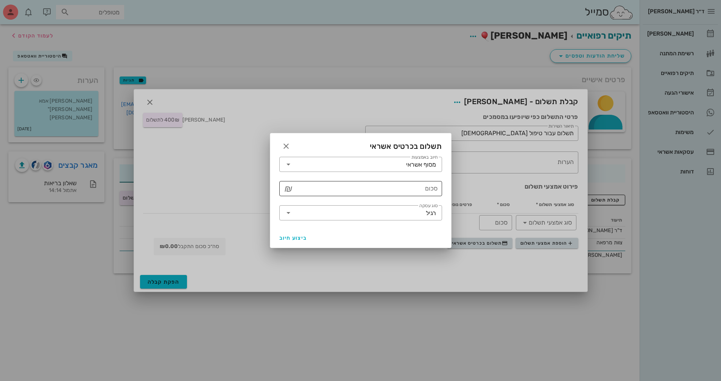
click at [427, 187] on div "סכום" at bounding box center [365, 188] width 143 height 15
type input "400"
click at [298, 237] on span "ביצוע חיוב" at bounding box center [293, 238] width 28 height 6
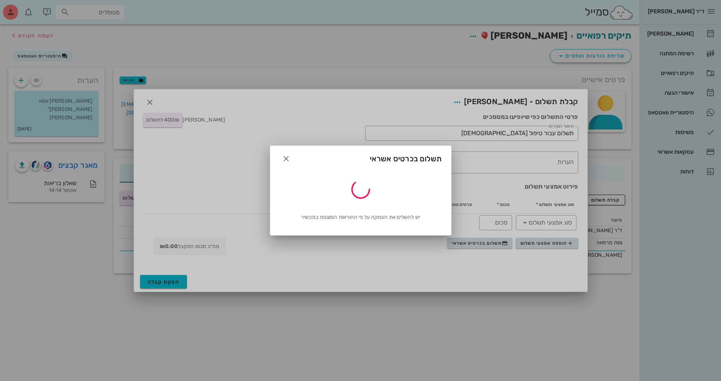
type input "400"
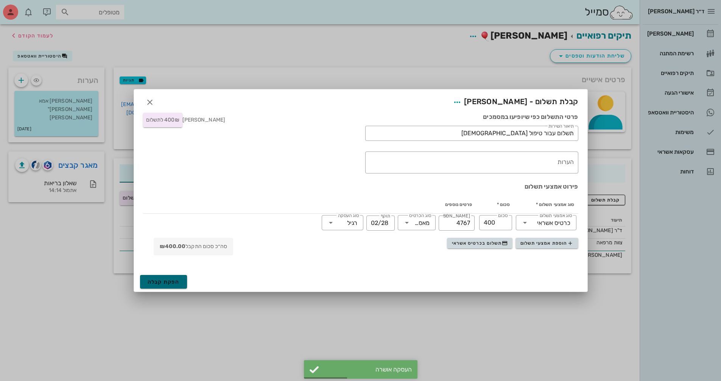
click at [170, 284] on span "הפקת קבלה" at bounding box center [164, 282] width 32 height 6
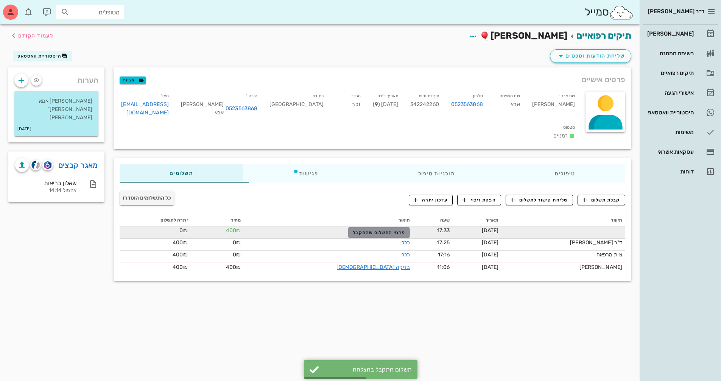
click at [389, 227] on button "פרטי התשלום שהתקבל" at bounding box center [379, 232] width 62 height 11
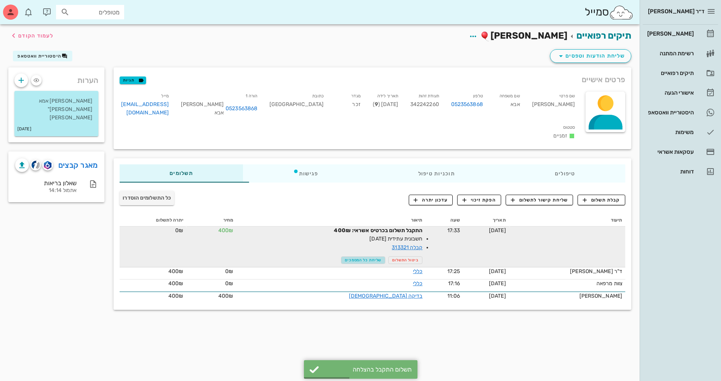
click at [357, 258] on span "שליחת כל המסמכים" at bounding box center [363, 260] width 37 height 5
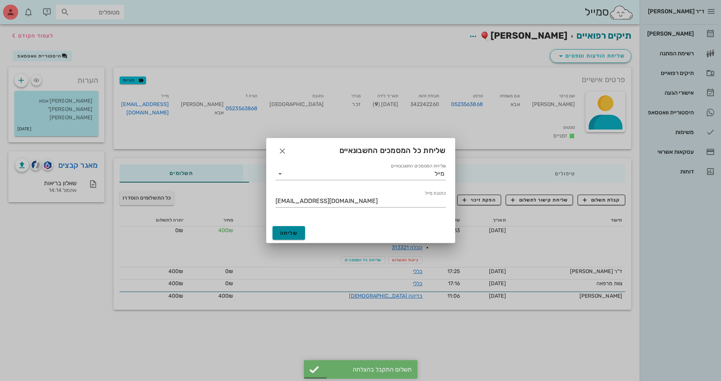
click at [294, 228] on button "שליחה" at bounding box center [289, 233] width 33 height 14
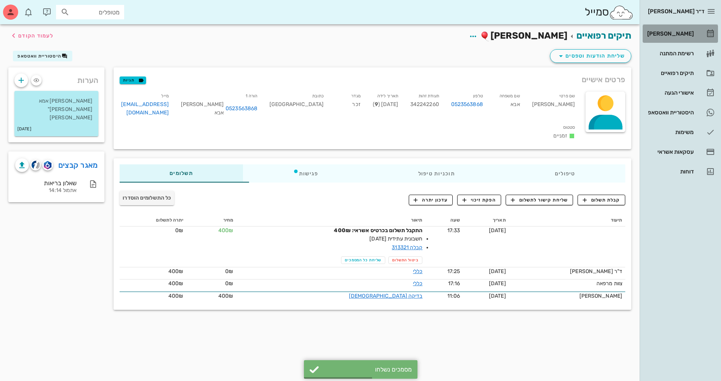
click at [663, 35] on div "[PERSON_NAME]" at bounding box center [670, 34] width 48 height 6
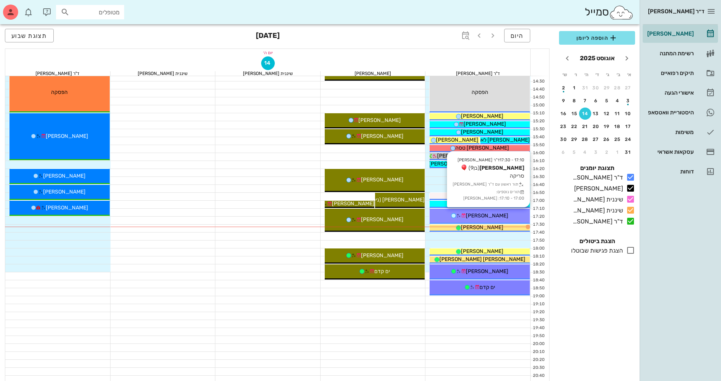
scroll to position [363, 0]
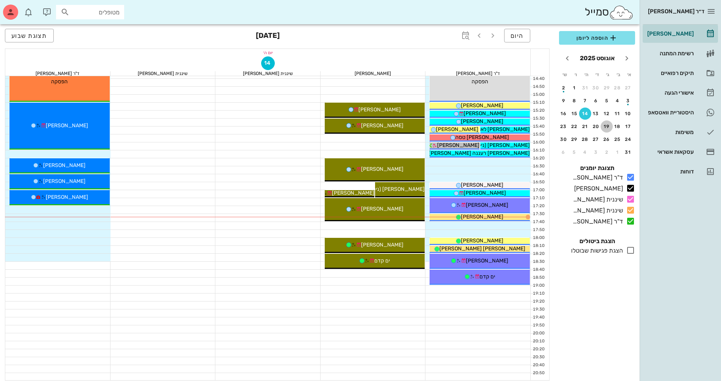
click at [607, 129] on button "19" at bounding box center [607, 126] width 12 height 12
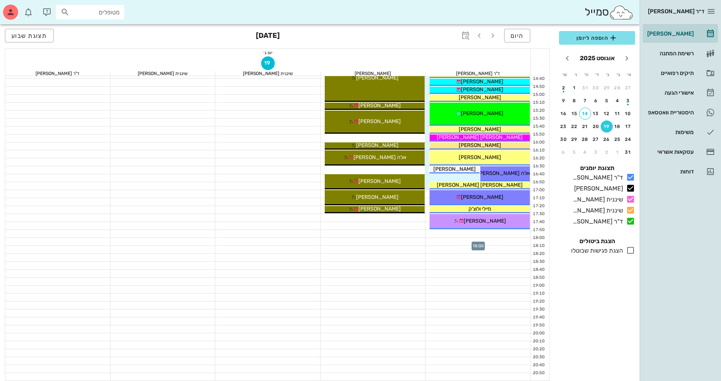
click at [496, 241] on div at bounding box center [477, 242] width 105 height 8
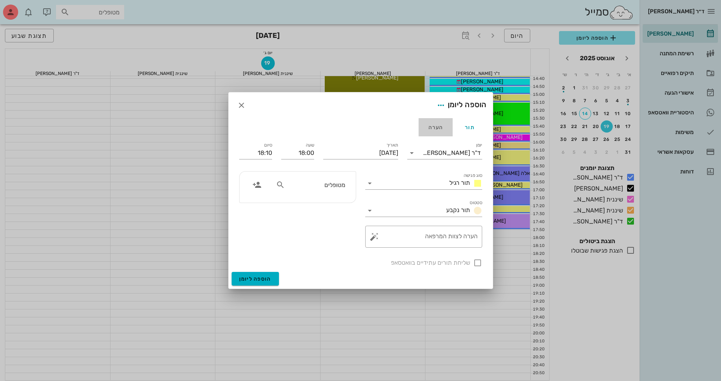
click at [437, 128] on div "הערה" at bounding box center [436, 127] width 34 height 18
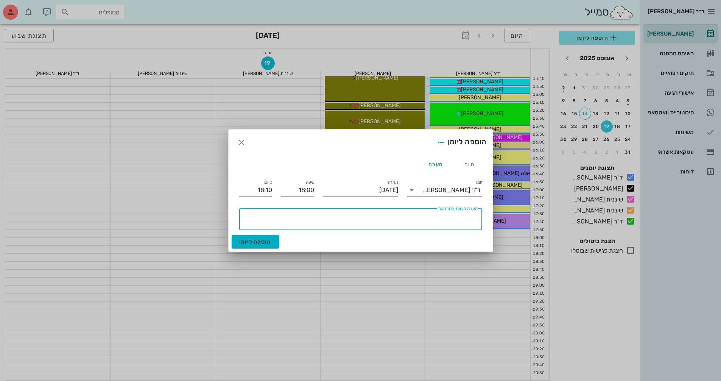
click at [419, 219] on textarea "הערה לצוות המרפאה" at bounding box center [359, 221] width 237 height 18
type textarea "עם מאיה"
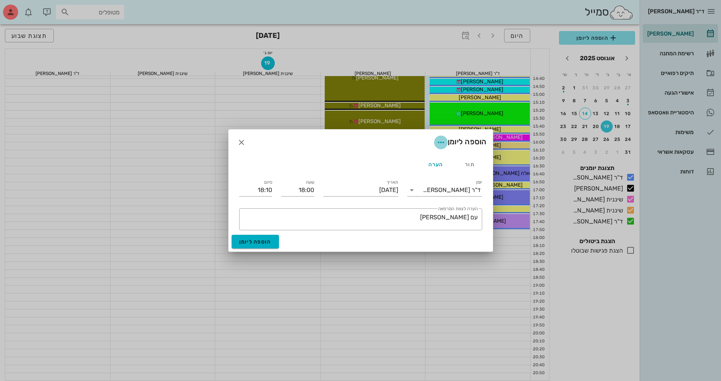
click at [438, 145] on icon "button" at bounding box center [440, 142] width 9 height 9
click at [425, 158] on div "צבע ההערה" at bounding box center [424, 161] width 31 height 7
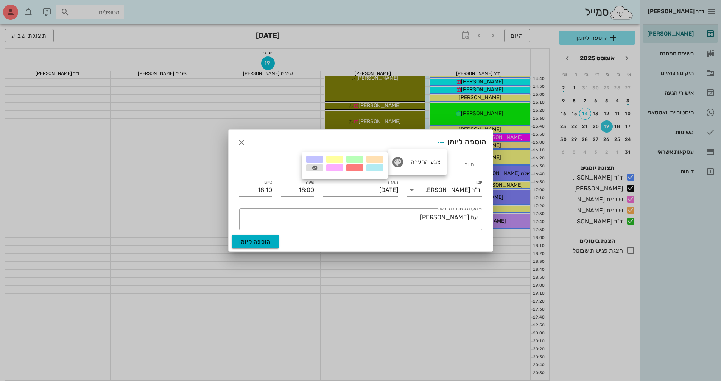
click at [379, 160] on div at bounding box center [374, 159] width 17 height 7
click at [247, 190] on input "18:10" at bounding box center [255, 190] width 33 height 12
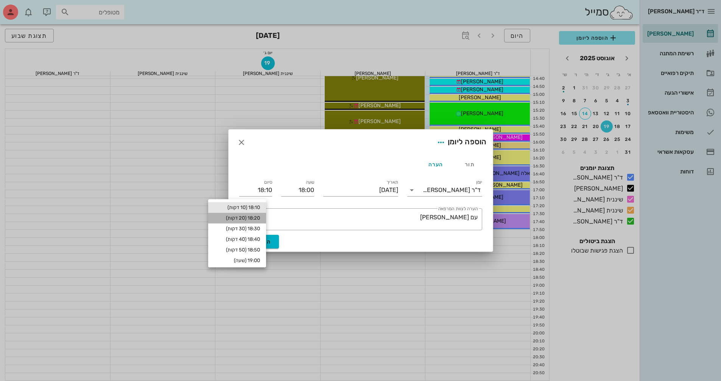
click at [260, 219] on div "18:20 (20 דקות)" at bounding box center [237, 218] width 46 height 6
type input "18:20"
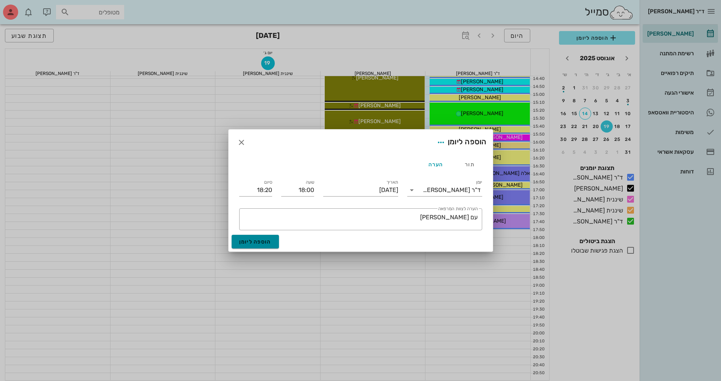
click at [263, 240] on span "הוספה ליומן" at bounding box center [255, 241] width 32 height 6
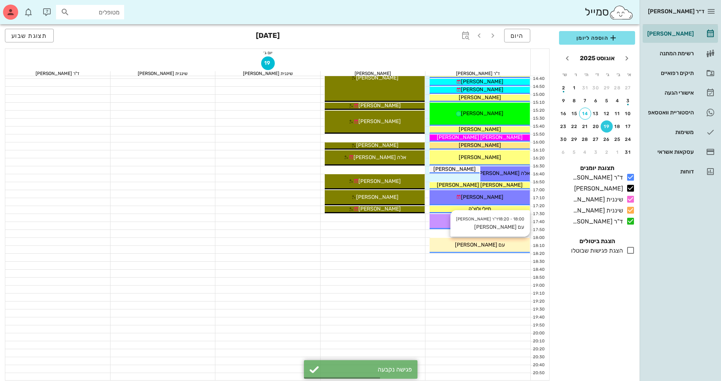
click at [496, 246] on div "עם מאיה" at bounding box center [480, 245] width 100 height 8
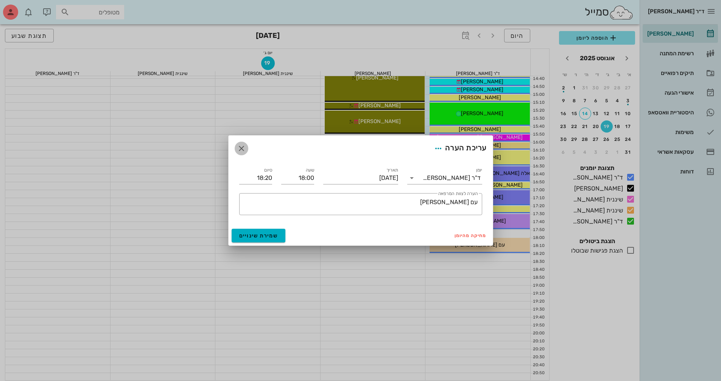
click at [243, 147] on icon "button" at bounding box center [241, 148] width 9 height 9
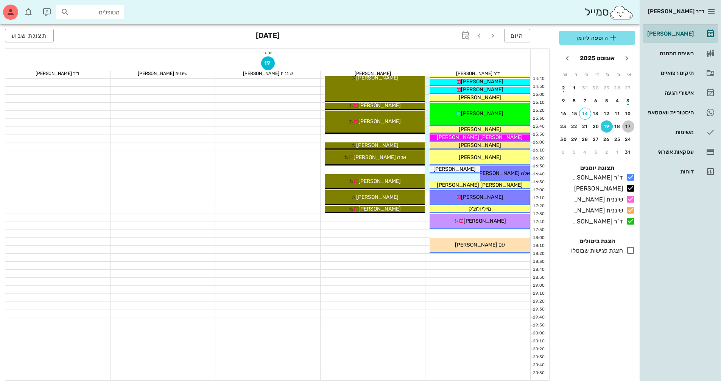
click at [625, 128] on div "17" at bounding box center [628, 126] width 12 height 5
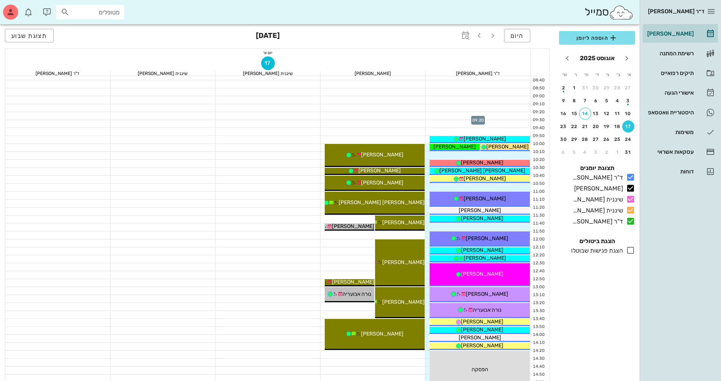
scroll to position [114, 0]
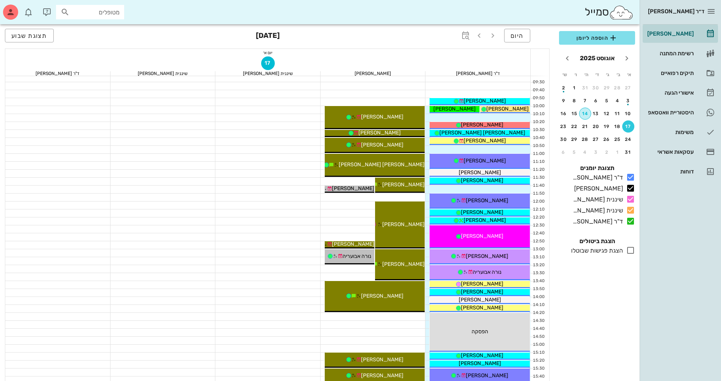
click at [584, 111] on button "14" at bounding box center [585, 113] width 12 height 12
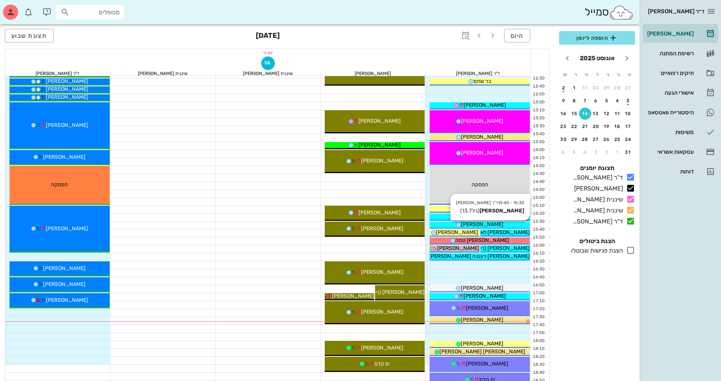
scroll to position [303, 0]
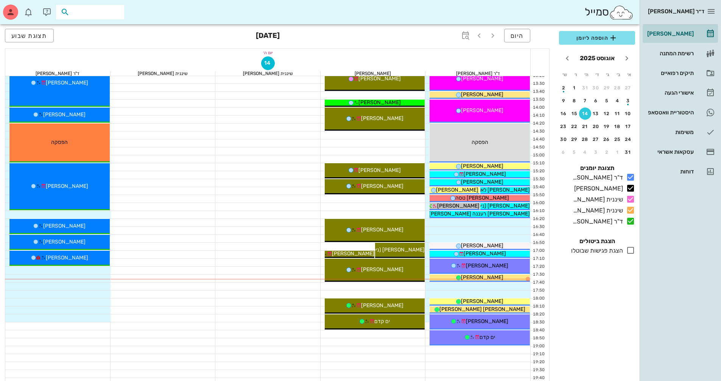
click at [111, 11] on input "text" at bounding box center [95, 12] width 48 height 10
type input "אנטון"
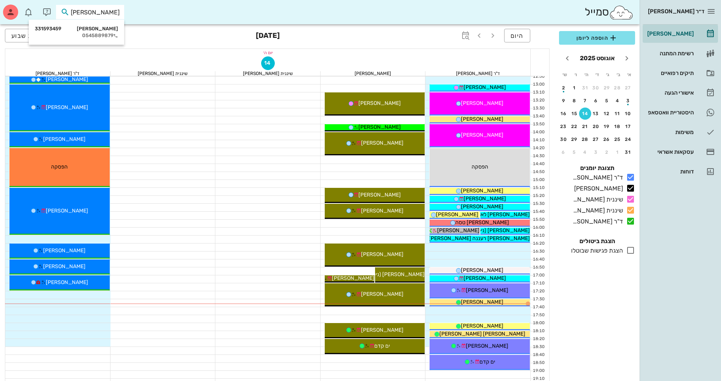
scroll to position [265, 0]
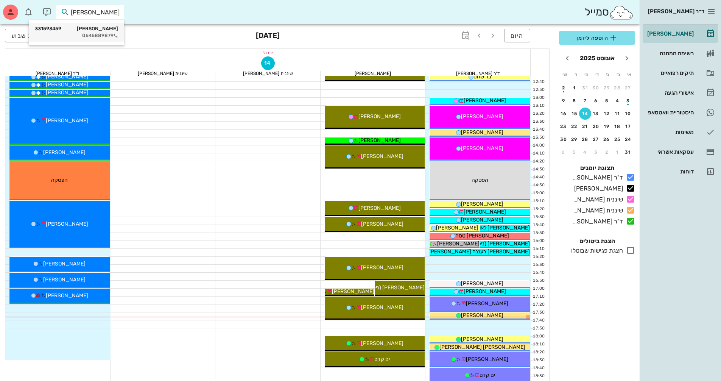
click at [100, 30] on div "אנטון אנטוניוק 331593459" at bounding box center [76, 29] width 83 height 6
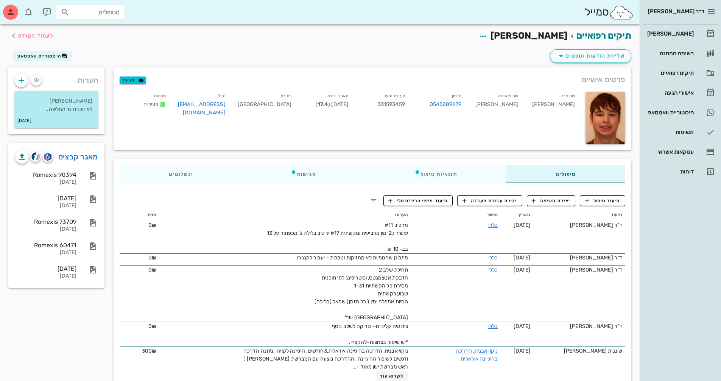
click at [122, 14] on div "מטופלים" at bounding box center [90, 12] width 68 height 14
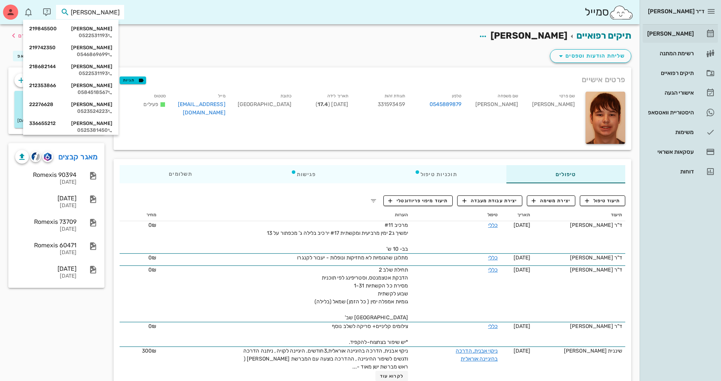
type input "[PERSON_NAME]"
click at [671, 36] on div "[PERSON_NAME]" at bounding box center [670, 34] width 48 height 6
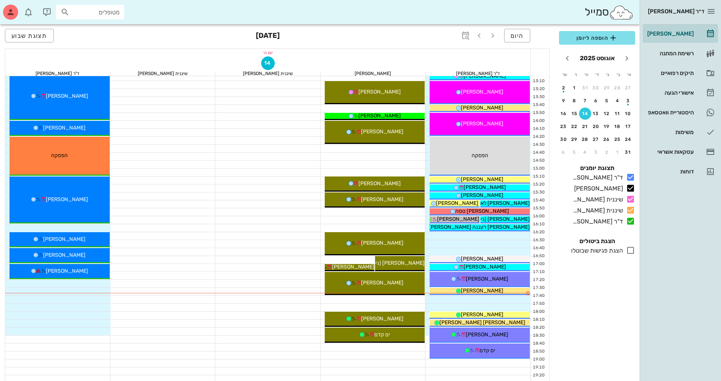
scroll to position [303, 0]
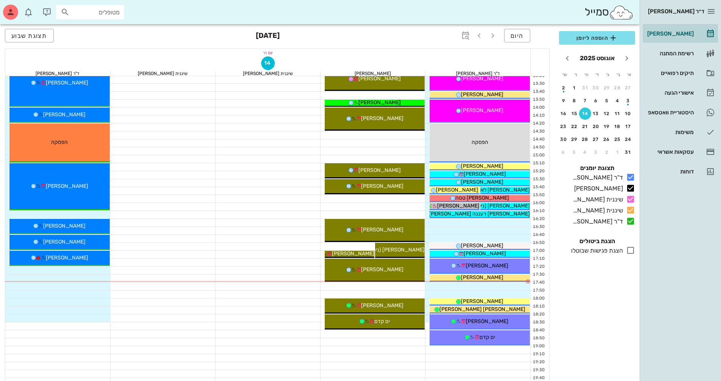
click at [115, 12] on input "מטופלים" at bounding box center [95, 12] width 48 height 10
type input "אשכנזי כ"
click at [96, 27] on div "כפיר אשכנזי 033013624" at bounding box center [76, 29] width 83 height 6
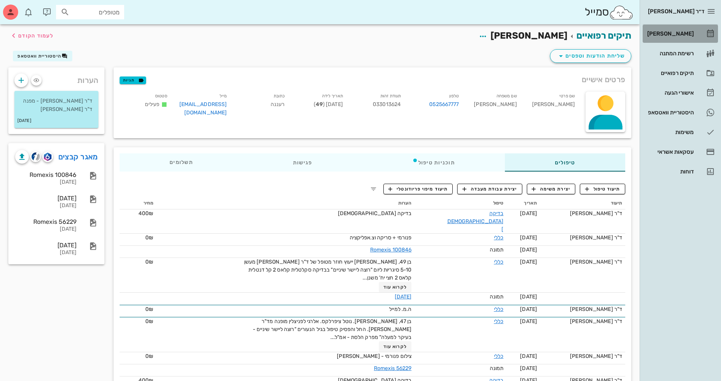
click at [685, 36] on div "[PERSON_NAME]" at bounding box center [670, 34] width 48 height 6
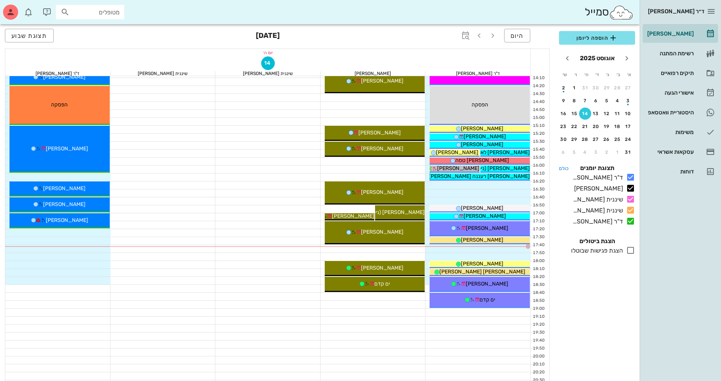
scroll to position [341, 0]
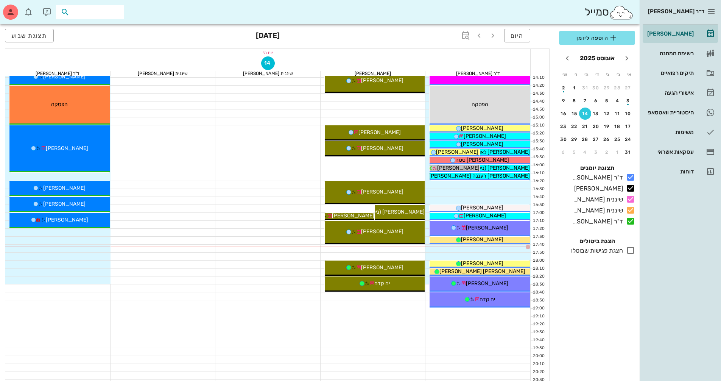
click at [110, 13] on input "text" at bounding box center [95, 12] width 48 height 10
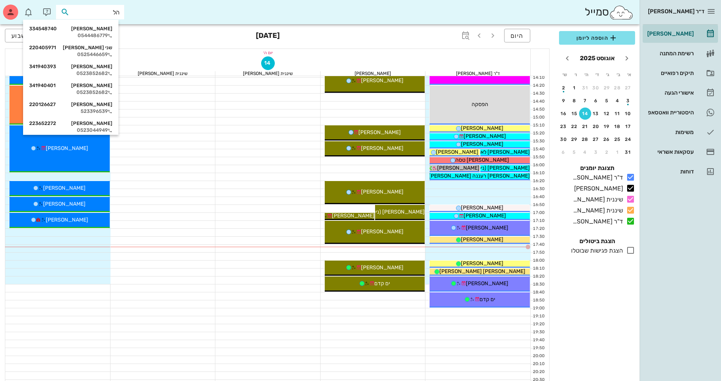
type input "הלר"
click at [109, 31] on div "אלה הלר 341940401" at bounding box center [70, 29] width 83 height 6
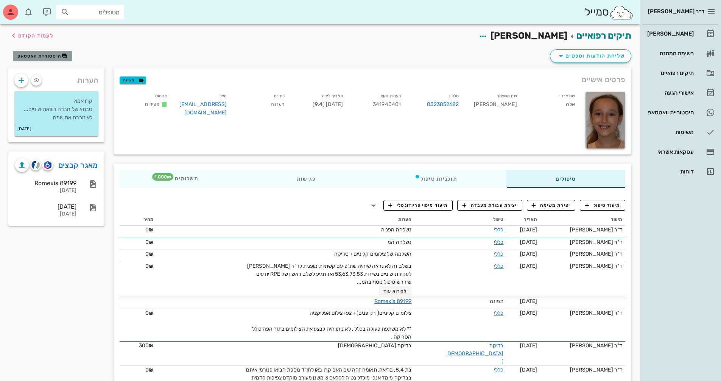
click at [59, 58] on span "היסטוריית וואטסאפ" at bounding box center [39, 55] width 44 height 5
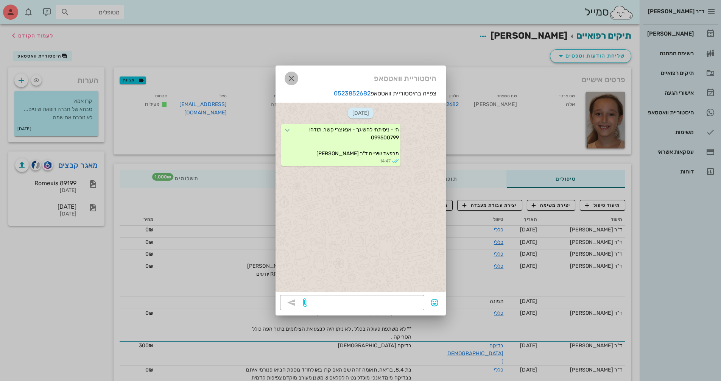
click at [291, 82] on icon "button" at bounding box center [291, 78] width 9 height 9
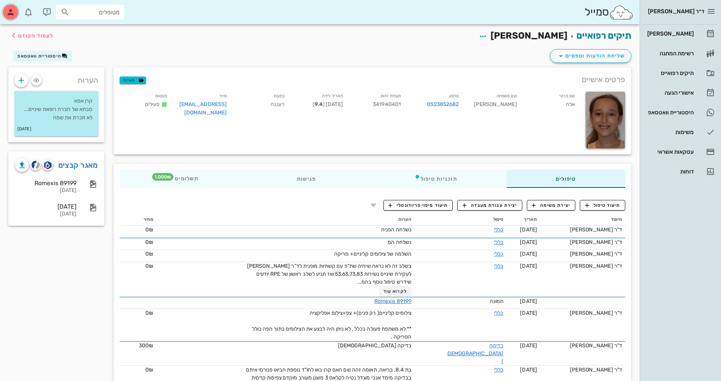
click at [11, 16] on icon "button" at bounding box center [10, 12] width 9 height 9
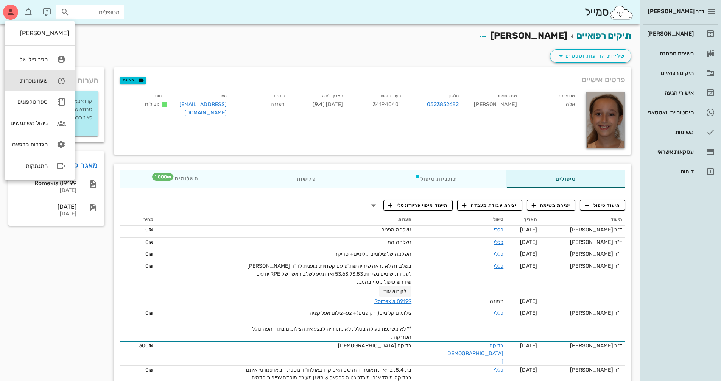
click at [34, 75] on link "שעון נוכחות" at bounding box center [40, 80] width 70 height 21
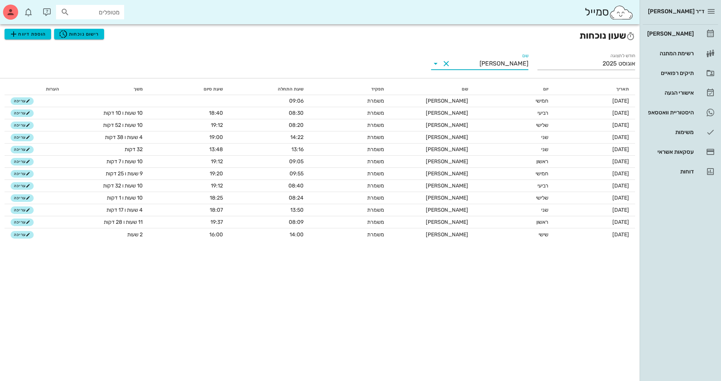
click at [508, 64] on input "[PERSON_NAME]" at bounding box center [490, 64] width 76 height 12
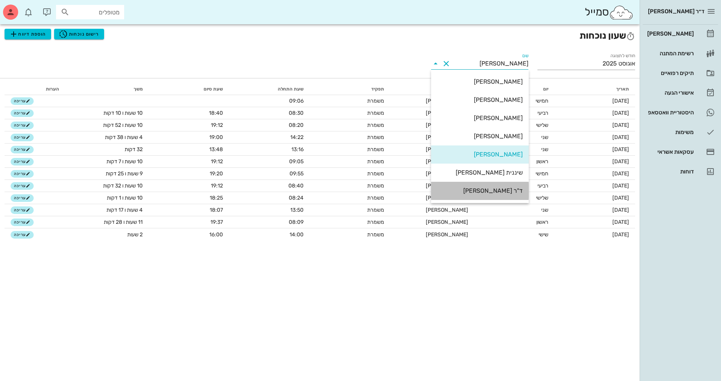
click at [499, 190] on div "ד"ר [PERSON_NAME]" at bounding box center [480, 190] width 86 height 7
type input "ד"ר [PERSON_NAME]"
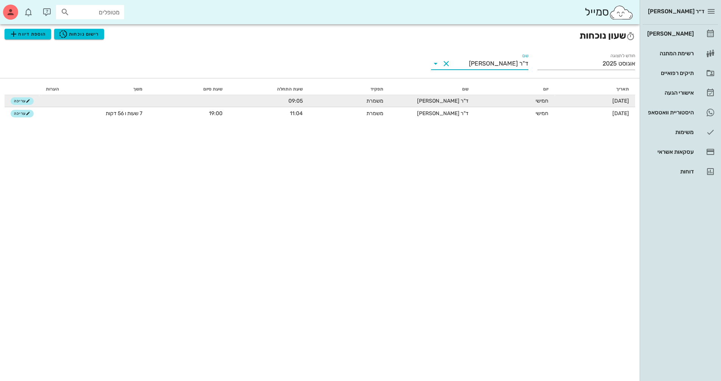
click at [254, 100] on td "09:05" at bounding box center [269, 101] width 80 height 12
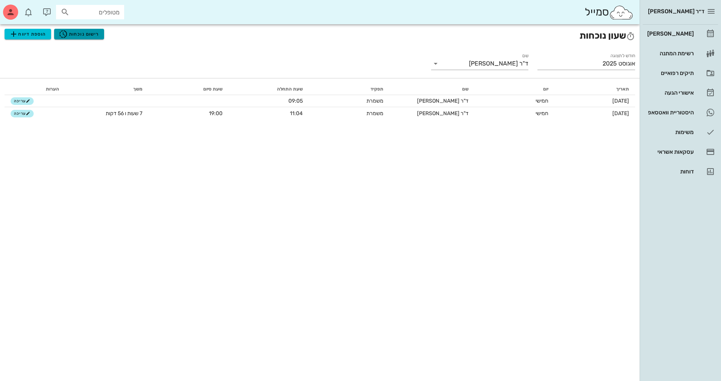
click at [93, 35] on span "רישום נוכחות" at bounding box center [79, 34] width 40 height 9
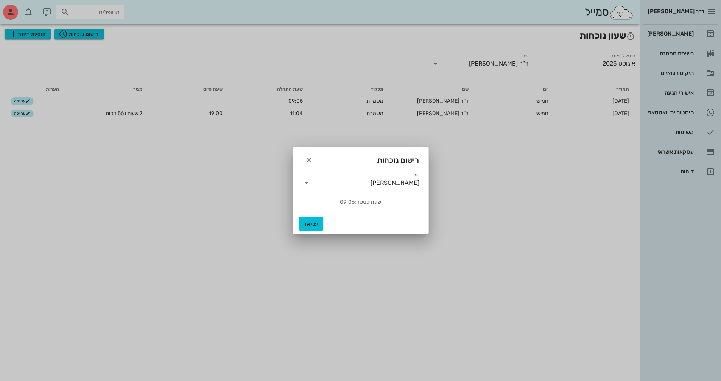
click at [307, 182] on icon at bounding box center [306, 182] width 9 height 9
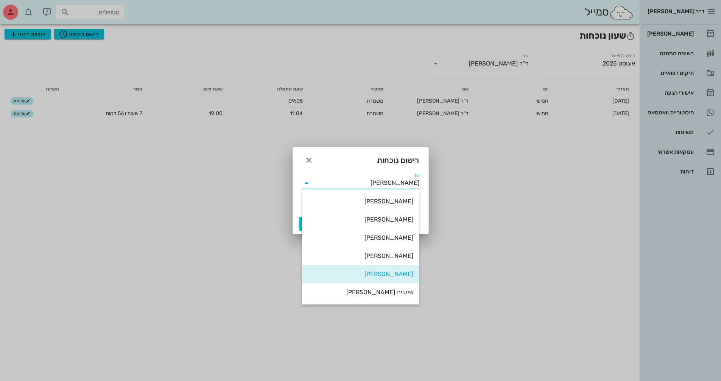
scroll to position [18, 0]
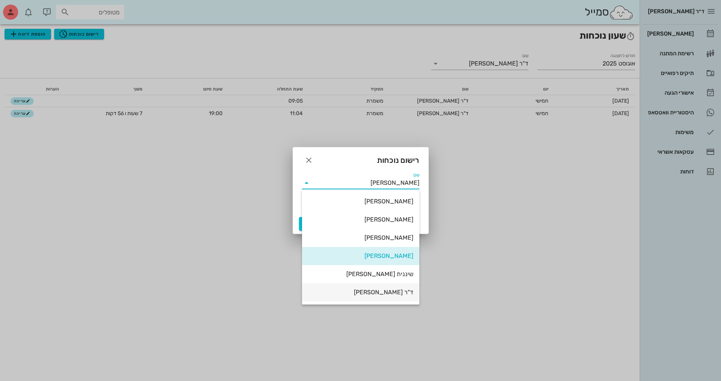
click at [381, 288] on div "ד"ר [PERSON_NAME]" at bounding box center [360, 292] width 105 height 16
type input "ד"ר [PERSON_NAME]"
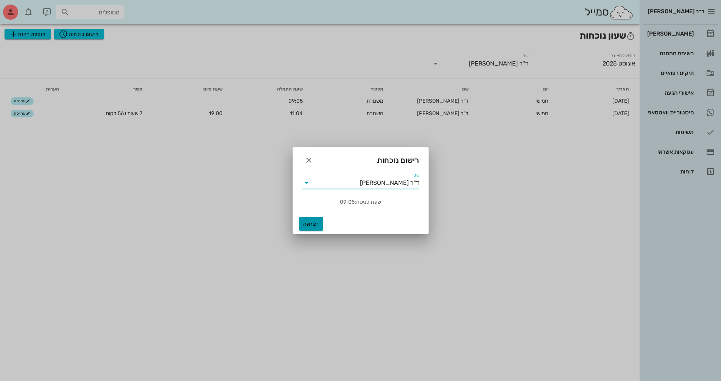
click at [321, 223] on button "יציאה" at bounding box center [311, 224] width 24 height 14
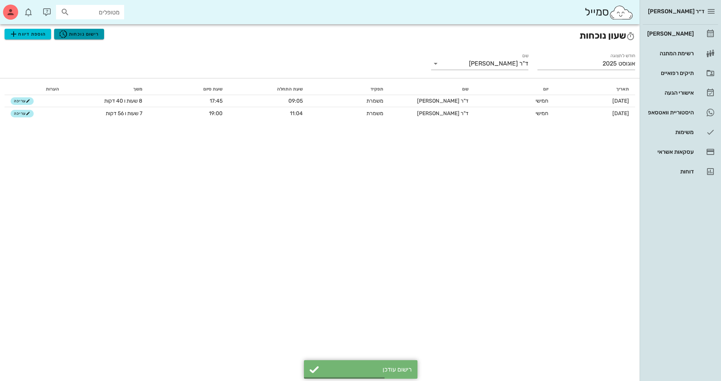
click at [91, 33] on span "רישום נוכחות" at bounding box center [79, 34] width 40 height 9
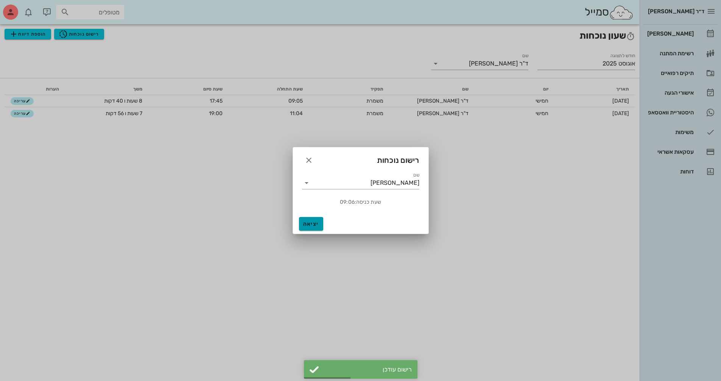
click at [314, 225] on span "יציאה" at bounding box center [311, 224] width 18 height 6
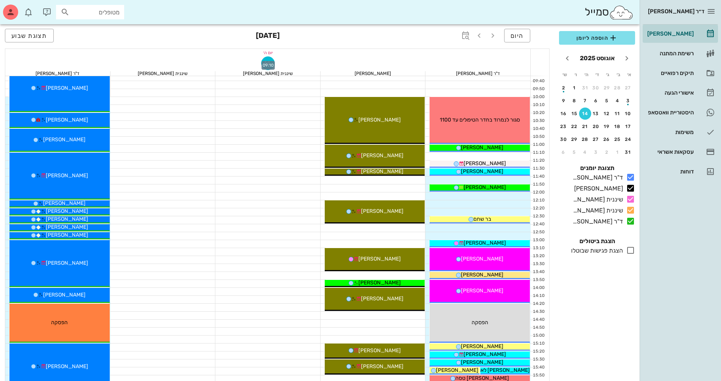
scroll to position [151, 0]
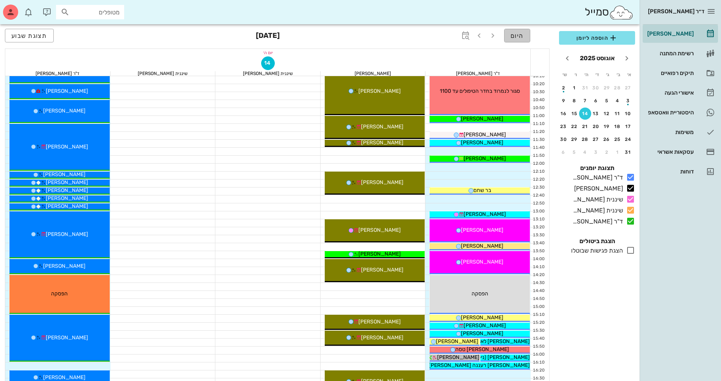
click at [516, 37] on span "היום" at bounding box center [517, 35] width 13 height 7
click at [519, 35] on span "היום" at bounding box center [517, 35] width 13 height 7
click at [631, 198] on icon at bounding box center [630, 199] width 9 height 9
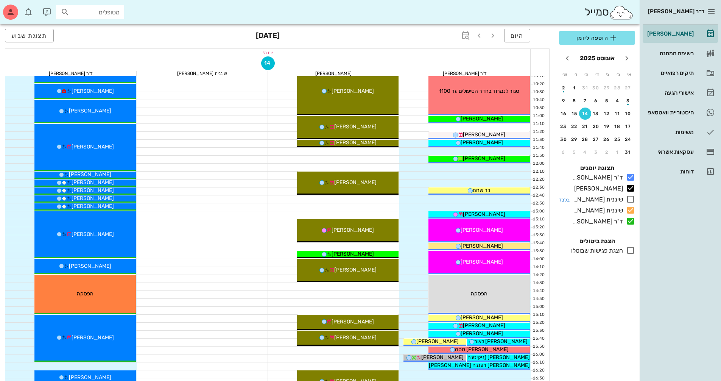
click at [632, 197] on icon at bounding box center [630, 199] width 9 height 9
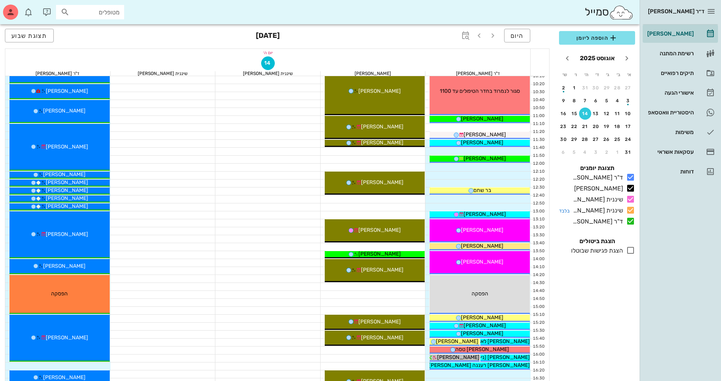
click at [630, 208] on icon at bounding box center [630, 210] width 9 height 9
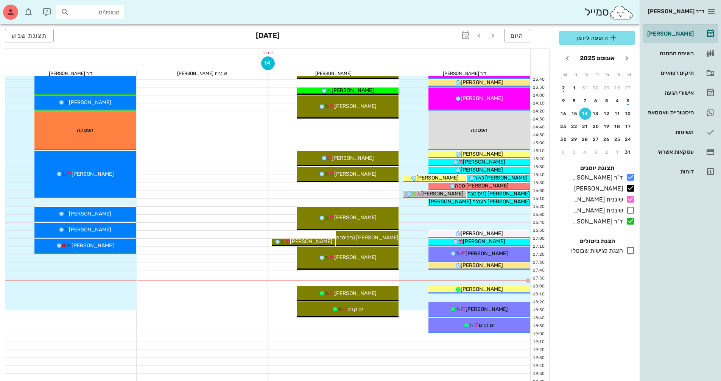
scroll to position [303, 0]
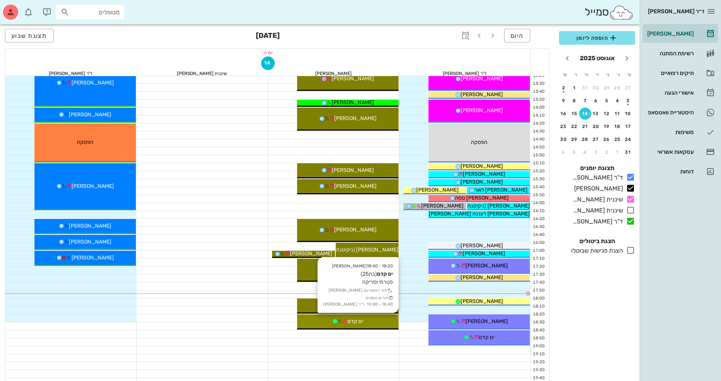
click at [388, 318] on div "ים קדם" at bounding box center [347, 321] width 101 height 8
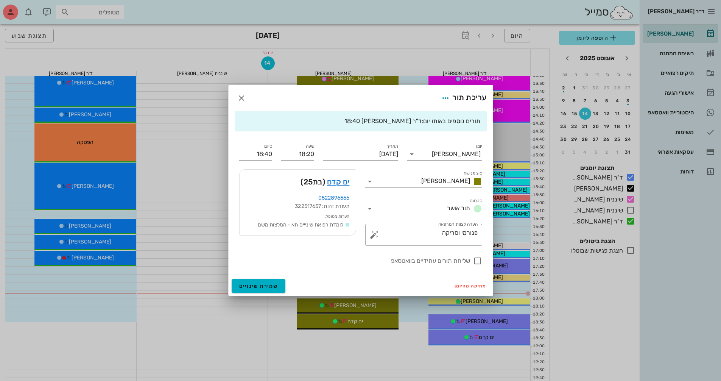
click at [370, 207] on icon at bounding box center [369, 208] width 9 height 9
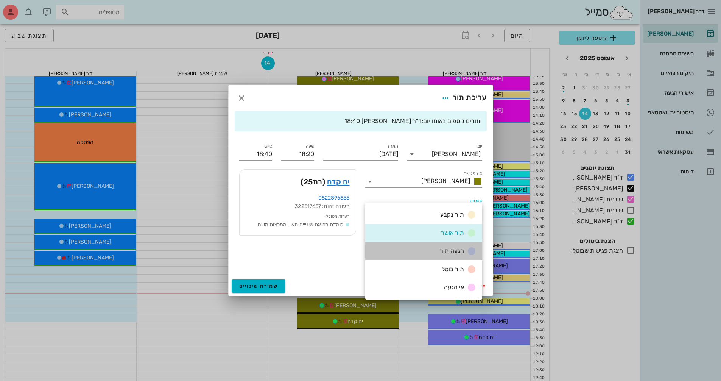
click at [421, 249] on div "הגעה תור" at bounding box center [423, 251] width 117 height 18
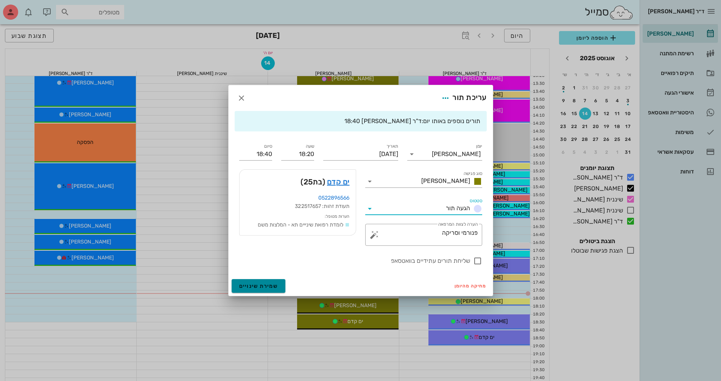
click at [257, 283] on span "שמירת שינויים" at bounding box center [258, 286] width 39 height 6
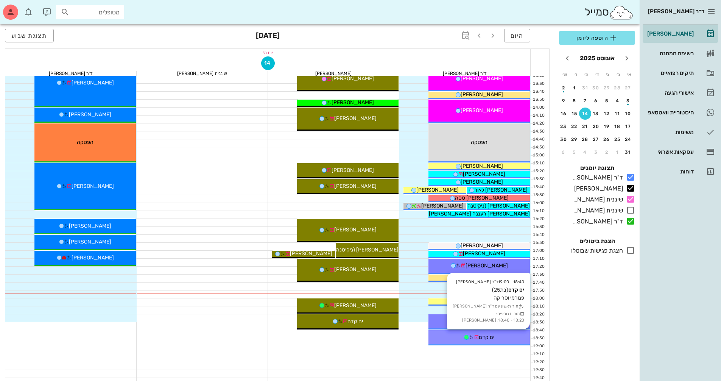
click at [504, 334] on div "ים קדם" at bounding box center [478, 337] width 101 height 8
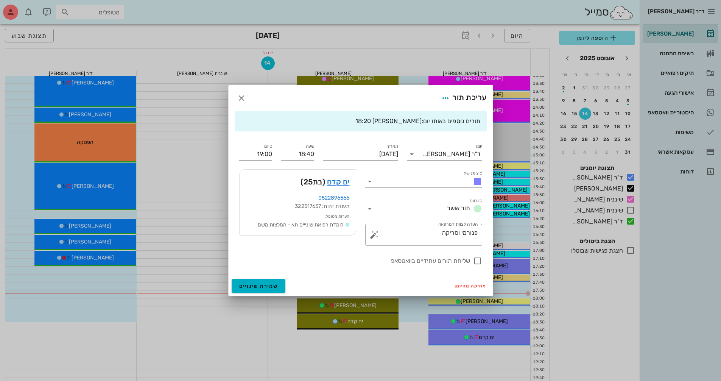
click at [369, 207] on icon at bounding box center [369, 208] width 9 height 9
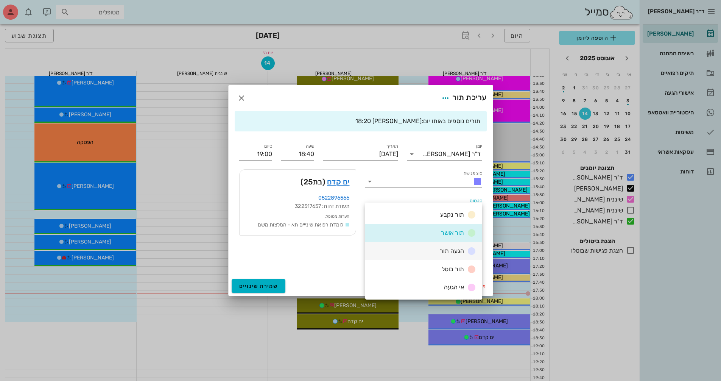
click at [435, 250] on div "הגעה תור" at bounding box center [423, 251] width 117 height 18
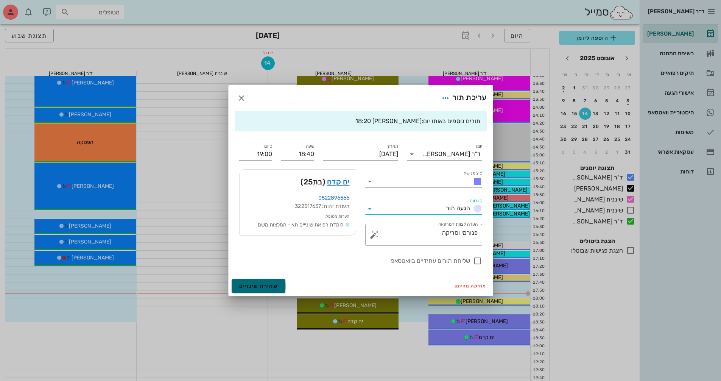
click at [253, 287] on span "שמירת שינויים" at bounding box center [258, 286] width 39 height 6
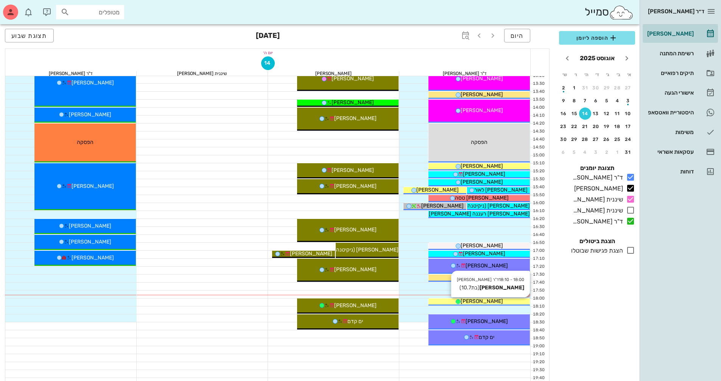
click at [452, 302] on div "[PERSON_NAME]" at bounding box center [478, 301] width 101 height 8
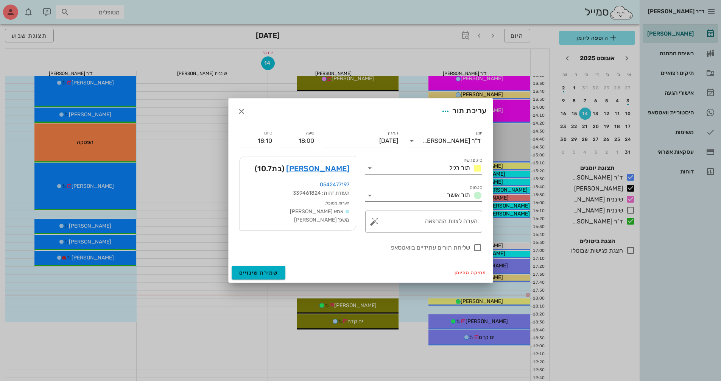
click at [368, 195] on icon at bounding box center [369, 195] width 9 height 9
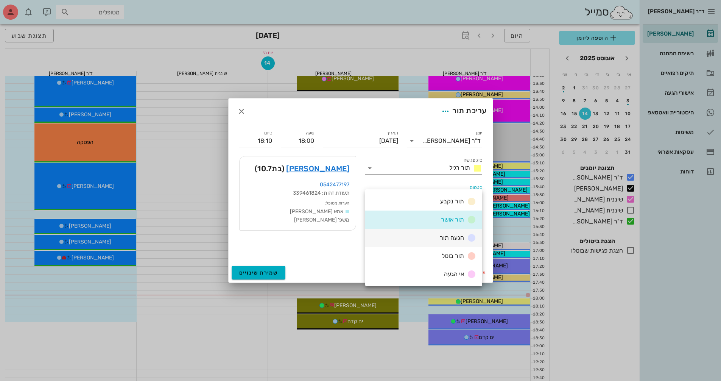
click at [443, 237] on span "הגעה תור" at bounding box center [452, 237] width 24 height 7
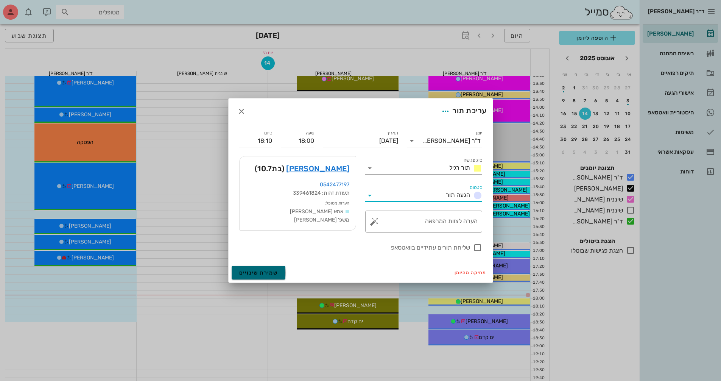
click at [265, 275] on span "שמירת שינויים" at bounding box center [258, 272] width 39 height 6
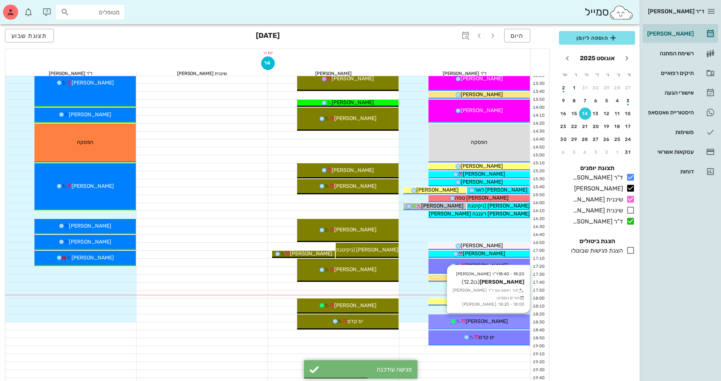
click at [479, 323] on span "[PERSON_NAME]" at bounding box center [487, 321] width 42 height 6
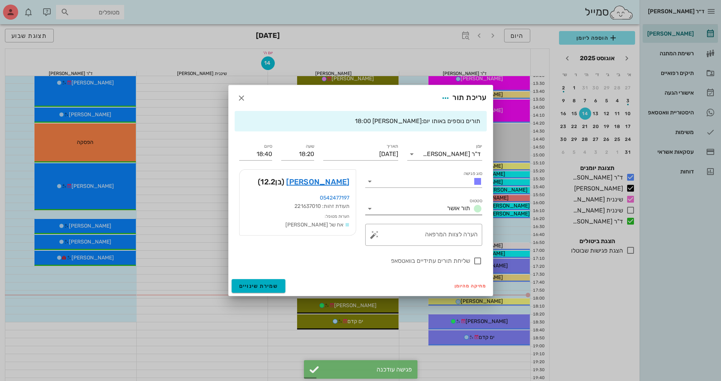
click at [371, 209] on icon at bounding box center [369, 208] width 9 height 9
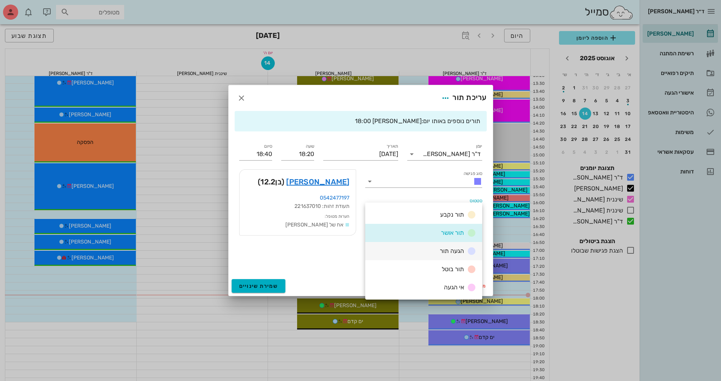
click at [436, 251] on div "הגעה תור" at bounding box center [423, 251] width 117 height 18
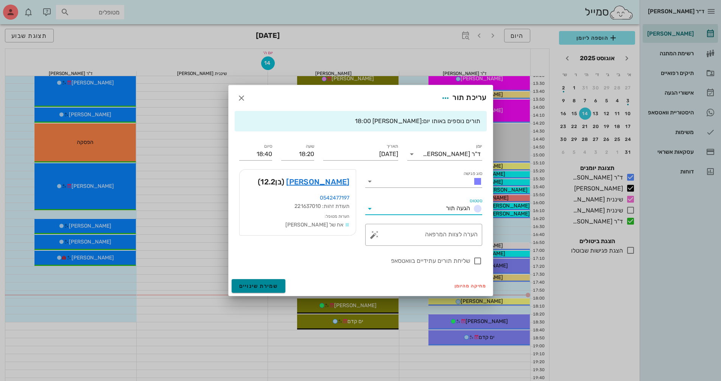
click at [257, 284] on span "שמירת שינויים" at bounding box center [258, 286] width 39 height 6
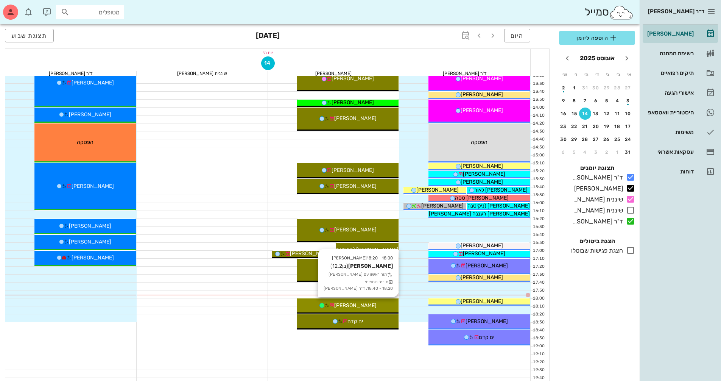
click at [364, 303] on span "[PERSON_NAME]" at bounding box center [355, 305] width 42 height 6
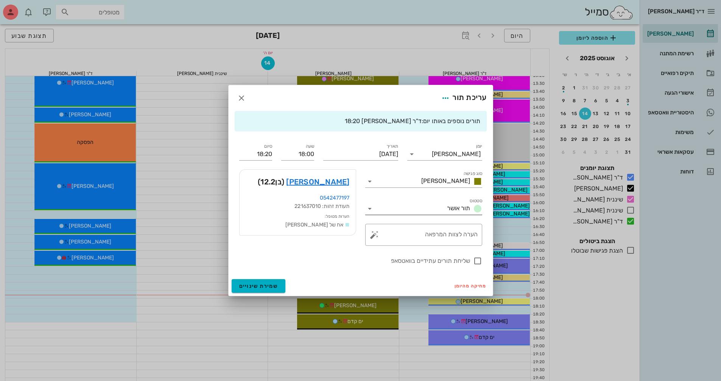
click at [367, 207] on icon at bounding box center [369, 208] width 9 height 9
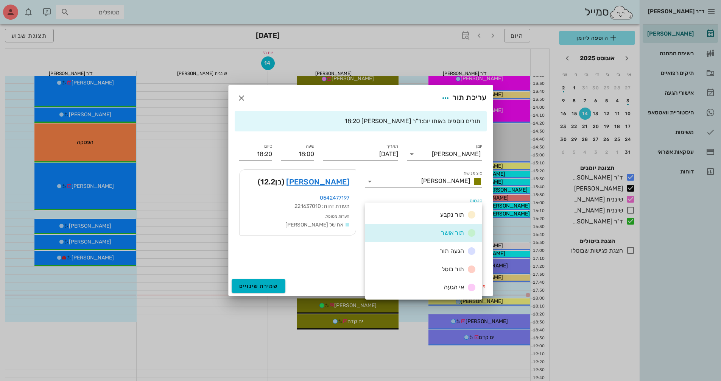
click at [438, 252] on div "הגעה תור" at bounding box center [456, 250] width 39 height 9
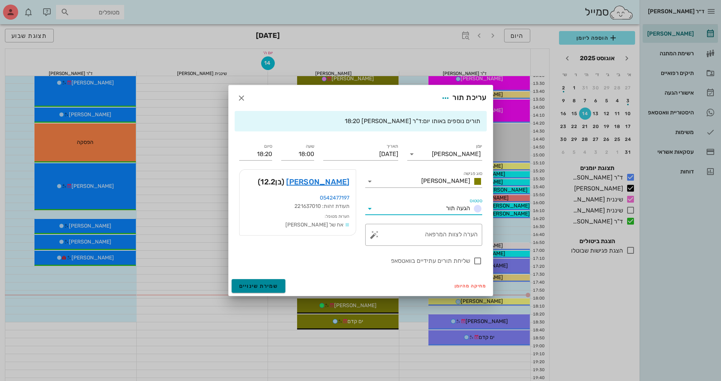
click at [273, 285] on span "שמירת שינויים" at bounding box center [258, 286] width 39 height 6
